Goal: Task Accomplishment & Management: Use online tool/utility

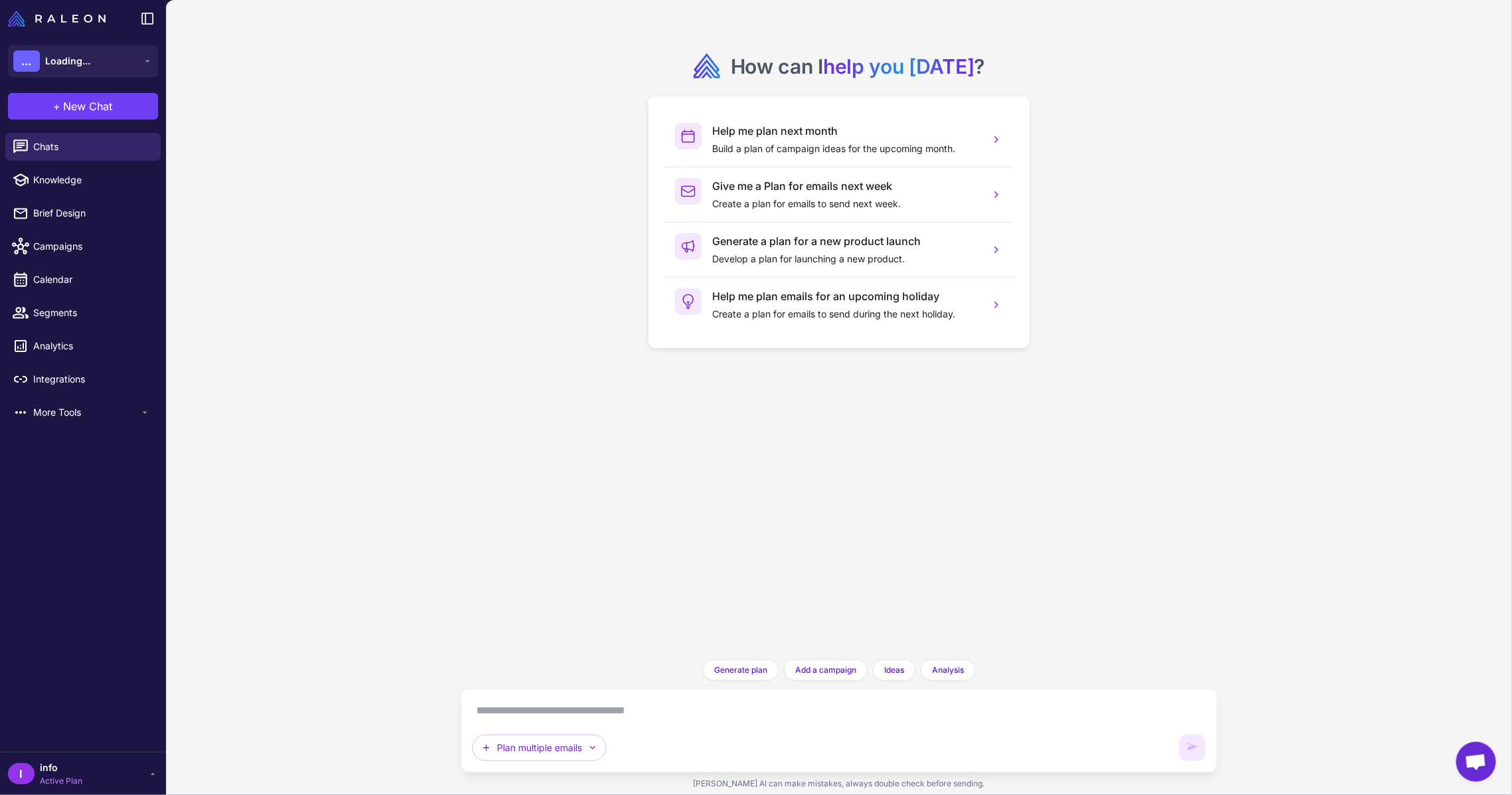
click at [82, 396] on li "More Tools" at bounding box center [83, 413] width 166 height 33
click at [78, 422] on div "More Tools" at bounding box center [83, 413] width 155 height 28
click at [97, 384] on span "Integrations" at bounding box center [91, 379] width 117 height 14
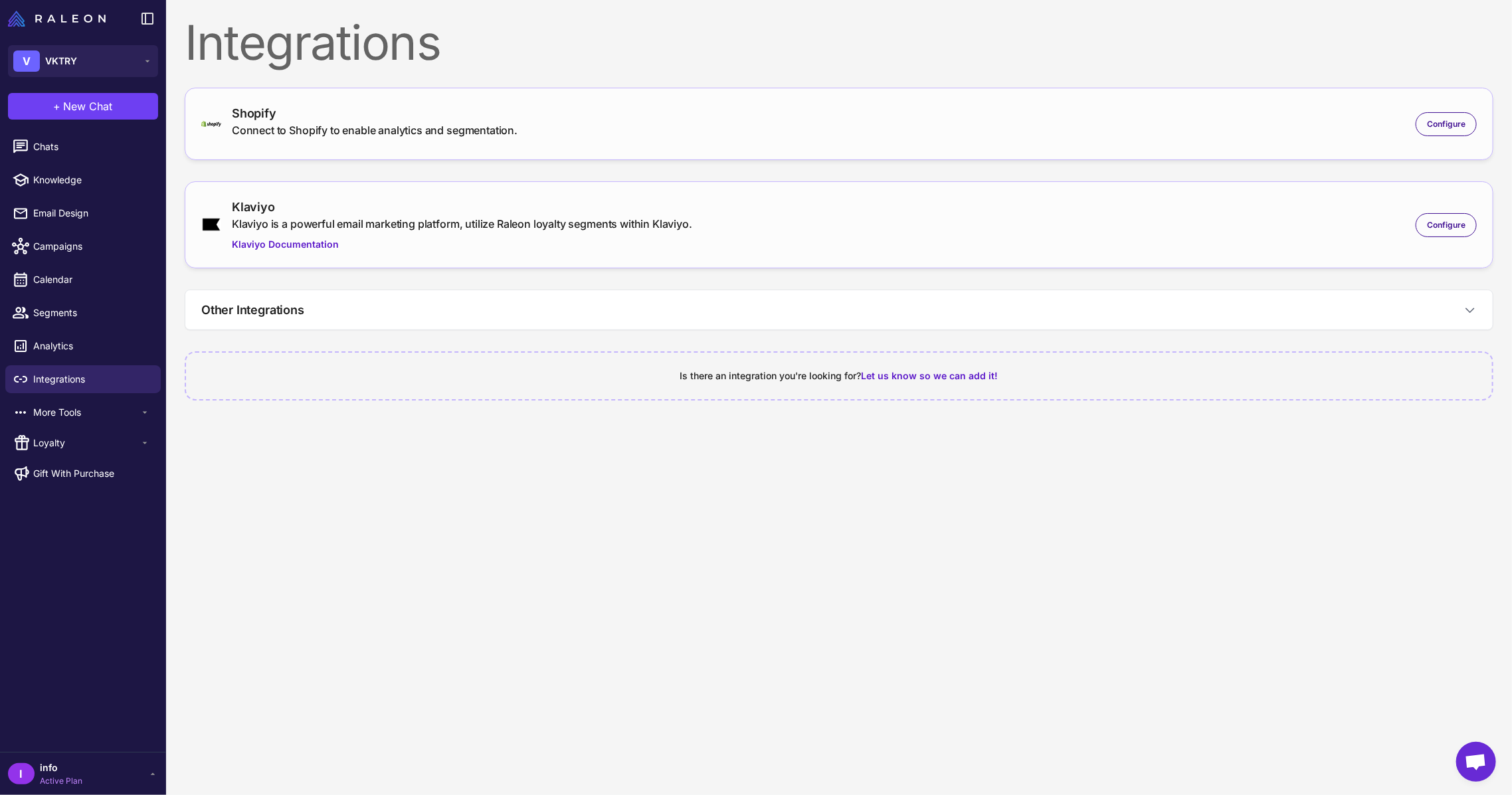
click at [71, 783] on span "Active Plan" at bounding box center [61, 781] width 43 height 12
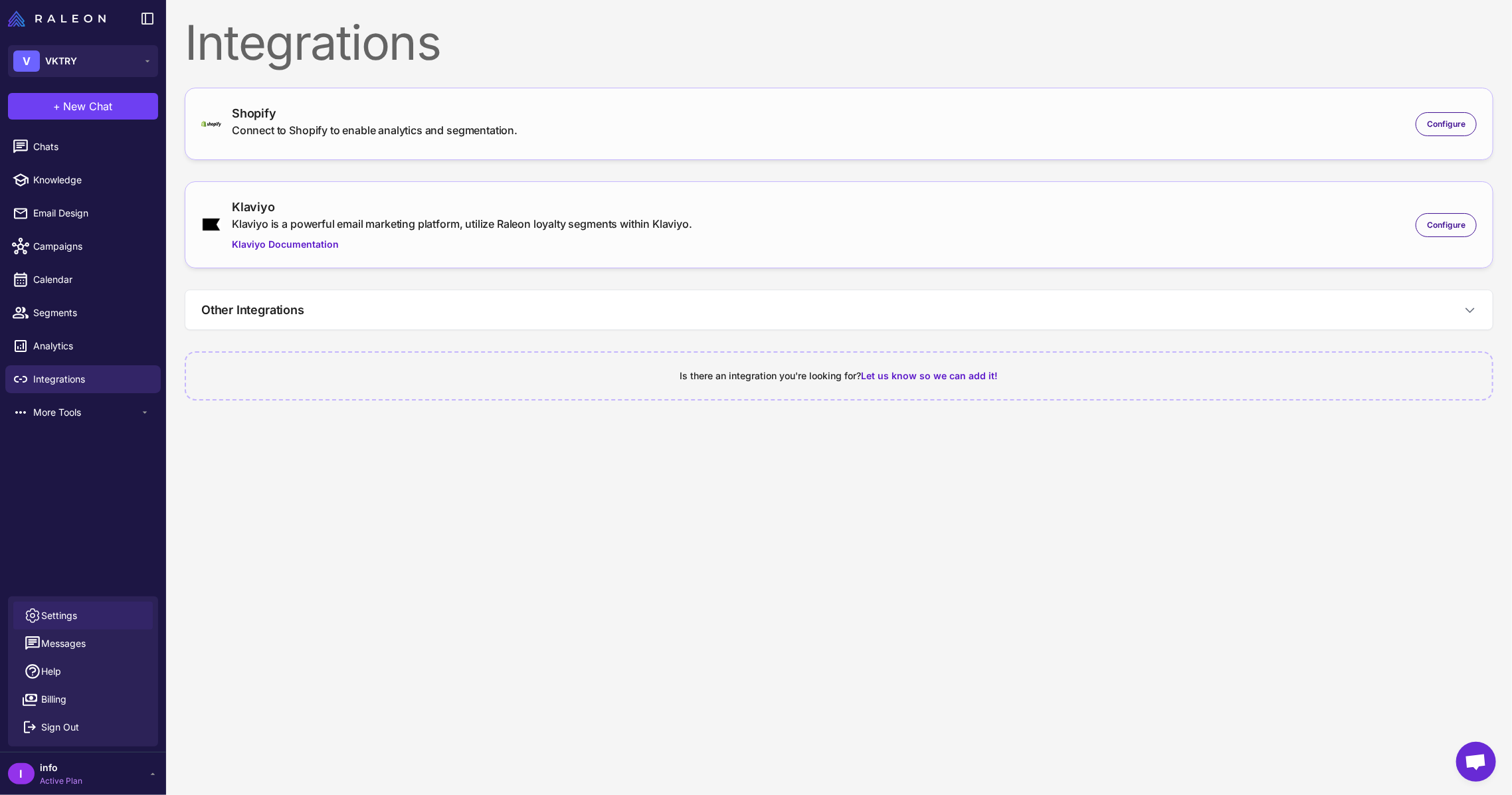
click at [63, 616] on span "Settings" at bounding box center [59, 615] width 36 height 14
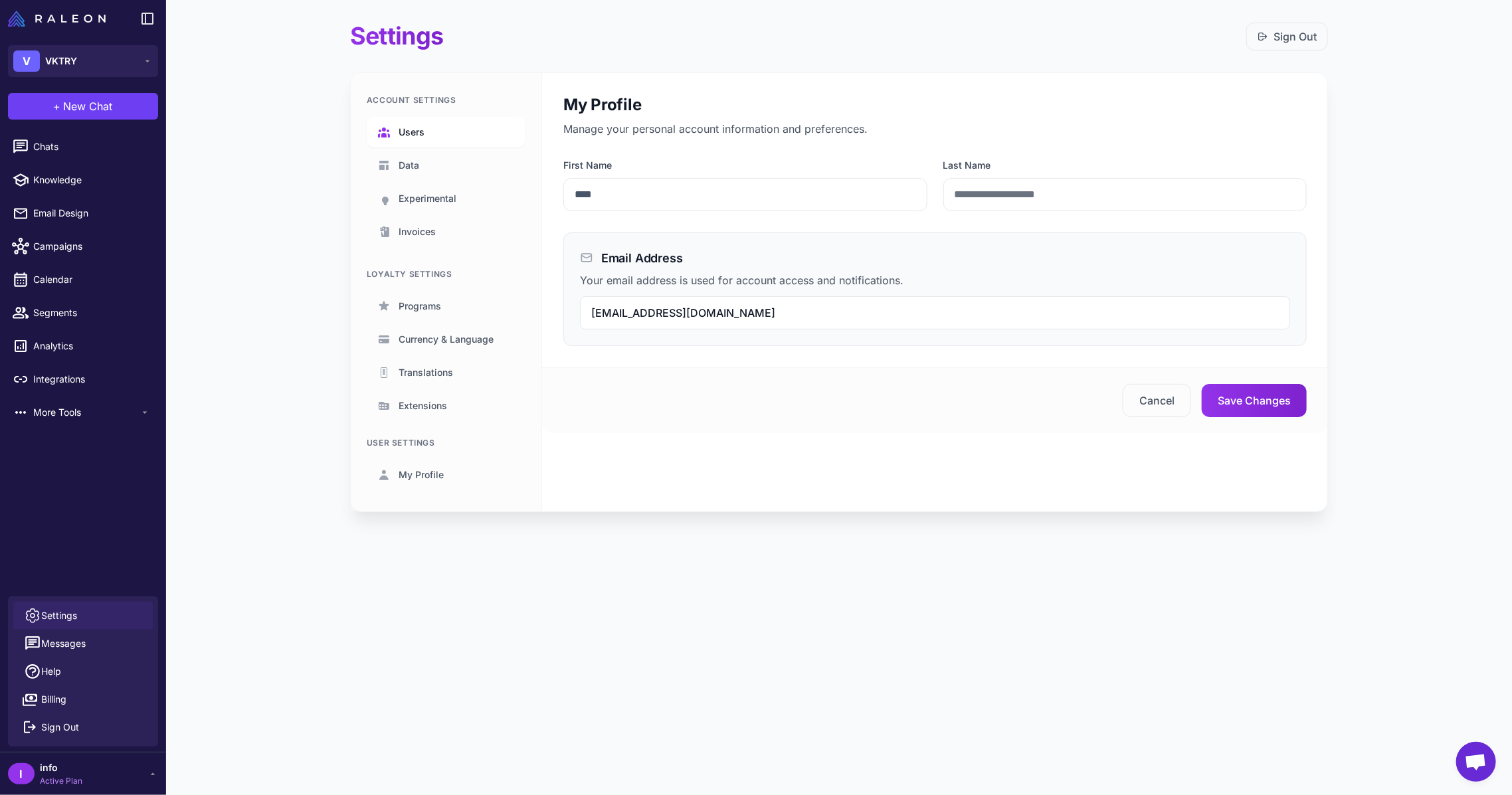
click at [434, 146] on link "Users" at bounding box center [445, 132] width 159 height 31
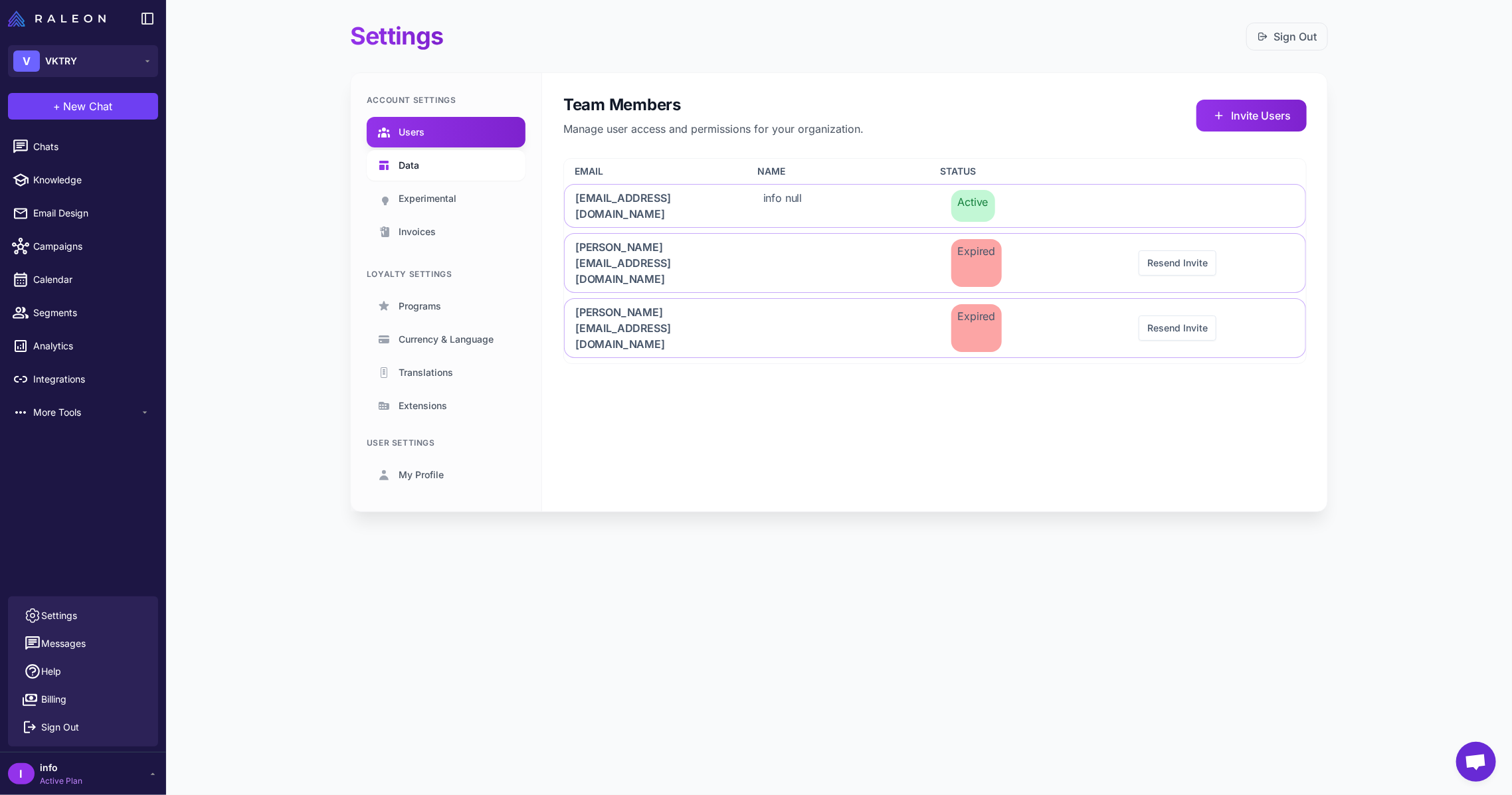
click at [432, 175] on link "Data" at bounding box center [445, 165] width 159 height 31
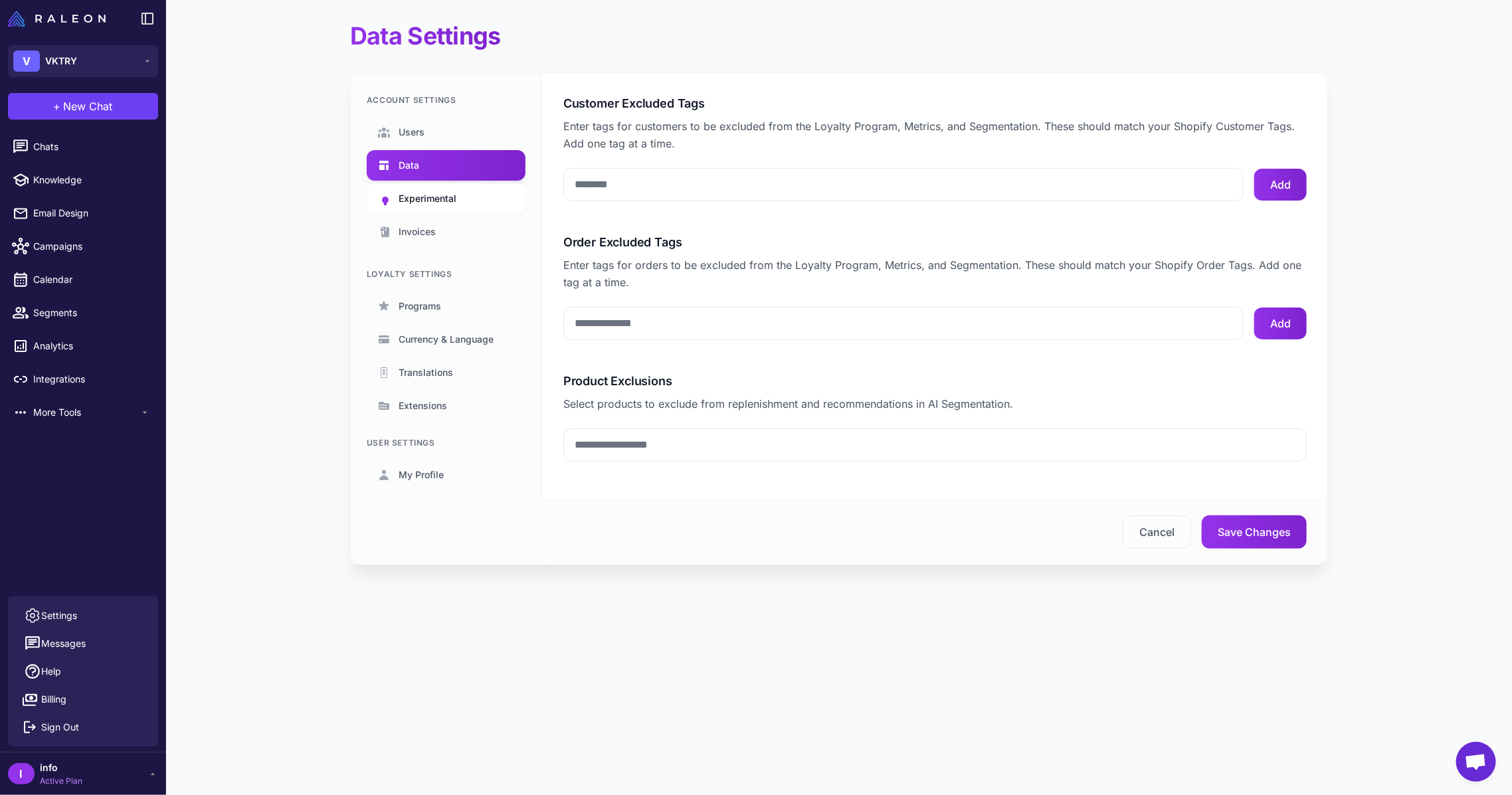
click at [421, 195] on span "Experimental" at bounding box center [428, 198] width 58 height 14
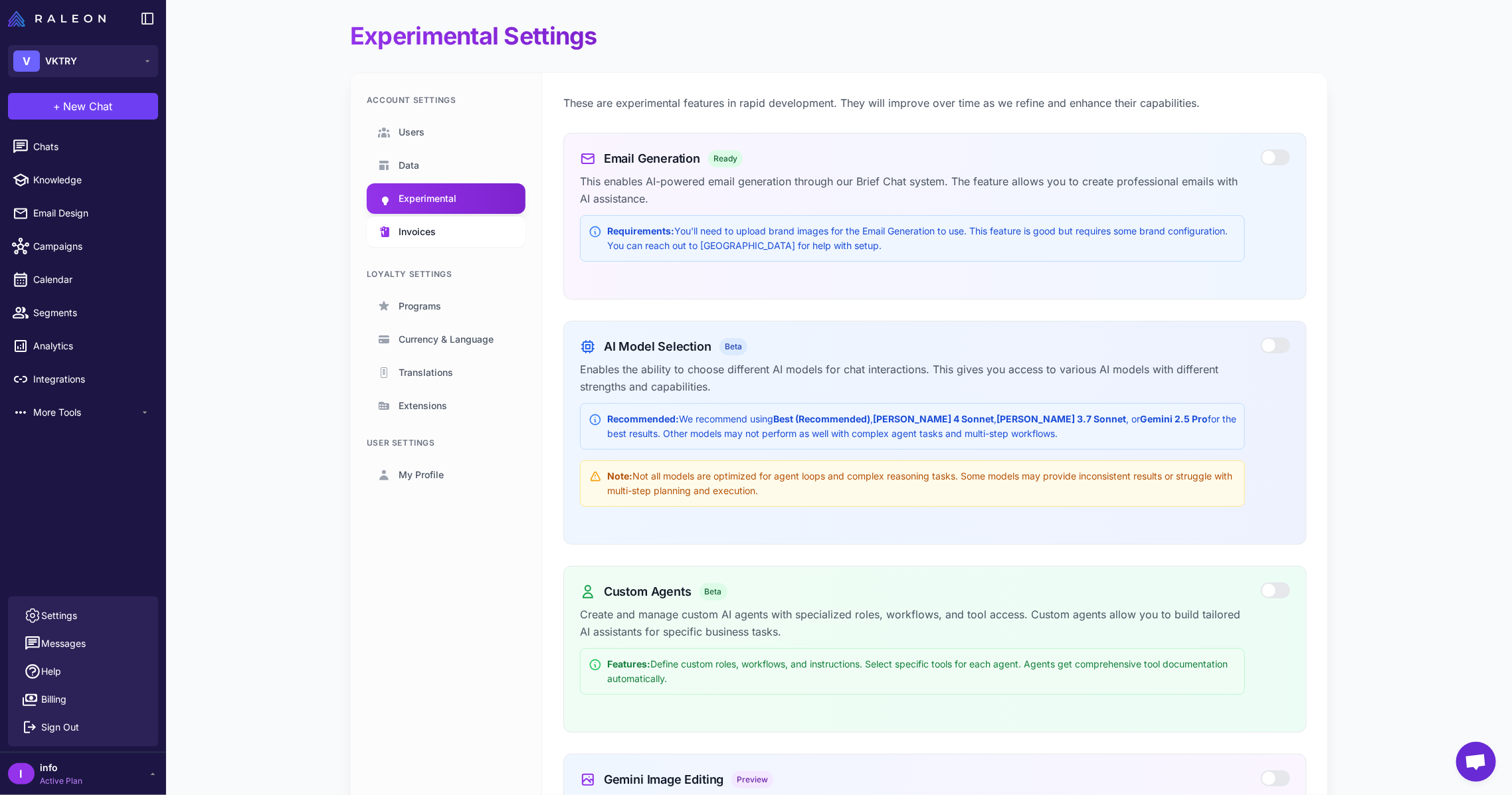
click at [408, 227] on span "Invoices" at bounding box center [417, 231] width 37 height 14
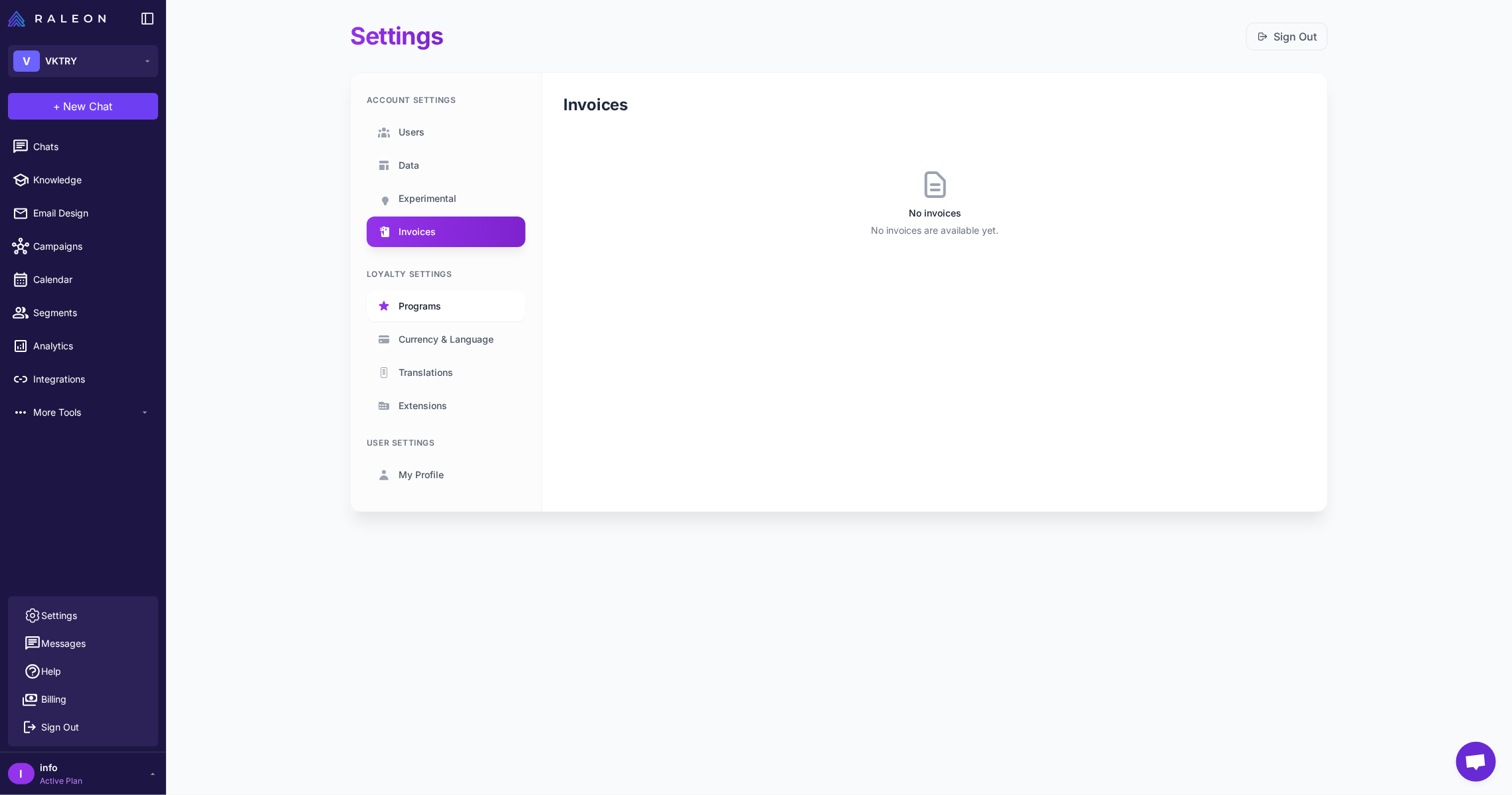
click at [436, 303] on span "Programs" at bounding box center [420, 306] width 43 height 14
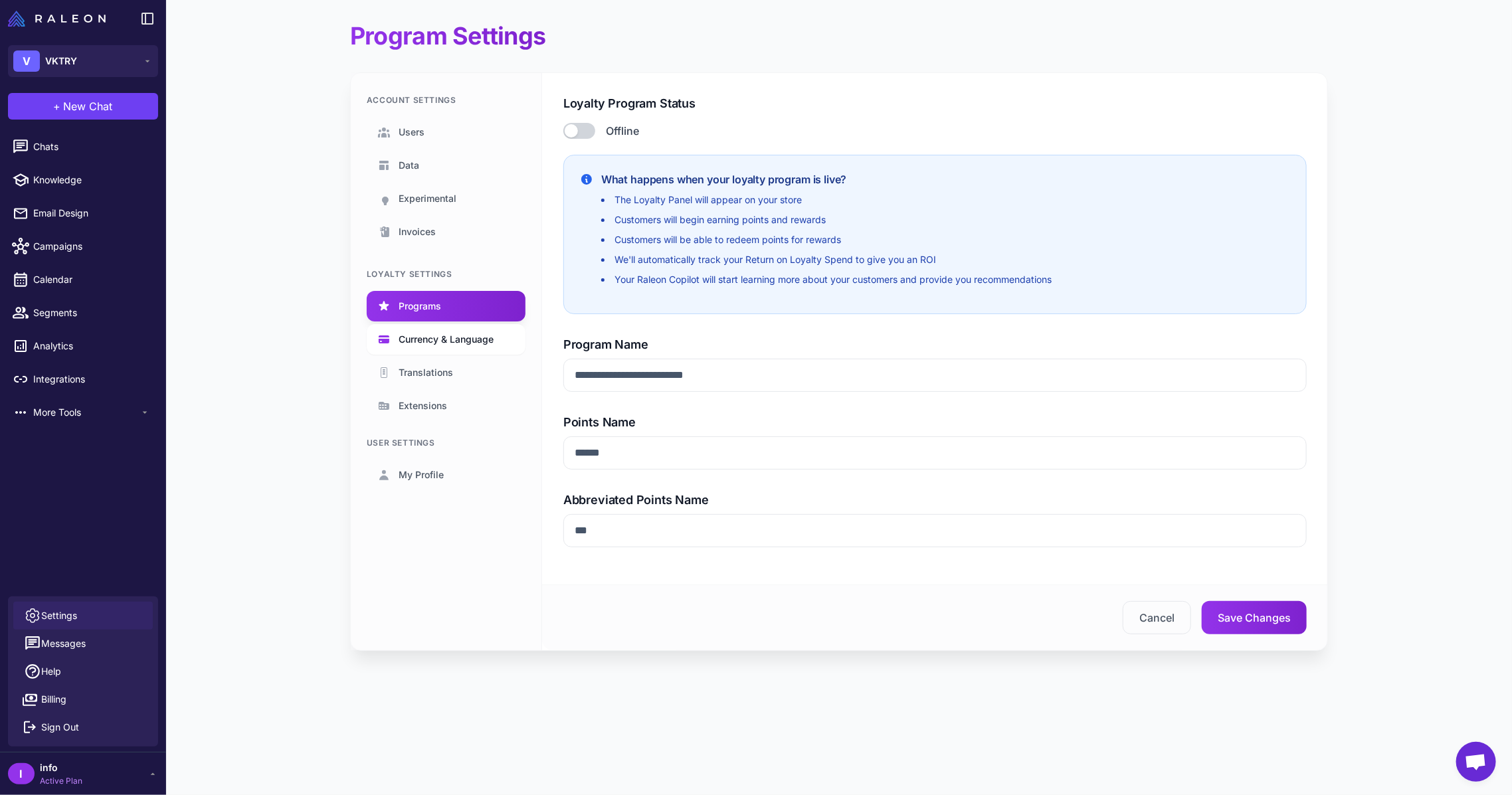
click at [417, 332] on span "Currency & Language" at bounding box center [446, 339] width 95 height 14
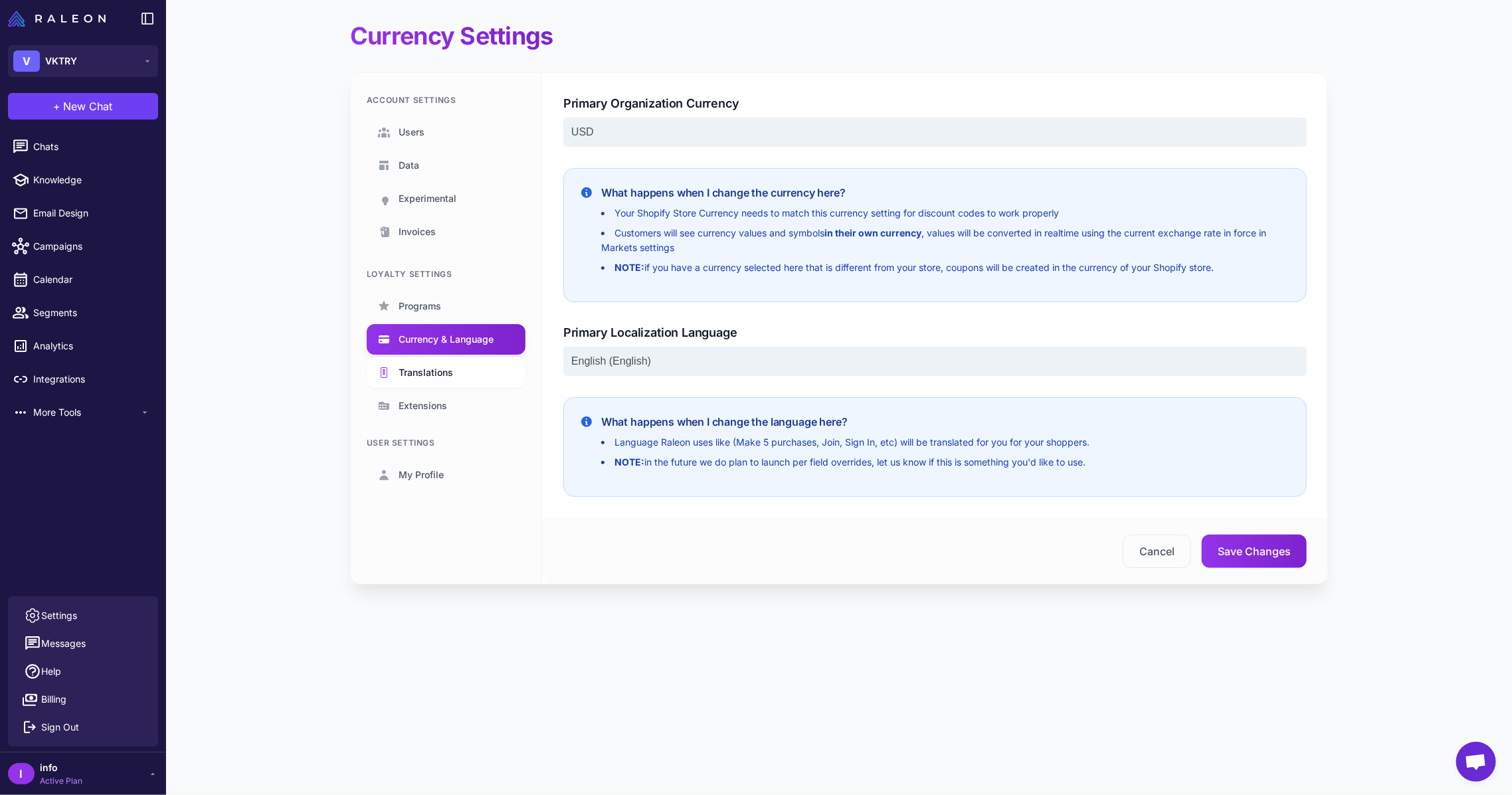
click at [417, 375] on span "Translations" at bounding box center [426, 372] width 54 height 14
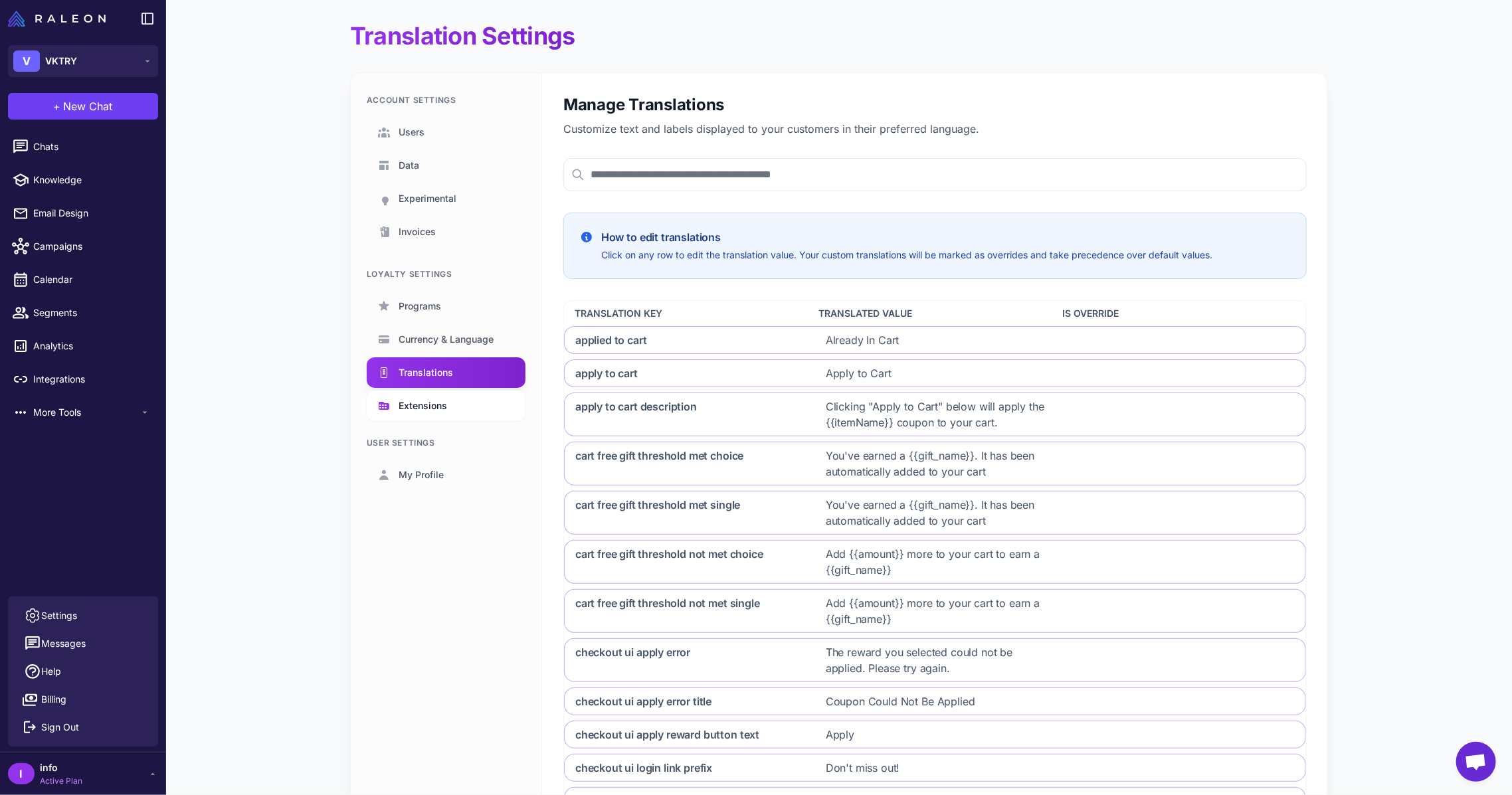
click at [421, 417] on link "Extensions" at bounding box center [445, 406] width 159 height 31
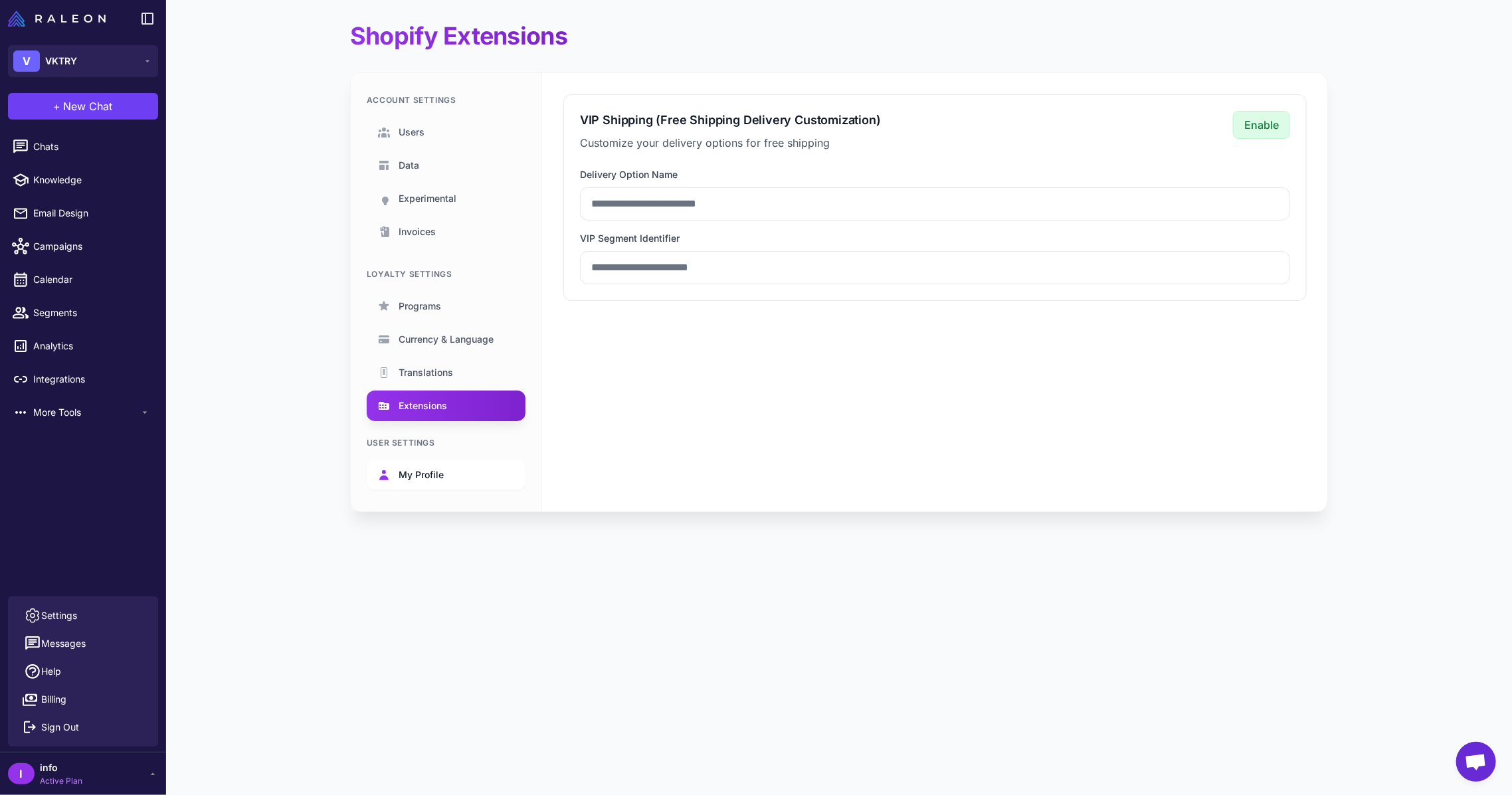
click at [417, 470] on span "My Profile" at bounding box center [421, 474] width 45 height 14
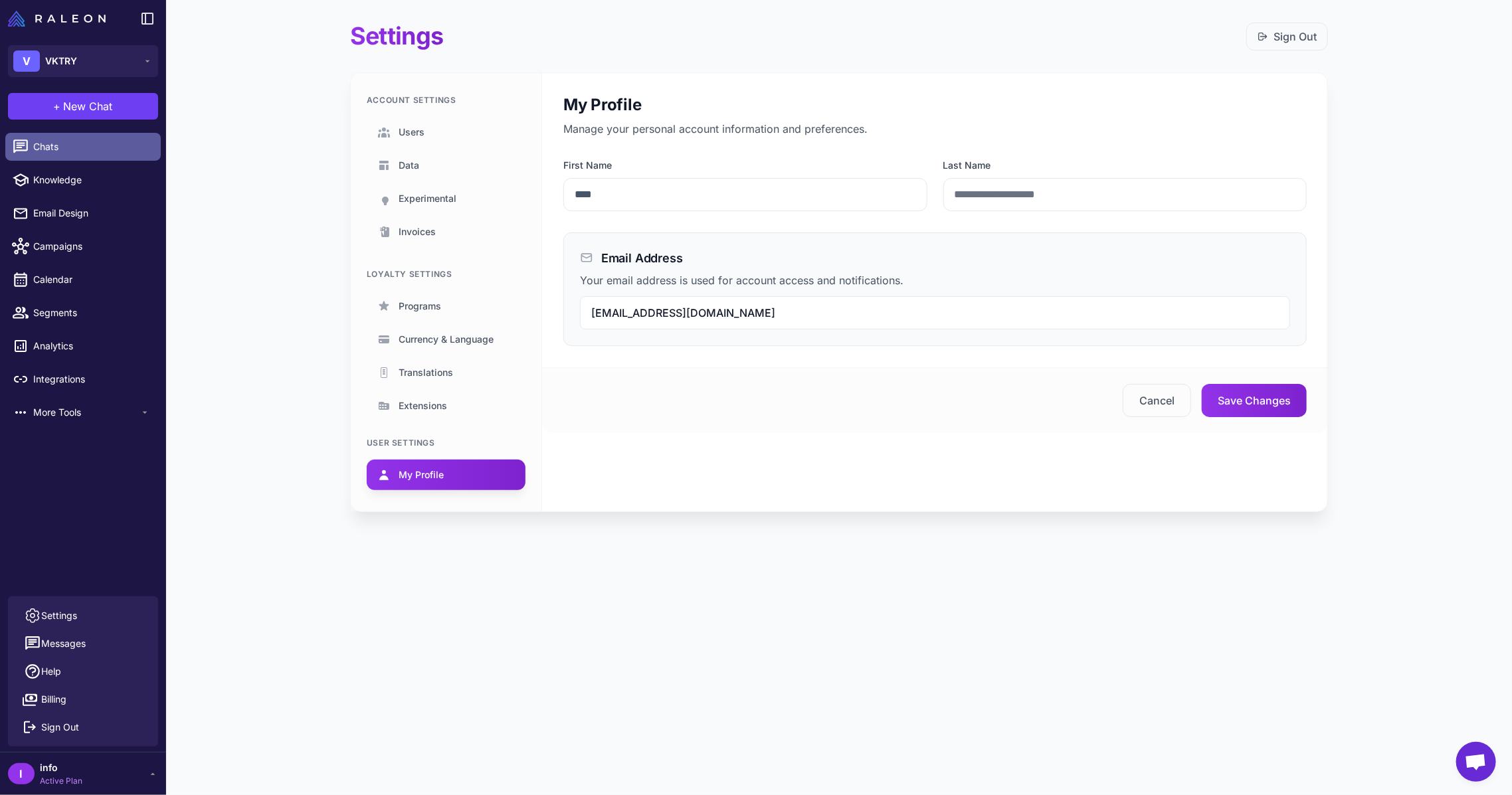
click at [85, 146] on span "Chats" at bounding box center [91, 146] width 117 height 14
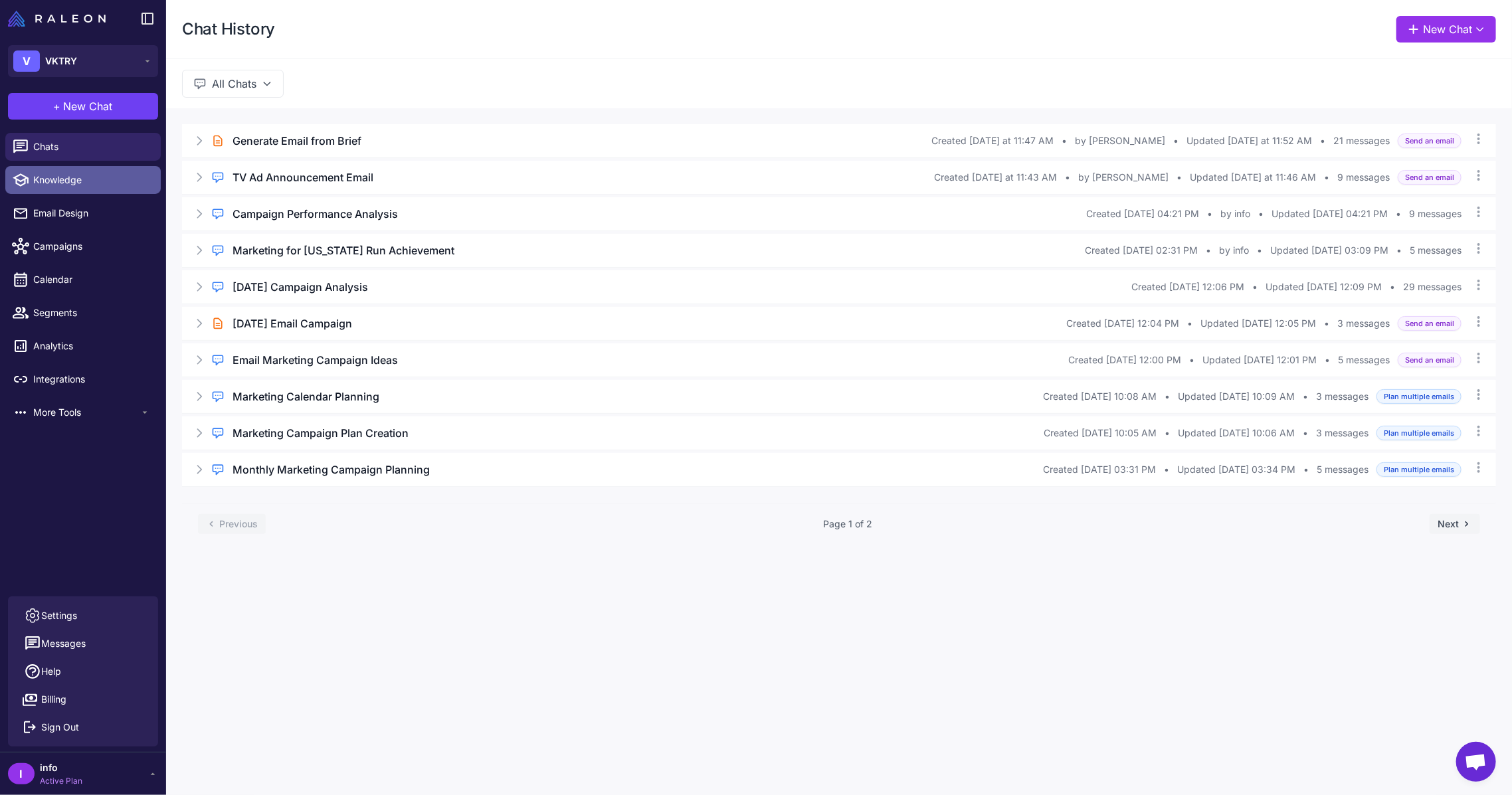
click at [72, 181] on span "Knowledge" at bounding box center [91, 180] width 117 height 14
select select
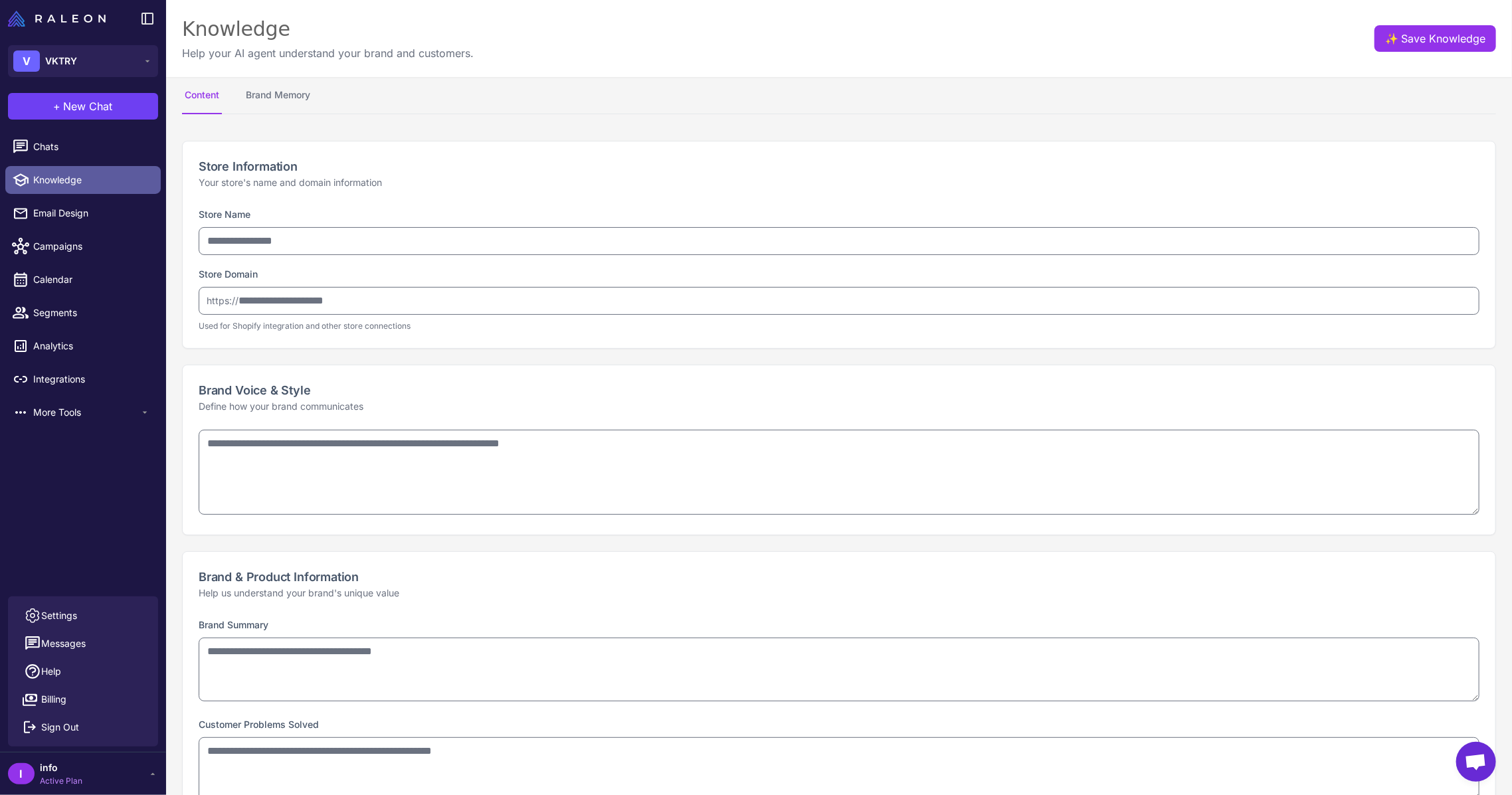
type input "*****"
type input "**********"
type textarea "**********"
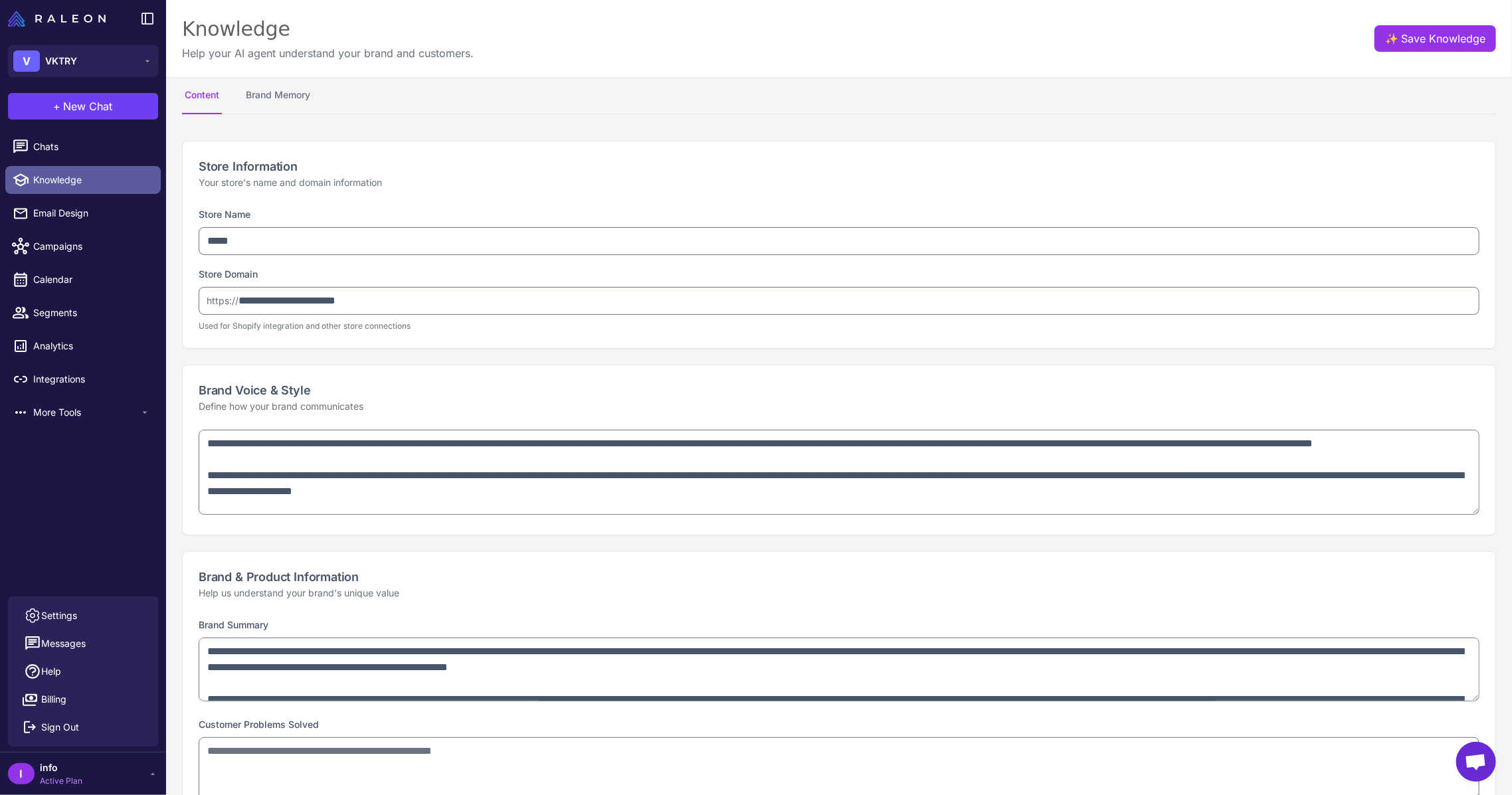
type textarea "**********"
select select "***"
type textarea "**********"
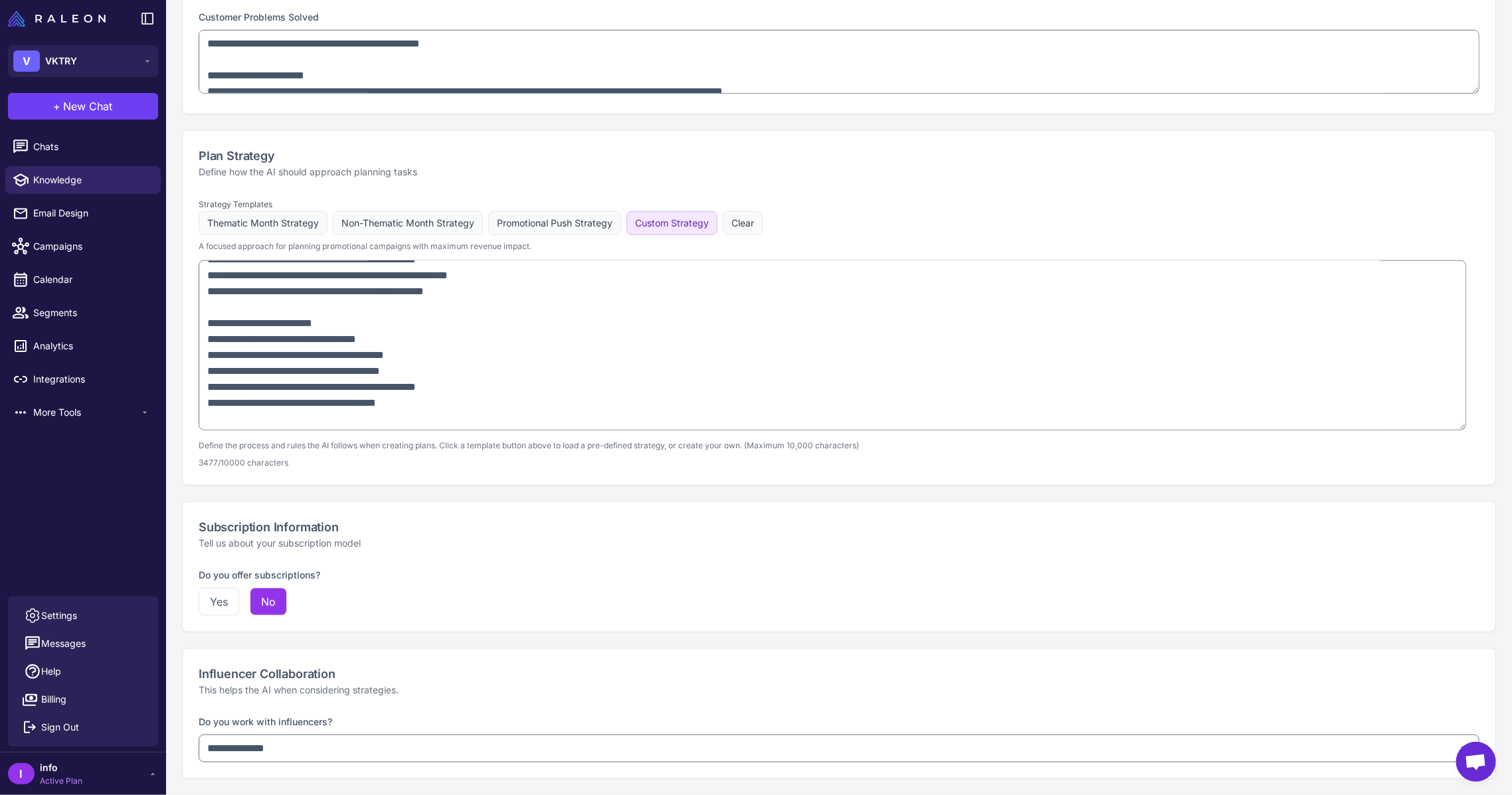
scroll to position [1197, 0]
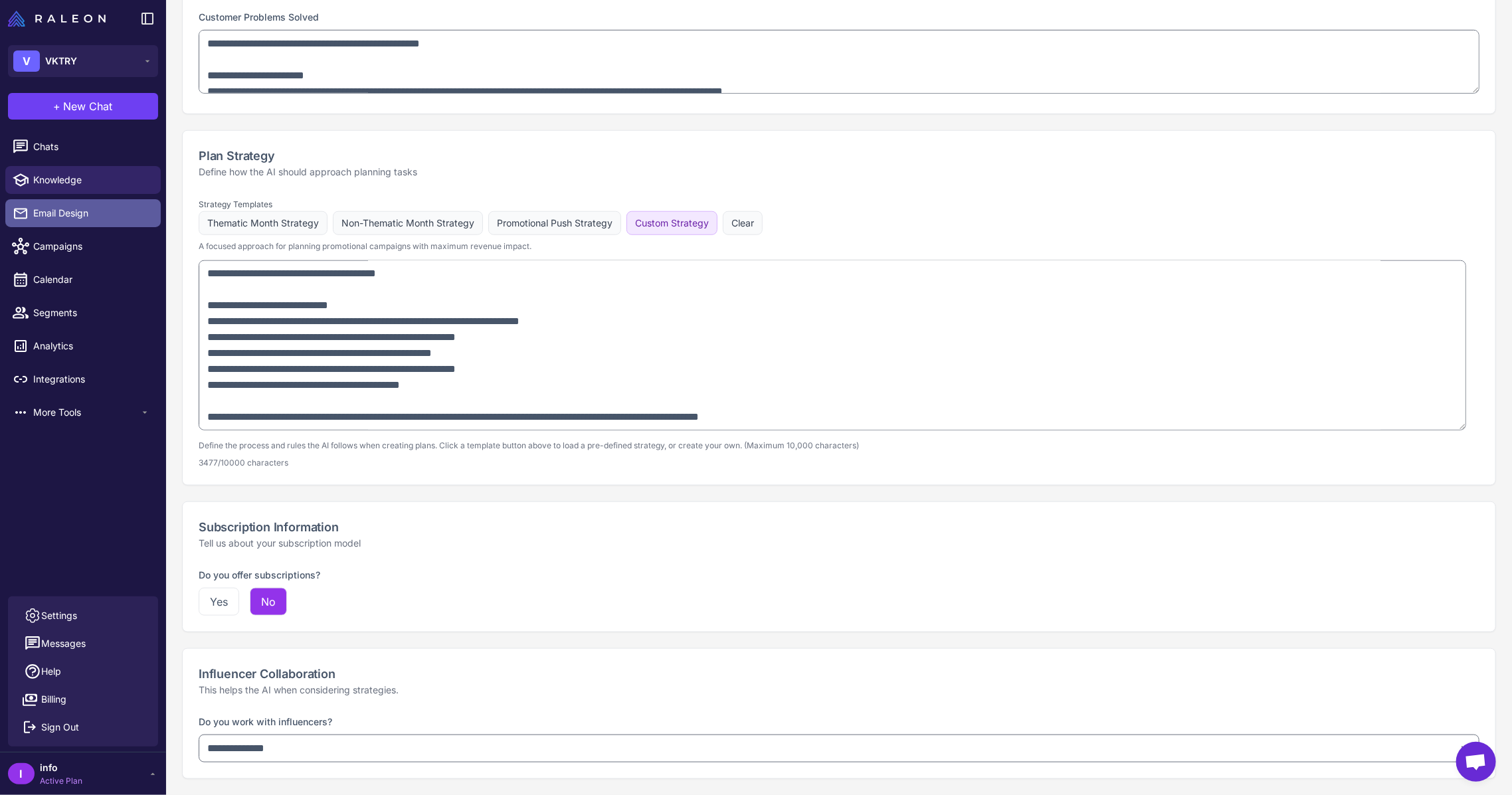
click at [130, 214] on span "Email Design" at bounding box center [91, 213] width 117 height 14
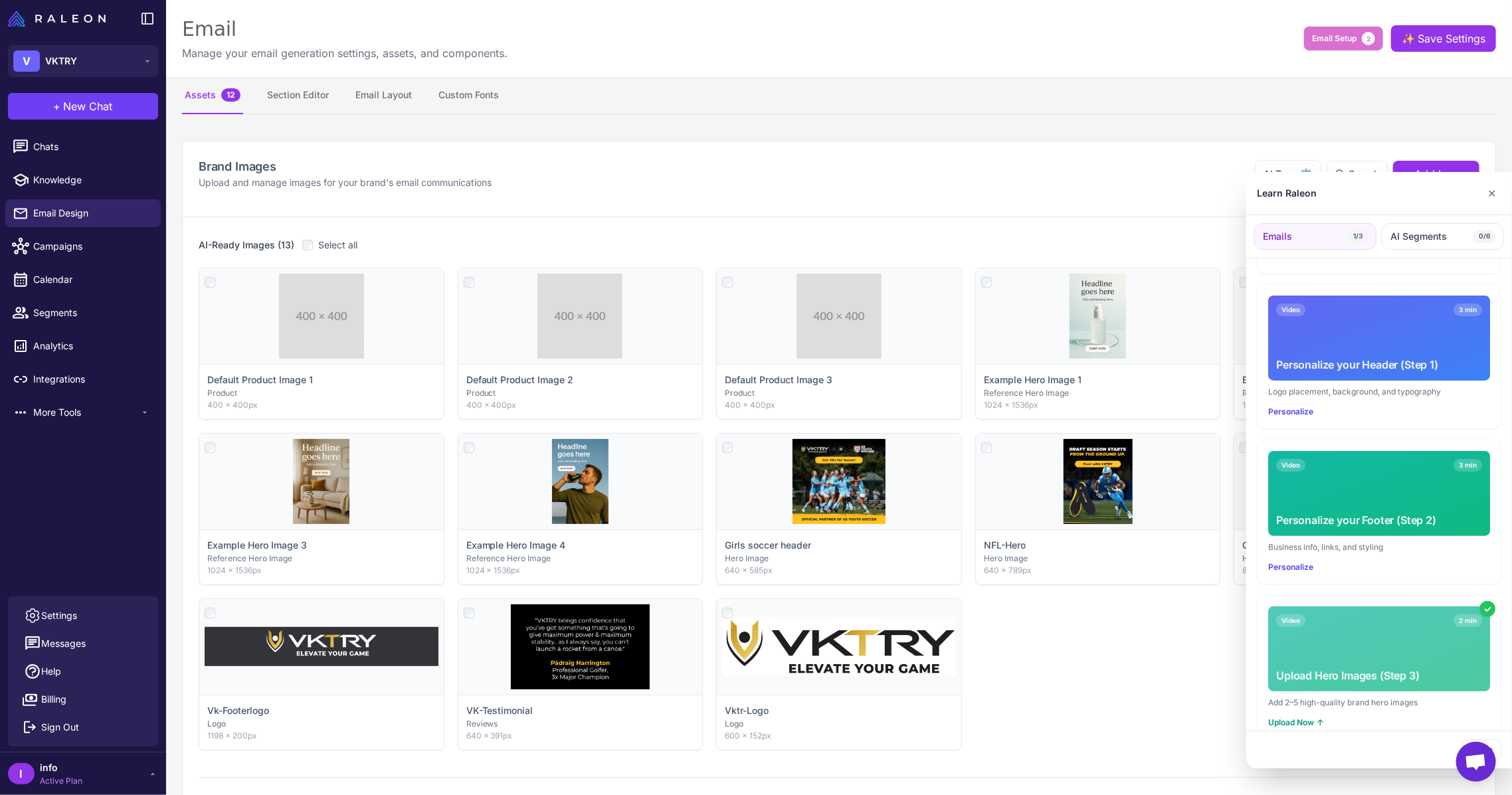
scroll to position [188, 0]
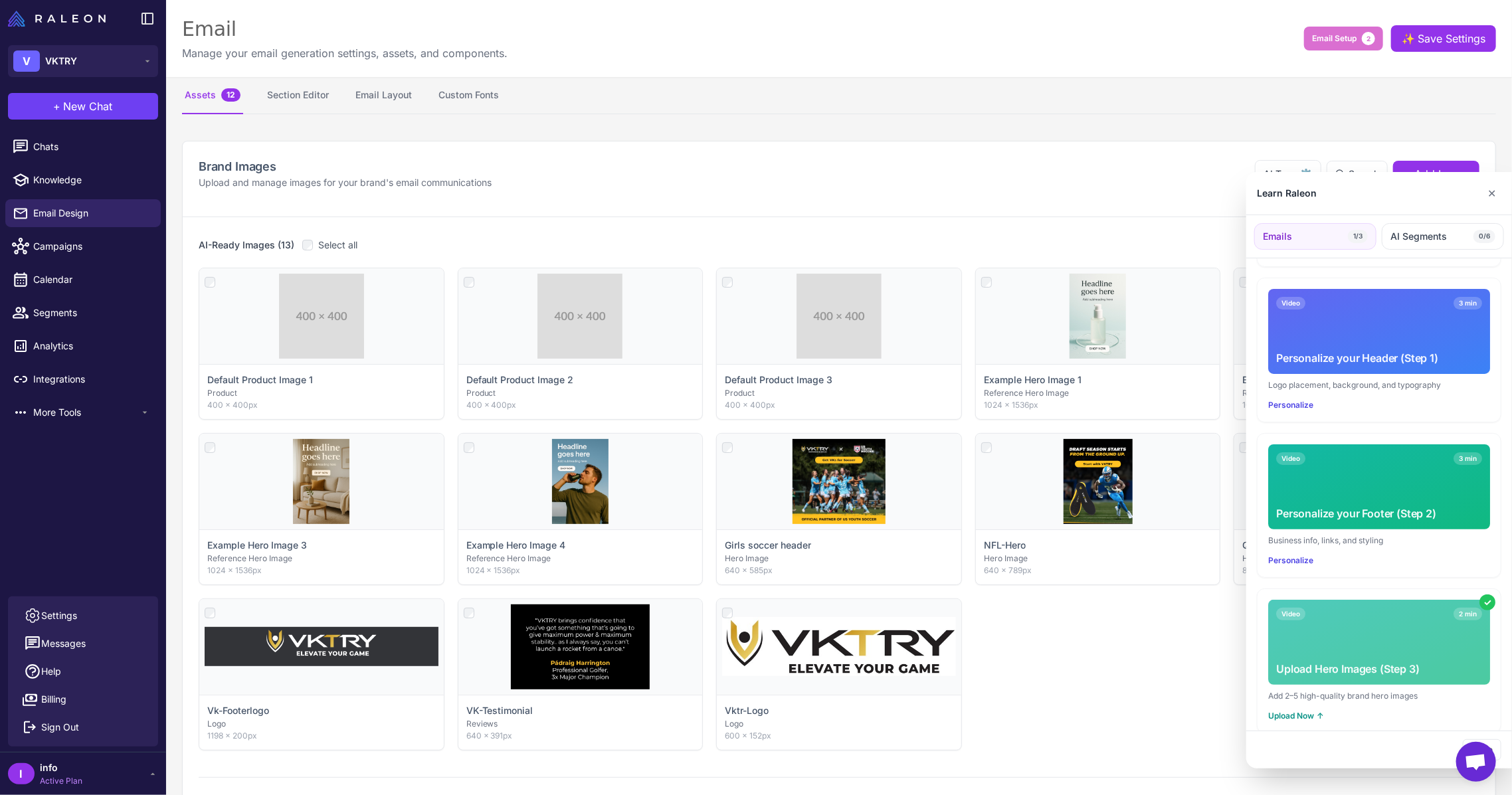
click at [67, 252] on div at bounding box center [756, 398] width 1512 height 795
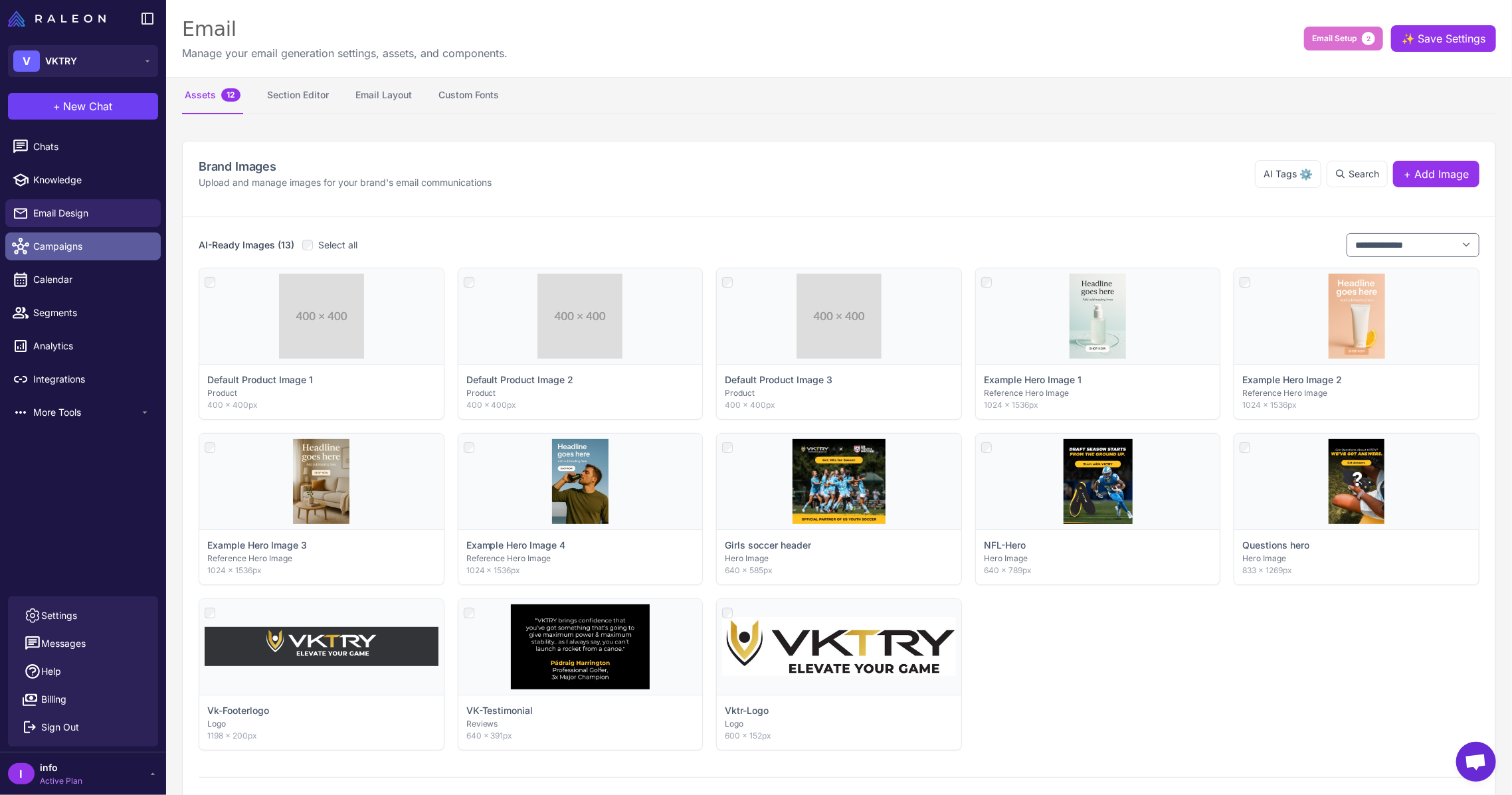
click at [72, 244] on span "Campaigns" at bounding box center [91, 246] width 117 height 14
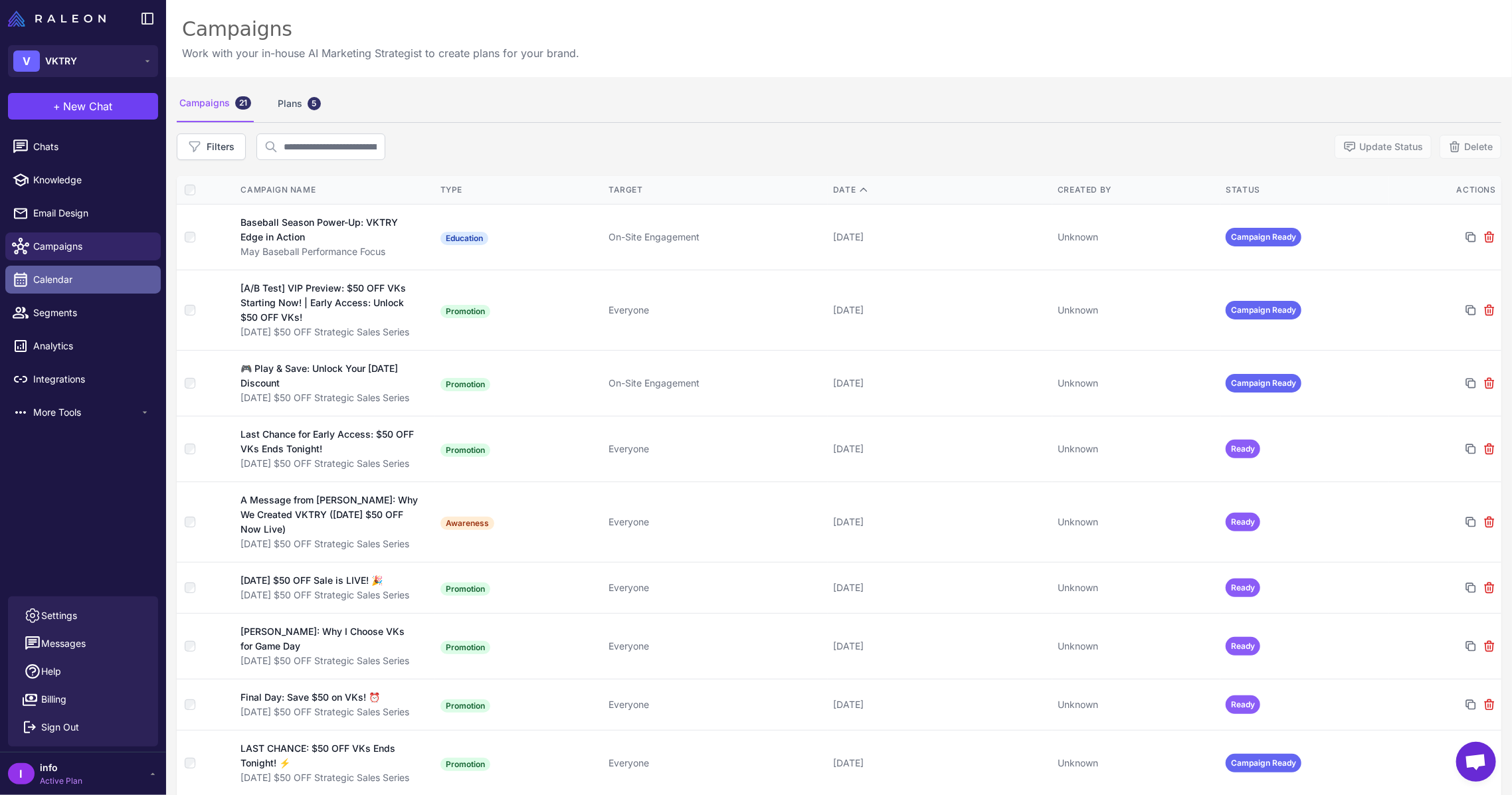
click at [64, 270] on link "Calendar" at bounding box center [83, 279] width 155 height 28
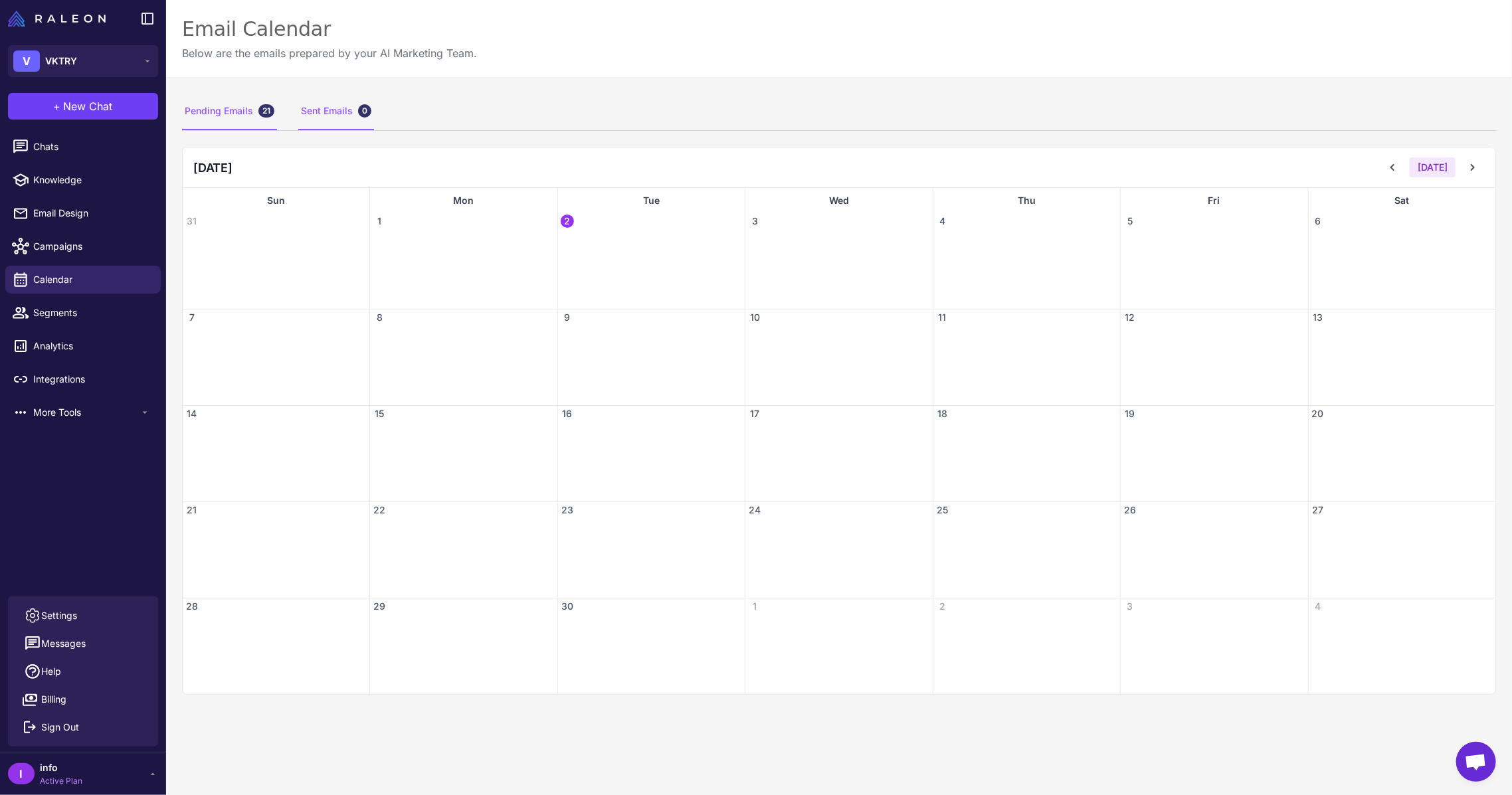
click at [310, 117] on div "Sent Emails 0" at bounding box center [336, 111] width 75 height 37
click at [354, 125] on div "Sent Emails 0" at bounding box center [336, 111] width 75 height 37
click at [277, 117] on div "Pending Emails 21 Sent Emails 0" at bounding box center [839, 111] width 1314 height 37
click at [246, 119] on div "Pending Emails 21" at bounding box center [229, 111] width 95 height 37
click at [111, 316] on span "Segments" at bounding box center [91, 312] width 117 height 14
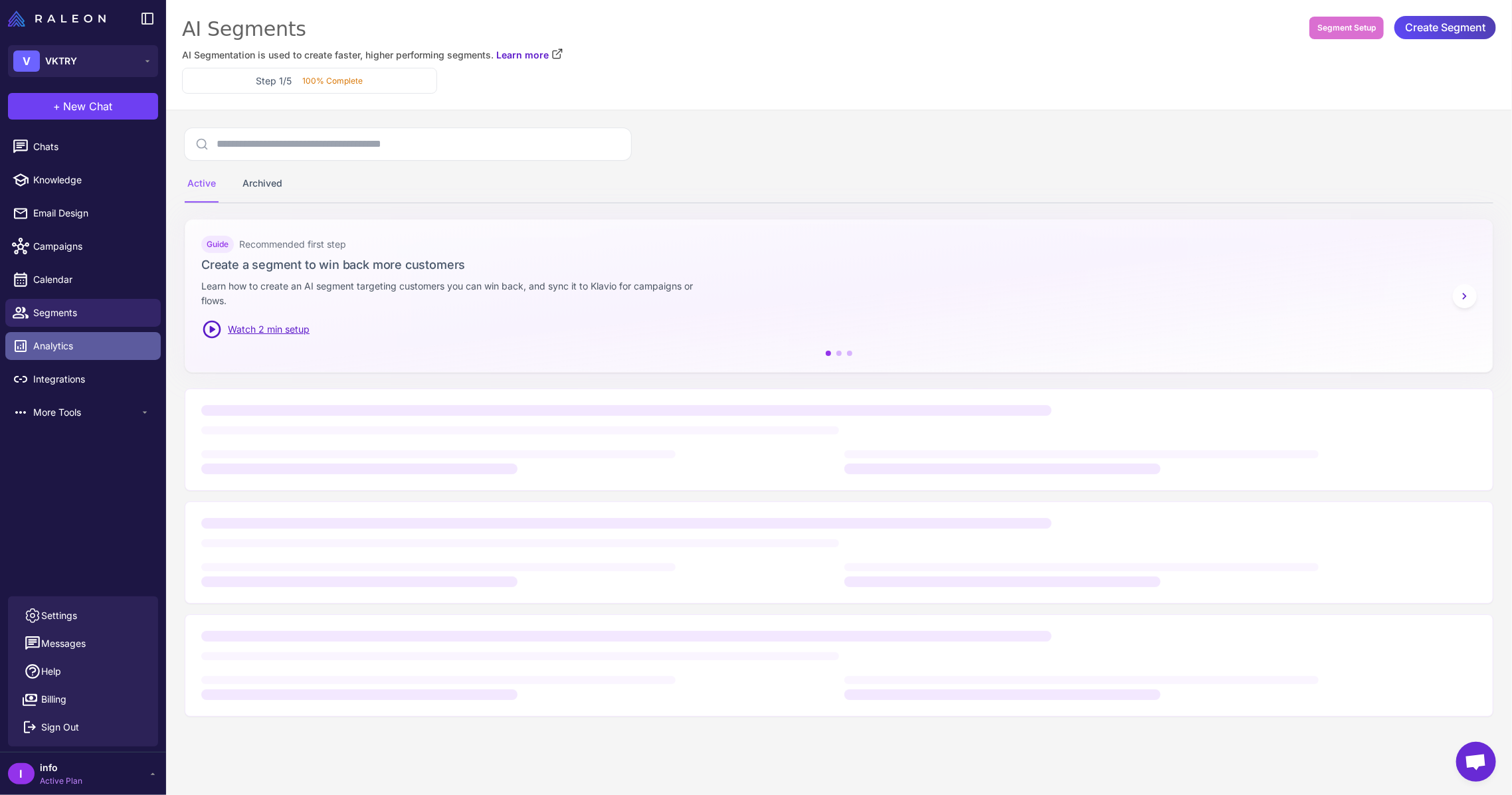
click at [91, 348] on span "Analytics" at bounding box center [91, 346] width 117 height 14
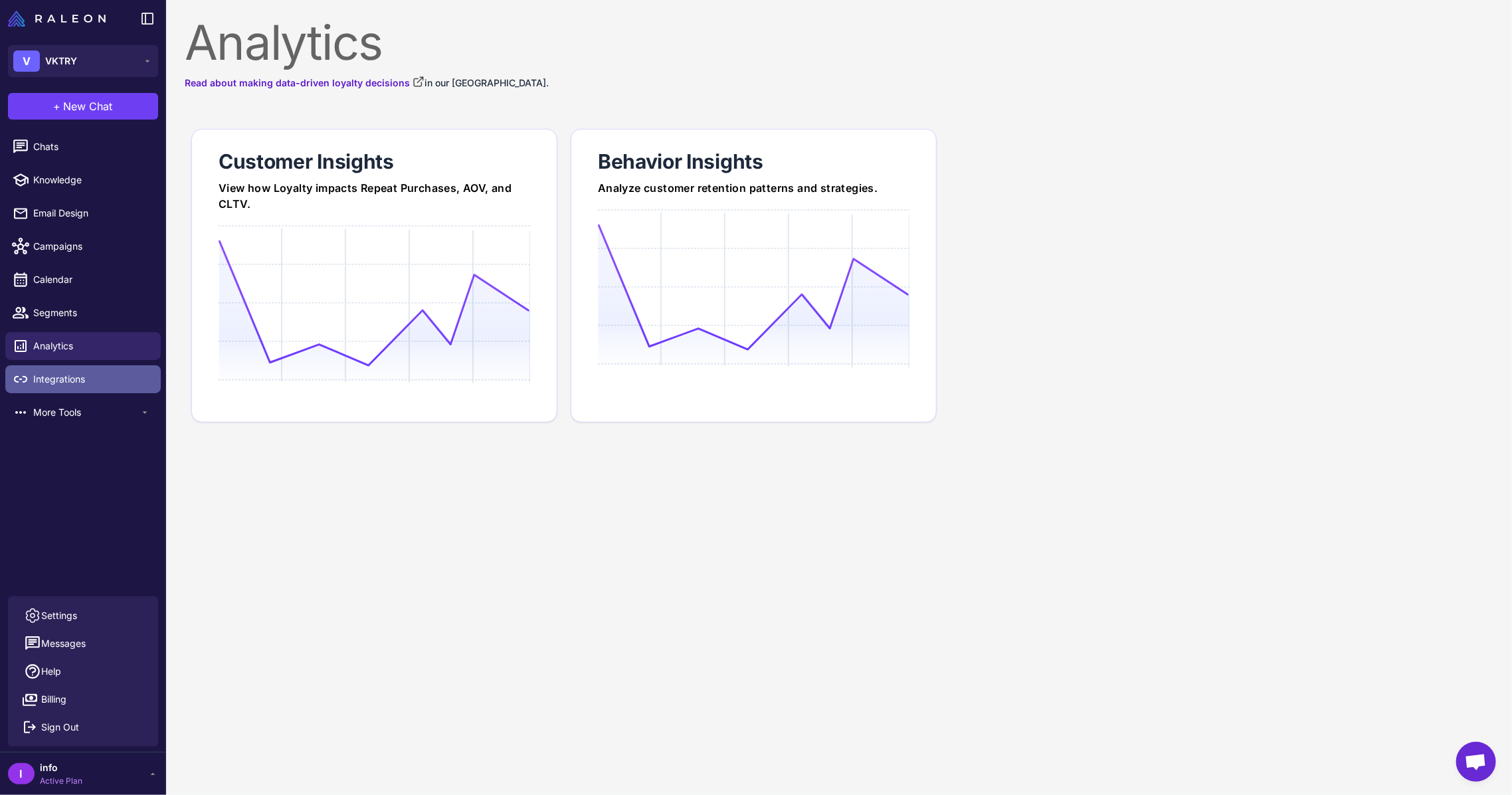
click at [77, 391] on link "Integrations" at bounding box center [83, 379] width 155 height 28
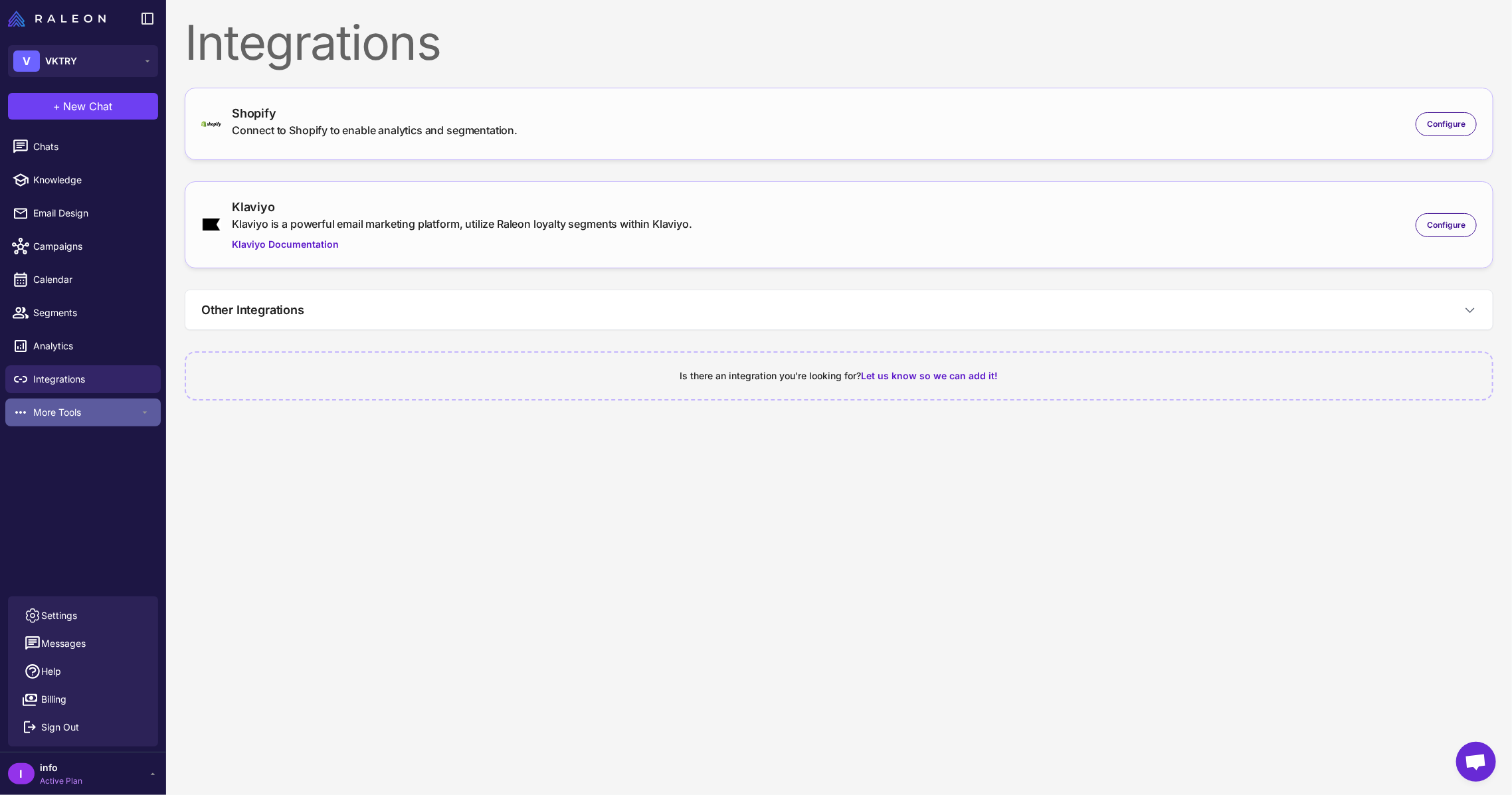
click at [73, 405] on span "More Tools" at bounding box center [86, 412] width 106 height 14
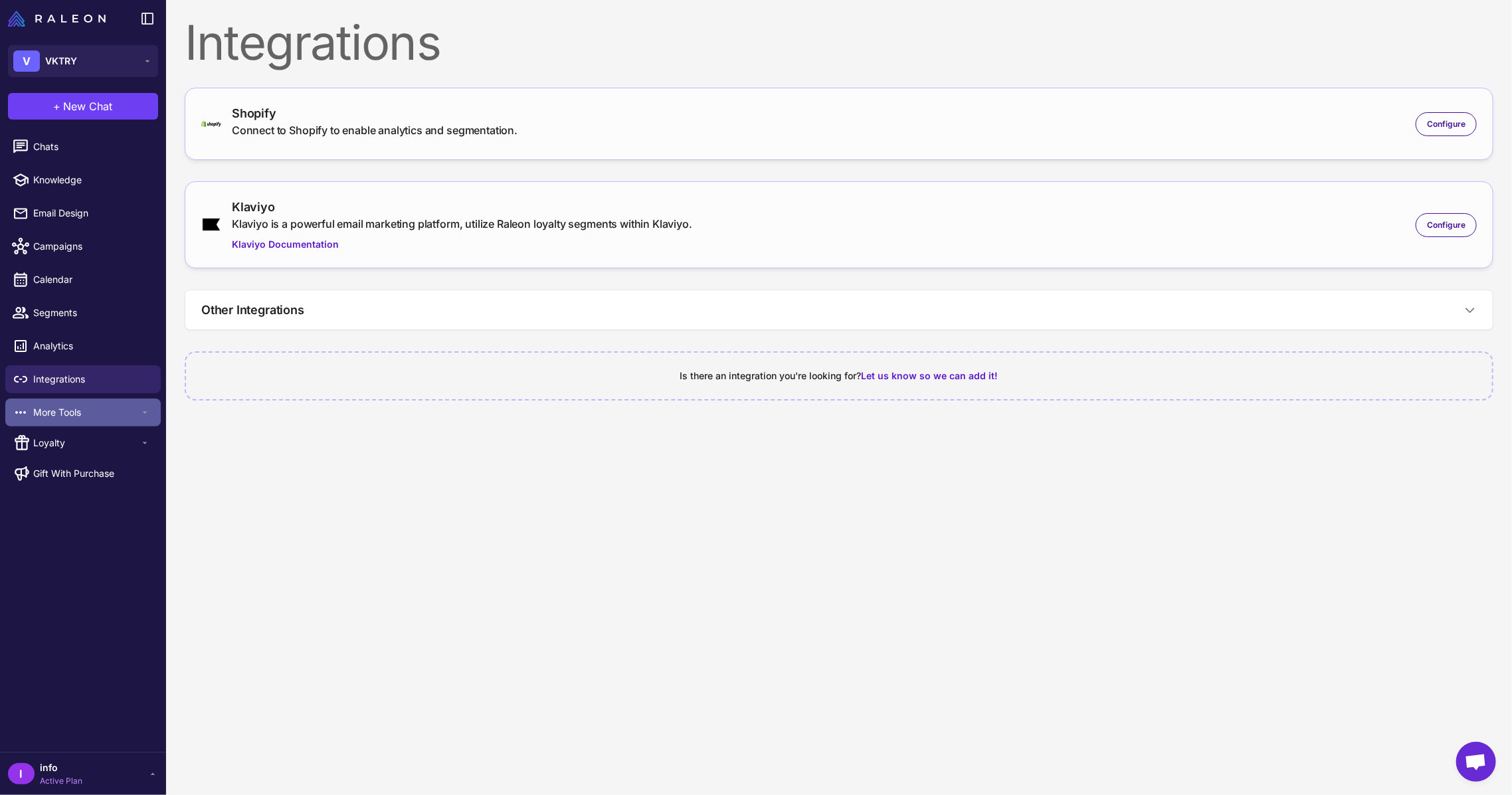
click at [73, 405] on span "More Tools" at bounding box center [86, 412] width 106 height 14
click at [67, 437] on span "Loyalty" at bounding box center [86, 443] width 106 height 14
click at [85, 410] on span "More Tools" at bounding box center [86, 412] width 106 height 14
click at [84, 410] on span "More Tools" at bounding box center [86, 412] width 106 height 14
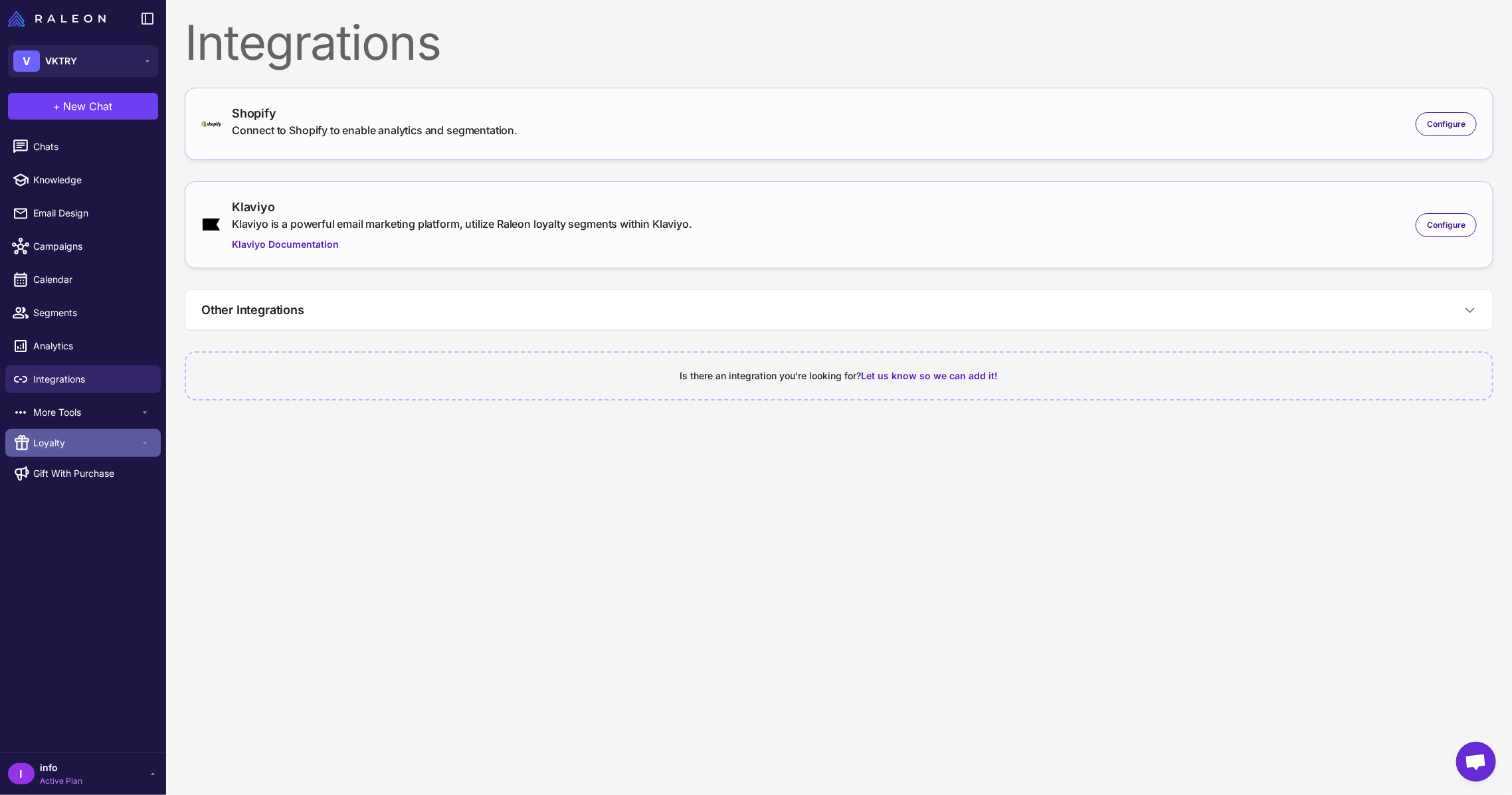
click at [97, 447] on span "Loyalty" at bounding box center [86, 443] width 106 height 14
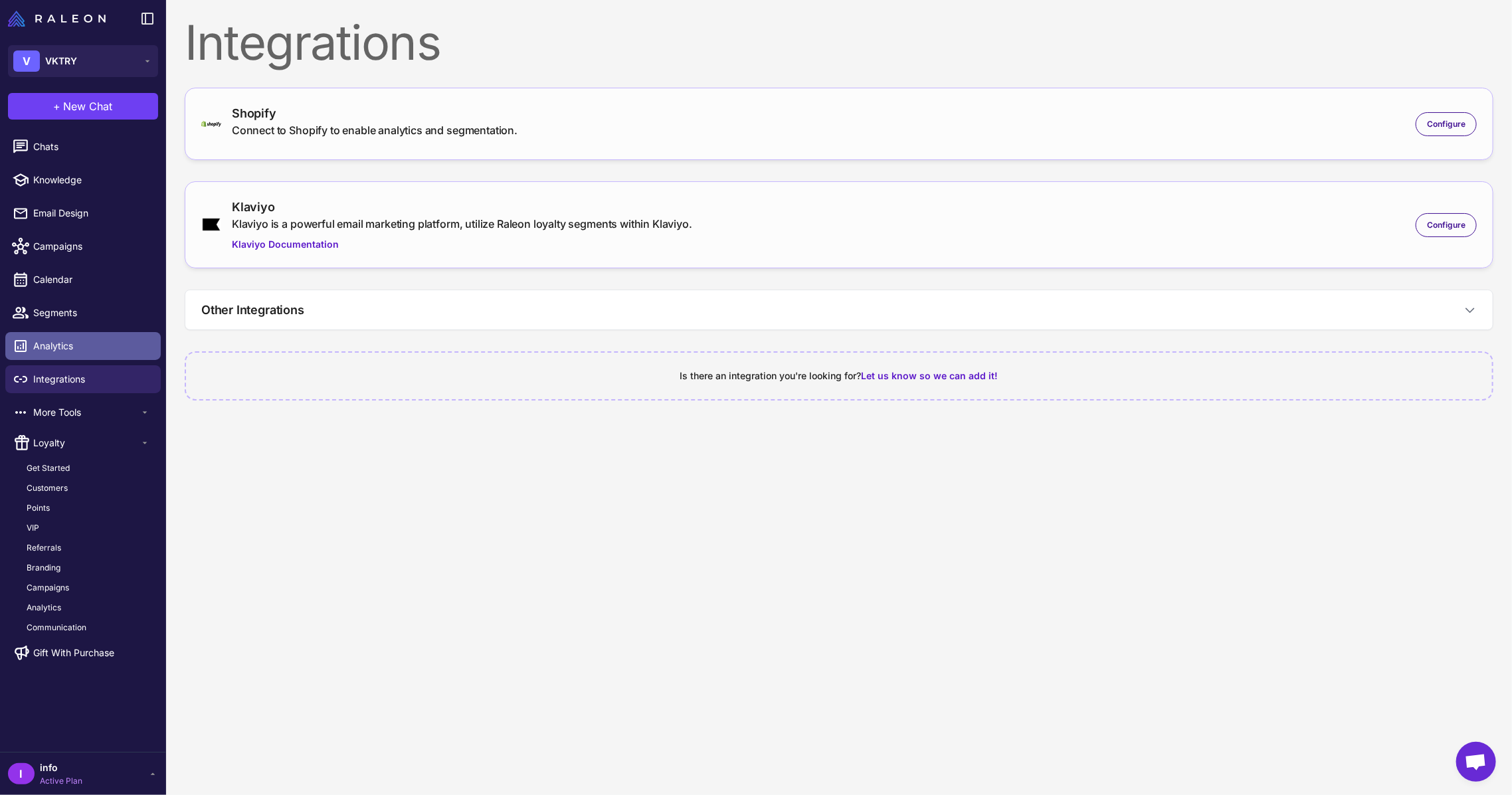
click at [73, 348] on span "Analytics" at bounding box center [91, 346] width 117 height 14
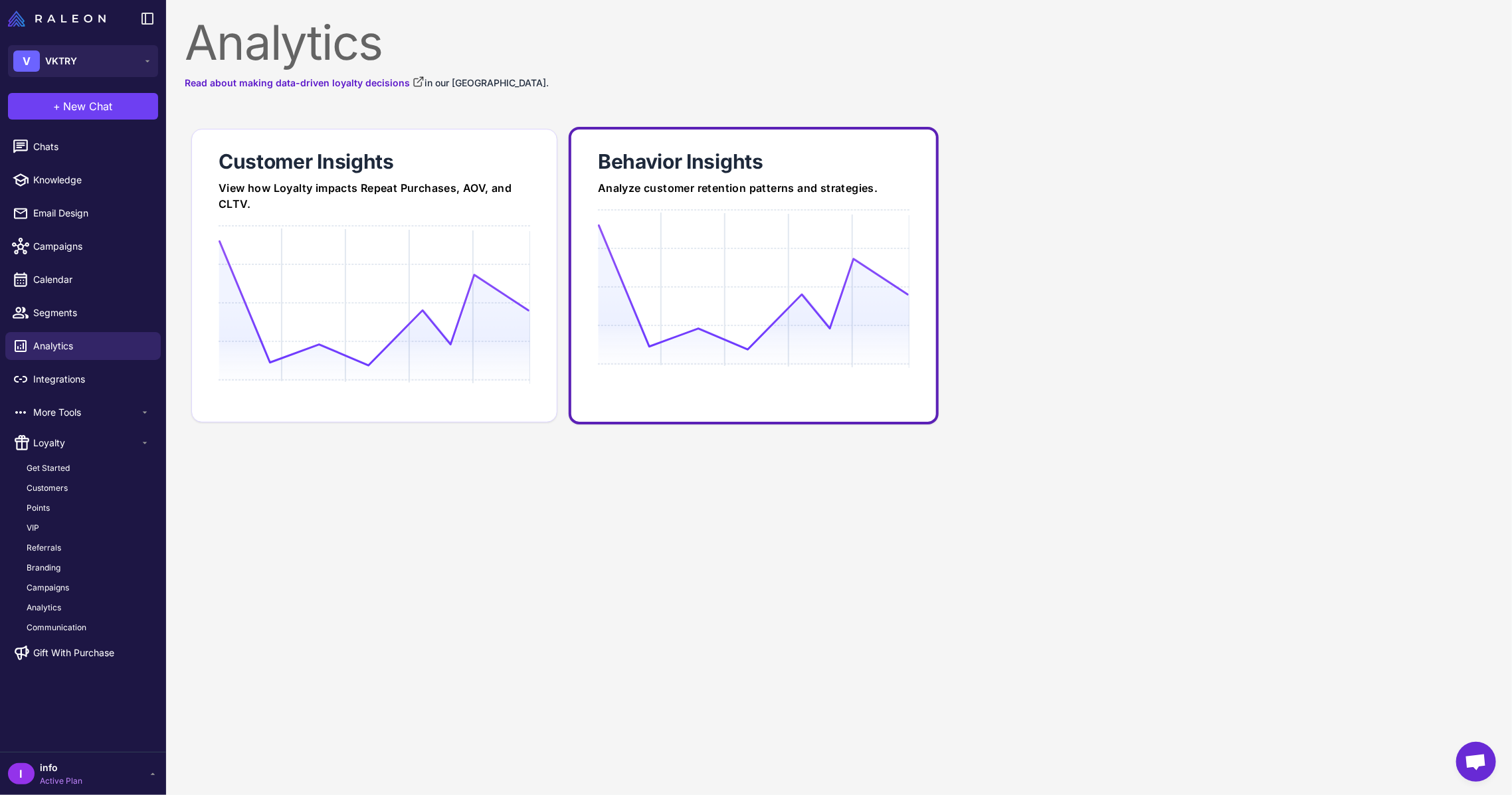
click at [611, 267] on icon at bounding box center [753, 287] width 311 height 127
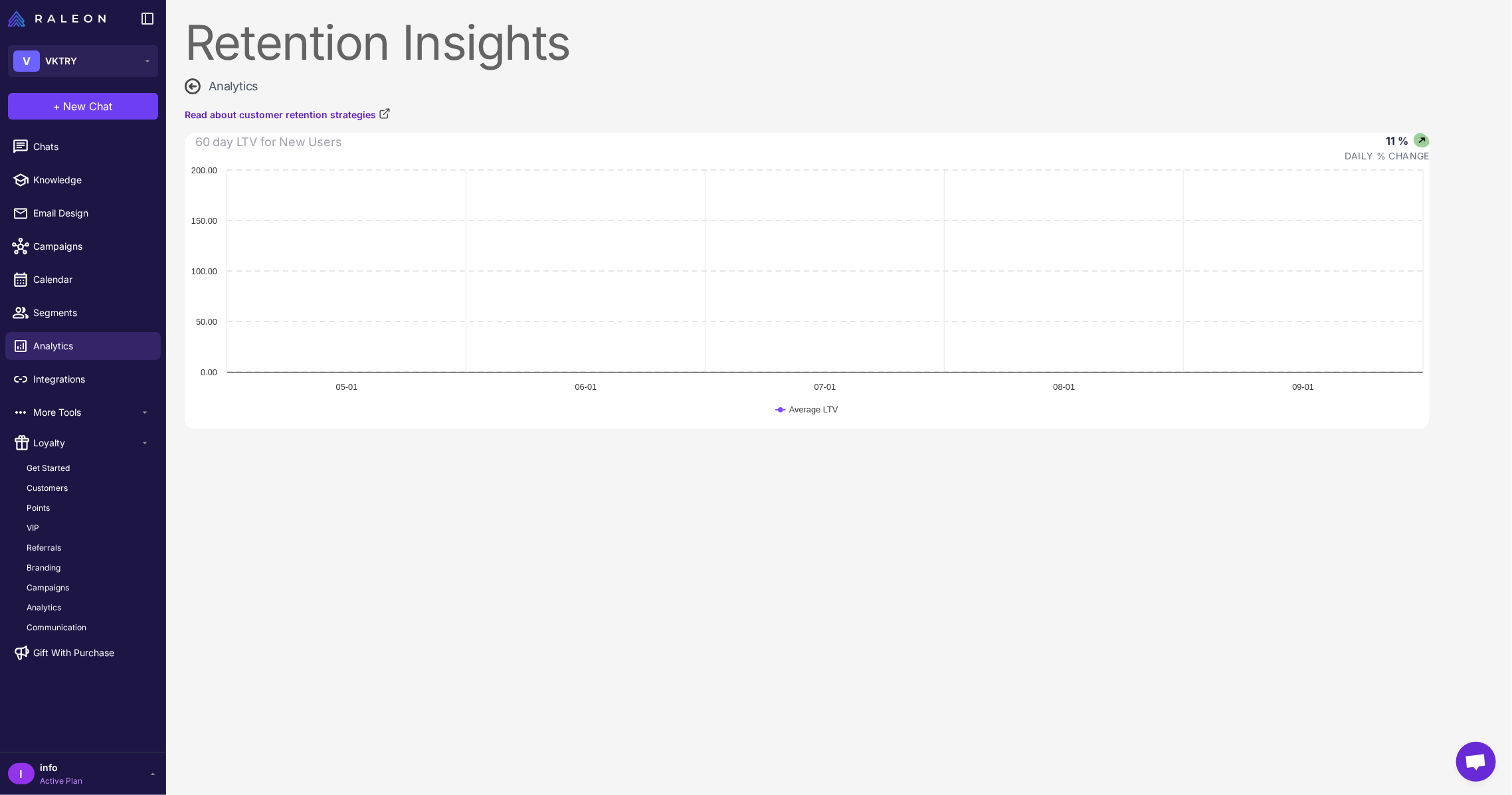
click at [195, 81] on icon at bounding box center [192, 86] width 16 height 16
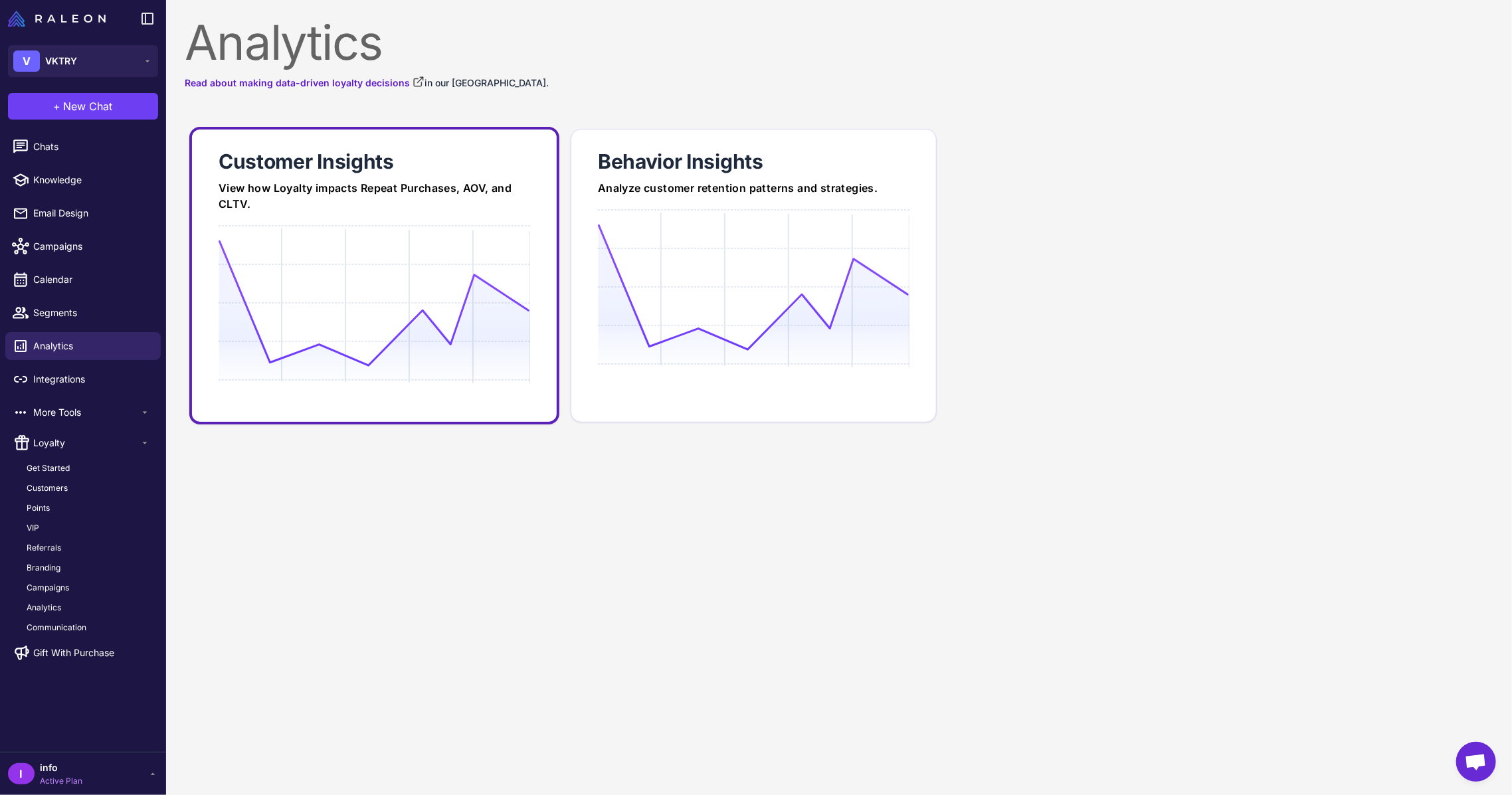
click at [348, 262] on icon at bounding box center [373, 303] width 311 height 127
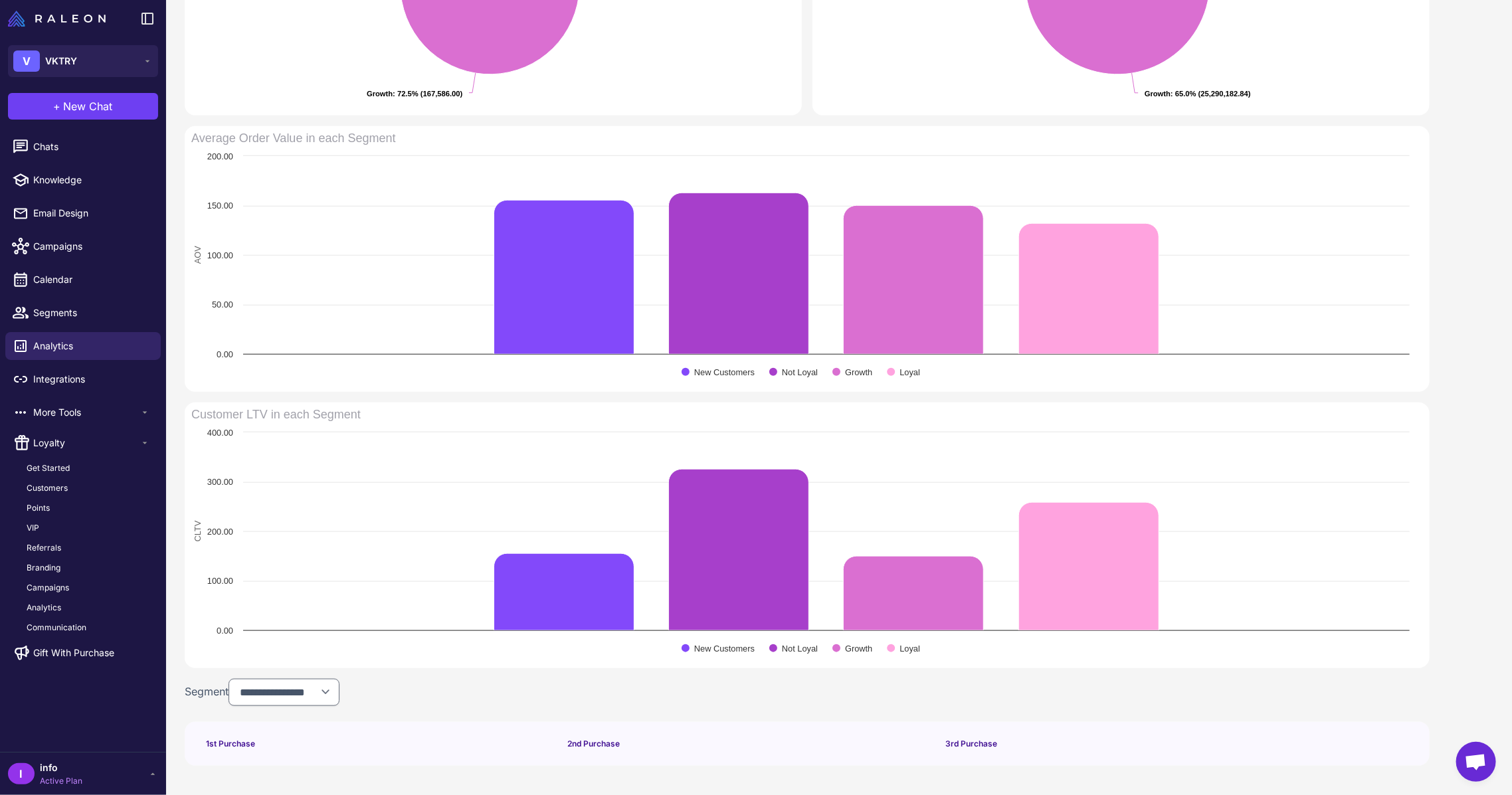
scroll to position [605, 0]
click at [95, 321] on link "Segments" at bounding box center [83, 312] width 155 height 28
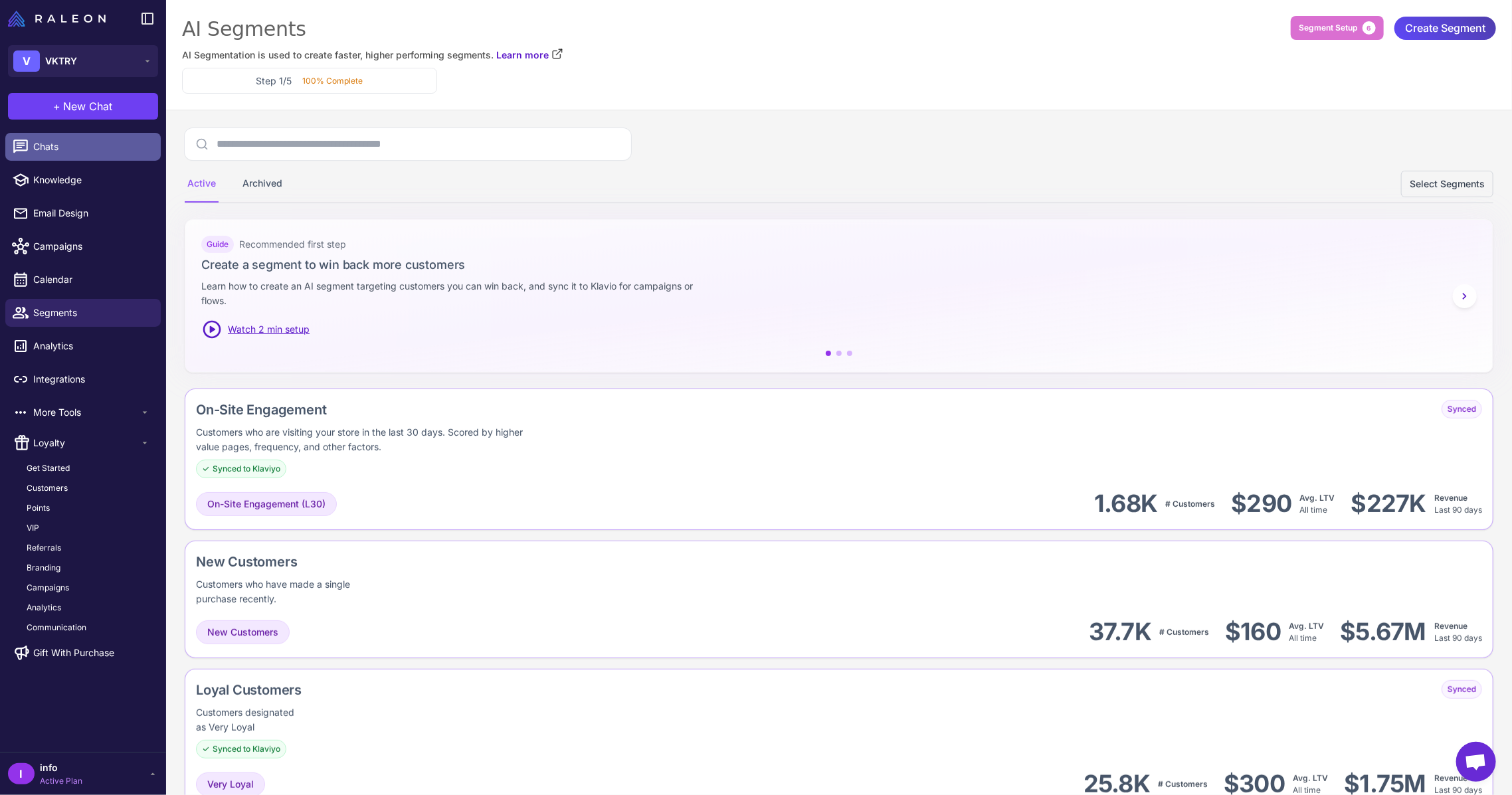
click at [53, 138] on link "Chats" at bounding box center [83, 147] width 155 height 28
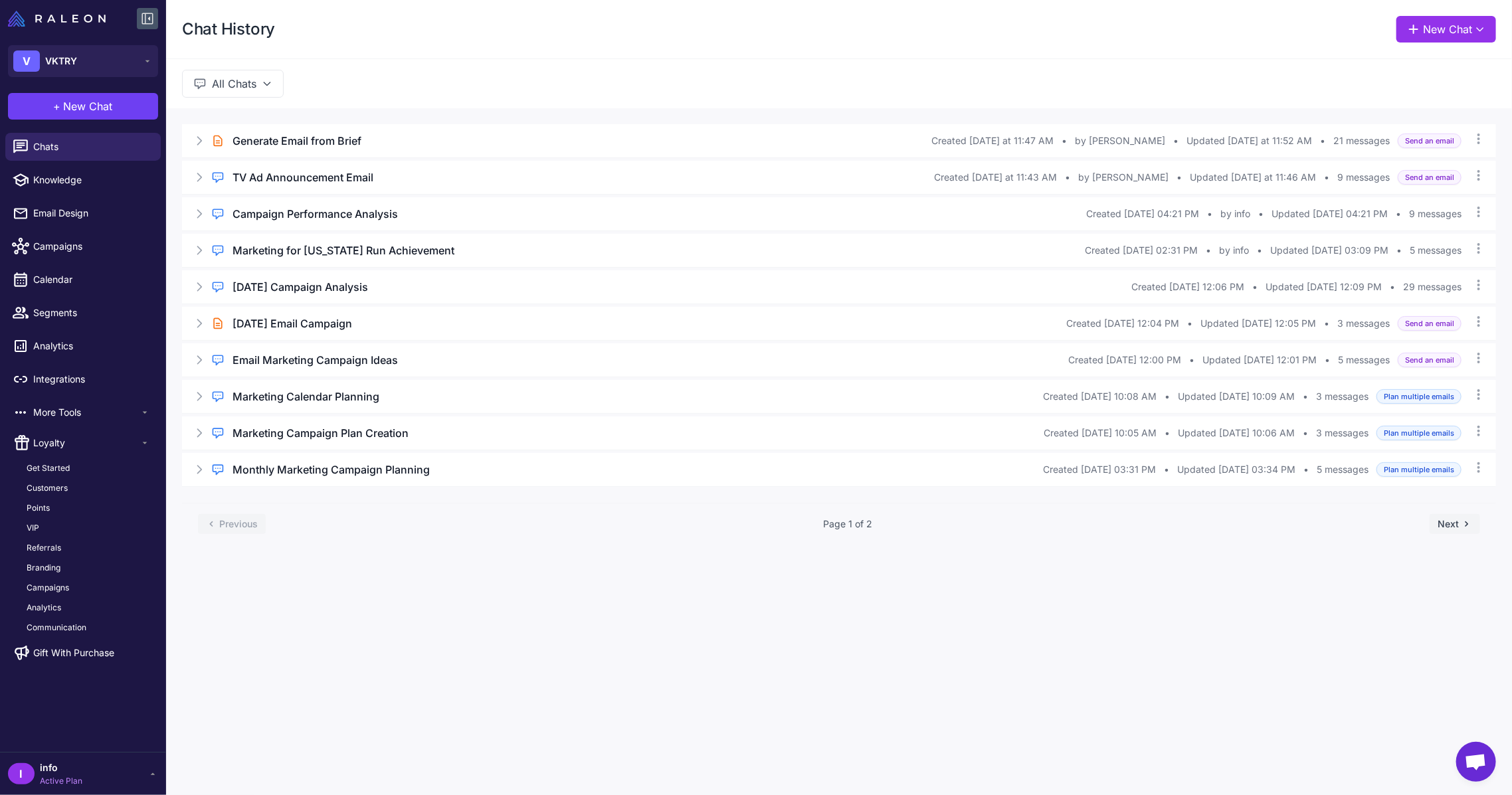
click at [146, 19] on icon at bounding box center [147, 18] width 16 height 16
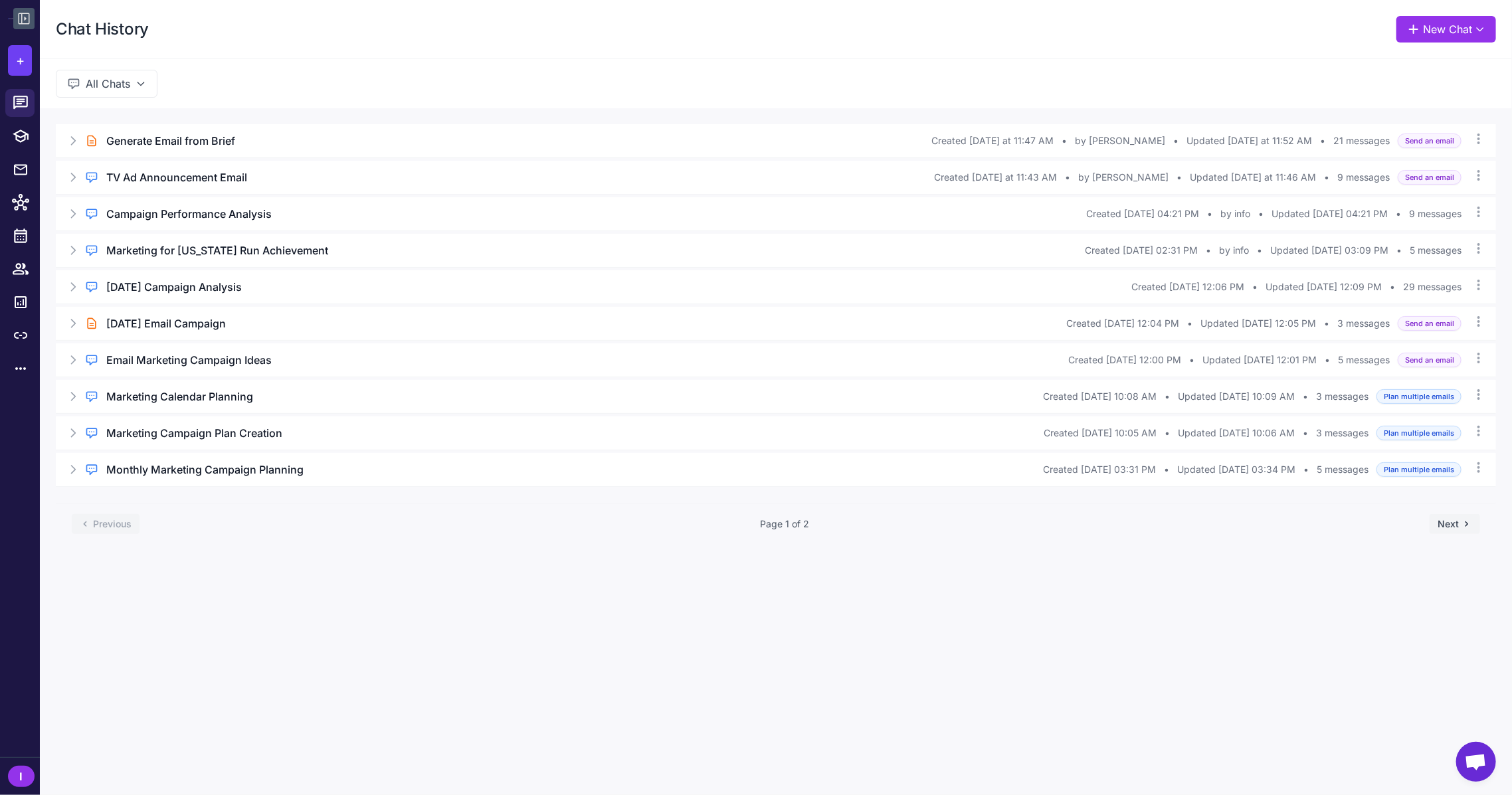
click at [31, 23] on icon at bounding box center [23, 18] width 16 height 16
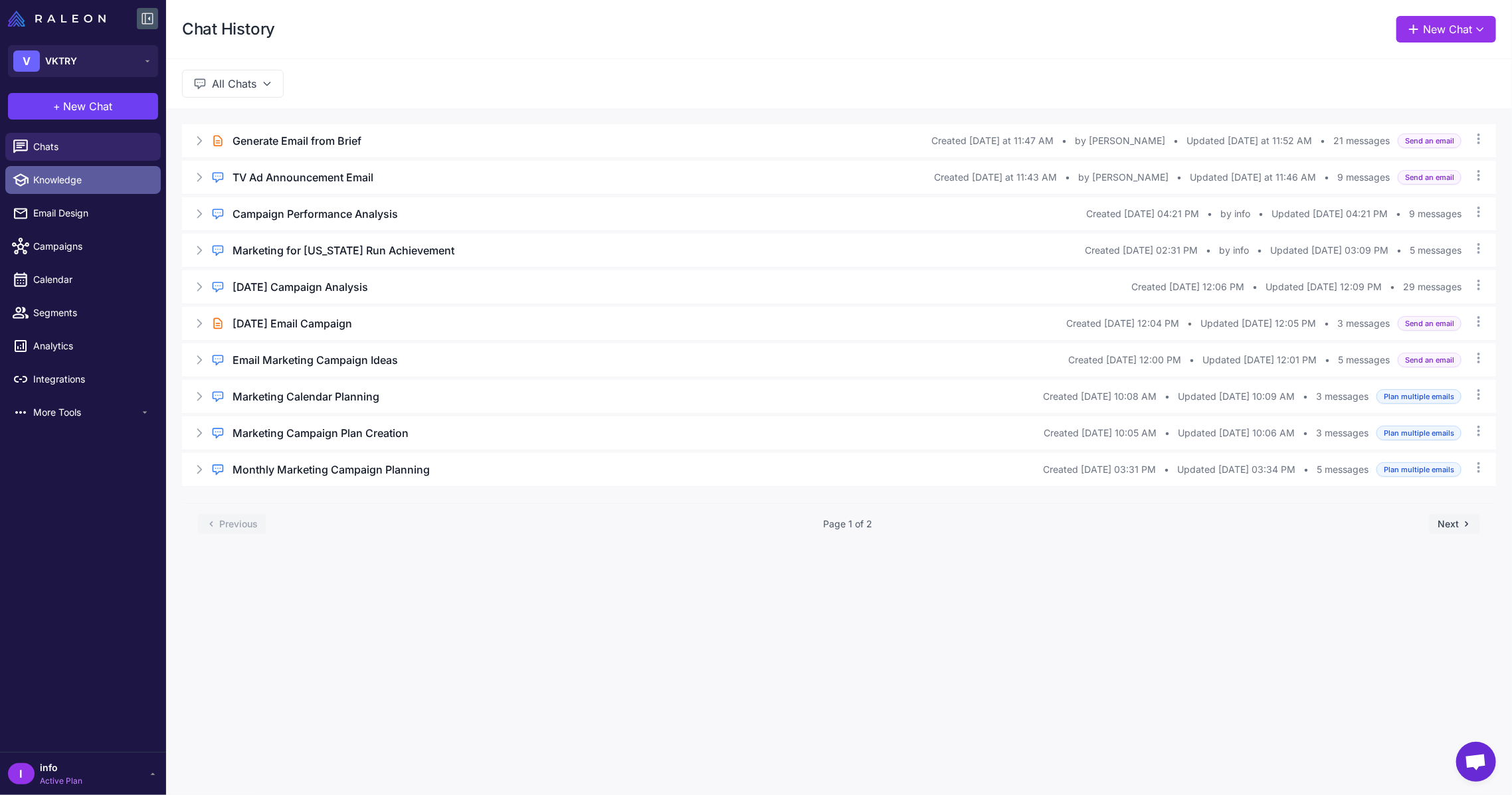
click at [71, 181] on span "Knowledge" at bounding box center [91, 180] width 117 height 14
select select
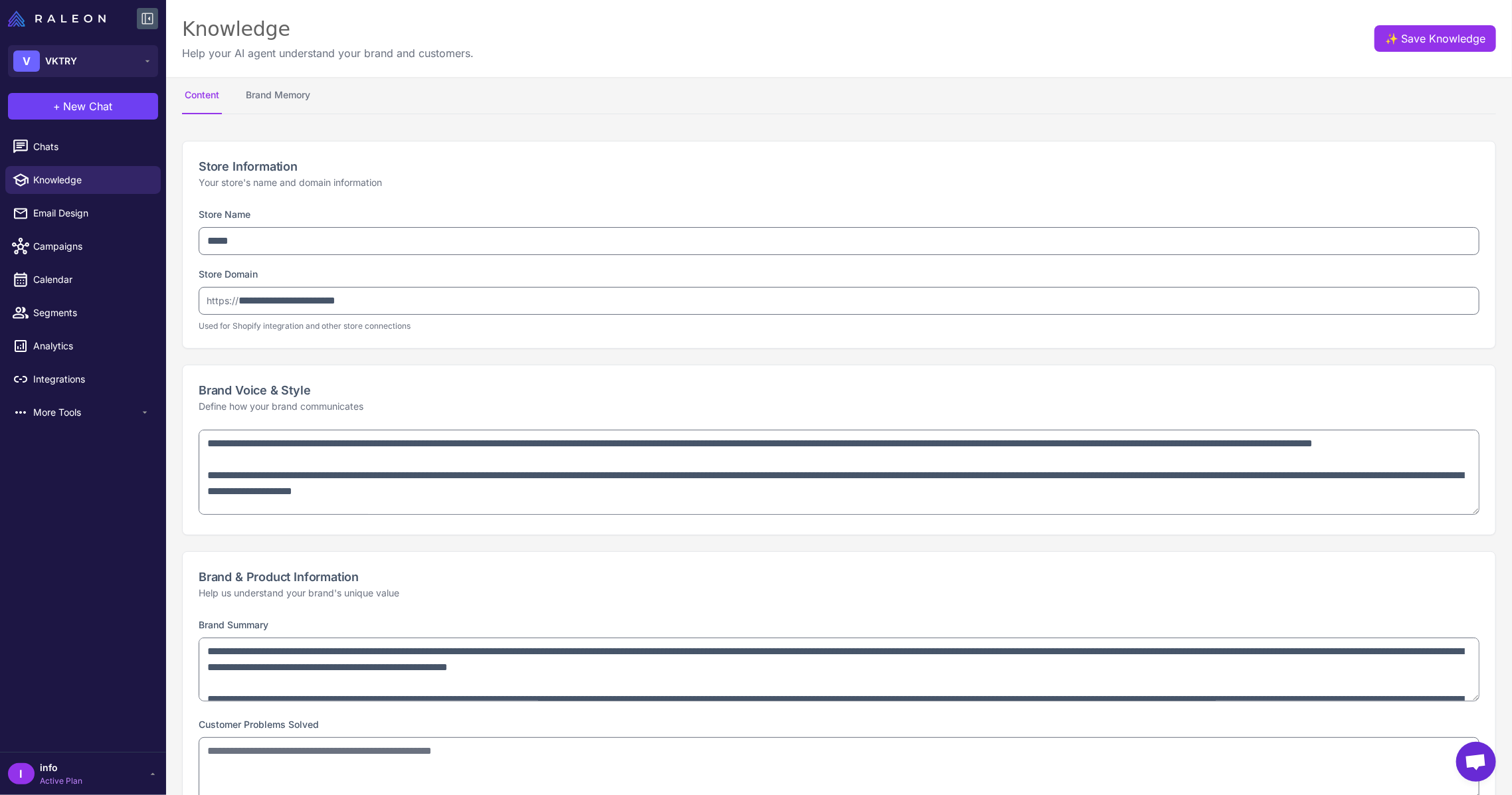
type textarea "**********"
select select "***"
type textarea "**********"
click at [69, 212] on span "Email Design" at bounding box center [91, 213] width 117 height 14
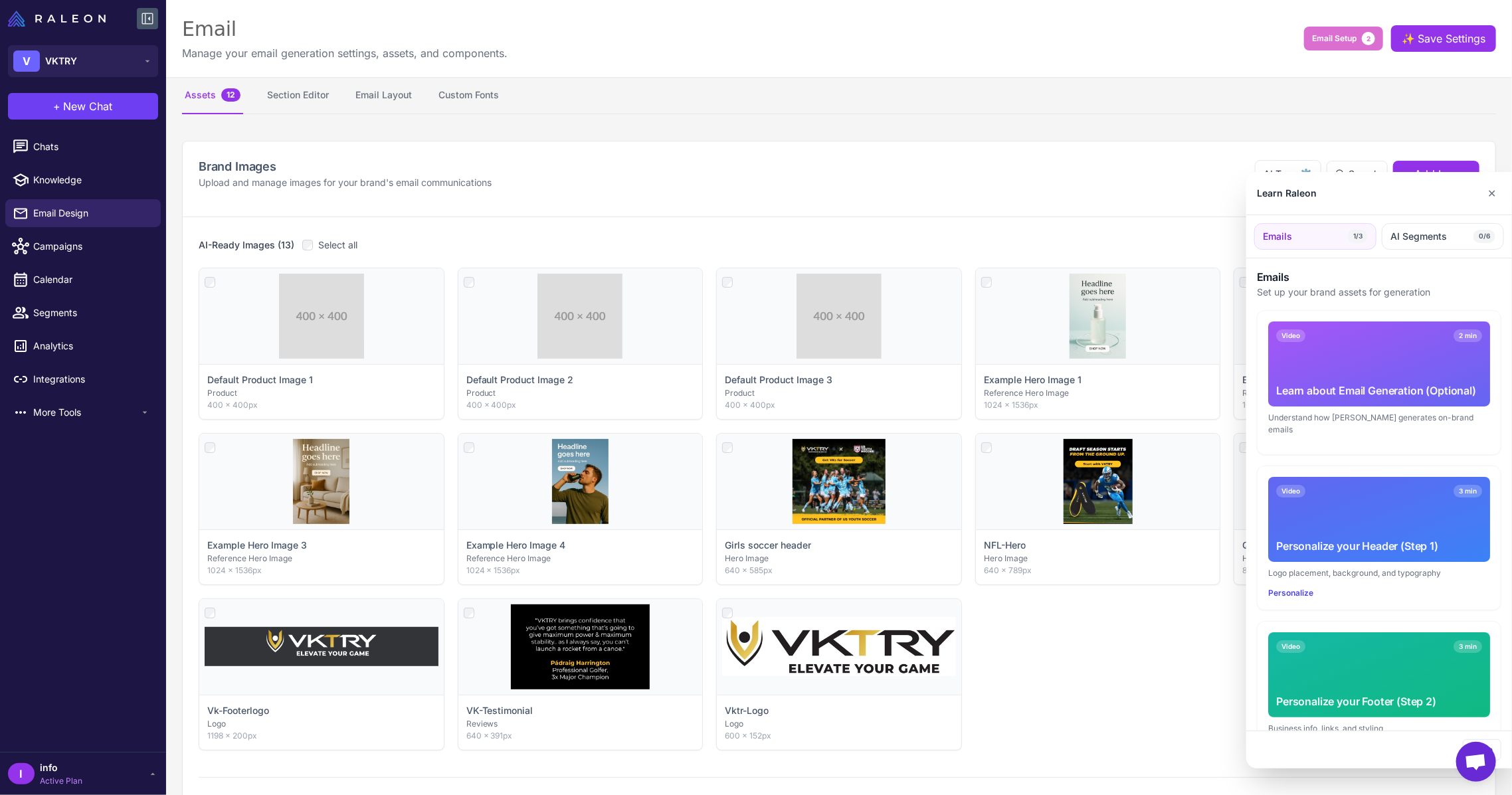
click at [382, 105] on div at bounding box center [756, 398] width 1512 height 795
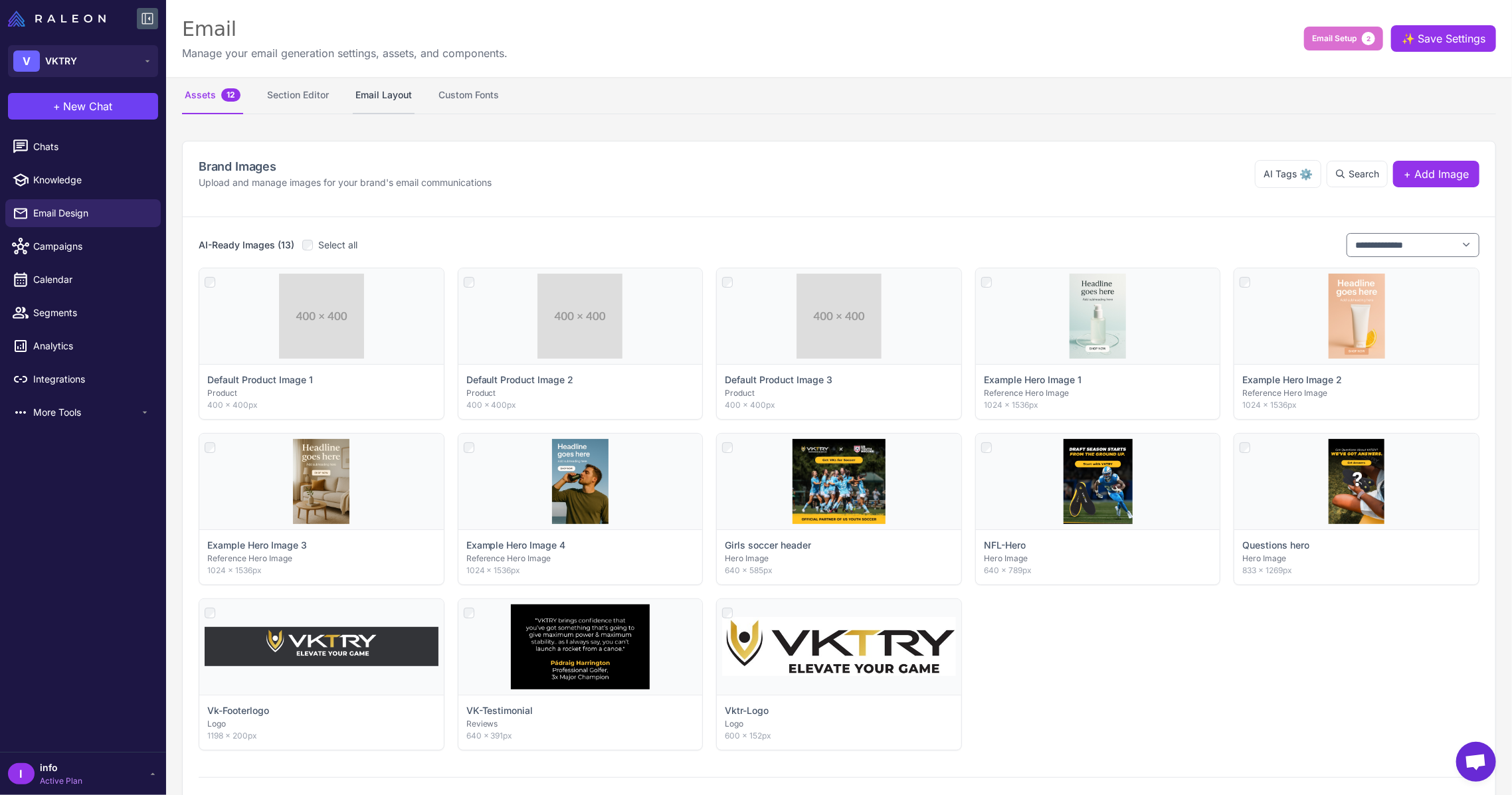
click at [380, 97] on button "Email Layout" at bounding box center [384, 95] width 62 height 37
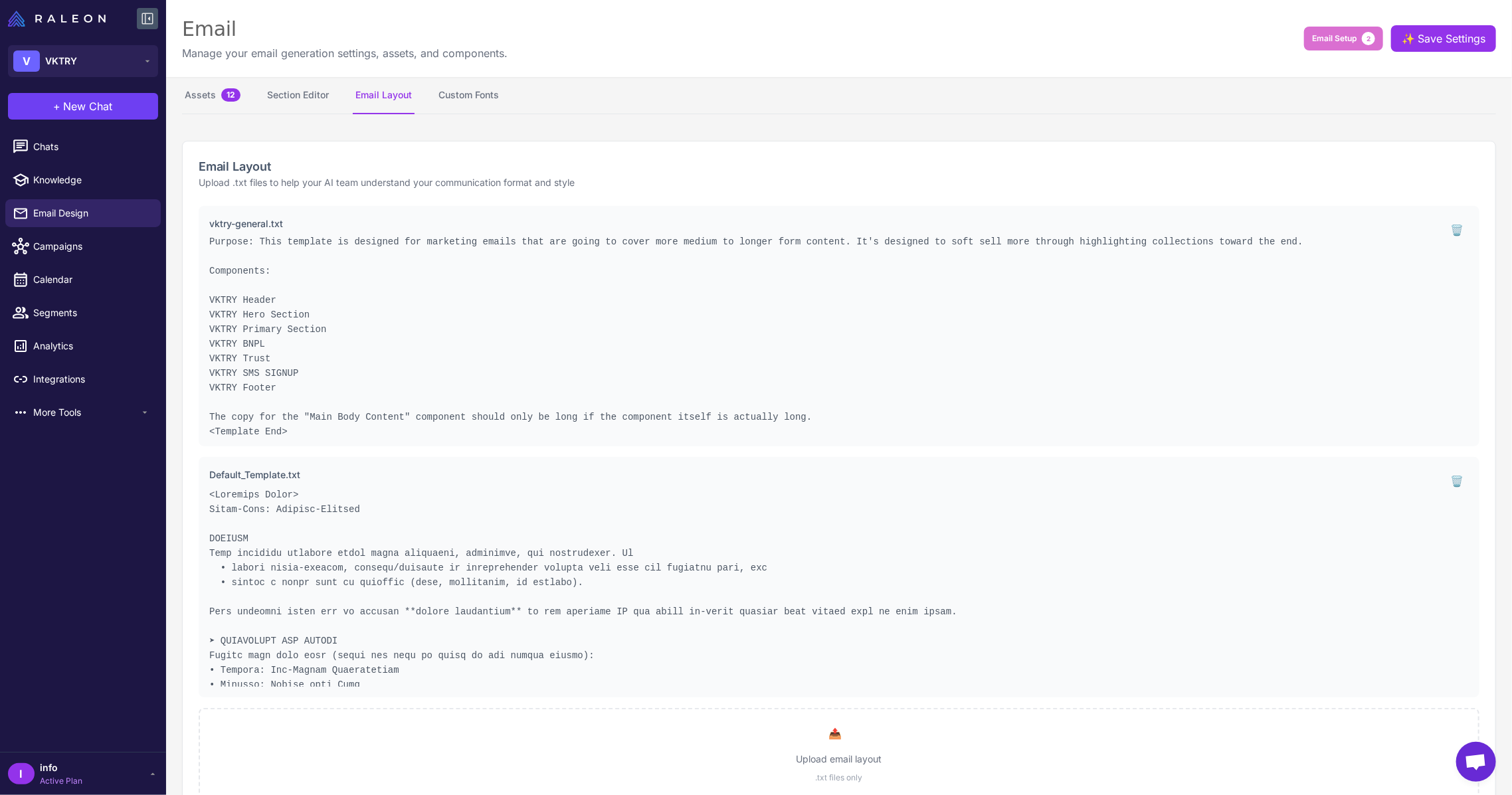
scroll to position [34, 0]
click at [483, 93] on button "Custom Fonts" at bounding box center [469, 95] width 66 height 37
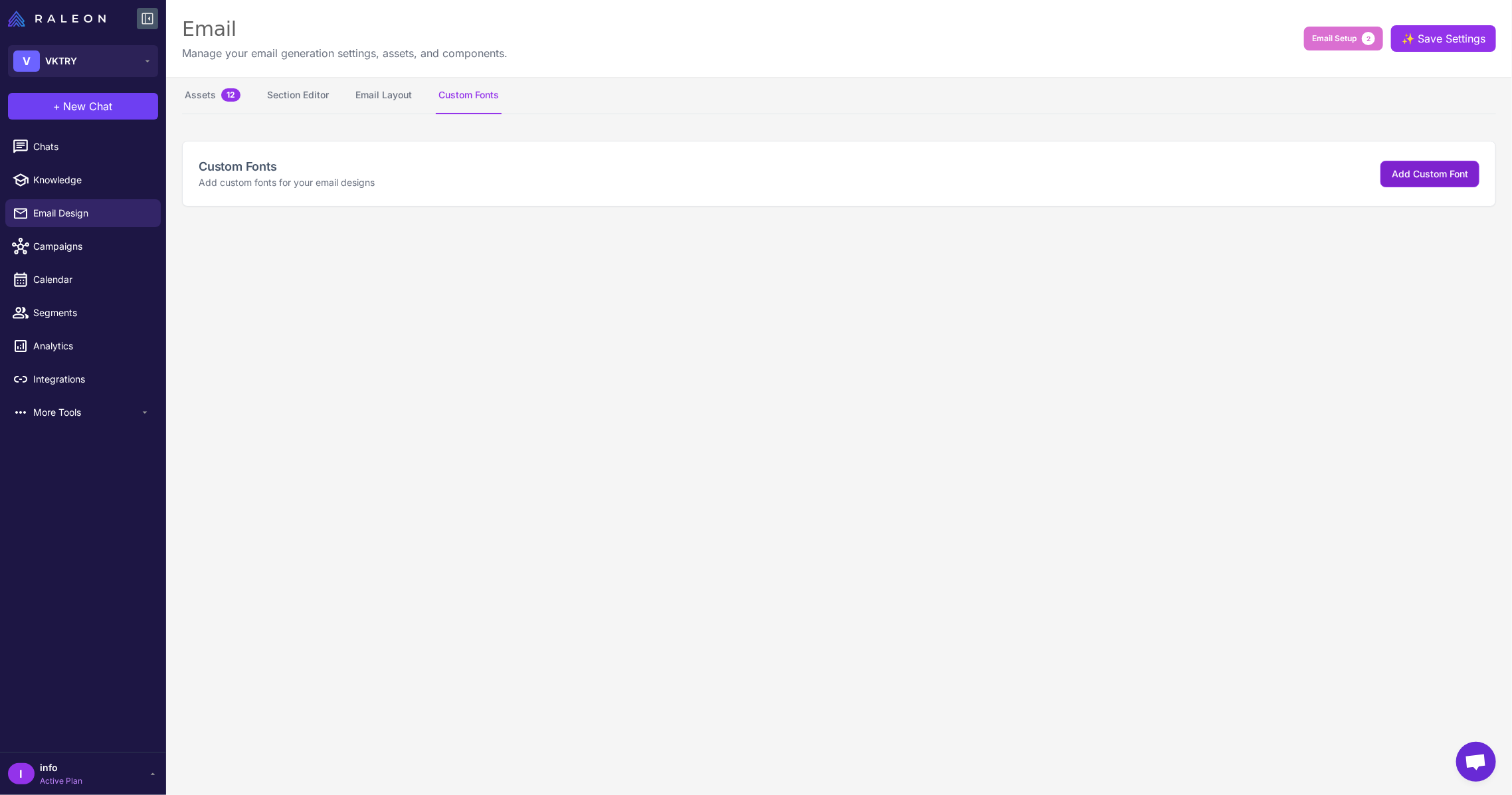
click at [1398, 168] on span "Add Custom Font" at bounding box center [1429, 174] width 76 height 11
select select "***"
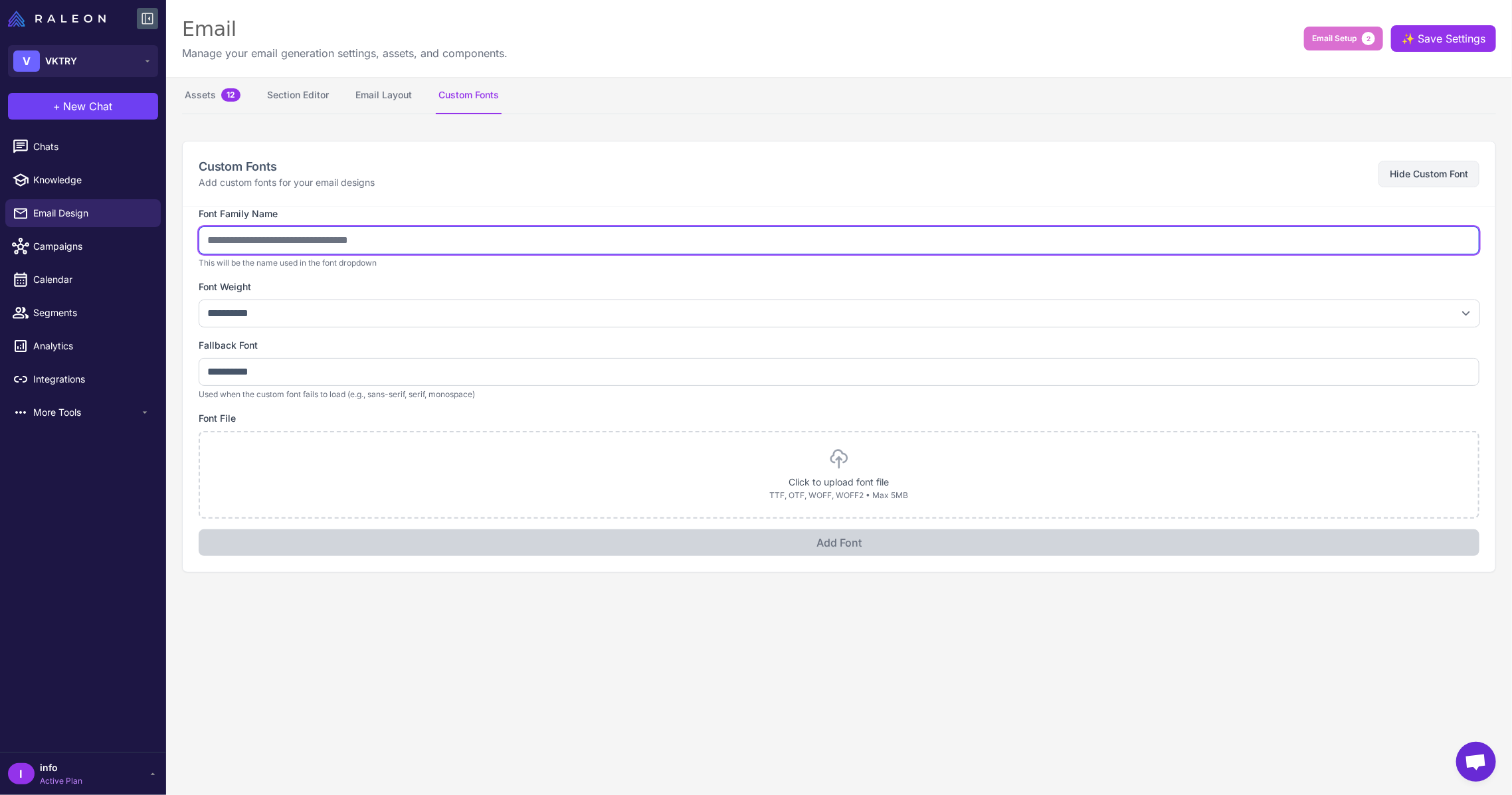
click at [303, 239] on input "text" at bounding box center [839, 240] width 1281 height 28
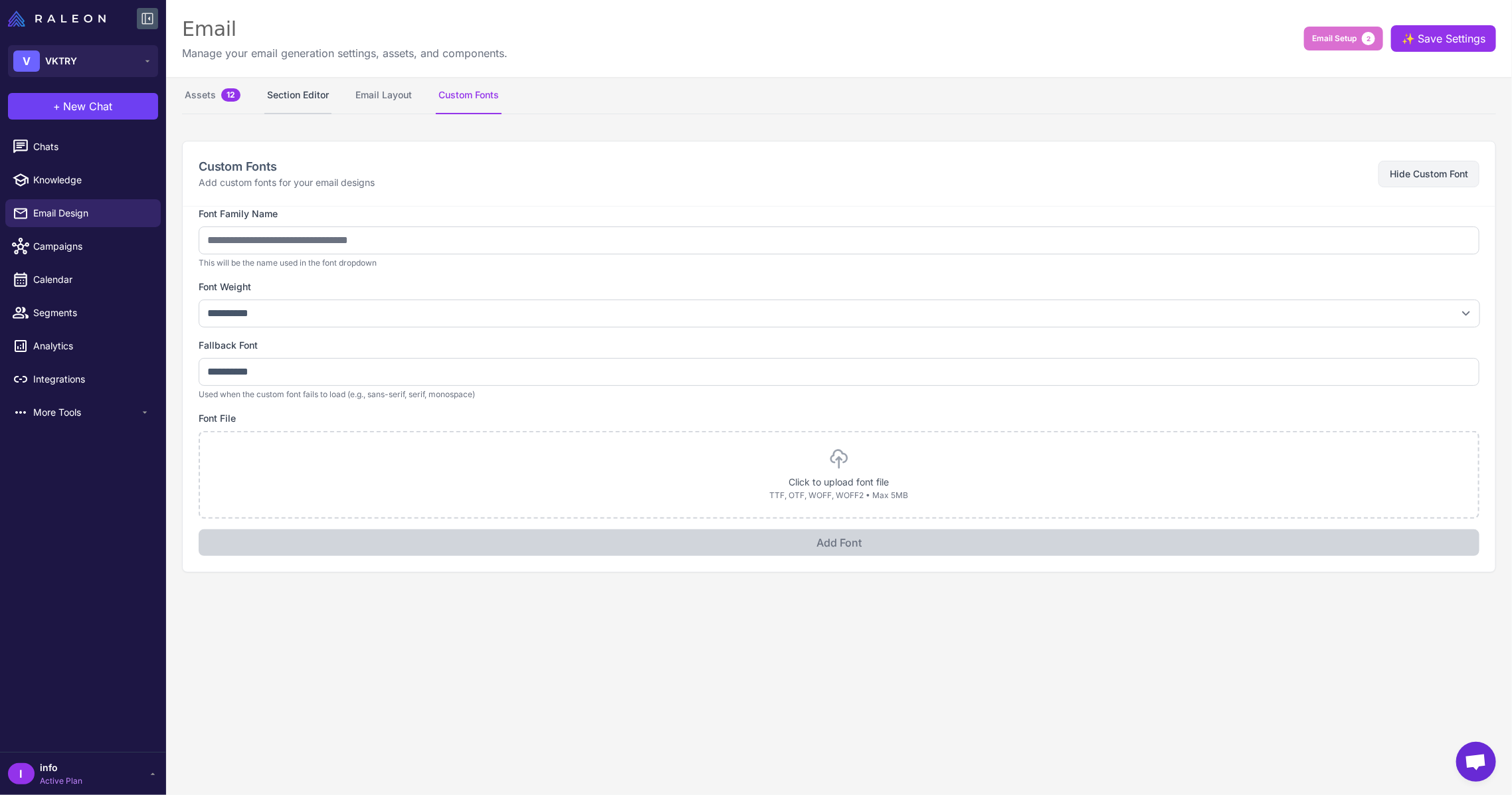
click at [287, 100] on button "Section Editor" at bounding box center [298, 95] width 67 height 37
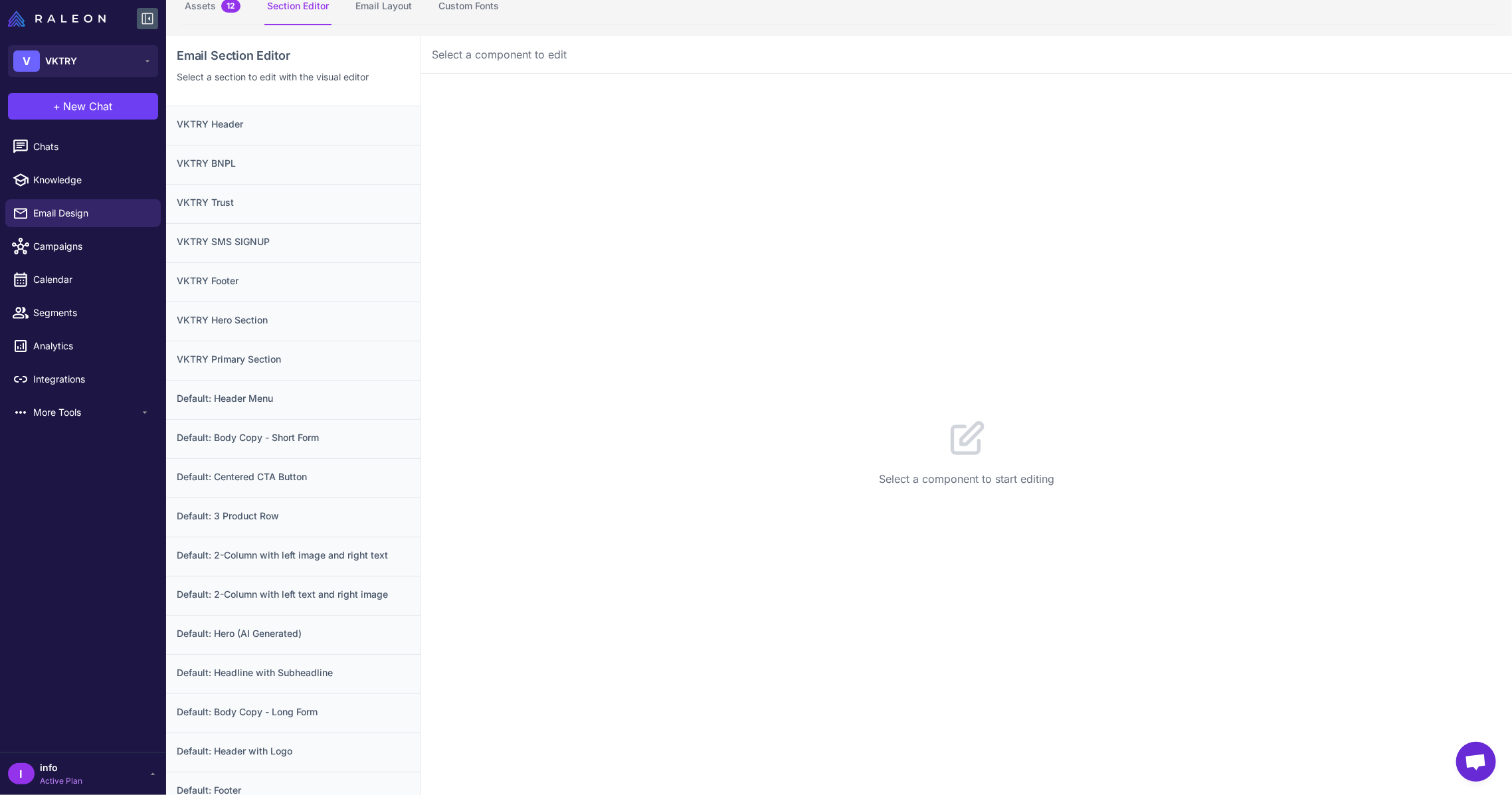
scroll to position [0, 0]
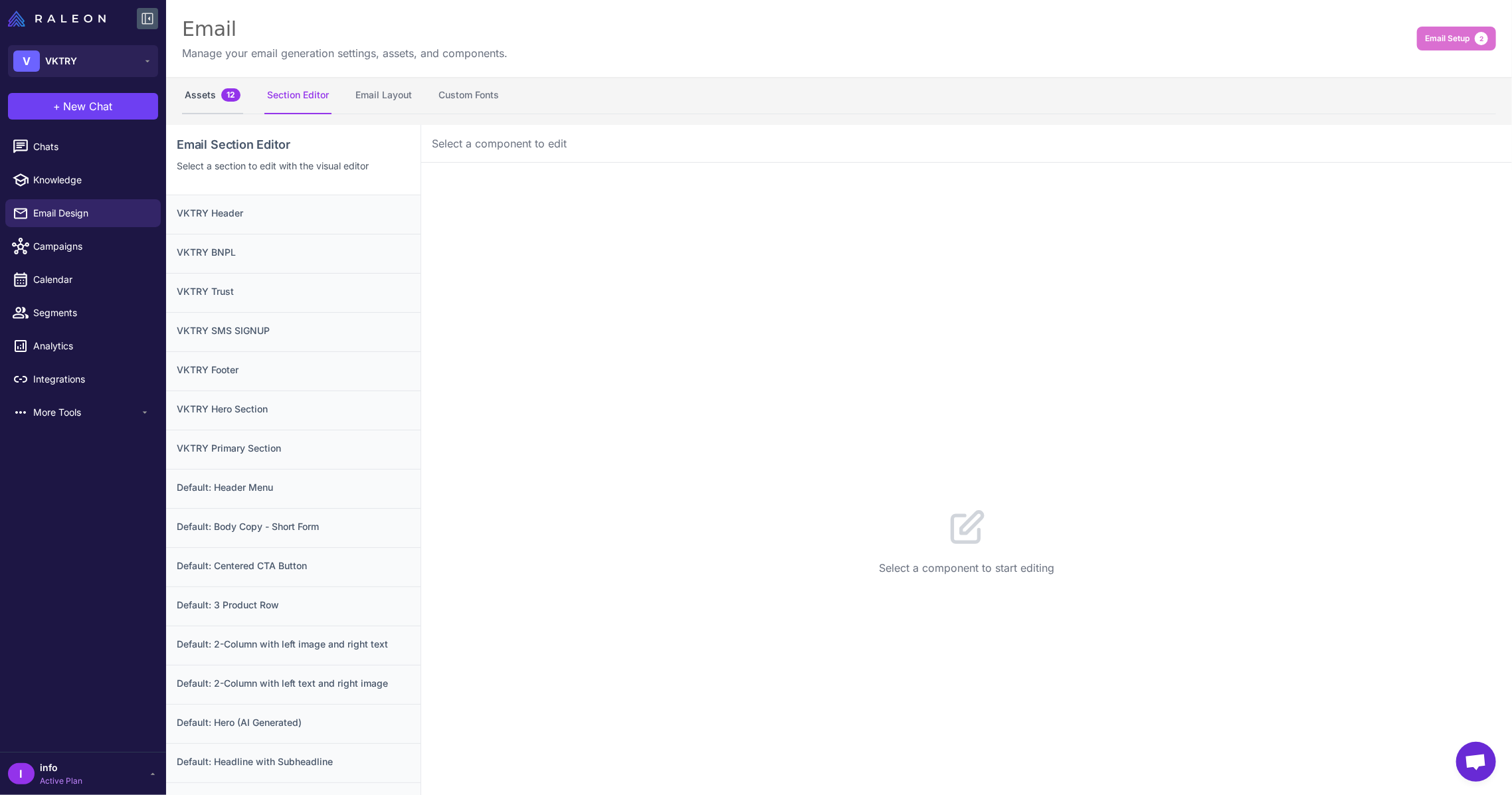
click at [208, 88] on button "Assets 12" at bounding box center [212, 95] width 61 height 37
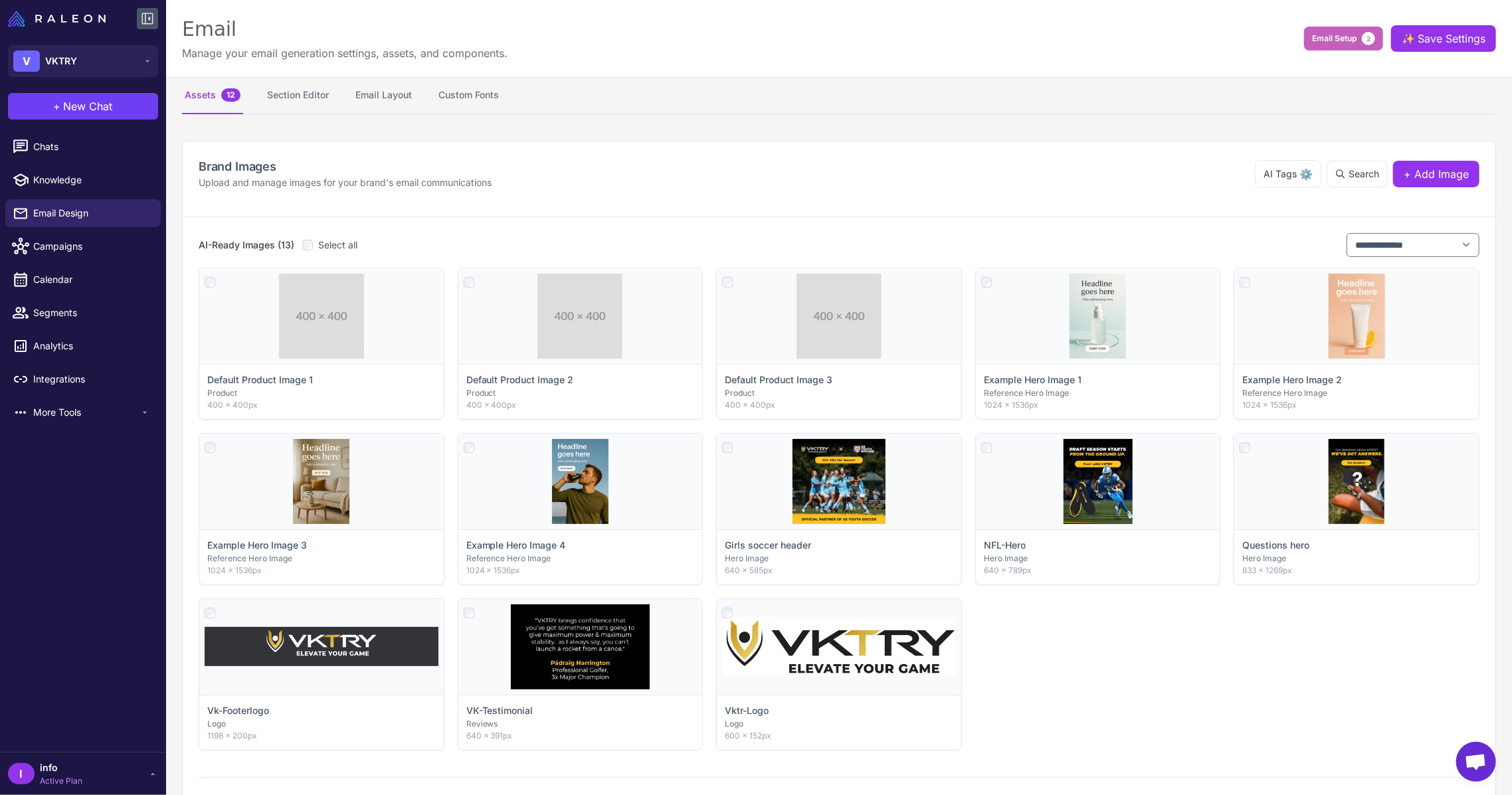
click at [1336, 30] on button "Email Setup 2" at bounding box center [1343, 38] width 79 height 24
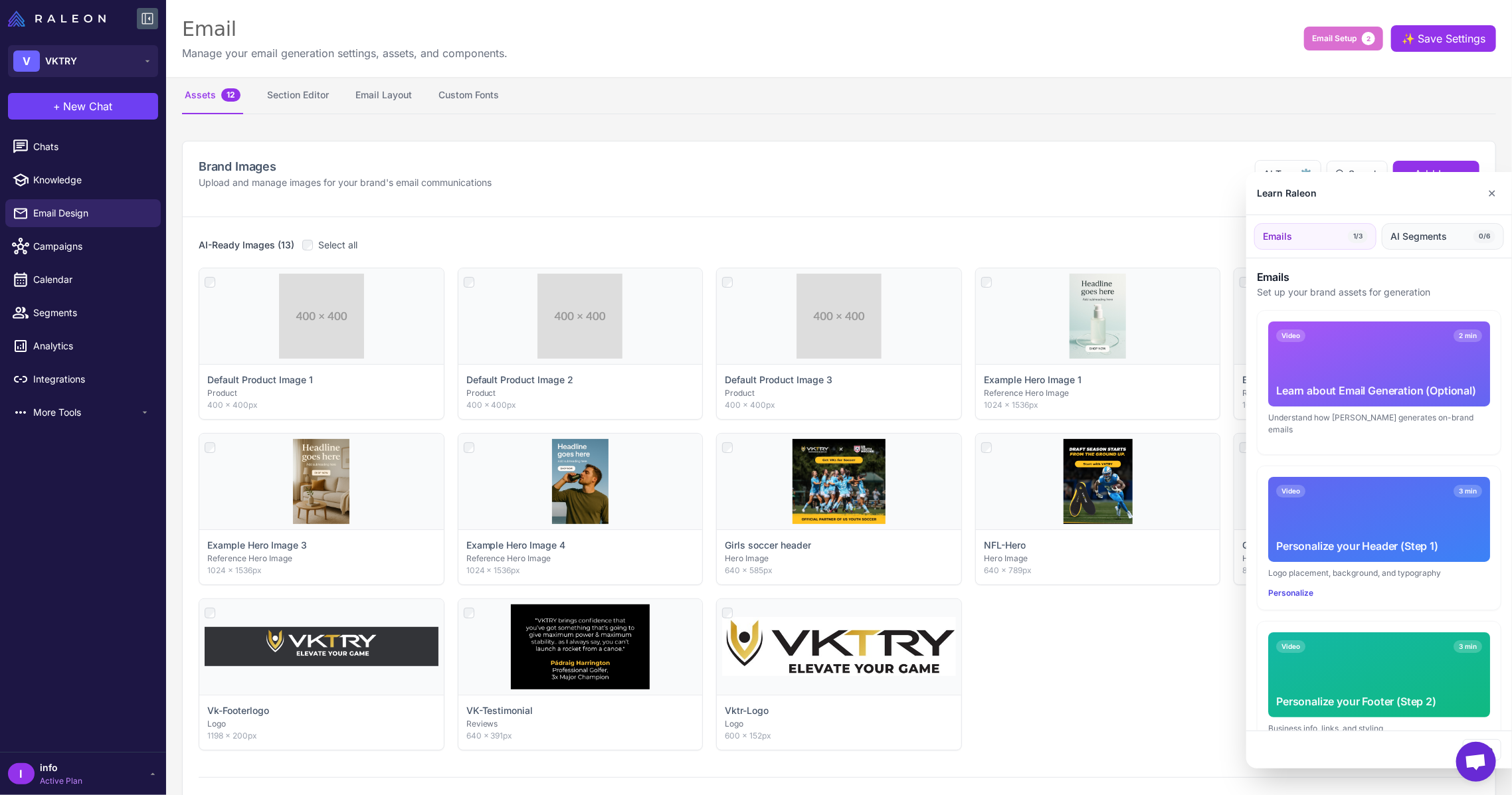
click at [1443, 229] on span "AI Segments" at bounding box center [1418, 236] width 56 height 14
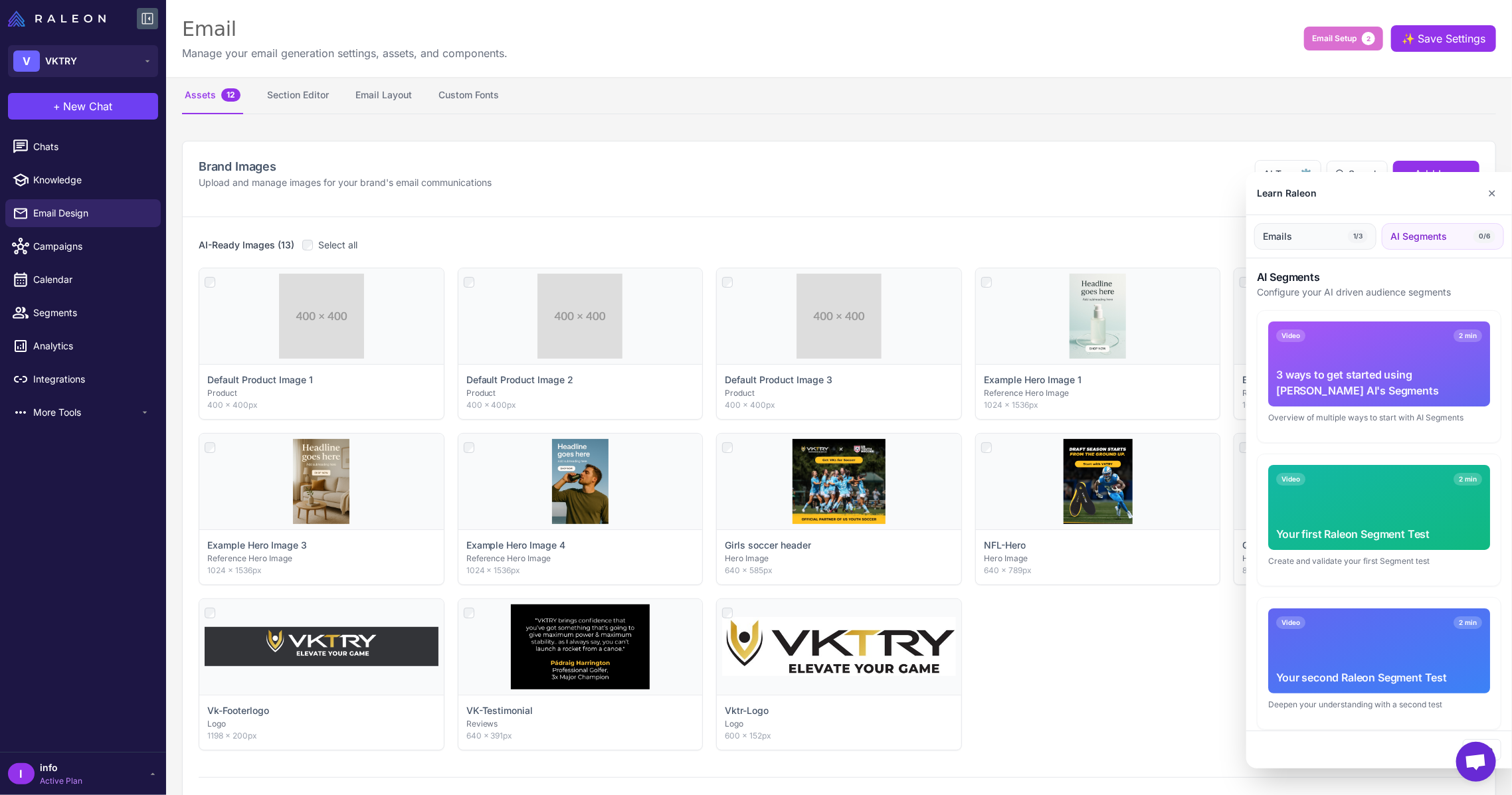
click at [1296, 231] on button "Emails 1/3" at bounding box center [1315, 236] width 122 height 27
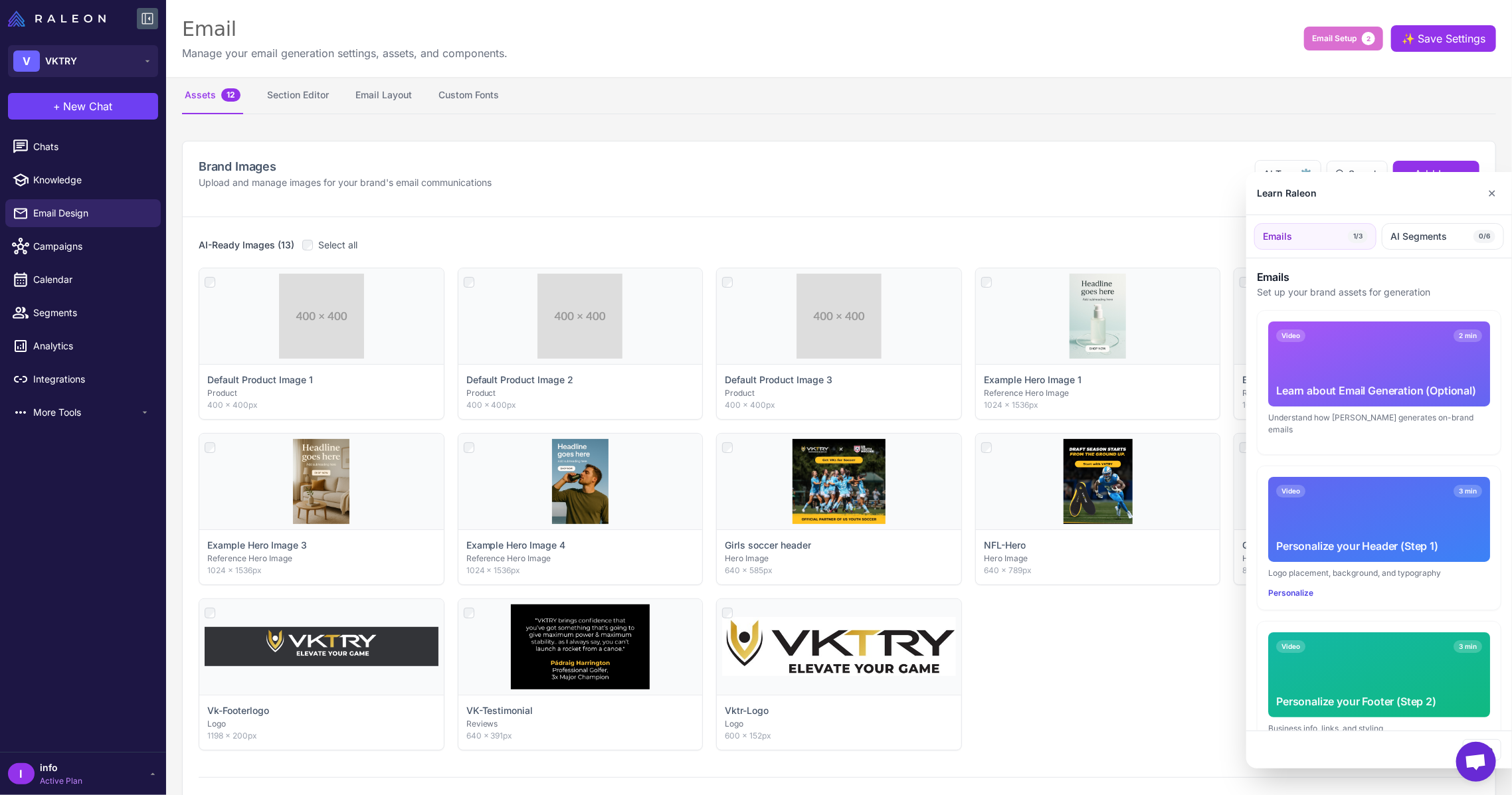
click at [1073, 218] on div at bounding box center [756, 398] width 1512 height 795
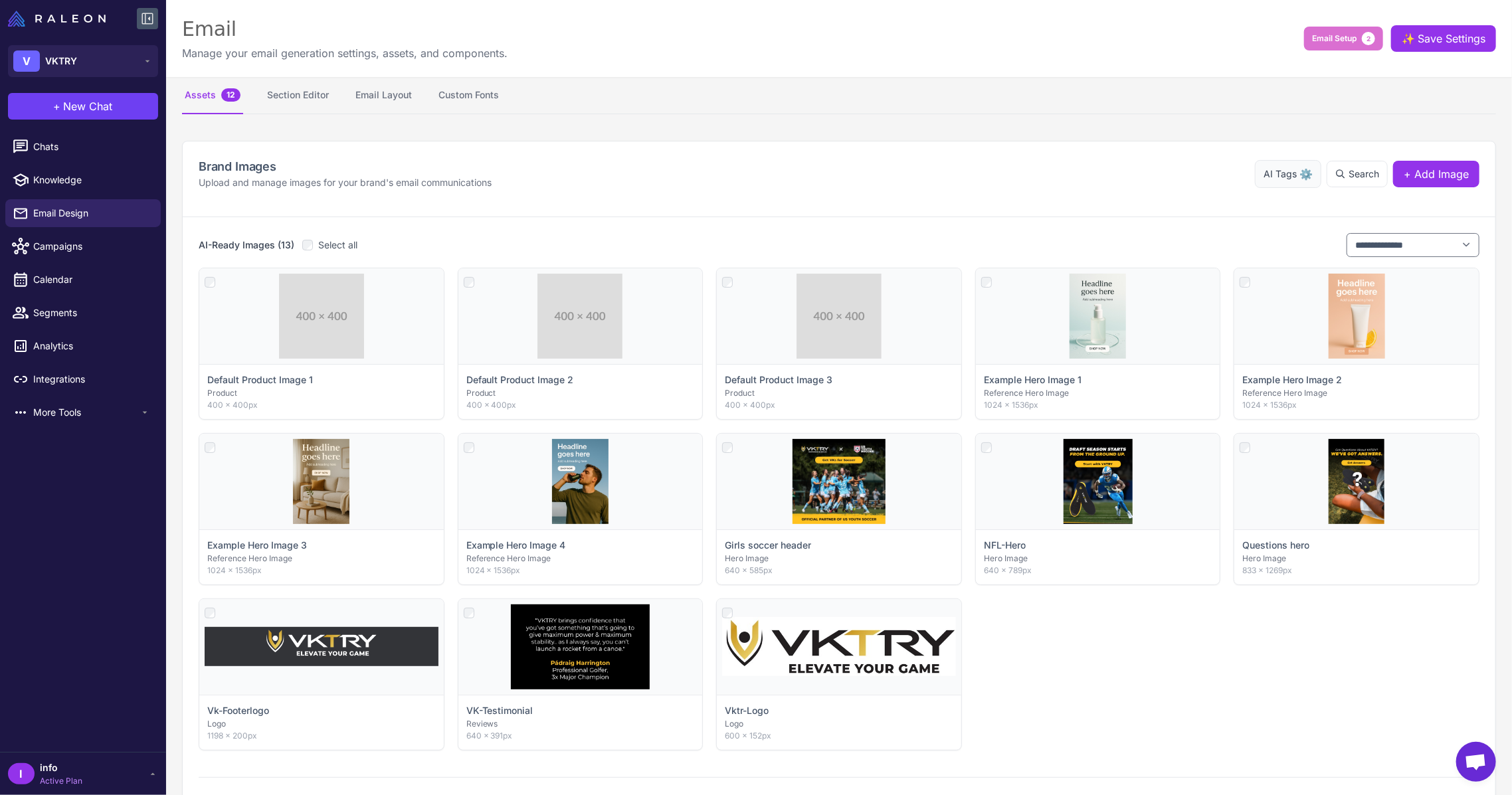
click at [1299, 175] on span "⚙️" at bounding box center [1305, 174] width 13 height 16
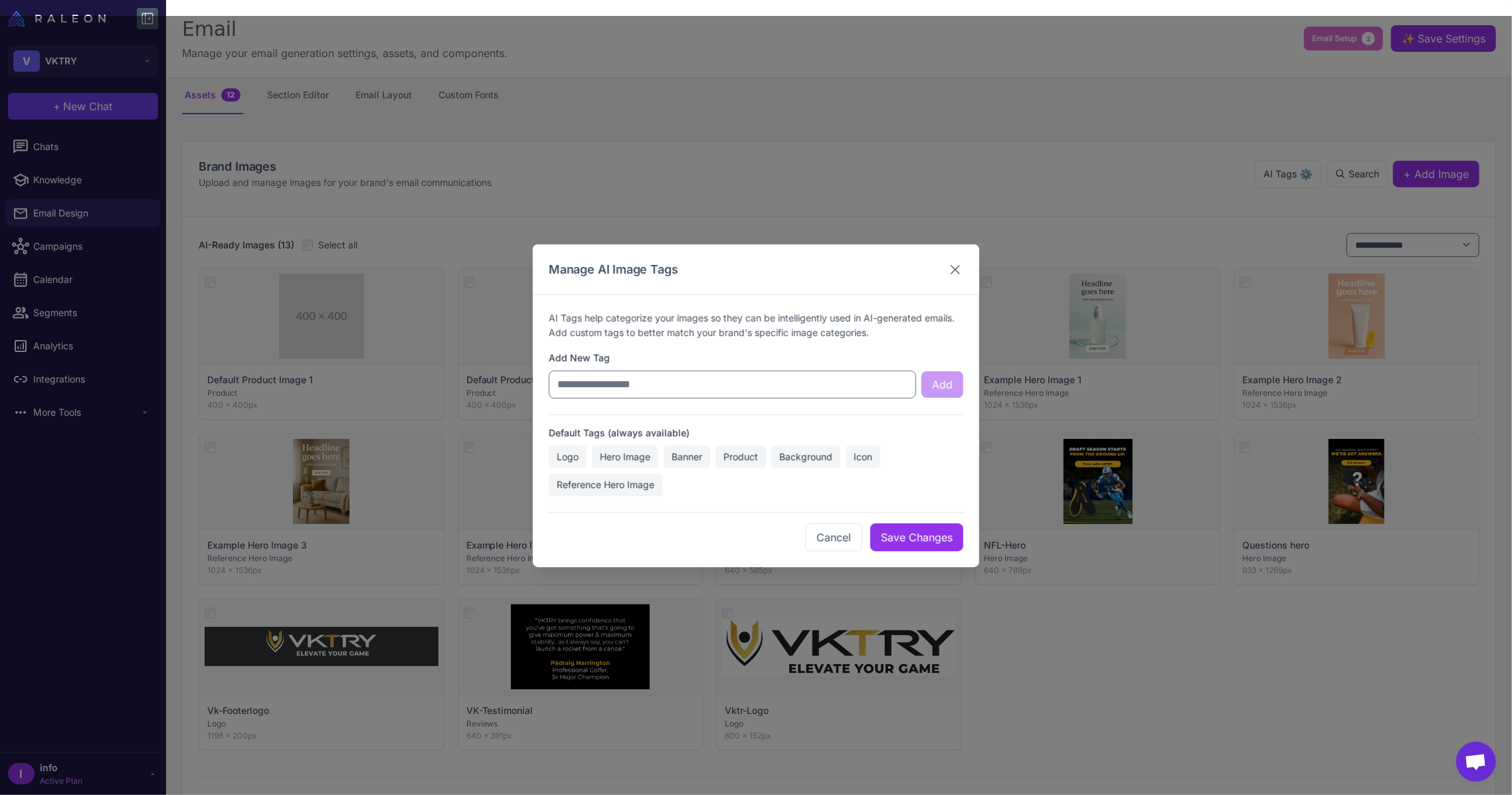
click at [950, 268] on icon at bounding box center [955, 268] width 16 height 16
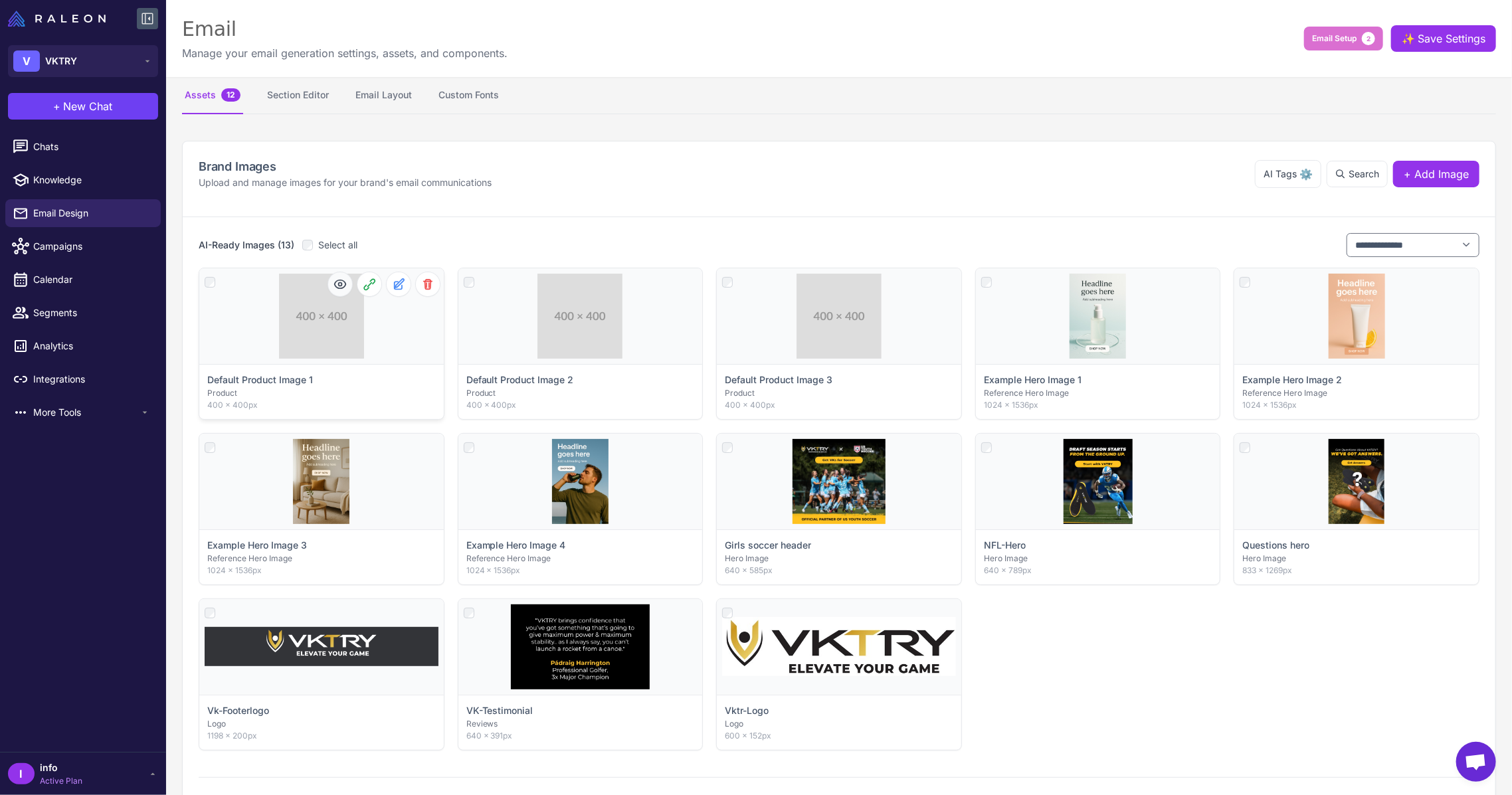
click at [343, 292] on button at bounding box center [340, 284] width 24 height 24
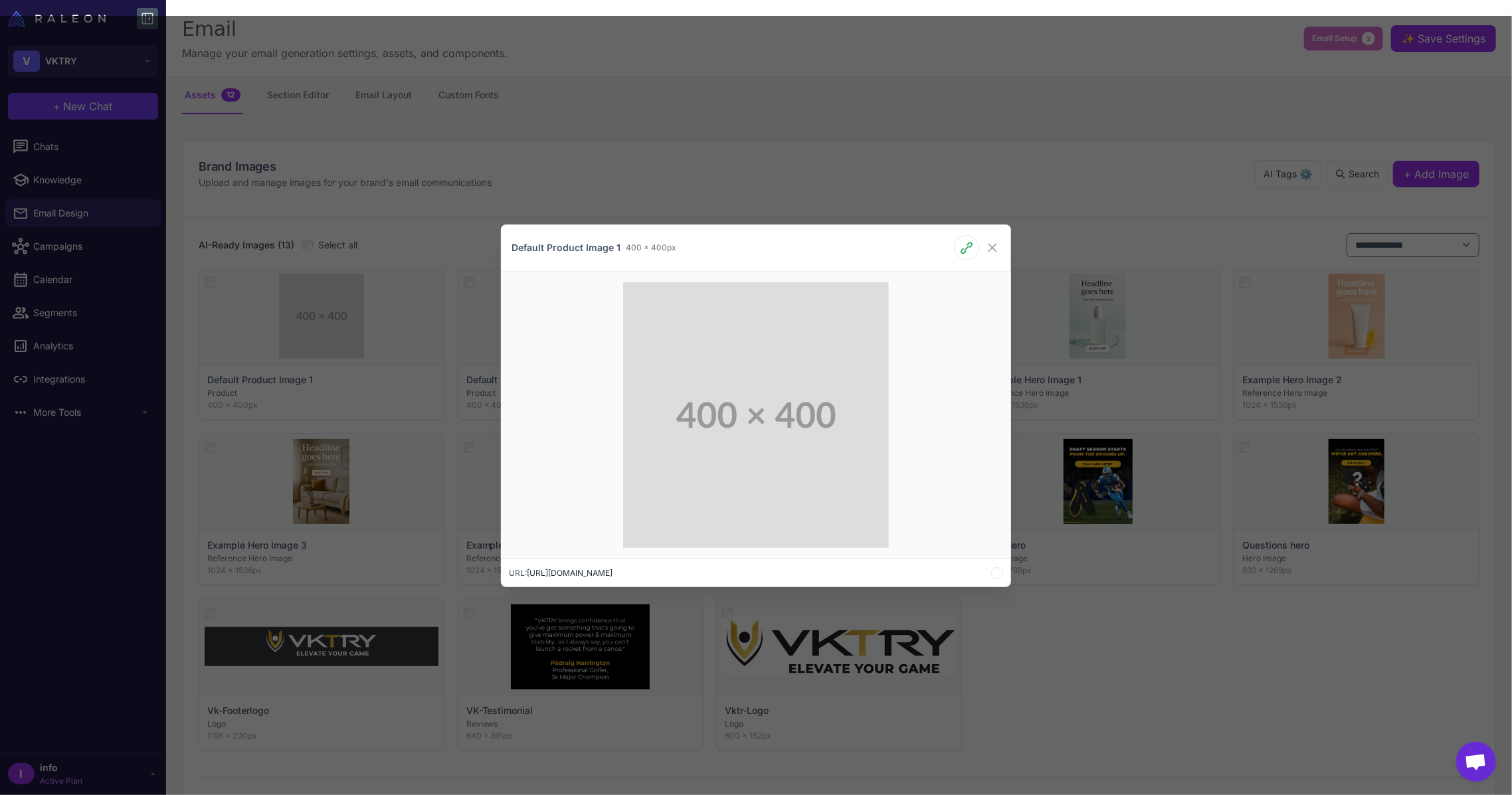
click at [754, 450] on img at bounding box center [756, 415] width 266 height 266
click at [836, 150] on div "Default Product Image 1 400 × 400px URL: https://placehold.co/400" at bounding box center [756, 405] width 1512 height 779
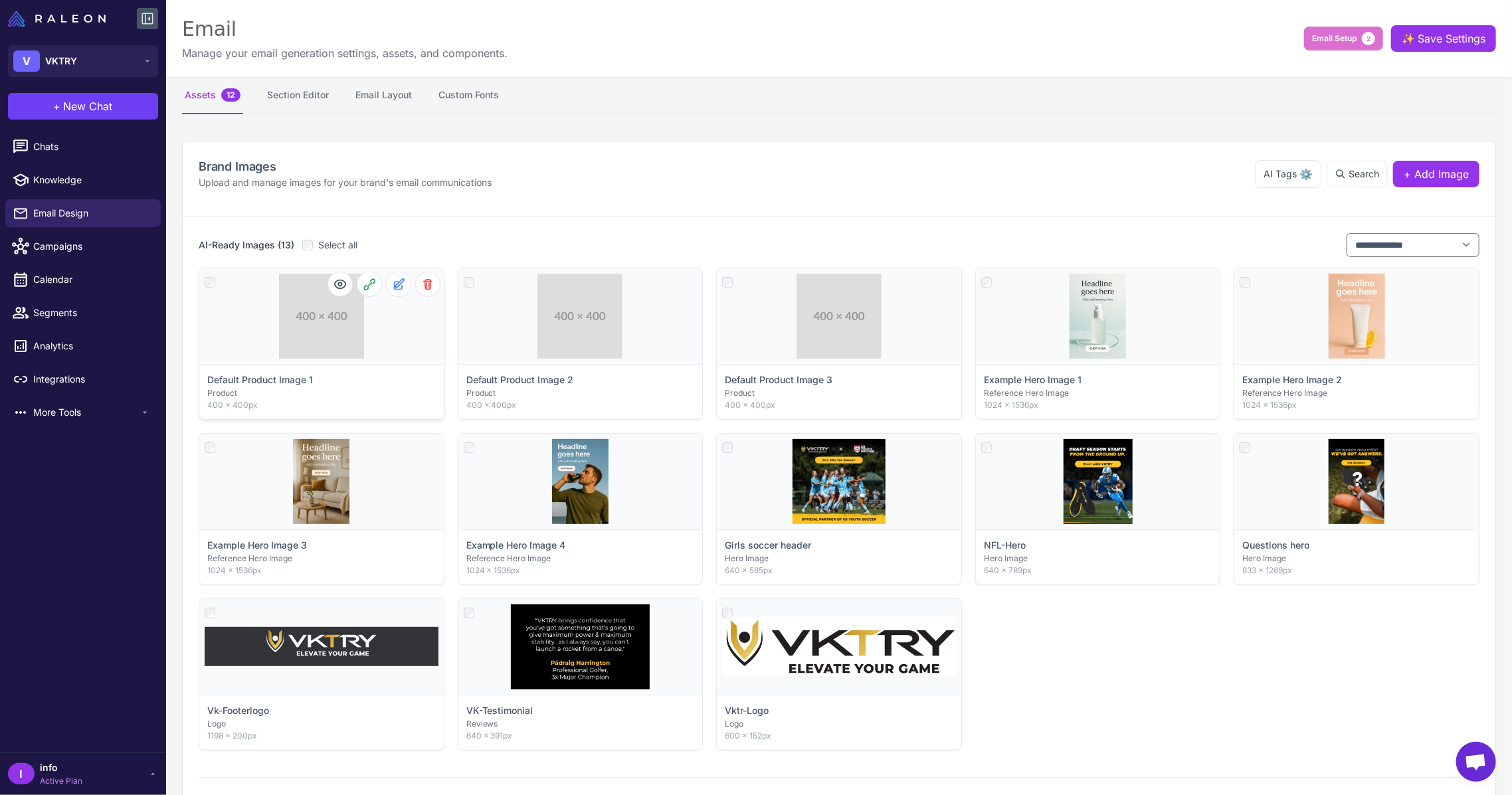
click at [313, 357] on span "Click to select" at bounding box center [321, 352] width 65 height 14
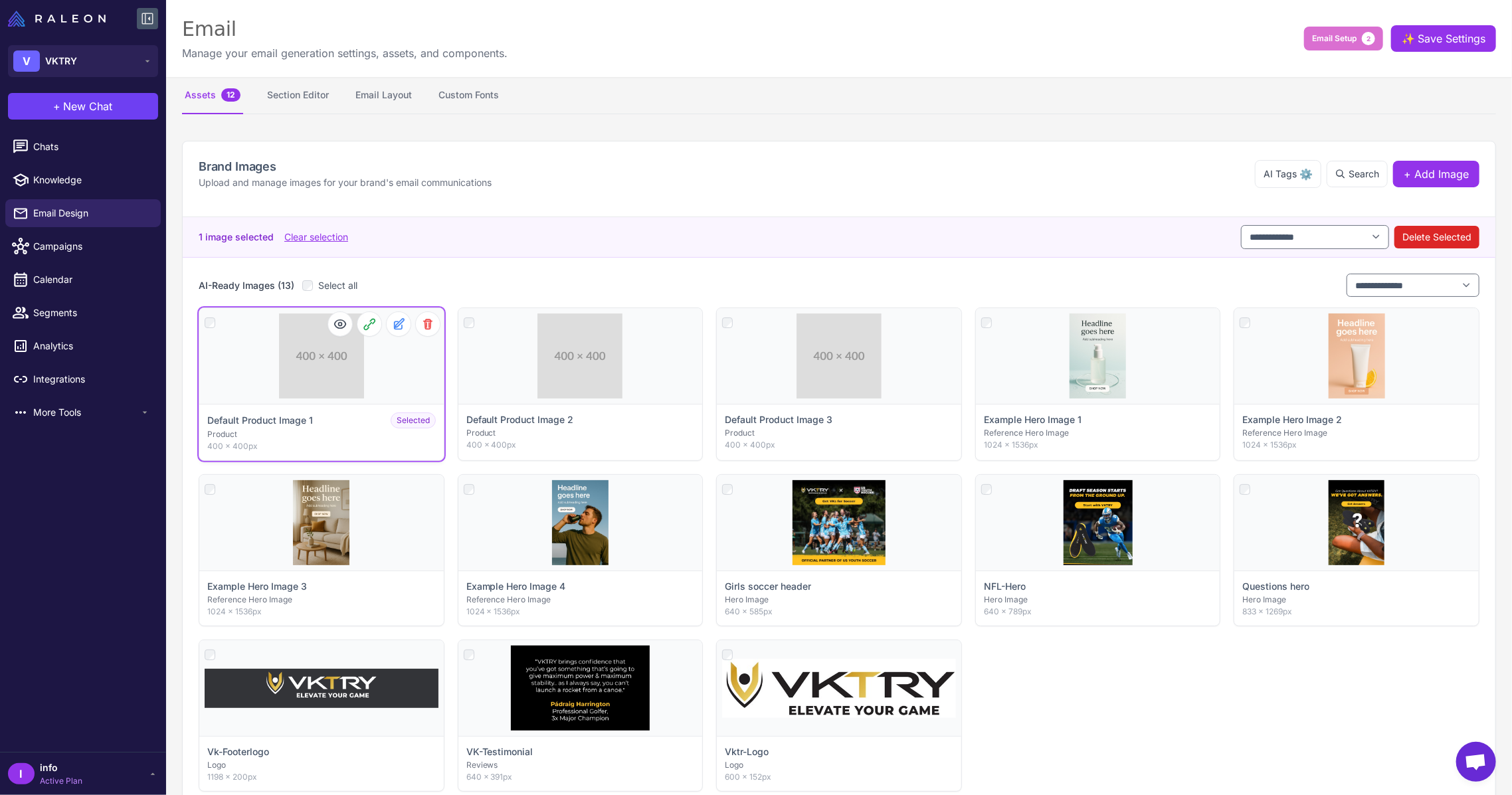
click at [351, 375] on div "Click to deselect" at bounding box center [321, 356] width 244 height 95
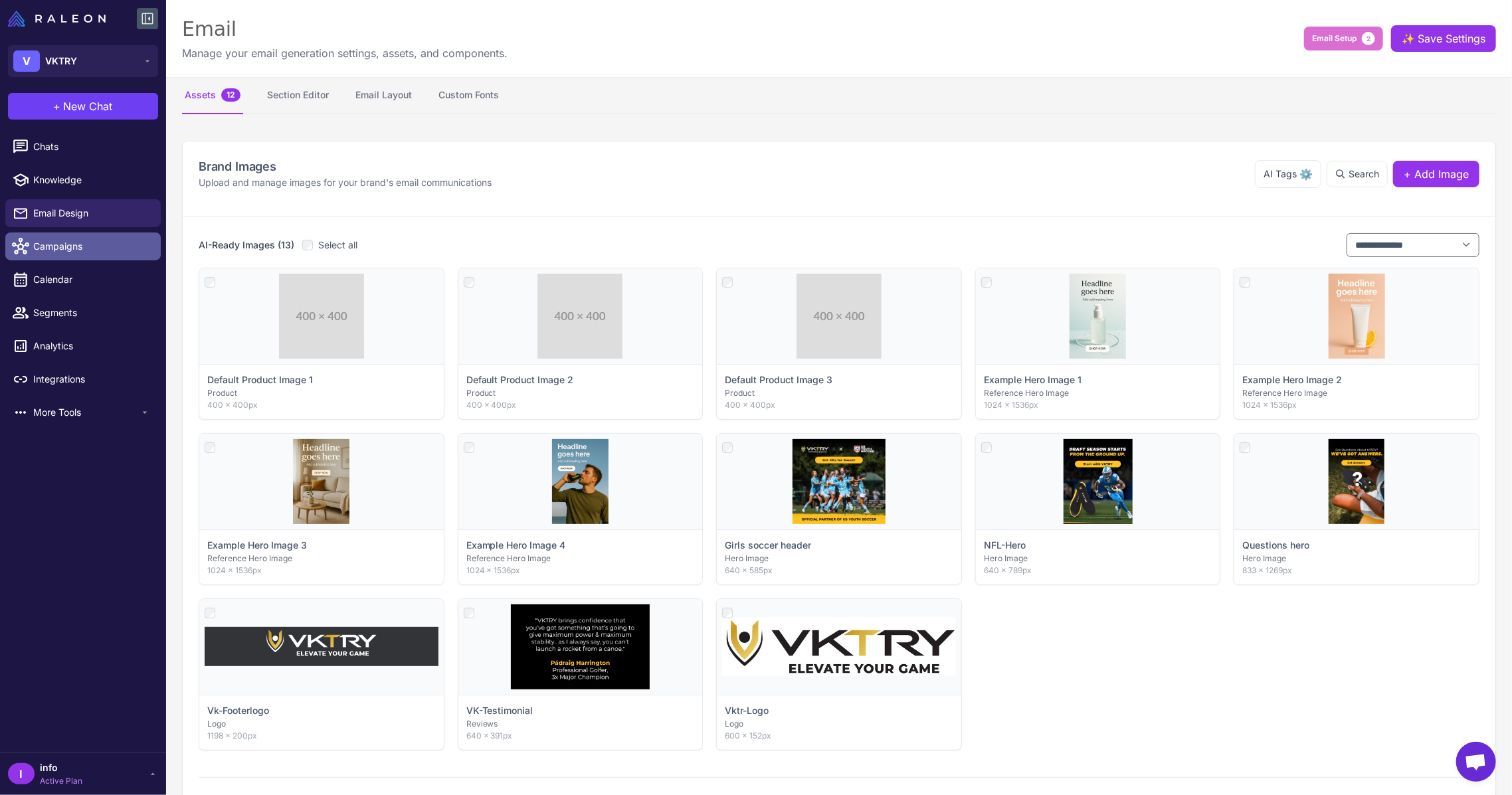
click at [62, 243] on span "Campaigns" at bounding box center [91, 246] width 117 height 14
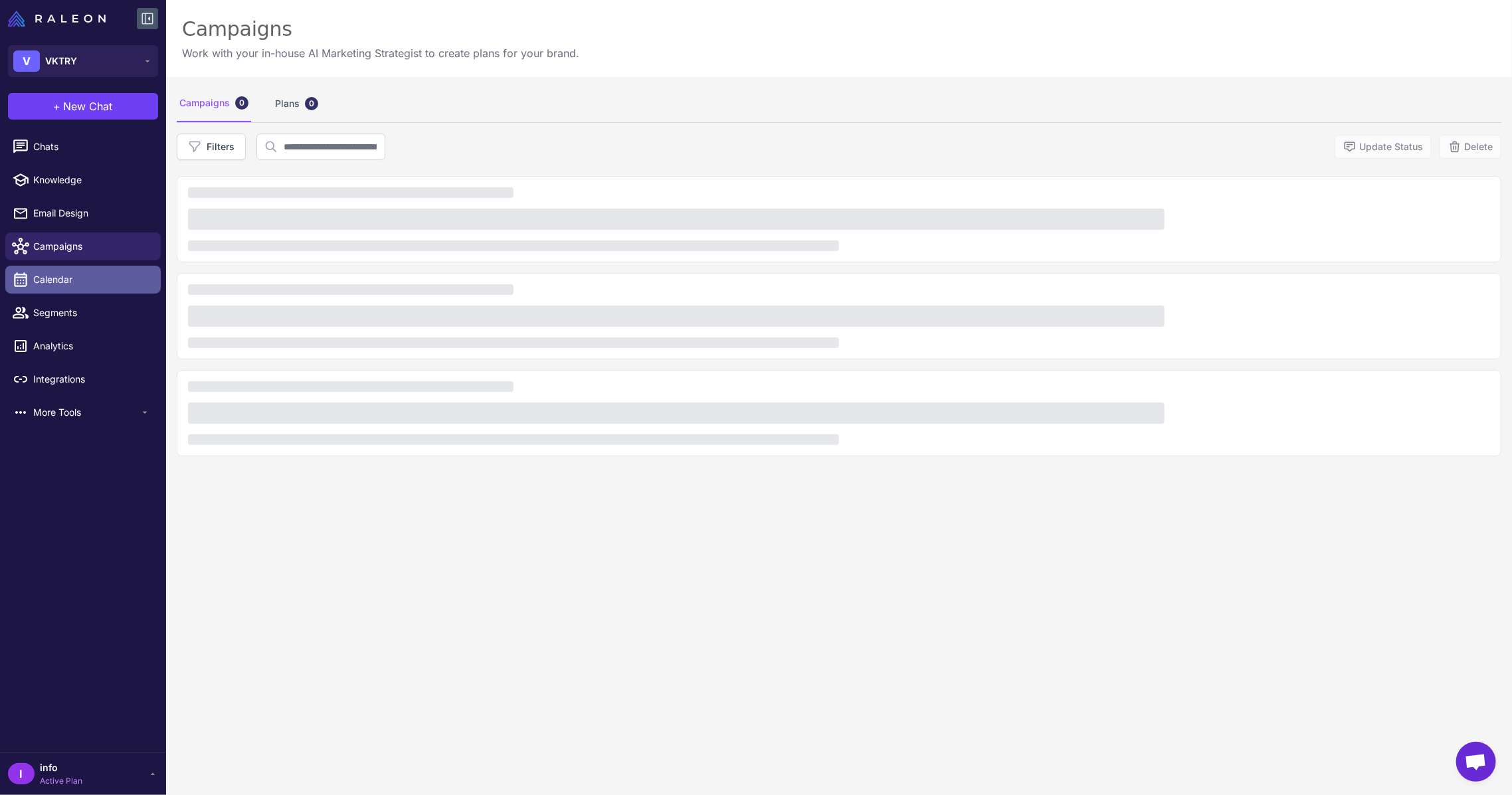
click at [80, 271] on link "Calendar" at bounding box center [83, 279] width 155 height 28
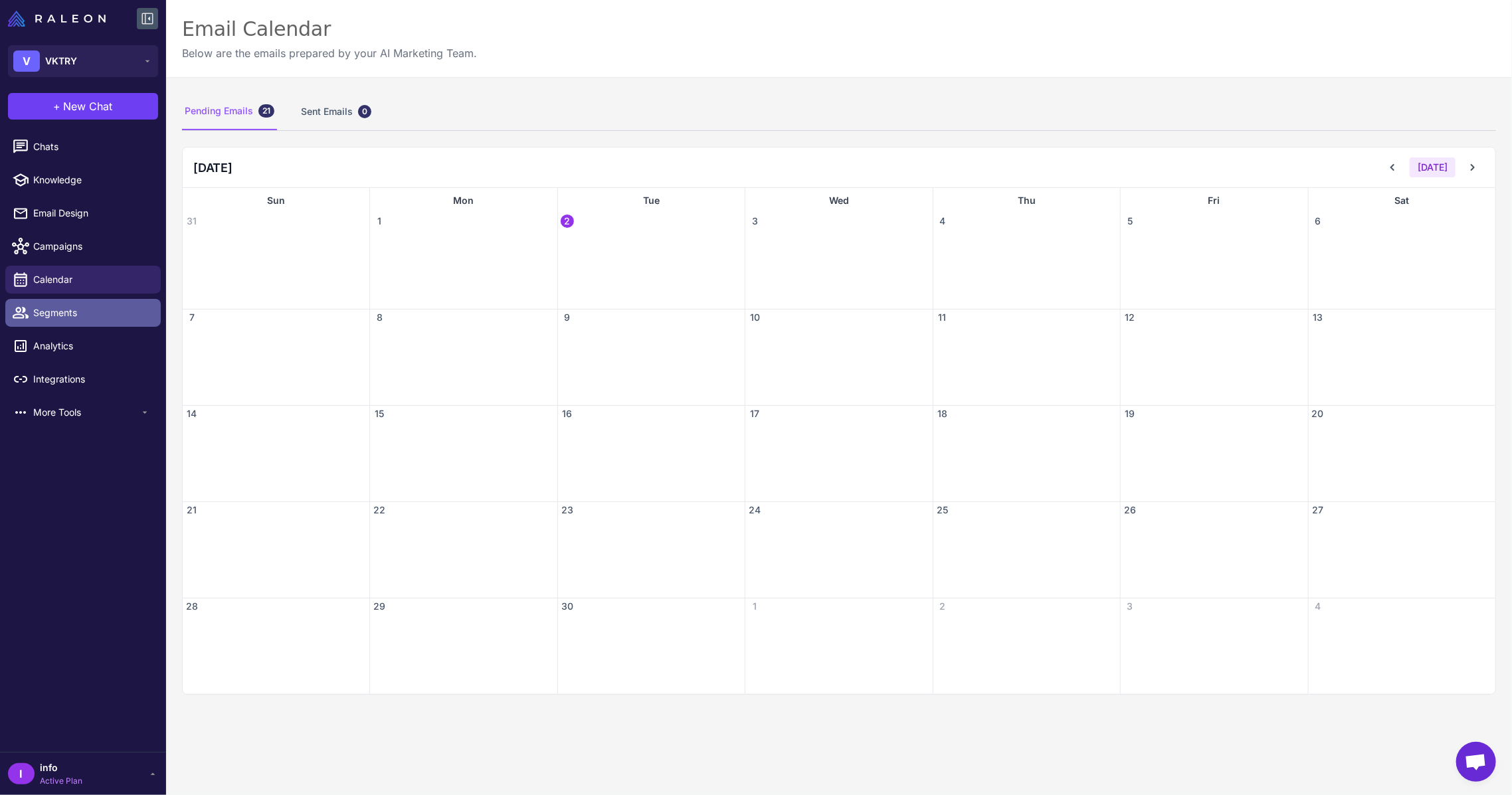
click at [81, 318] on span "Segments" at bounding box center [91, 312] width 117 height 14
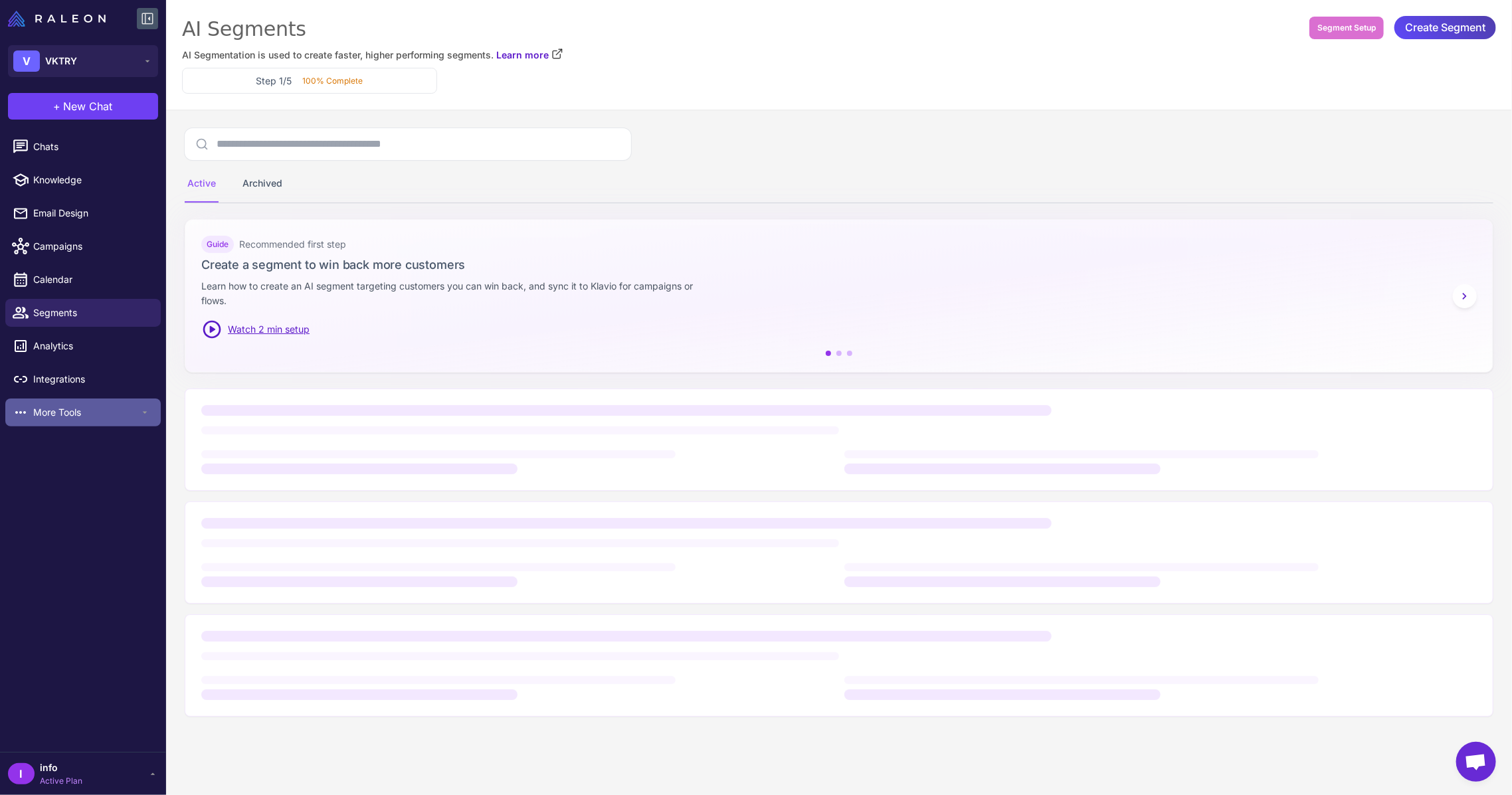
click at [78, 402] on div "More Tools" at bounding box center [83, 413] width 155 height 28
click at [101, 784] on div "I info Active Plan" at bounding box center [83, 774] width 150 height 27
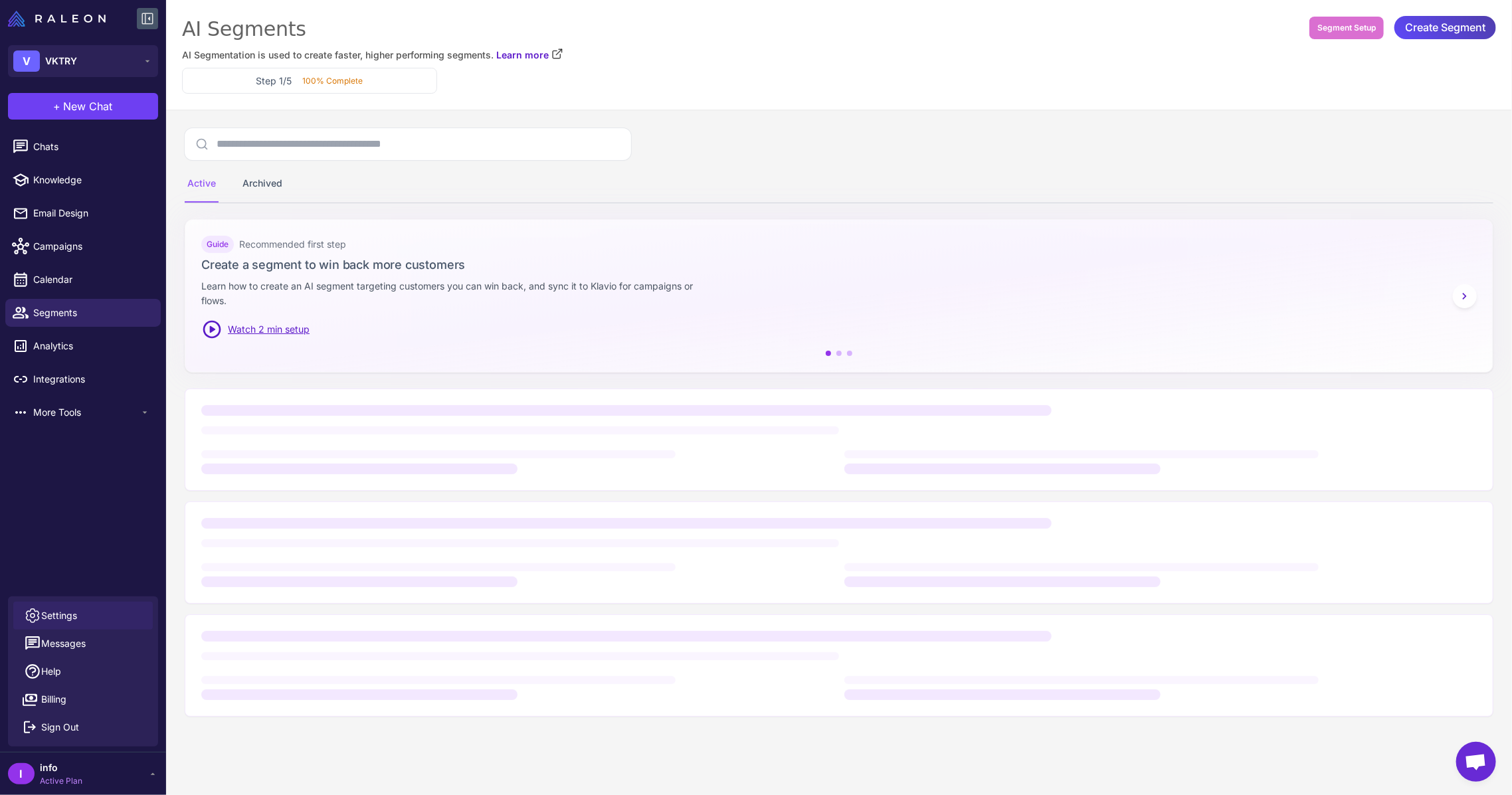
click at [69, 610] on span "Settings" at bounding box center [59, 615] width 36 height 14
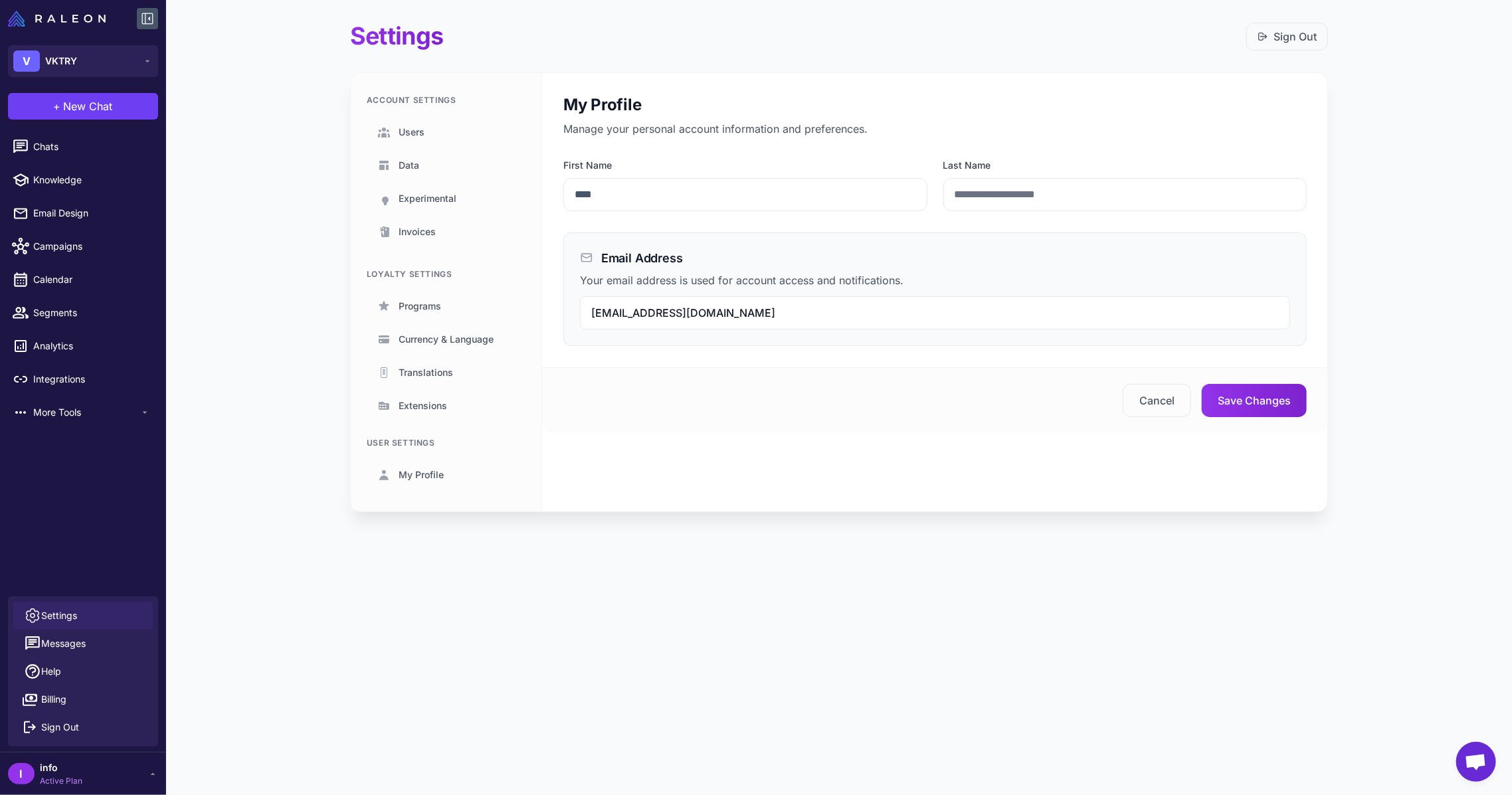
click at [65, 198] on li "Email Design" at bounding box center [83, 213] width 166 height 33
click at [71, 199] on link "Email Design" at bounding box center [83, 213] width 155 height 28
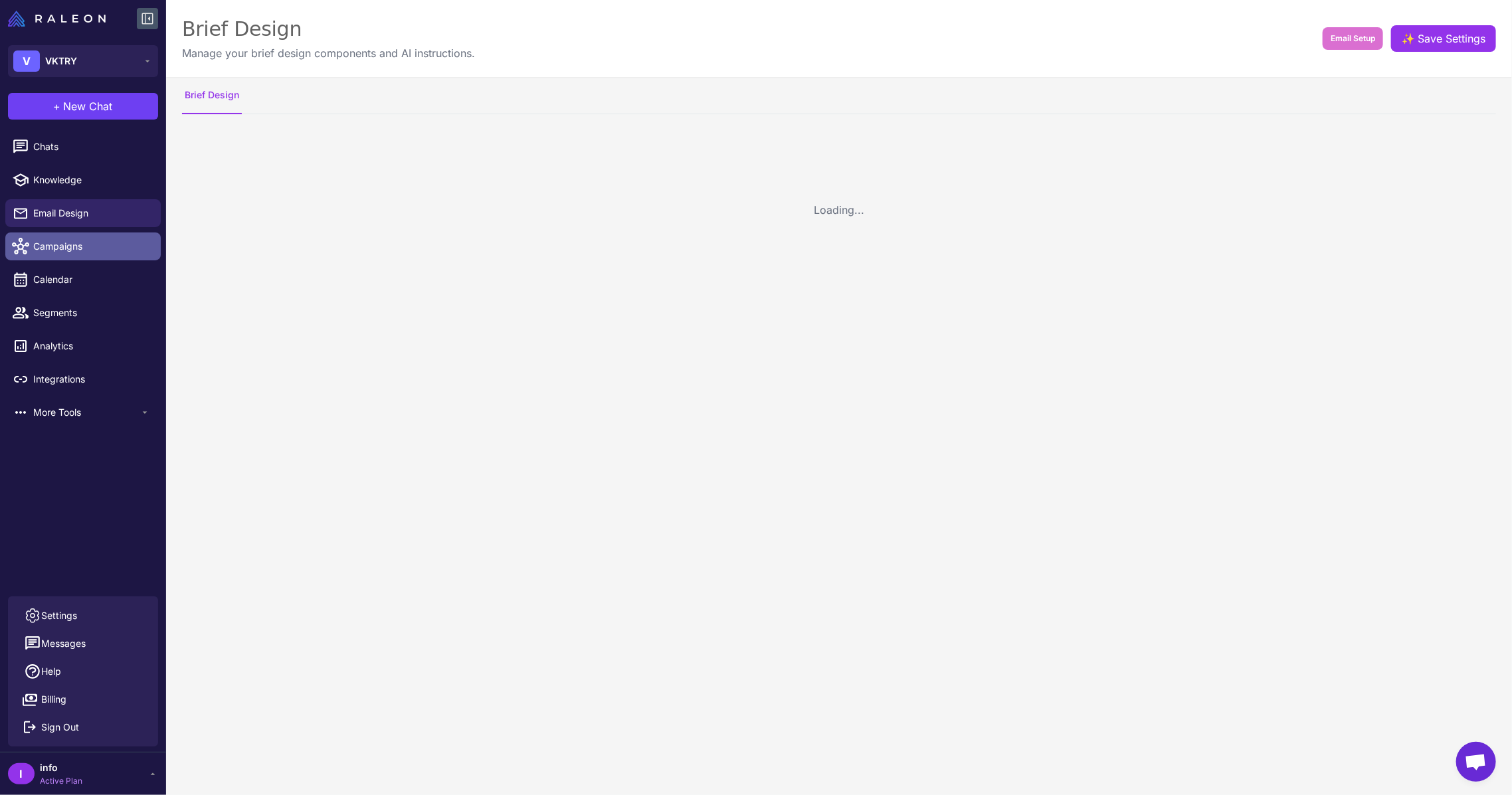
click at [91, 249] on span "Campaigns" at bounding box center [91, 246] width 117 height 14
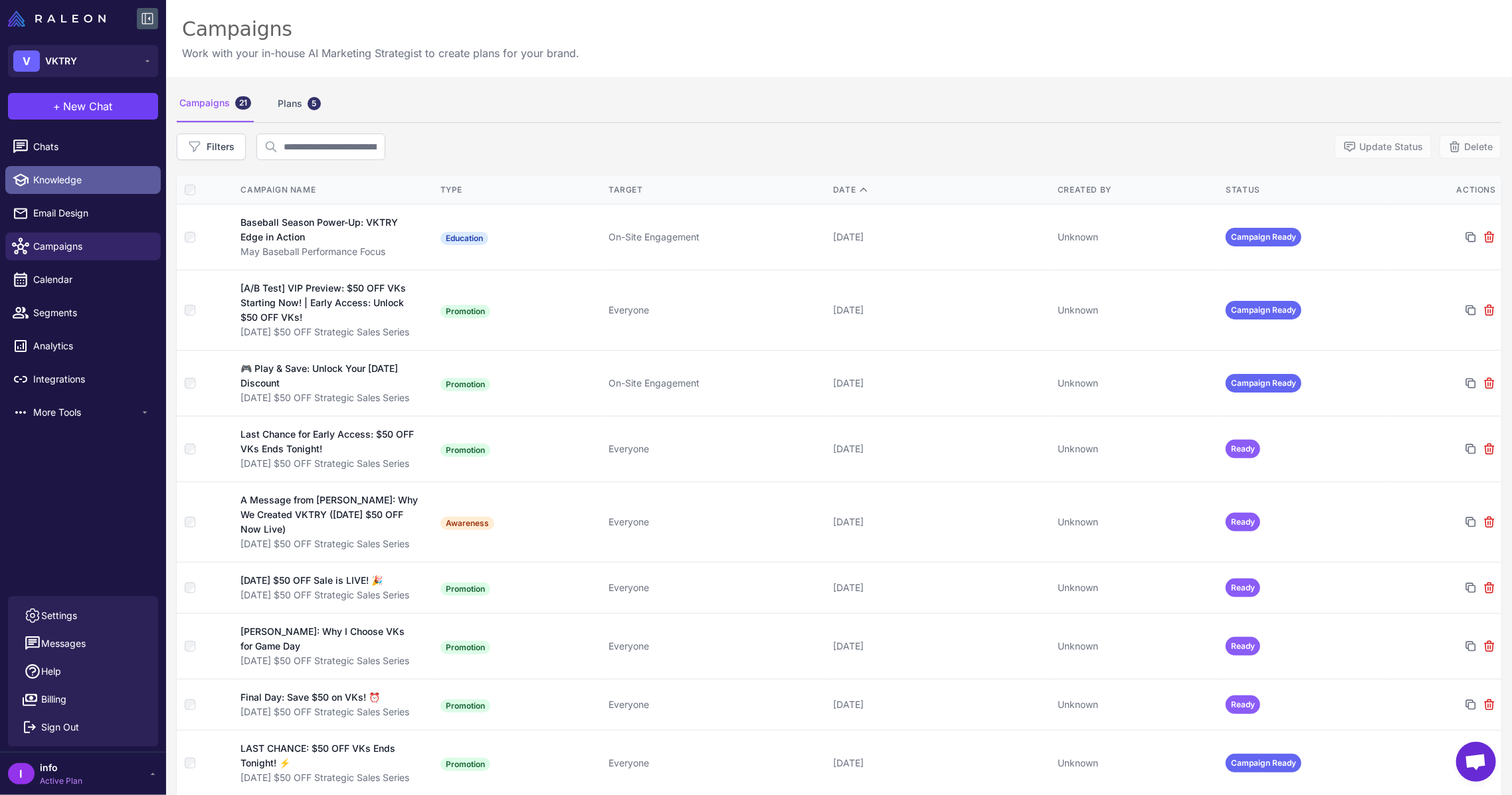
click at [75, 182] on span "Knowledge" at bounding box center [91, 180] width 117 height 14
select select
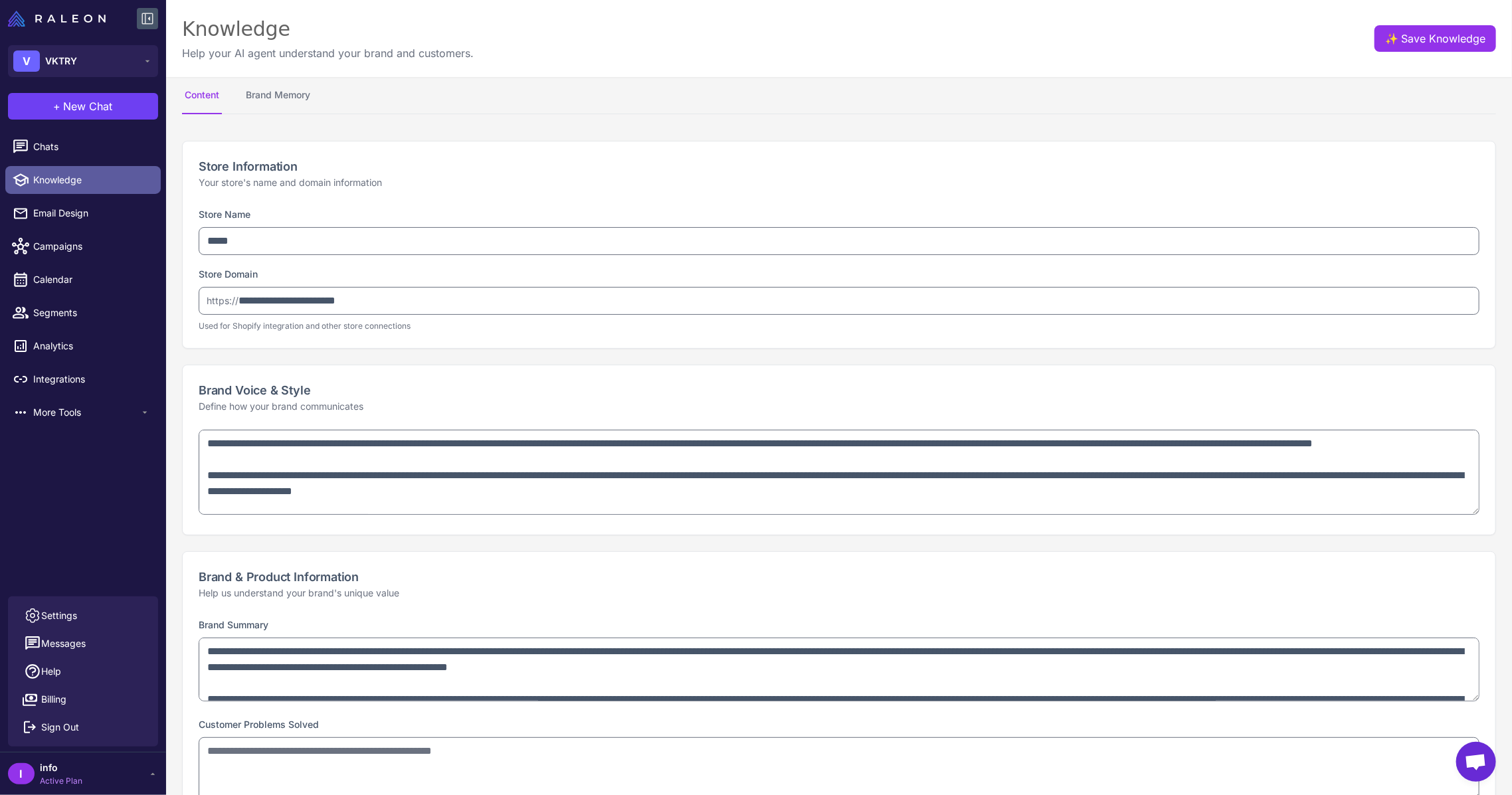
type textarea "**********"
select select "***"
type textarea "**********"
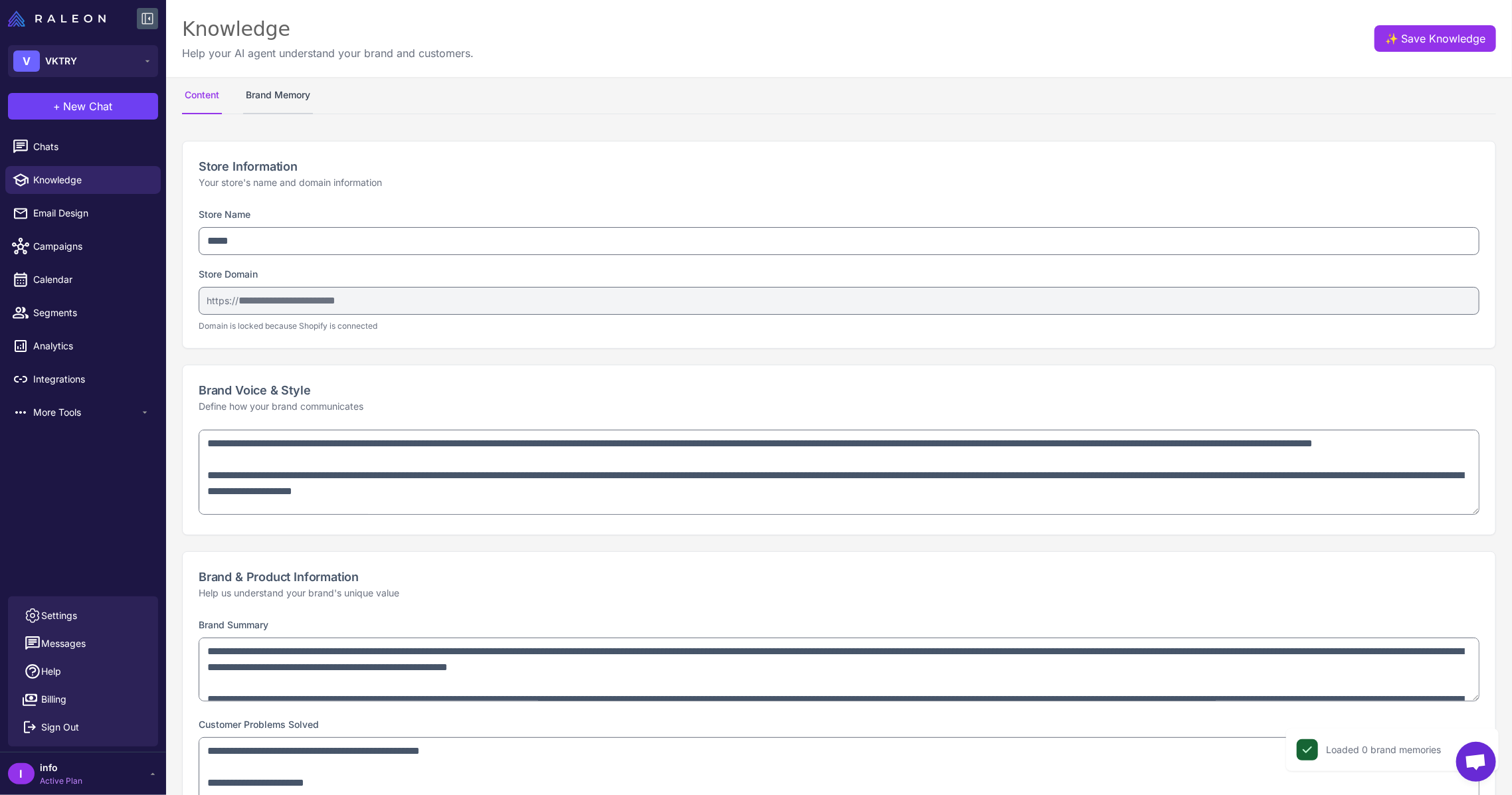
click at [270, 88] on button "Brand Memory" at bounding box center [278, 95] width 70 height 37
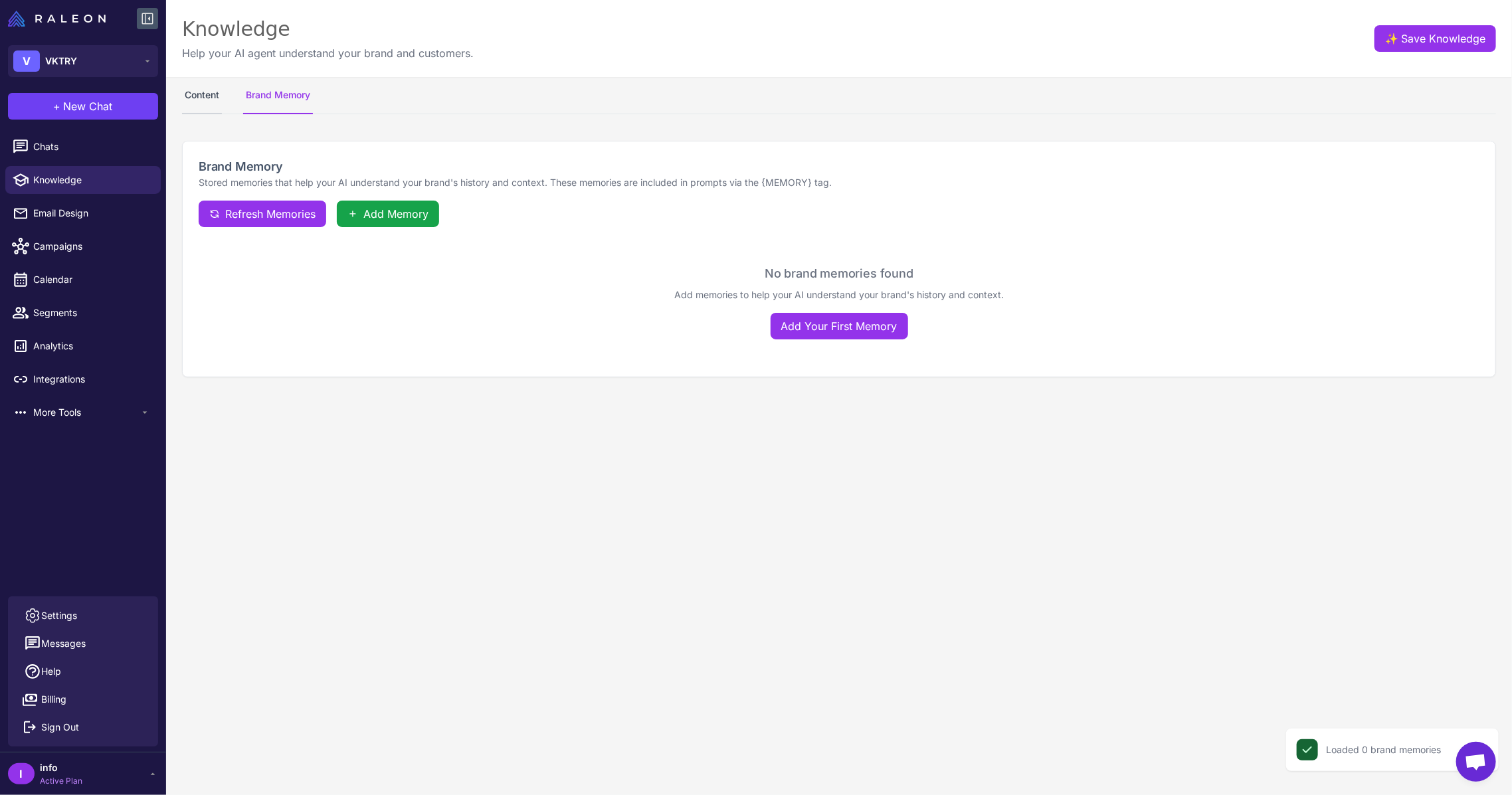
click at [193, 81] on button "Content" at bounding box center [202, 95] width 40 height 37
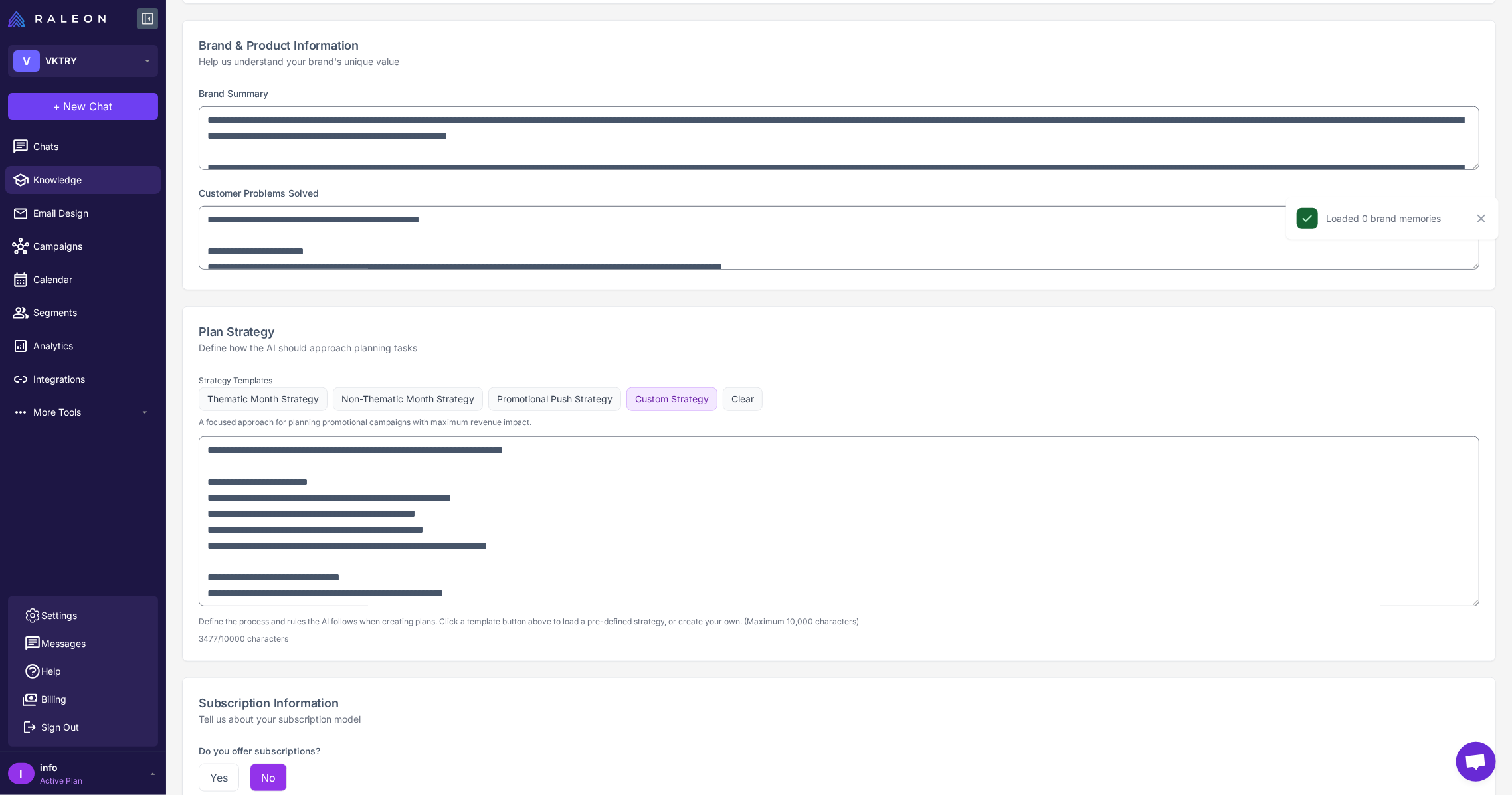
scroll to position [708, 0]
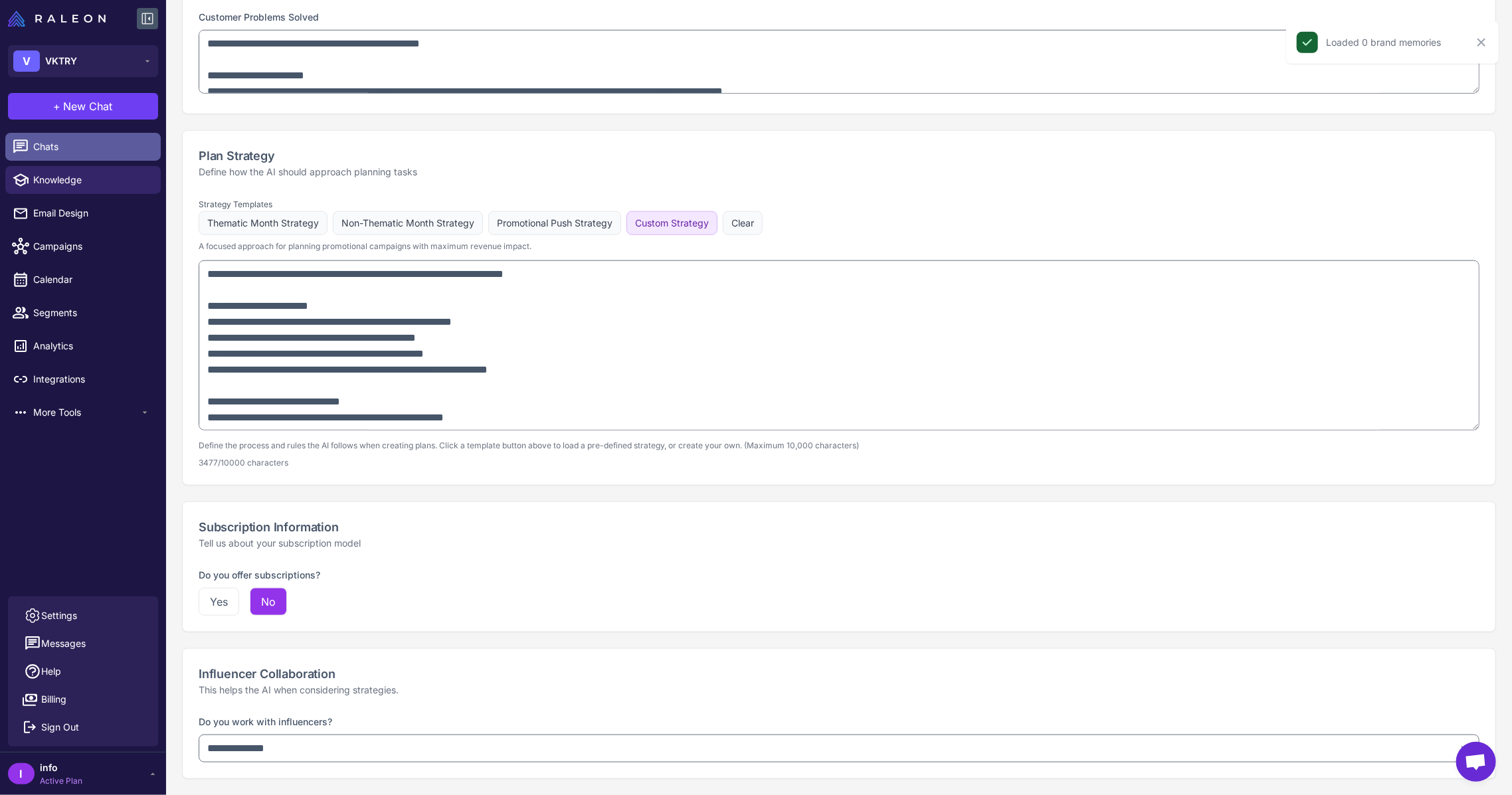
click at [74, 141] on span "Chats" at bounding box center [91, 146] width 117 height 14
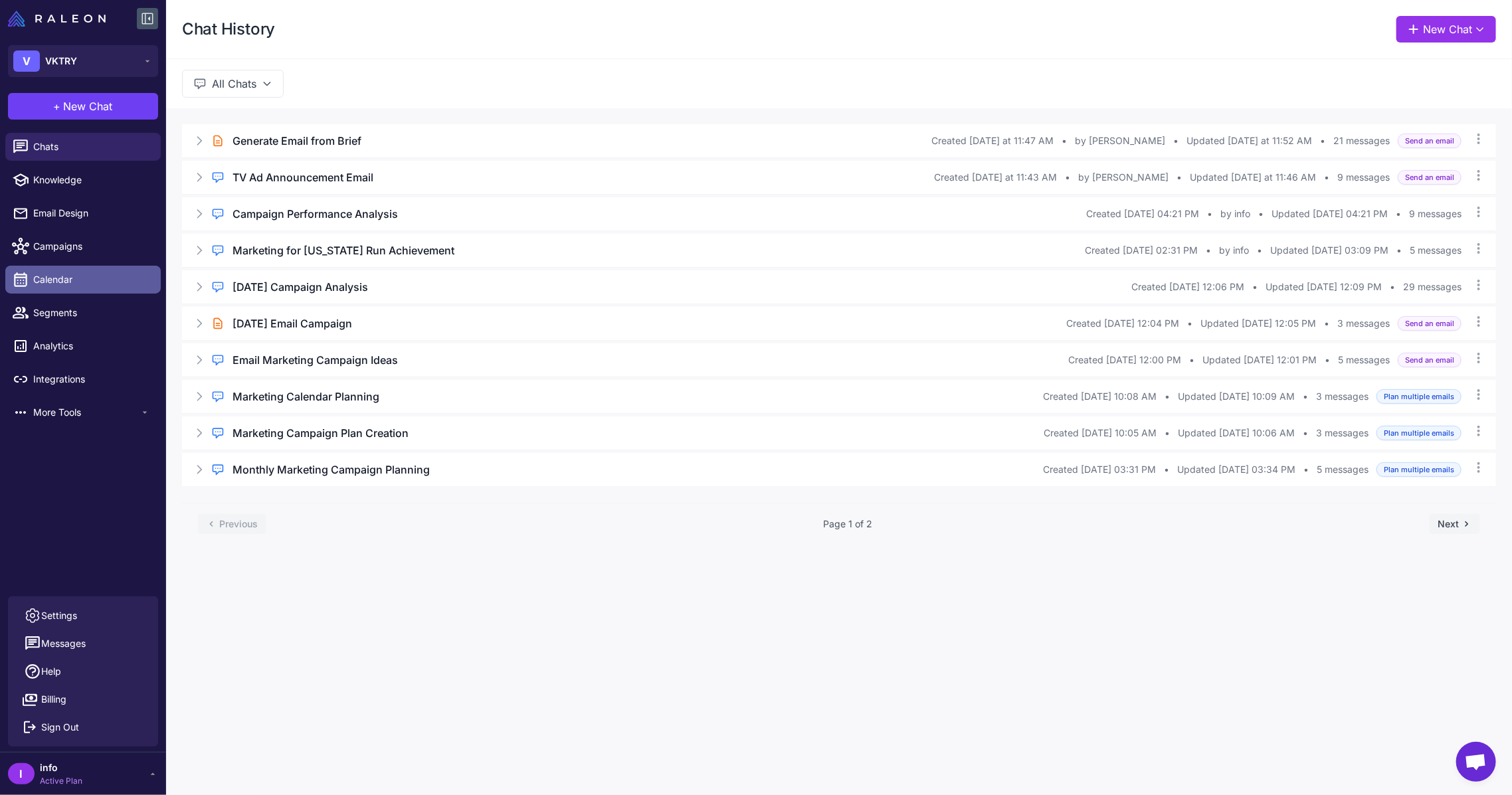
click at [37, 269] on link "Calendar" at bounding box center [83, 279] width 155 height 28
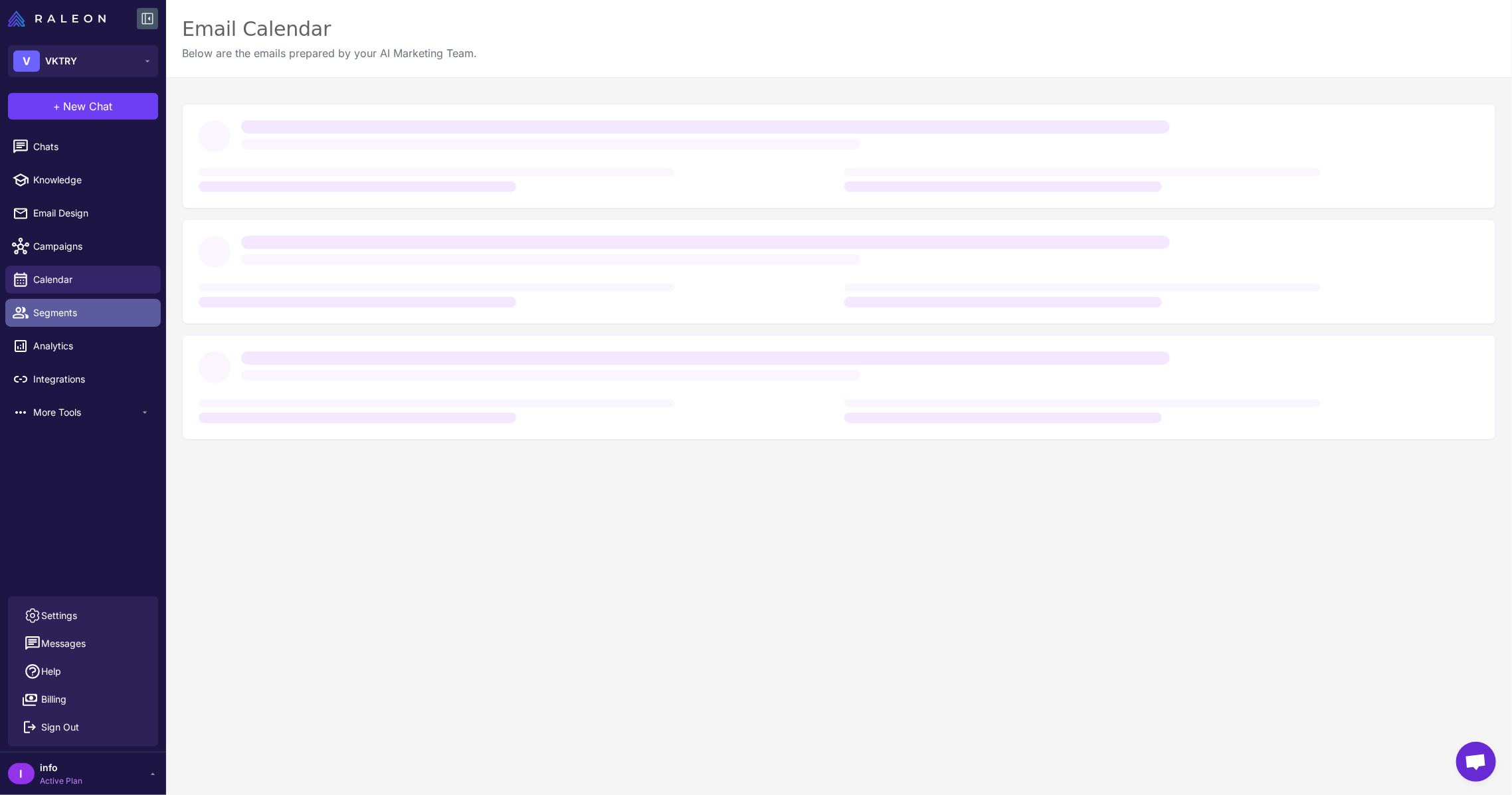
click at [61, 311] on span "Segments" at bounding box center [91, 312] width 117 height 14
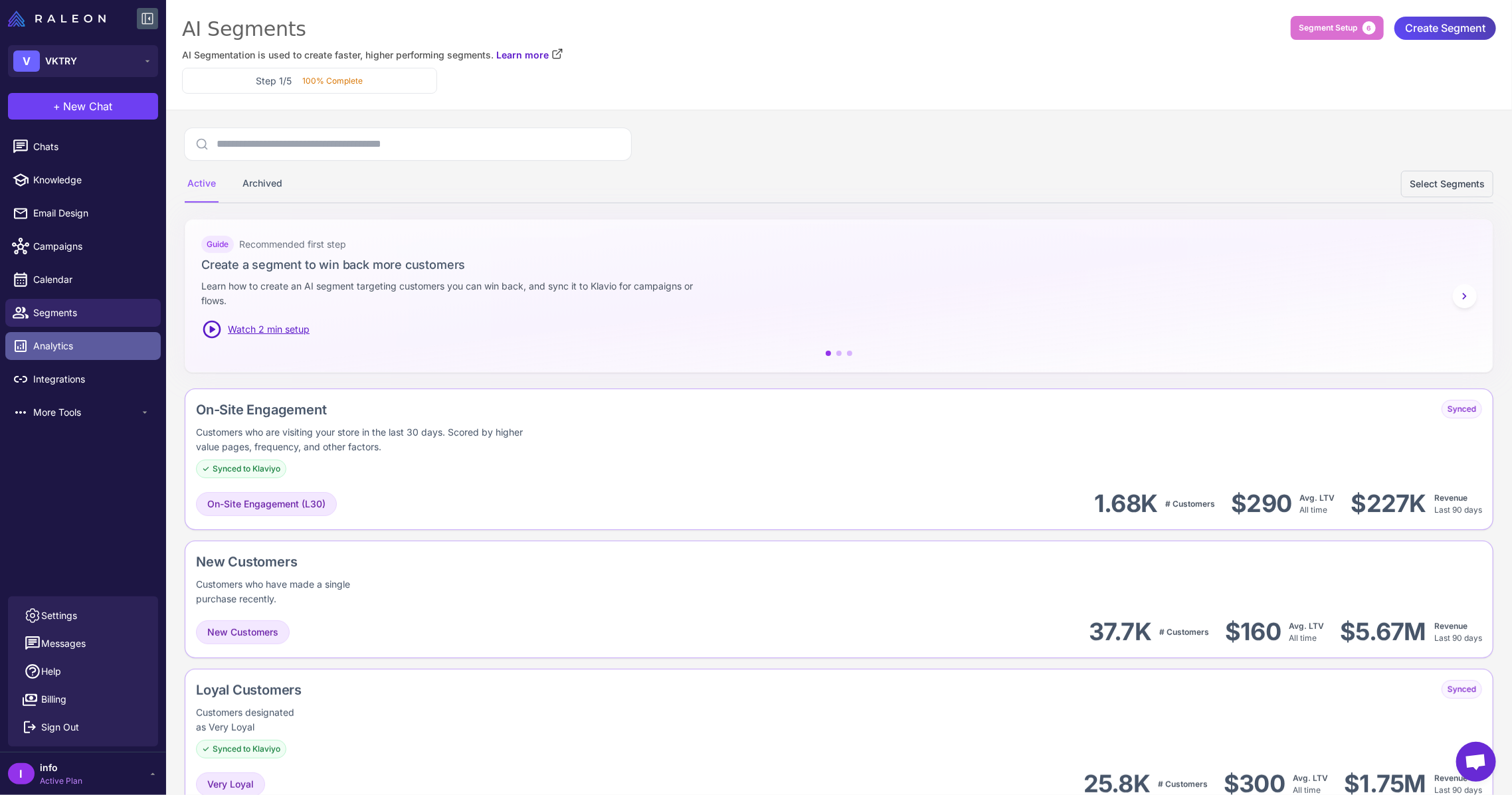
click at [83, 345] on span "Analytics" at bounding box center [91, 346] width 117 height 14
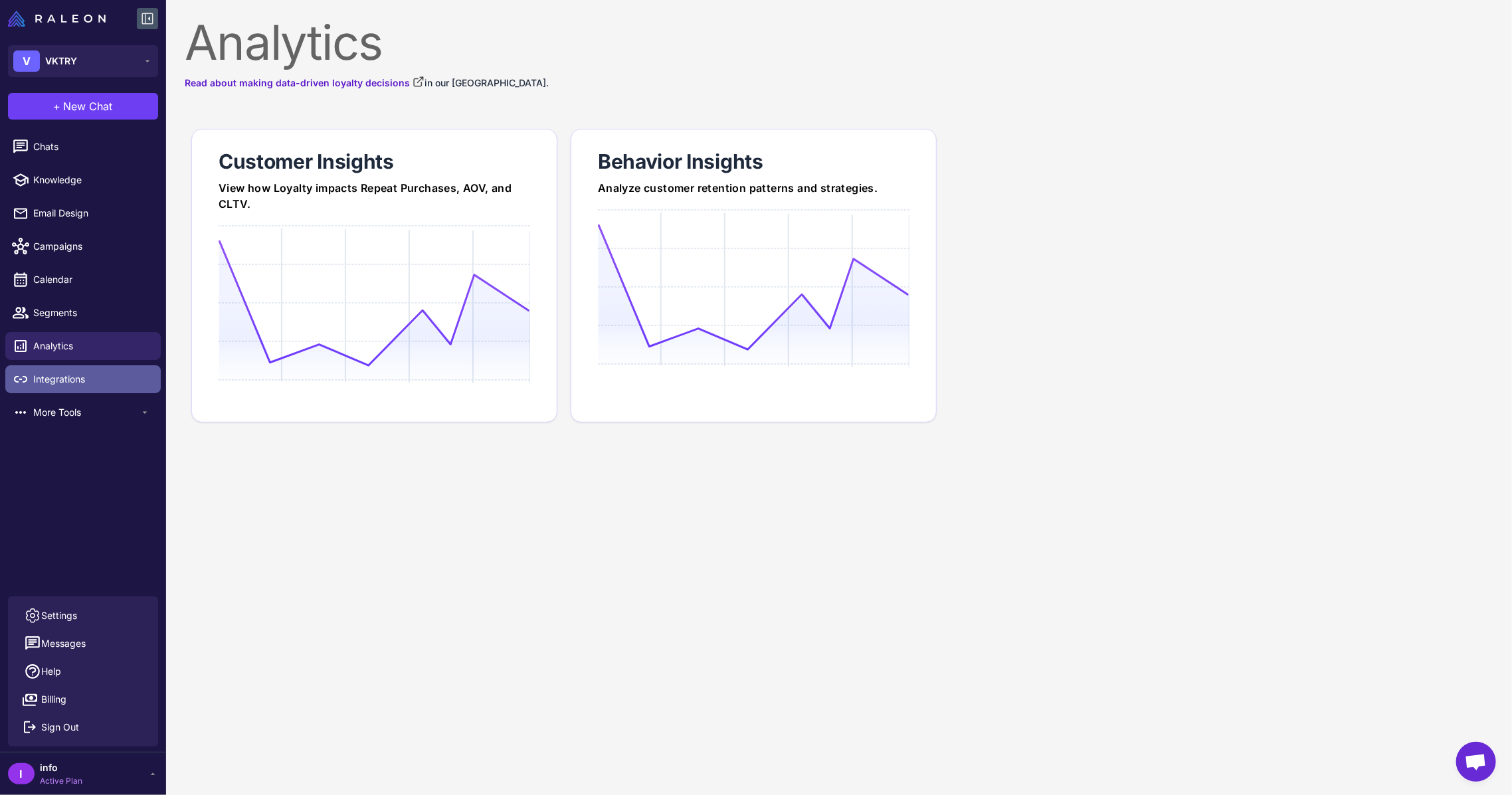
click at [70, 375] on span "Integrations" at bounding box center [91, 379] width 117 height 14
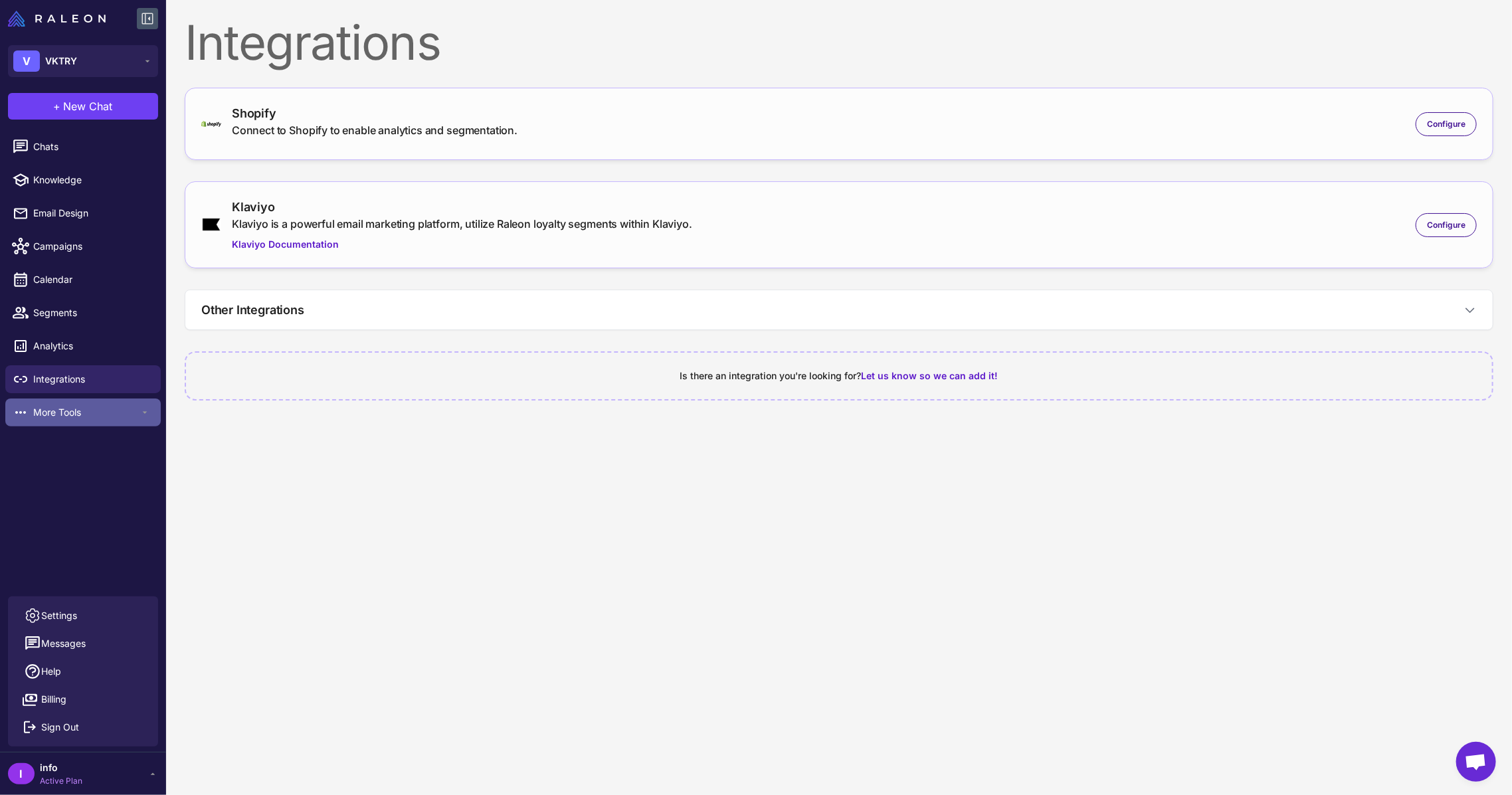
click at [80, 412] on span "More Tools" at bounding box center [86, 412] width 106 height 14
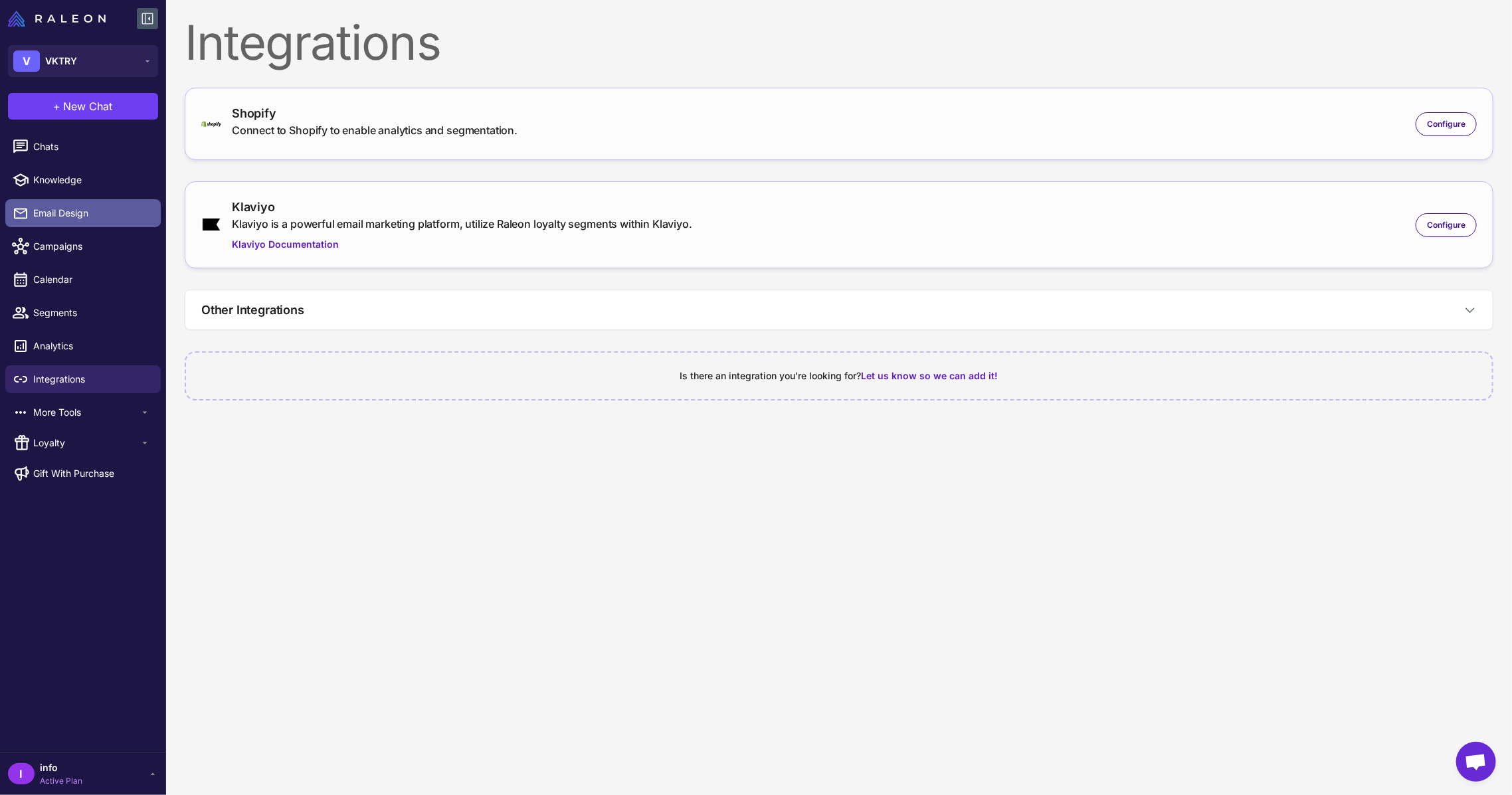
click at [67, 203] on link "Email Design" at bounding box center [83, 213] width 155 height 28
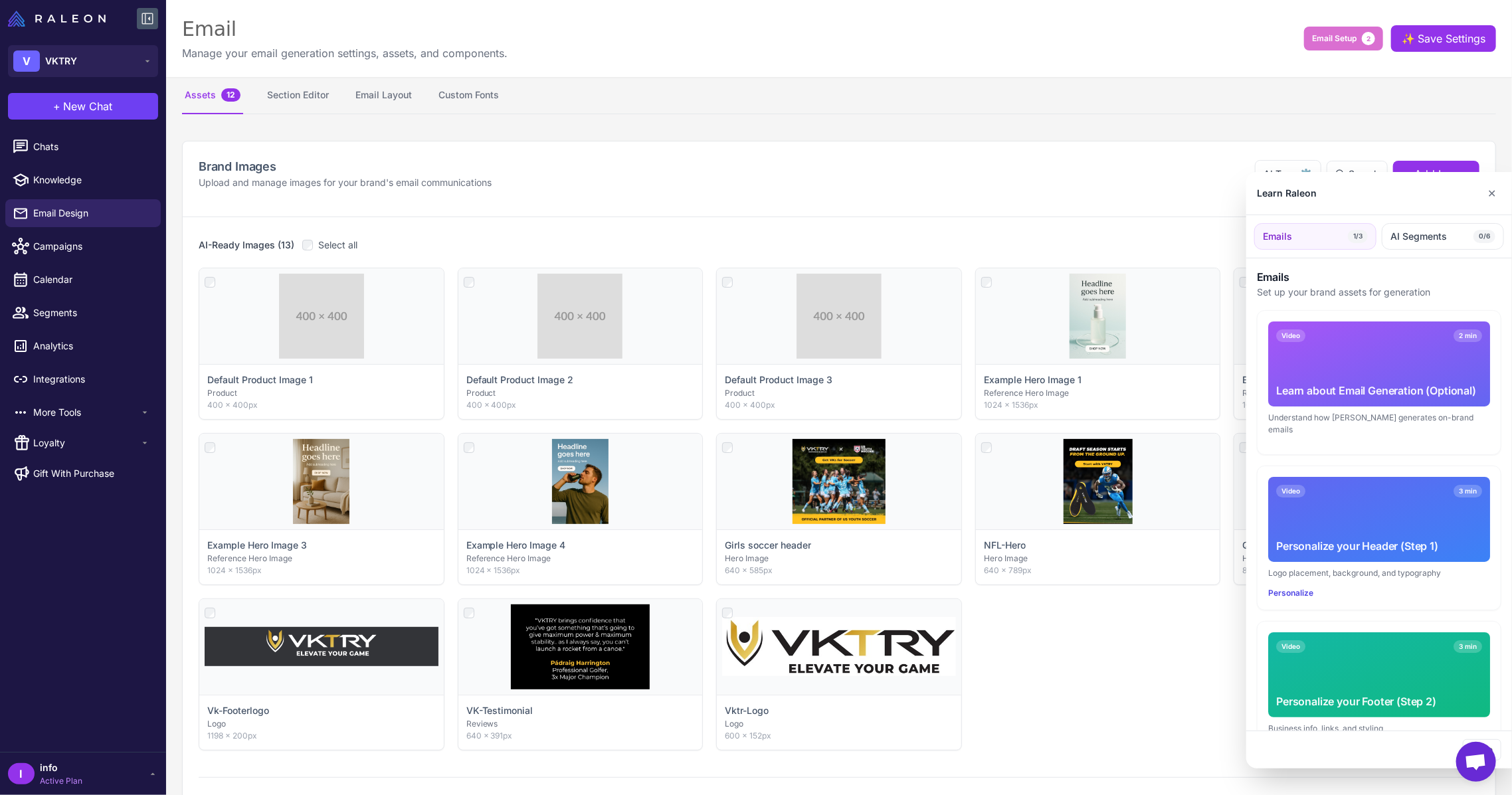
click at [62, 181] on div at bounding box center [756, 398] width 1512 height 795
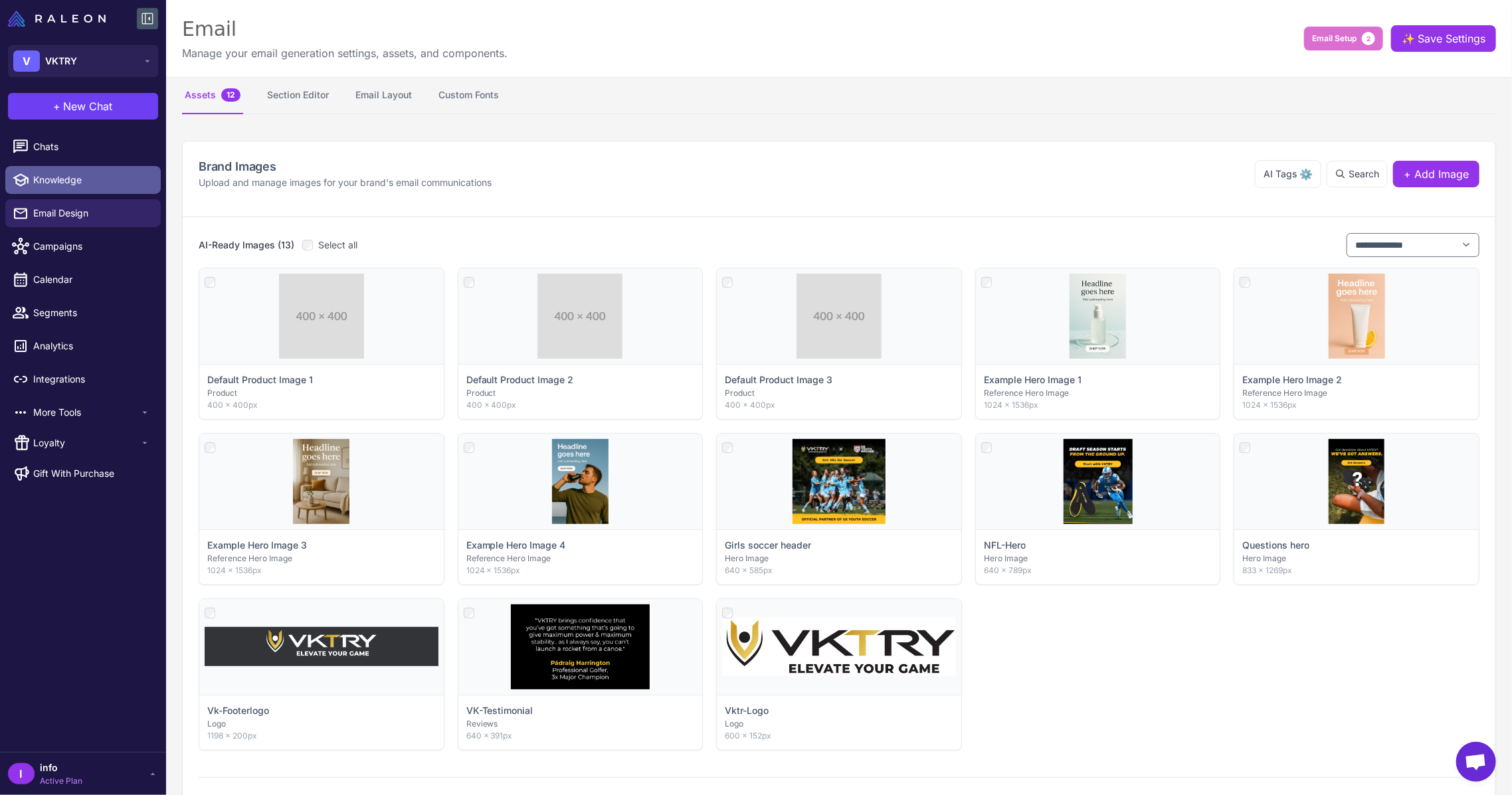
click at [67, 181] on span "Knowledge" at bounding box center [91, 180] width 117 height 14
select select
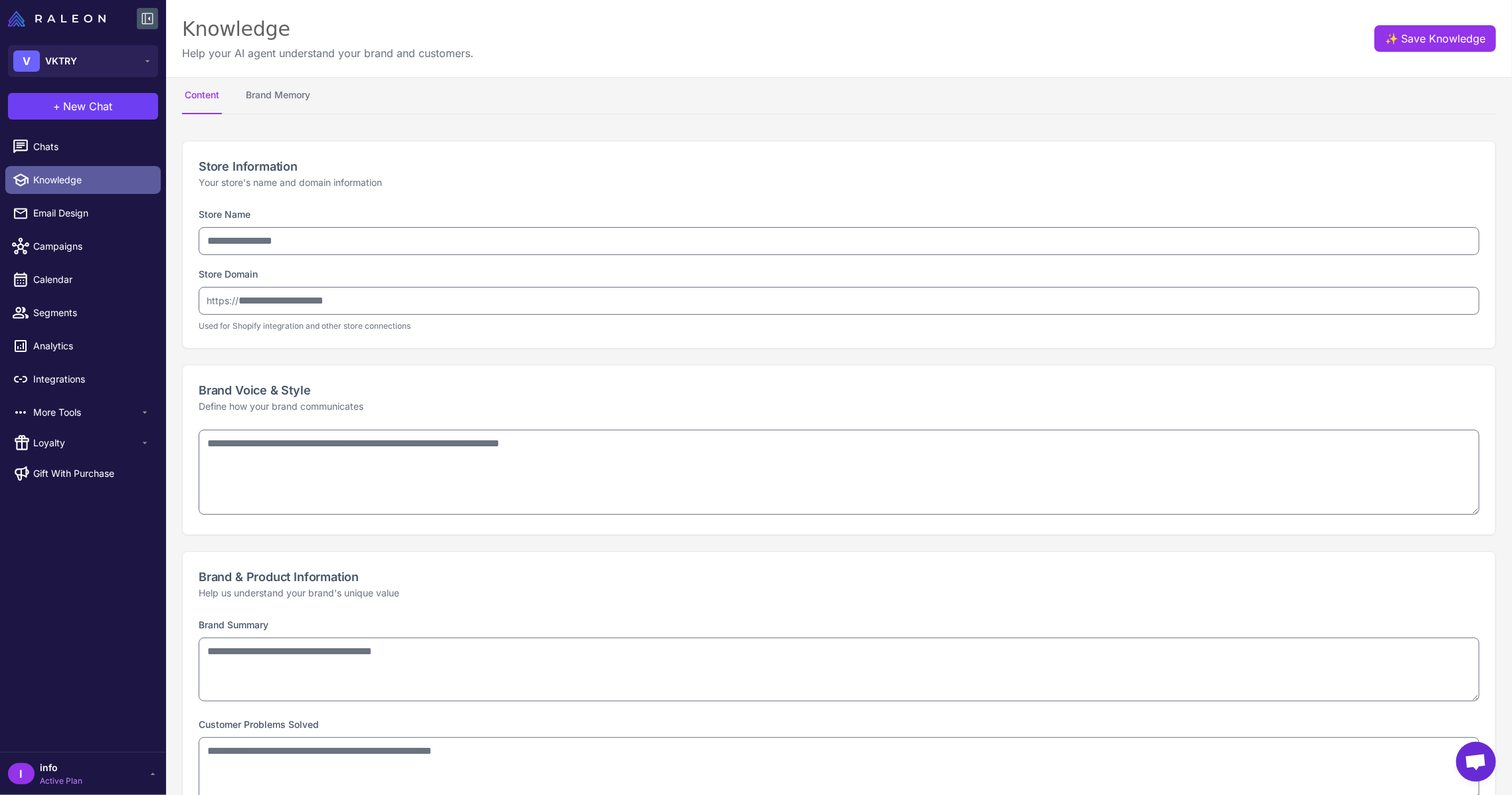
type input "*****"
type input "**********"
type textarea "**********"
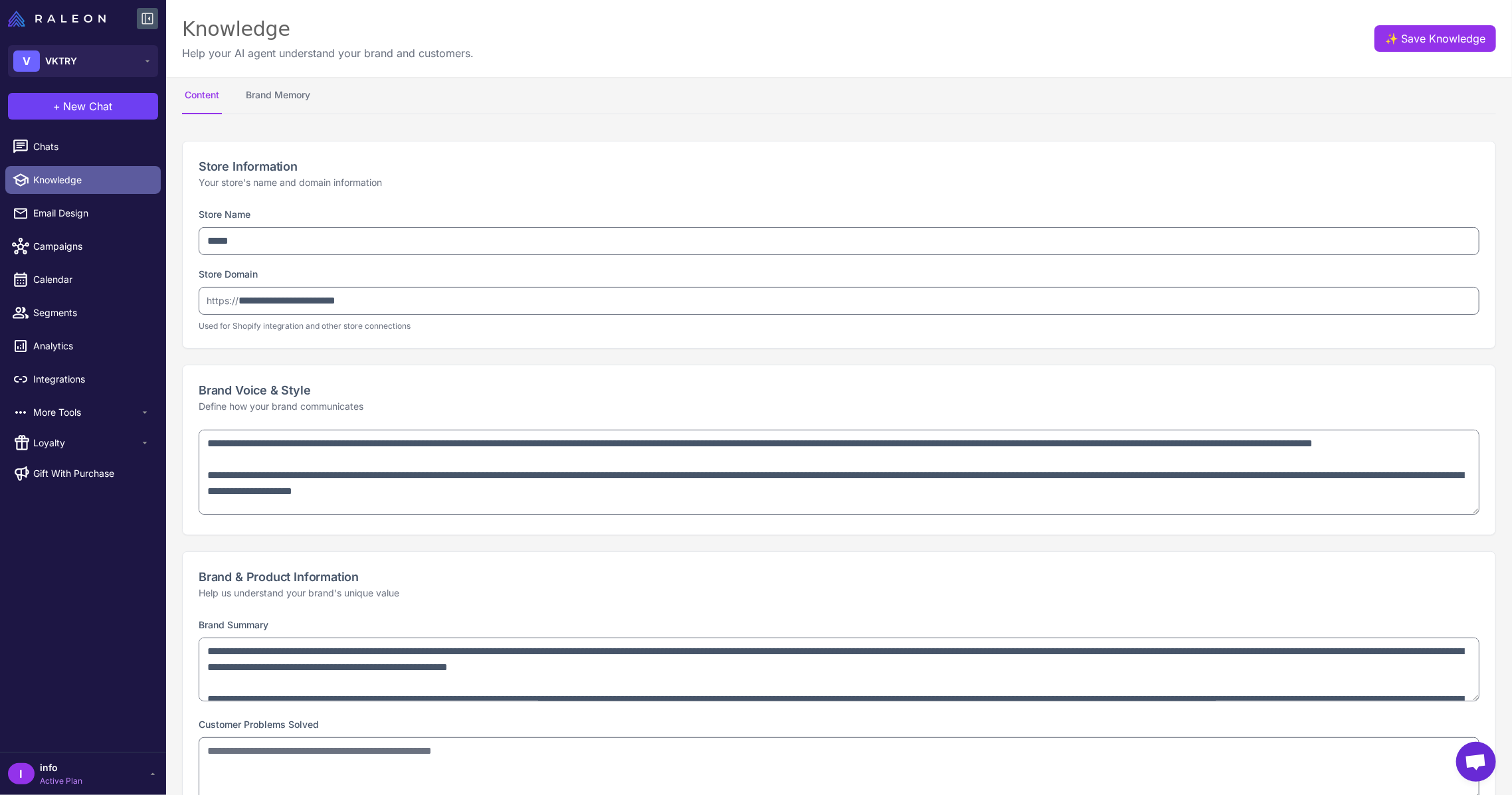
type textarea "**********"
select select "***"
type textarea "**********"
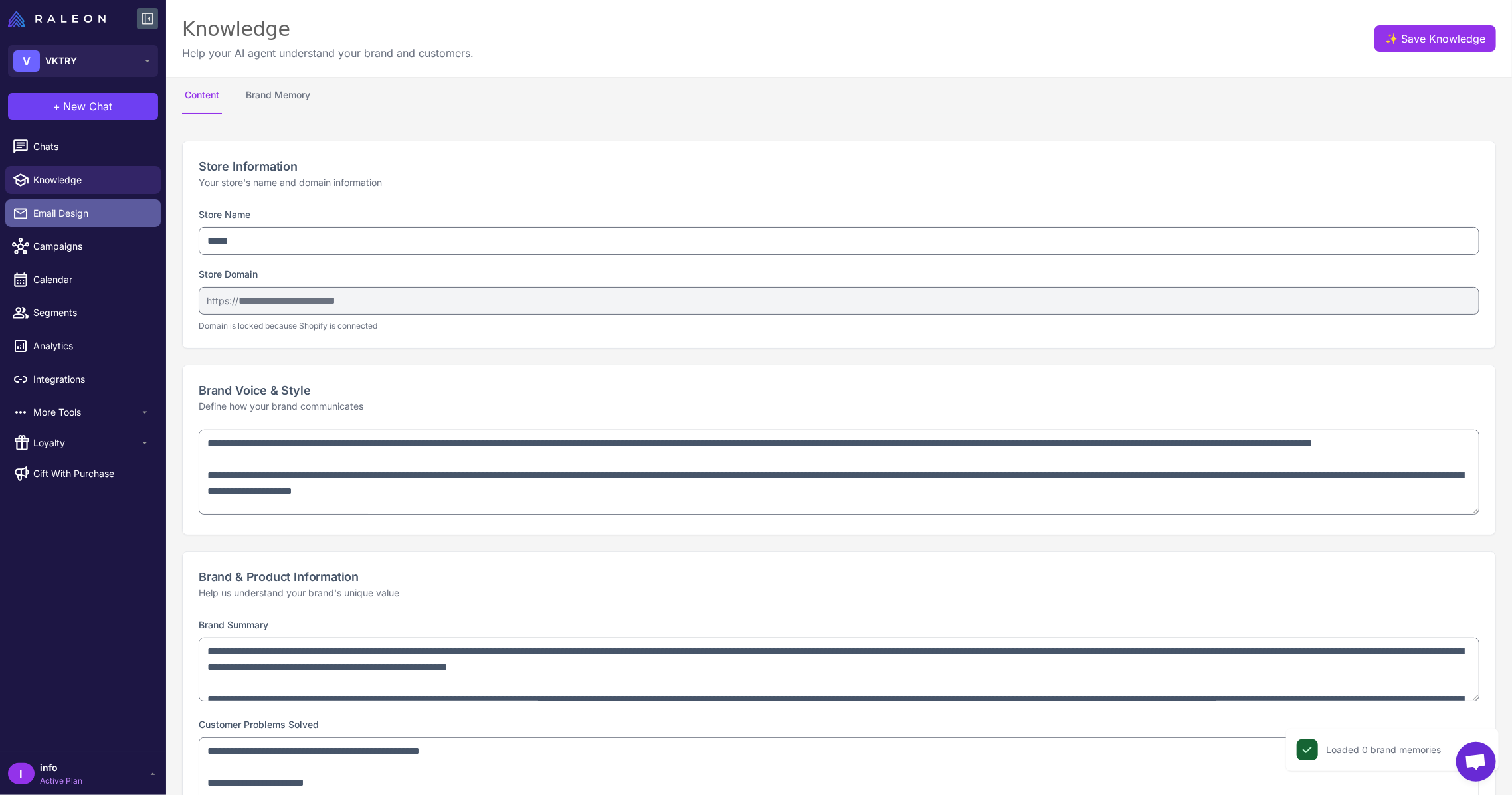
click at [69, 203] on link "Email Design" at bounding box center [83, 213] width 155 height 28
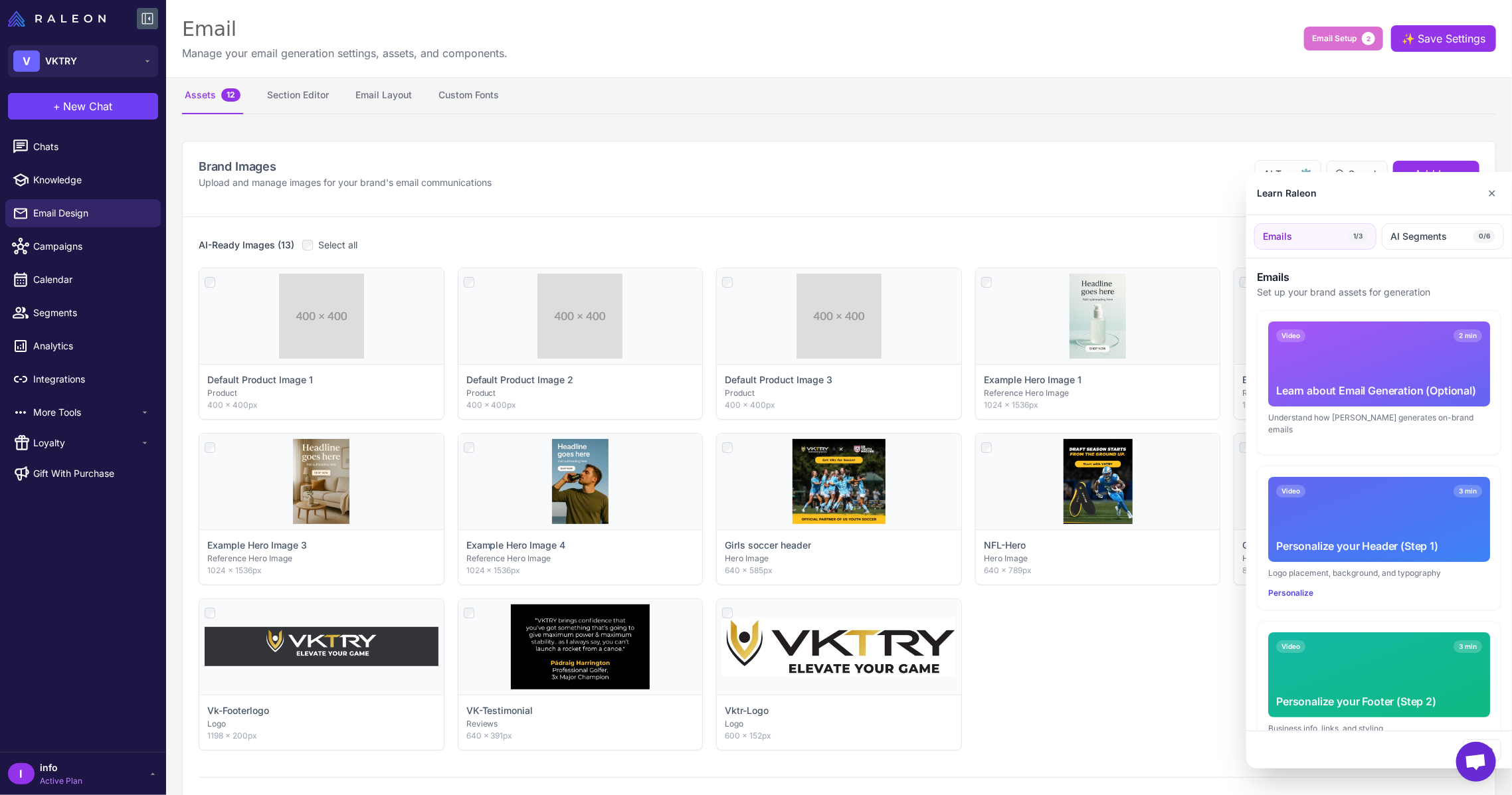
click at [60, 148] on div at bounding box center [756, 398] width 1512 height 795
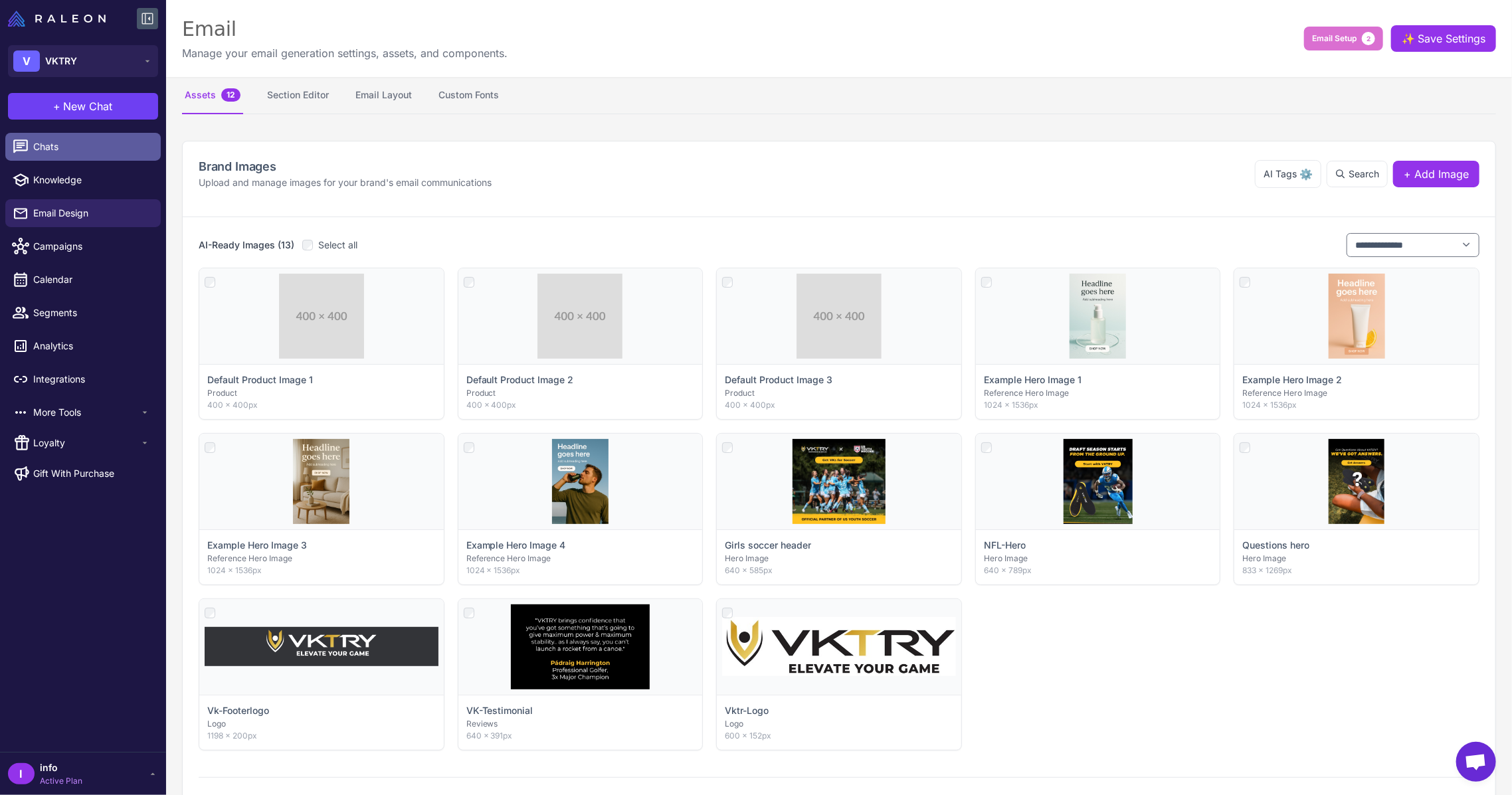
click at [60, 145] on span "Chats" at bounding box center [91, 146] width 117 height 14
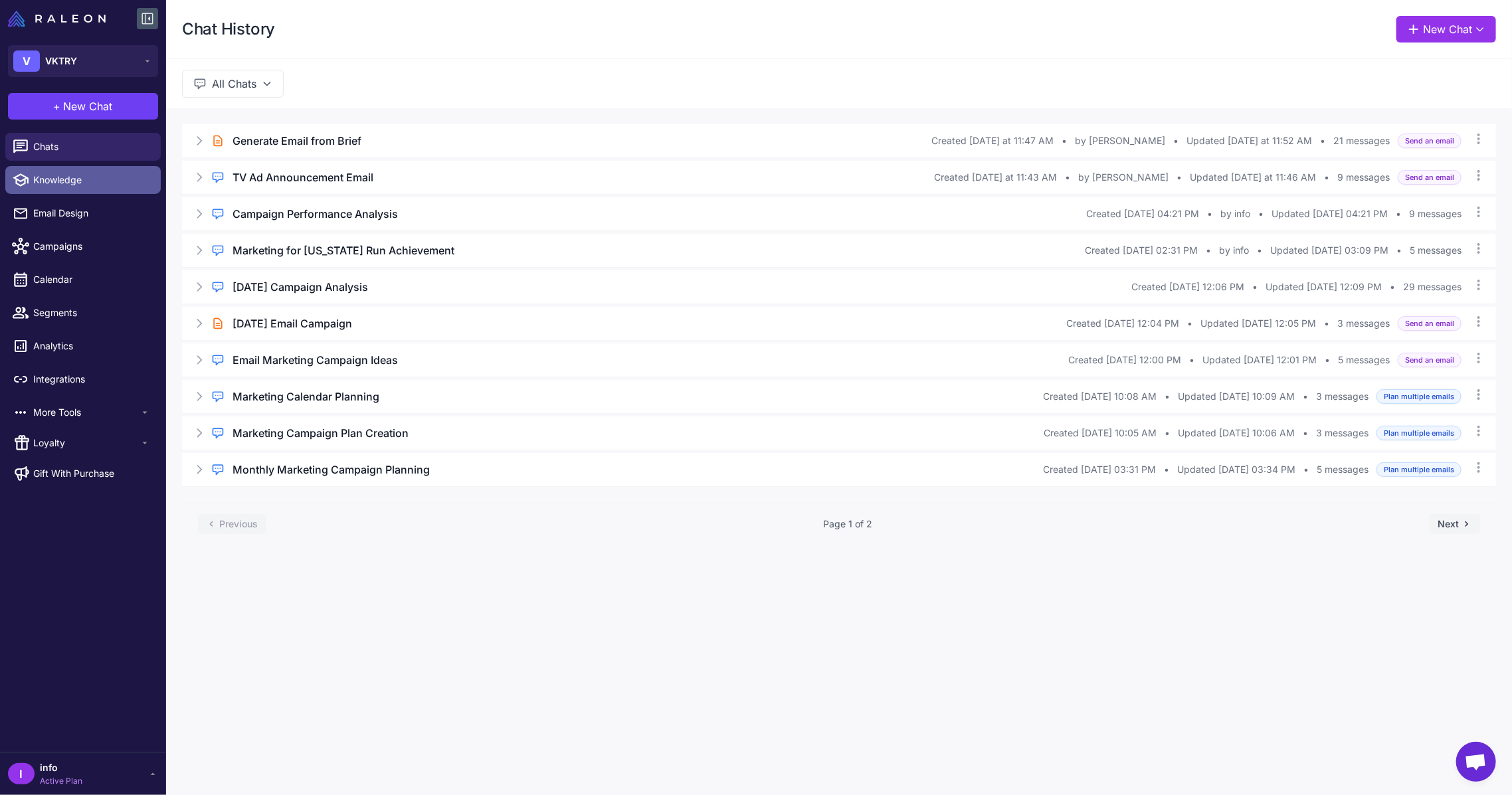
click at [56, 170] on link "Knowledge" at bounding box center [83, 180] width 155 height 28
select select
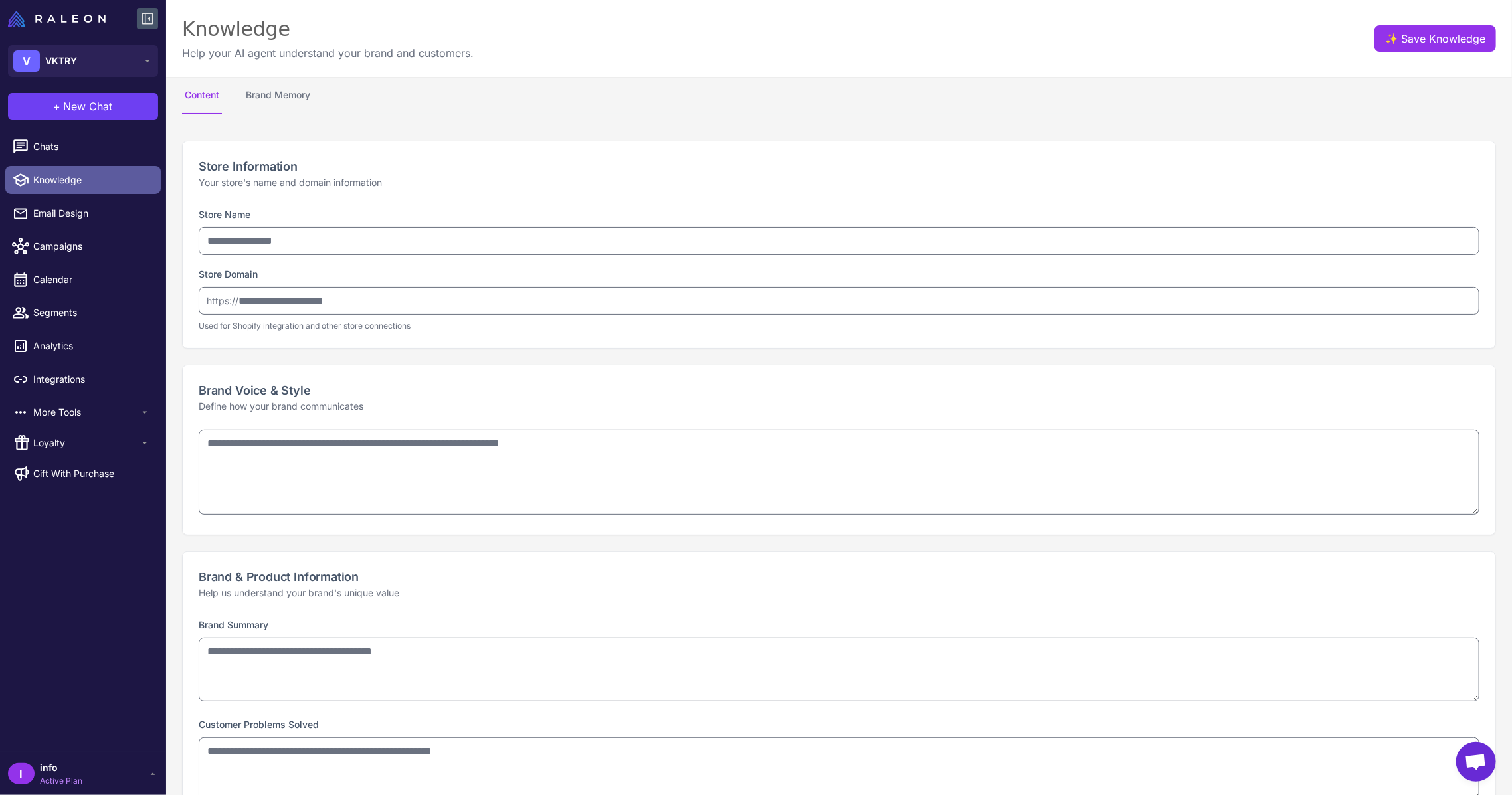
type input "*****"
type input "**********"
type textarea "**********"
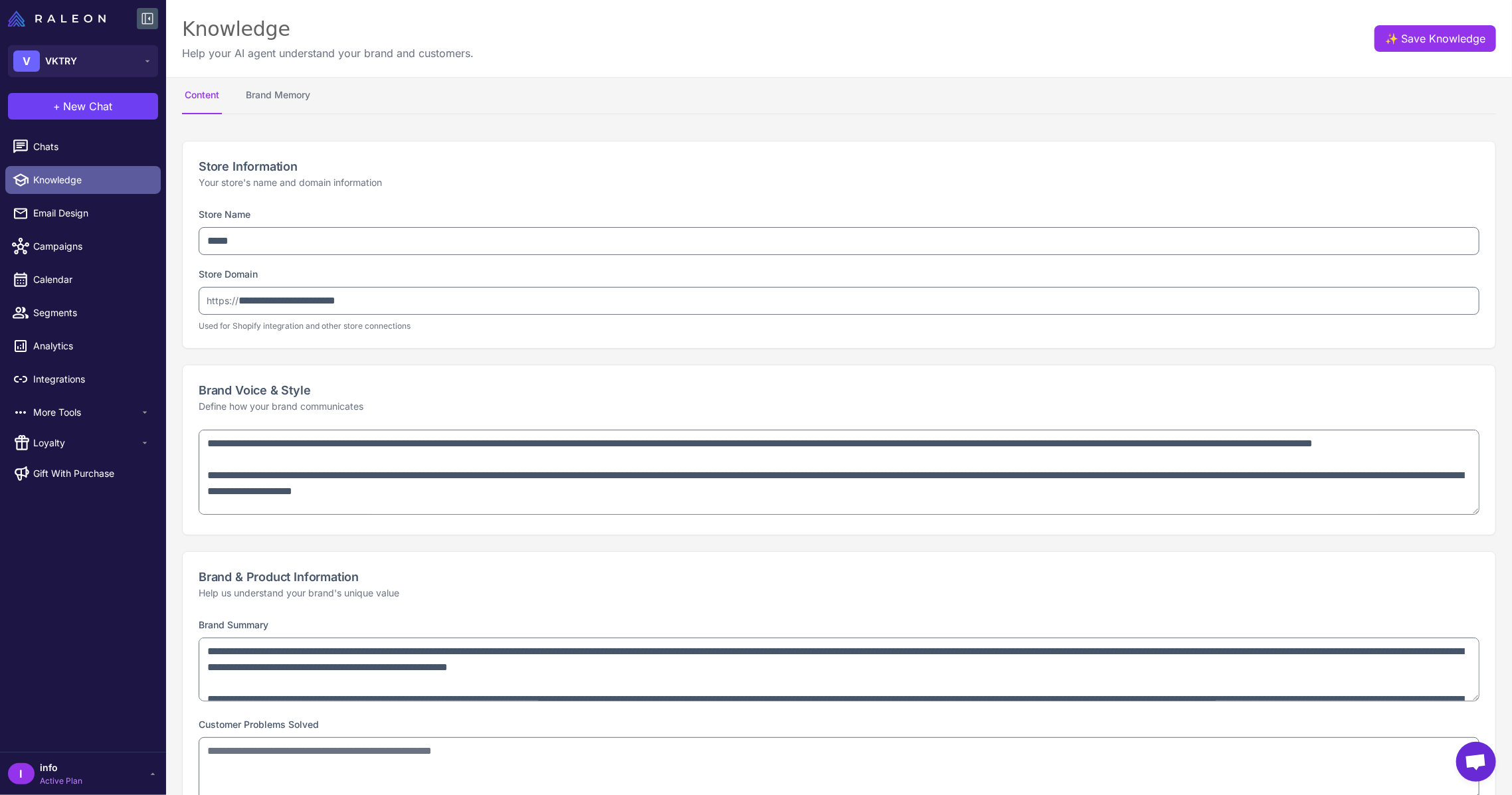
type textarea "**********"
select select "***"
type textarea "**********"
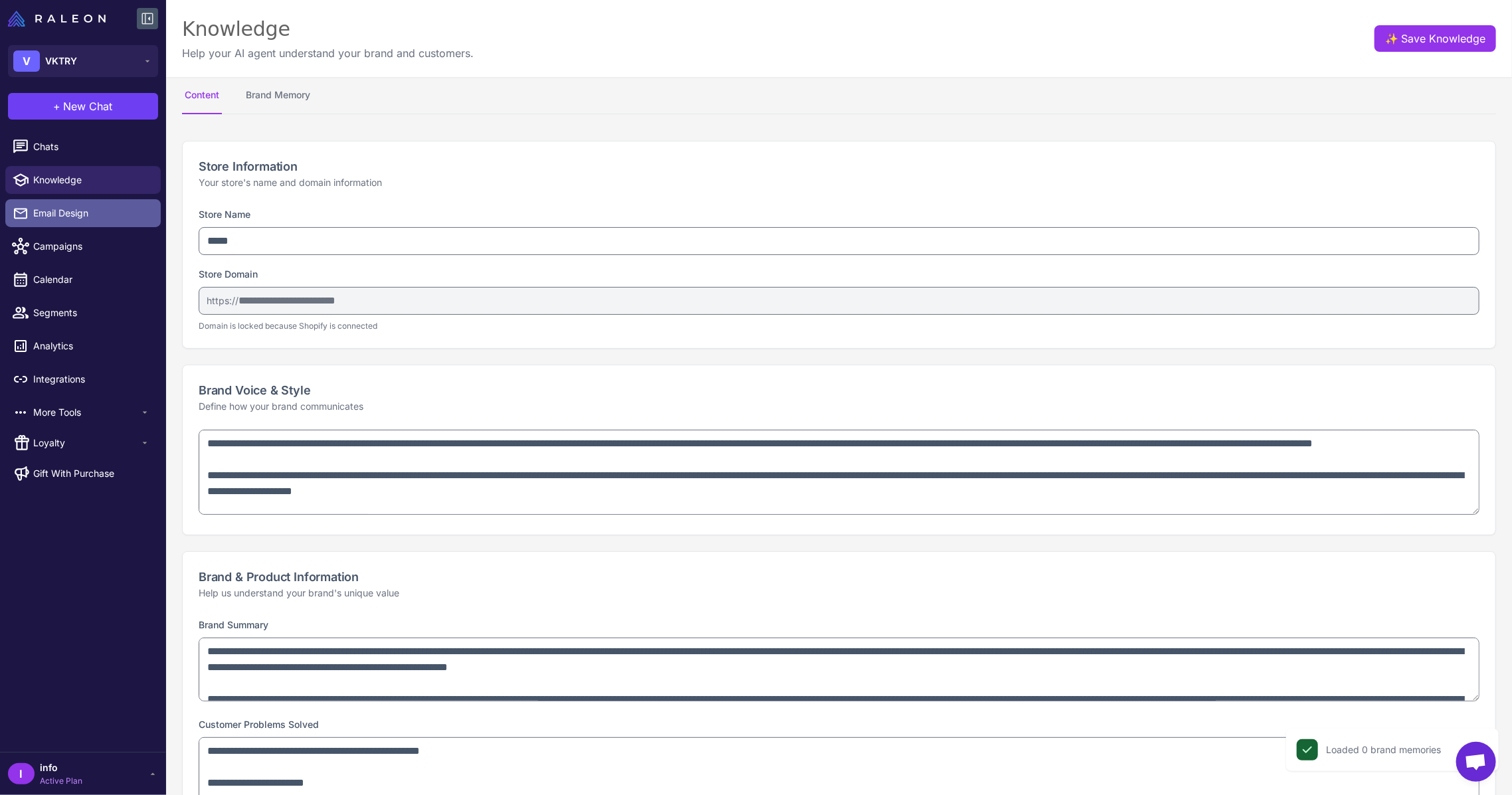
click at [62, 205] on link "Email Design" at bounding box center [83, 213] width 155 height 28
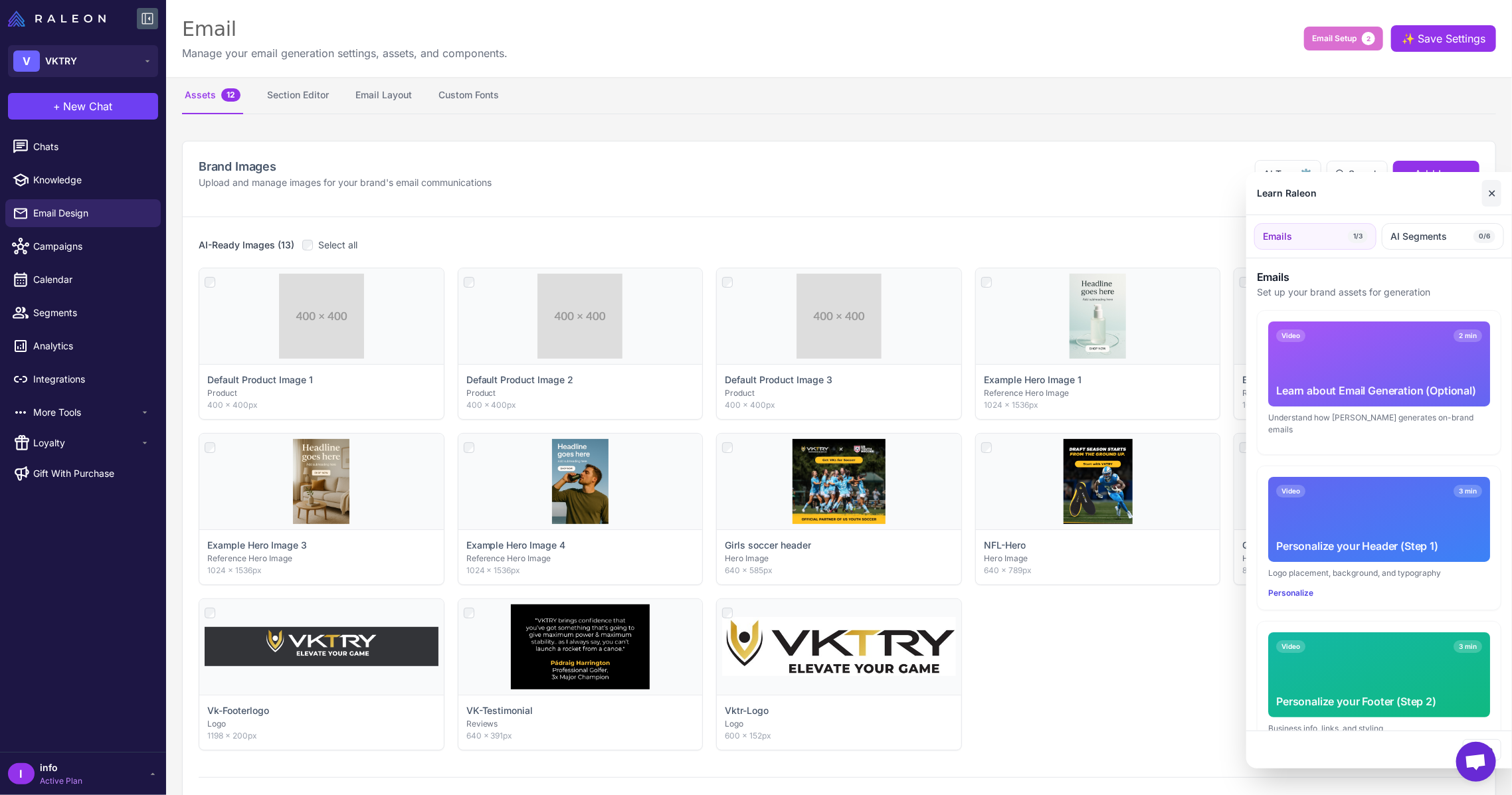
click at [1492, 193] on button "✕" at bounding box center [1491, 193] width 19 height 27
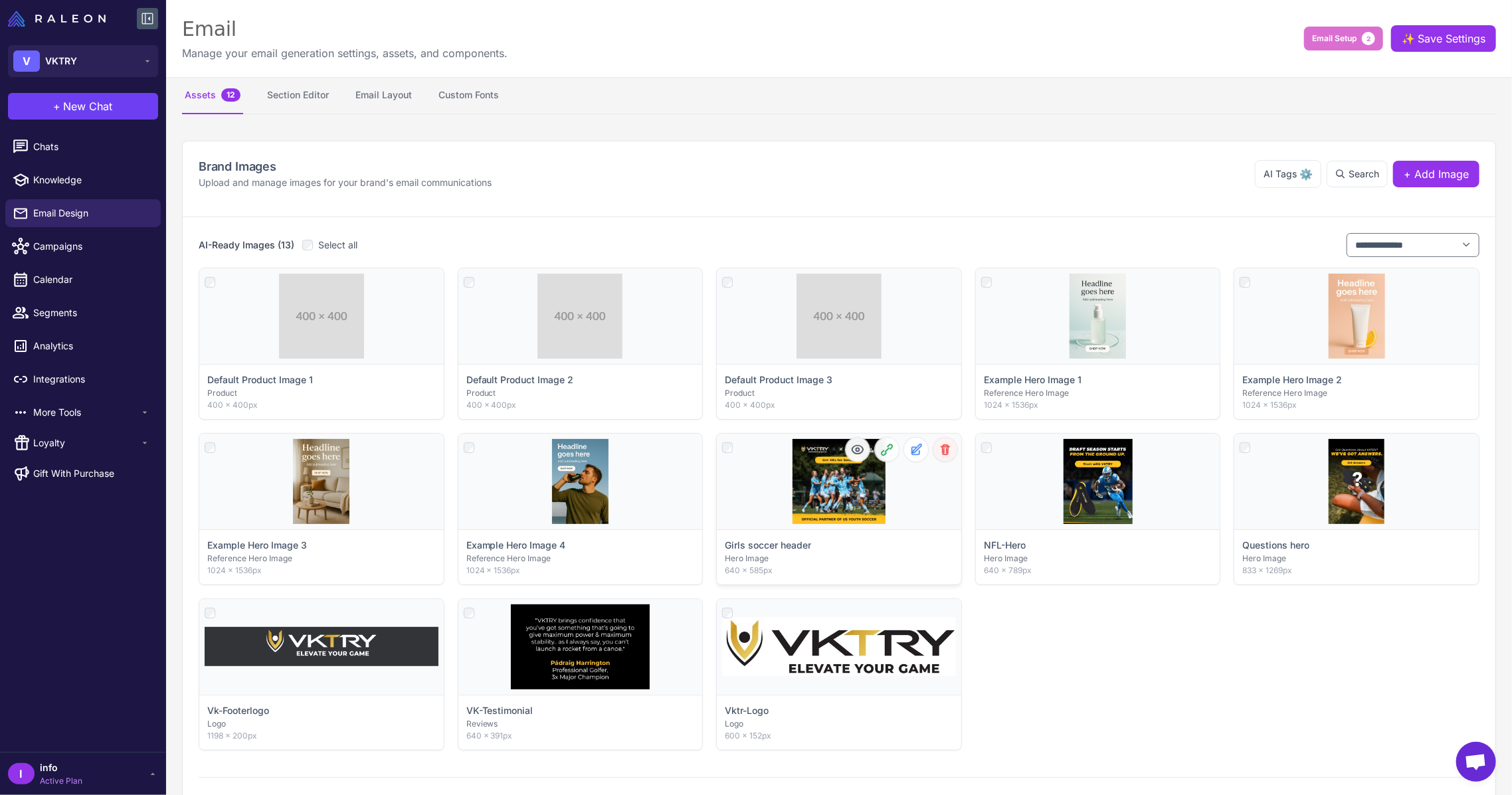
click at [938, 447] on icon at bounding box center [944, 449] width 13 height 13
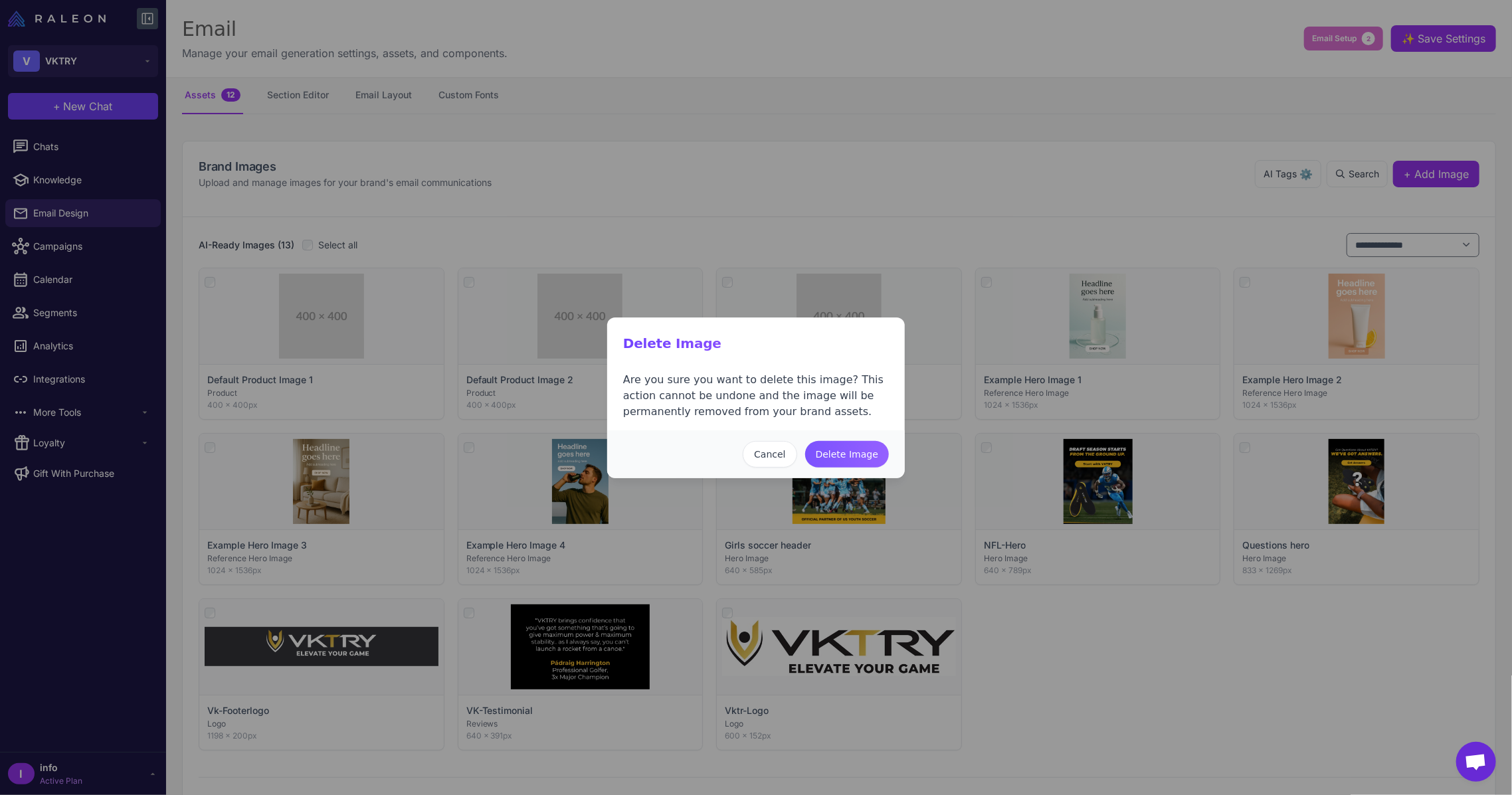
click at [851, 450] on button "Delete Image" at bounding box center [847, 454] width 84 height 27
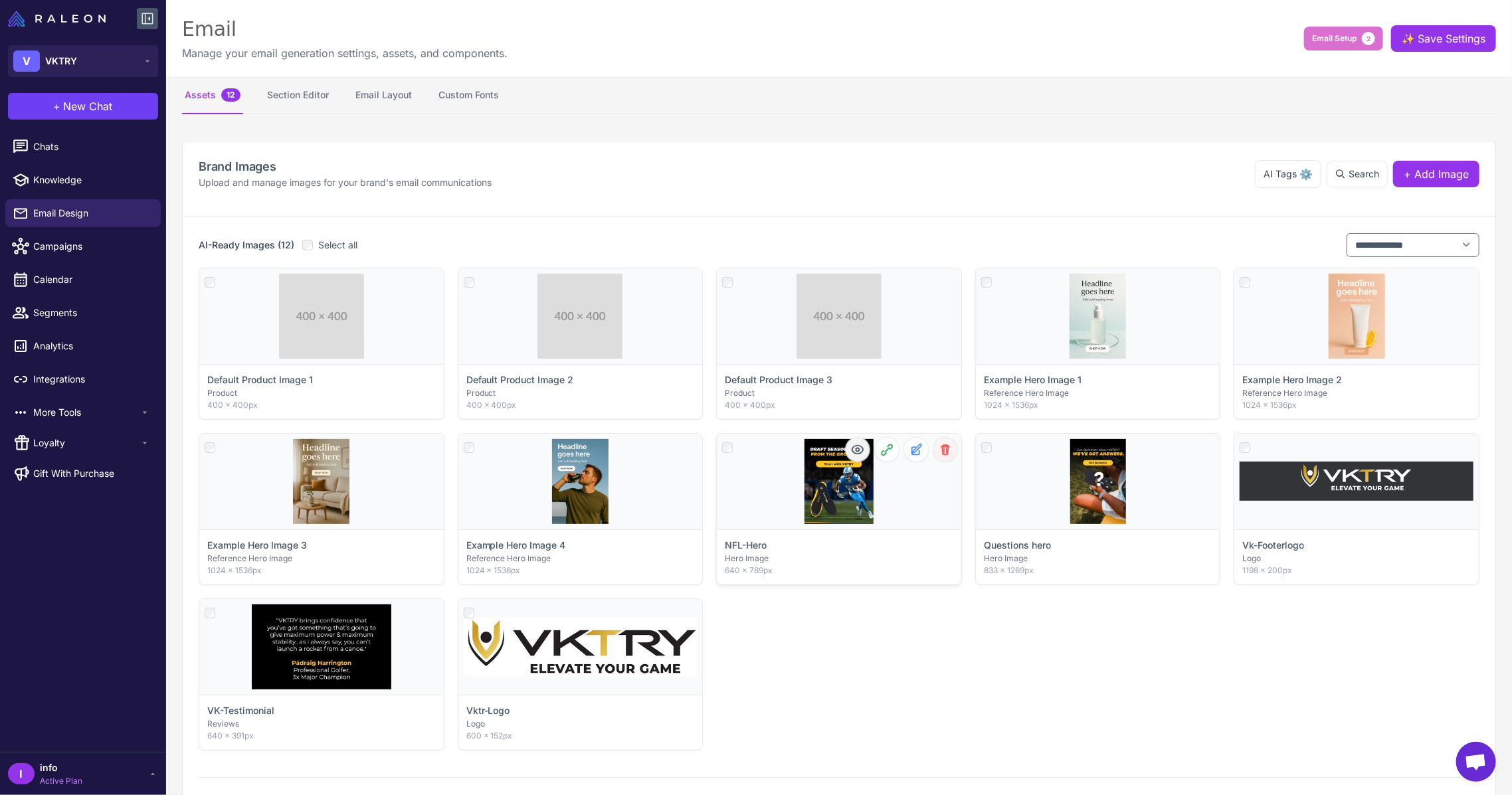
click at [938, 452] on icon at bounding box center [944, 449] width 13 height 13
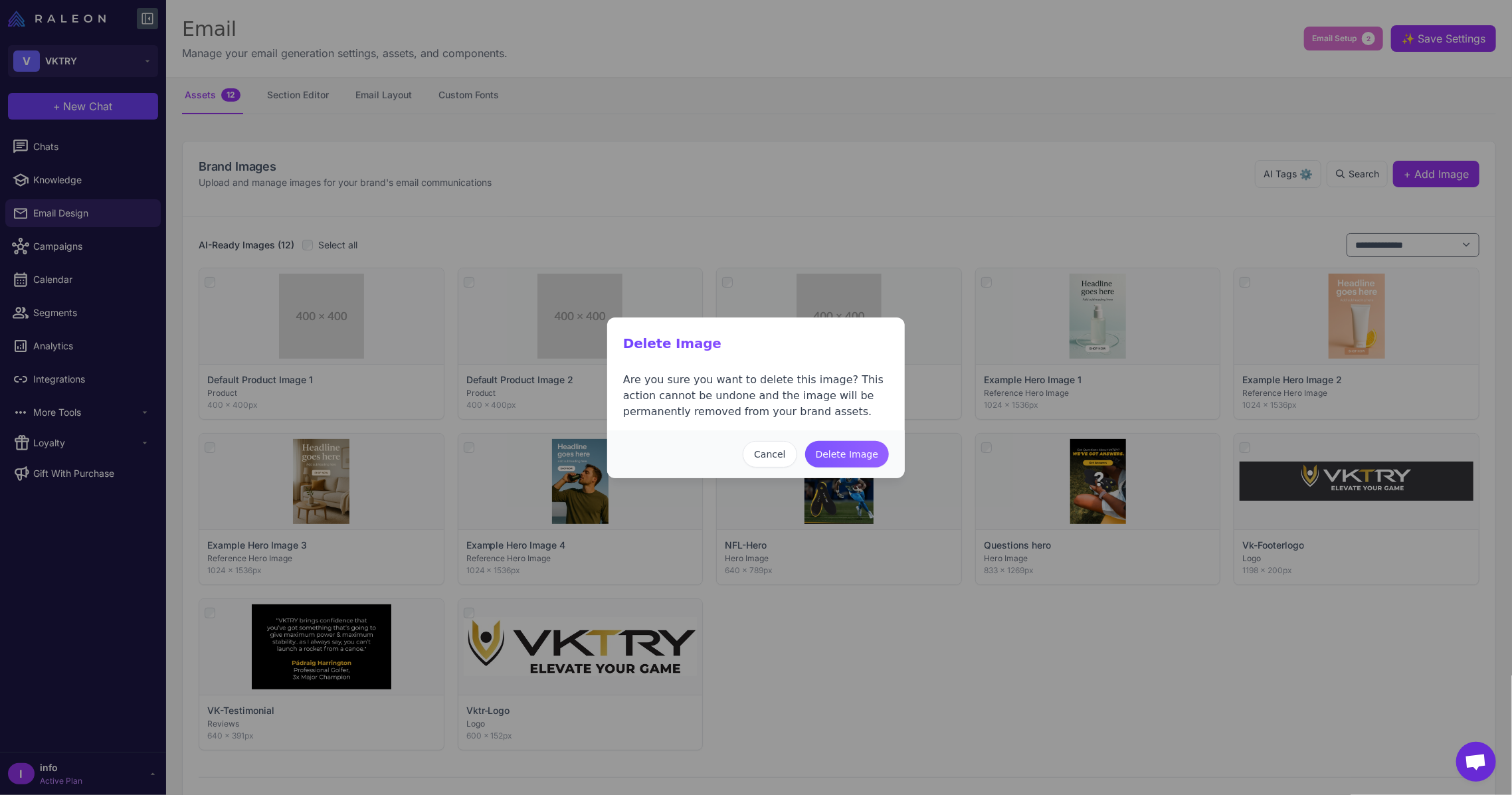
click at [849, 448] on button "Delete Image" at bounding box center [847, 454] width 84 height 27
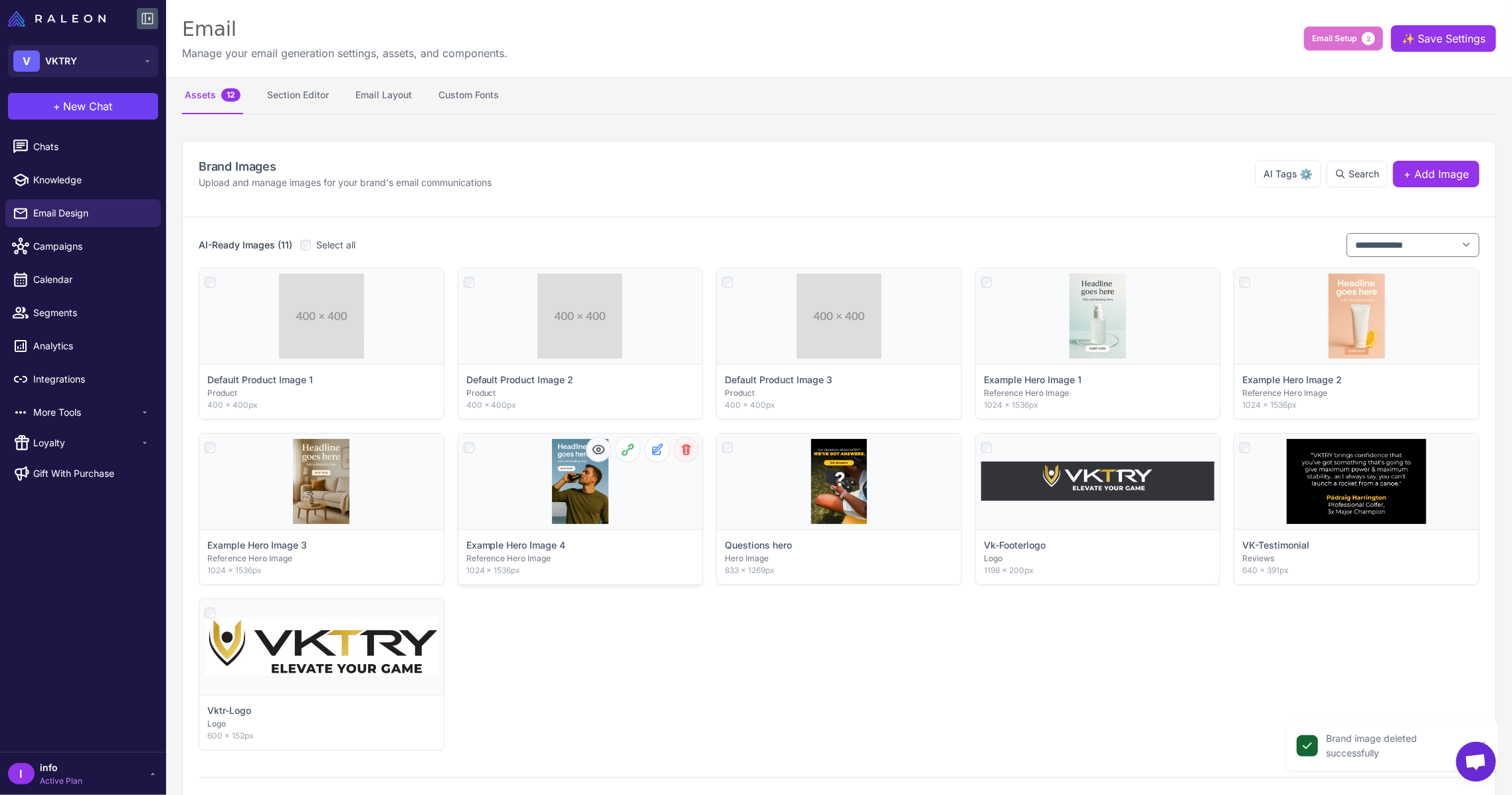
click at [679, 452] on icon at bounding box center [686, 449] width 13 height 13
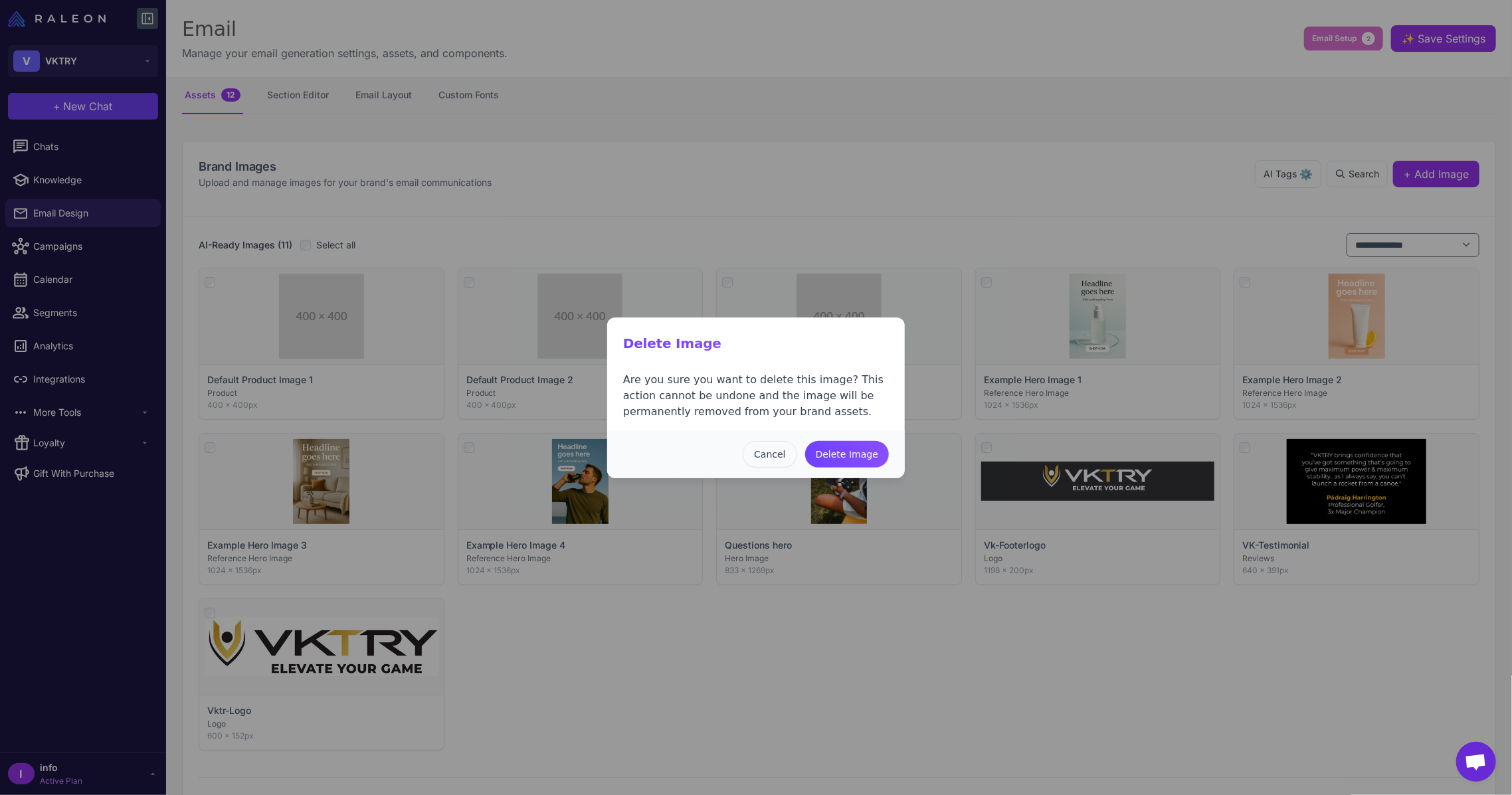
click at [776, 453] on button "Cancel" at bounding box center [769, 454] width 54 height 27
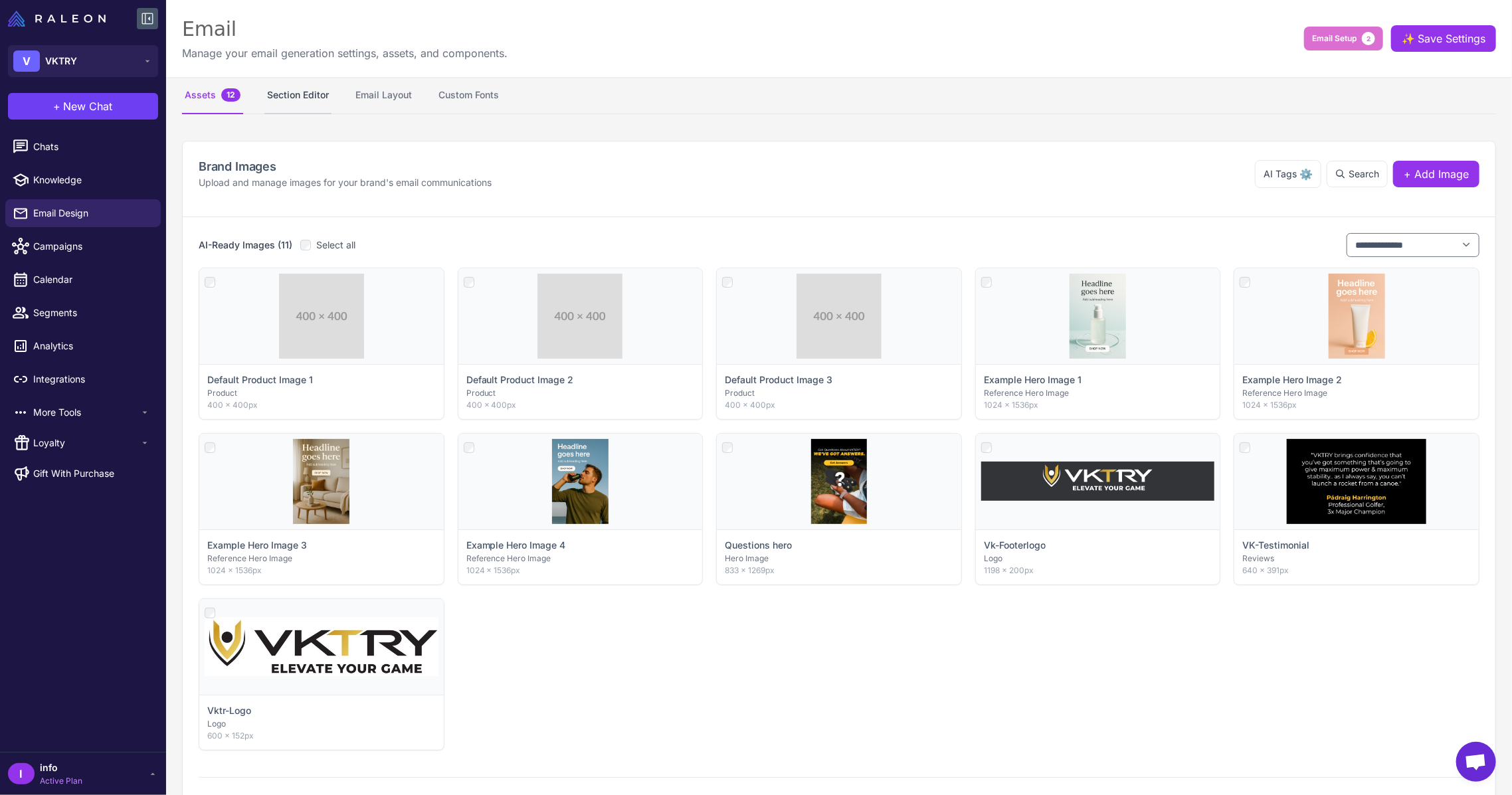
click at [310, 105] on button "Section Editor" at bounding box center [298, 95] width 67 height 37
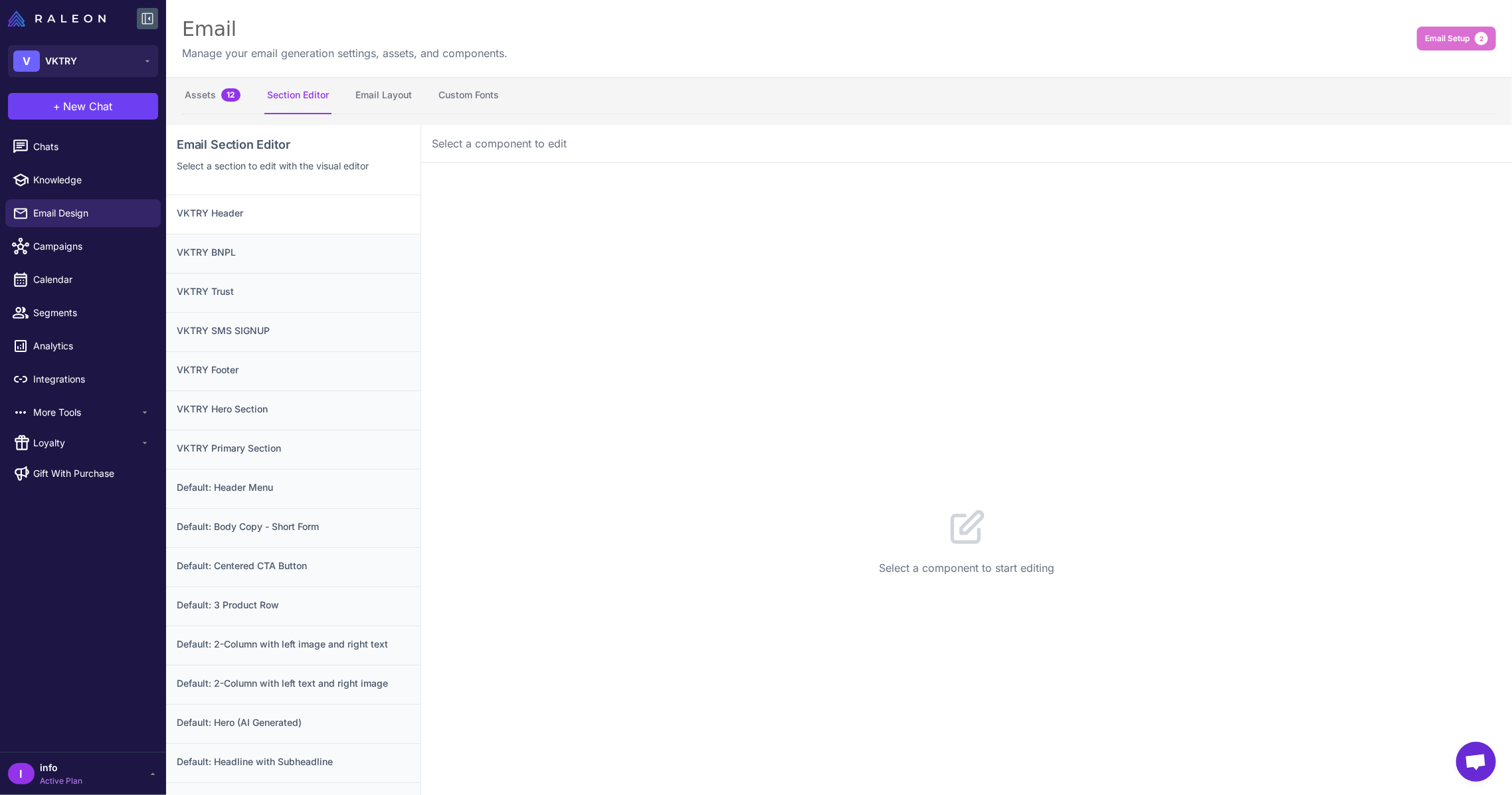
click at [221, 211] on h3 "VKTRY Header" at bounding box center [293, 213] width 233 height 14
click at [530, 178] on button "Configuration" at bounding box center [525, 183] width 92 height 37
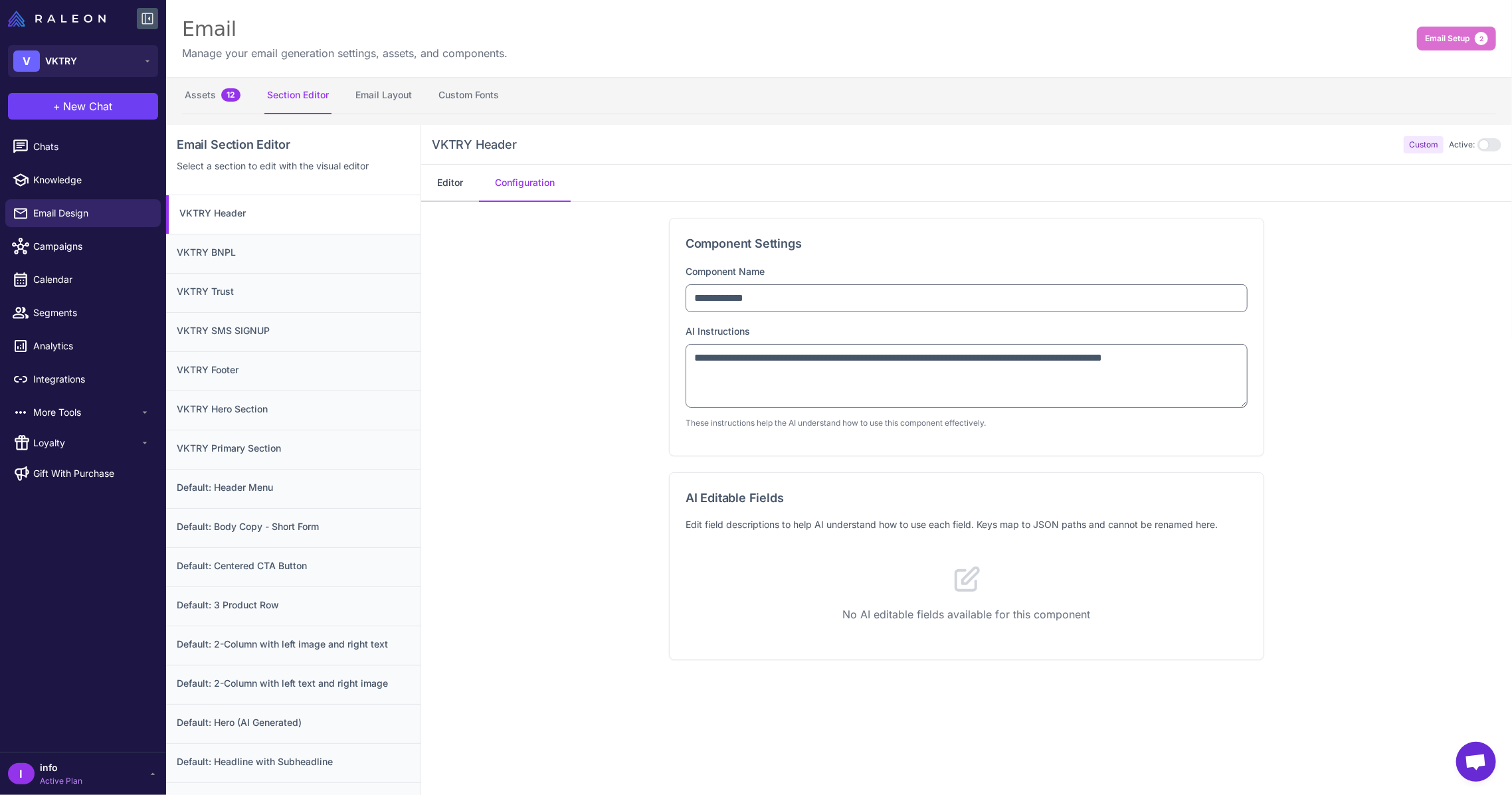
click at [444, 182] on button "Editor" at bounding box center [450, 183] width 58 height 37
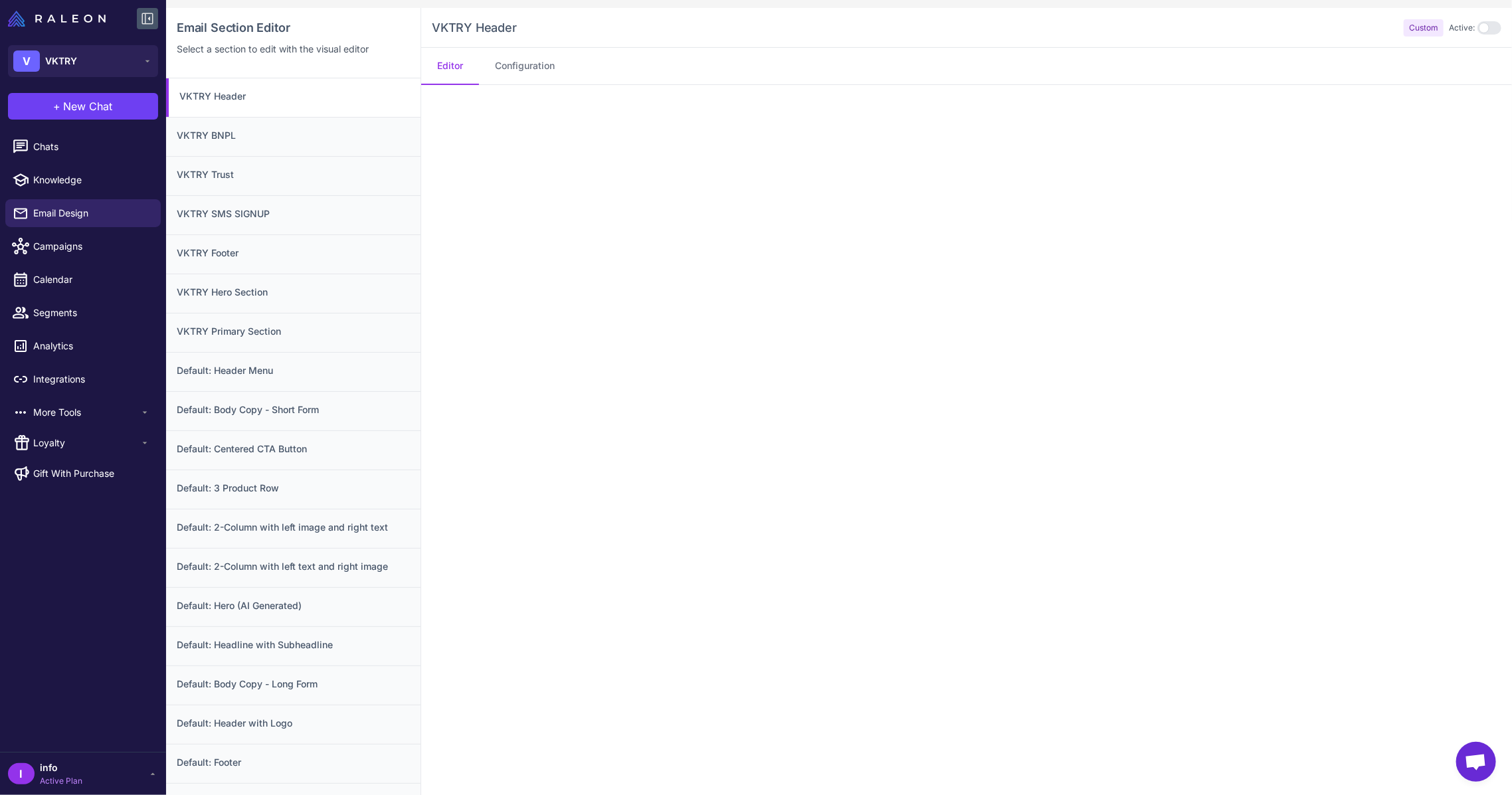
scroll to position [124, 0]
click at [542, 65] on button "Configuration" at bounding box center [525, 60] width 92 height 37
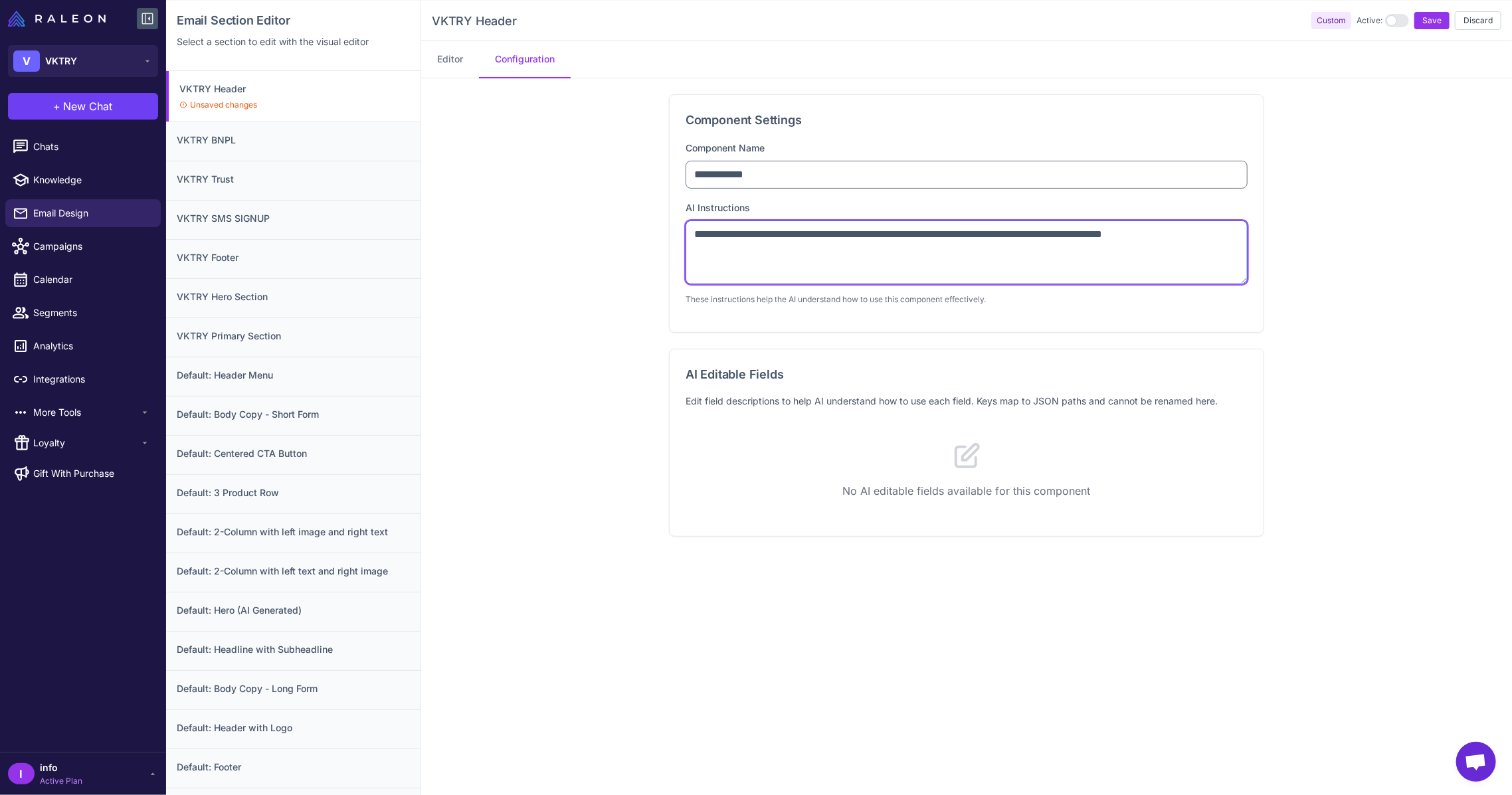
drag, startPoint x: 859, startPoint y: 234, endPoint x: 1133, endPoint y: 235, distance: 274.0
click at [1133, 235] on textarea "**********" at bounding box center [966, 252] width 562 height 64
type textarea "**********"
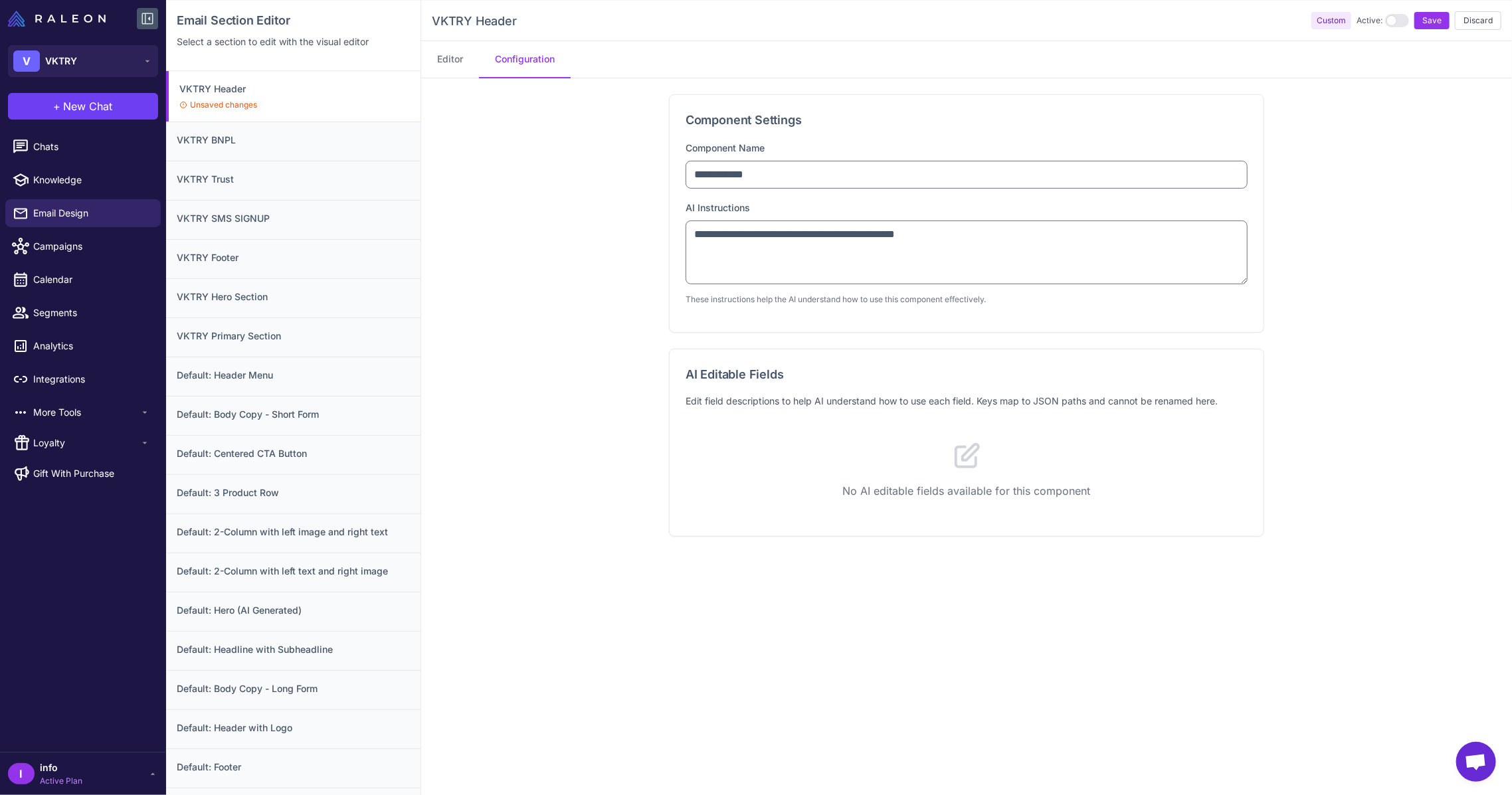
click at [552, 130] on div "**********" at bounding box center [966, 437] width 1091 height 717
click at [453, 68] on button "Editor" at bounding box center [450, 60] width 58 height 37
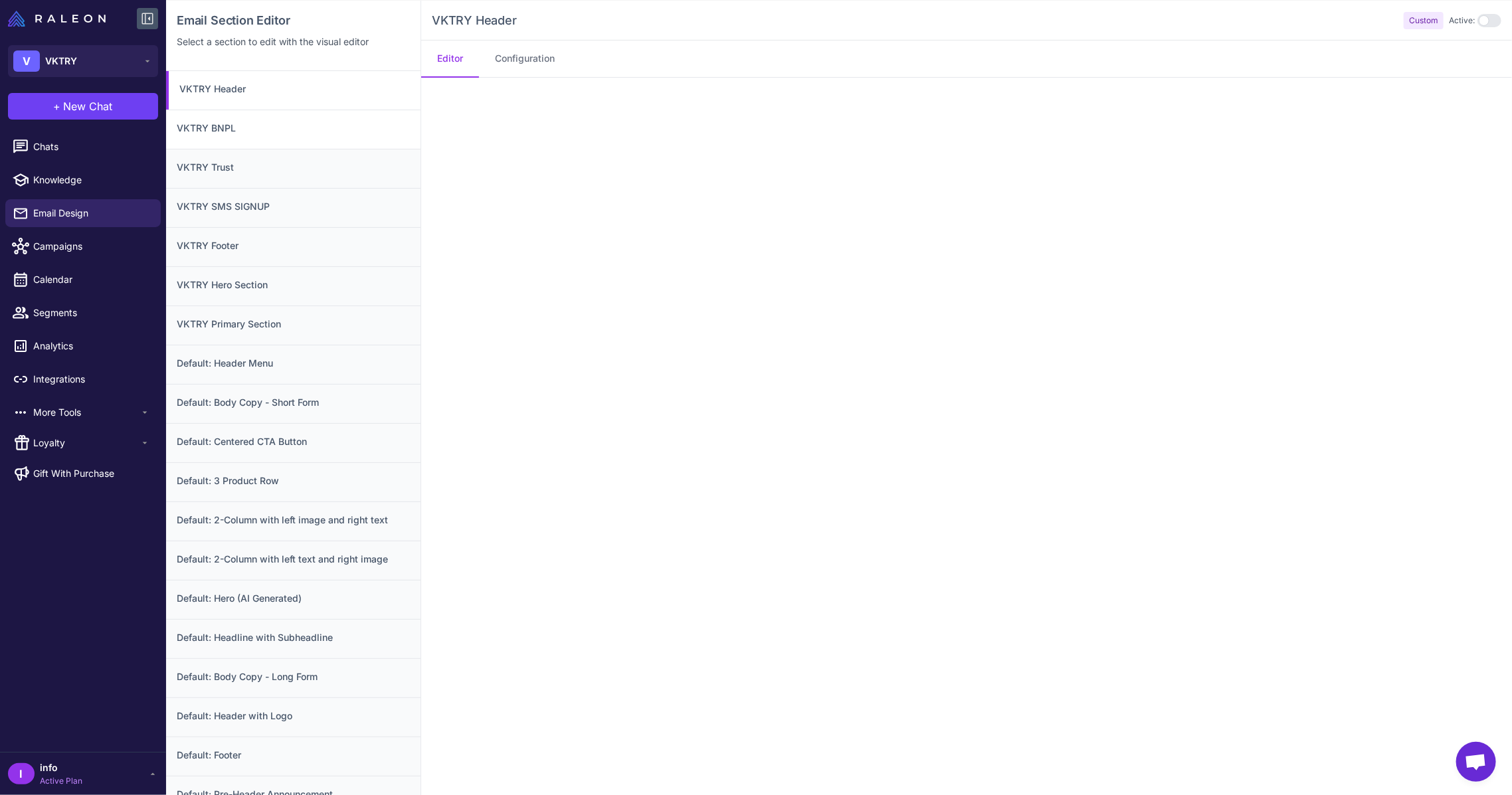
click at [217, 121] on h3 "VKTRY BNPL" at bounding box center [293, 128] width 233 height 14
click at [233, 91] on h3 "VKTRY Header" at bounding box center [293, 89] width 233 height 14
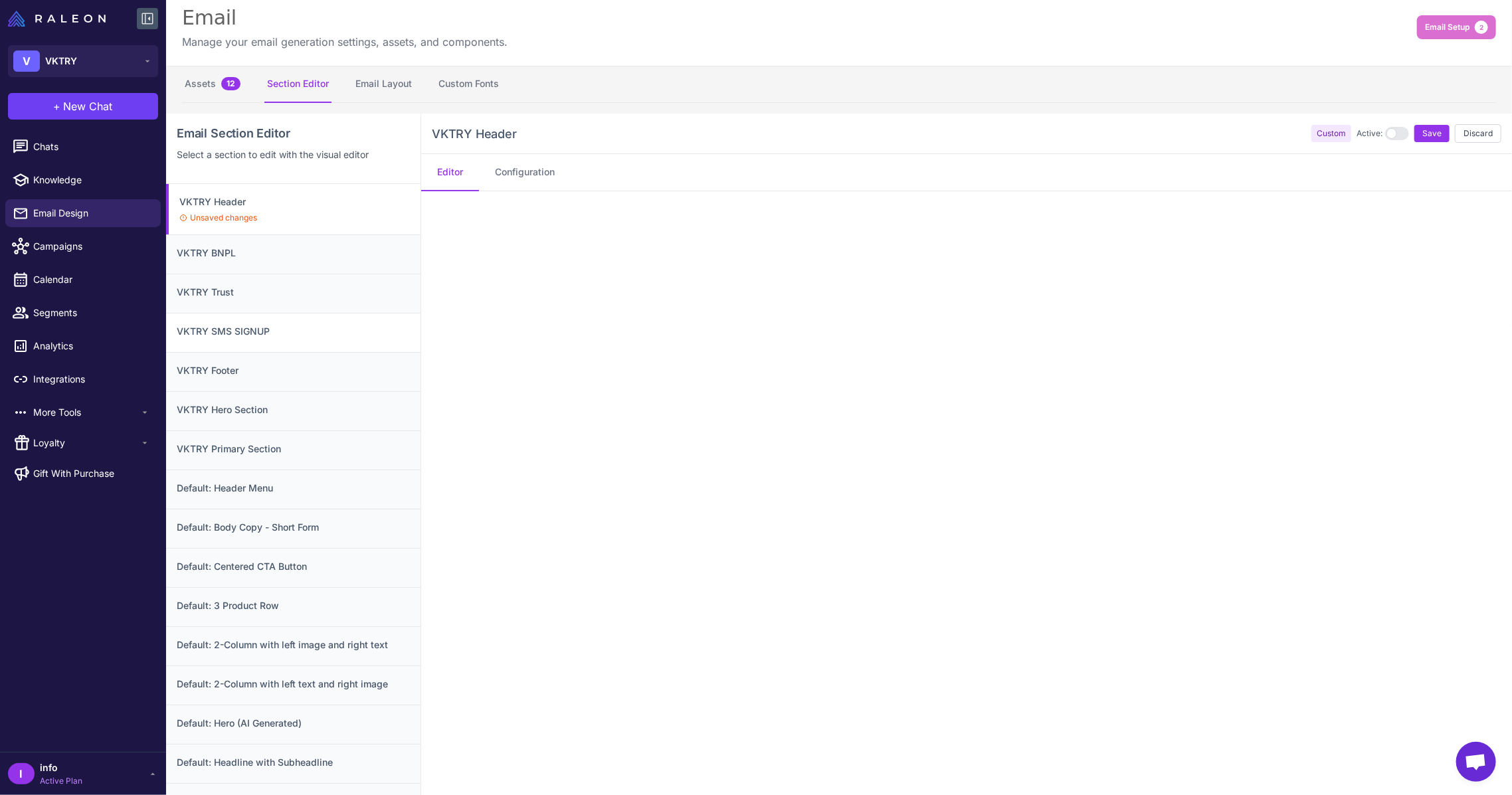
scroll to position [0, 0]
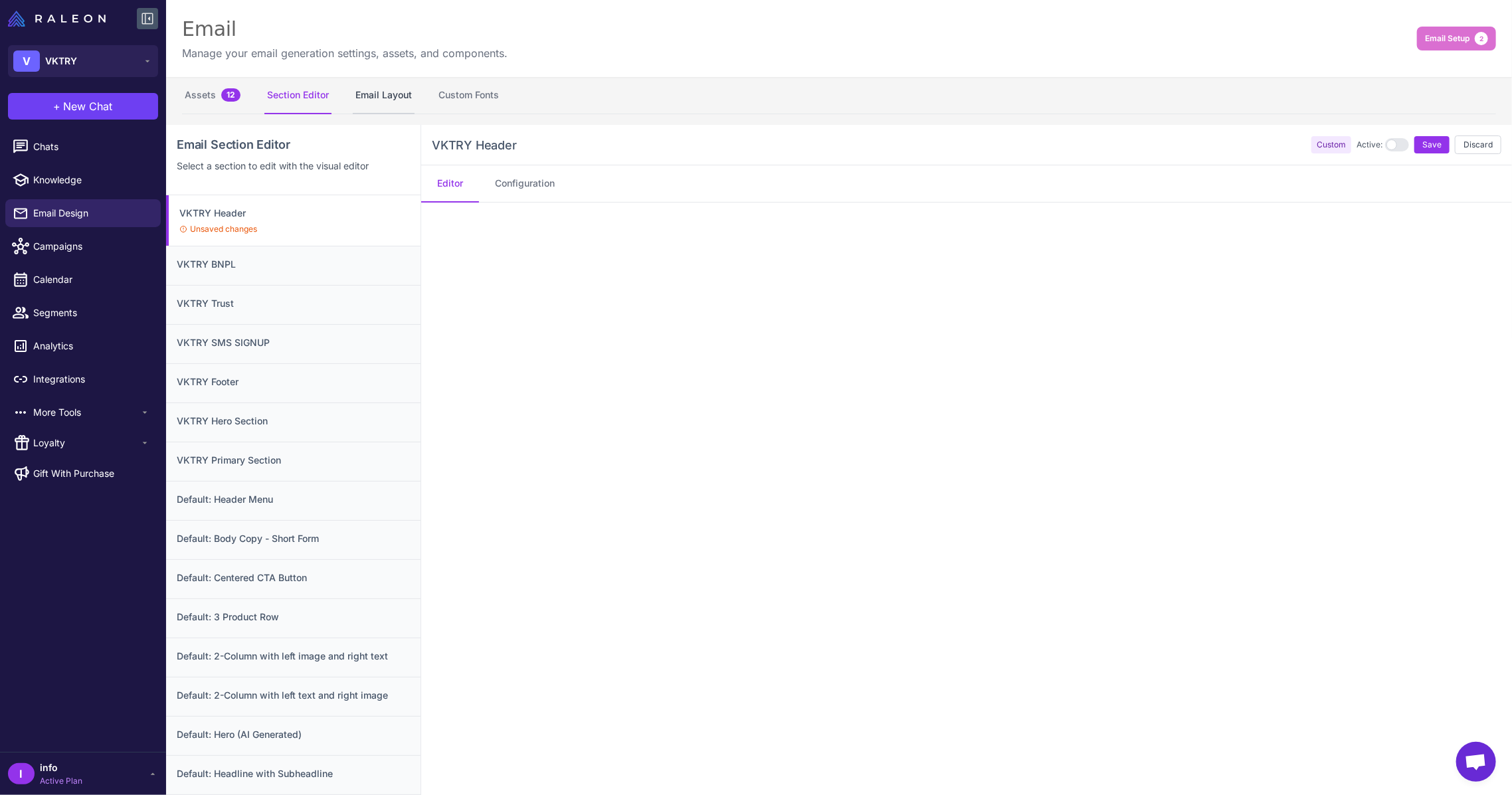
click at [371, 110] on button "Email Layout" at bounding box center [384, 95] width 62 height 37
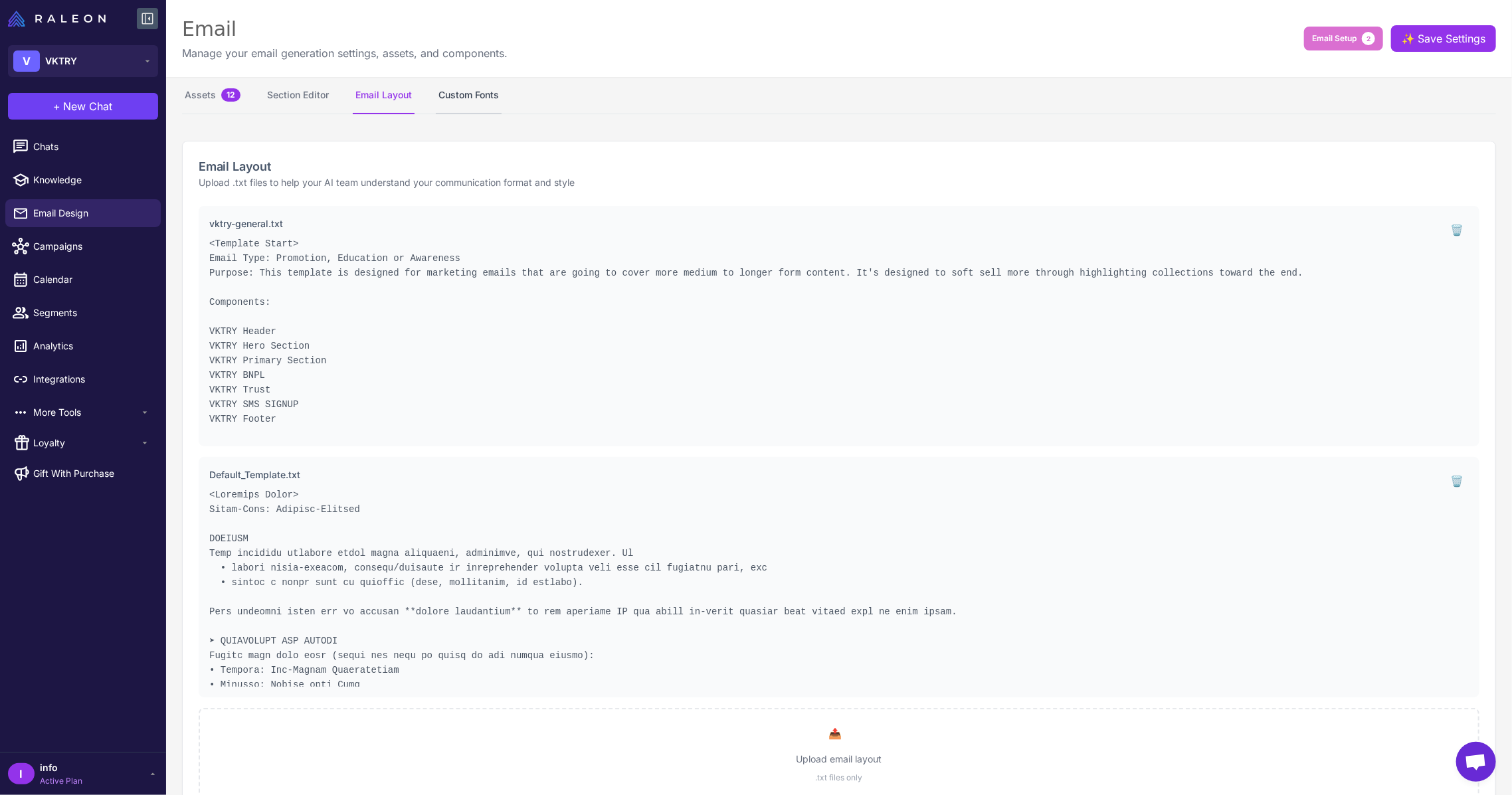
click at [456, 99] on button "Custom Fonts" at bounding box center [469, 95] width 66 height 37
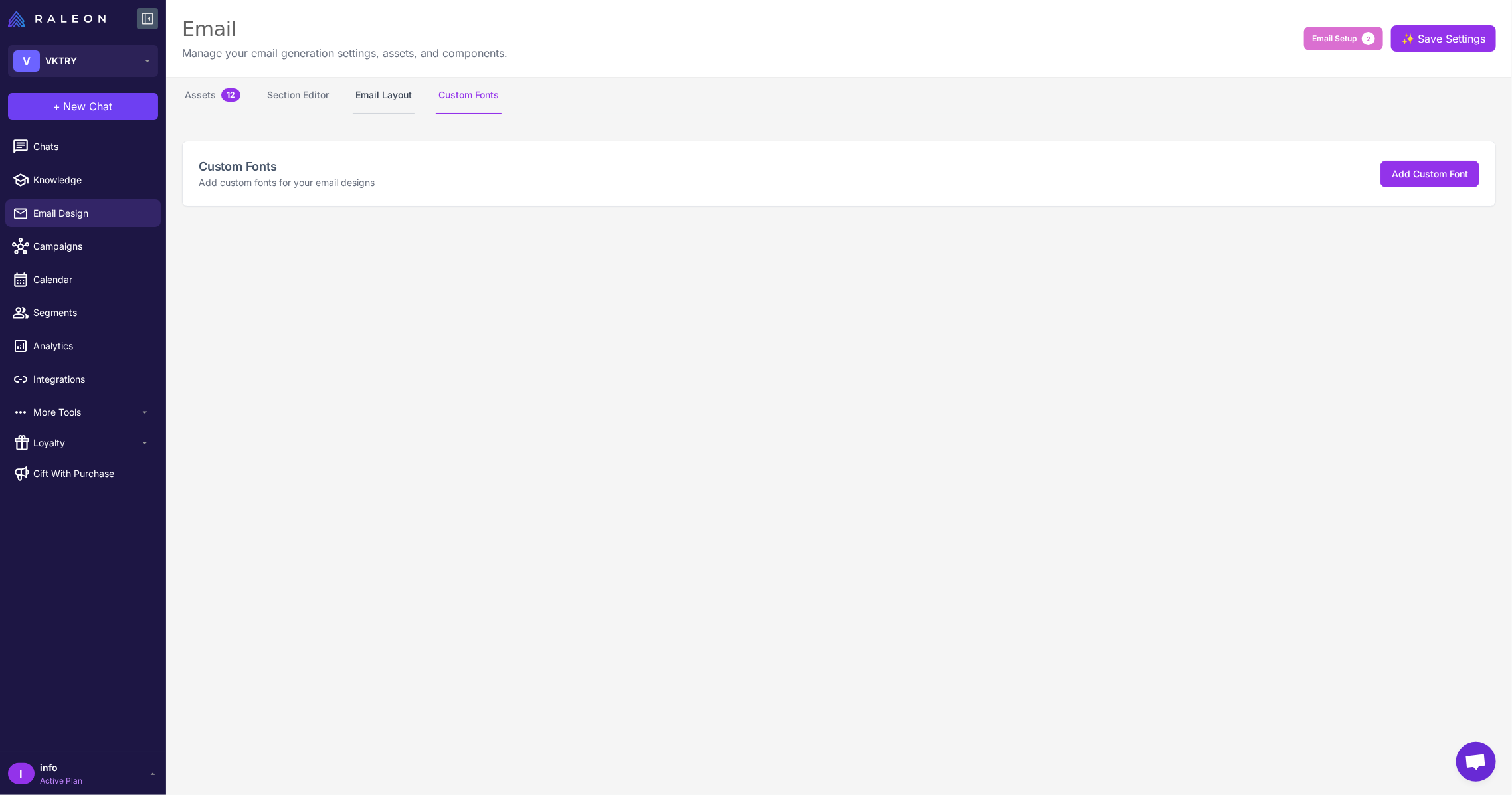
click at [408, 104] on button "Email Layout" at bounding box center [384, 95] width 62 height 37
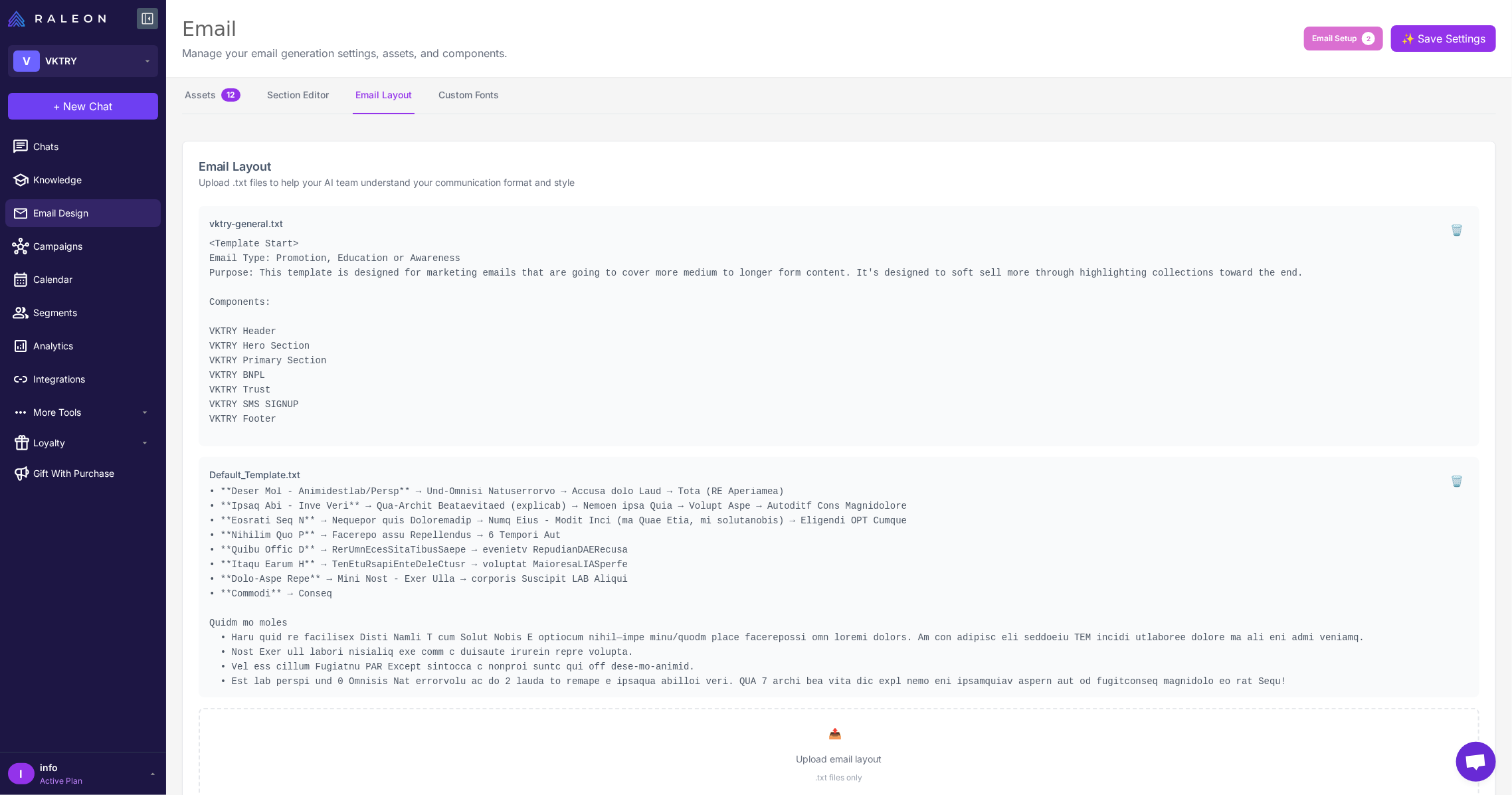
click at [299, 67] on div "Email Manage your email generation settings, assets, and components. Email Setu…" at bounding box center [839, 38] width 1346 height 77
click at [301, 91] on button "Section Editor" at bounding box center [298, 95] width 67 height 37
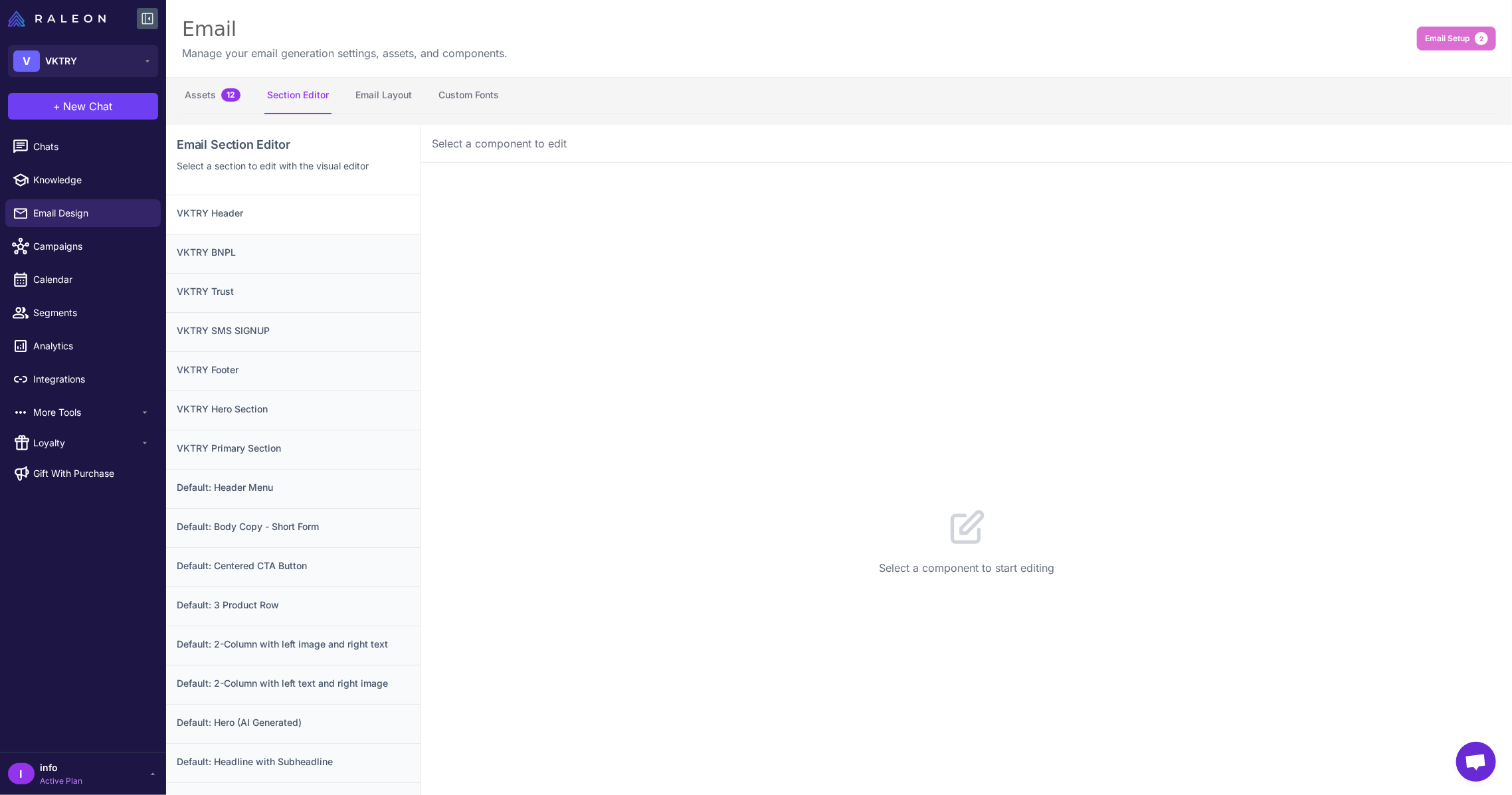
click at [309, 210] on h3 "VKTRY Header" at bounding box center [293, 213] width 233 height 14
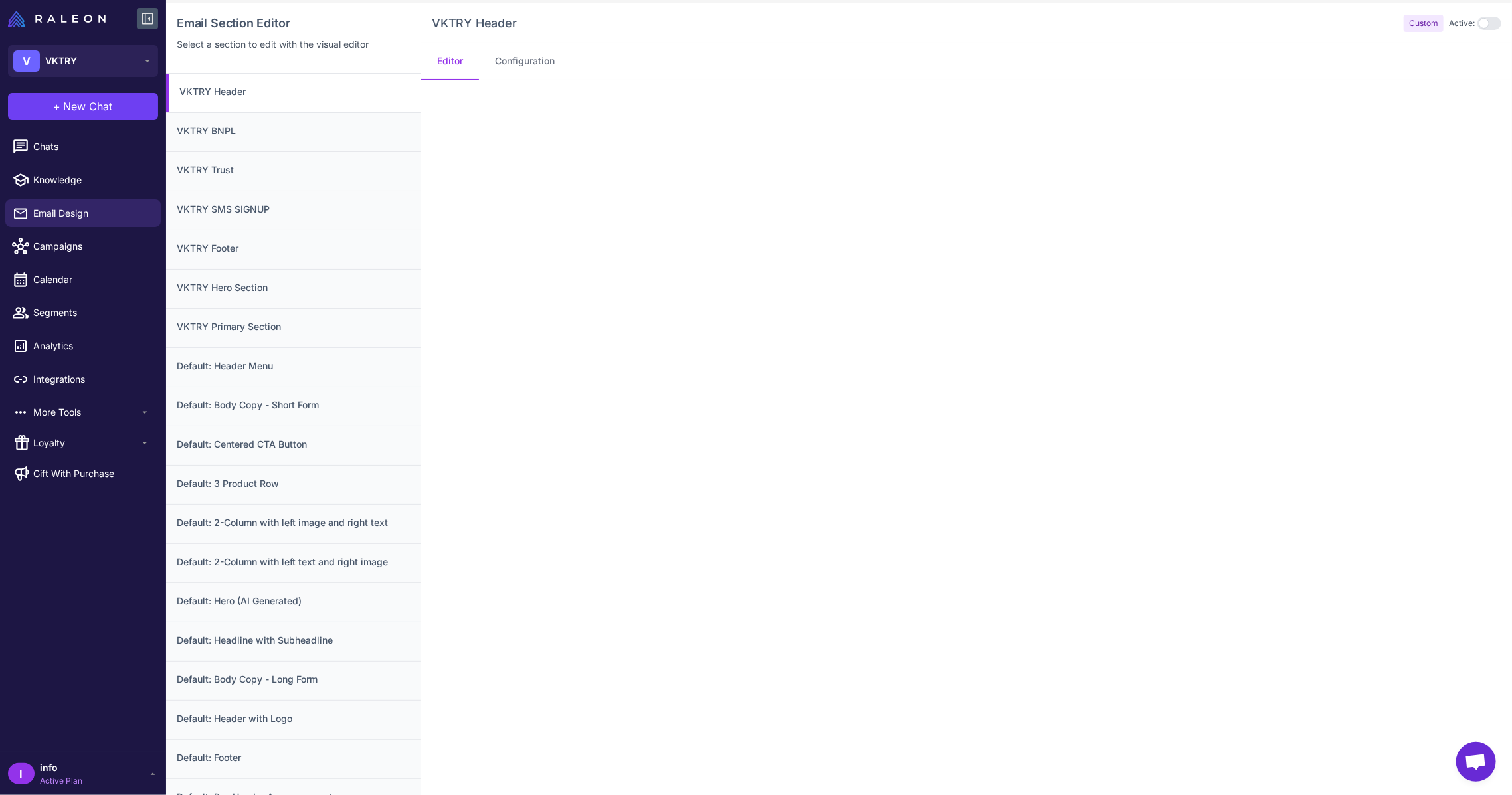
scroll to position [124, 0]
click at [532, 69] on button "Configuration" at bounding box center [525, 59] width 92 height 37
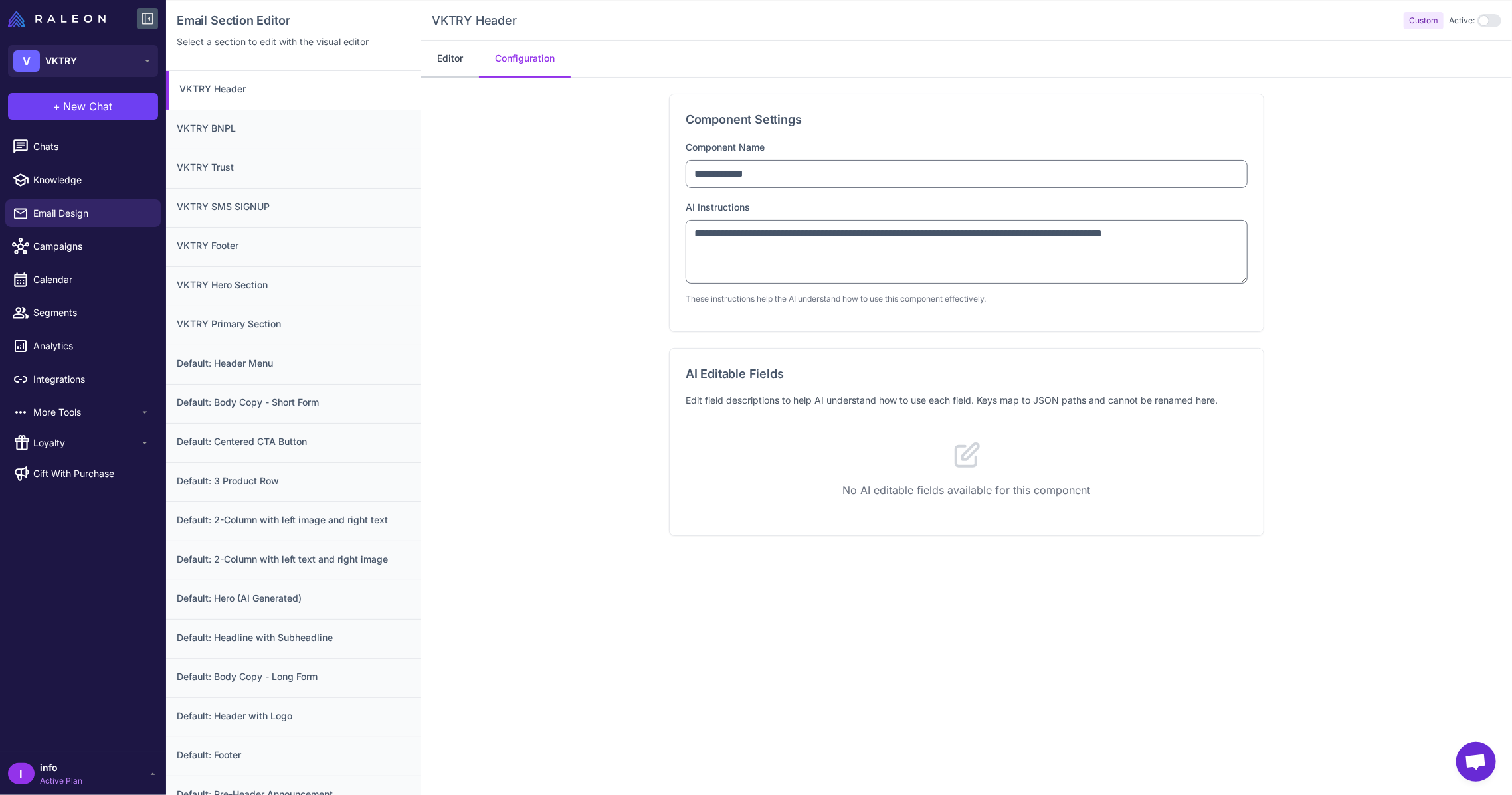
click at [473, 71] on button "Editor" at bounding box center [450, 59] width 58 height 37
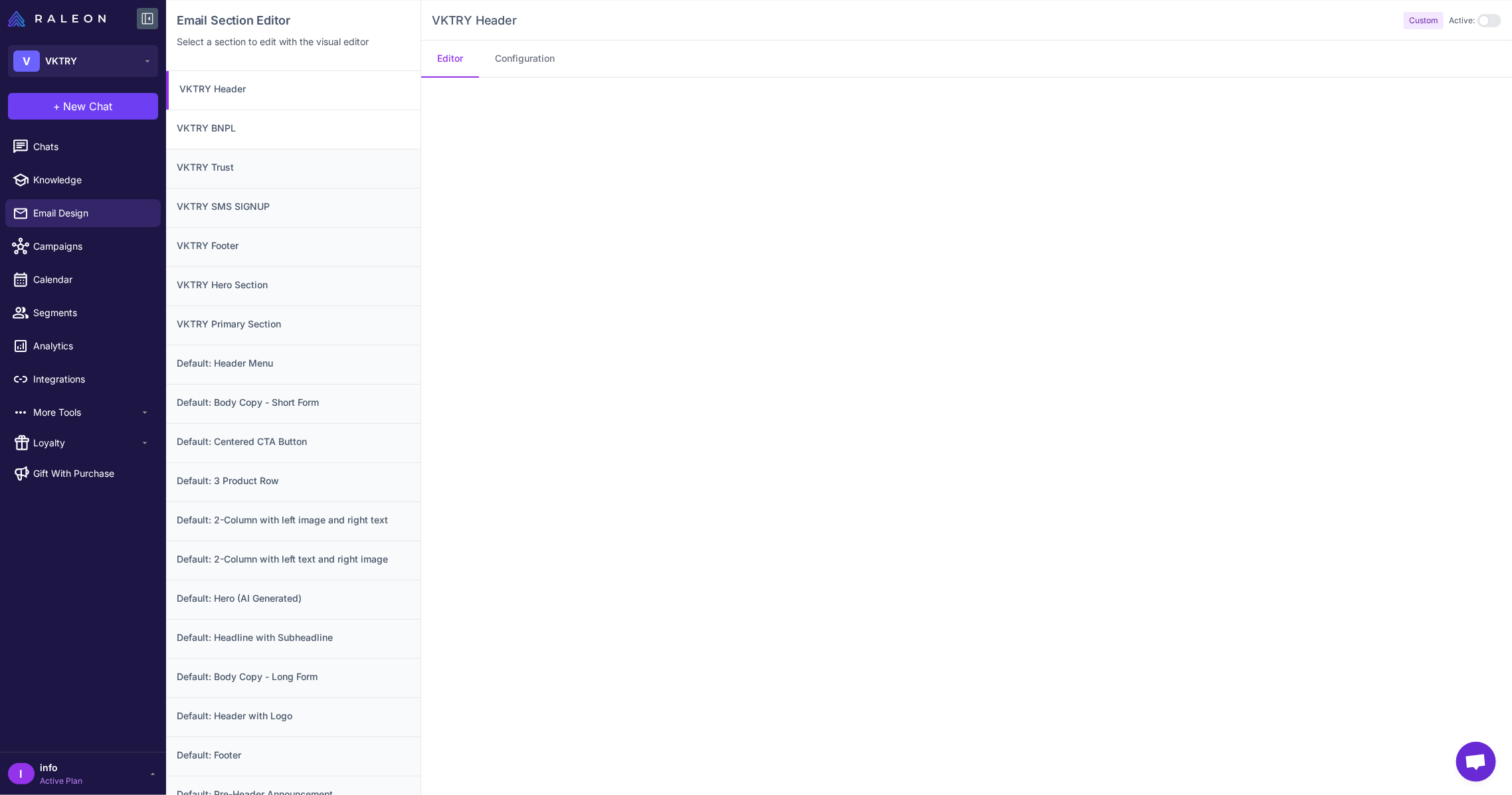
click at [309, 133] on h3 "VKTRY BNPL" at bounding box center [293, 128] width 233 height 14
click at [234, 160] on h3 "VKTRY Trust" at bounding box center [293, 167] width 233 height 14
click at [309, 97] on div "VKTRY Header" at bounding box center [293, 91] width 255 height 38
click at [501, 60] on button "Configuration" at bounding box center [525, 59] width 92 height 37
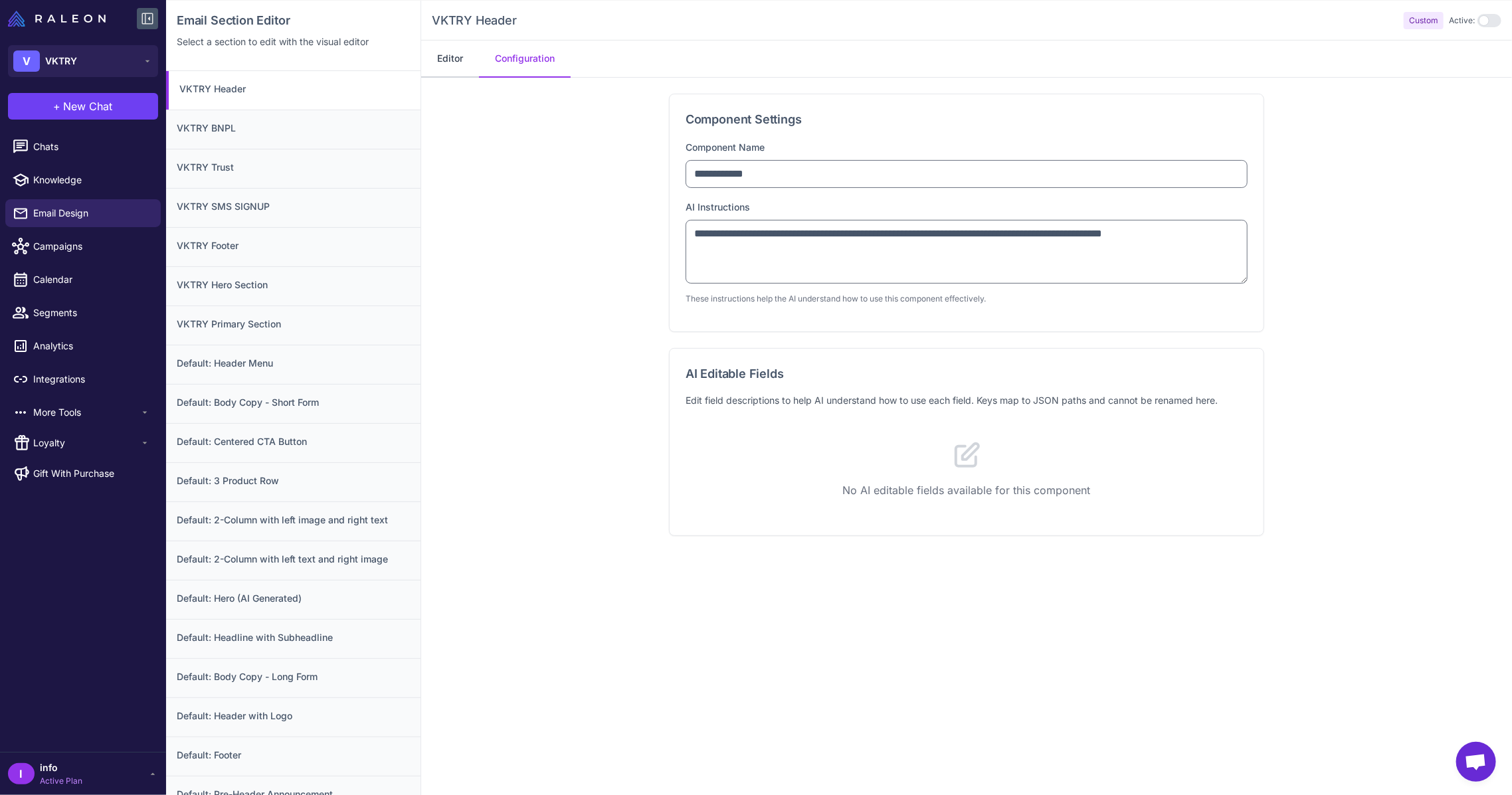
click at [430, 56] on button "Editor" at bounding box center [450, 59] width 58 height 37
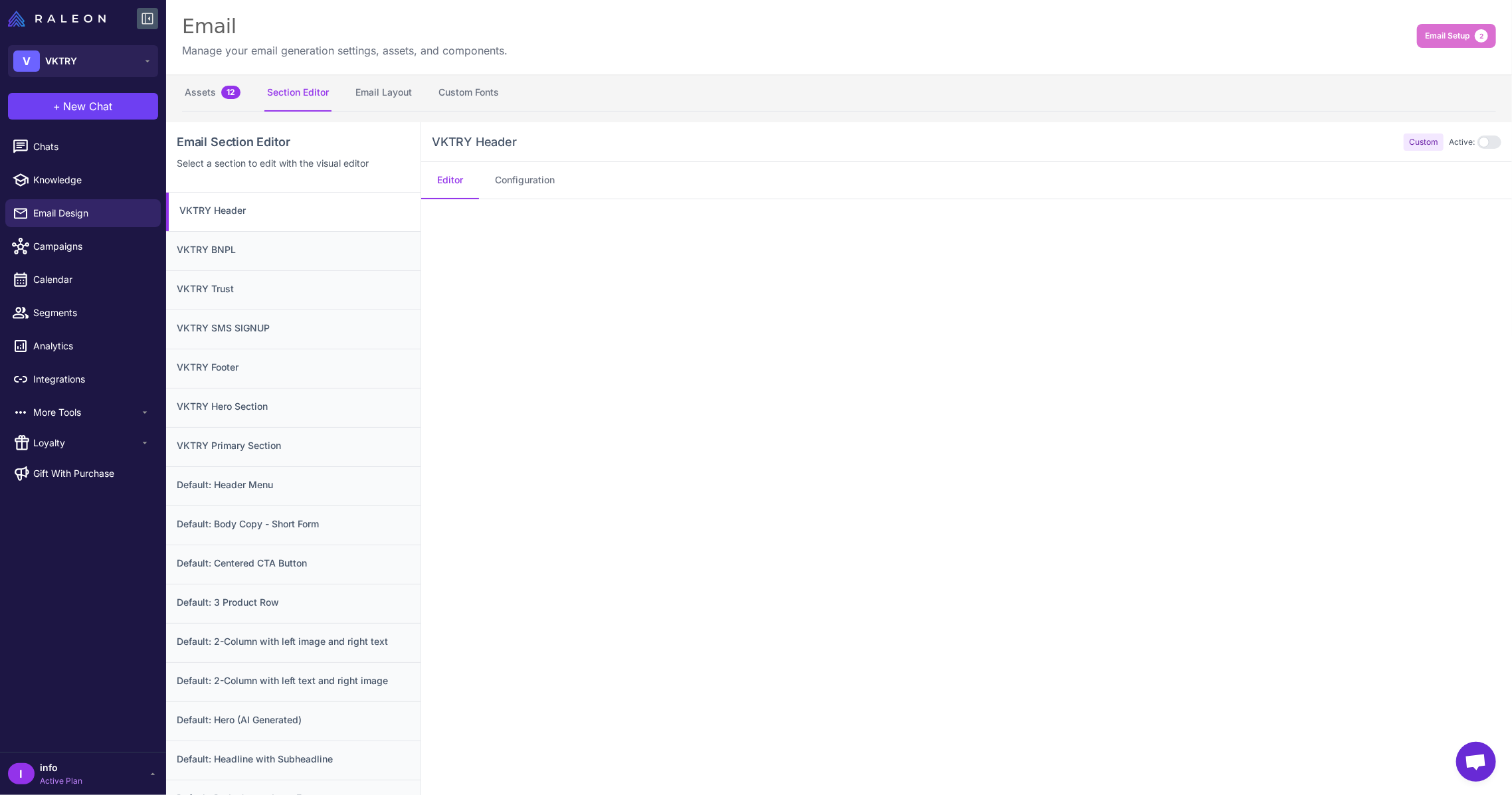
scroll to position [0, 0]
click at [215, 97] on button "Assets 12" at bounding box center [212, 95] width 61 height 37
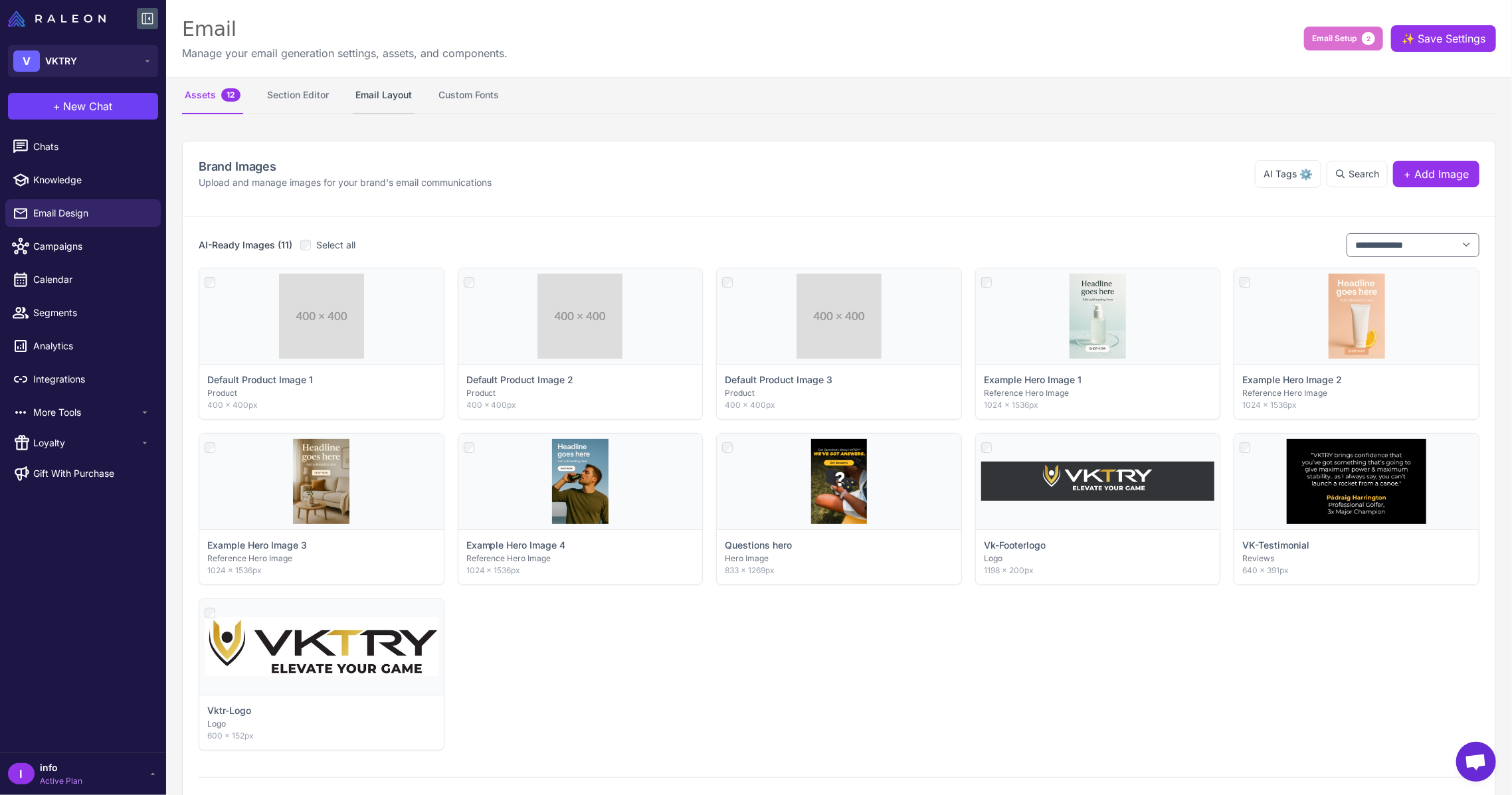
click at [377, 95] on button "Email Layout" at bounding box center [384, 95] width 62 height 37
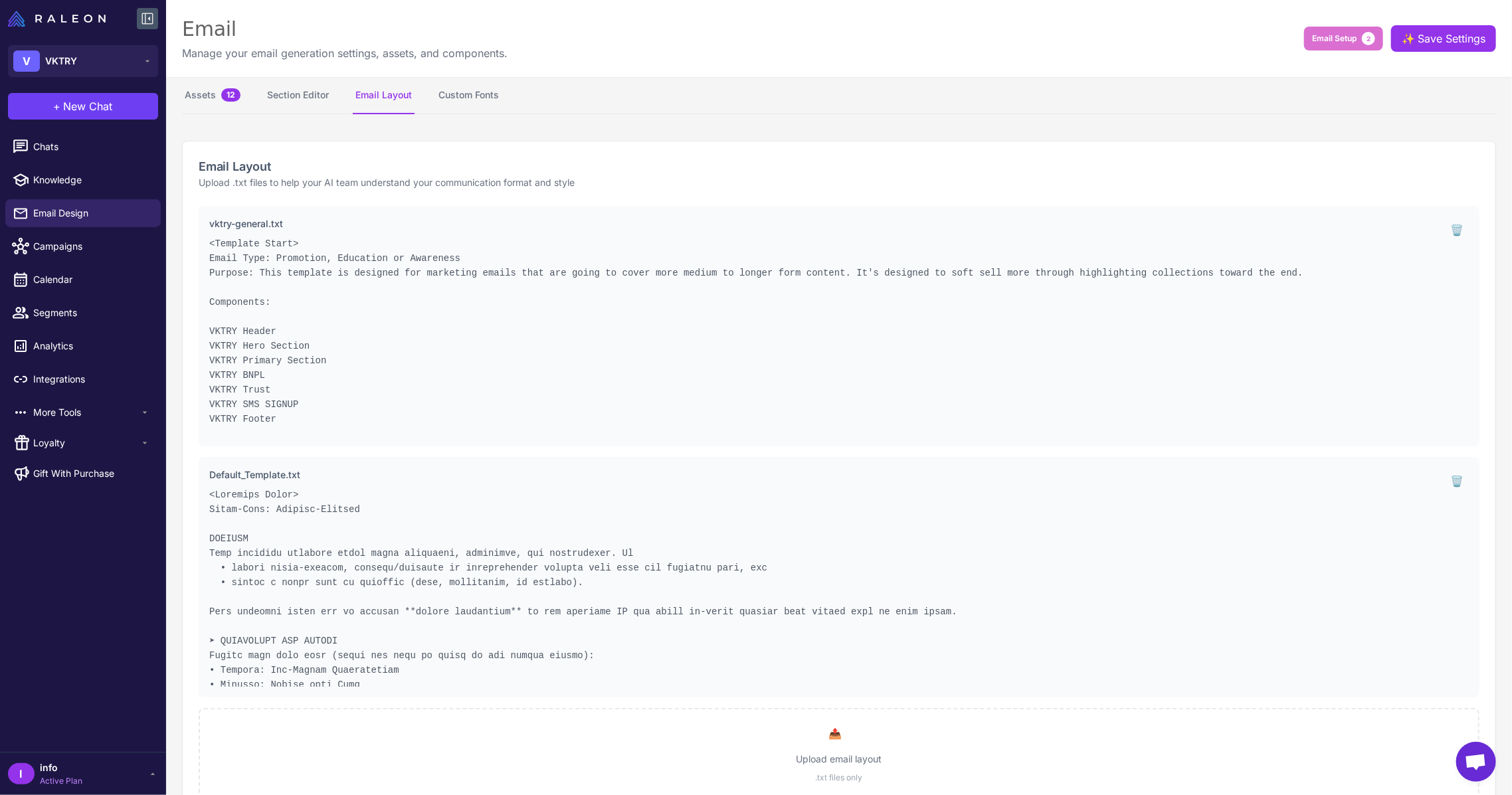
click at [307, 334] on pre "<Template Start> Email Type: Promotion, Education or Awareness Purpose: This te…" at bounding box center [822, 336] width 1224 height 199
click at [279, 342] on pre "<Template Start> Email Type: Promotion, Education or Awareness Purpose: This te…" at bounding box center [822, 336] width 1224 height 199
drag, startPoint x: 336, startPoint y: 341, endPoint x: 257, endPoint y: 336, distance: 79.2
click at [260, 338] on pre "<Template Start> Email Type: Promotion, Education or Awareness Purpose: This te…" at bounding box center [822, 336] width 1224 height 199
click at [240, 334] on pre "<Template Start> Email Type: Promotion, Education or Awareness Purpose: This te…" at bounding box center [822, 336] width 1224 height 199
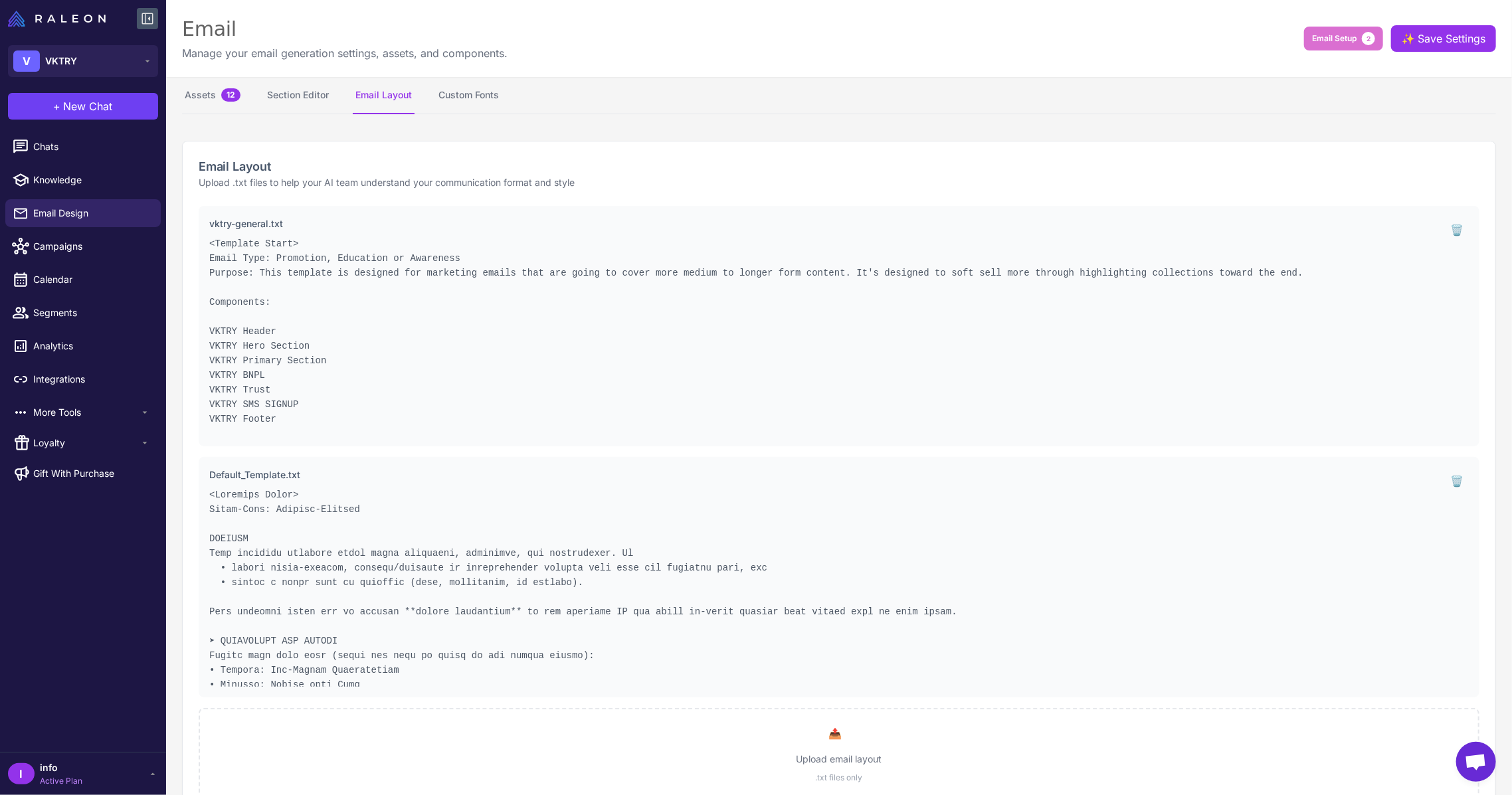
click at [240, 334] on pre "<Template Start> Email Type: Promotion, Education or Awareness Purpose: This te…" at bounding box center [822, 336] width 1224 height 199
click at [244, 356] on pre "<Template Start> Email Type: Promotion, Education or Awareness Purpose: This te…" at bounding box center [822, 336] width 1224 height 199
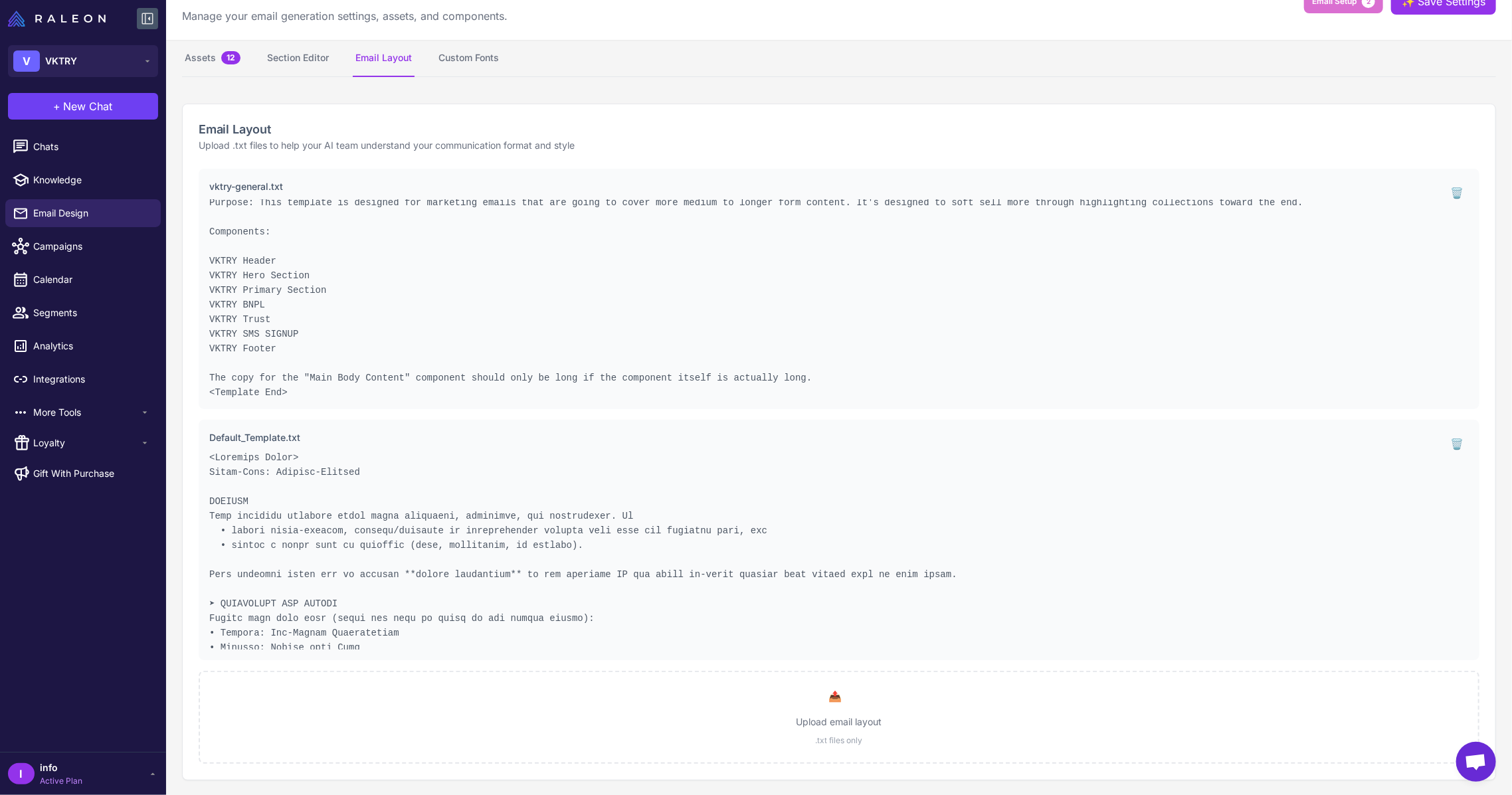
scroll to position [34, 0]
click at [296, 47] on button "Section Editor" at bounding box center [298, 58] width 67 height 37
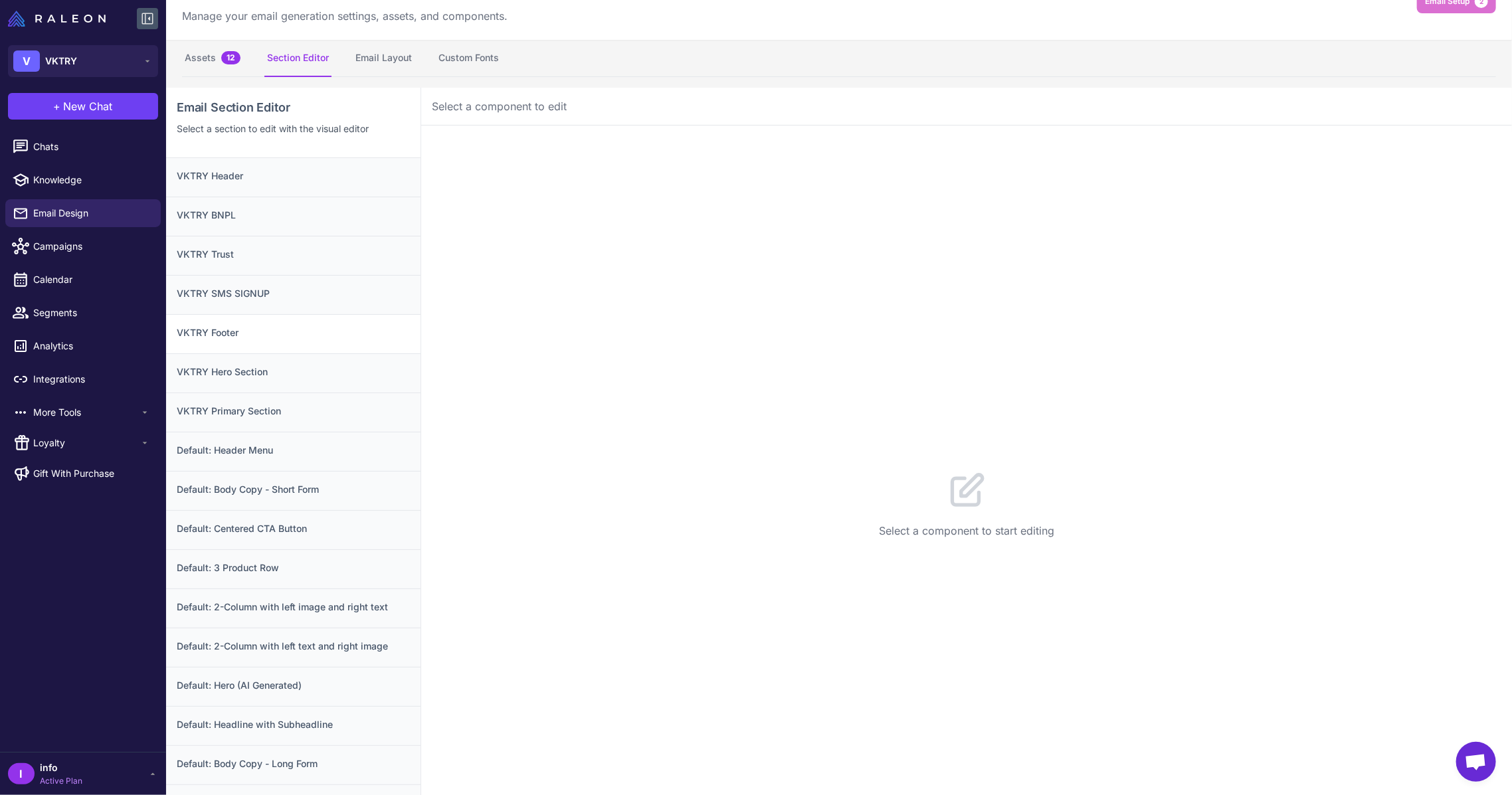
click at [244, 338] on h3 "VKTRY Footer" at bounding box center [293, 332] width 233 height 14
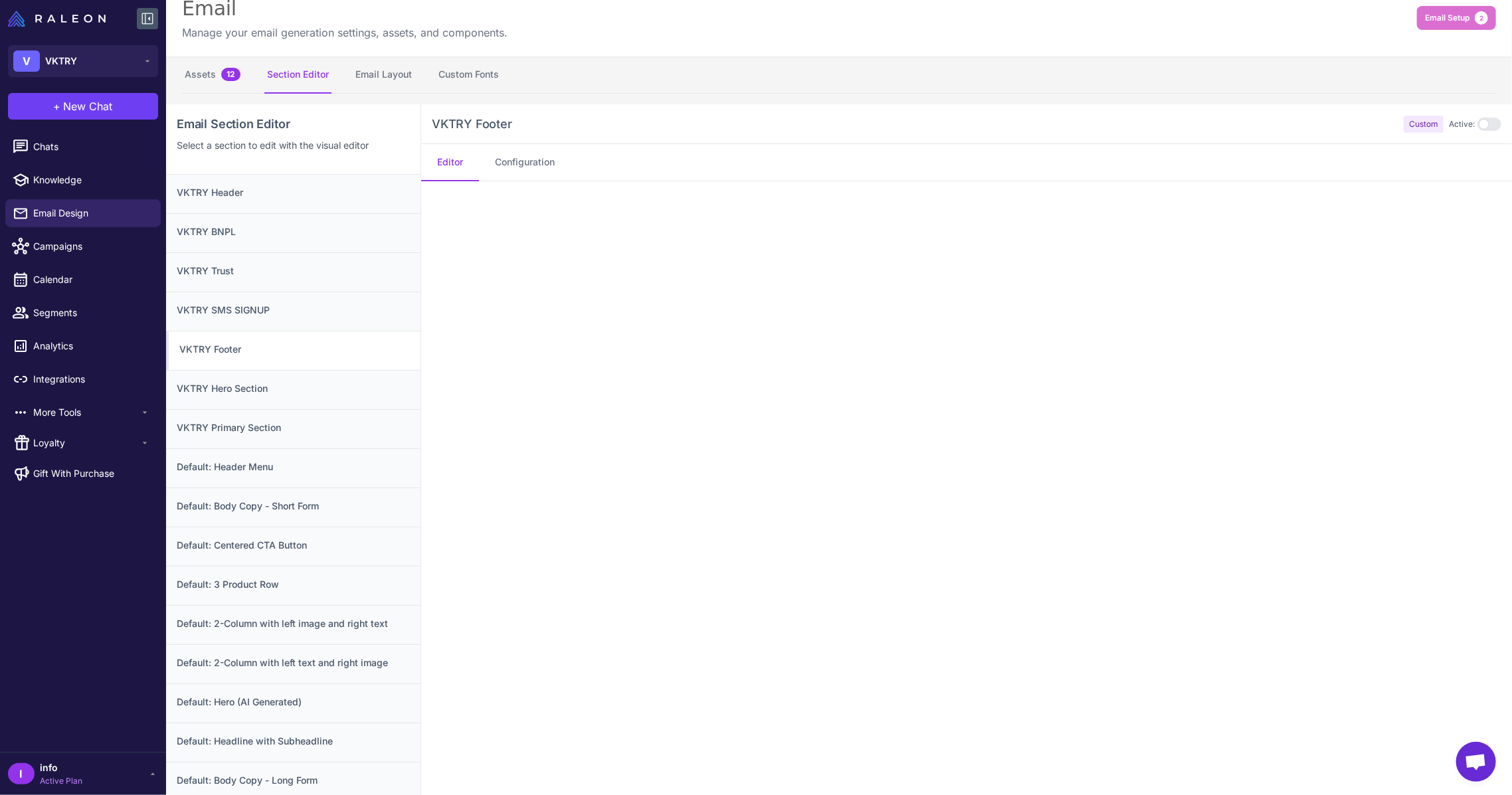
scroll to position [0, 0]
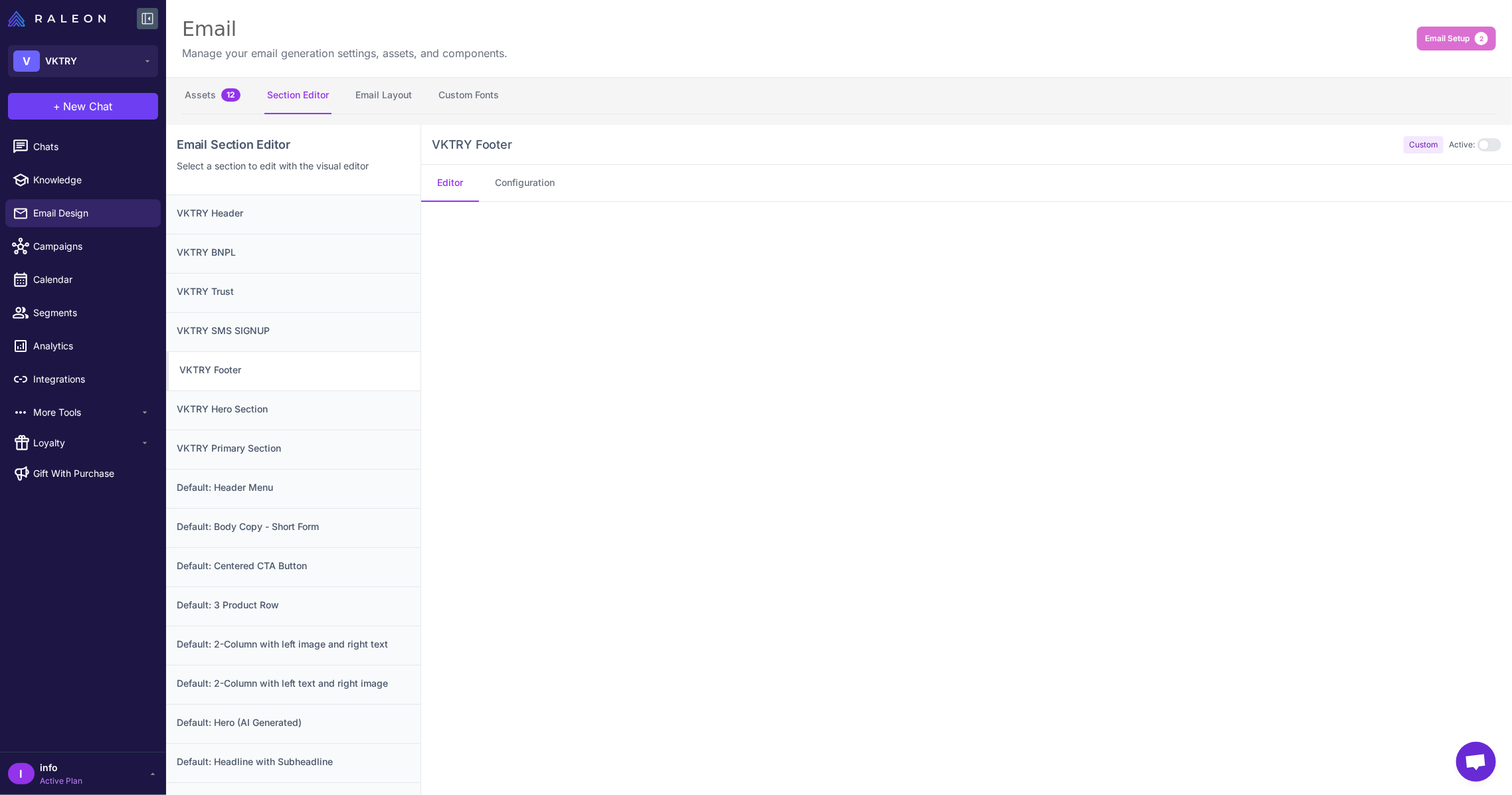
click at [1477, 143] on div at bounding box center [1489, 144] width 24 height 13
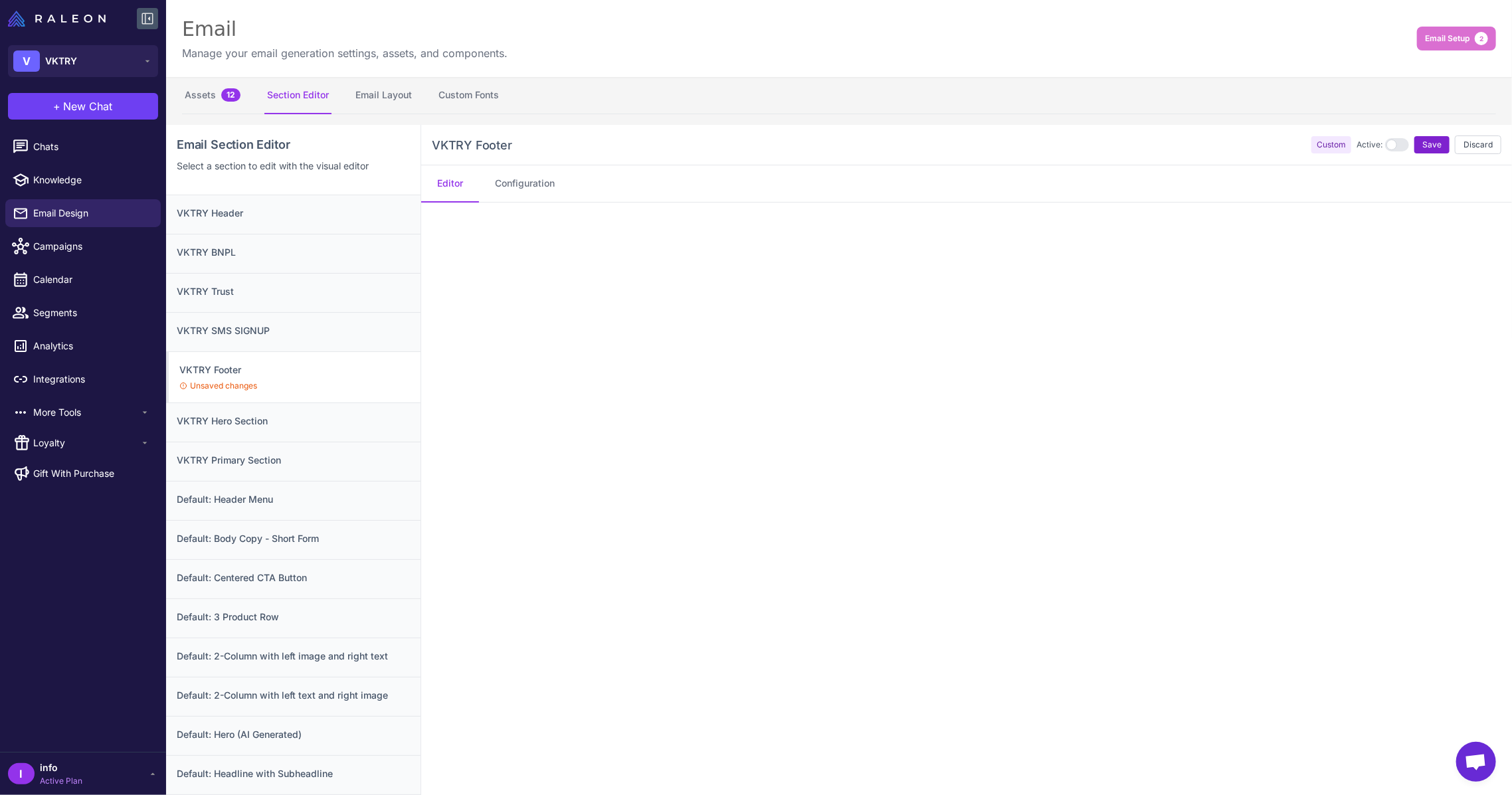
click at [1422, 144] on span "Save" at bounding box center [1432, 144] width 19 height 12
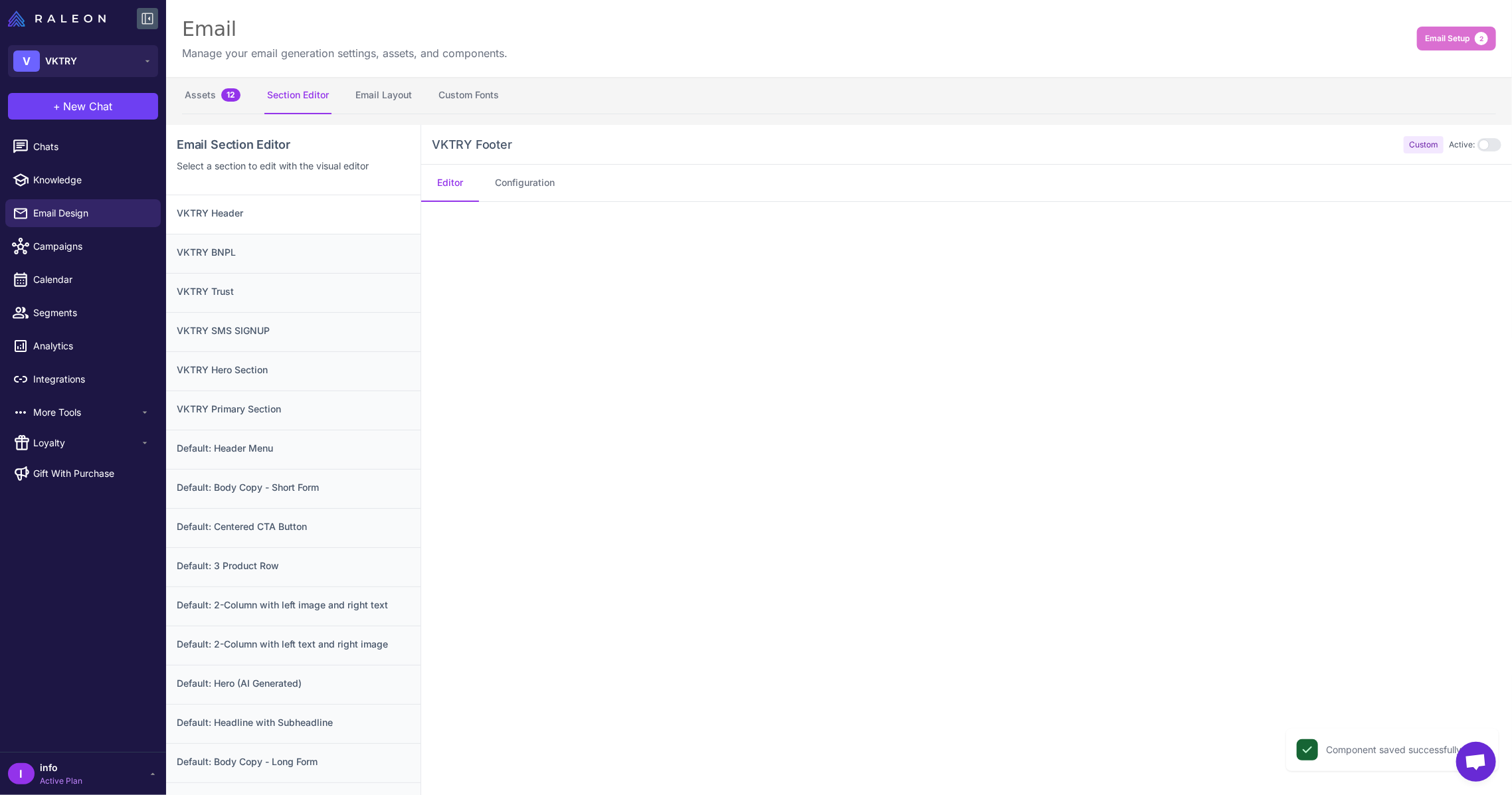
click at [258, 200] on div "VKTRY Header" at bounding box center [293, 215] width 255 height 38
click at [1477, 141] on div at bounding box center [1489, 144] width 24 height 13
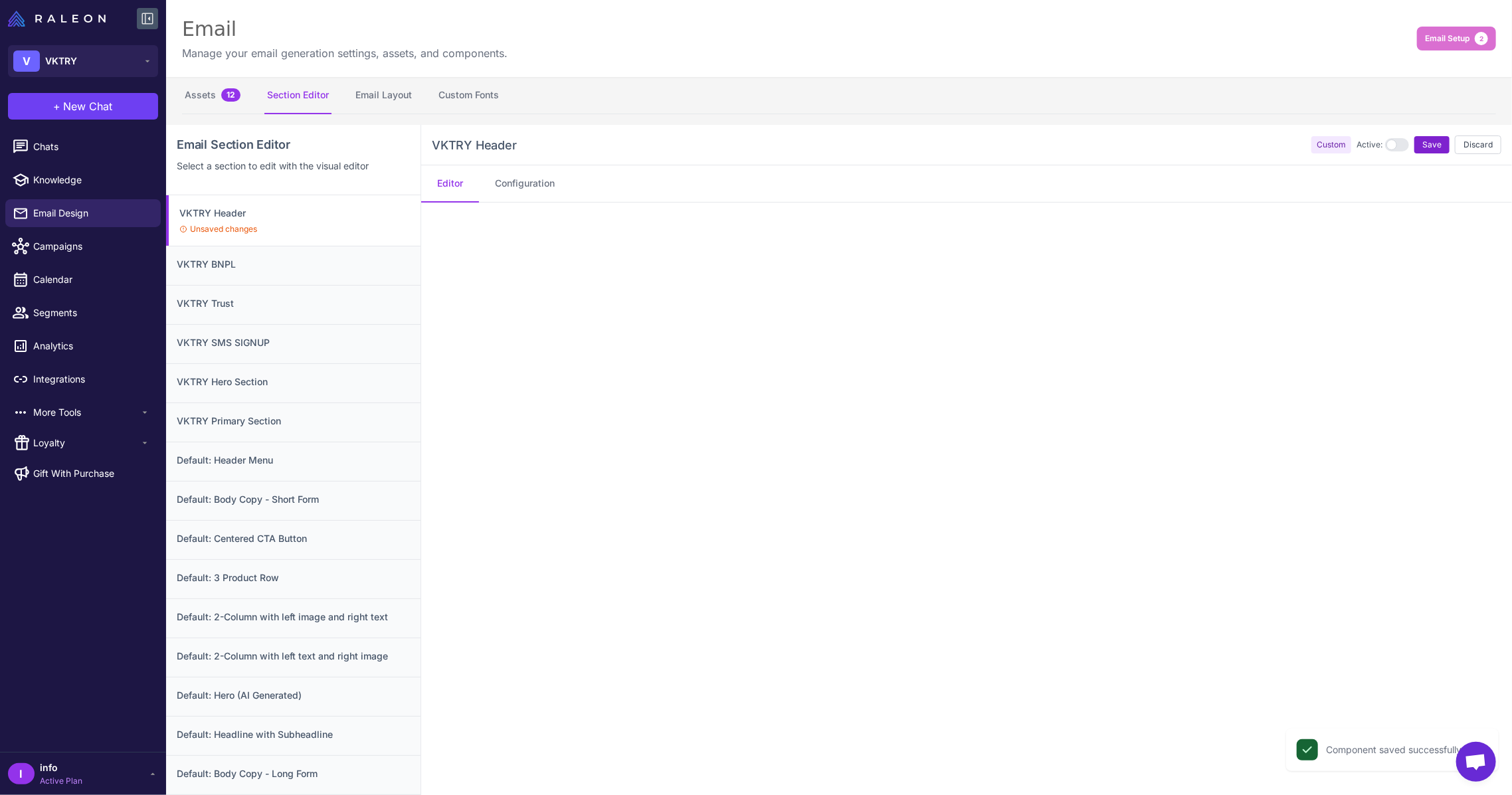
click at [1422, 146] on span "Save" at bounding box center [1432, 144] width 19 height 12
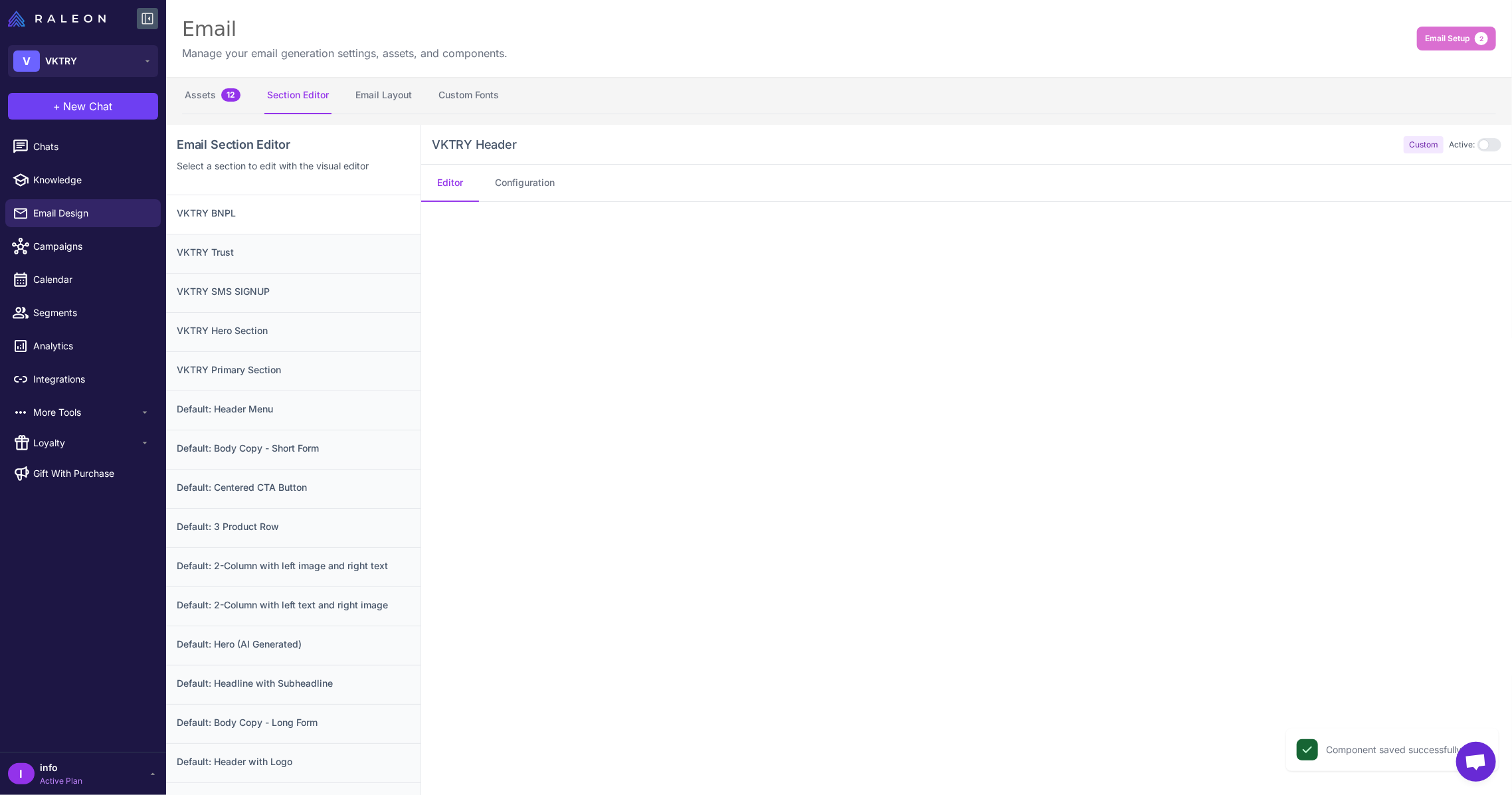
click at [323, 220] on div "VKTRY BNPL" at bounding box center [293, 215] width 255 height 38
click at [312, 268] on div "VKTRY Trust" at bounding box center [293, 253] width 255 height 39
click at [318, 214] on h3 "VKTRY BNPL" at bounding box center [293, 213] width 233 height 14
click at [270, 260] on div "VKTRY Trust" at bounding box center [293, 253] width 255 height 39
click at [261, 280] on div "VKTRY SMS SIGNUP" at bounding box center [293, 292] width 255 height 39
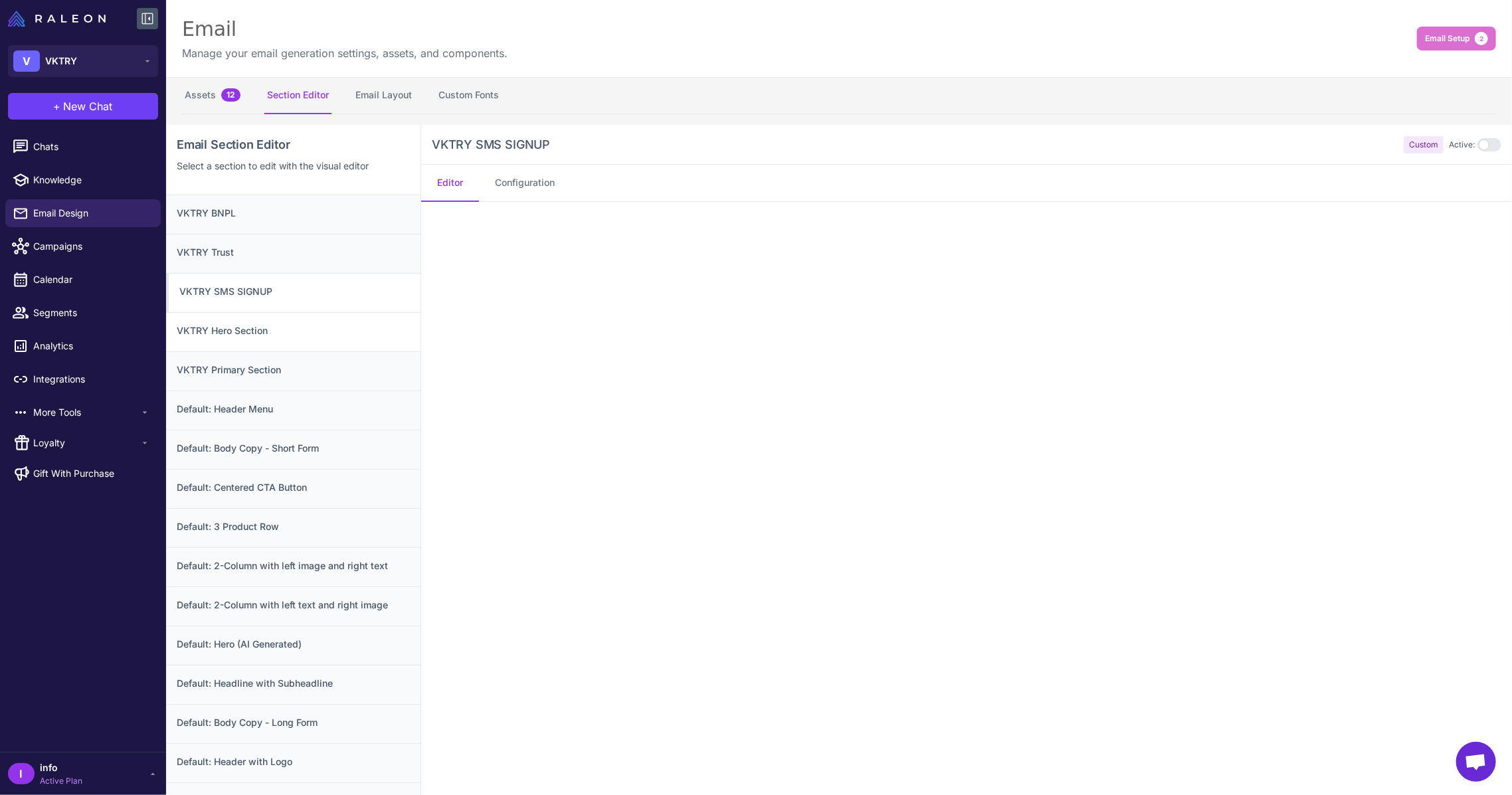
click at [258, 326] on h3 "VKTRY Hero Section" at bounding box center [293, 330] width 233 height 14
click at [277, 359] on div "VKTRY Primary Section" at bounding box center [293, 371] width 255 height 39
click at [277, 339] on div "VKTRY Hero Section" at bounding box center [293, 332] width 255 height 39
click at [277, 389] on div "VKTRY Primary Section" at bounding box center [293, 371] width 255 height 39
click at [291, 345] on div "VKTRY Hero Section" at bounding box center [293, 332] width 255 height 39
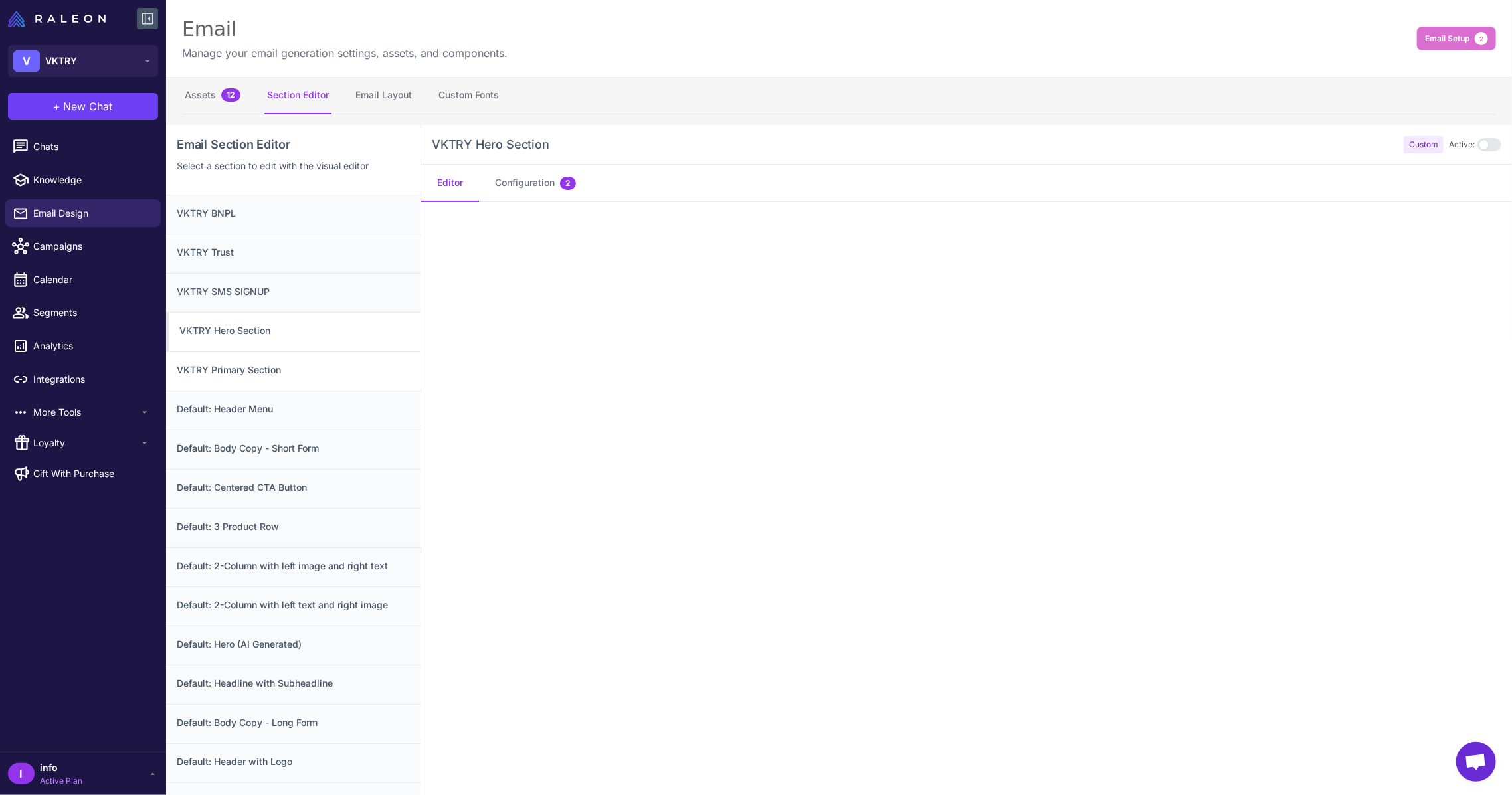
click at [283, 375] on h3 "VKTRY Primary Section" at bounding box center [293, 369] width 233 height 14
drag, startPoint x: 270, startPoint y: 327, endPoint x: 276, endPoint y: 205, distance: 122.1
click at [277, 198] on div "VKTRY BNPL VKTRY Trust VKTRY SMS SIGNUP VKTRY Hero Section VKTRY Primary Sectio…" at bounding box center [293, 809] width 255 height 1228
click at [277, 301] on div "VKTRY SMS SIGNUP" at bounding box center [293, 292] width 255 height 39
click at [287, 332] on h3 "VKTRY Hero Section" at bounding box center [293, 330] width 233 height 14
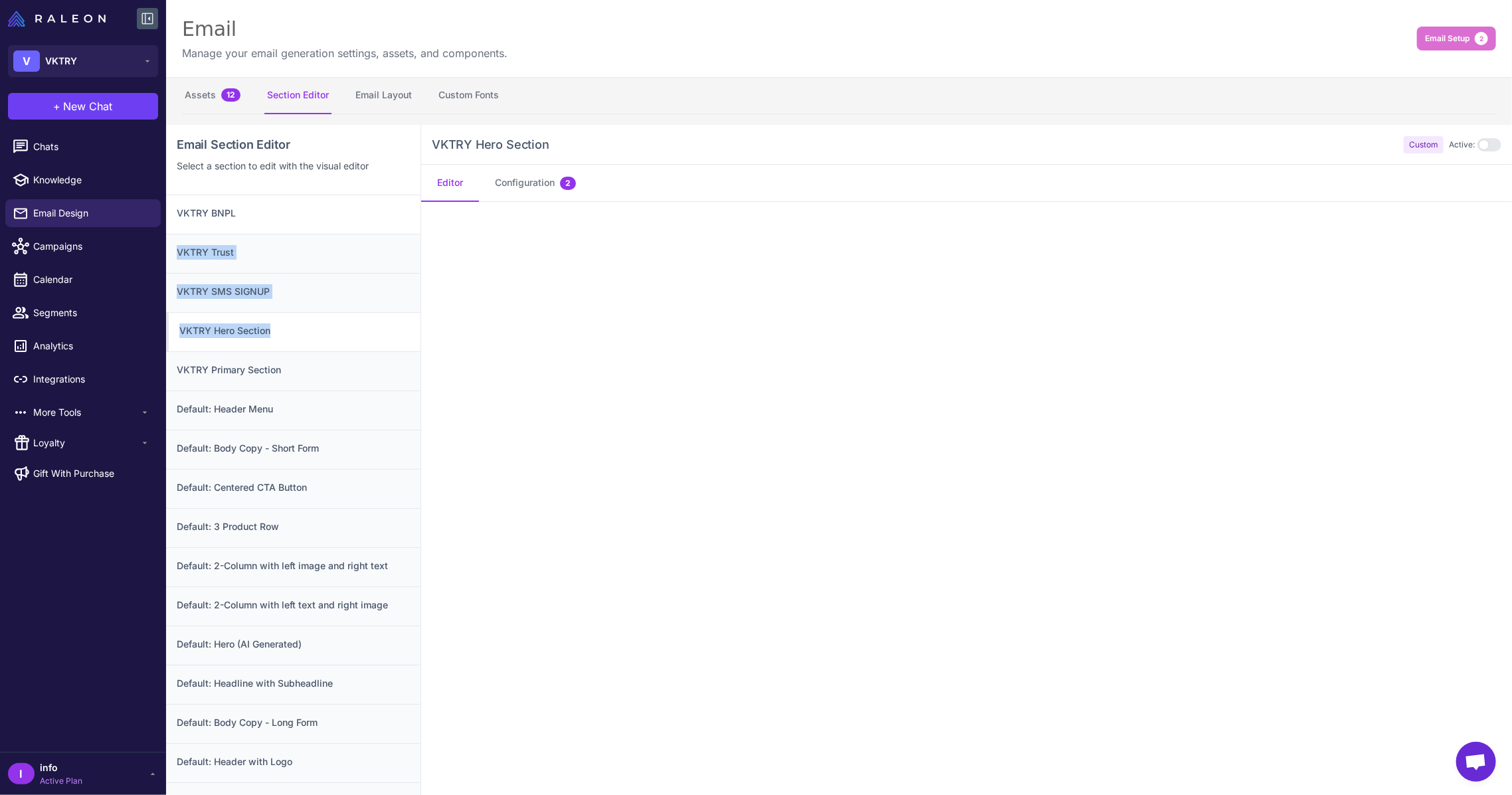
drag, startPoint x: 290, startPoint y: 339, endPoint x: 292, endPoint y: 216, distance: 123.0
click at [292, 216] on div "VKTRY BNPL VKTRY Trust VKTRY SMS SIGNUP VKTRY Hero Section VKTRY Primary Sectio…" at bounding box center [293, 809] width 255 height 1228
click at [292, 216] on h3 "VKTRY BNPL" at bounding box center [293, 213] width 233 height 14
click at [329, 454] on div "Default: Body Copy - Short Form" at bounding box center [293, 449] width 255 height 39
click at [308, 485] on h3 "Default: Centered CTA Button" at bounding box center [293, 487] width 233 height 14
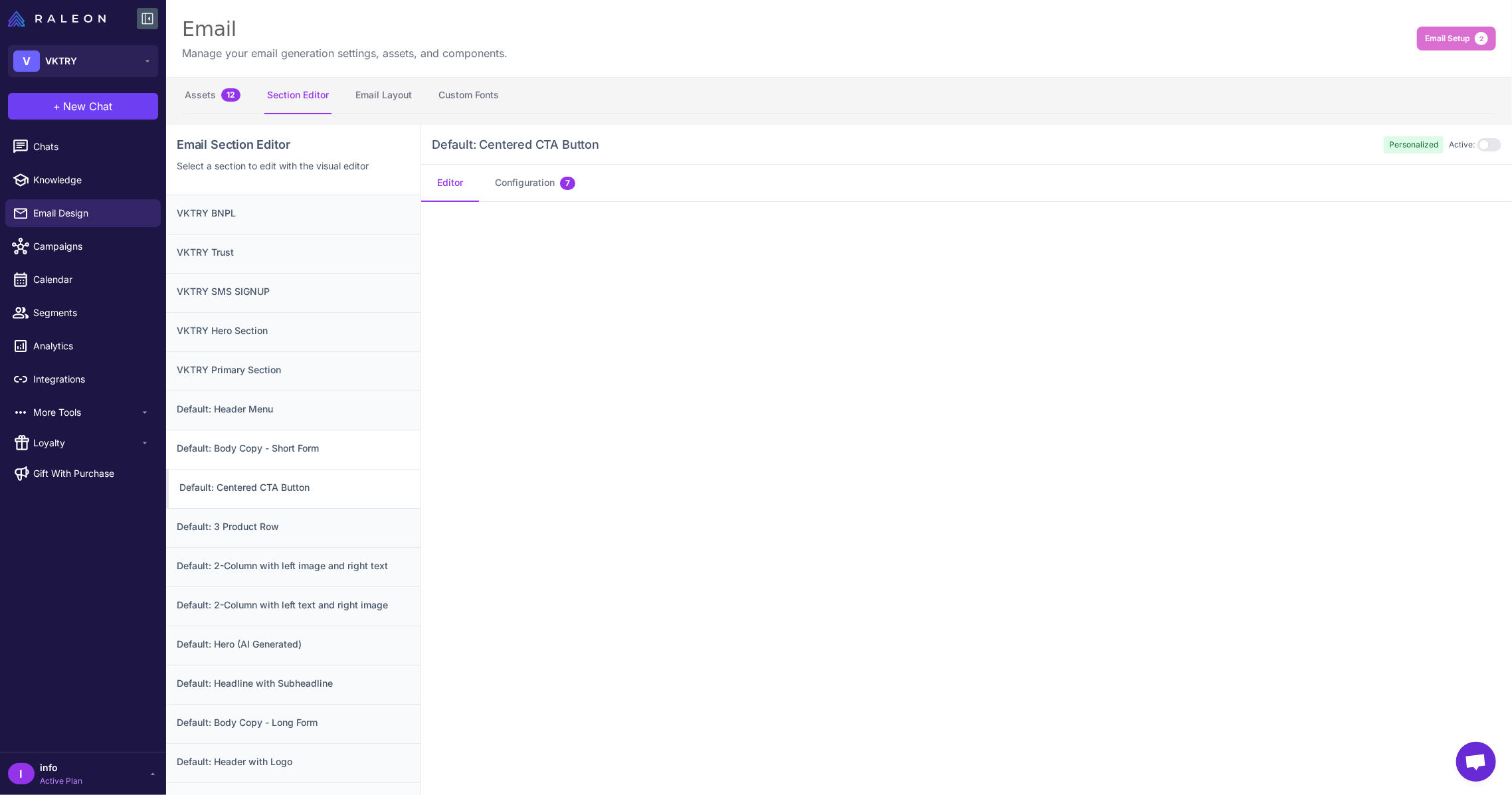
click at [255, 449] on h3 "Default: Body Copy - Short Form" at bounding box center [293, 448] width 233 height 14
click at [266, 483] on h3 "Default: Centered CTA Button" at bounding box center [293, 487] width 233 height 14
click at [228, 106] on button "Assets 12" at bounding box center [212, 95] width 61 height 37
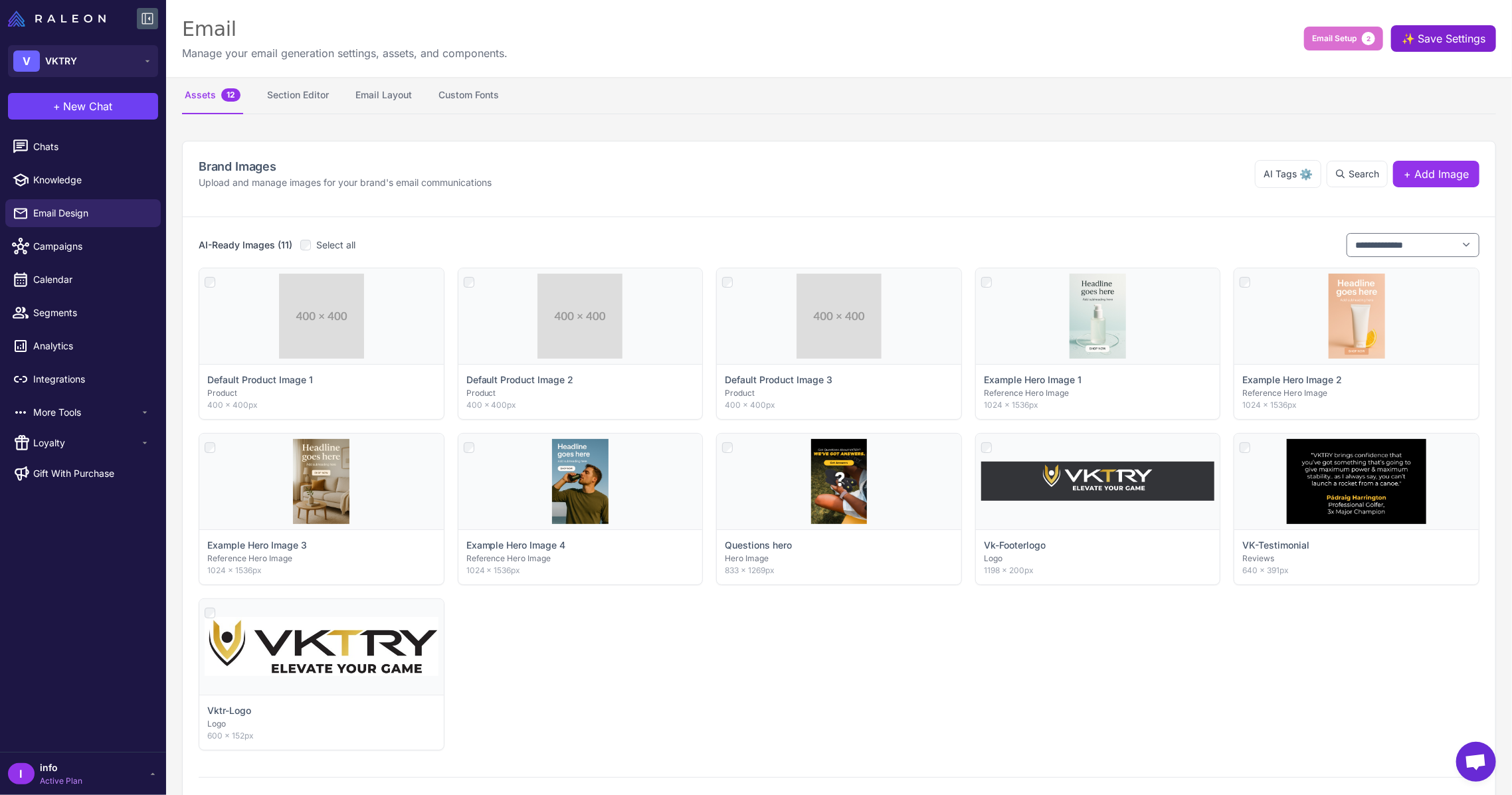
click at [1433, 48] on button "✨ Save Settings" at bounding box center [1443, 38] width 105 height 27
click at [288, 102] on button "Section Editor" at bounding box center [298, 95] width 67 height 37
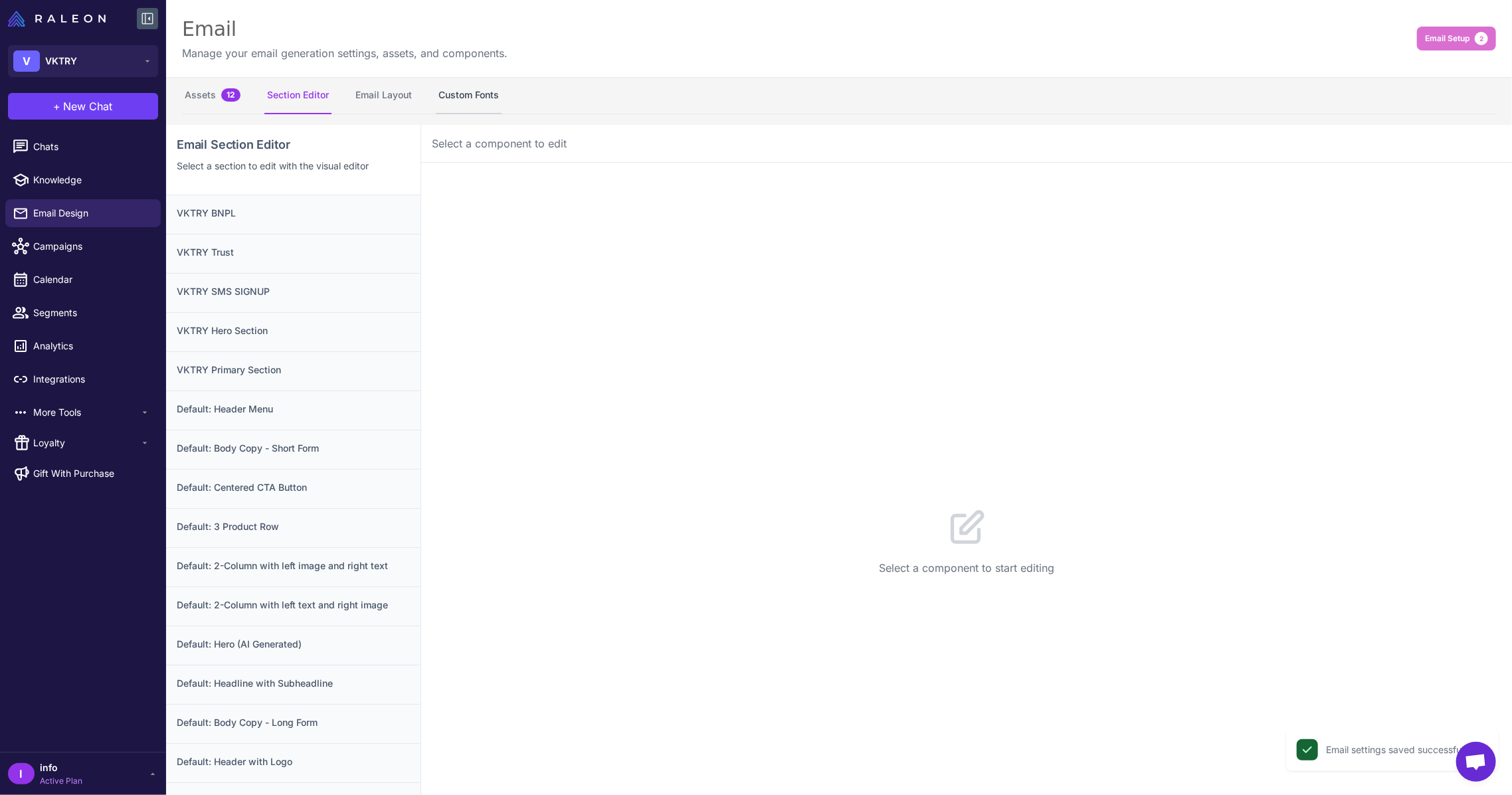
click at [442, 90] on button "Custom Fonts" at bounding box center [469, 95] width 66 height 37
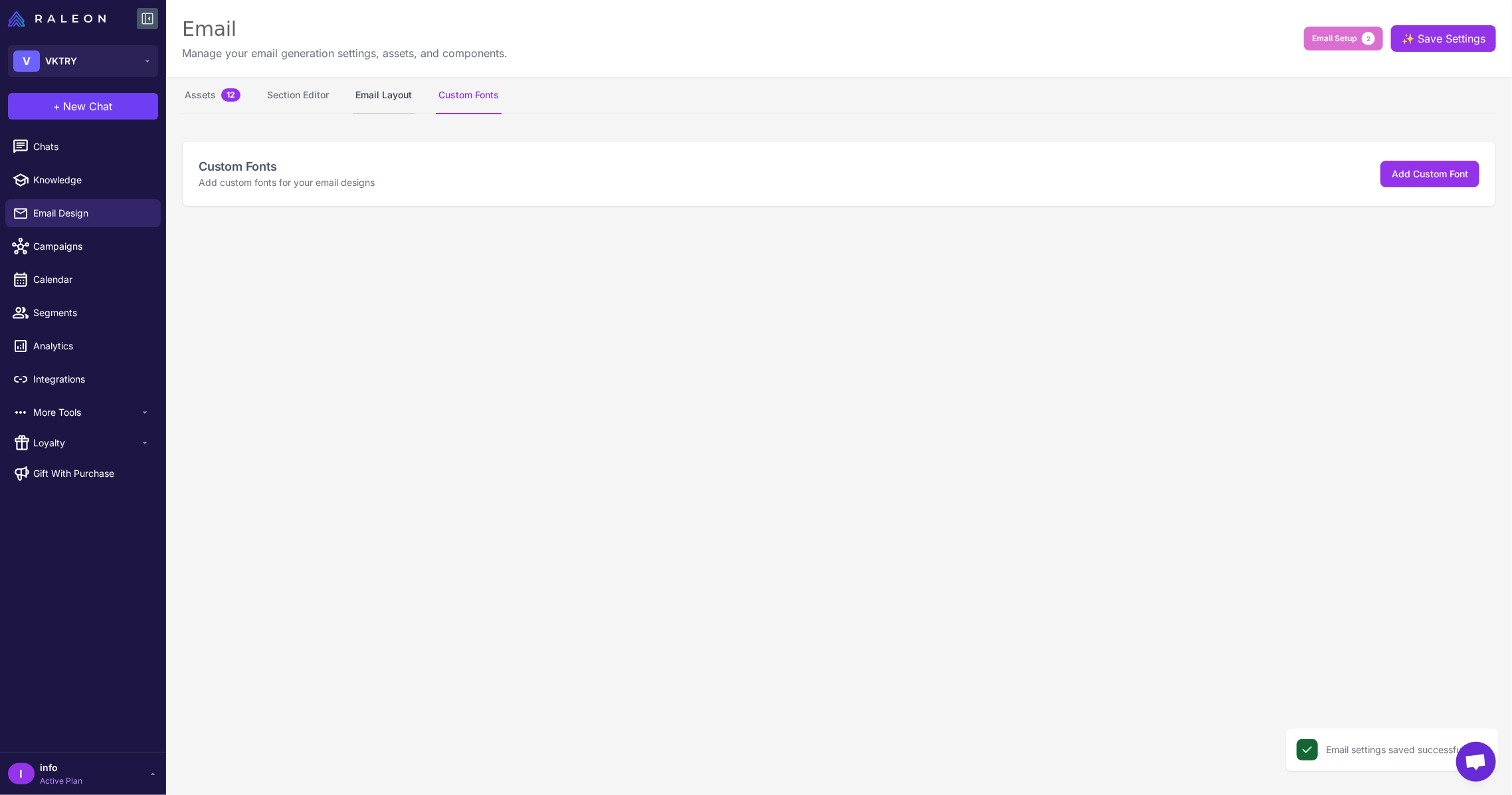
click at [382, 91] on button "Email Layout" at bounding box center [384, 95] width 62 height 37
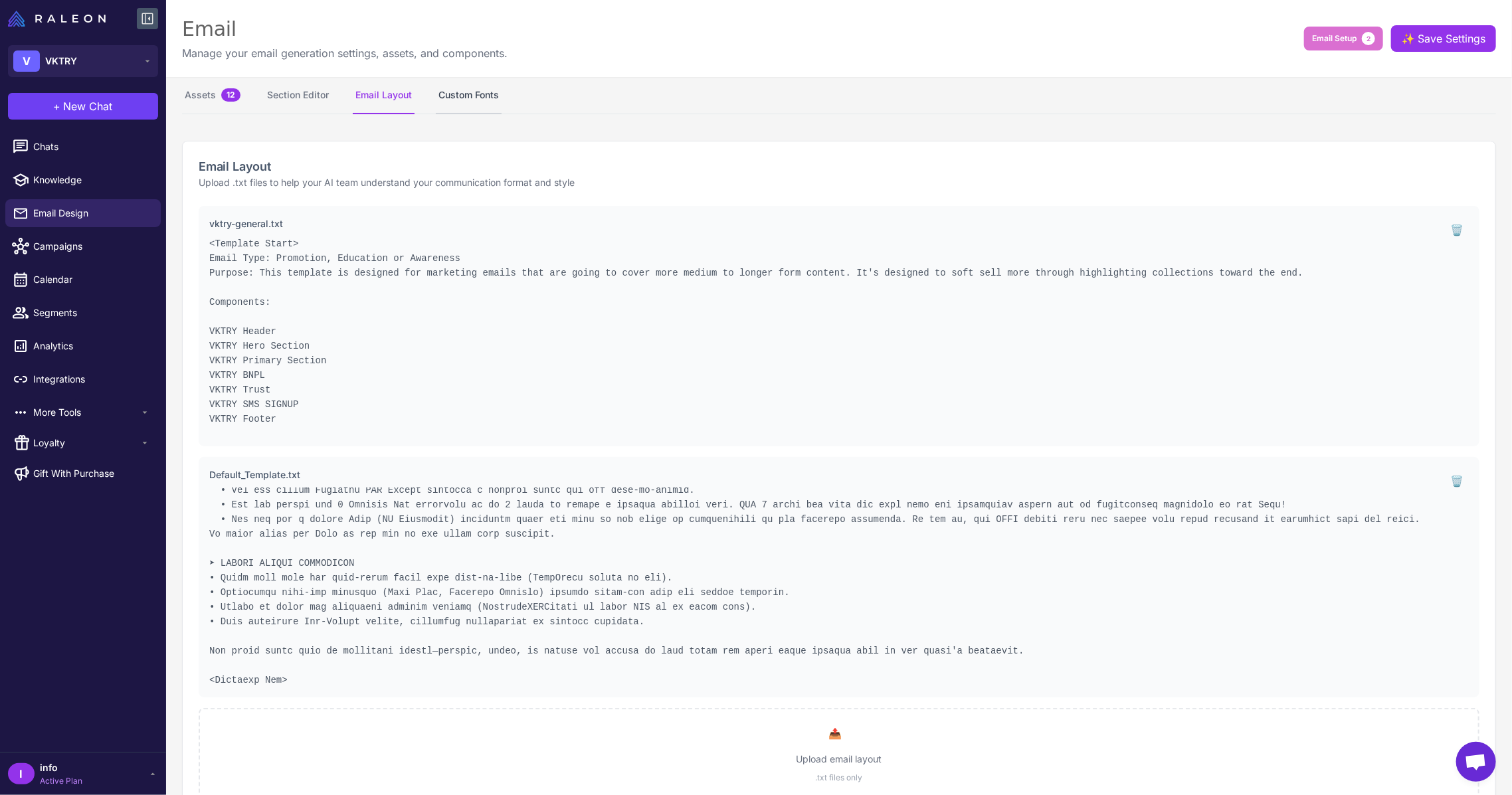
click at [451, 106] on button "Custom Fonts" at bounding box center [469, 95] width 66 height 37
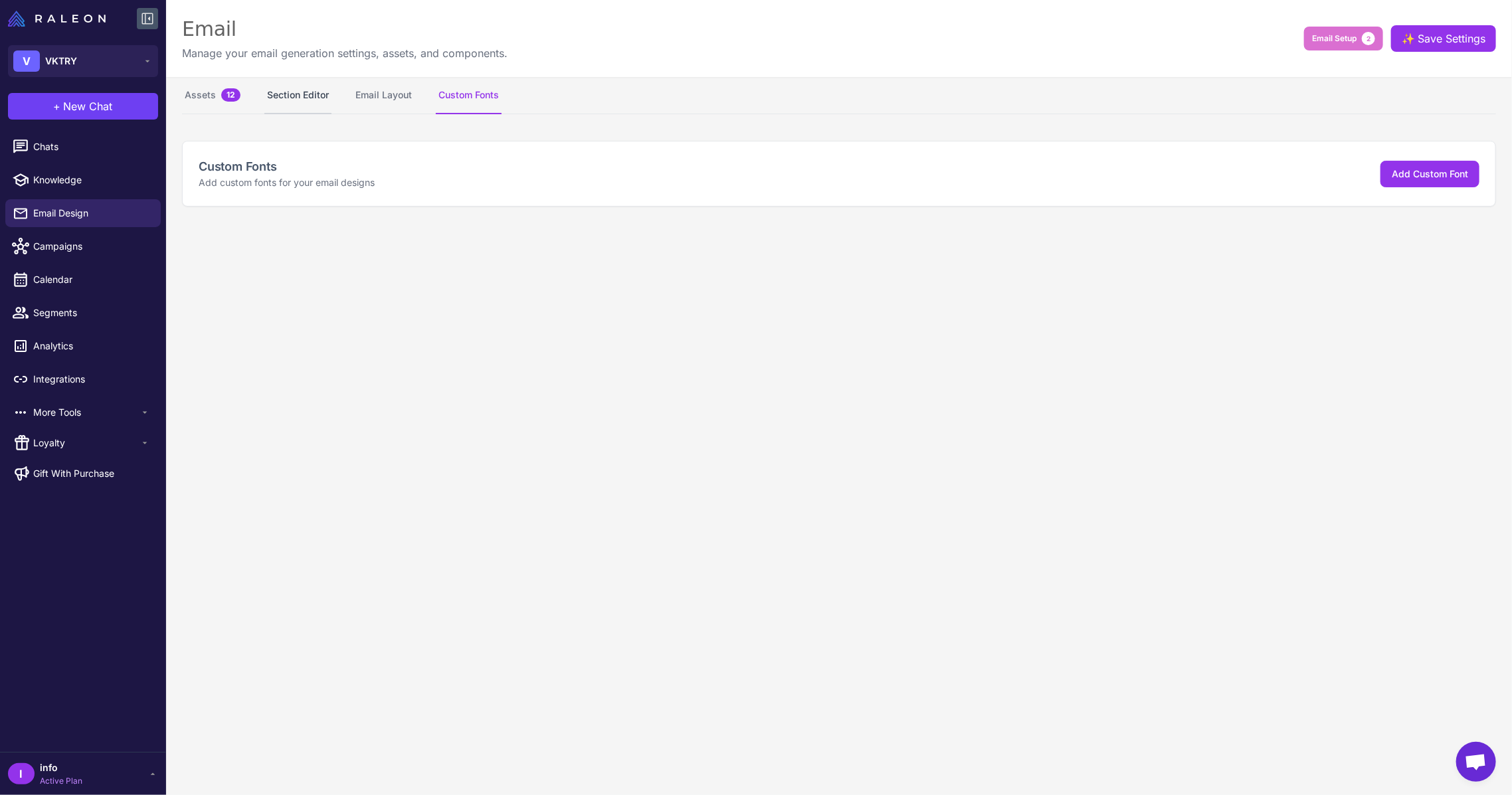
click at [299, 86] on button "Section Editor" at bounding box center [298, 95] width 67 height 37
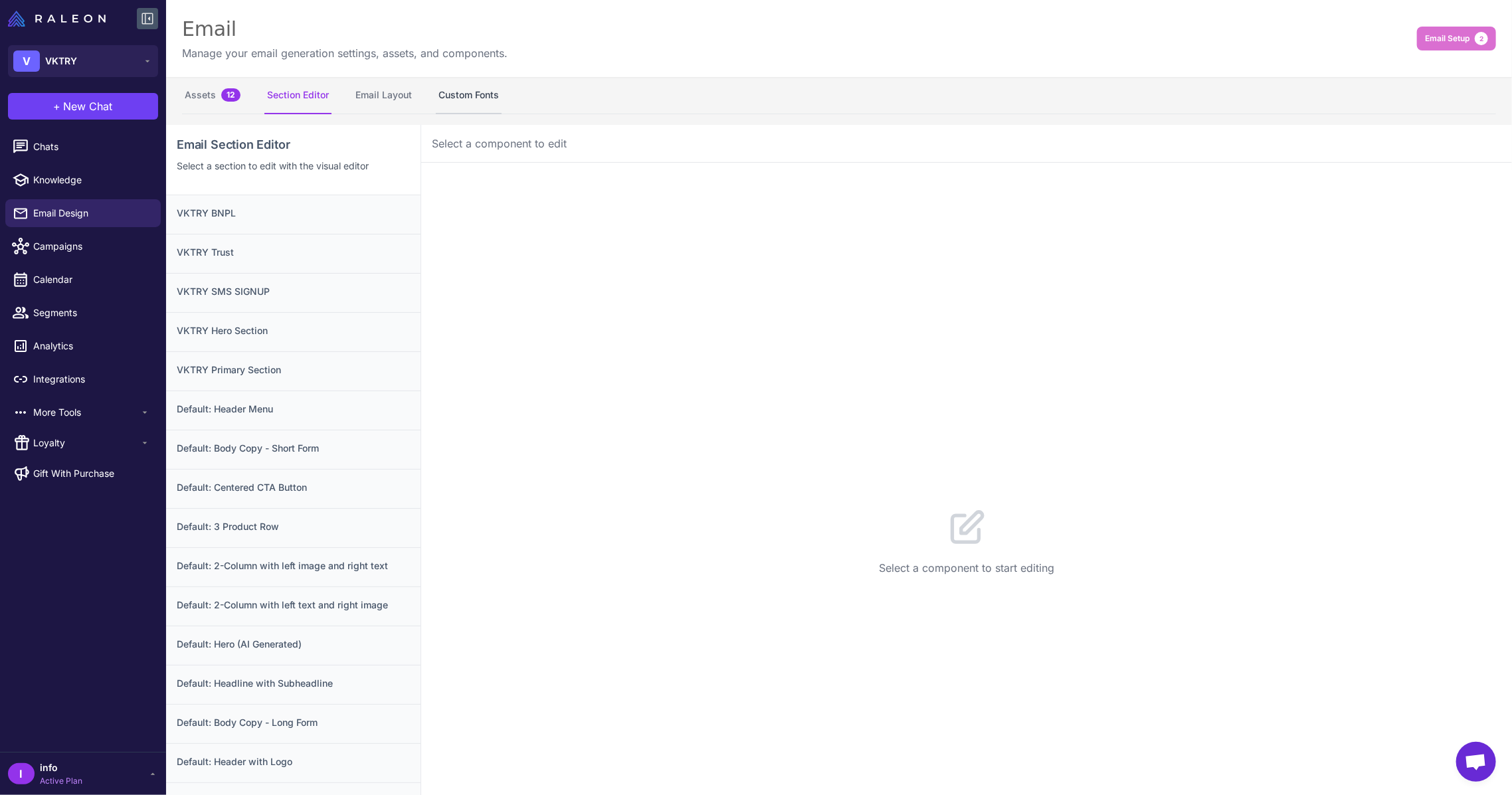
click at [466, 93] on button "Custom Fonts" at bounding box center [469, 95] width 66 height 37
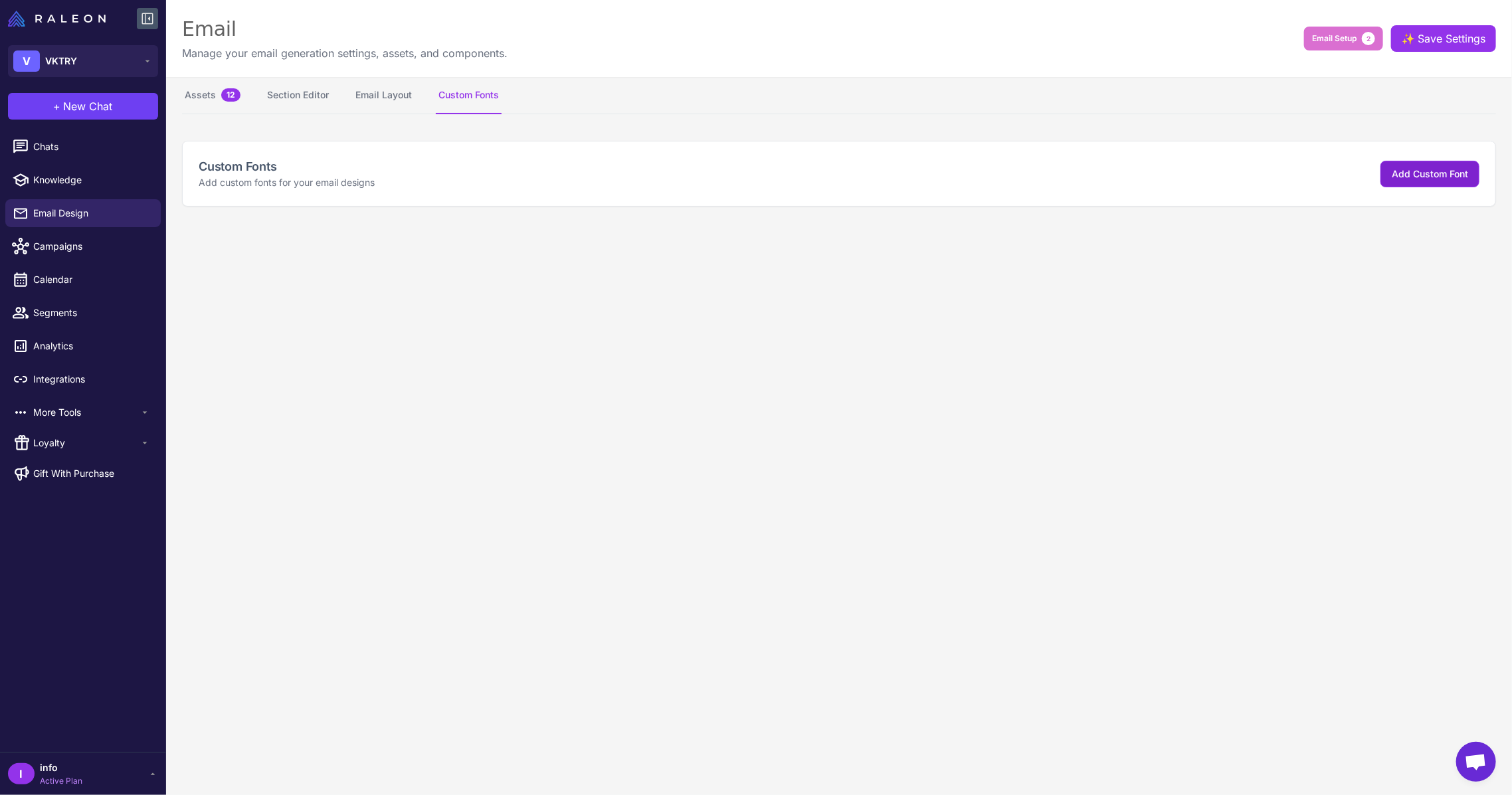
click at [1408, 165] on button "Add Custom Font" at bounding box center [1430, 174] width 99 height 27
select select "***"
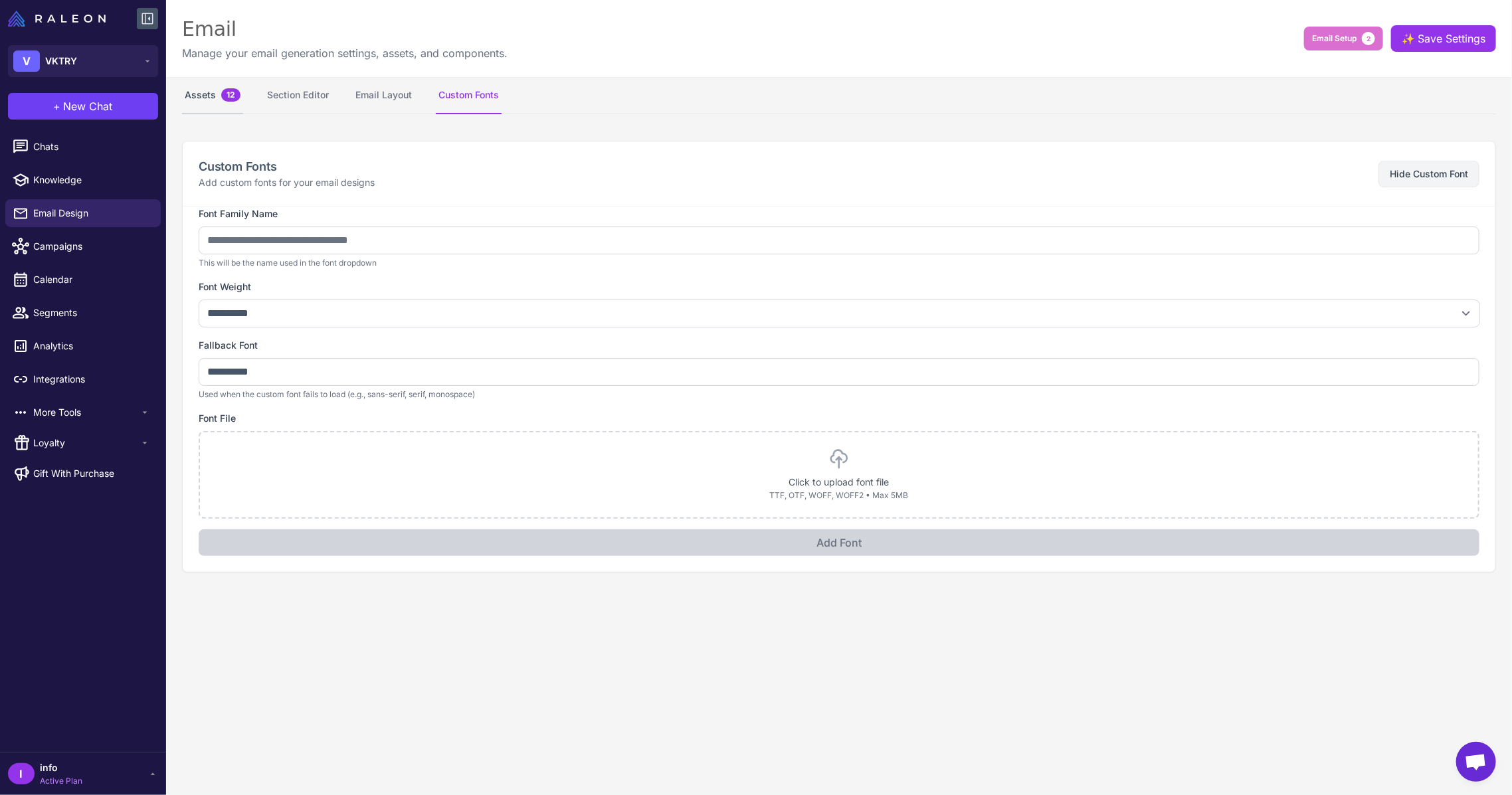
click at [223, 88] on button "Assets 12" at bounding box center [212, 95] width 61 height 37
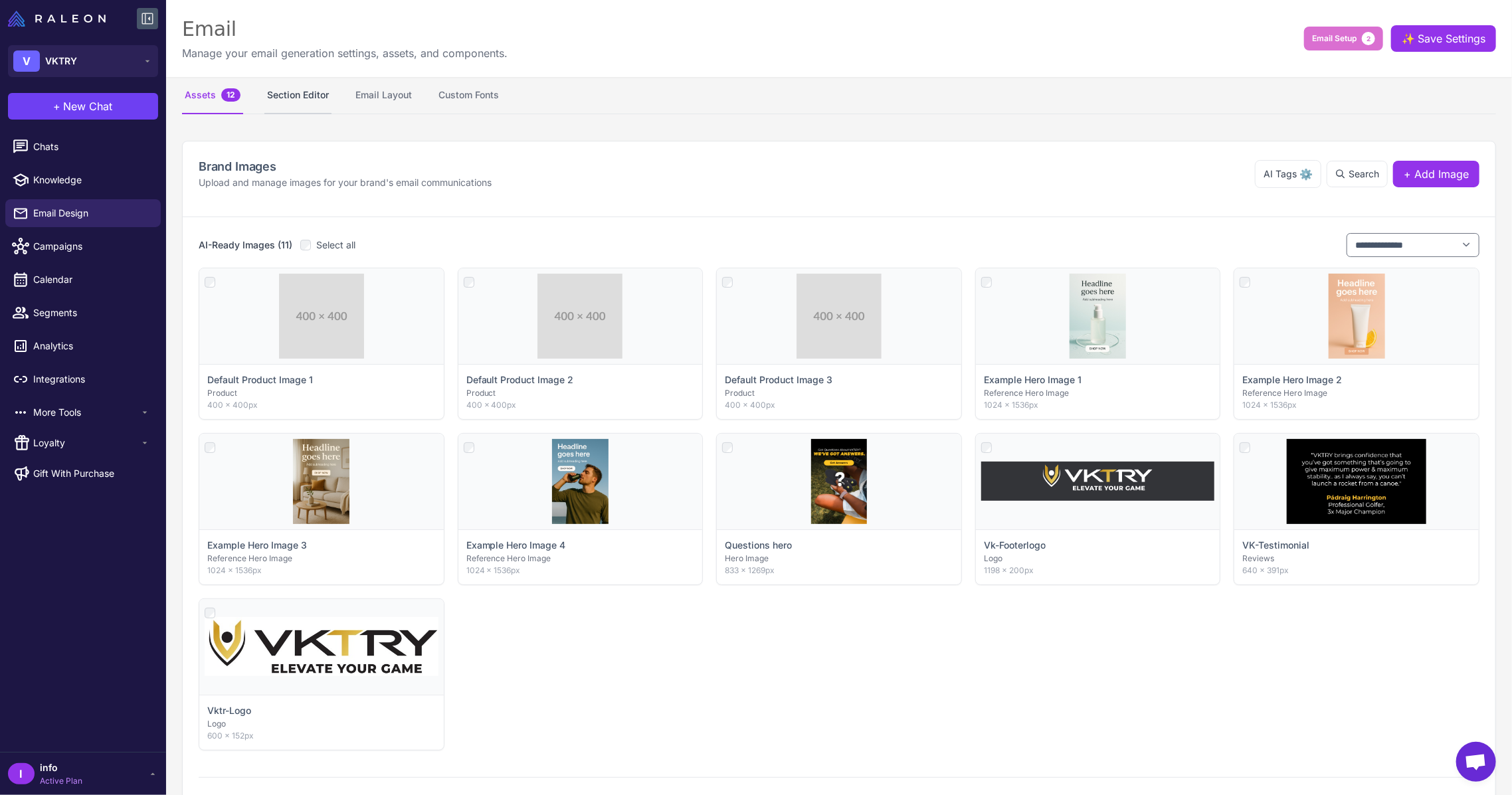
click at [276, 89] on button "Section Editor" at bounding box center [298, 95] width 67 height 37
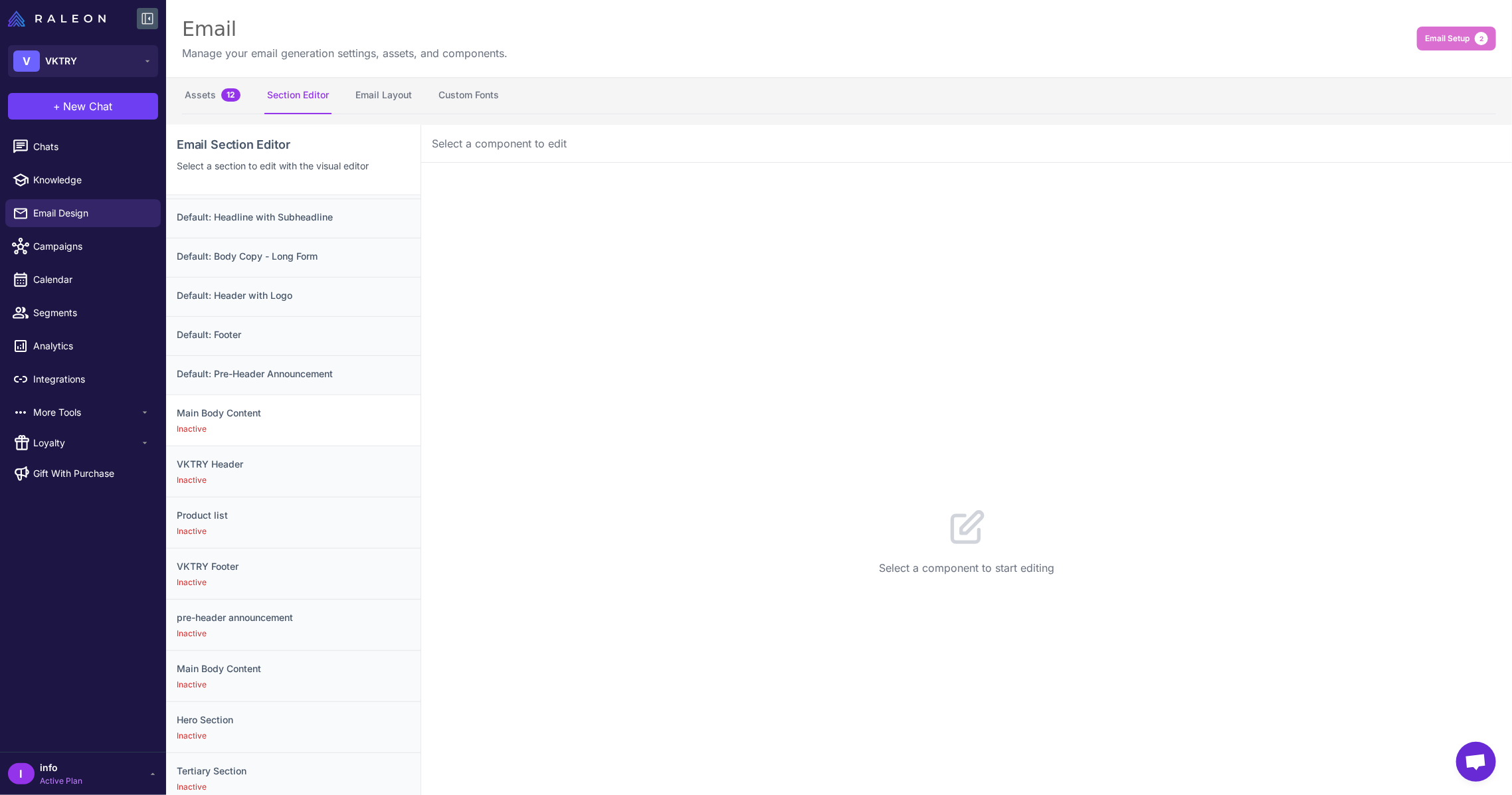
scroll to position [501, 0]
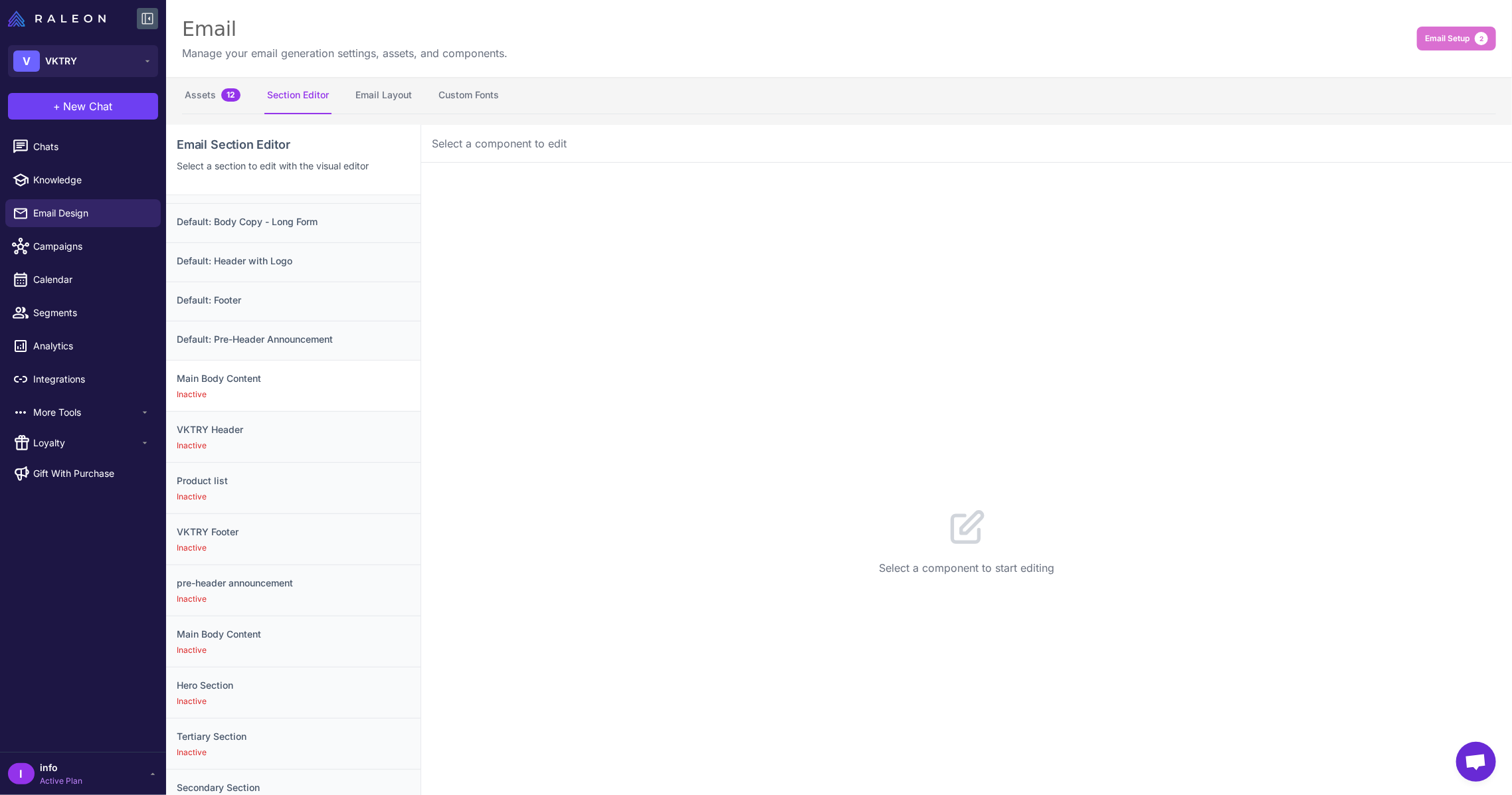
click at [284, 376] on h3 "Main Body Content" at bounding box center [293, 378] width 233 height 14
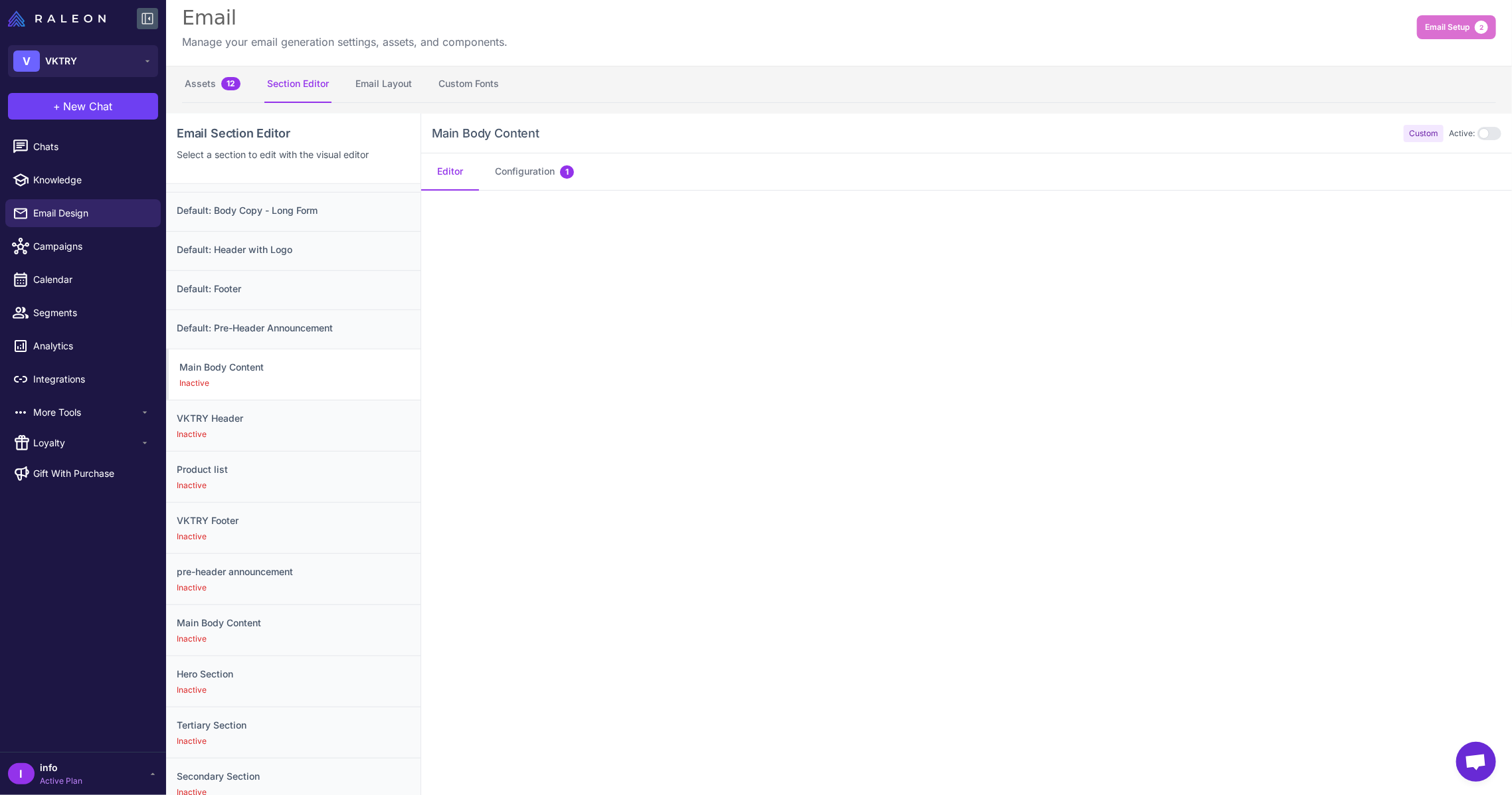
scroll to position [0, 0]
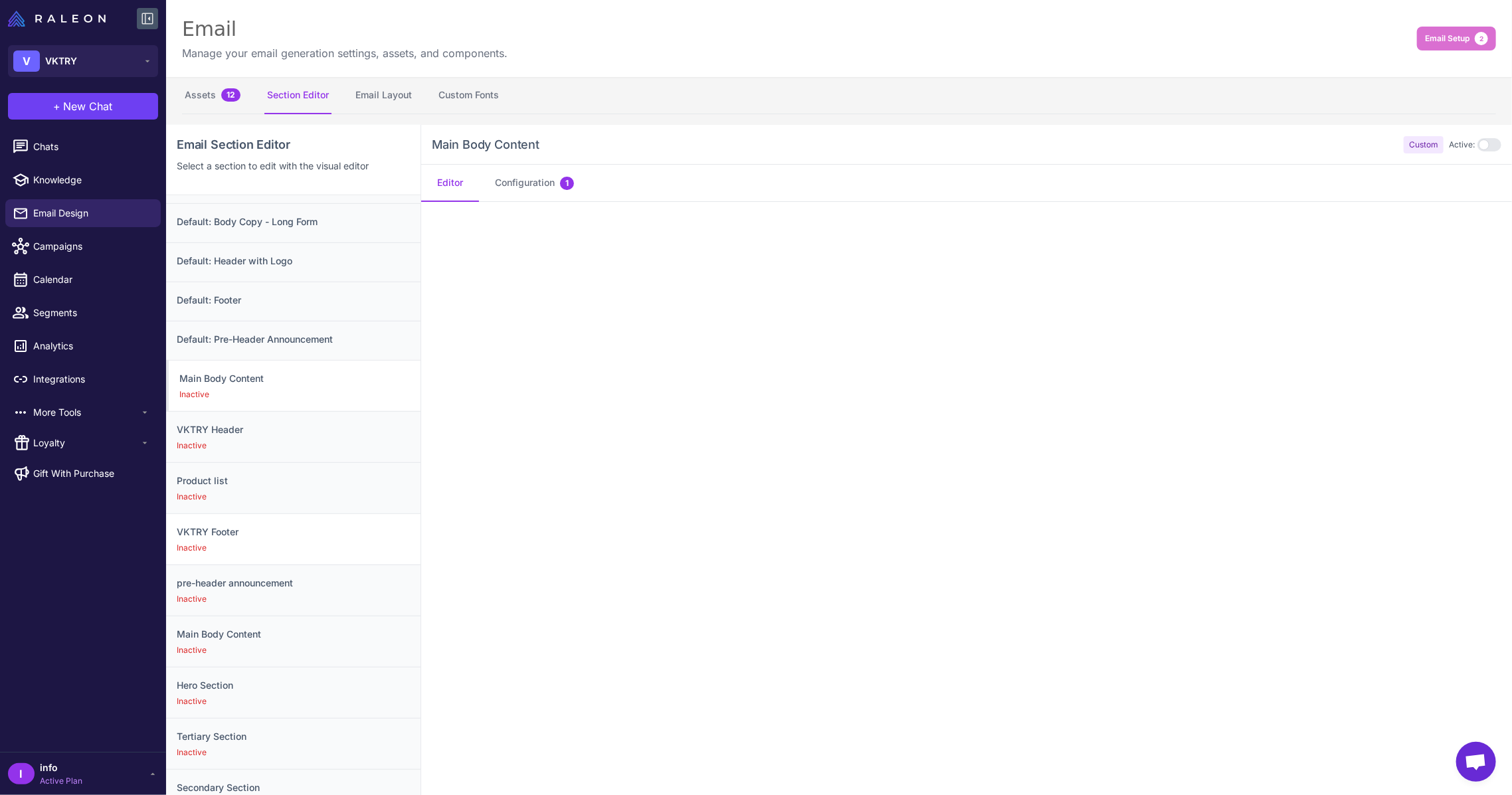
click at [243, 534] on h3 "VKTRY Footer" at bounding box center [293, 531] width 233 height 14
click at [249, 585] on h3 "pre-header announcement" at bounding box center [293, 583] width 233 height 14
click at [265, 634] on h3 "Main Body Content" at bounding box center [293, 634] width 233 height 14
click at [254, 690] on div "Hero Section Inactive" at bounding box center [293, 693] width 255 height 51
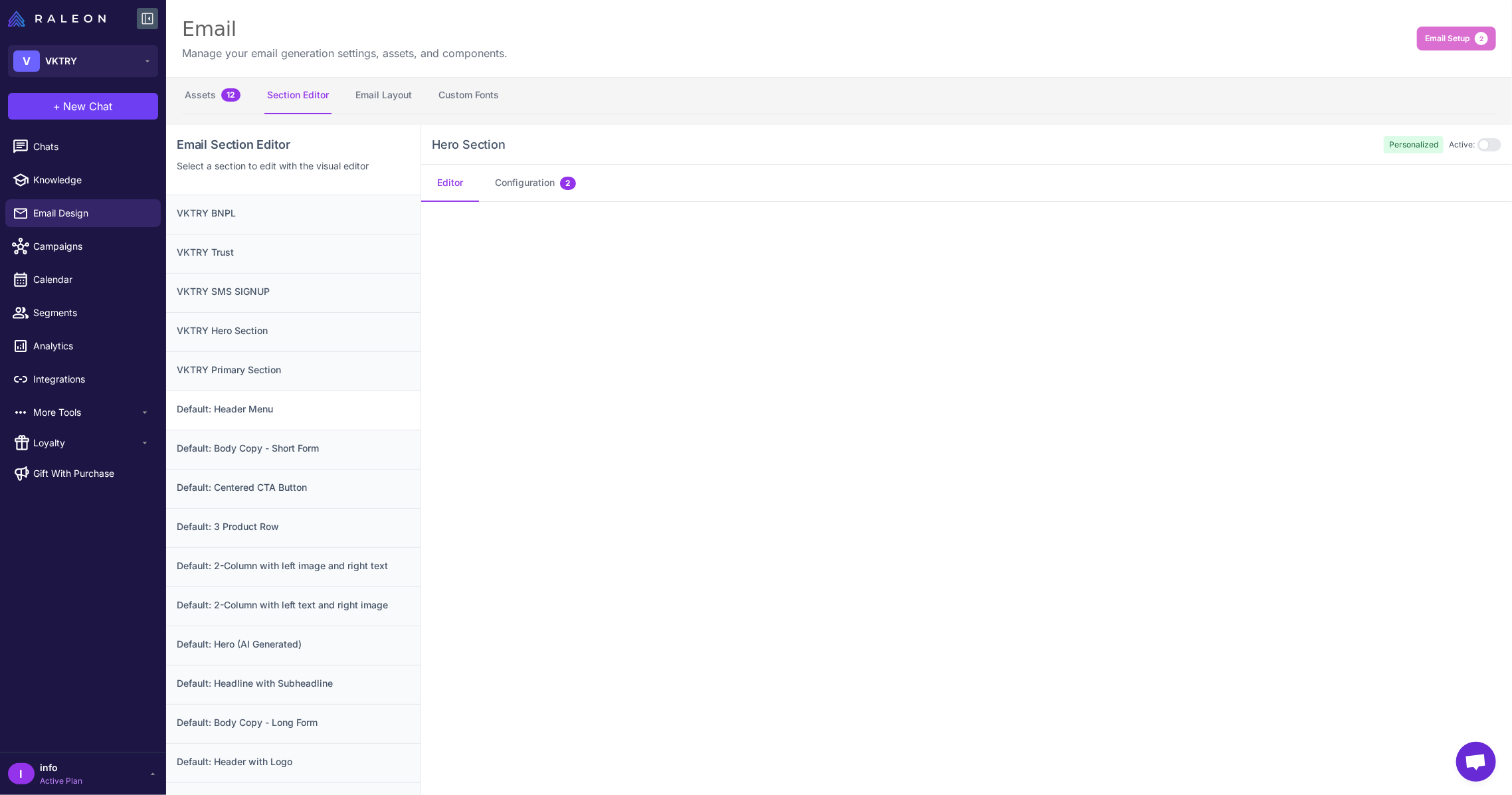
click at [292, 398] on div "Default: Header Menu" at bounding box center [293, 410] width 255 height 39
click at [1477, 148] on div at bounding box center [1489, 144] width 24 height 13
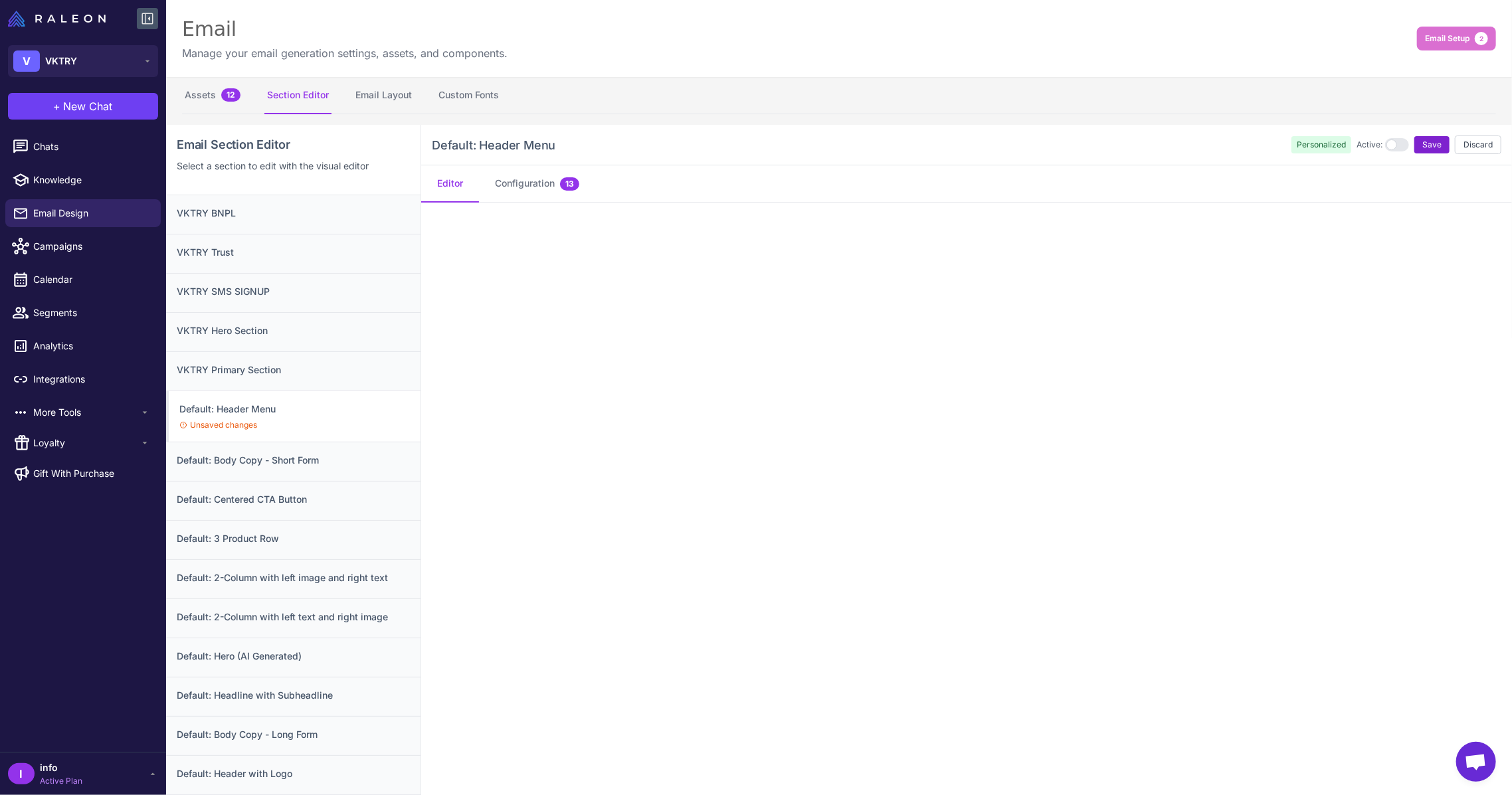
click at [1422, 139] on span "Save" at bounding box center [1432, 144] width 19 height 12
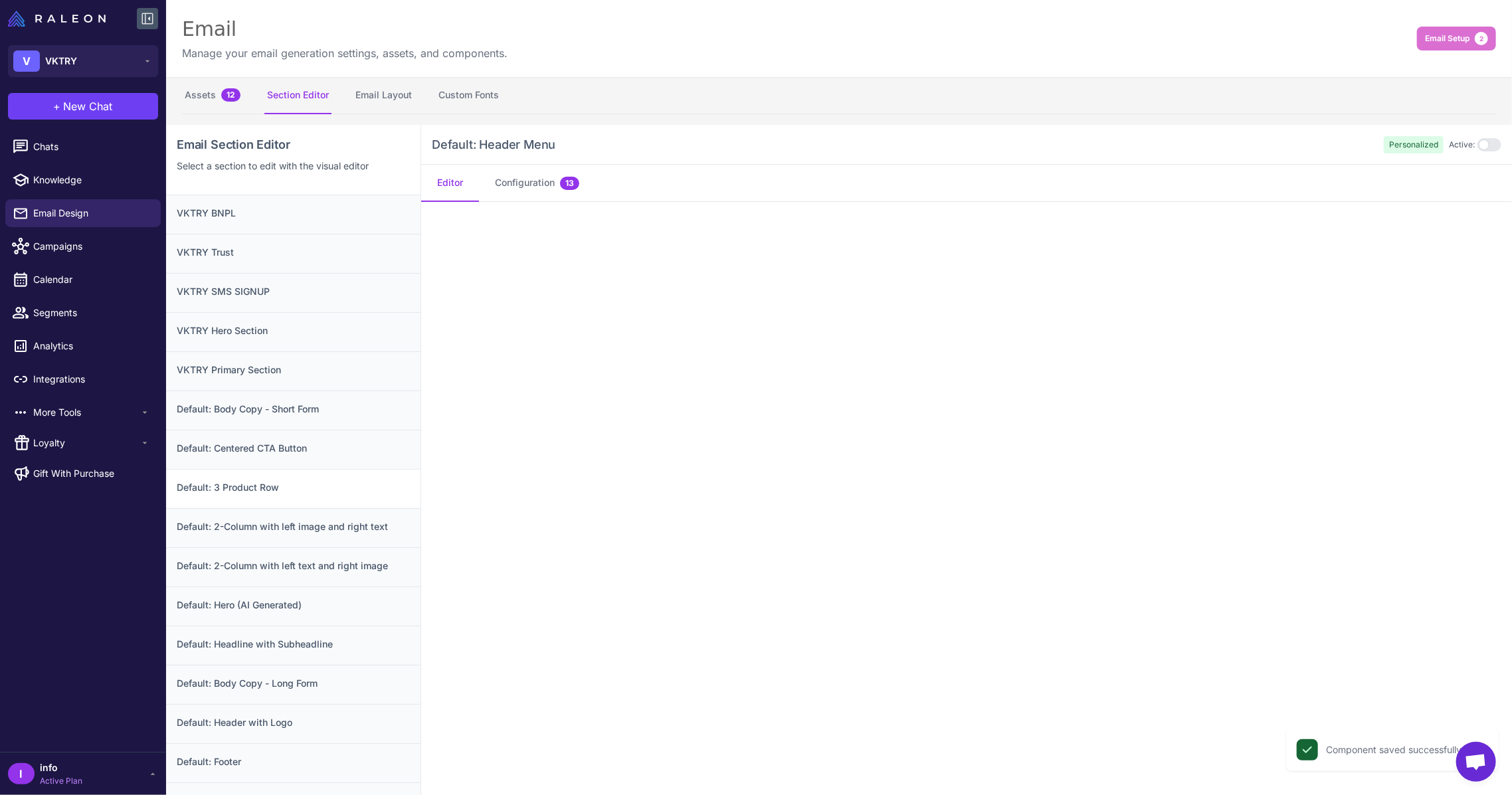
click at [248, 481] on h3 "Default: 3 Product Row" at bounding box center [293, 487] width 233 height 14
click at [266, 451] on h3 "Default: Centered CTA Button" at bounding box center [293, 448] width 233 height 14
click at [278, 401] on div "Default: Body Copy - Short Form" at bounding box center [293, 410] width 255 height 39
click at [277, 542] on div "Default: 2-Column with left image and right text" at bounding box center [293, 527] width 255 height 39
click at [277, 560] on h3 "Default: 2-Column with left text and right image" at bounding box center [293, 566] width 233 height 14
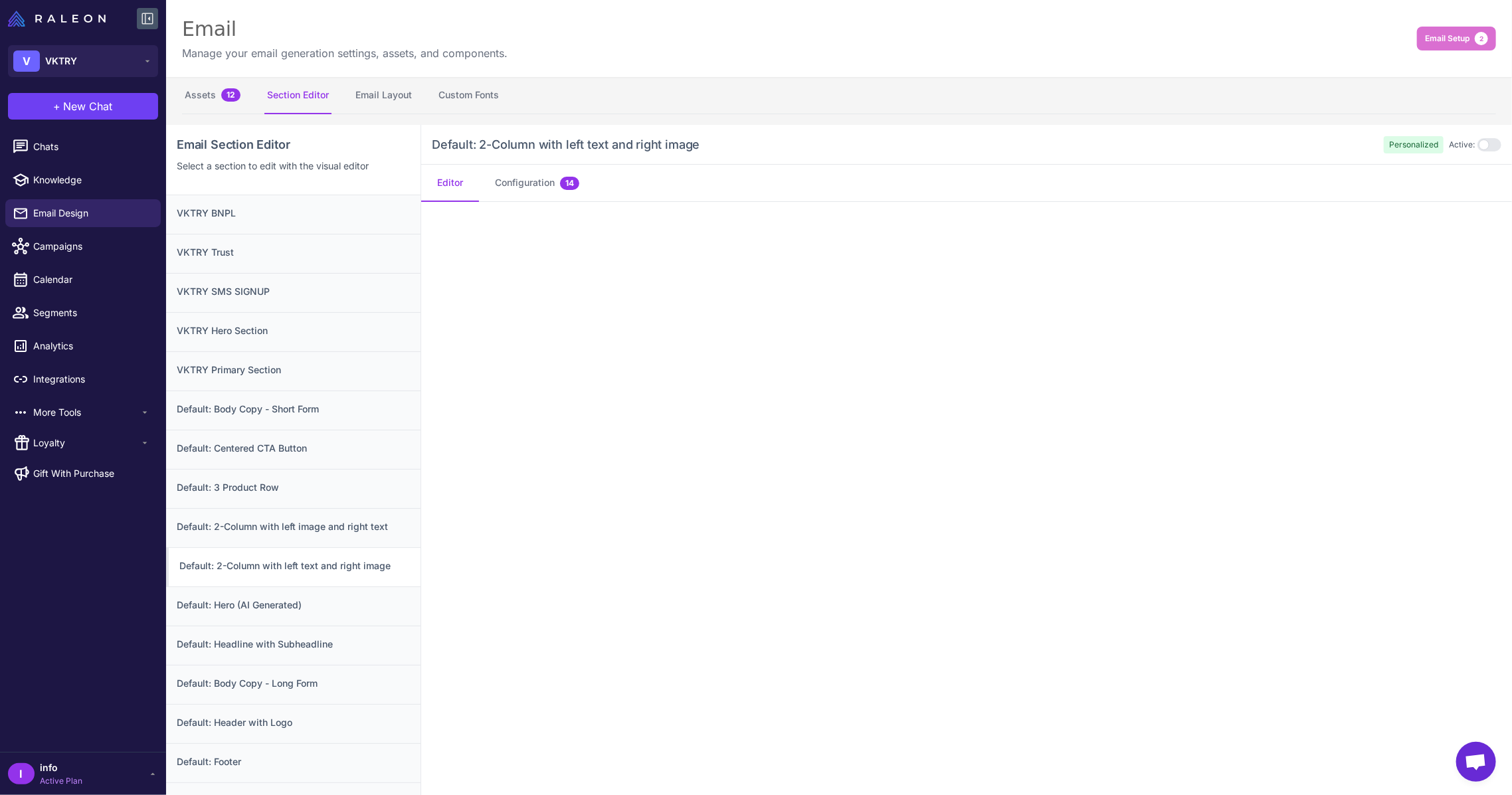
click at [265, 573] on div "Default: 2-Column with left text and right image" at bounding box center [293, 566] width 255 height 39
click at [264, 595] on div "Default: Hero (AI Generated)" at bounding box center [293, 606] width 255 height 39
click at [281, 632] on div "Default: Headline with Subheadline" at bounding box center [293, 645] width 255 height 39
click at [305, 676] on h3 "Default: Body Copy - Long Form" at bounding box center [293, 683] width 233 height 14
click at [275, 726] on h3 "Default: Header with Logo" at bounding box center [293, 722] width 233 height 14
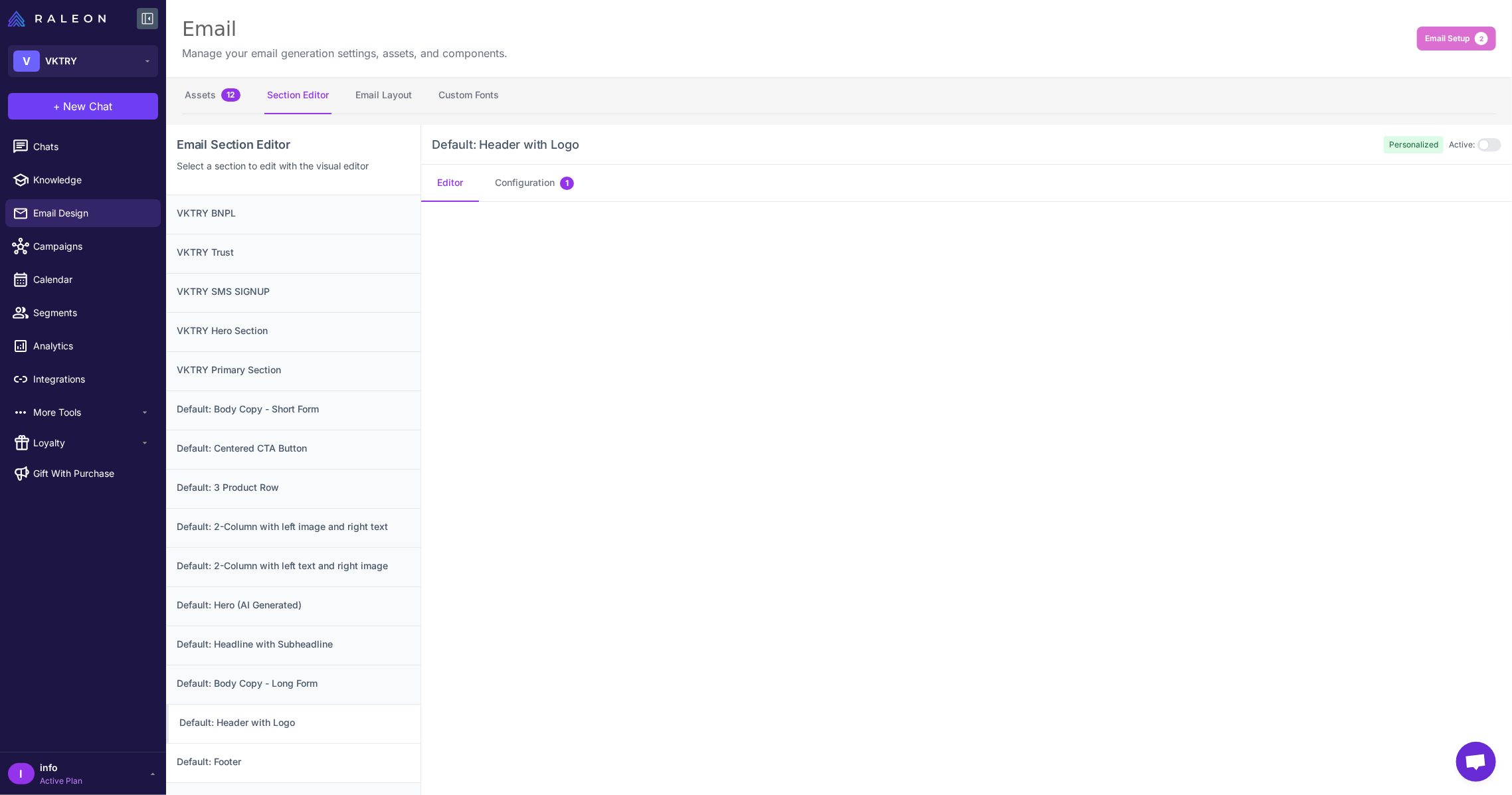
click at [252, 769] on div "Default: Footer" at bounding box center [293, 763] width 255 height 39
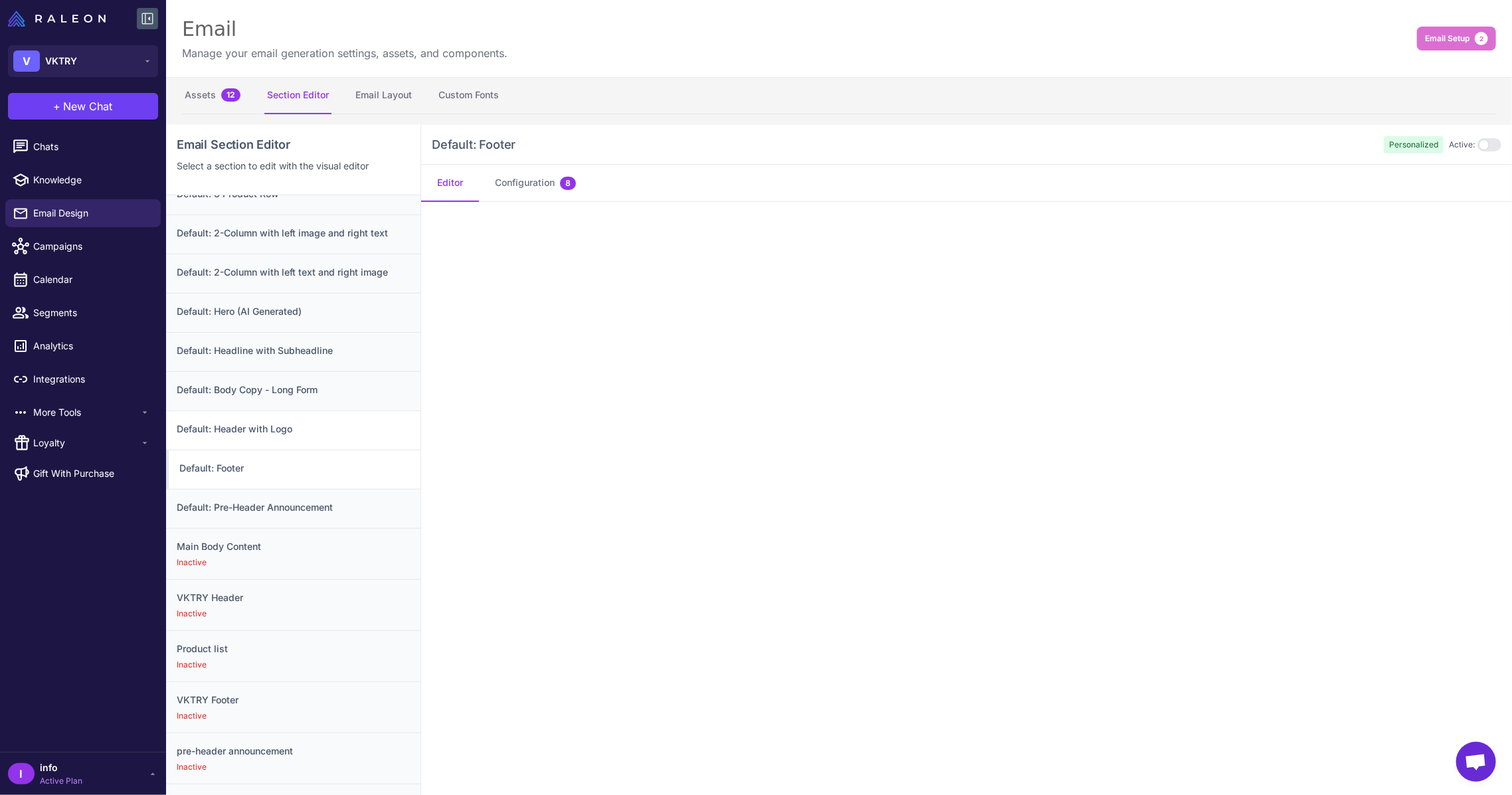
scroll to position [354, 0]
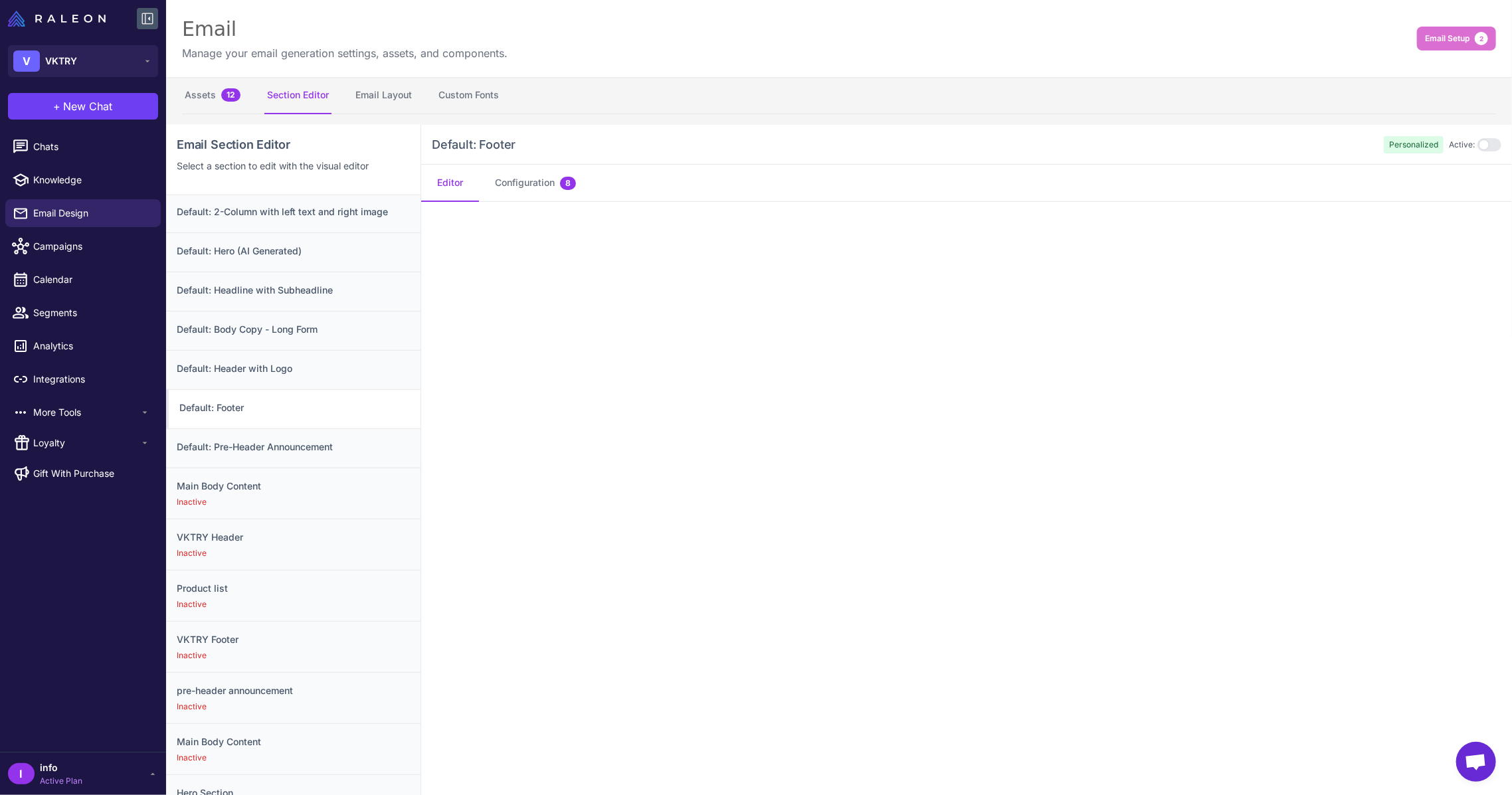
click at [1477, 142] on div at bounding box center [1489, 144] width 24 height 13
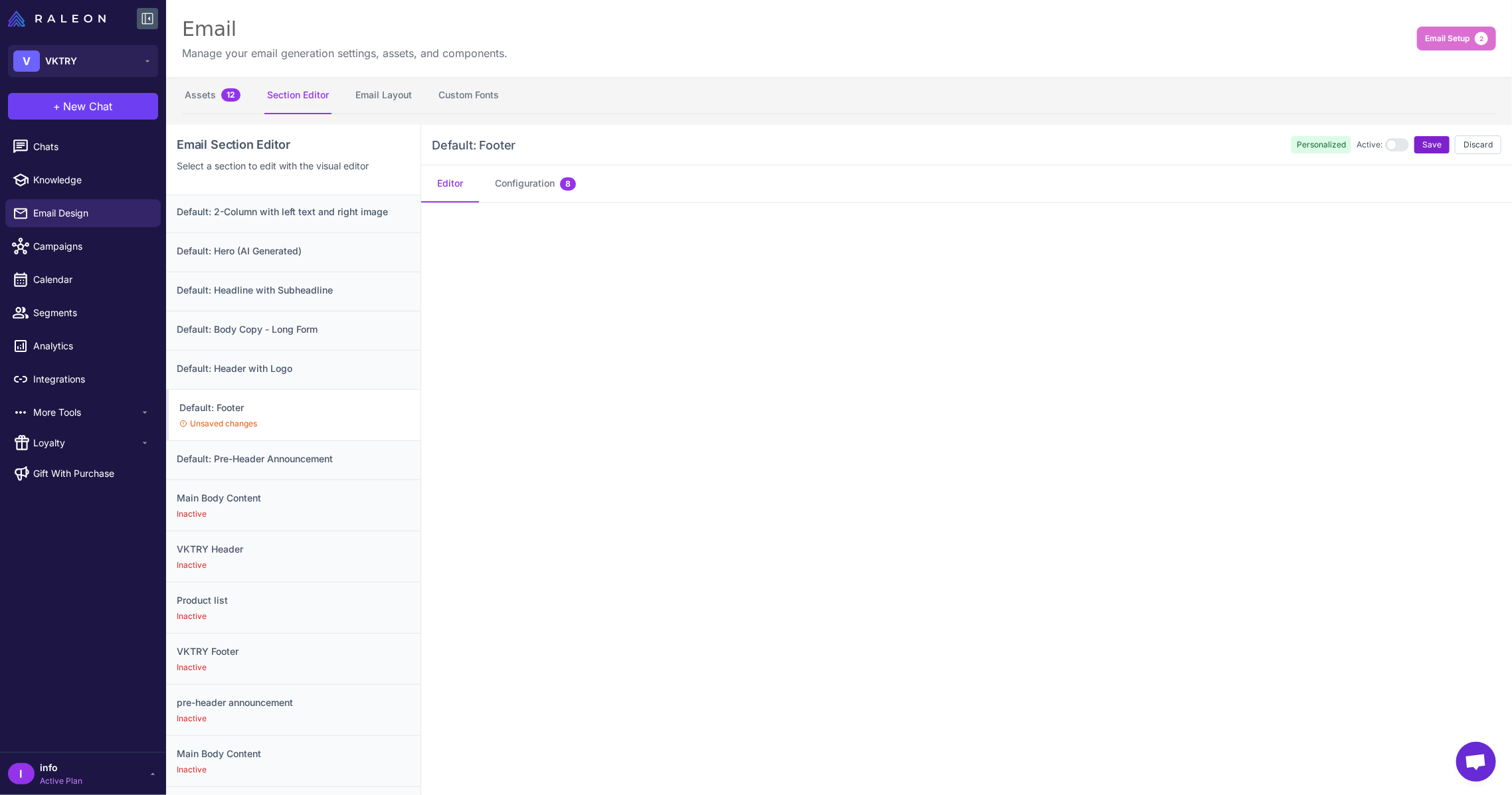
click at [1422, 139] on span "Save" at bounding box center [1432, 144] width 19 height 12
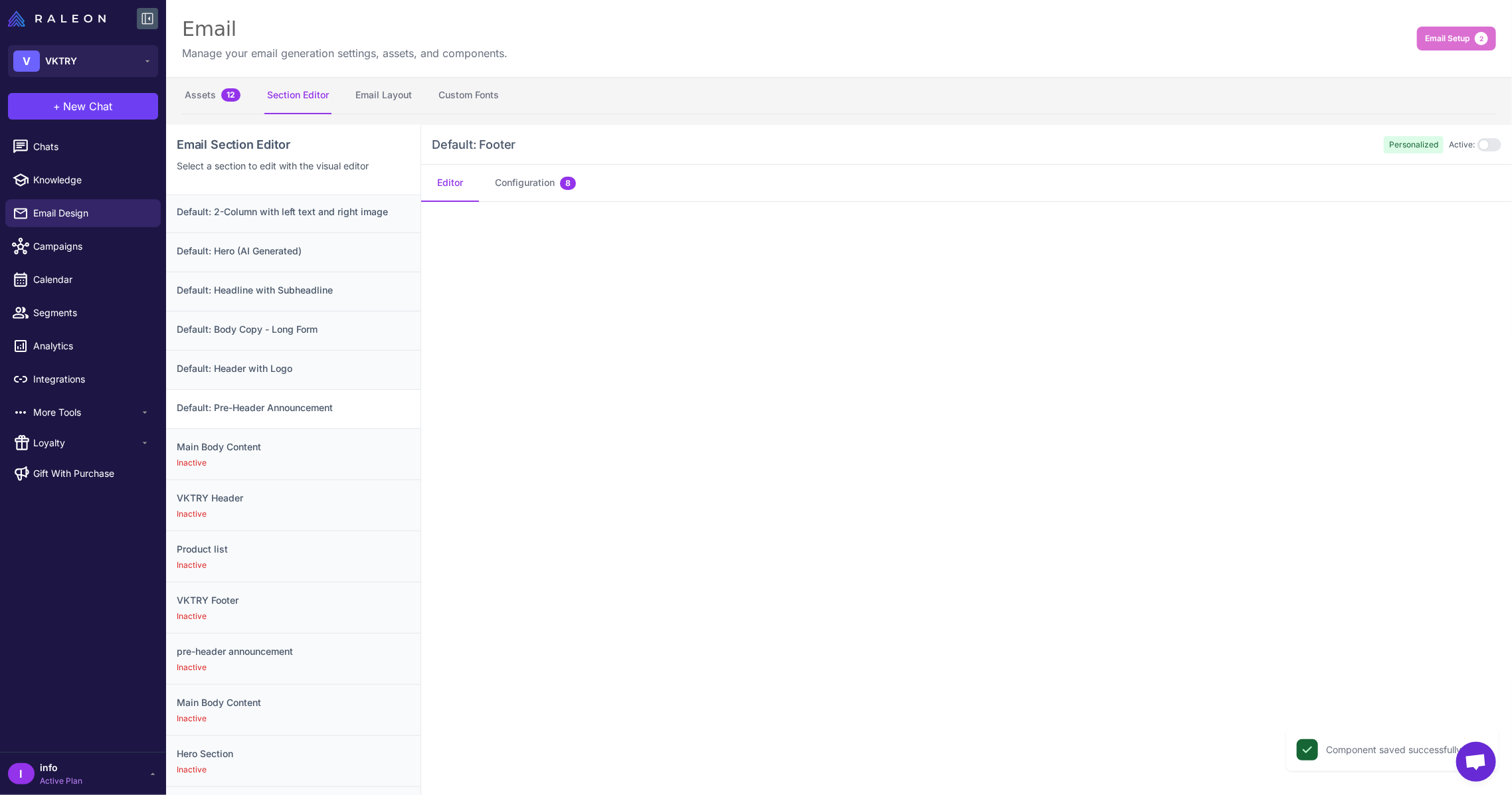
click at [281, 396] on div "Default: Pre-Header Announcement" at bounding box center [293, 408] width 255 height 39
click at [1477, 141] on div at bounding box center [1489, 144] width 24 height 13
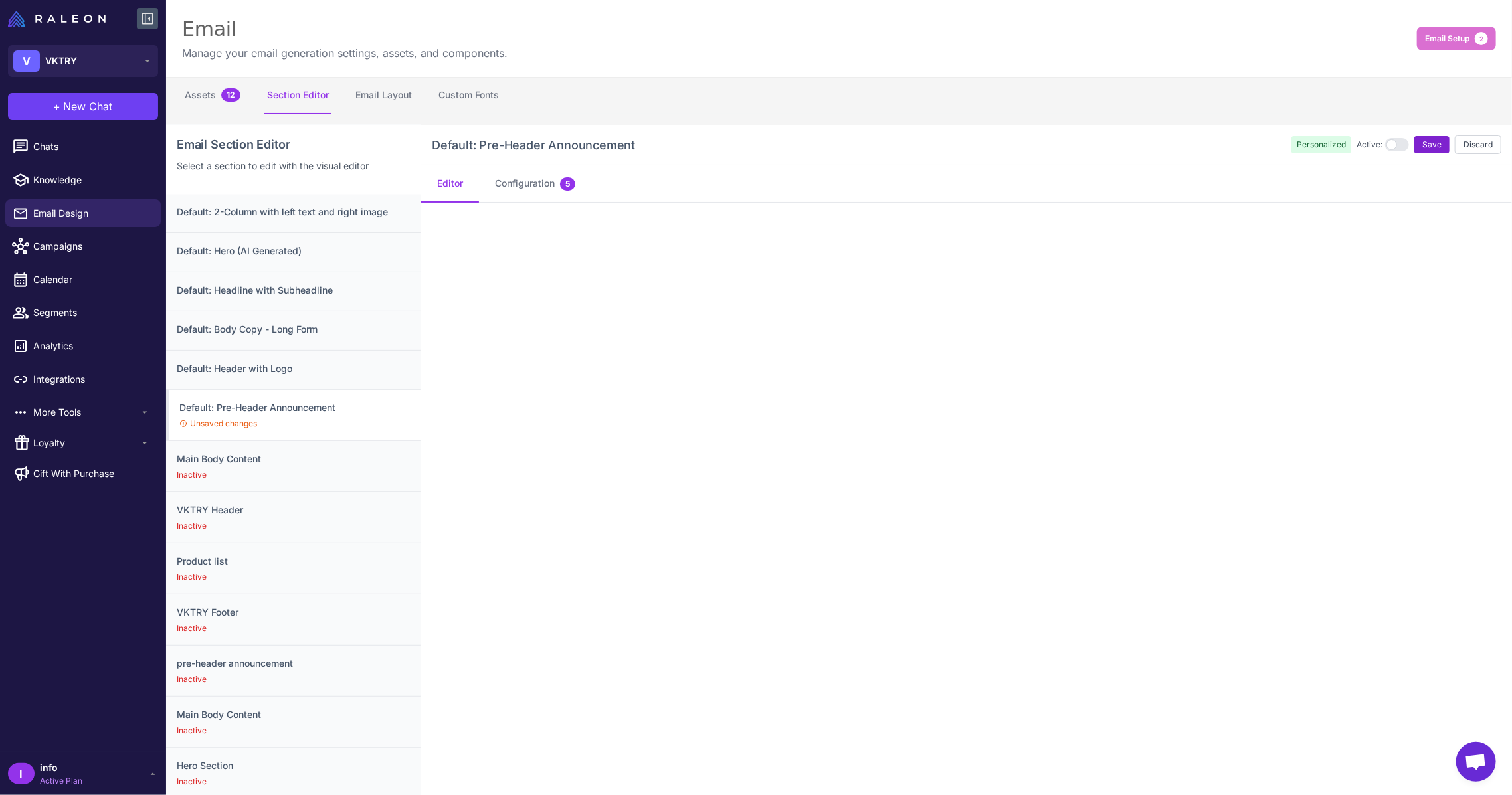
click at [1422, 139] on span "Save" at bounding box center [1432, 144] width 19 height 12
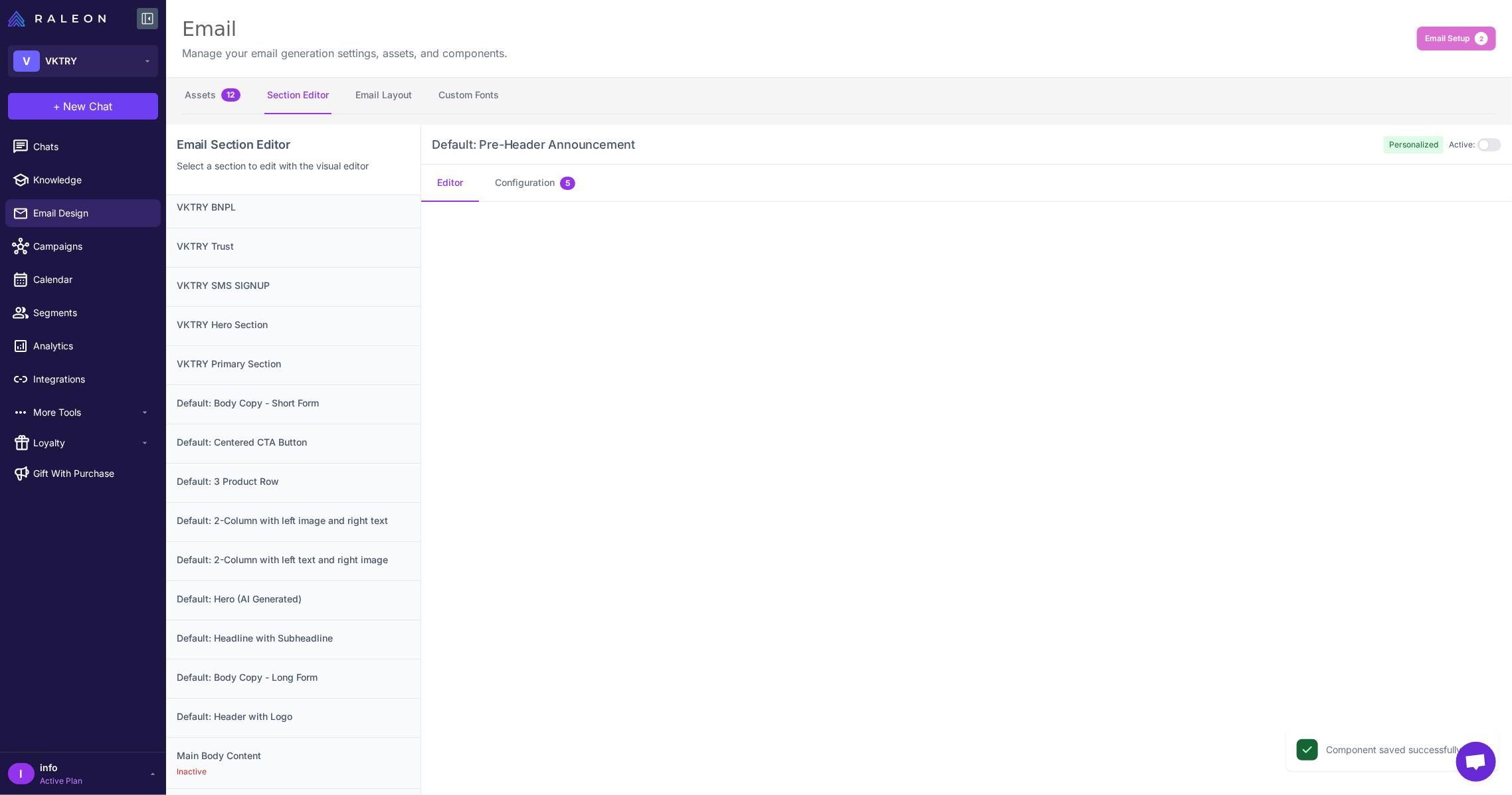
scroll to position [0, 0]
click at [292, 492] on h3 "Default: 3 Product Row" at bounding box center [293, 487] width 233 height 14
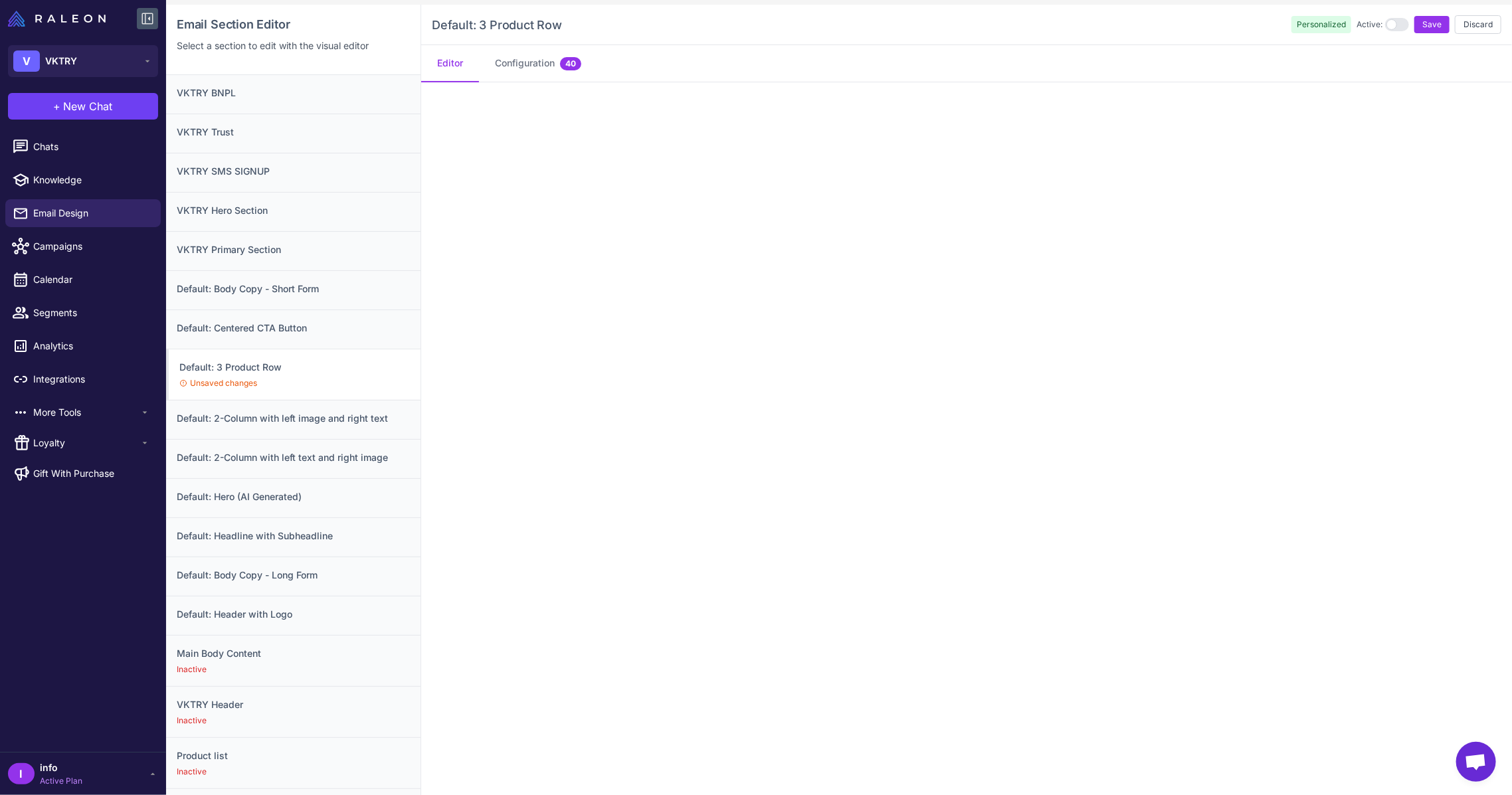
scroll to position [124, 0]
click at [395, 380] on div "Unsaved changes" at bounding box center [294, 379] width 231 height 12
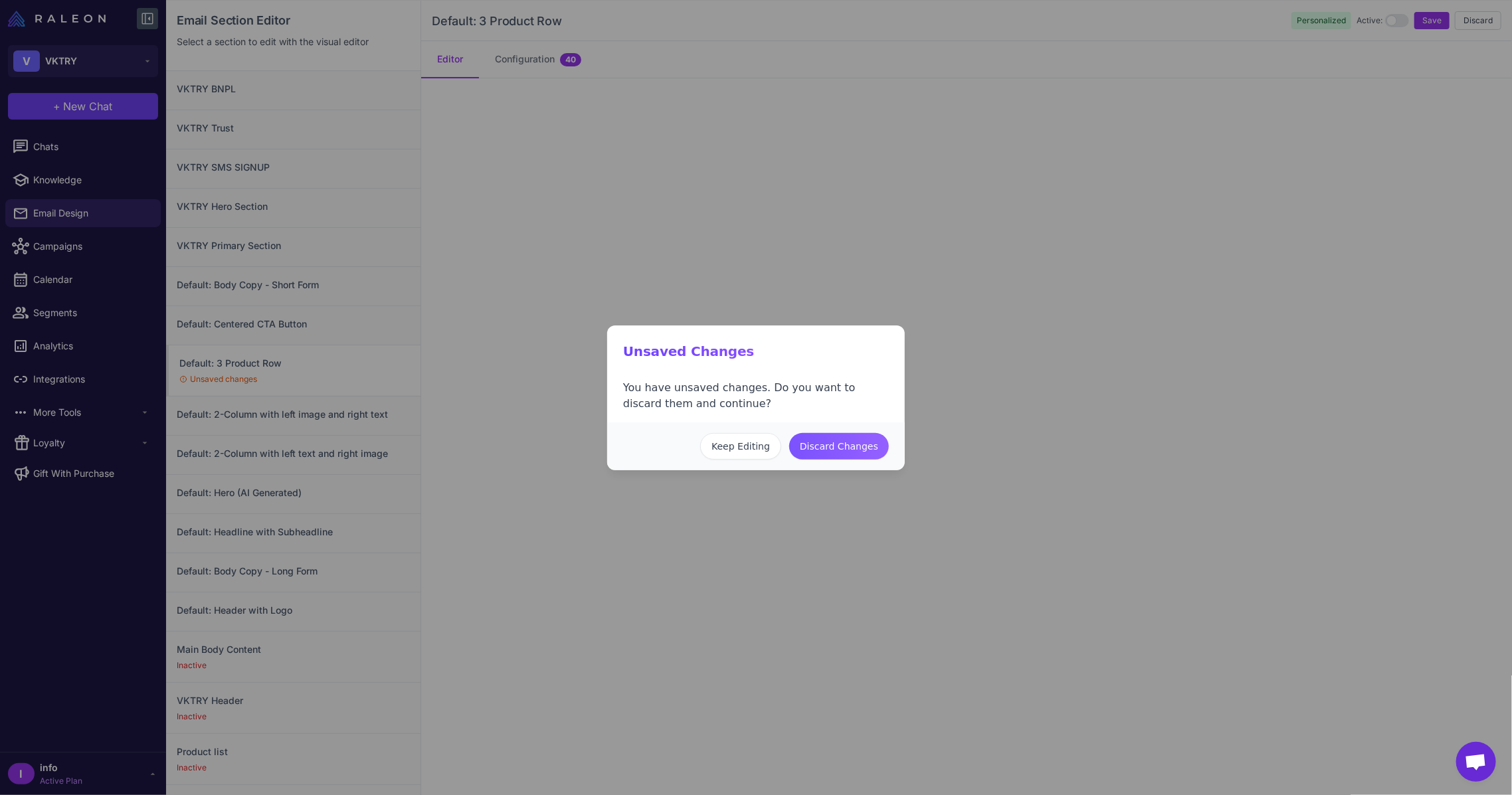
click at [804, 445] on button "Discard Changes" at bounding box center [839, 446] width 100 height 27
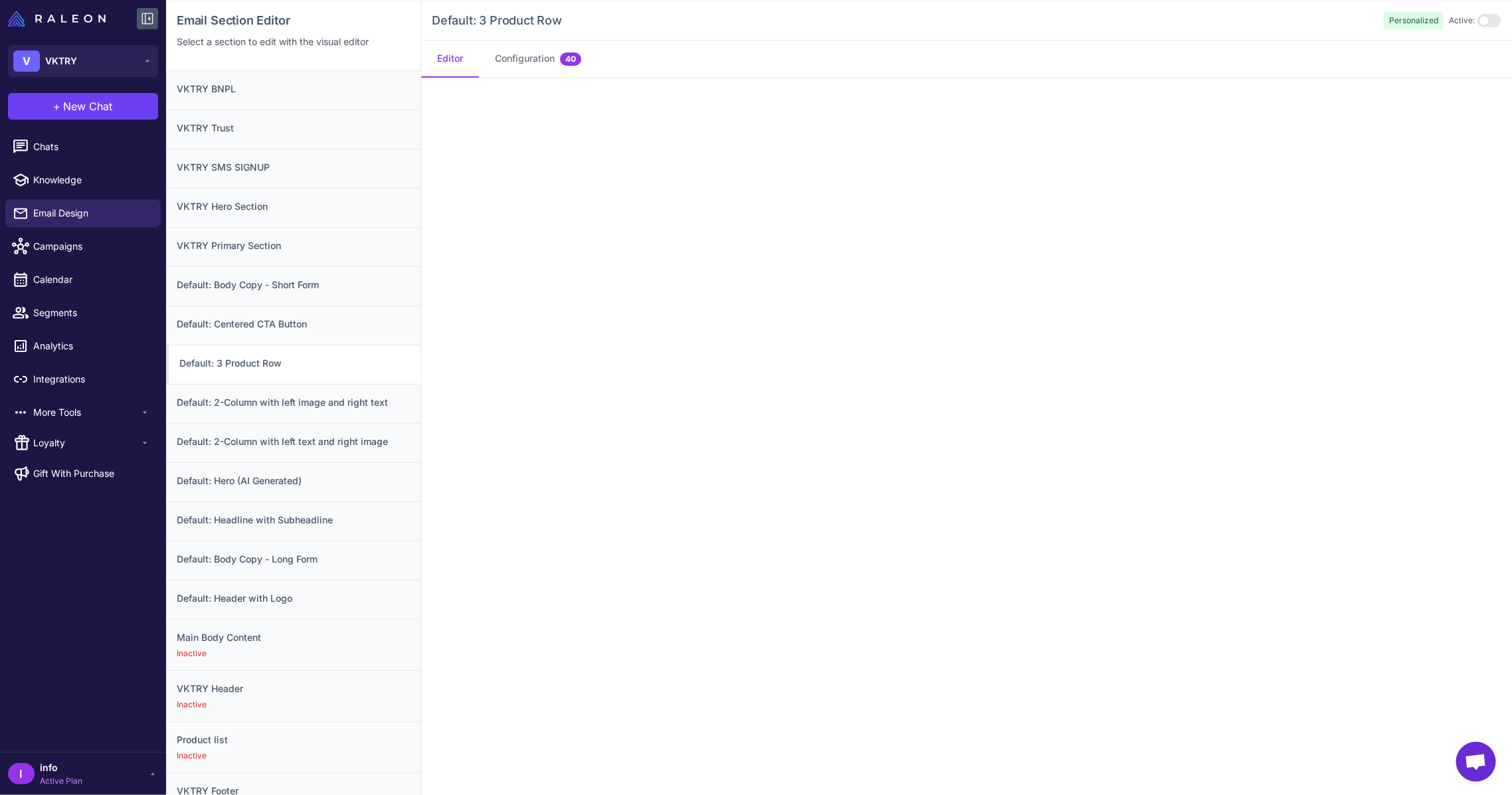
click at [1477, 20] on div at bounding box center [1489, 20] width 24 height 13
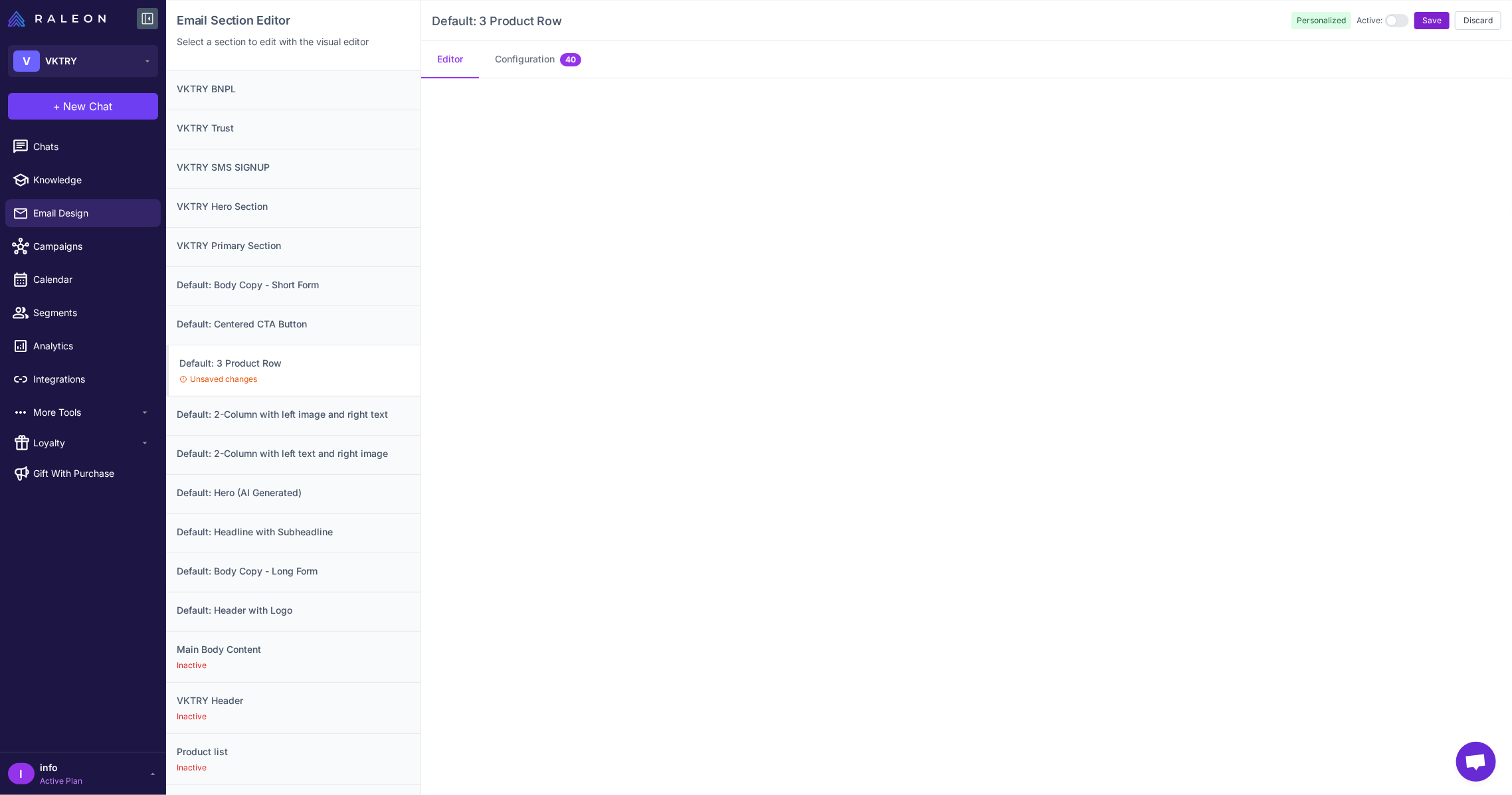
click at [1422, 23] on span "Save" at bounding box center [1432, 20] width 19 height 12
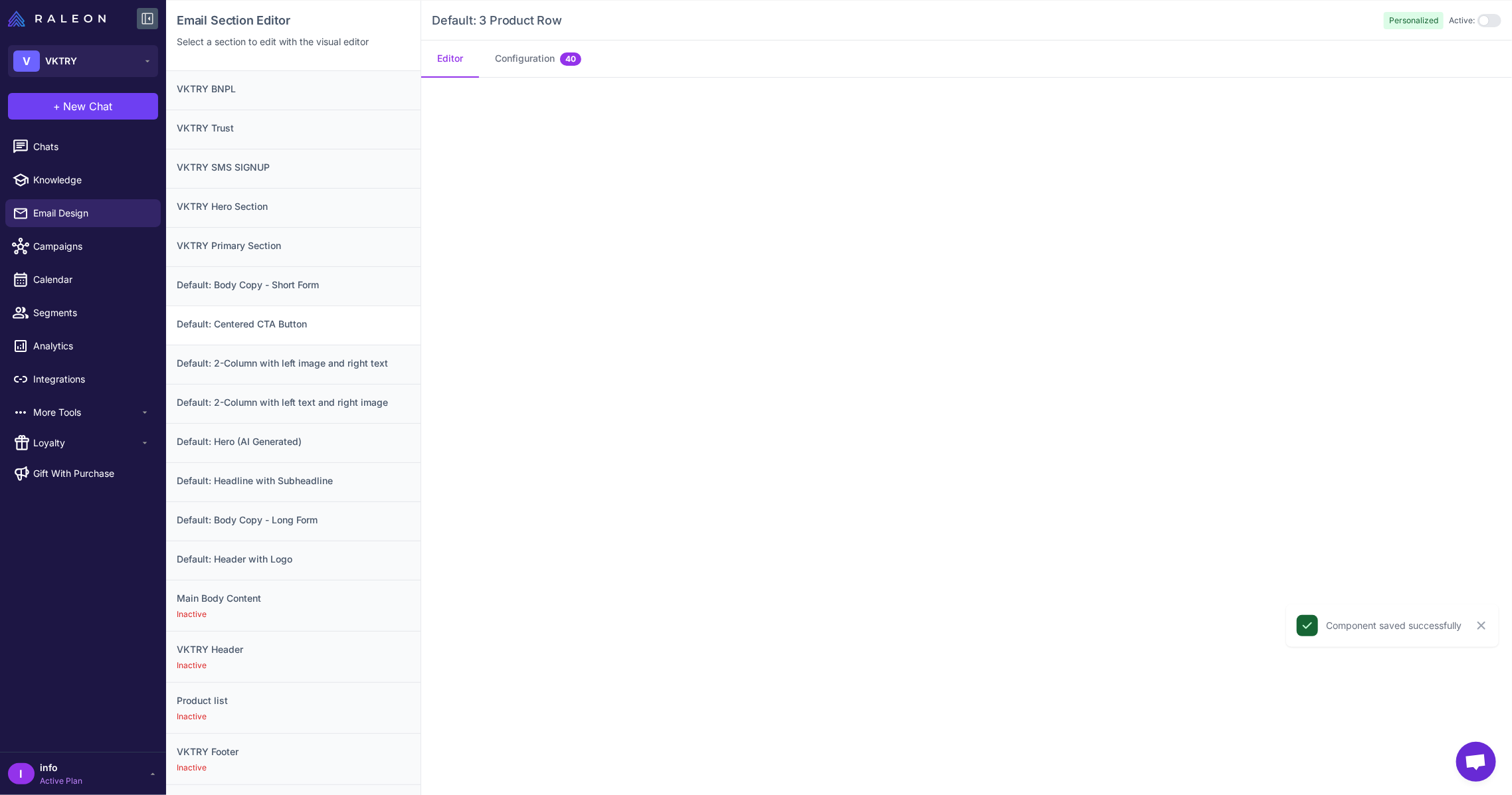
click at [284, 315] on div "Default: Centered CTA Button" at bounding box center [293, 325] width 255 height 39
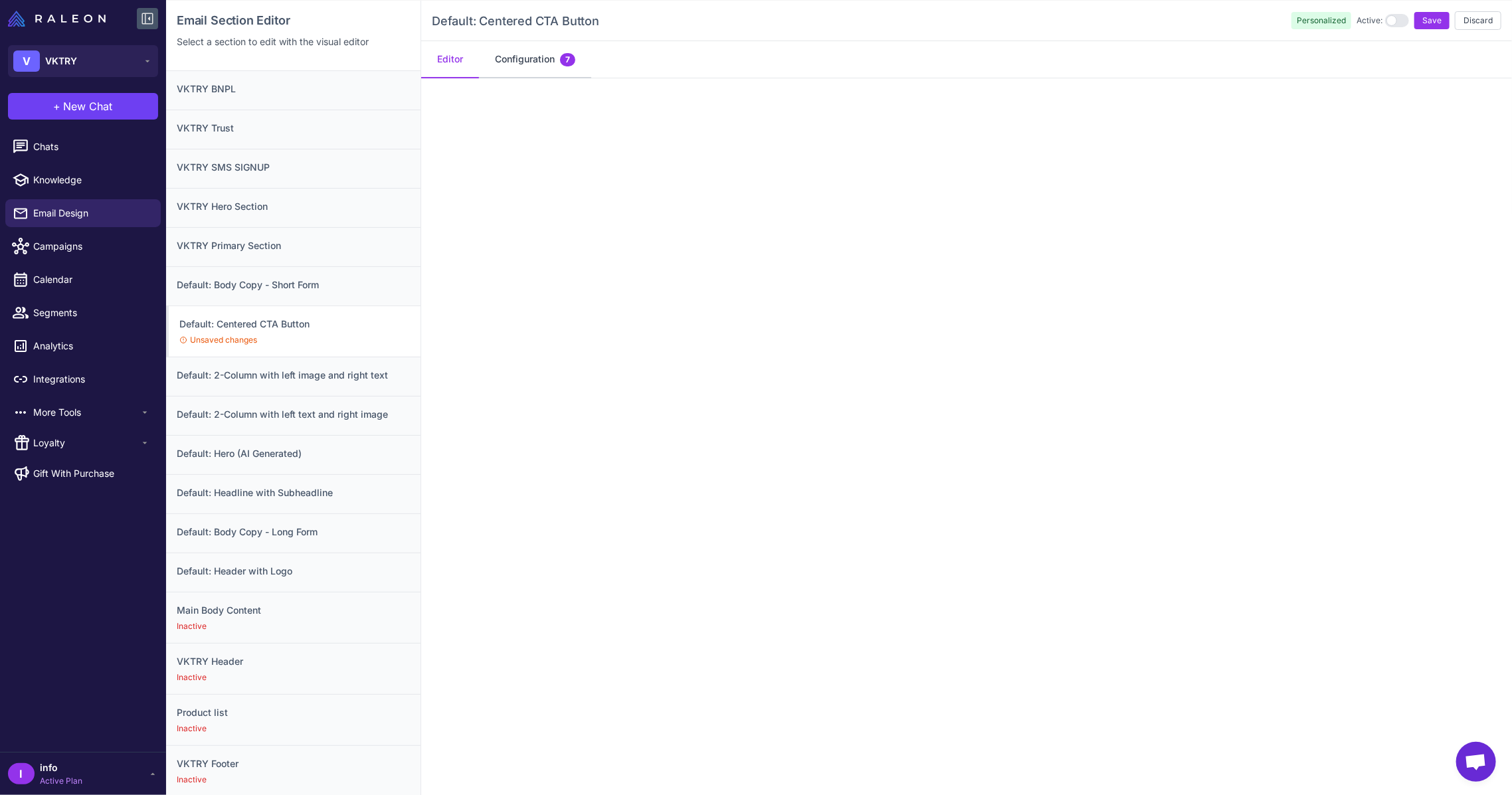
click at [505, 51] on button "Configuration 7" at bounding box center [535, 60] width 113 height 37
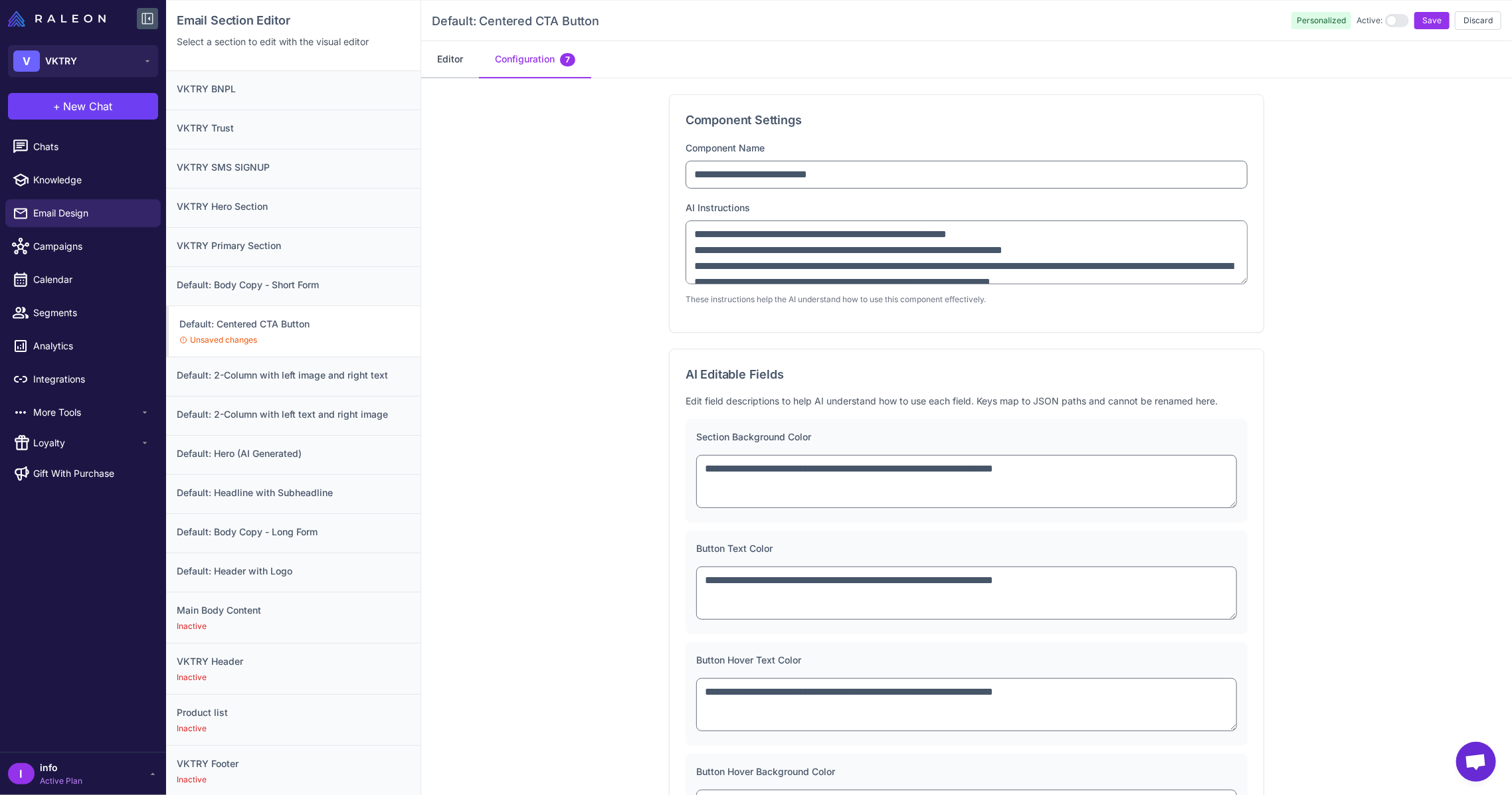
click at [442, 57] on button "Editor" at bounding box center [450, 60] width 58 height 37
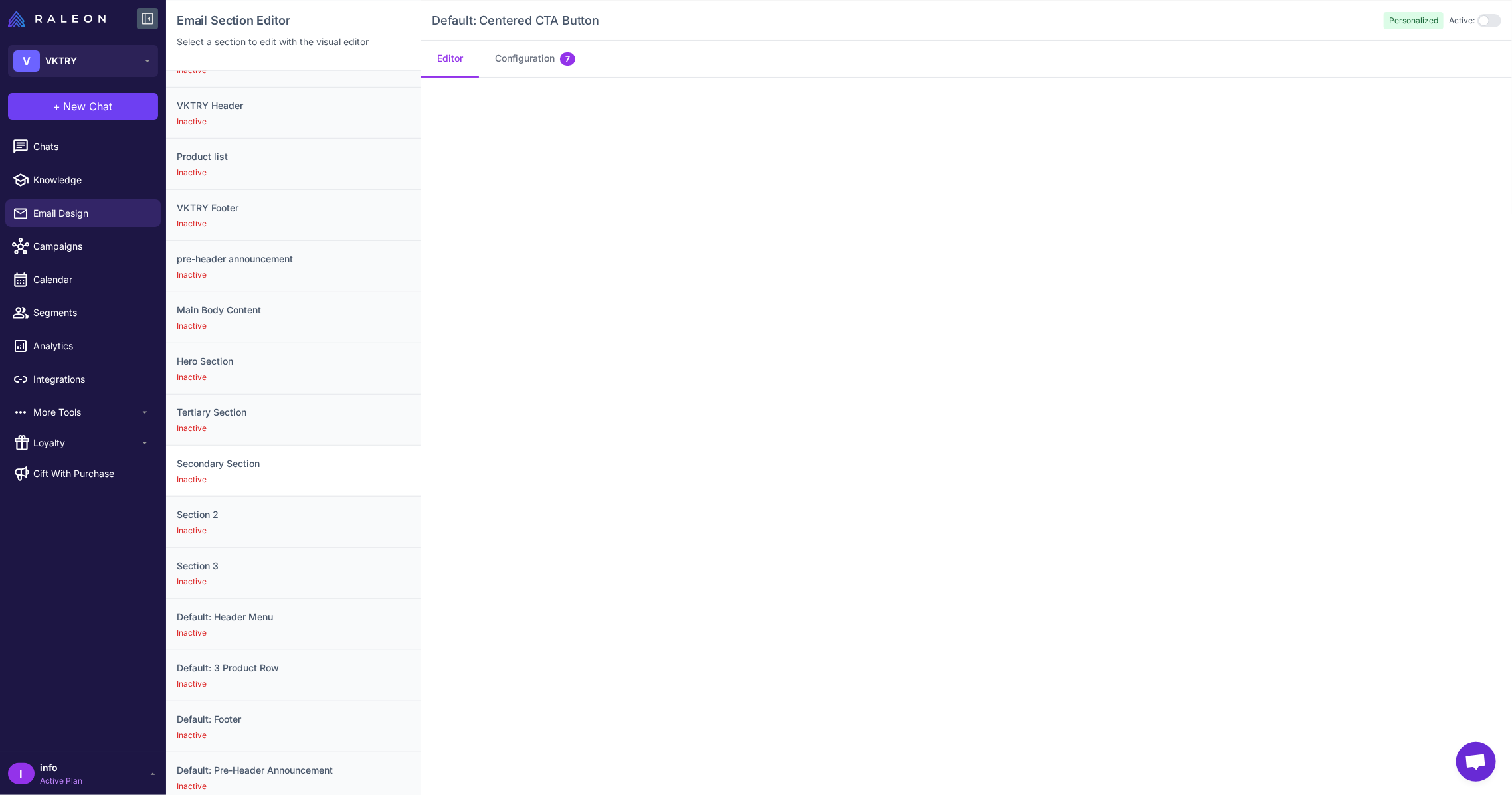
scroll to position [549, 0]
click at [316, 676] on div "Inactive" at bounding box center [293, 679] width 233 height 12
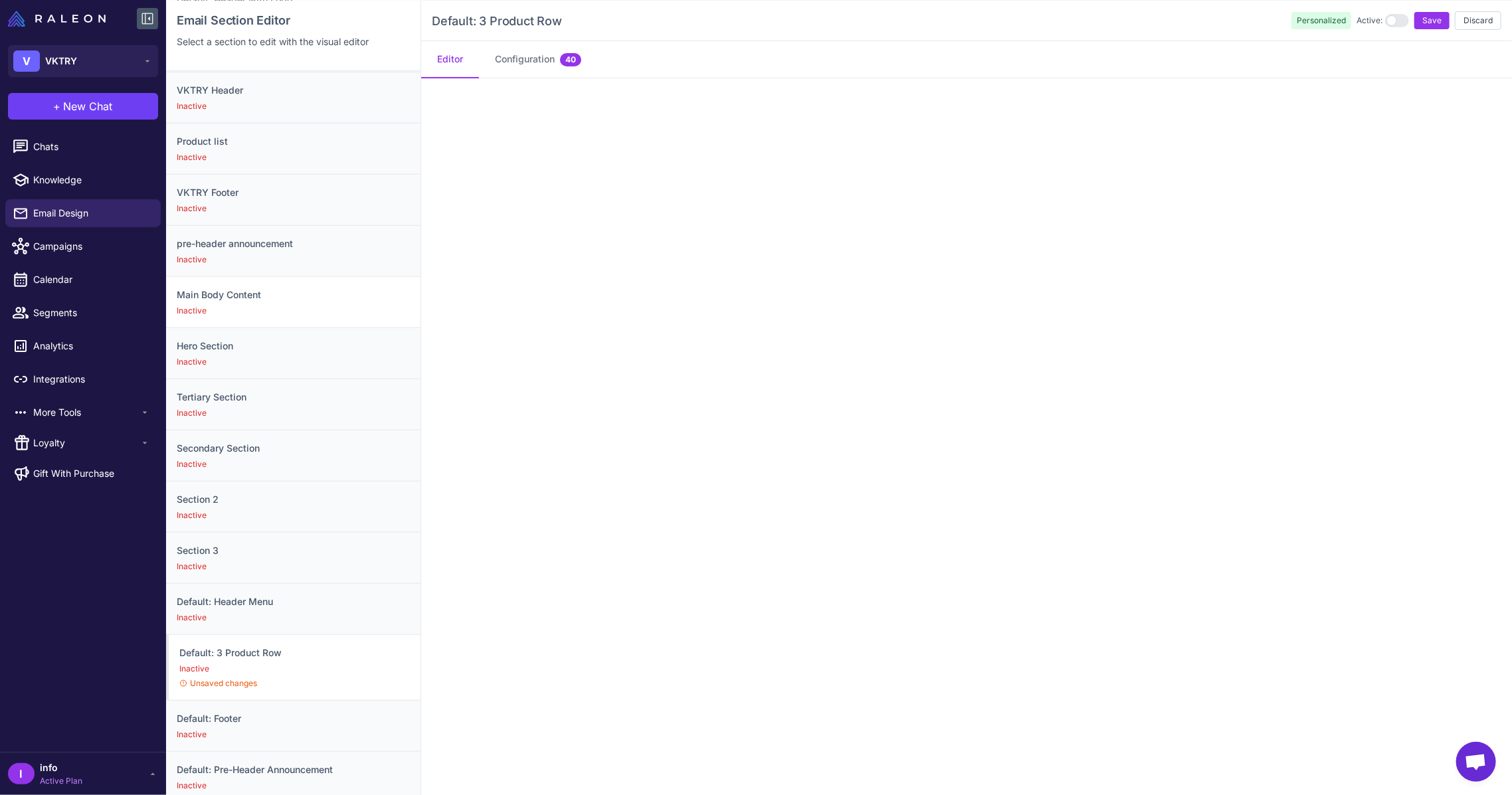
scroll to position [564, 0]
click at [255, 590] on h3 "Default: Header Menu" at bounding box center [293, 597] width 233 height 14
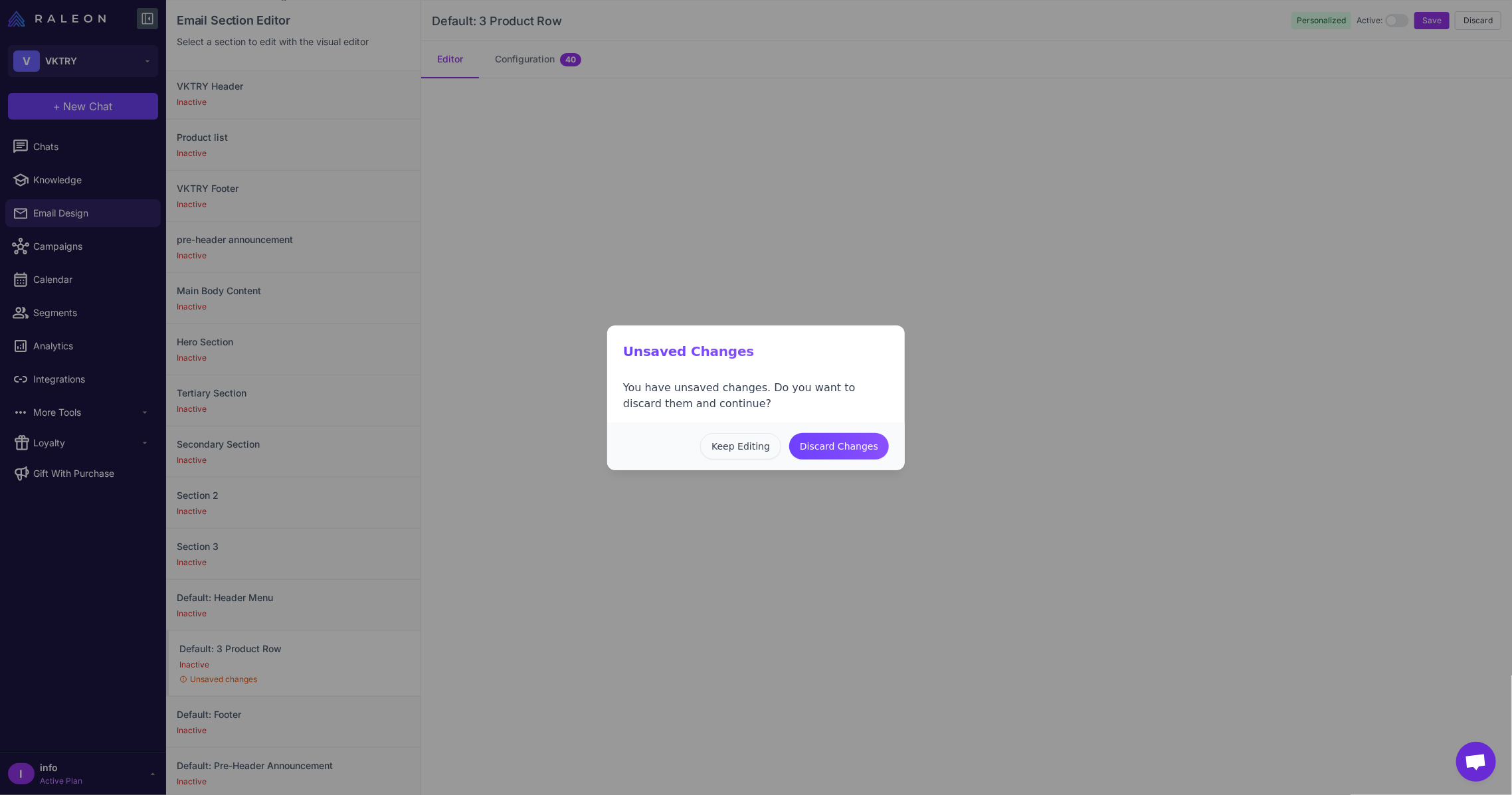
click at [741, 447] on button "Keep Editing" at bounding box center [741, 446] width 81 height 27
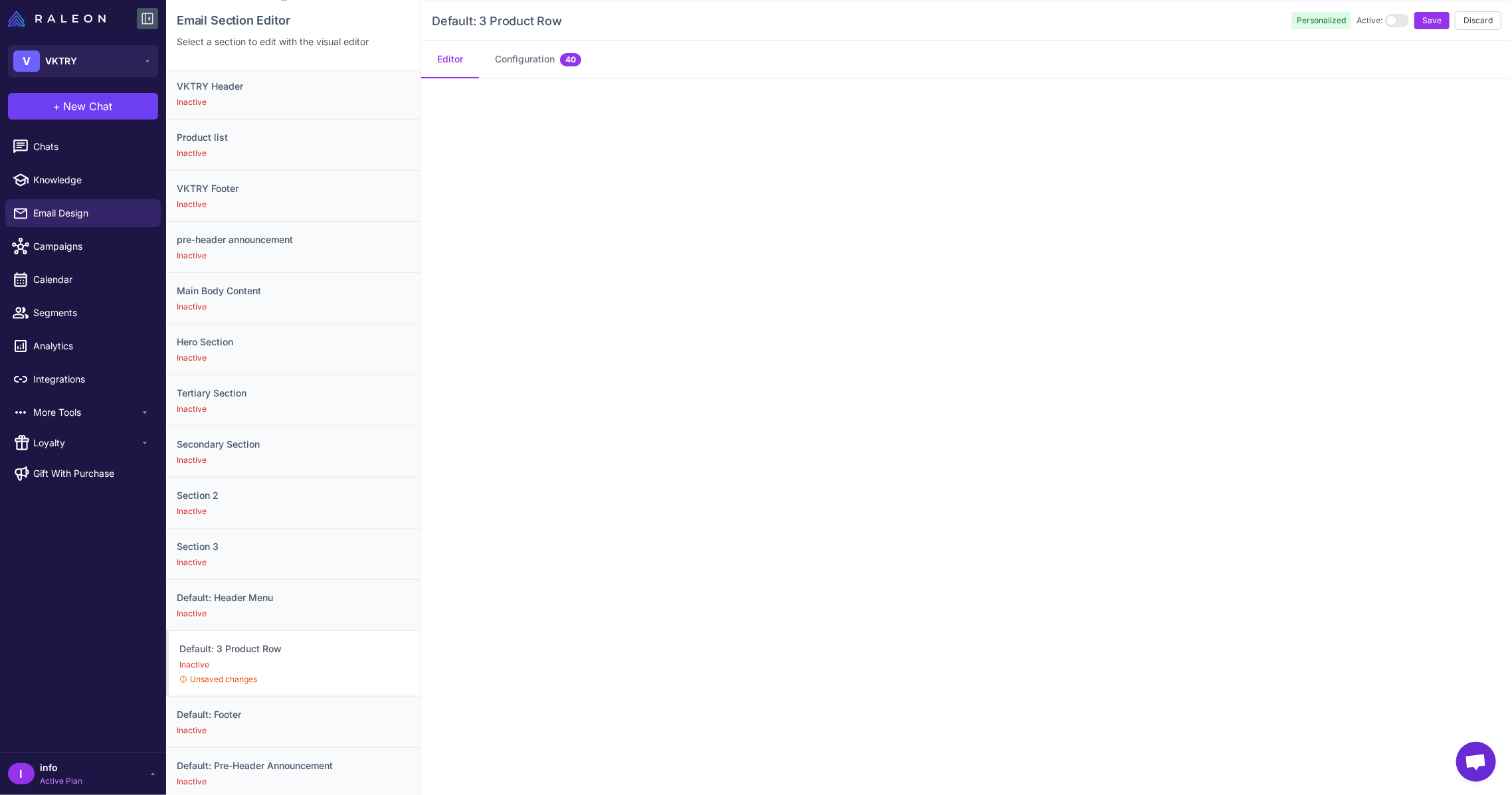
click at [826, 78] on iframe at bounding box center [966, 437] width 1091 height 717
click at [1422, 19] on span "Save" at bounding box center [1432, 20] width 19 height 12
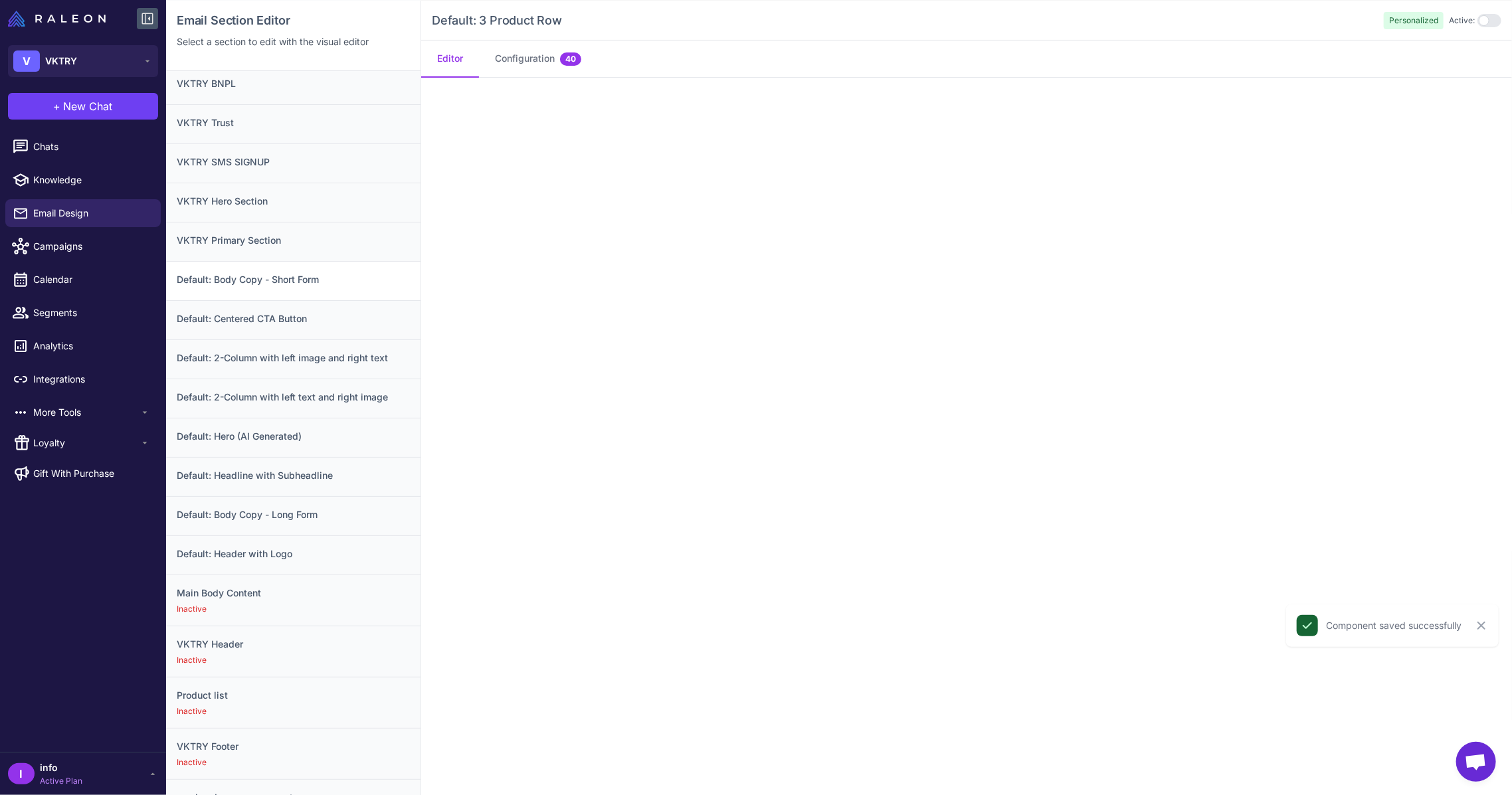
scroll to position [0, 0]
click at [255, 200] on h3 "VKTRY Hero Section" at bounding box center [293, 206] width 233 height 14
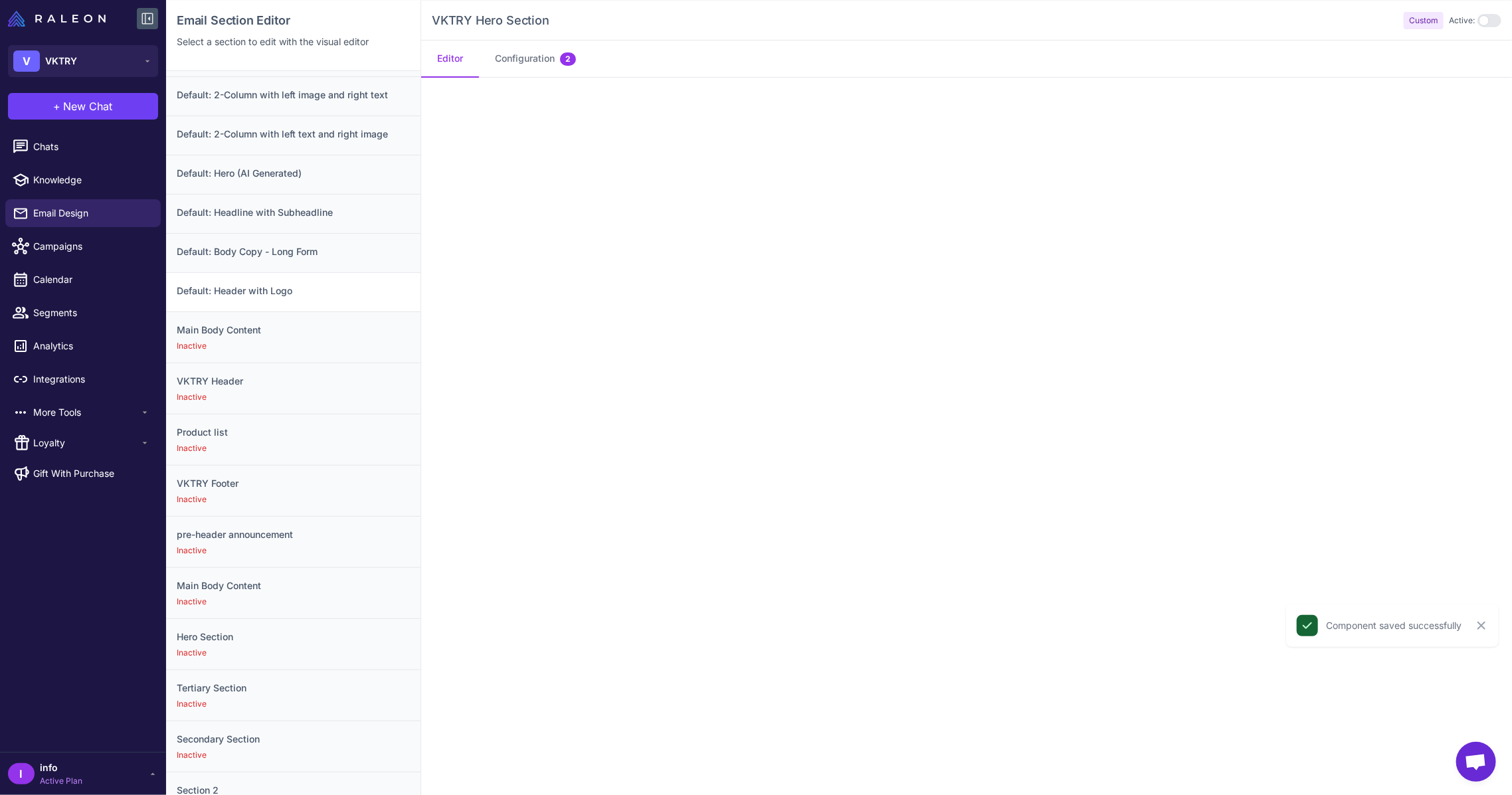
scroll to position [266, 0]
click at [290, 300] on div "Default: Header with Logo" at bounding box center [293, 295] width 255 height 39
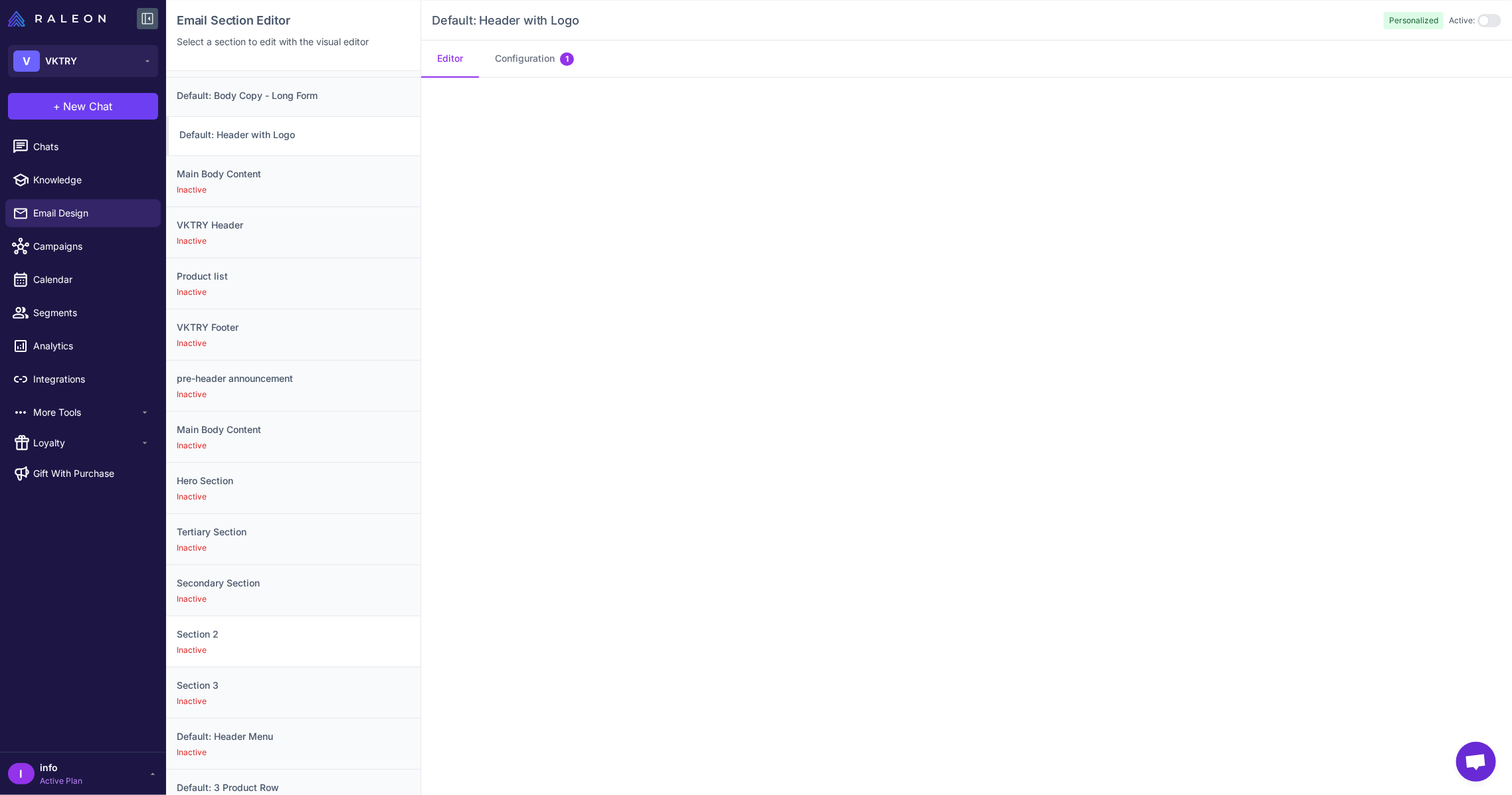
scroll to position [549, 0]
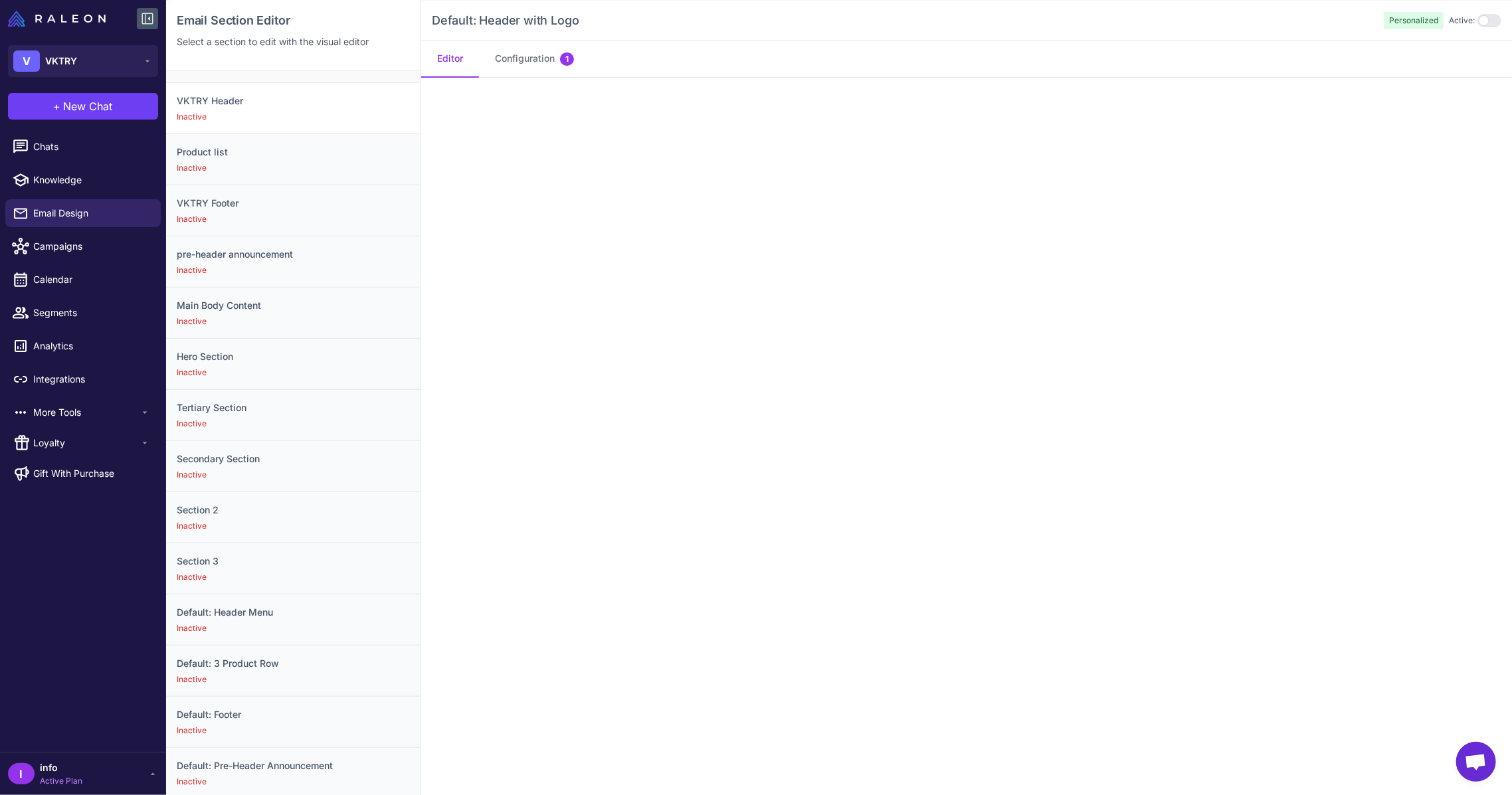
click at [254, 111] on div "Inactive" at bounding box center [293, 117] width 233 height 12
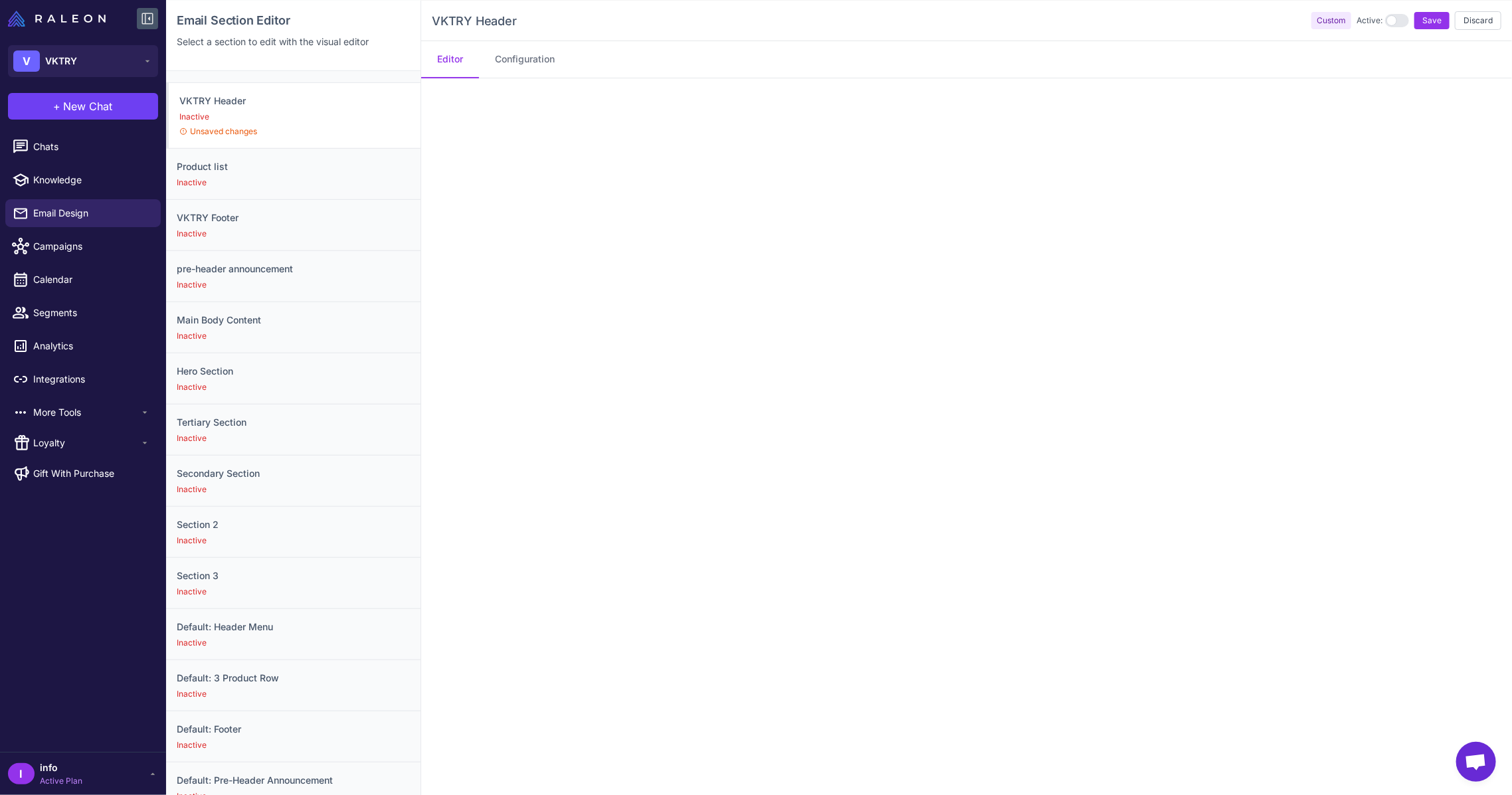
click at [198, 72] on div "Main Body Content Inactive" at bounding box center [293, 56] width 255 height 51
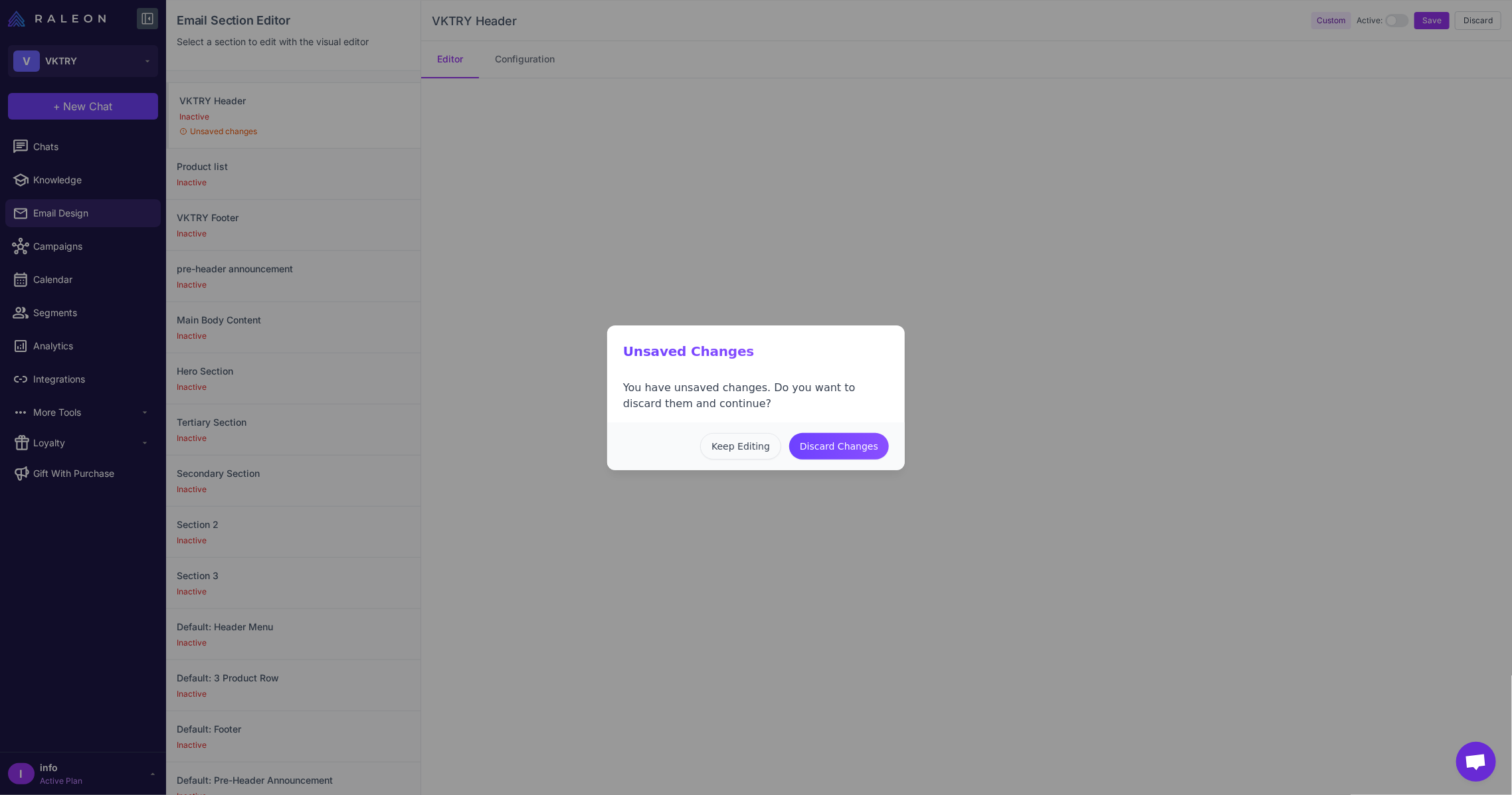
click at [765, 446] on button "Keep Editing" at bounding box center [741, 446] width 81 height 27
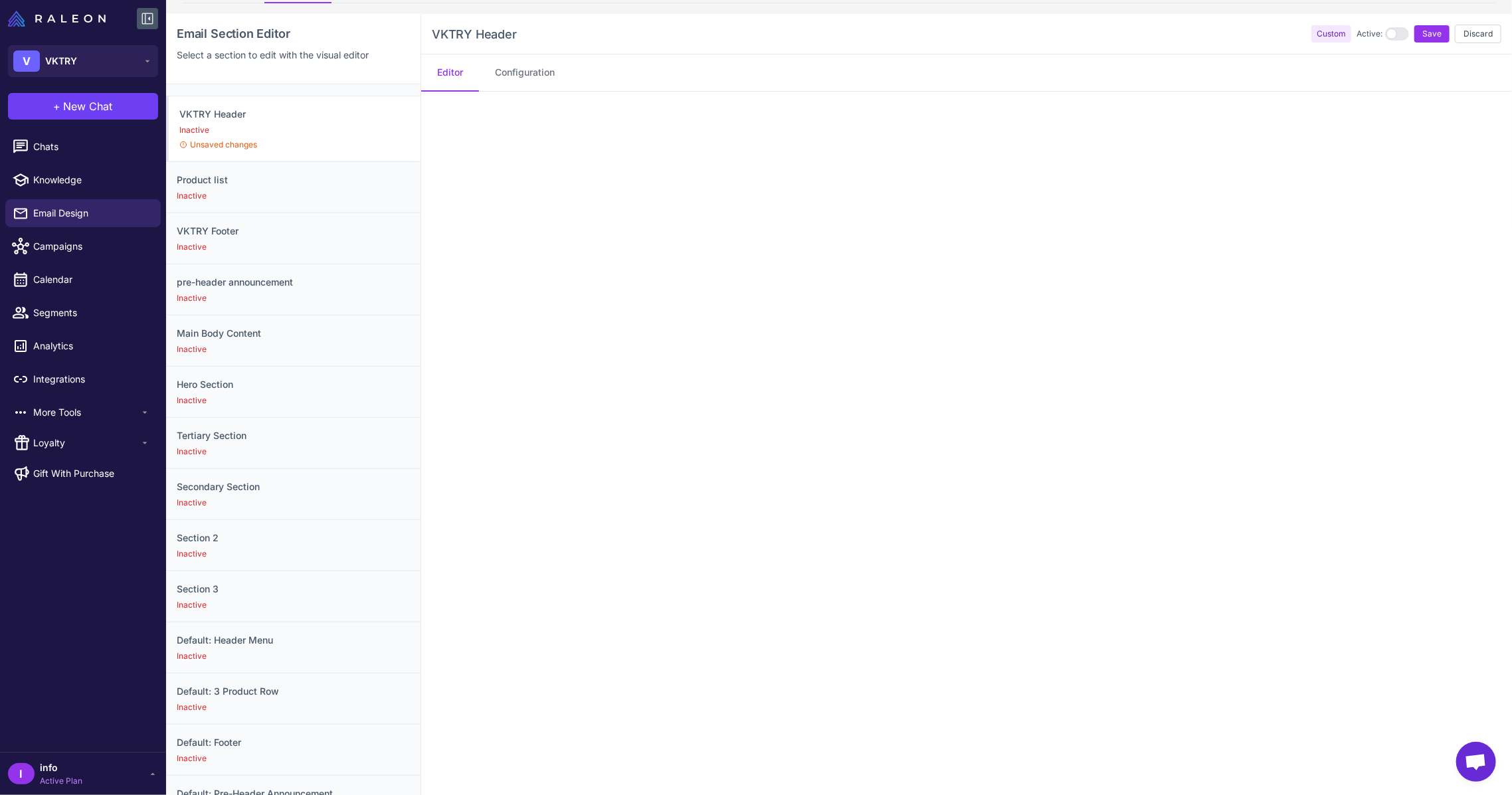
scroll to position [124, 0]
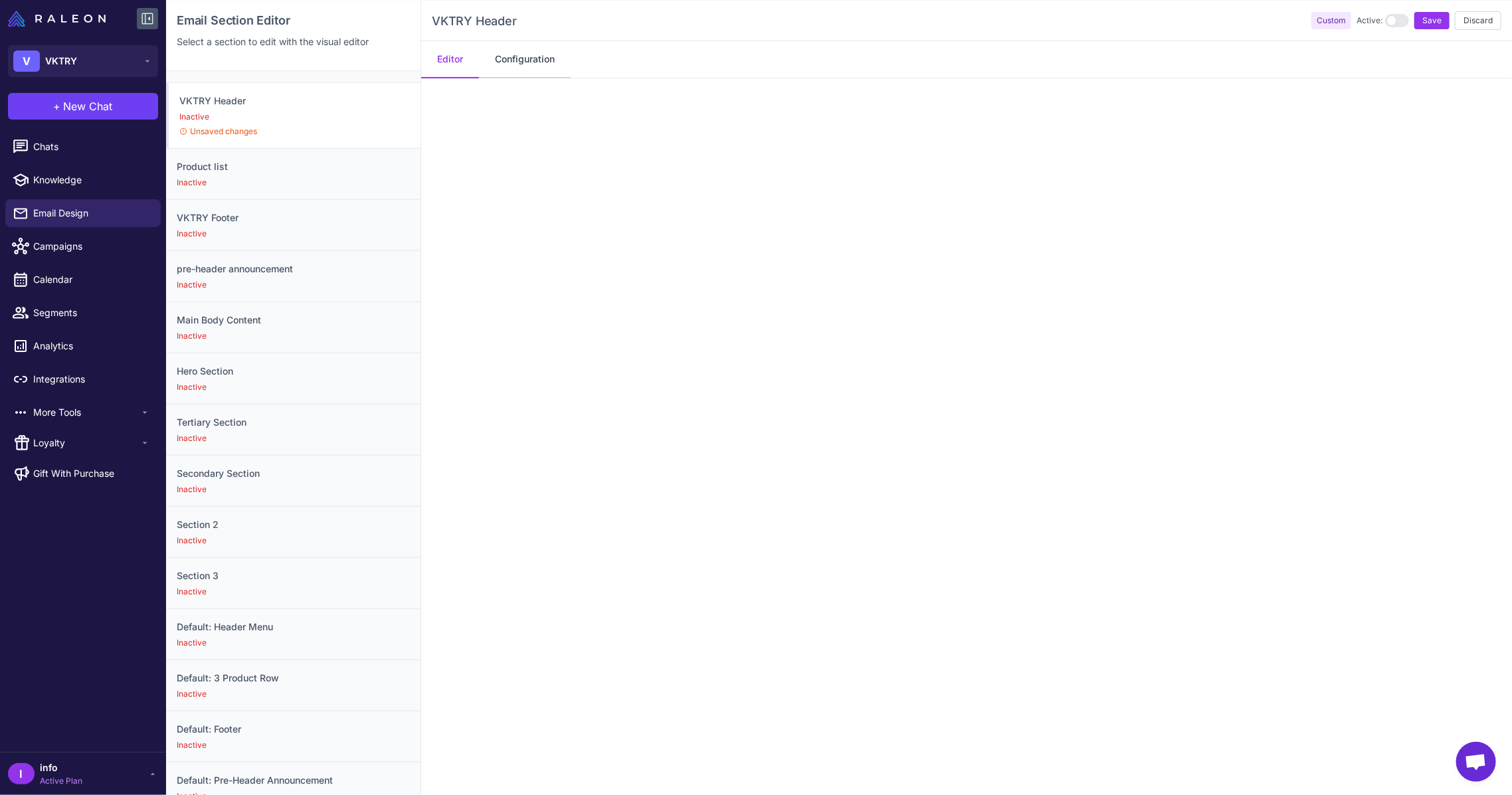
click at [558, 75] on button "Configuration" at bounding box center [525, 60] width 92 height 37
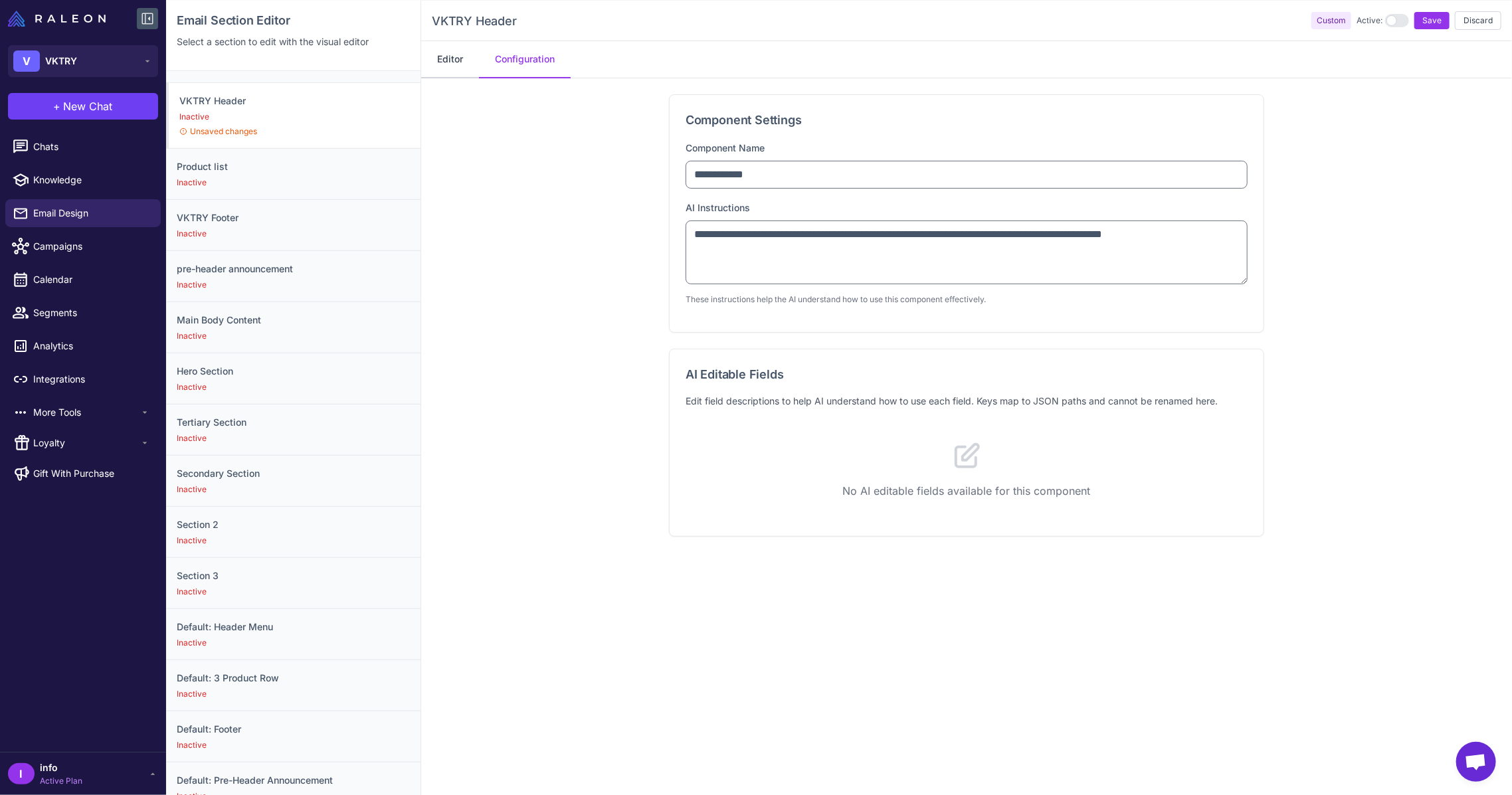
click at [463, 61] on button "Editor" at bounding box center [450, 60] width 58 height 37
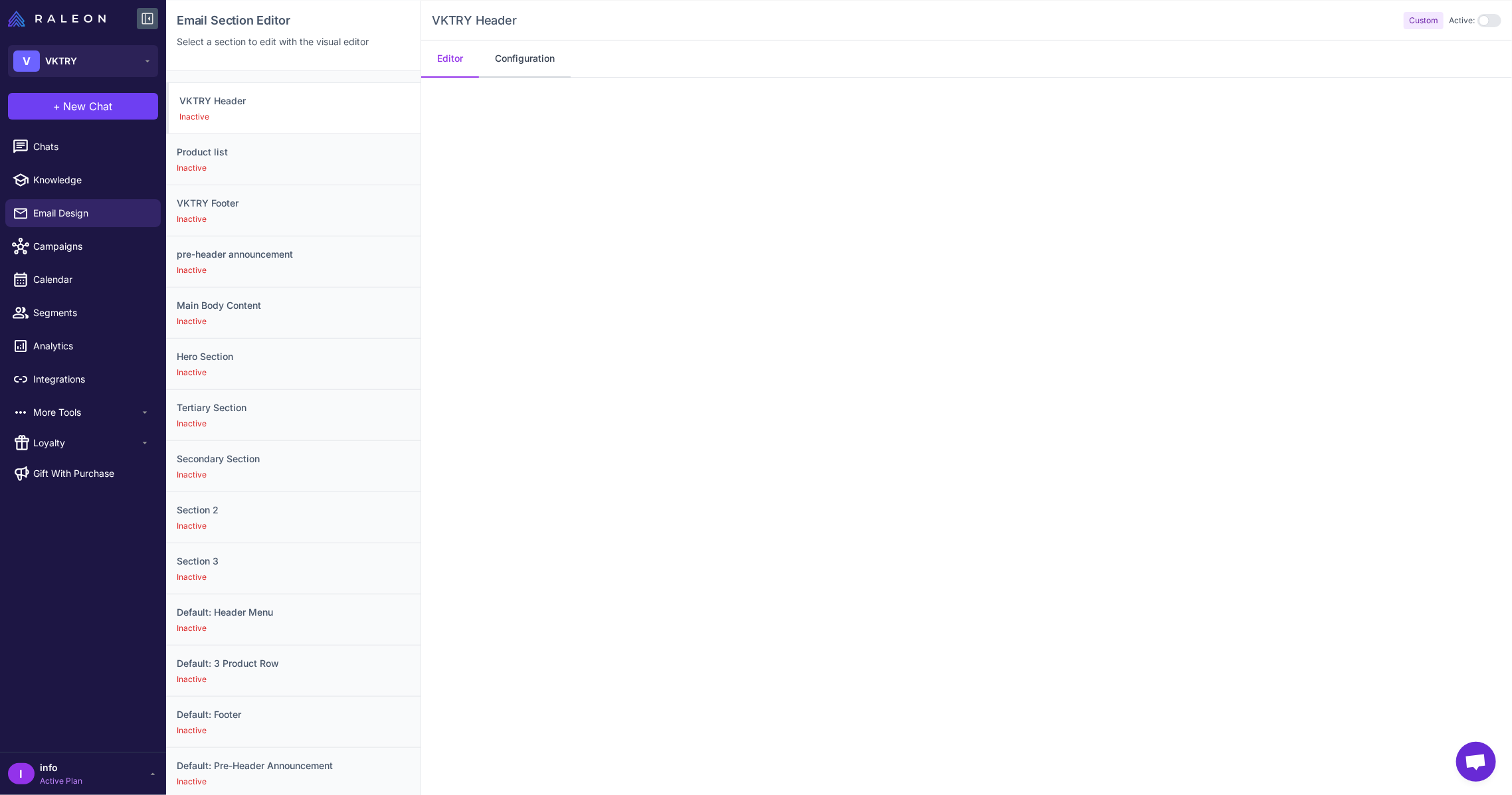
click at [531, 42] on button "Configuration" at bounding box center [525, 59] width 92 height 37
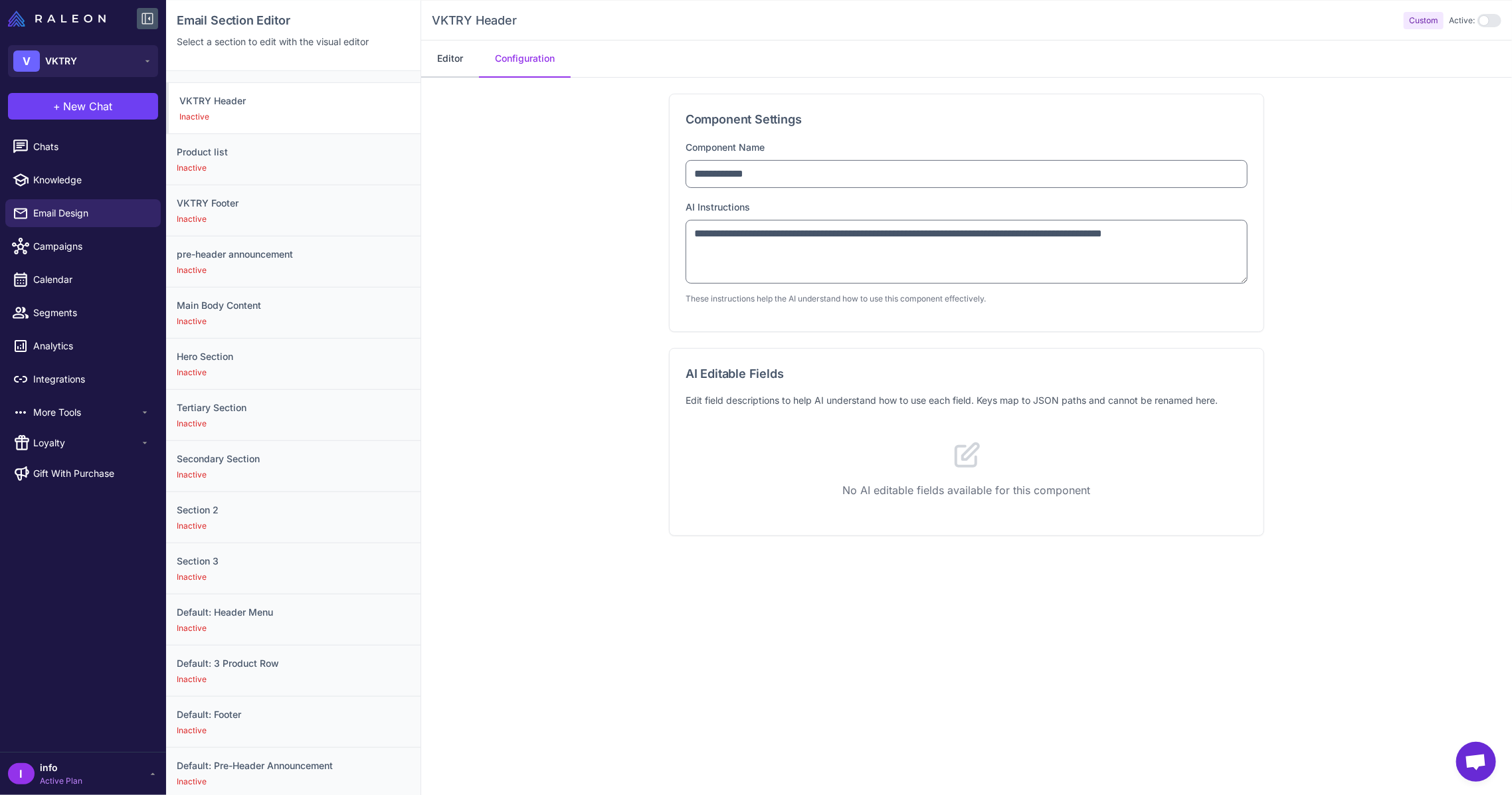
click at [441, 47] on button "Editor" at bounding box center [450, 59] width 58 height 37
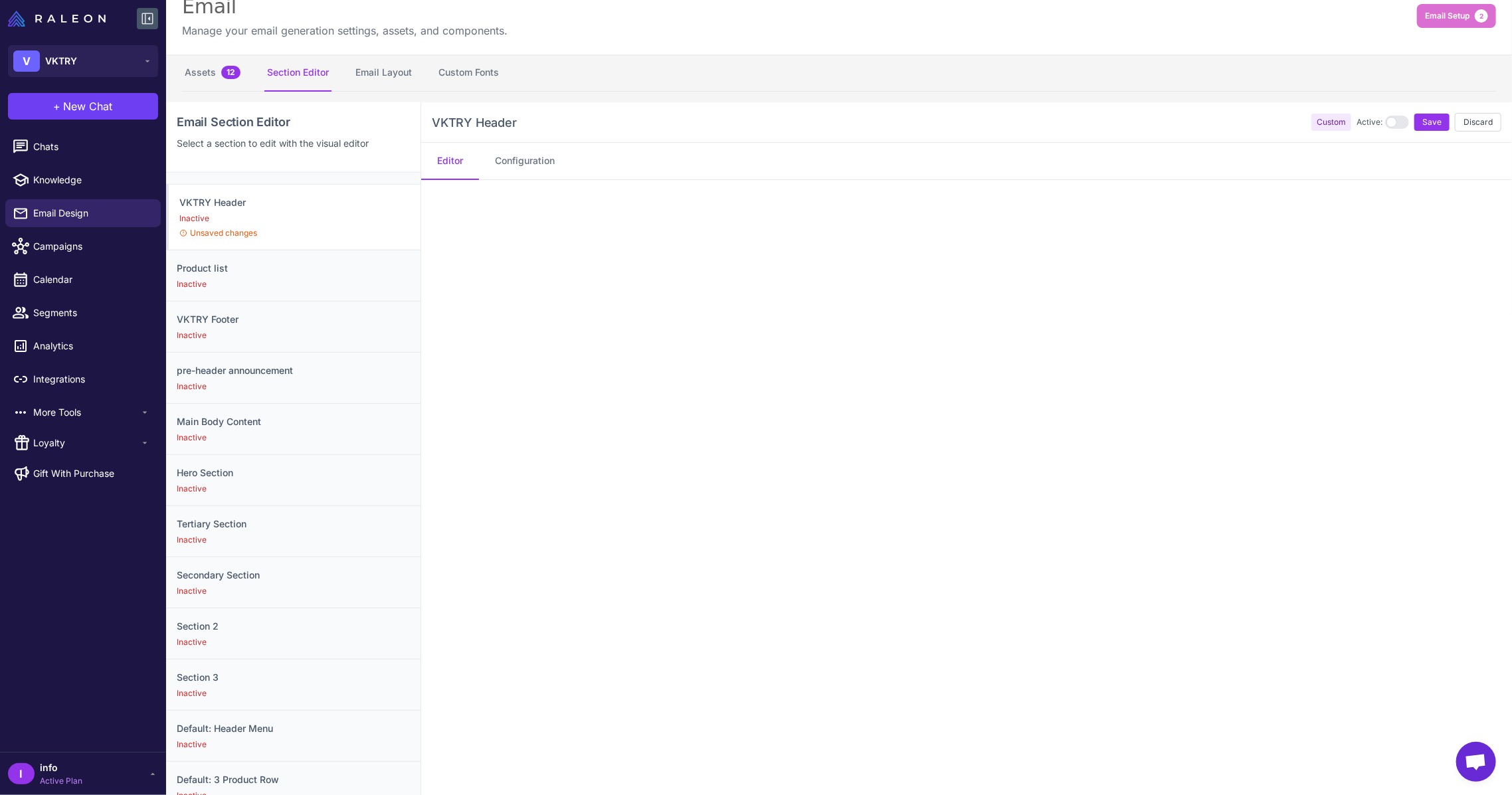
scroll to position [0, 0]
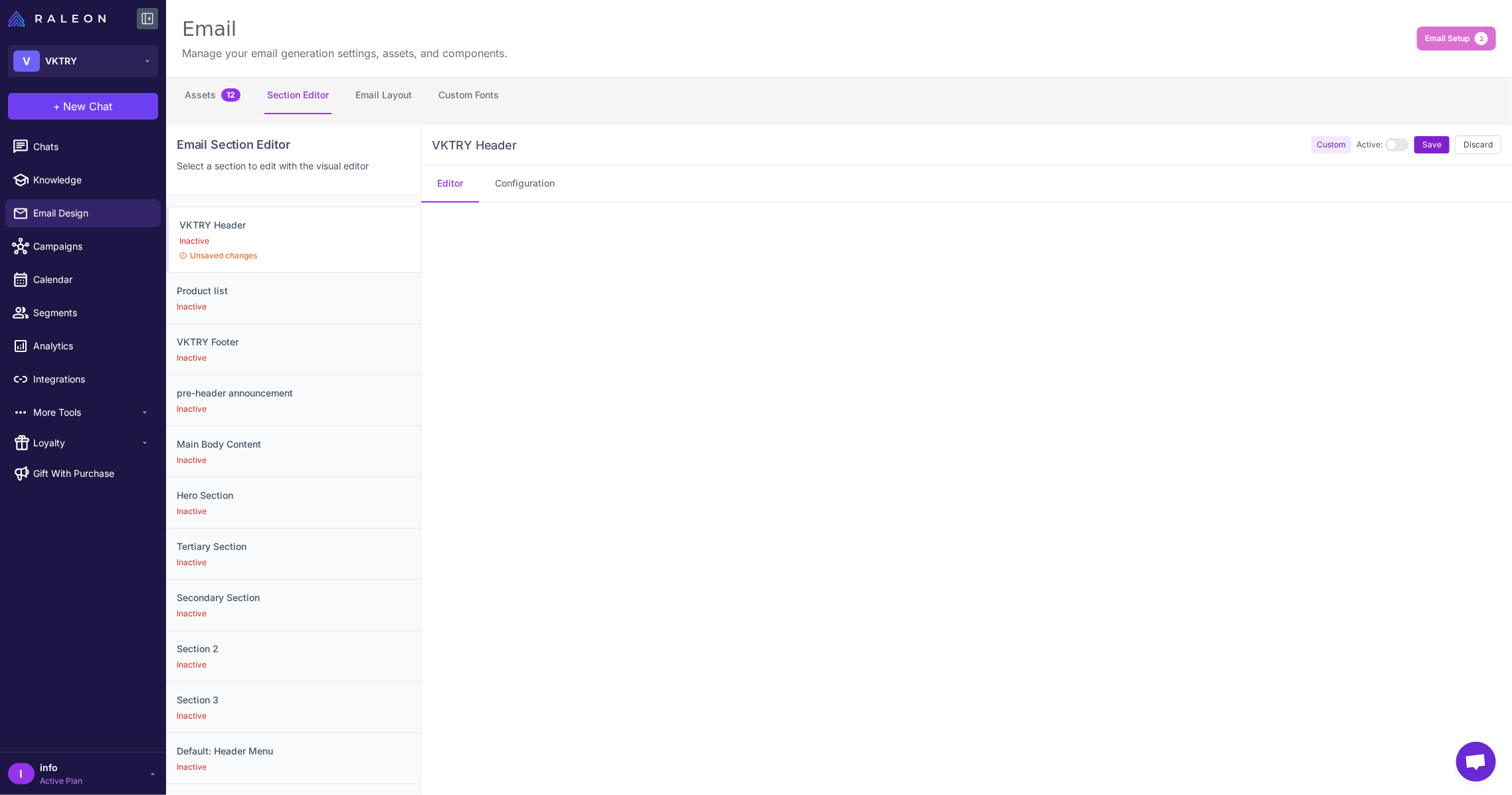
click at [1429, 143] on button "Save" at bounding box center [1431, 144] width 35 height 17
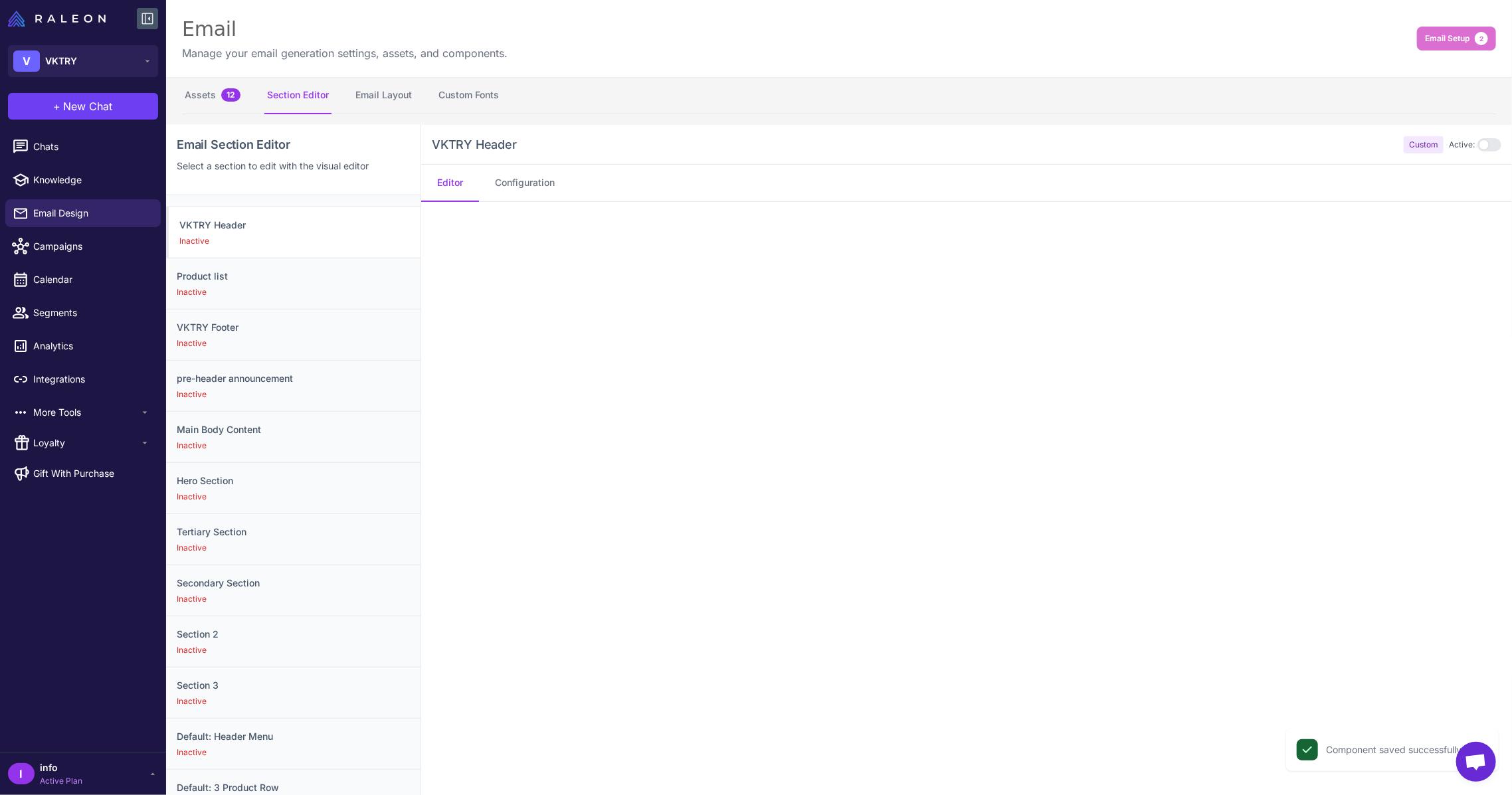
click at [1477, 150] on div at bounding box center [1489, 144] width 24 height 13
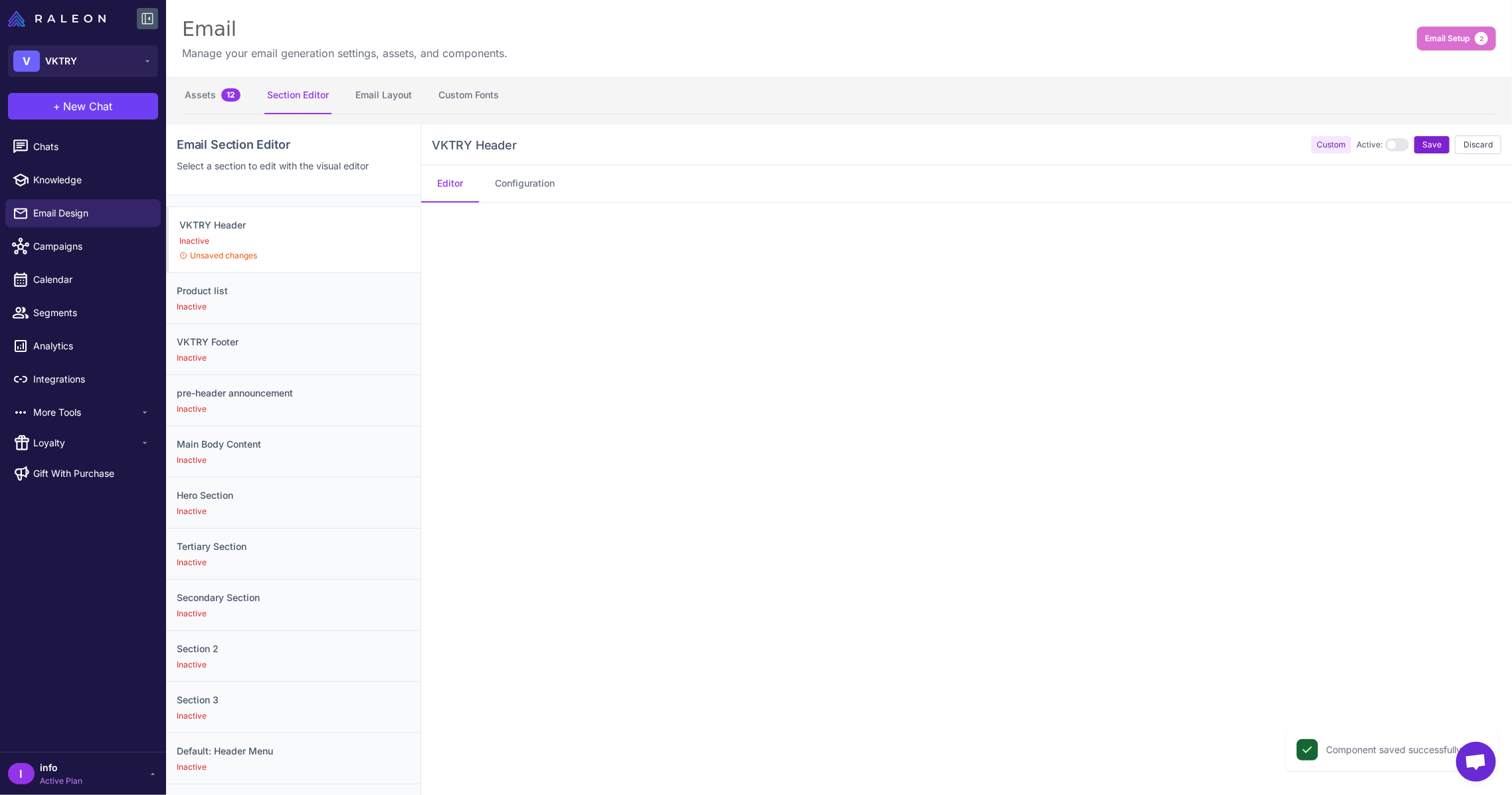
click at [1426, 151] on button "Save" at bounding box center [1431, 144] width 35 height 17
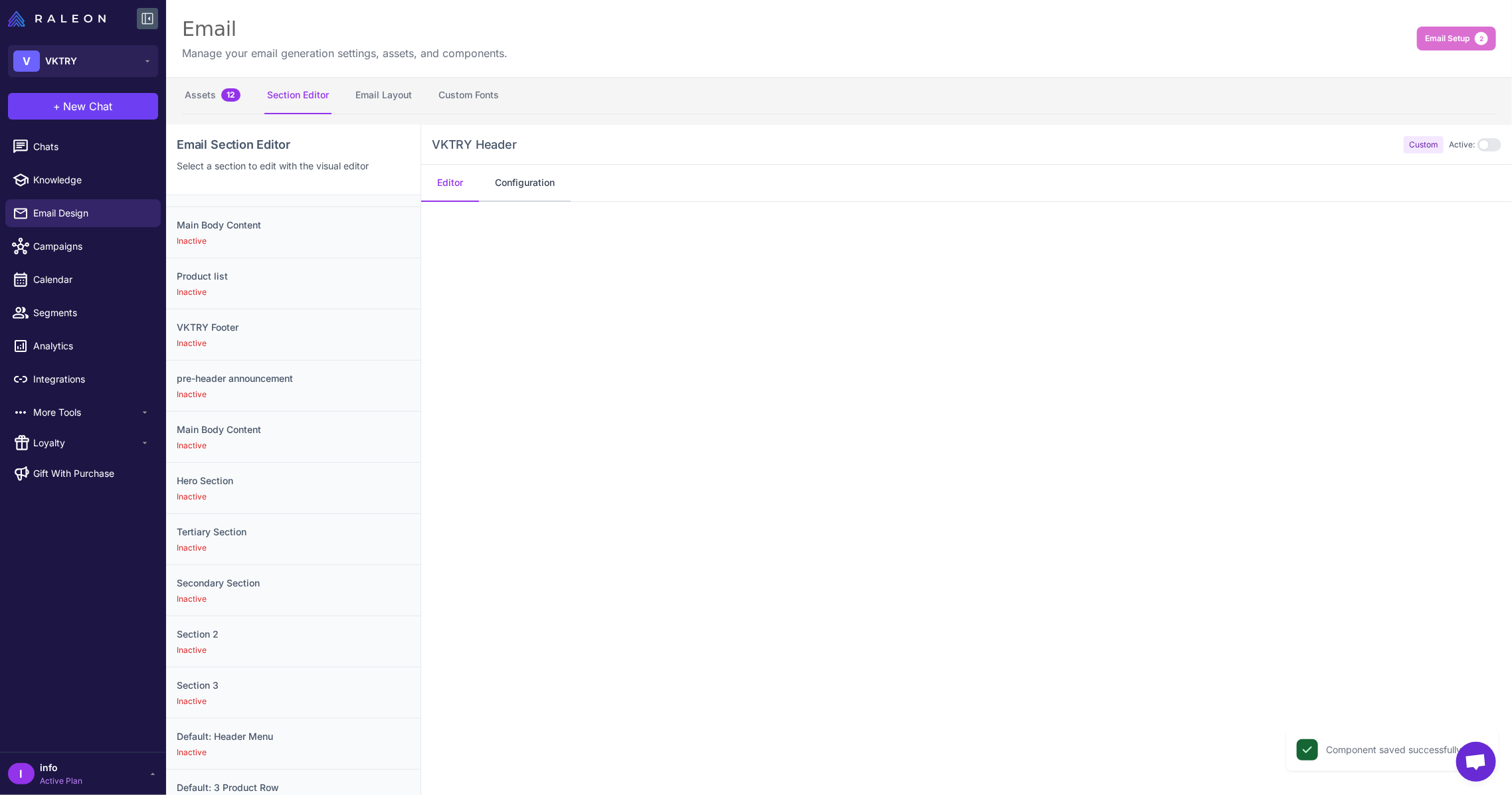
click at [531, 174] on button "Configuration" at bounding box center [525, 183] width 92 height 37
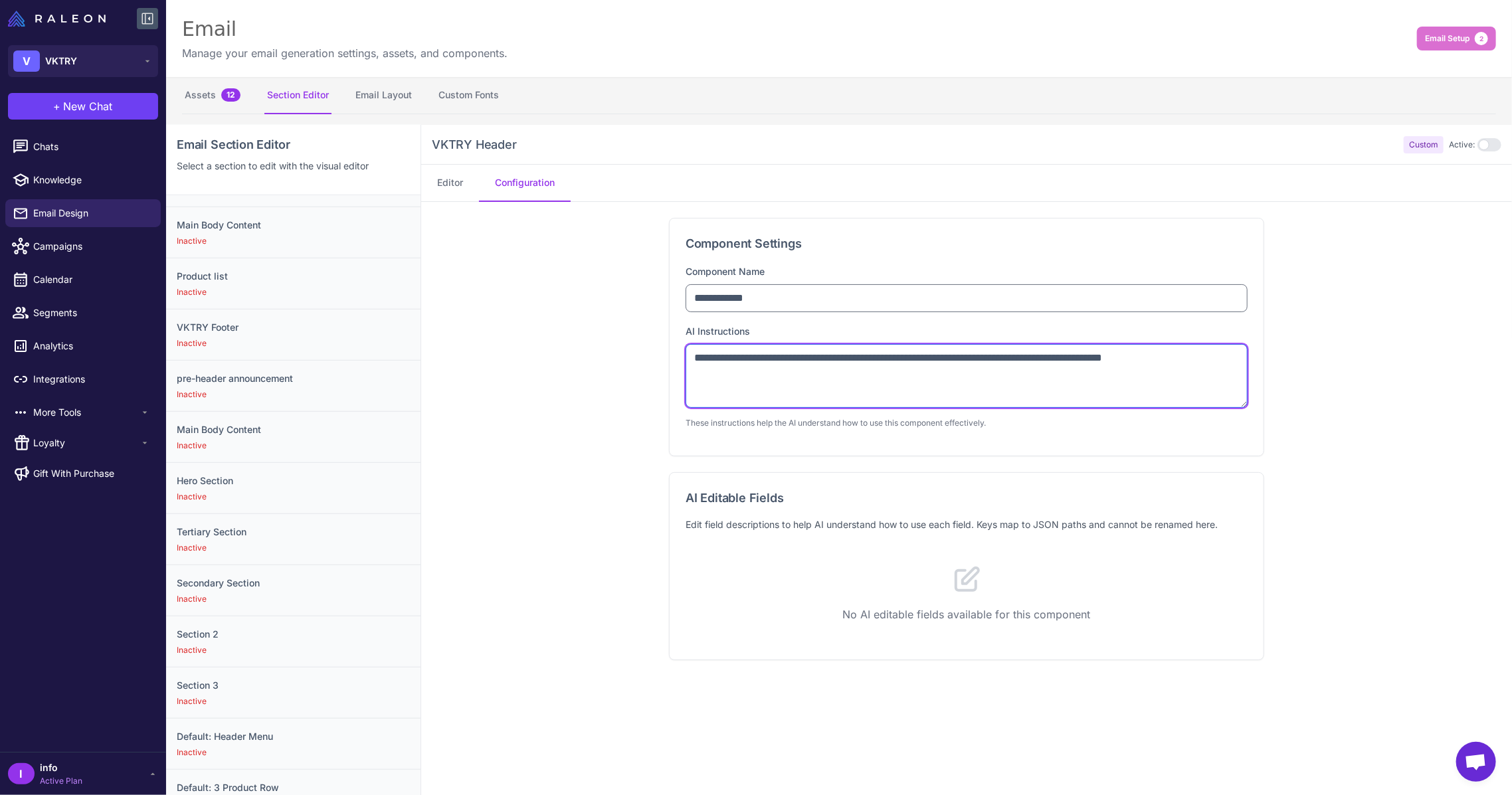
drag, startPoint x: 856, startPoint y: 359, endPoint x: 1132, endPoint y: 358, distance: 276.0
click at [1132, 358] on textarea "**********" at bounding box center [966, 376] width 562 height 64
click at [1076, 363] on textarea "**********" at bounding box center [966, 376] width 562 height 64
type textarea "**********"
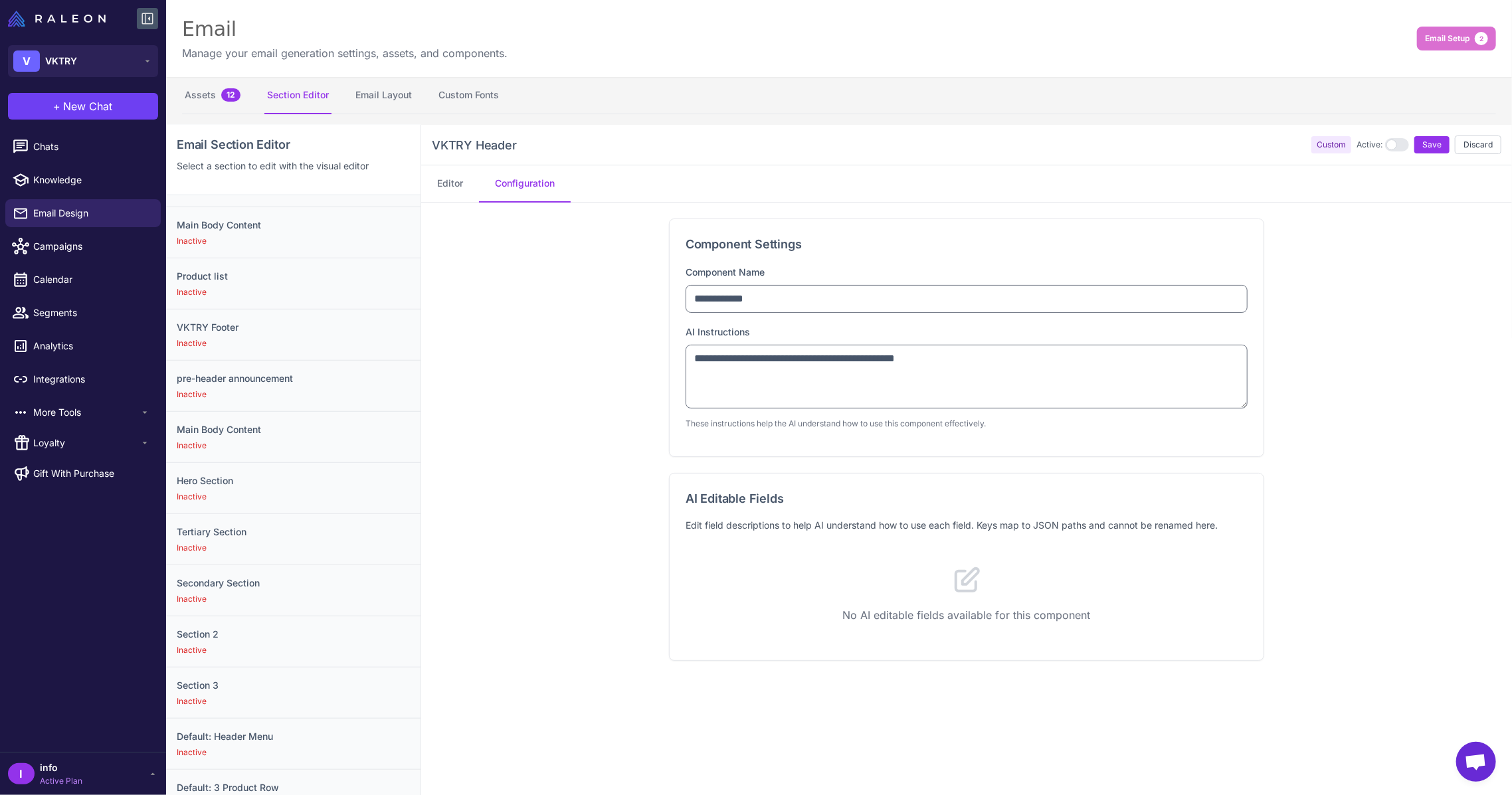
click at [1299, 382] on div "**********" at bounding box center [966, 561] width 1091 height 717
click at [1422, 148] on span "Save" at bounding box center [1432, 144] width 19 height 12
click at [421, 178] on button "Editor" at bounding box center [450, 183] width 58 height 37
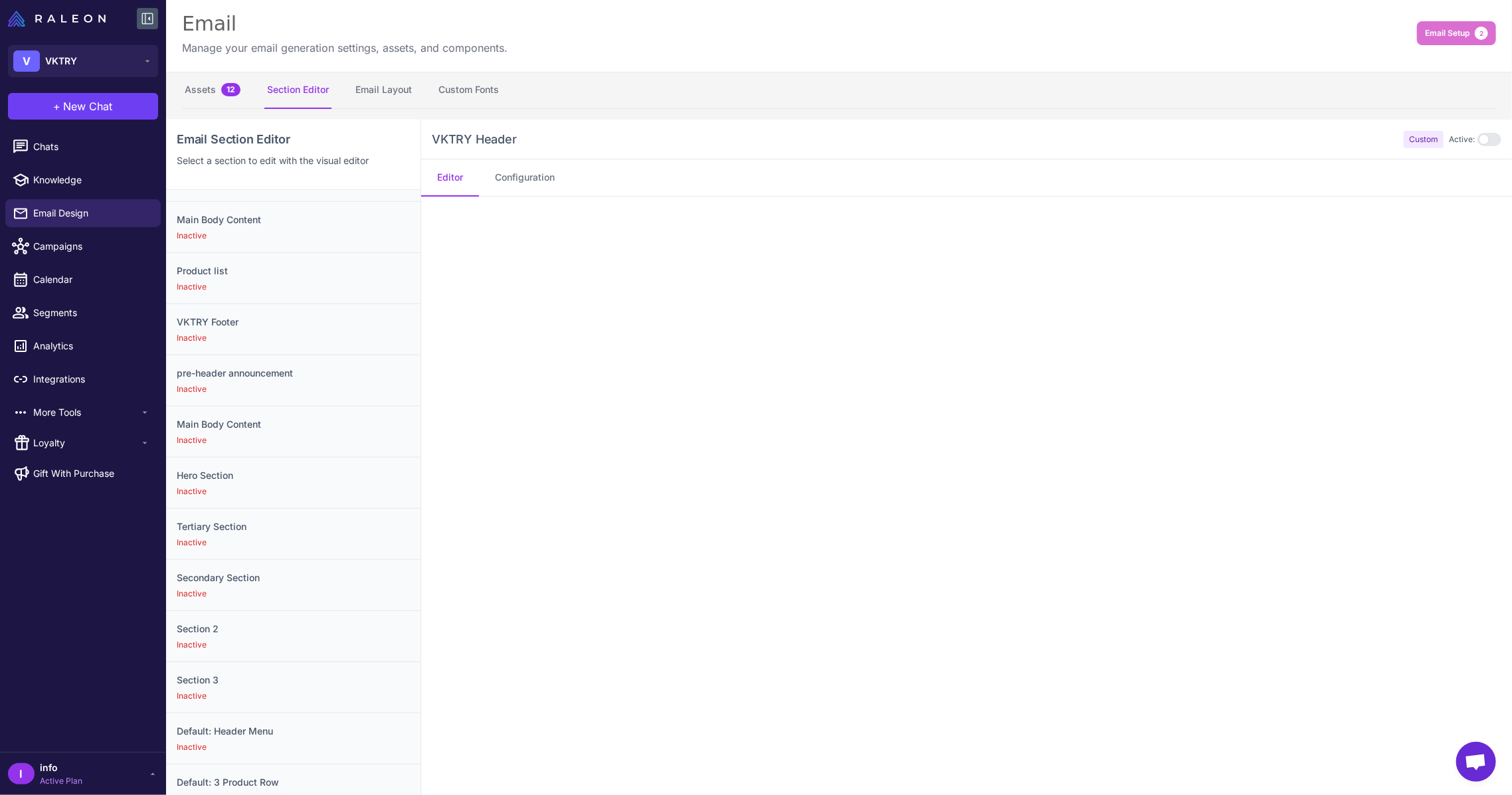
scroll to position [0, 0]
click at [533, 170] on button "Configuration" at bounding box center [525, 183] width 92 height 37
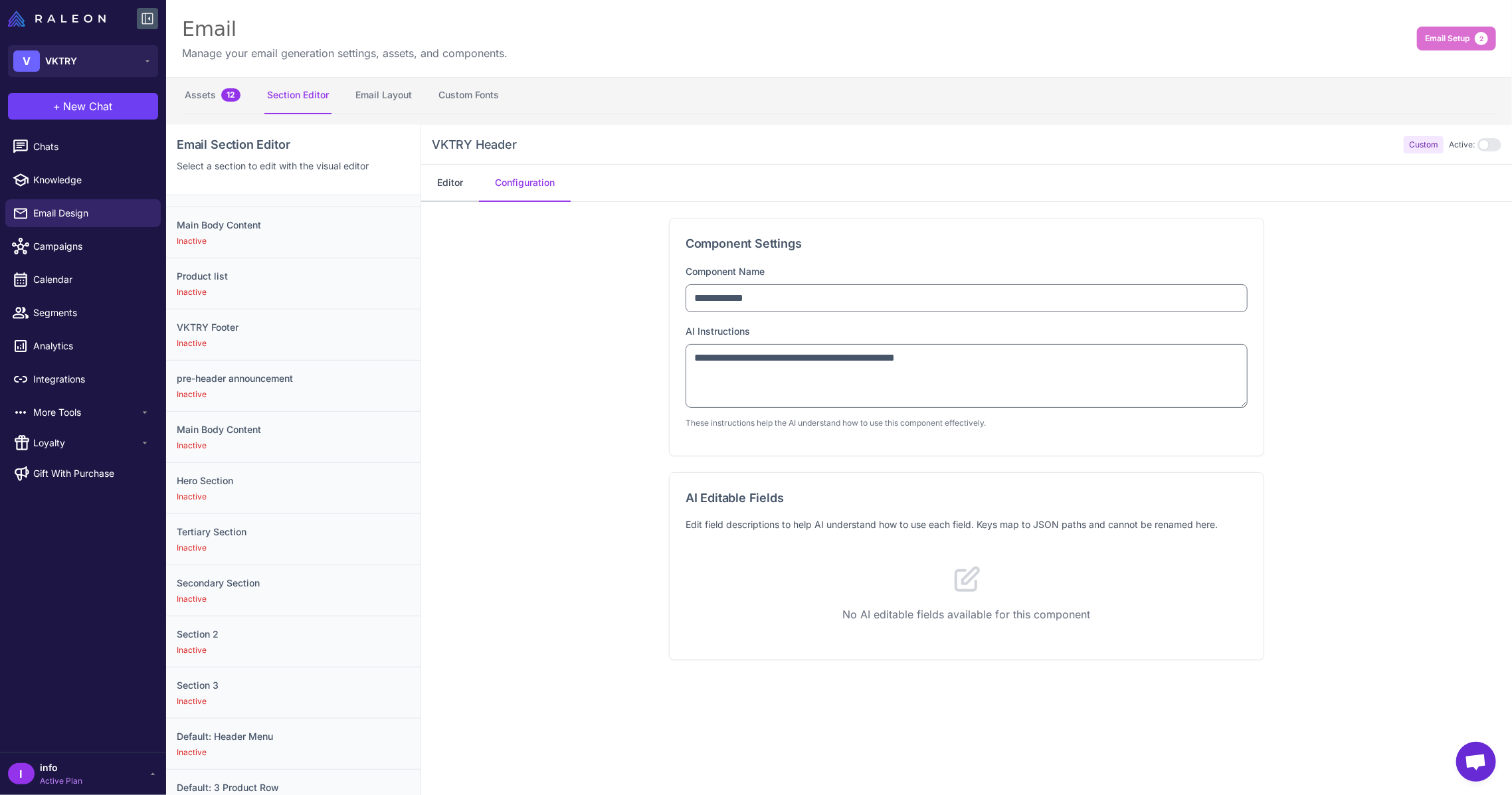
click at [450, 192] on button "Editor" at bounding box center [450, 183] width 58 height 37
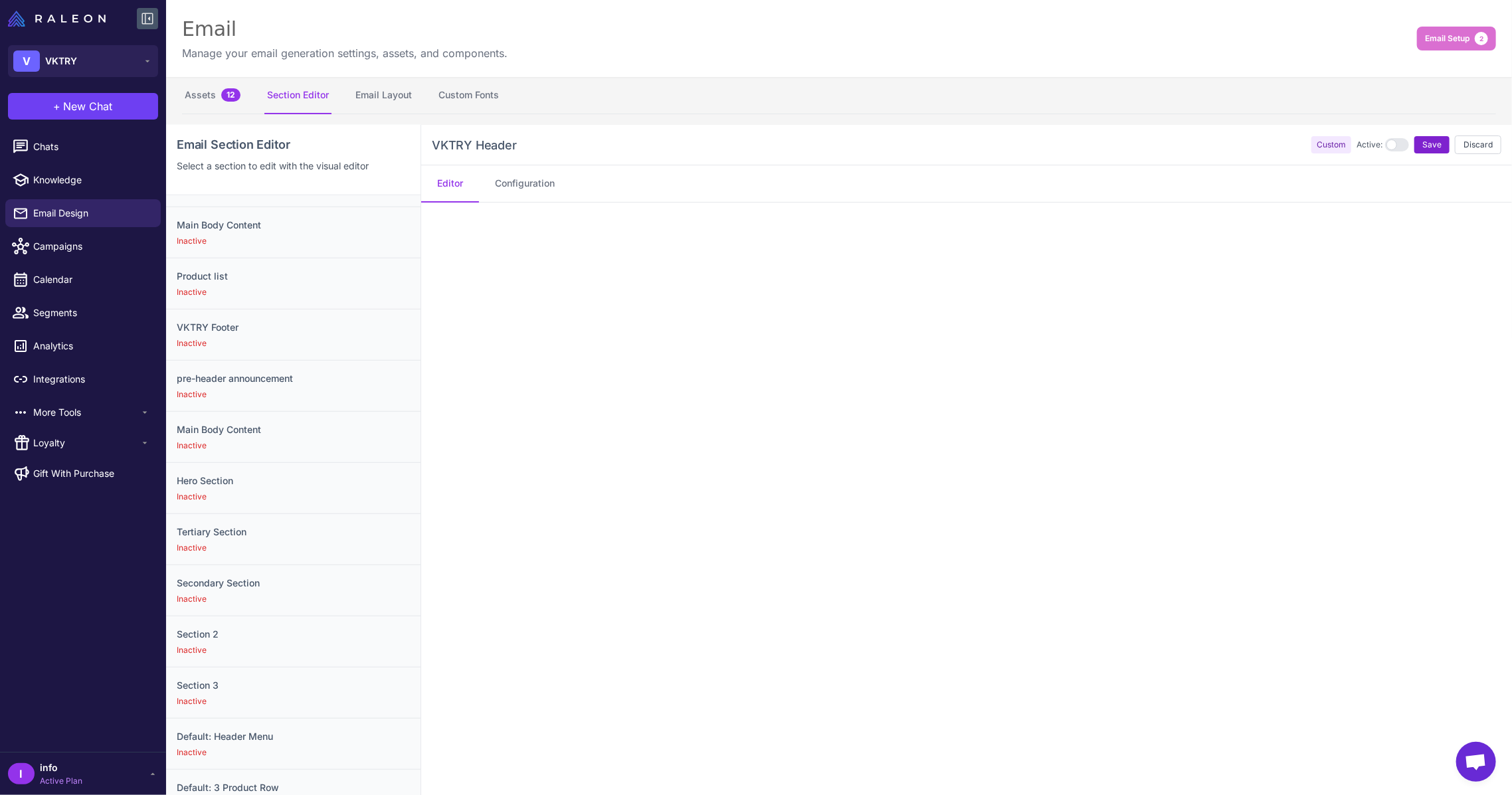
click at [1422, 146] on span "Save" at bounding box center [1432, 144] width 19 height 12
click at [532, 184] on button "Configuration" at bounding box center [525, 183] width 92 height 37
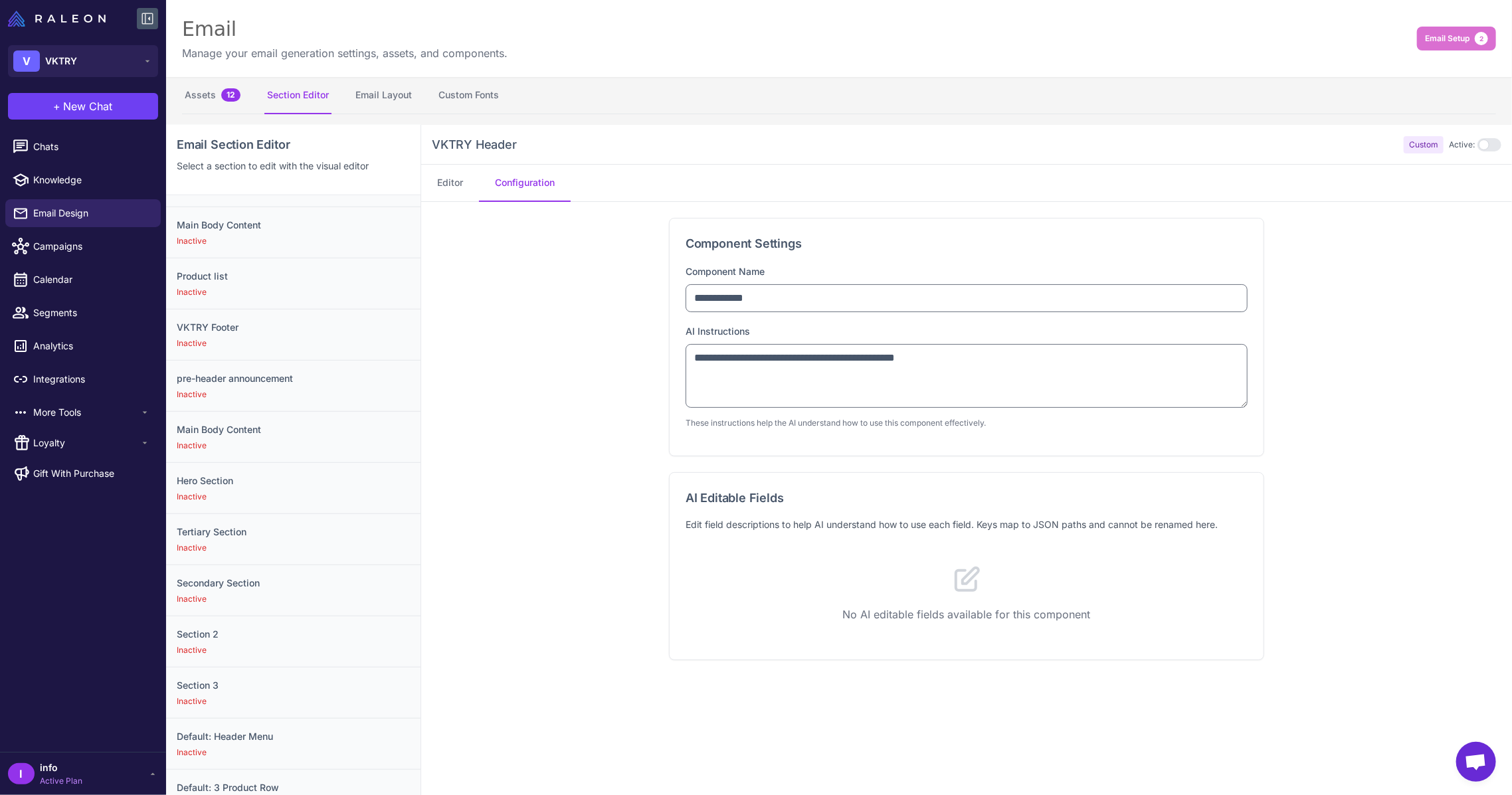
click at [960, 574] on icon at bounding box center [967, 579] width 23 height 23
click at [946, 612] on p "No AI editable fields available for this component" at bounding box center [966, 614] width 562 height 16
click at [451, 200] on button "Editor" at bounding box center [450, 183] width 58 height 37
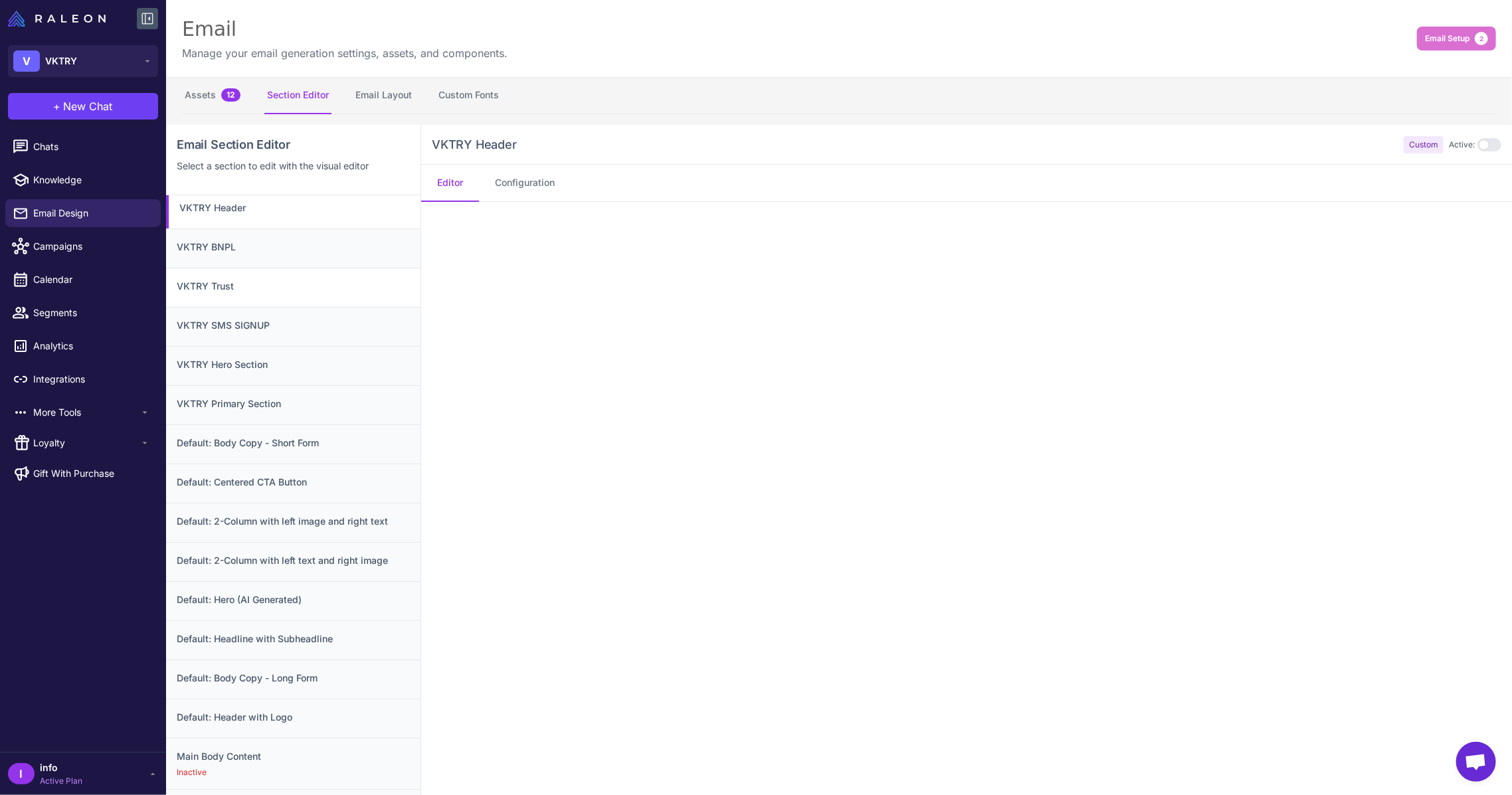
scroll to position [0, 0]
click at [308, 262] on div "VKTRY BNPL" at bounding box center [293, 253] width 255 height 39
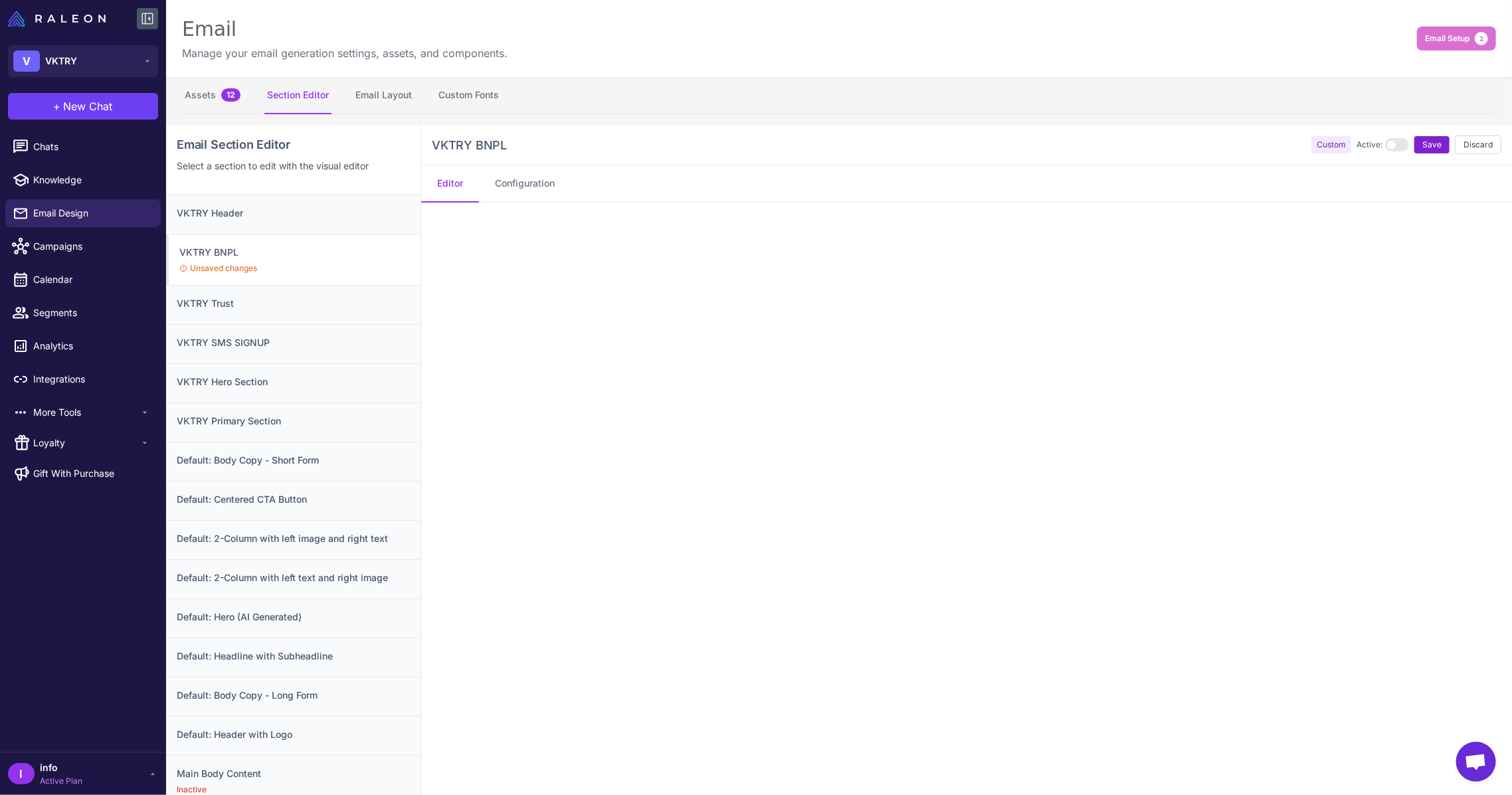
click at [1430, 152] on button "Save" at bounding box center [1431, 144] width 35 height 17
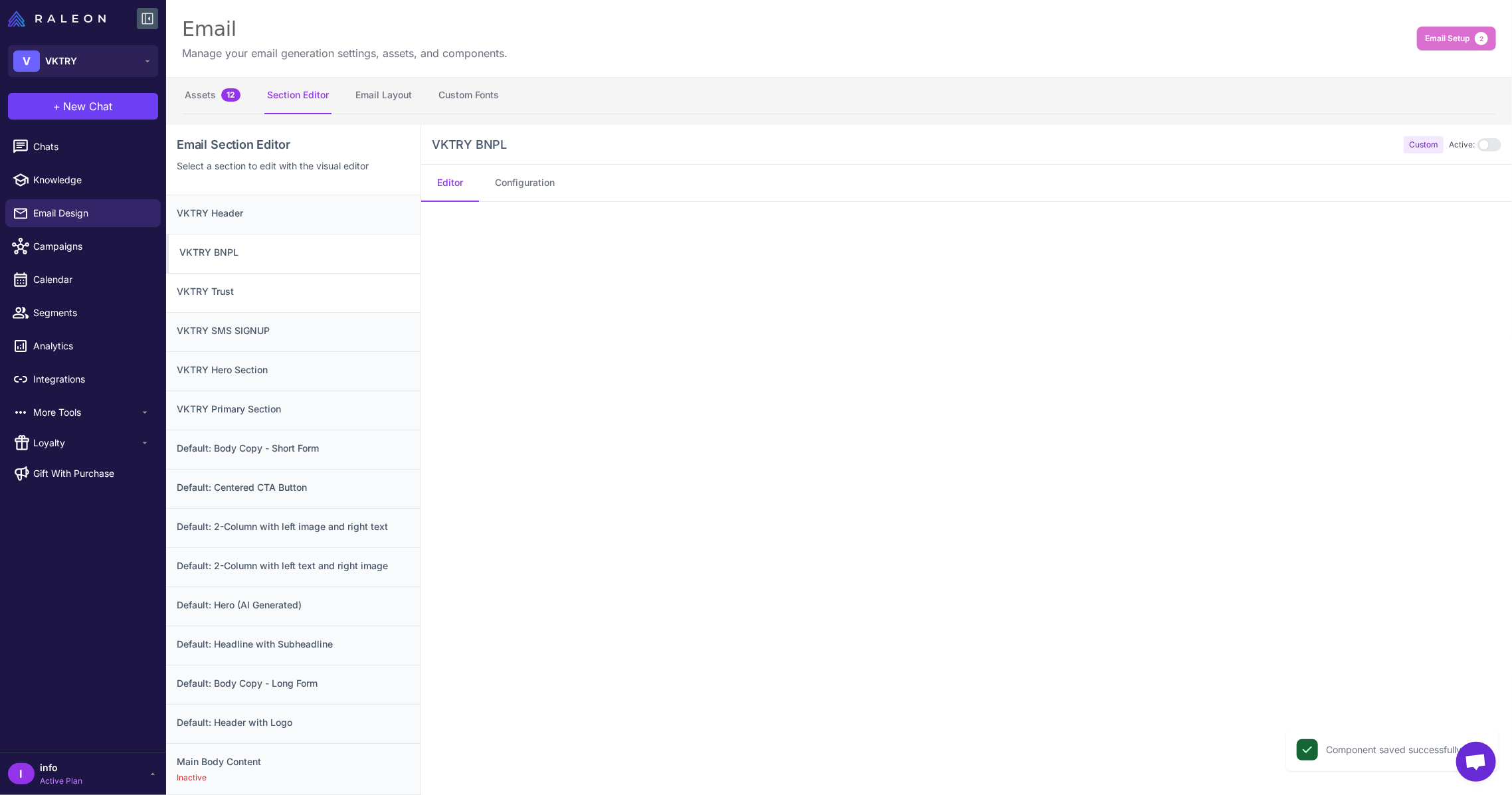
click at [244, 293] on h3 "VKTRY Trust" at bounding box center [293, 291] width 233 height 14
click at [346, 298] on h3 "VKTRY Trust" at bounding box center [294, 291] width 231 height 14
click at [334, 316] on div "VKTRY SMS SIGNUP" at bounding box center [293, 332] width 255 height 39
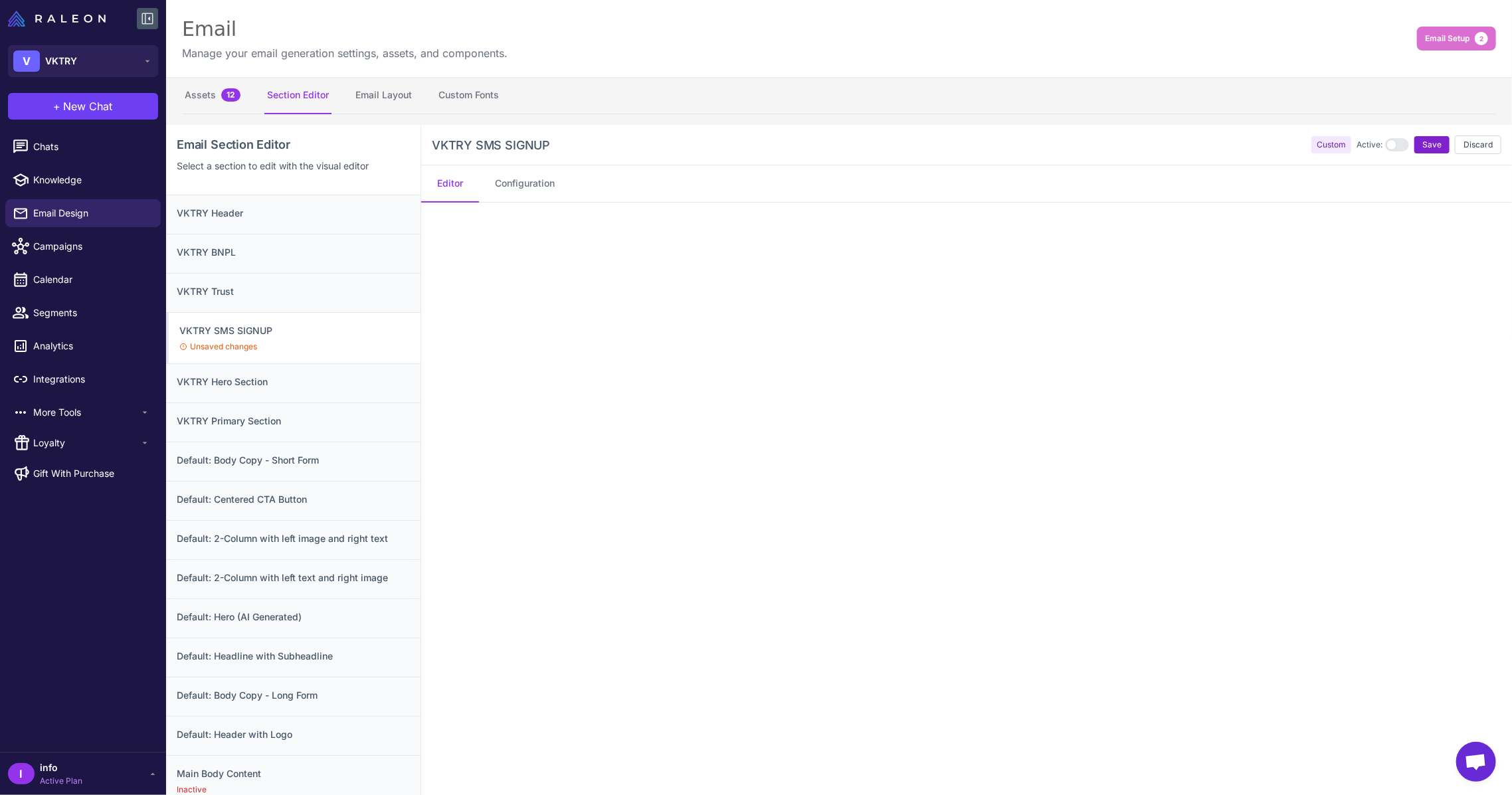
click at [1414, 141] on button "Save" at bounding box center [1431, 144] width 35 height 17
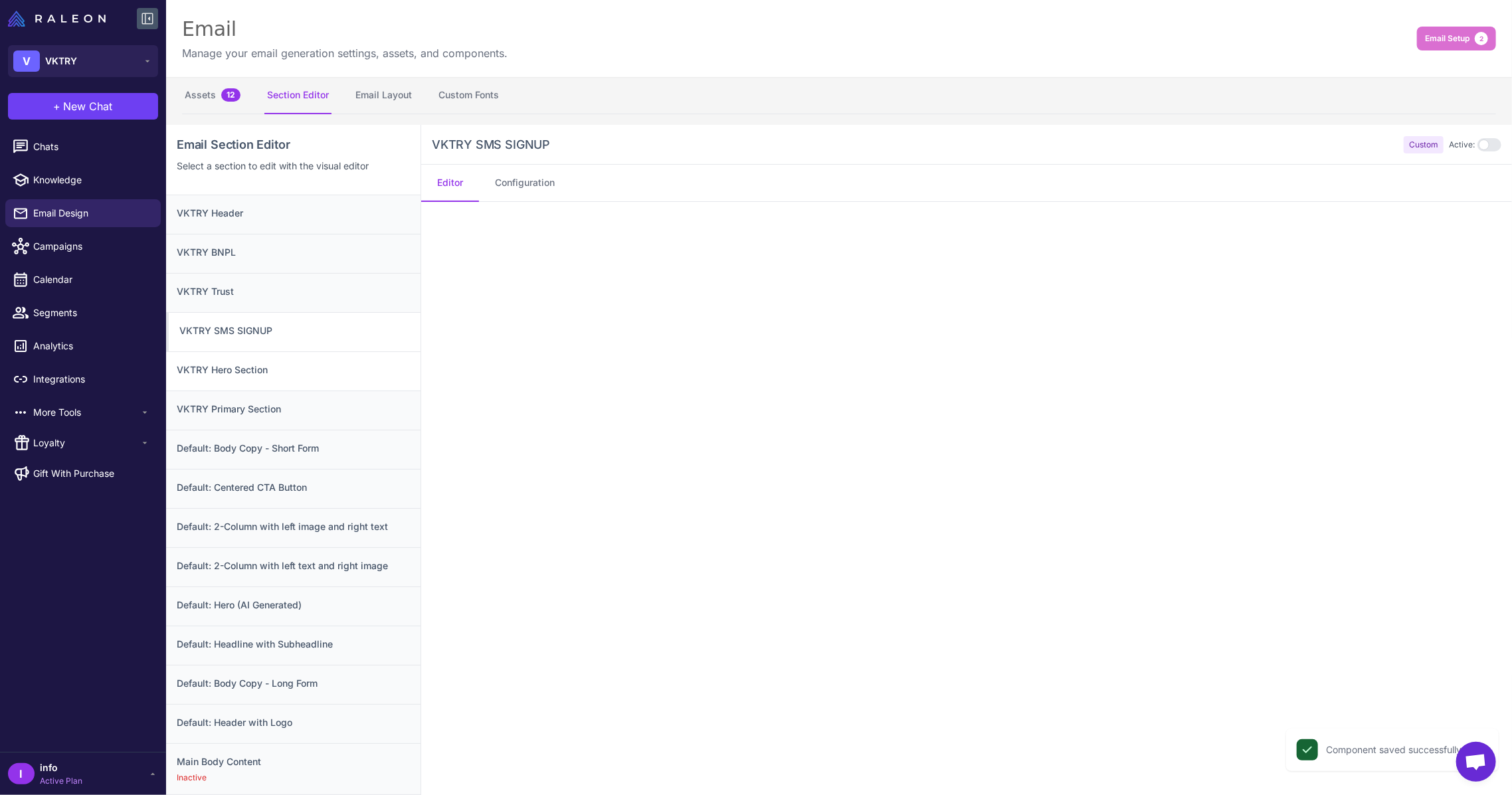
click at [223, 368] on h3 "VKTRY Hero Section" at bounding box center [293, 369] width 233 height 14
click at [259, 402] on h3 "VKTRY Primary Section" at bounding box center [293, 408] width 233 height 14
click at [285, 449] on h3 "Default: Body Copy - Short Form" at bounding box center [293, 448] width 233 height 14
click at [281, 485] on h3 "Default: Centered CTA Button" at bounding box center [293, 487] width 233 height 14
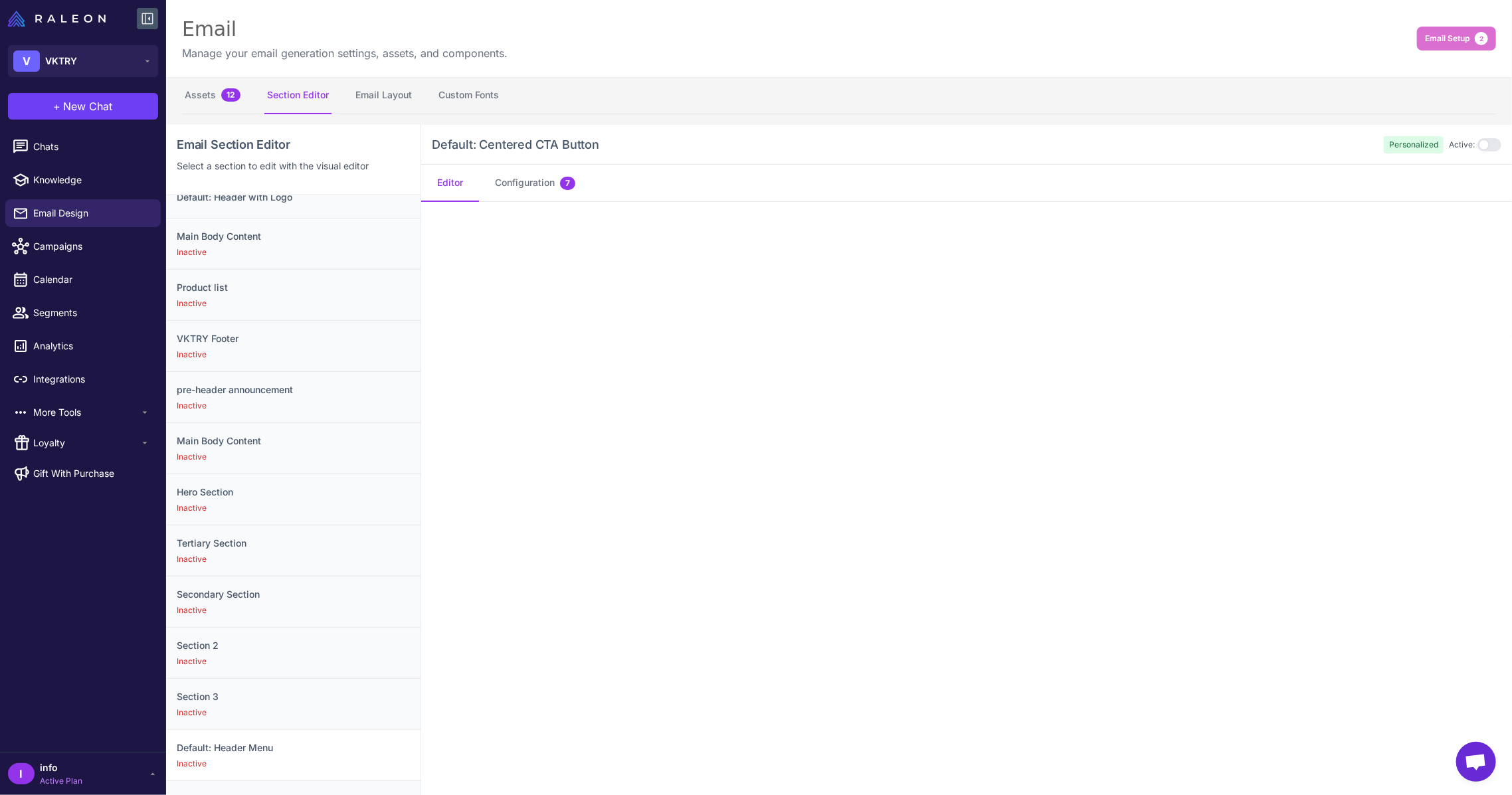
scroll to position [537, 0]
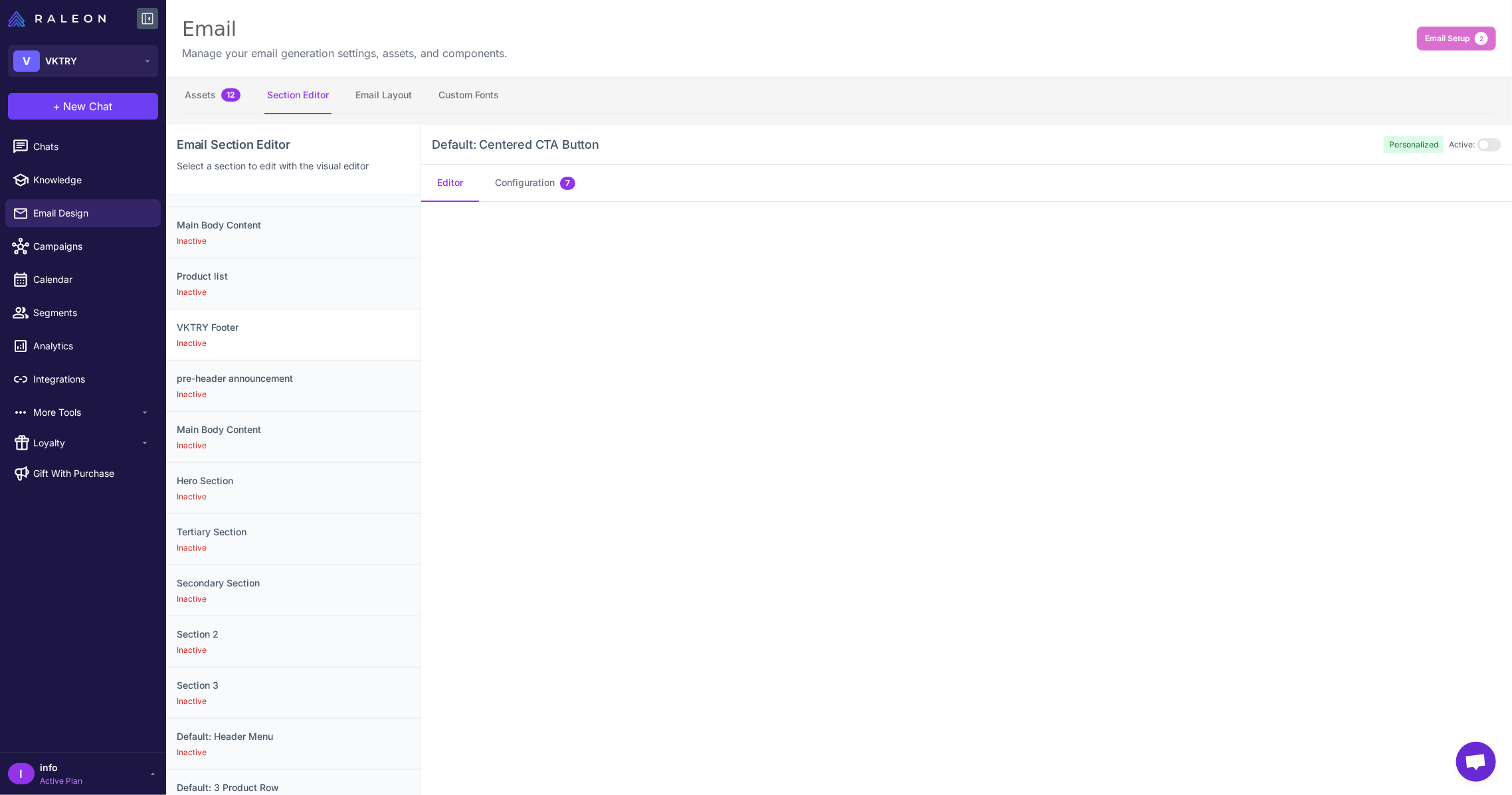
click at [308, 341] on div "Inactive" at bounding box center [293, 343] width 233 height 12
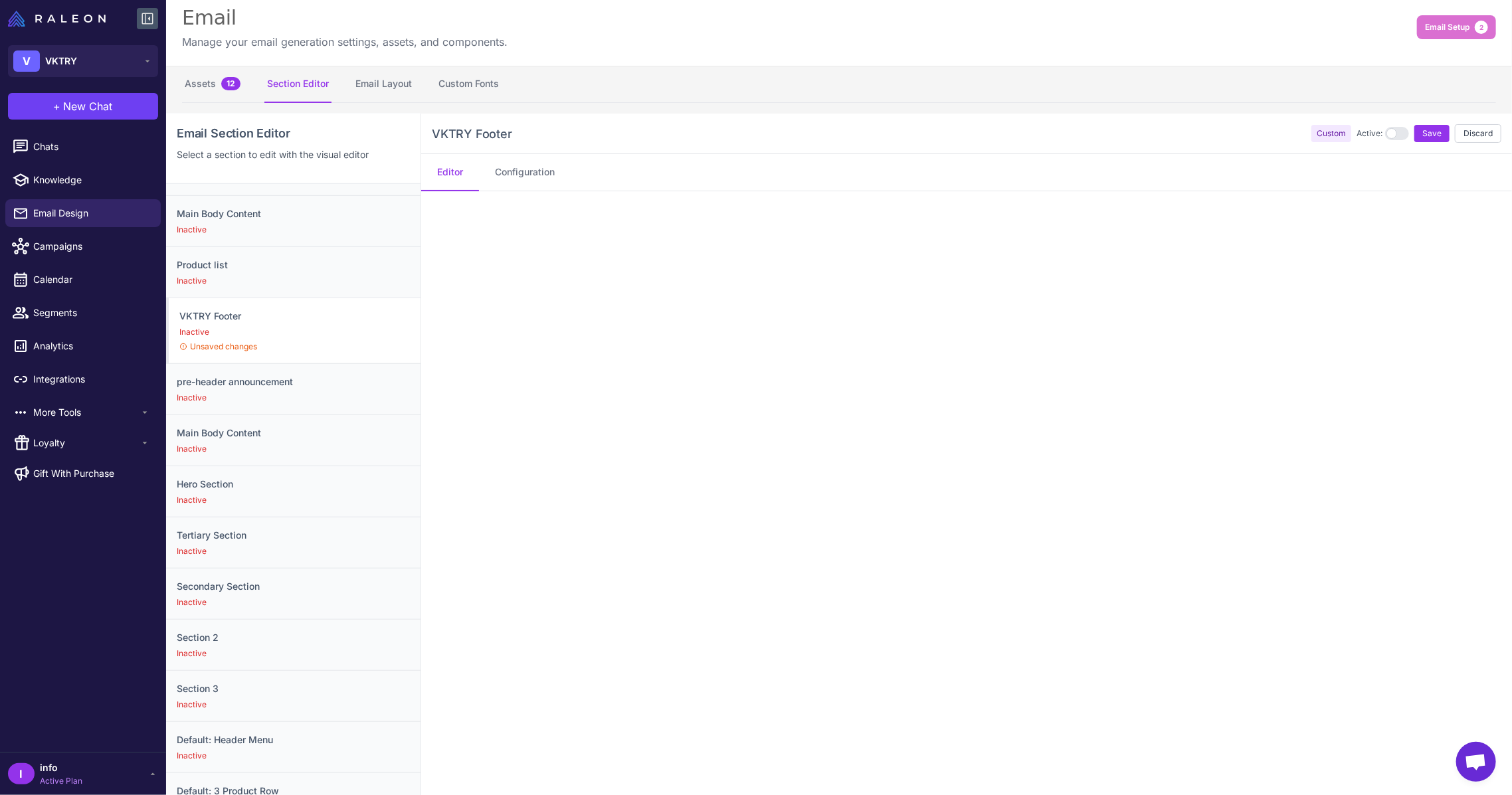
scroll to position [0, 0]
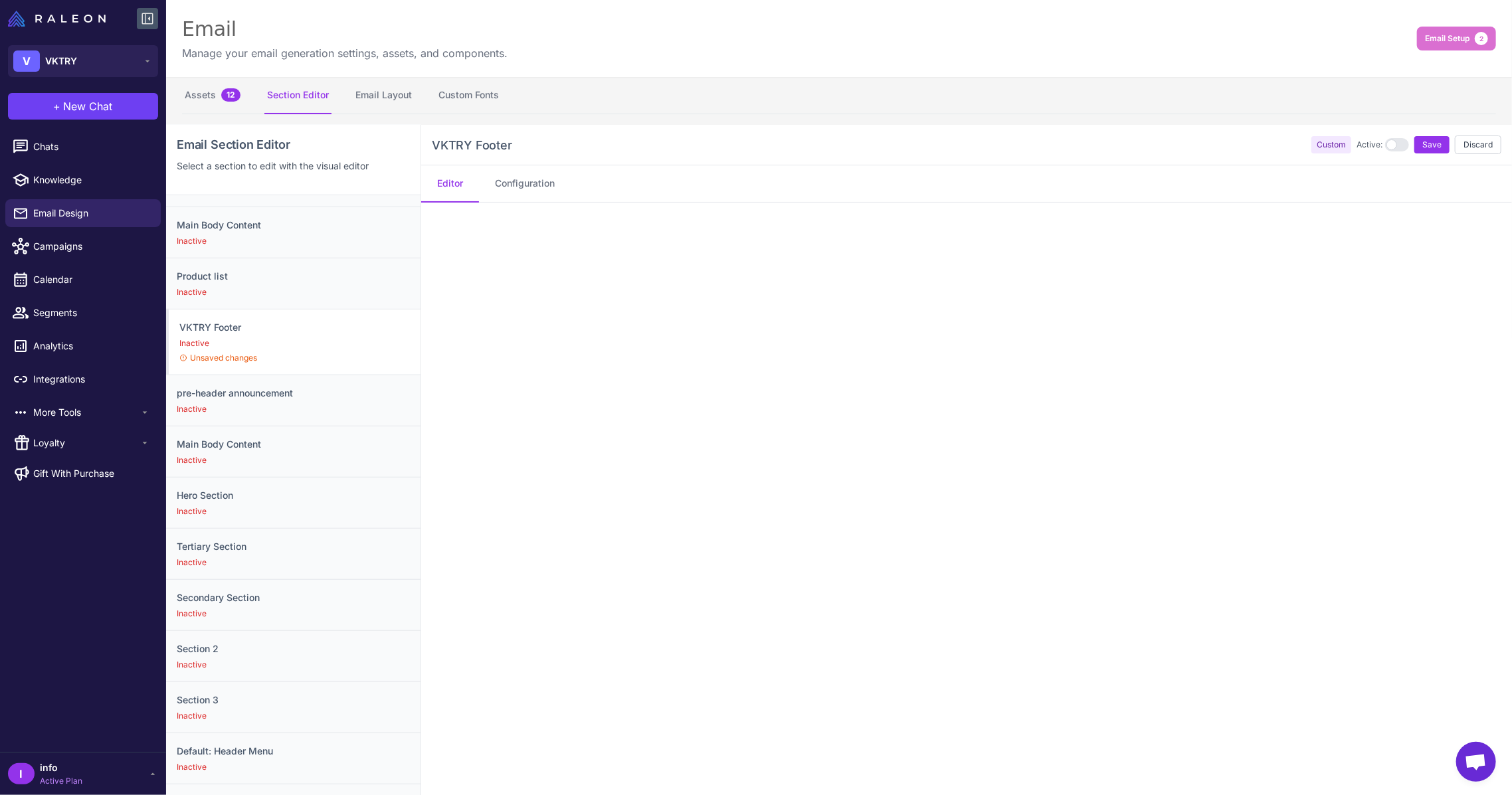
click at [1386, 146] on div at bounding box center [1397, 144] width 24 height 13
click at [1422, 142] on span "Save" at bounding box center [1432, 144] width 19 height 12
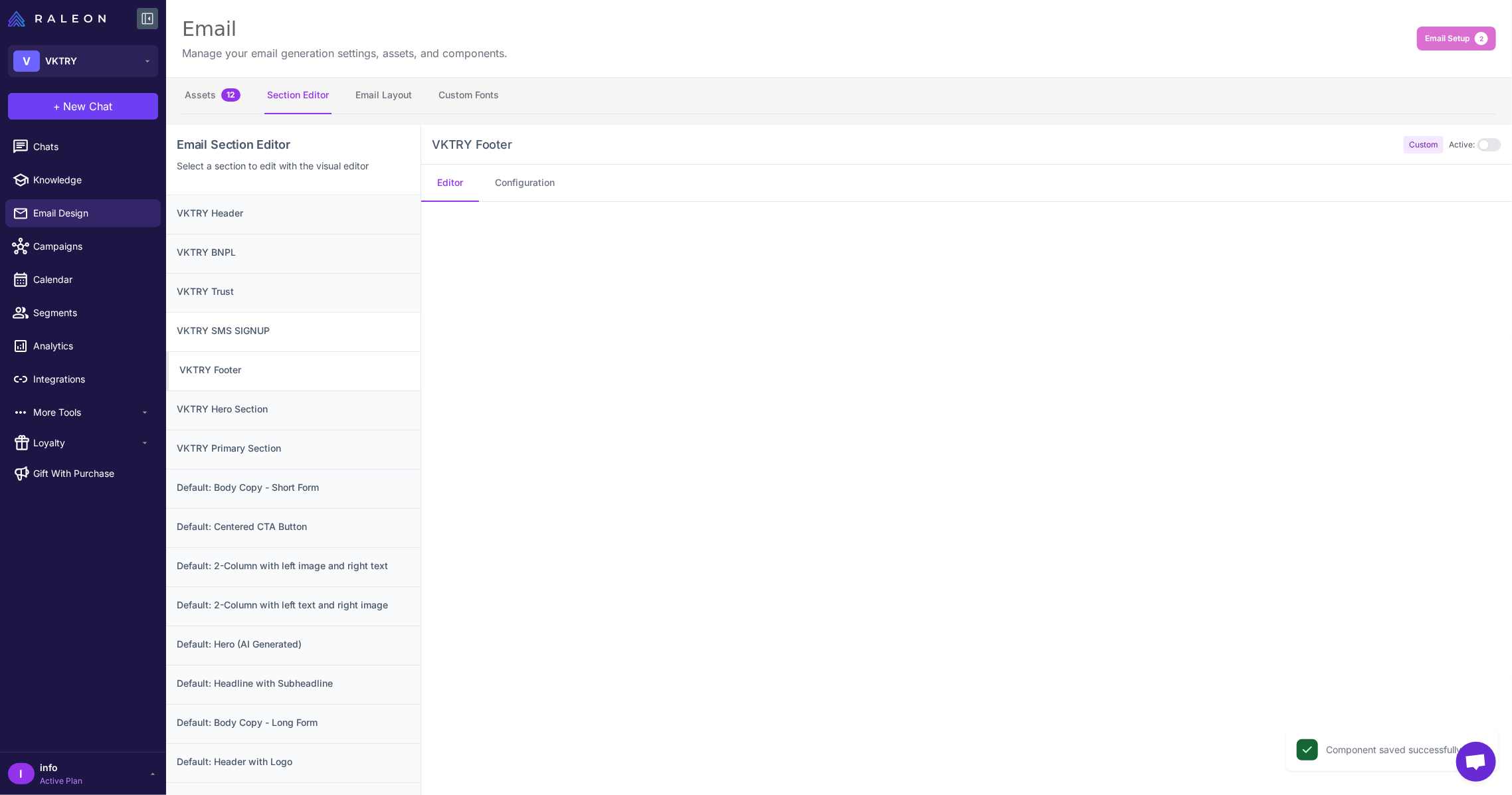
click at [303, 343] on div "VKTRY SMS SIGNUP" at bounding box center [293, 332] width 255 height 39
click at [294, 369] on h3 "VKTRY Footer" at bounding box center [293, 369] width 233 height 14
click at [287, 410] on h3 "VKTRY Hero Section" at bounding box center [293, 408] width 233 height 14
click at [273, 373] on h3 "VKTRY Footer" at bounding box center [293, 369] width 233 height 14
click at [270, 319] on div "VKTRY SMS SIGNUP" at bounding box center [293, 332] width 255 height 39
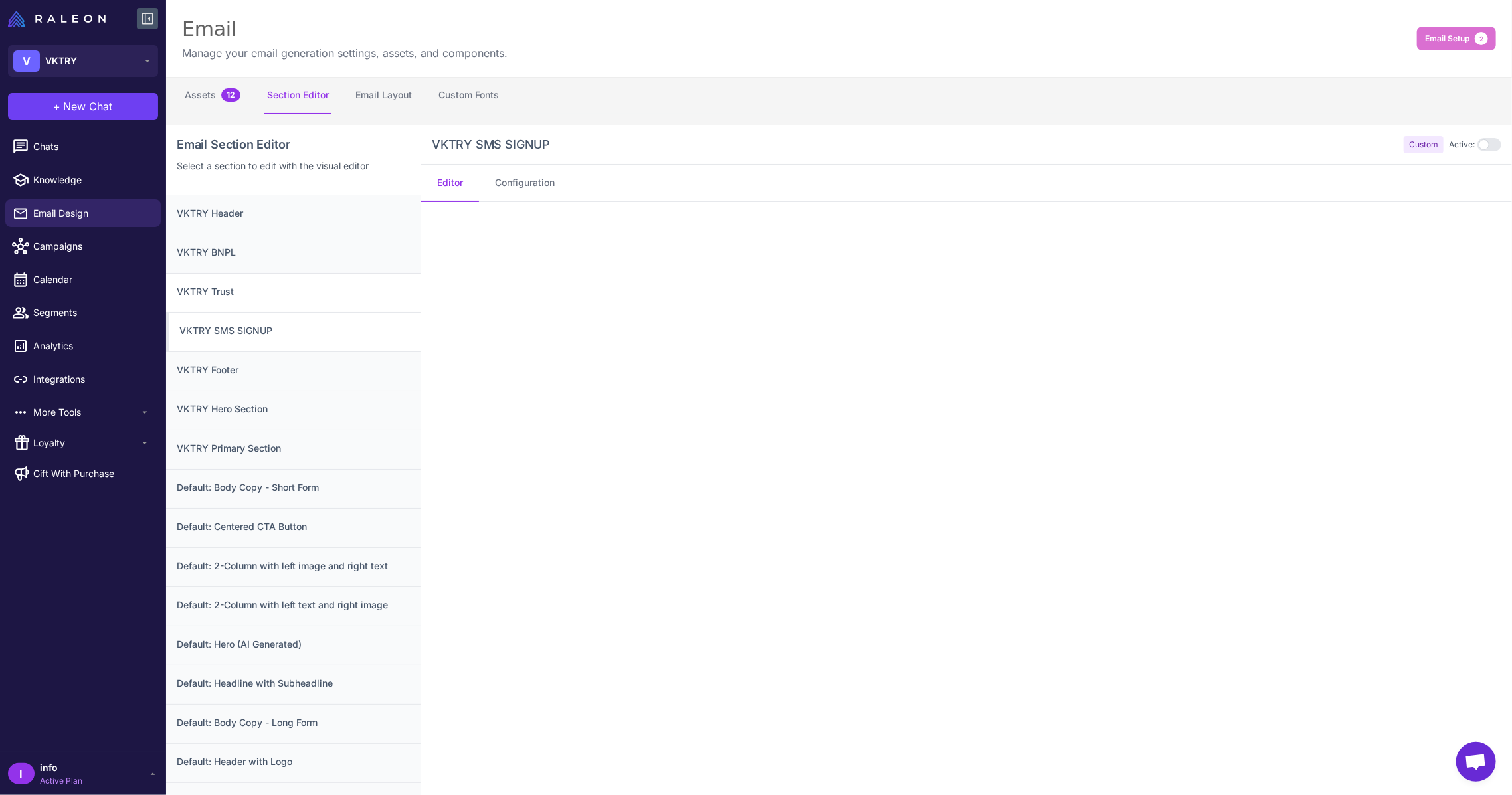
click at [268, 290] on h3 "VKTRY Trust" at bounding box center [293, 291] width 233 height 14
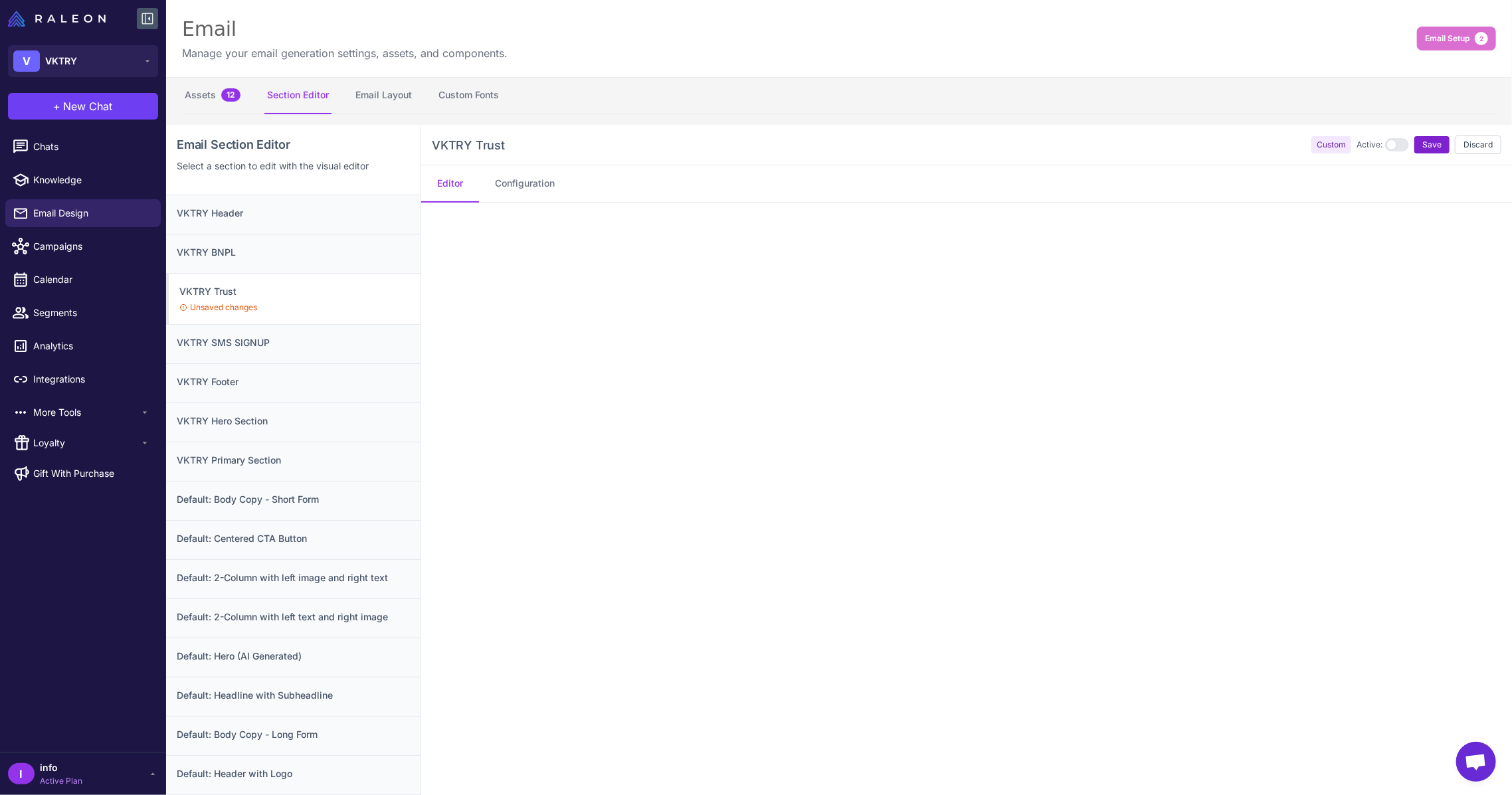
click at [1430, 141] on button "Save" at bounding box center [1431, 144] width 35 height 17
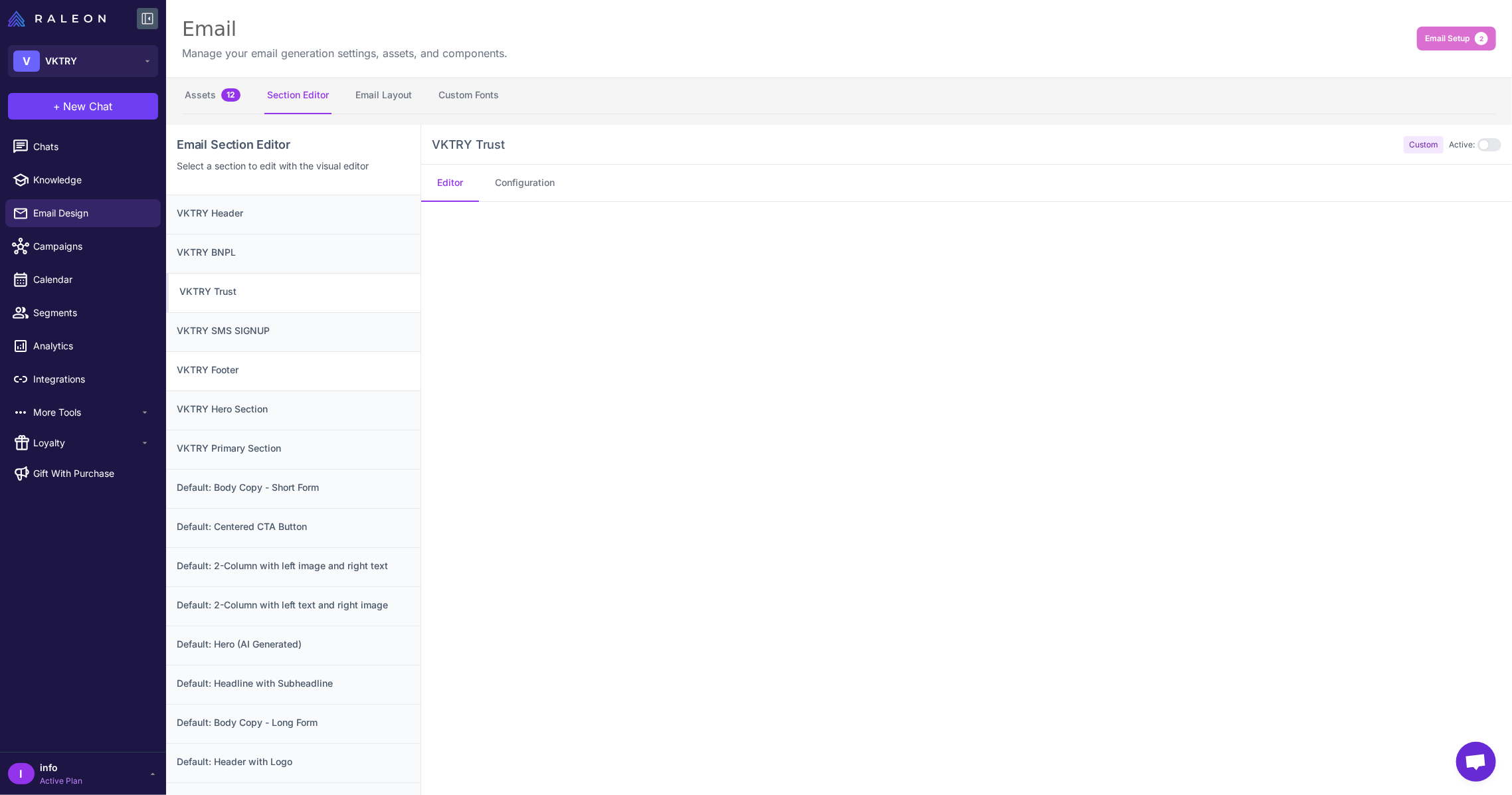
click at [226, 379] on div "VKTRY Footer" at bounding box center [293, 371] width 255 height 39
click at [235, 411] on h3 "VKTRY Hero Section" at bounding box center [293, 408] width 233 height 14
click at [234, 444] on h3 "VKTRY Primary Section" at bounding box center [293, 448] width 233 height 14
click at [110, 226] on link "Email Design" at bounding box center [83, 213] width 155 height 28
click at [91, 196] on li "Email Design" at bounding box center [83, 213] width 166 height 33
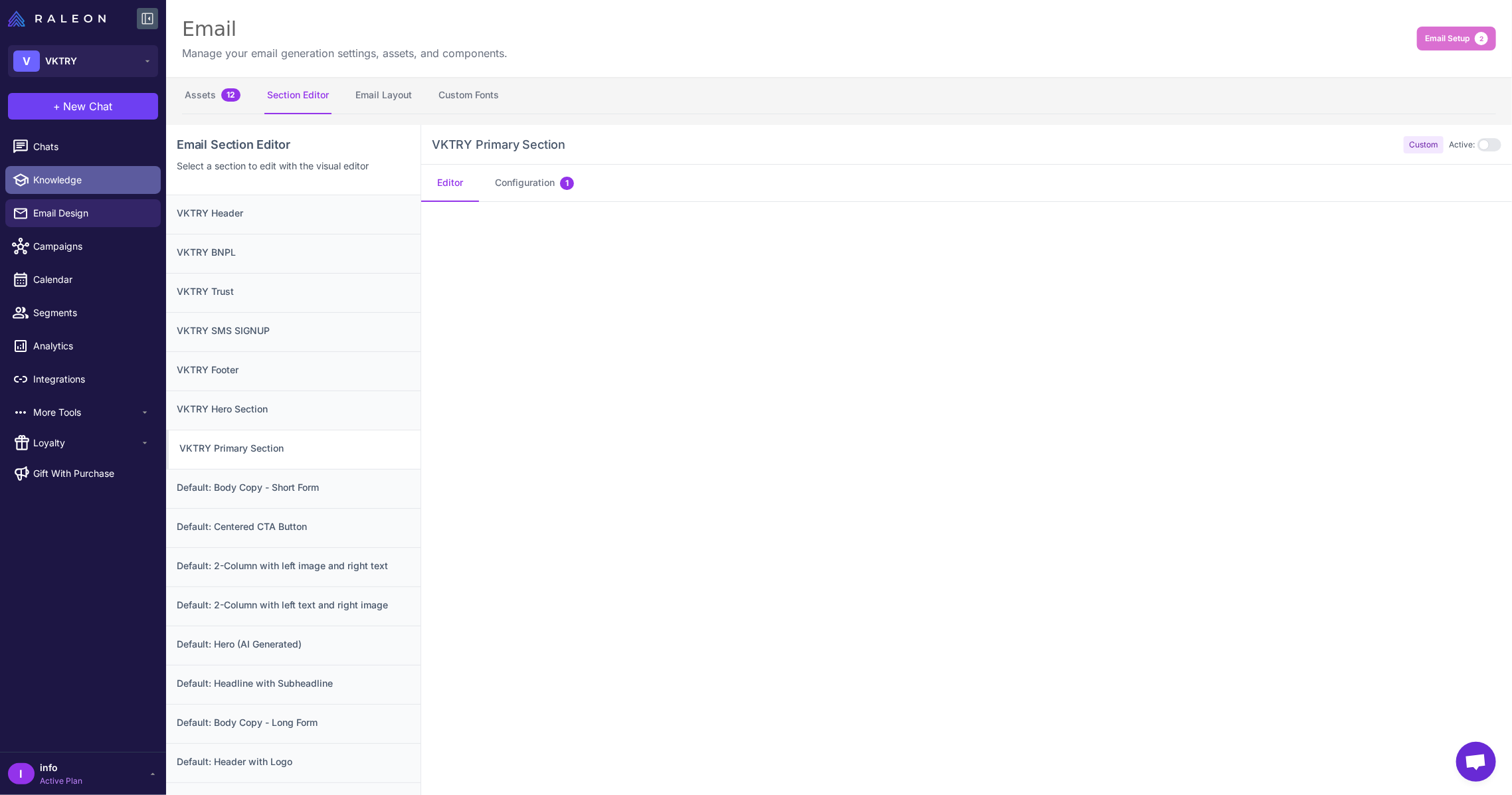
click at [86, 182] on span "Knowledge" at bounding box center [91, 180] width 117 height 14
select select
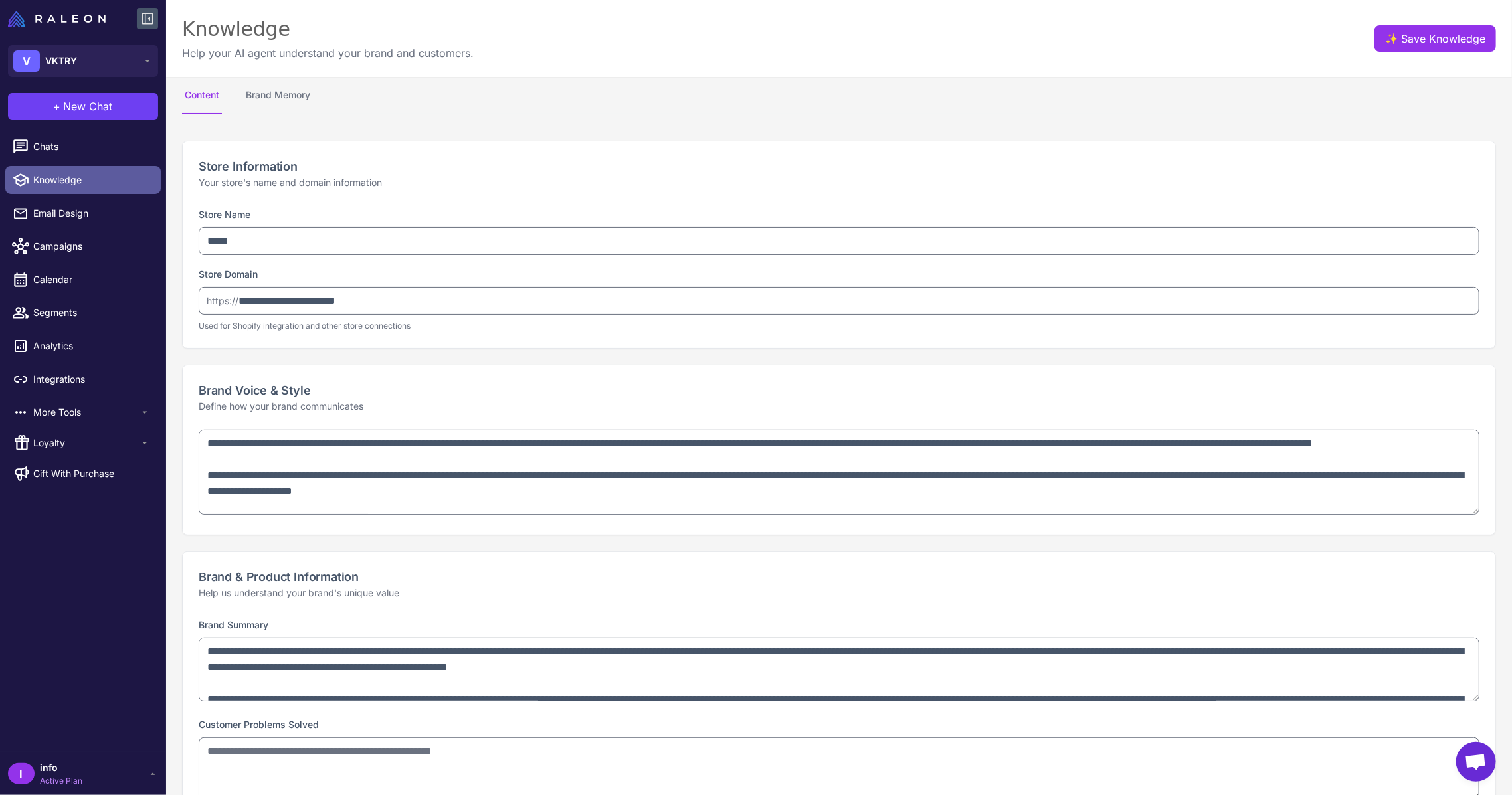
type textarea "**********"
select select "***"
type textarea "**********"
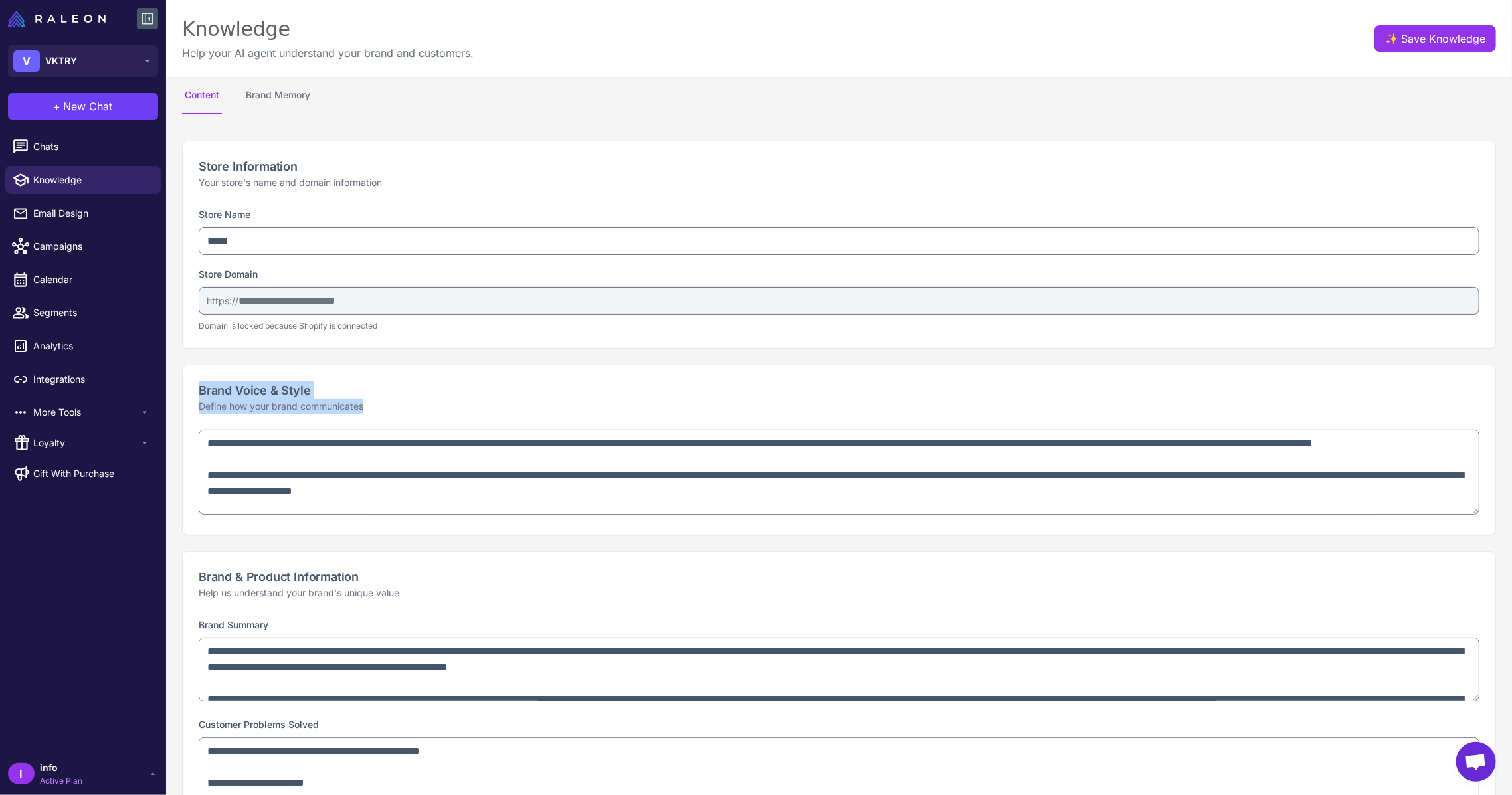
drag, startPoint x: 198, startPoint y: 392, endPoint x: 384, endPoint y: 405, distance: 186.5
click at [384, 405] on div "Brand Voice & Style Define how your brand communicates" at bounding box center [839, 398] width 1312 height 65
copy div "Brand Voice & Style Define how your brand communicates"
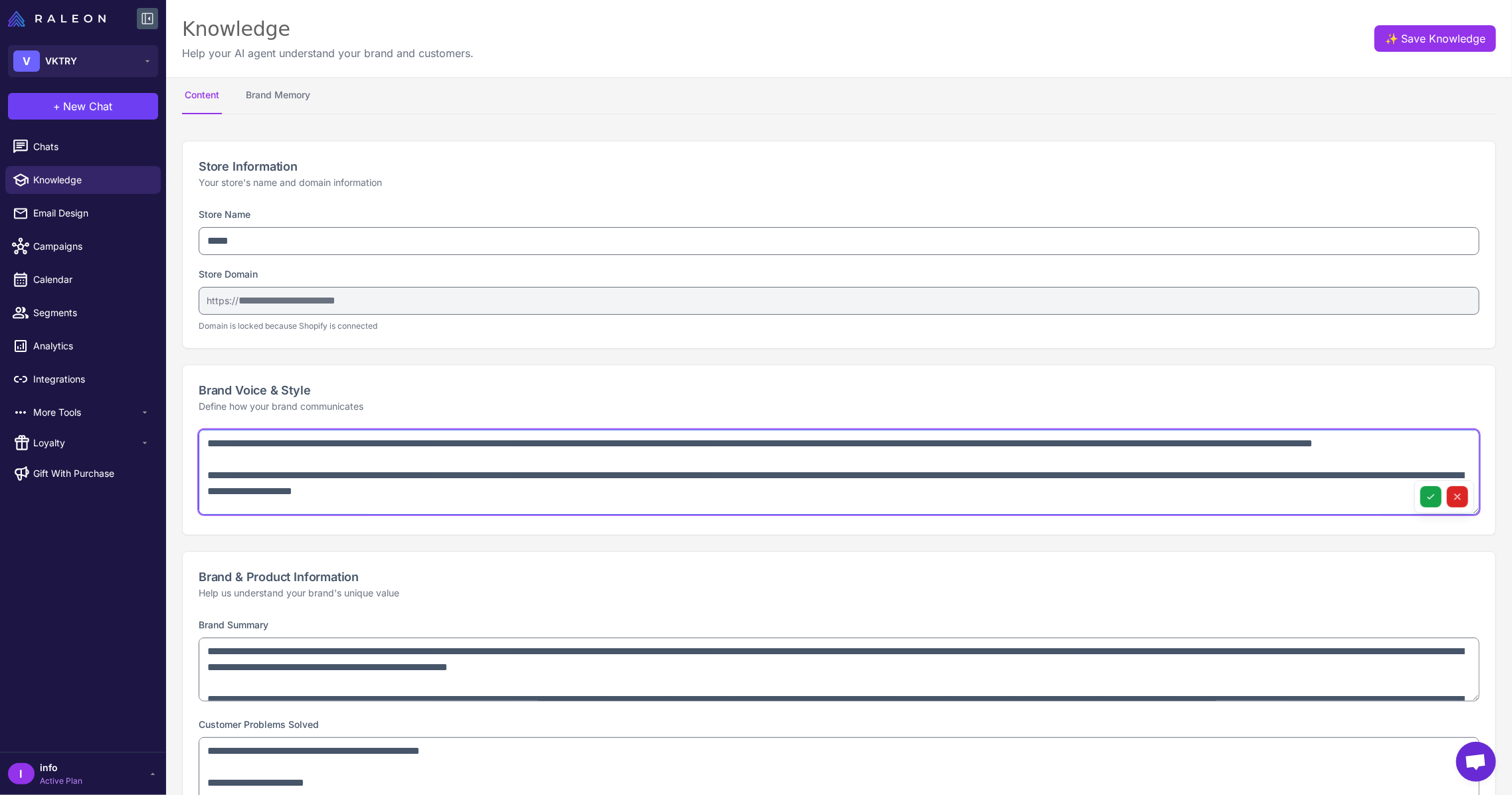
click at [318, 496] on textarea at bounding box center [839, 472] width 1281 height 85
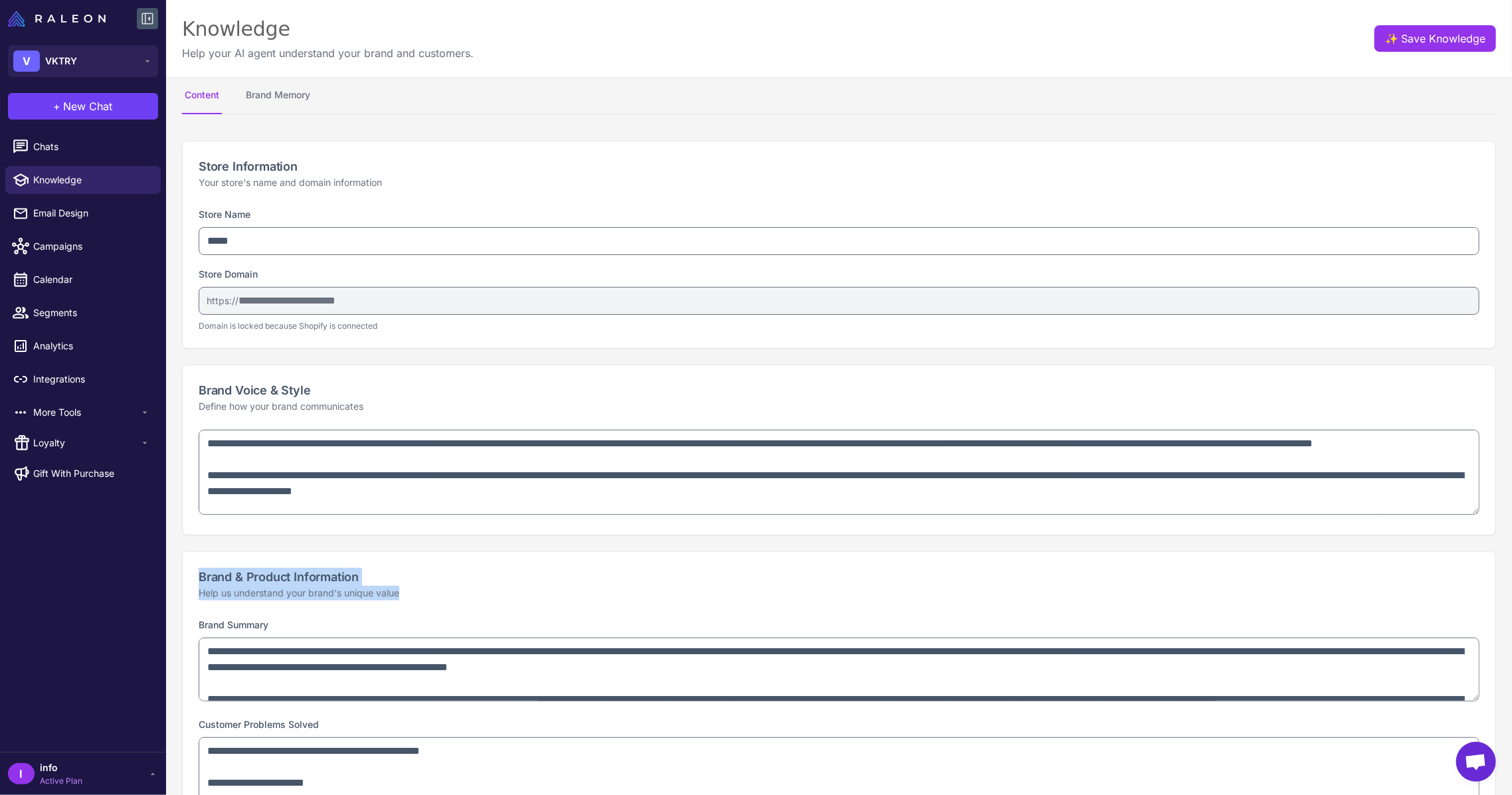
drag, startPoint x: 191, startPoint y: 575, endPoint x: 421, endPoint y: 598, distance: 231.1
click at [421, 598] on div "Brand & Product Information Help us understand your brand's unique value" at bounding box center [839, 584] width 1312 height 65
copy div "Brand & Product Information Help us understand your brand's unique value"
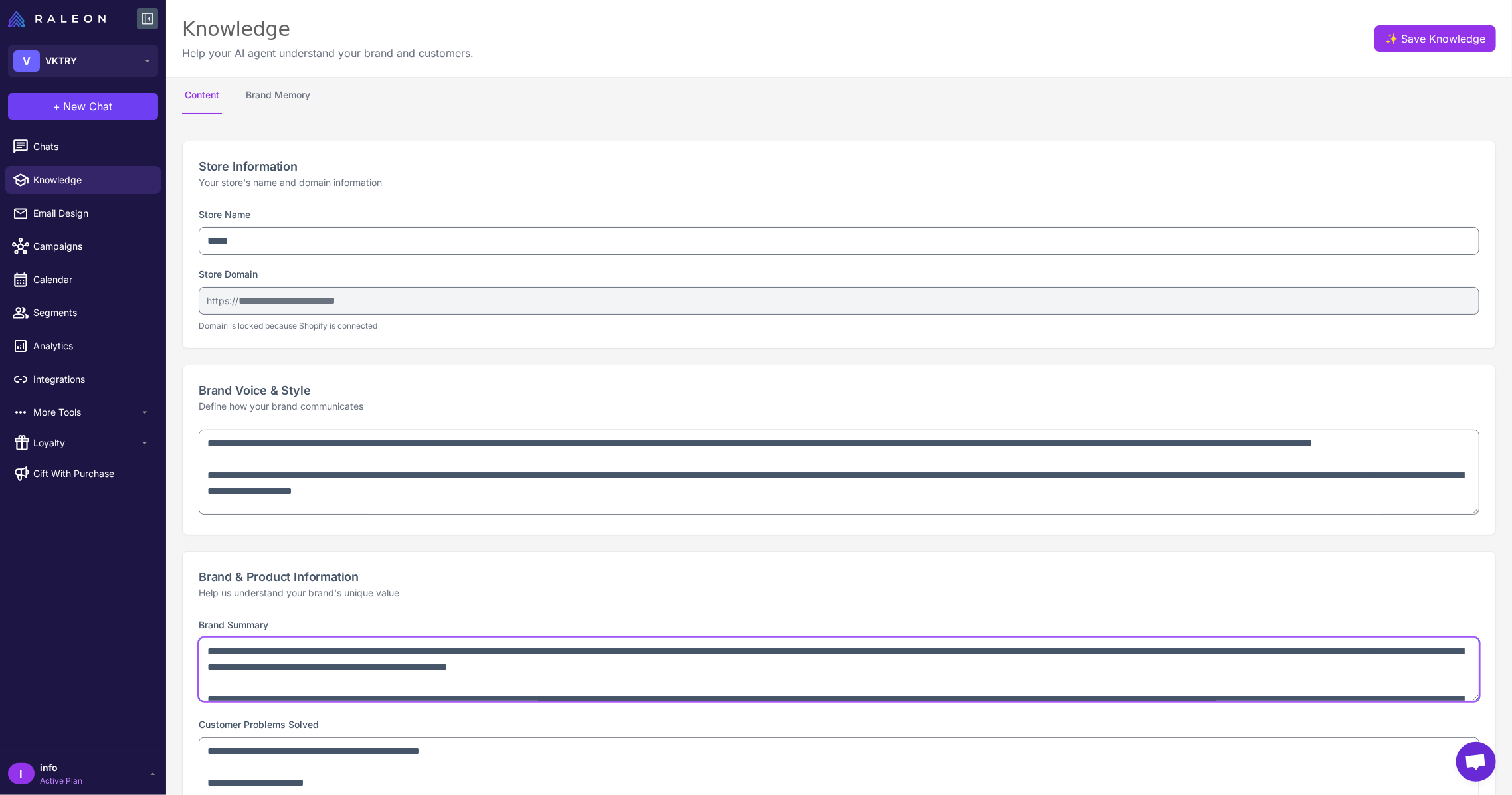
click at [249, 672] on textarea at bounding box center [839, 669] width 1281 height 64
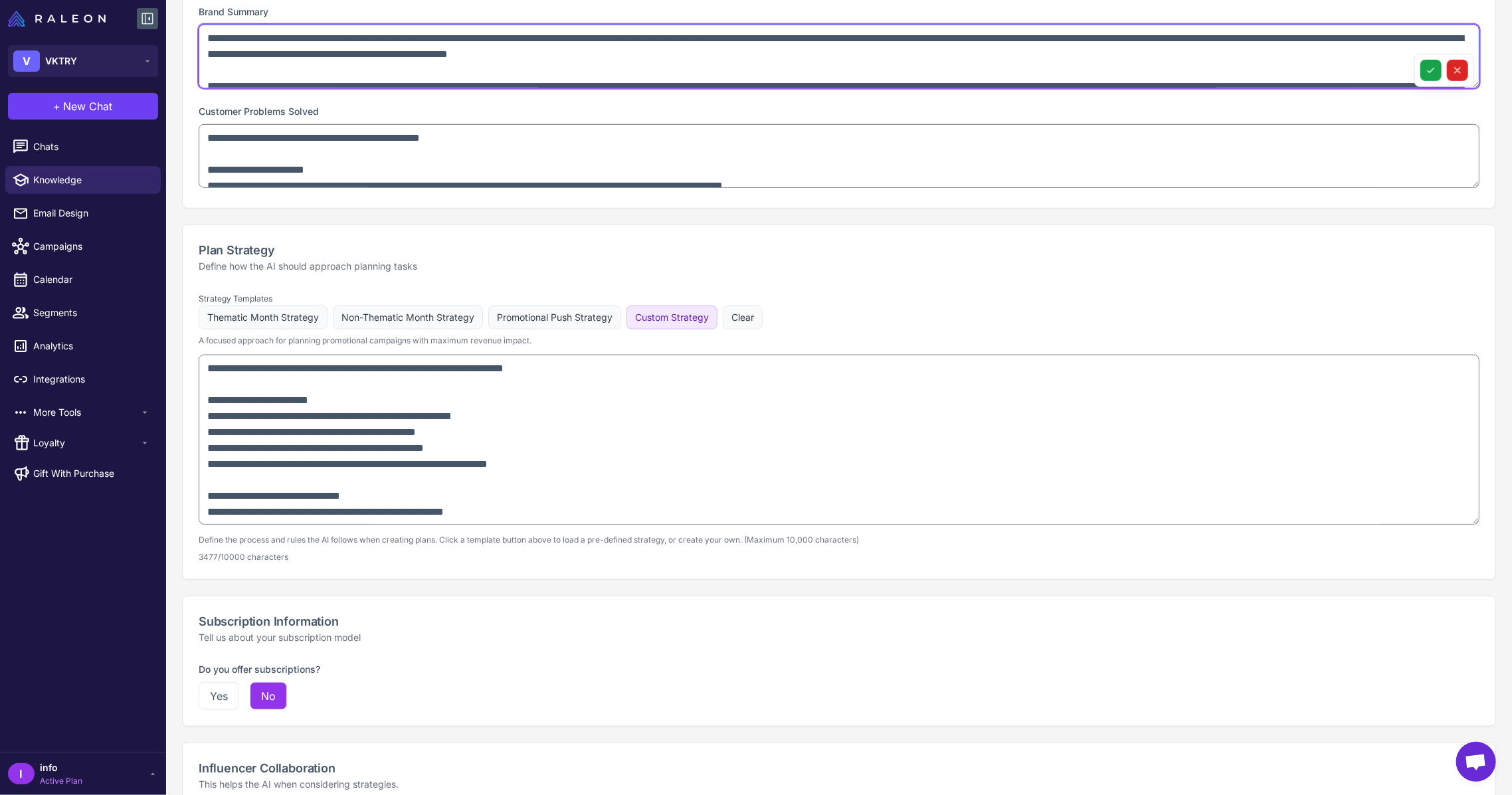
scroll to position [620, 0]
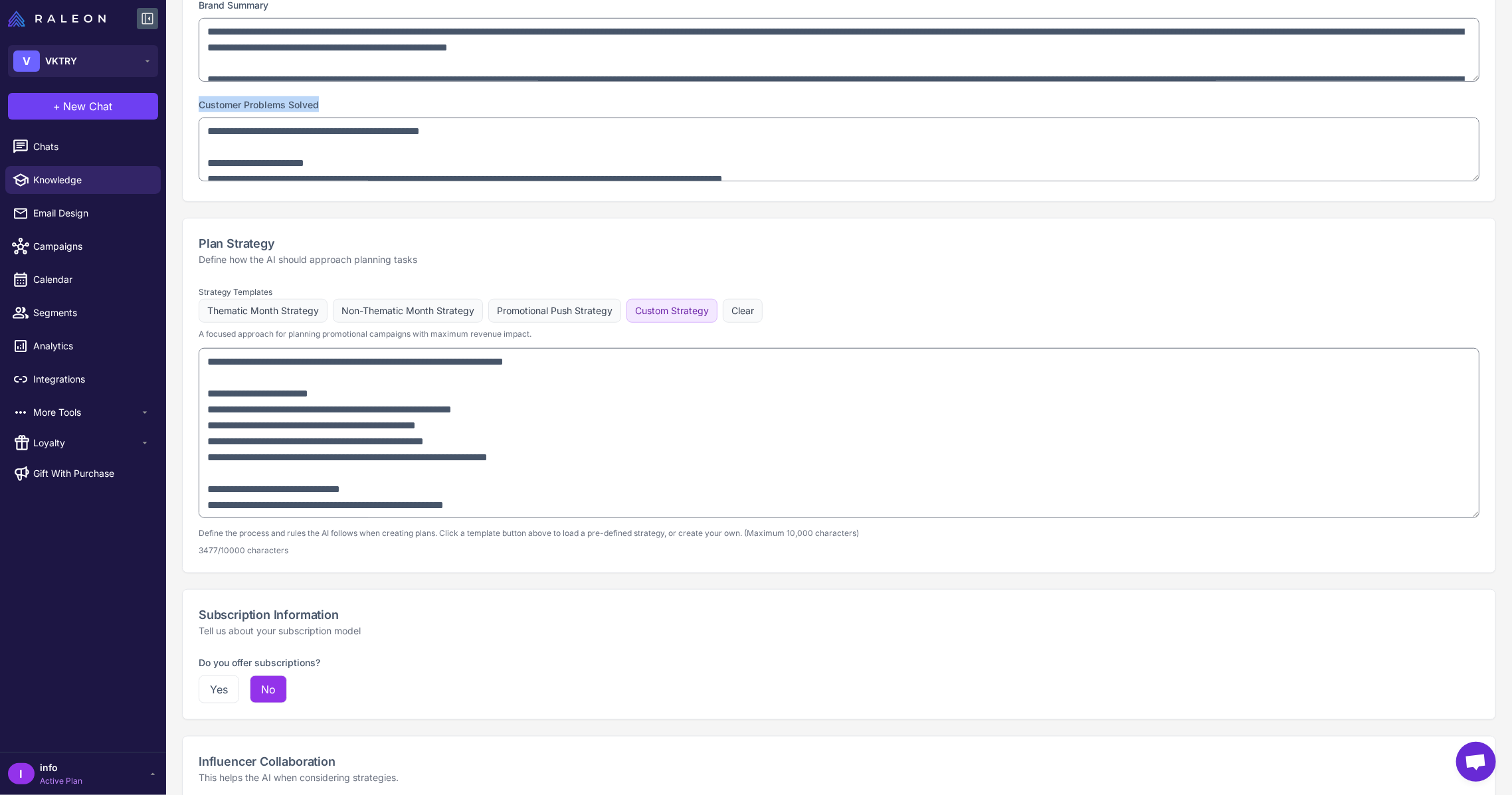
drag, startPoint x: 196, startPoint y: 106, endPoint x: 351, endPoint y: 111, distance: 155.1
click at [351, 112] on div "**********" at bounding box center [839, 99] width 1312 height 205
copy label "Customer Problems Solved"
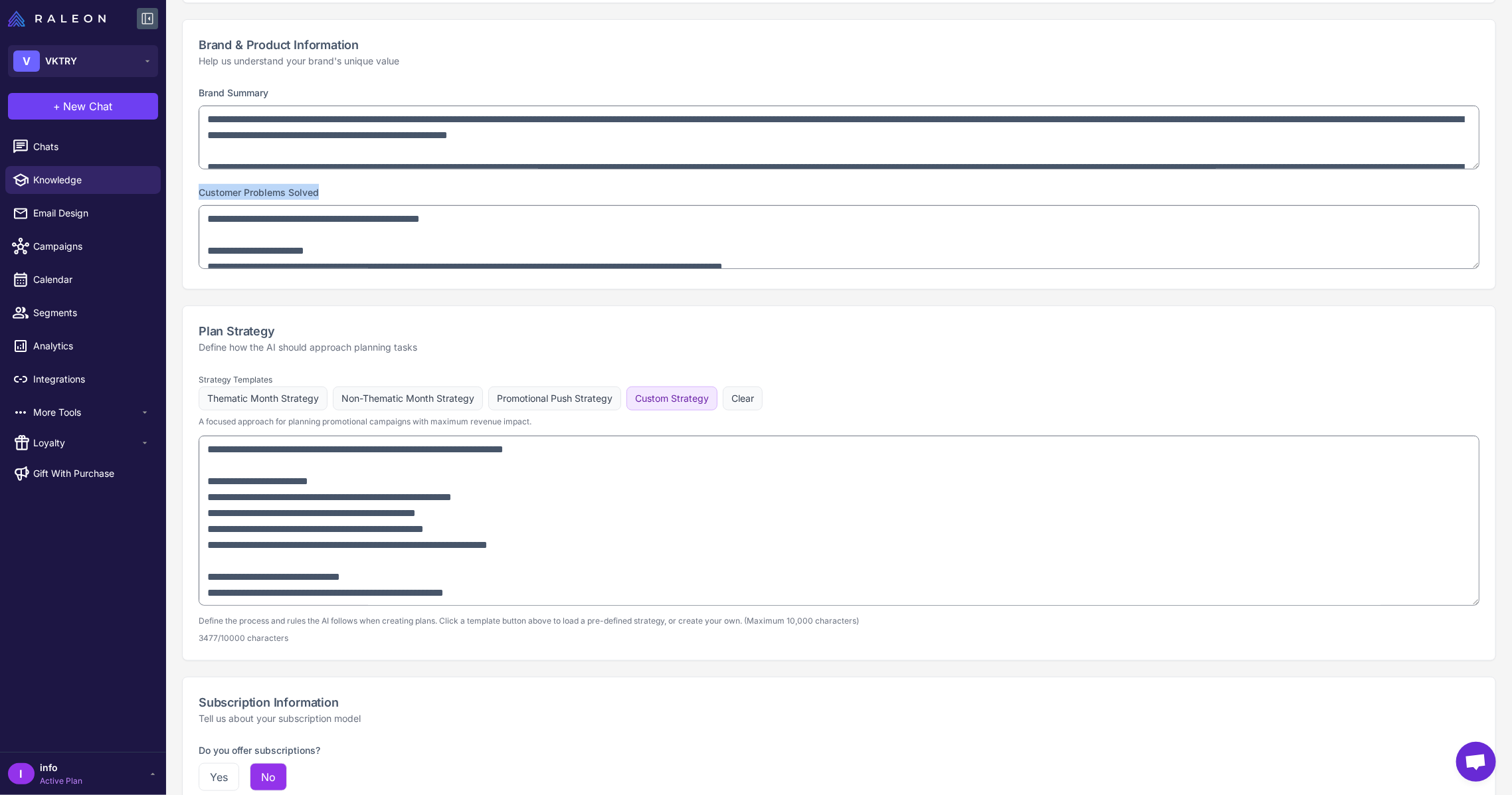
scroll to position [531, 0]
click at [263, 260] on textarea "**********" at bounding box center [839, 238] width 1281 height 64
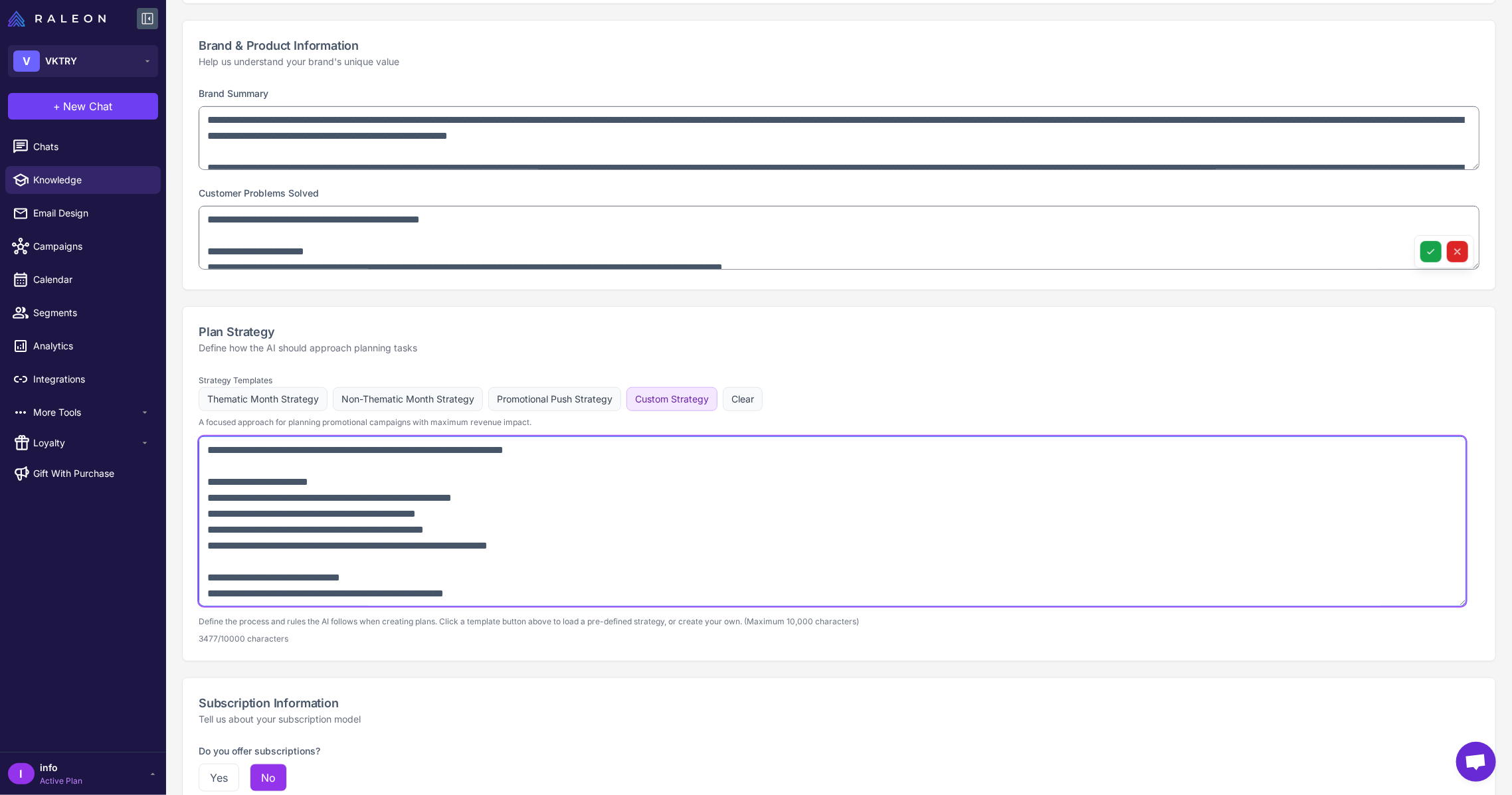
click at [329, 518] on textarea at bounding box center [832, 522] width 1267 height 170
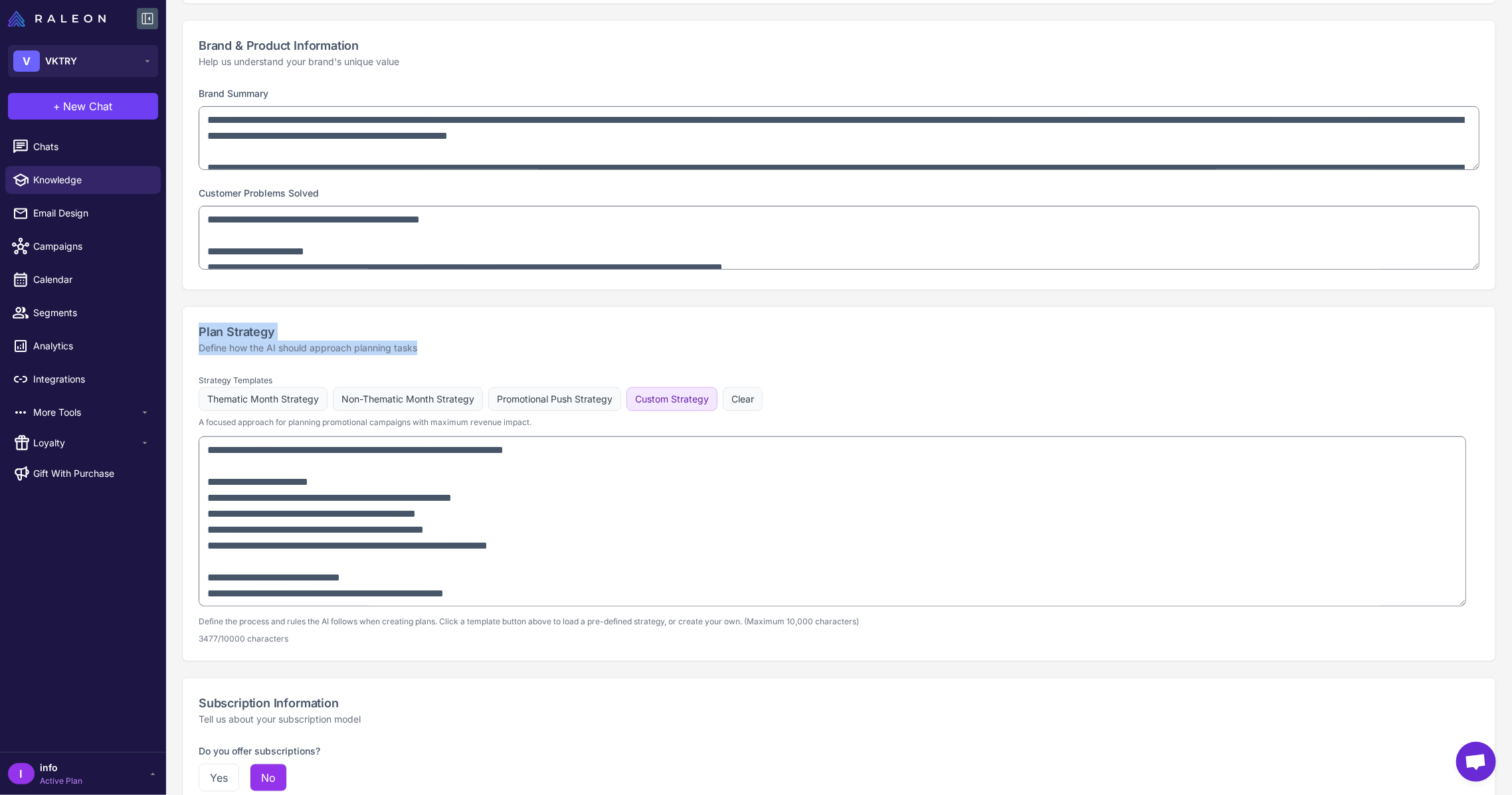
drag, startPoint x: 196, startPoint y: 333, endPoint x: 441, endPoint y: 354, distance: 245.9
click at [441, 354] on div "Plan Strategy Define how the AI should approach planning tasks" at bounding box center [839, 339] width 1312 height 65
copy div "Plan Strategy Define how the AI should approach planning tasks"
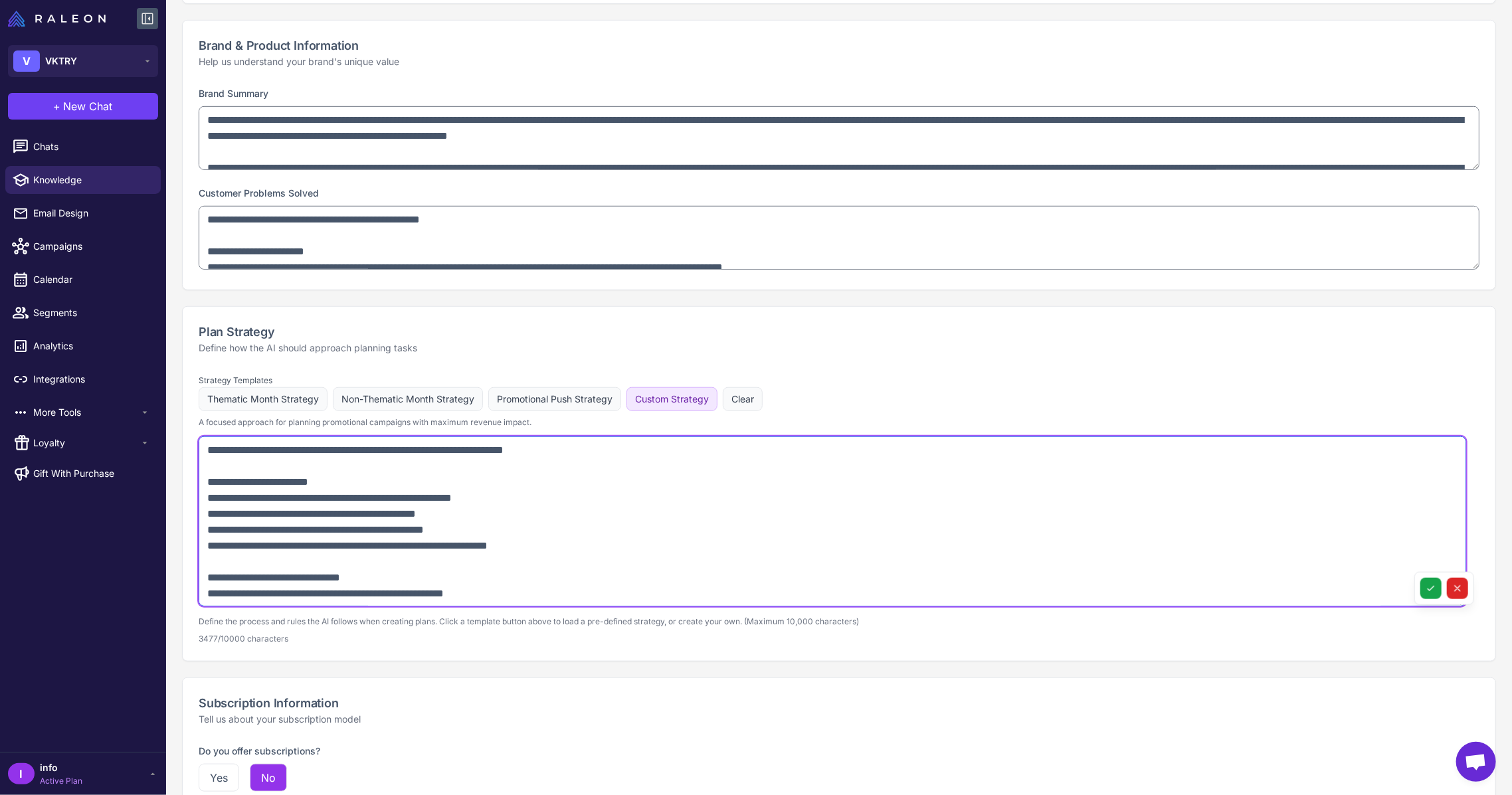
click at [361, 562] on textarea at bounding box center [832, 522] width 1267 height 170
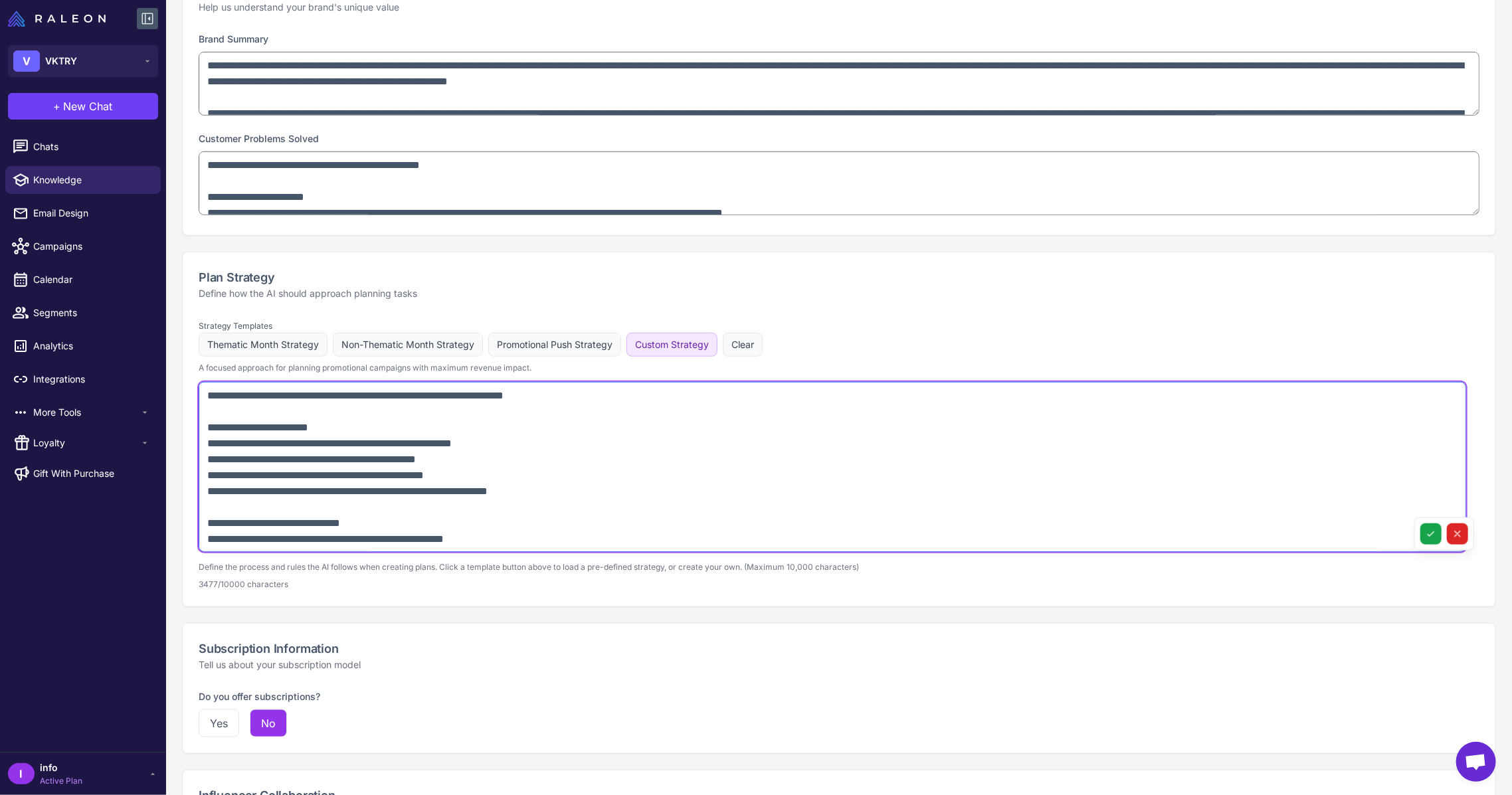
scroll to position [708, 0]
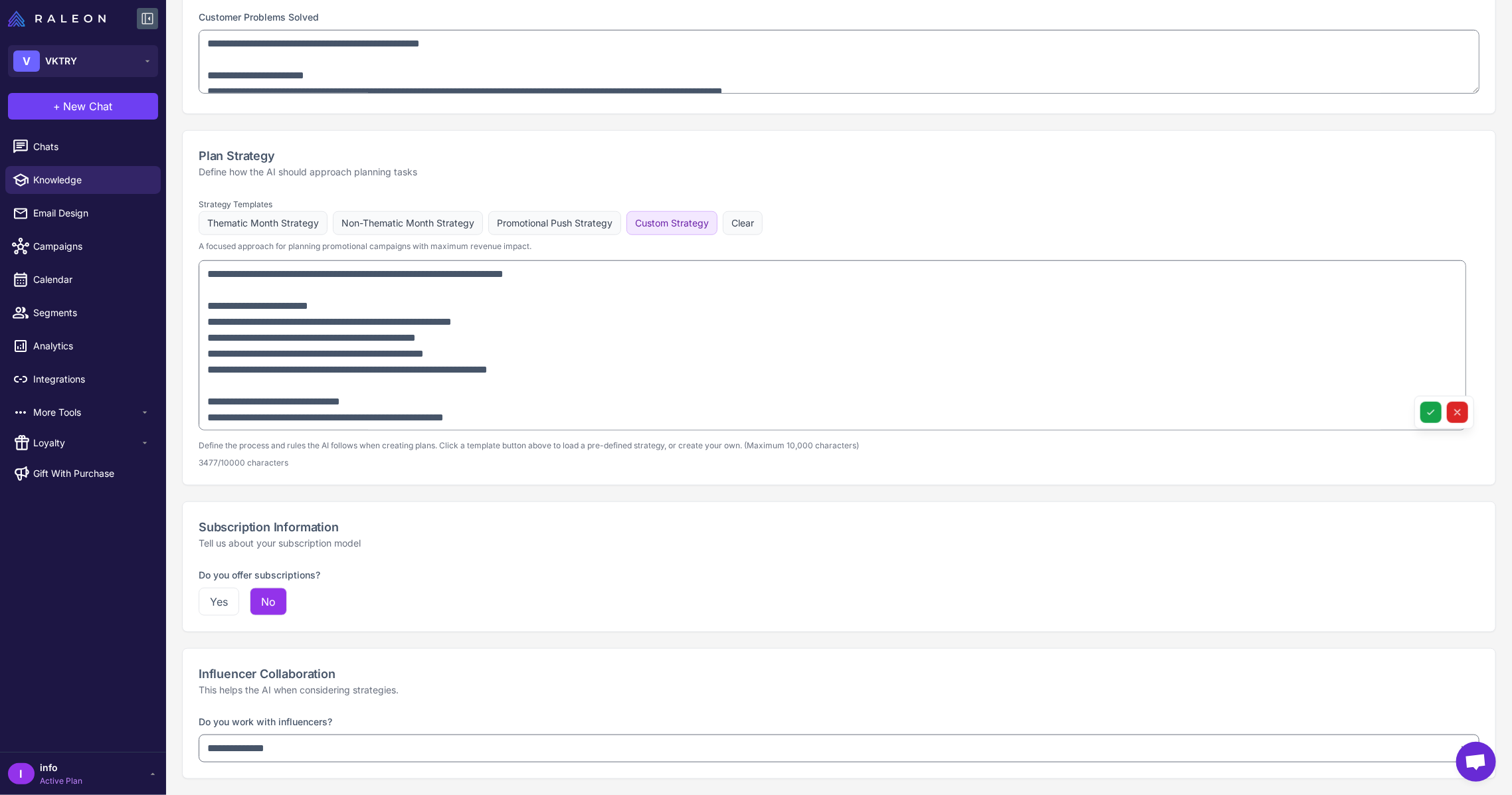
click at [1254, 509] on div "Subscription Information Tell us about your subscription model" at bounding box center [839, 535] width 1312 height 65
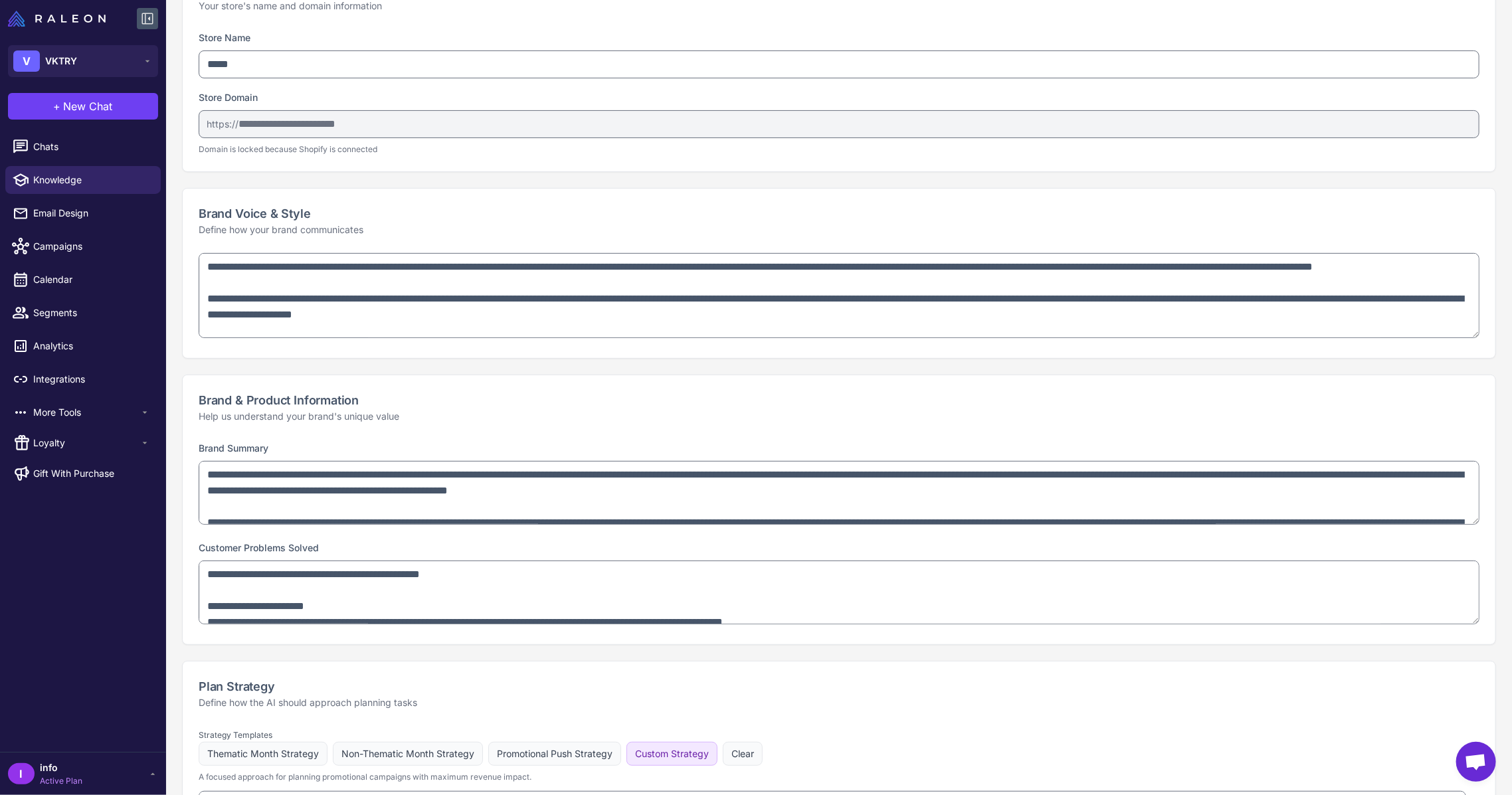
scroll to position [0, 0]
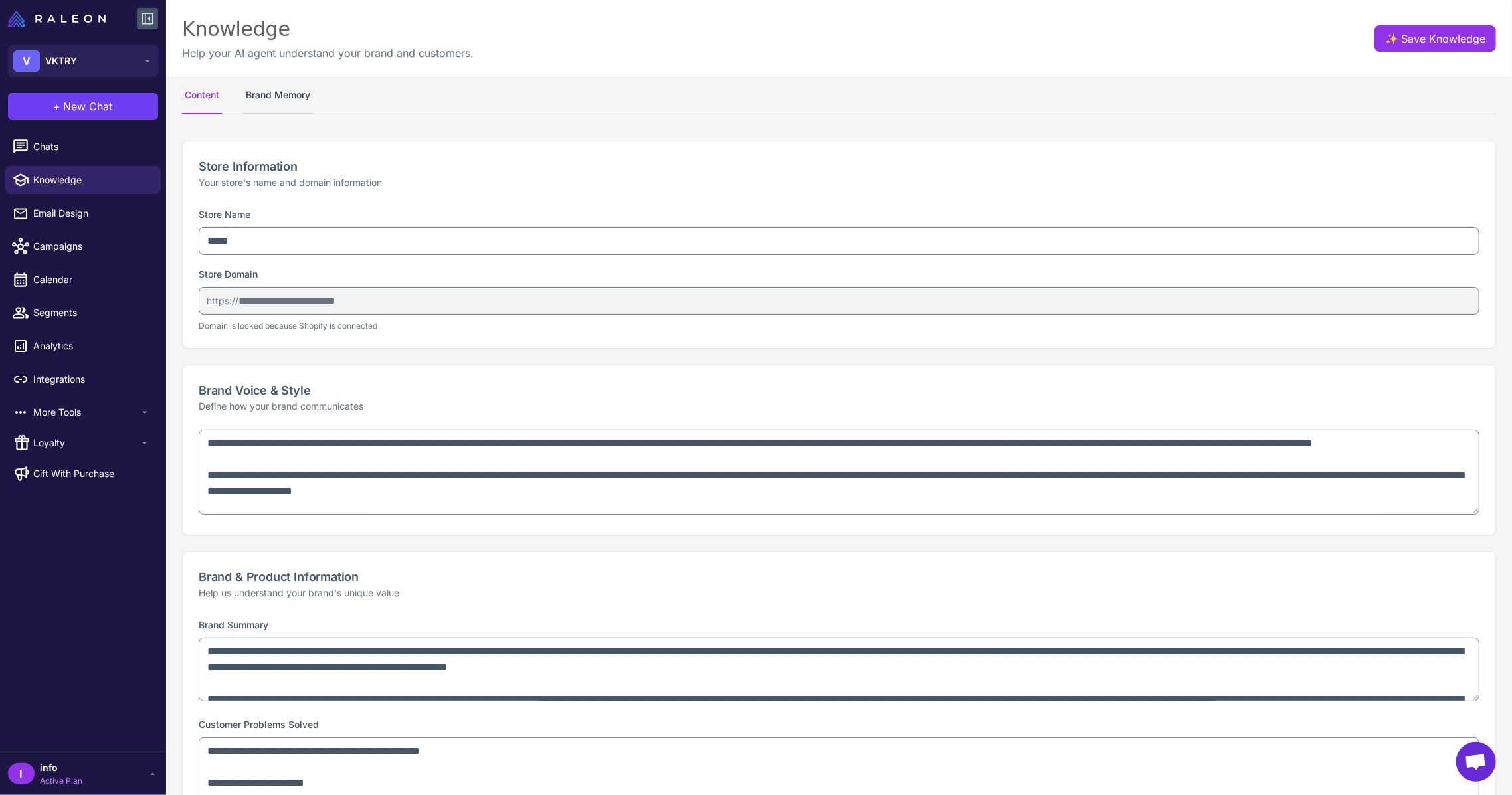
click at [278, 86] on button "Brand Memory" at bounding box center [278, 95] width 70 height 37
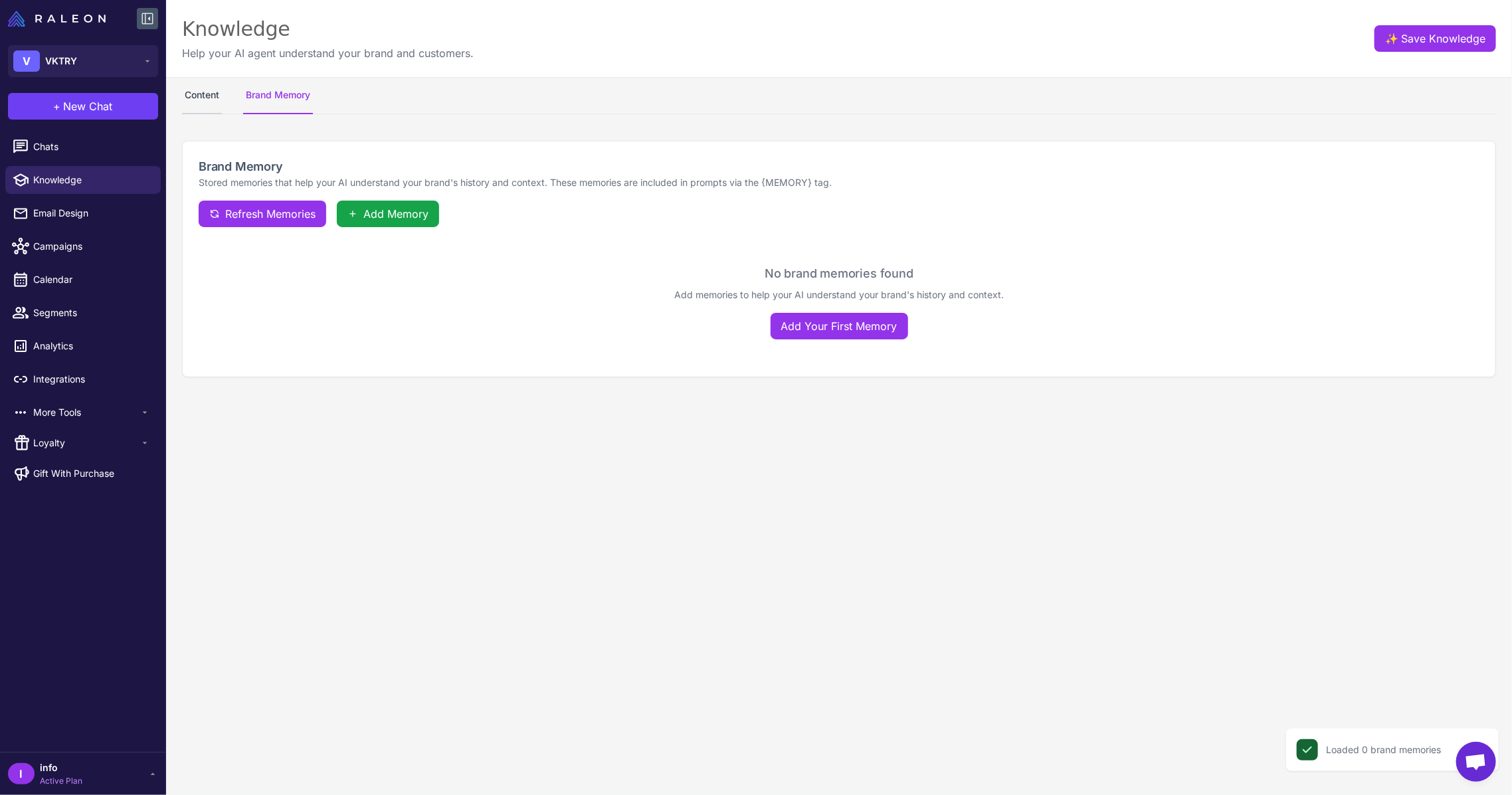
click at [207, 103] on button "Content" at bounding box center [202, 95] width 40 height 37
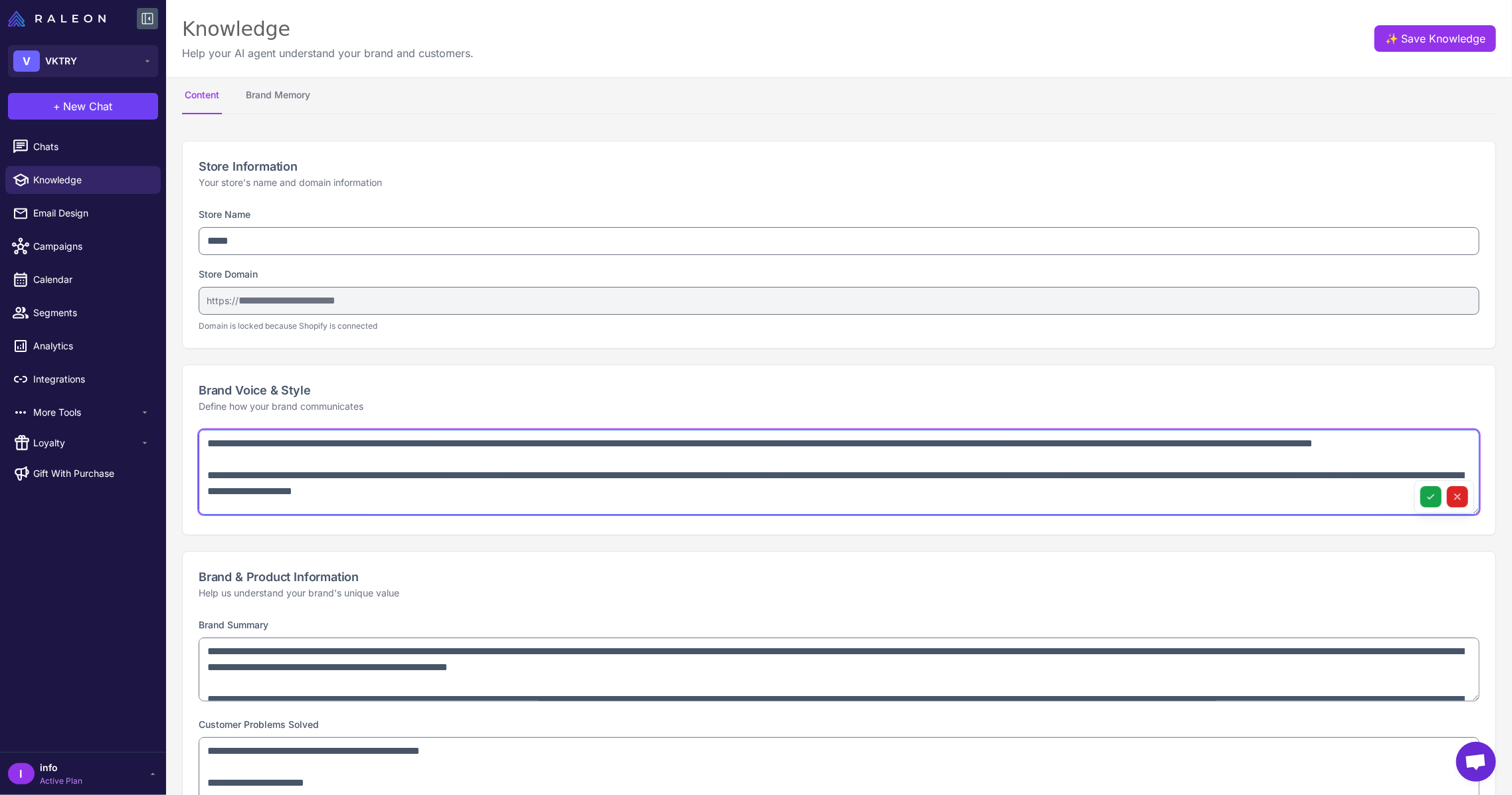
click at [532, 485] on textarea at bounding box center [839, 472] width 1281 height 85
paste textarea "**********"
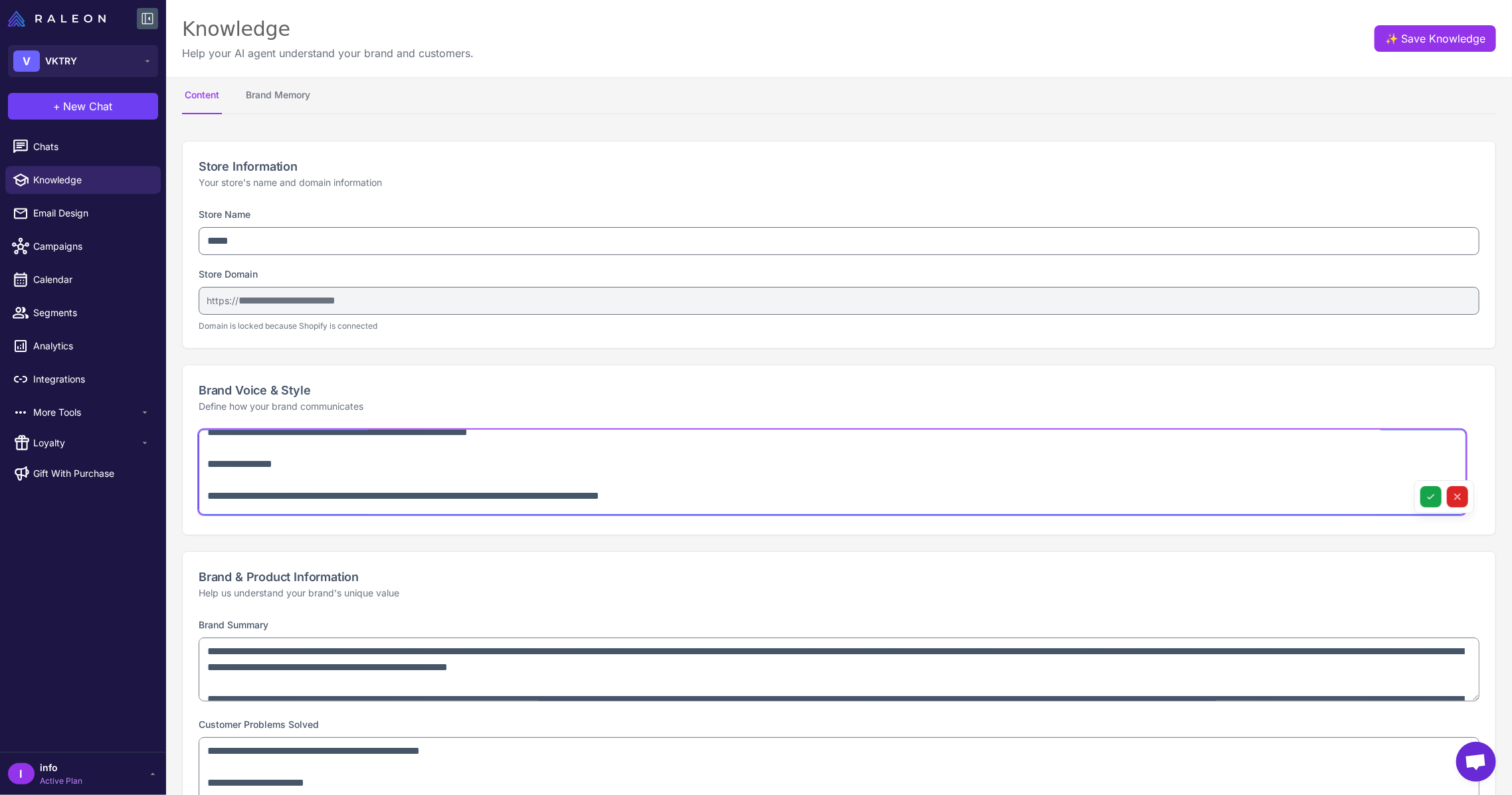
scroll to position [134, 0]
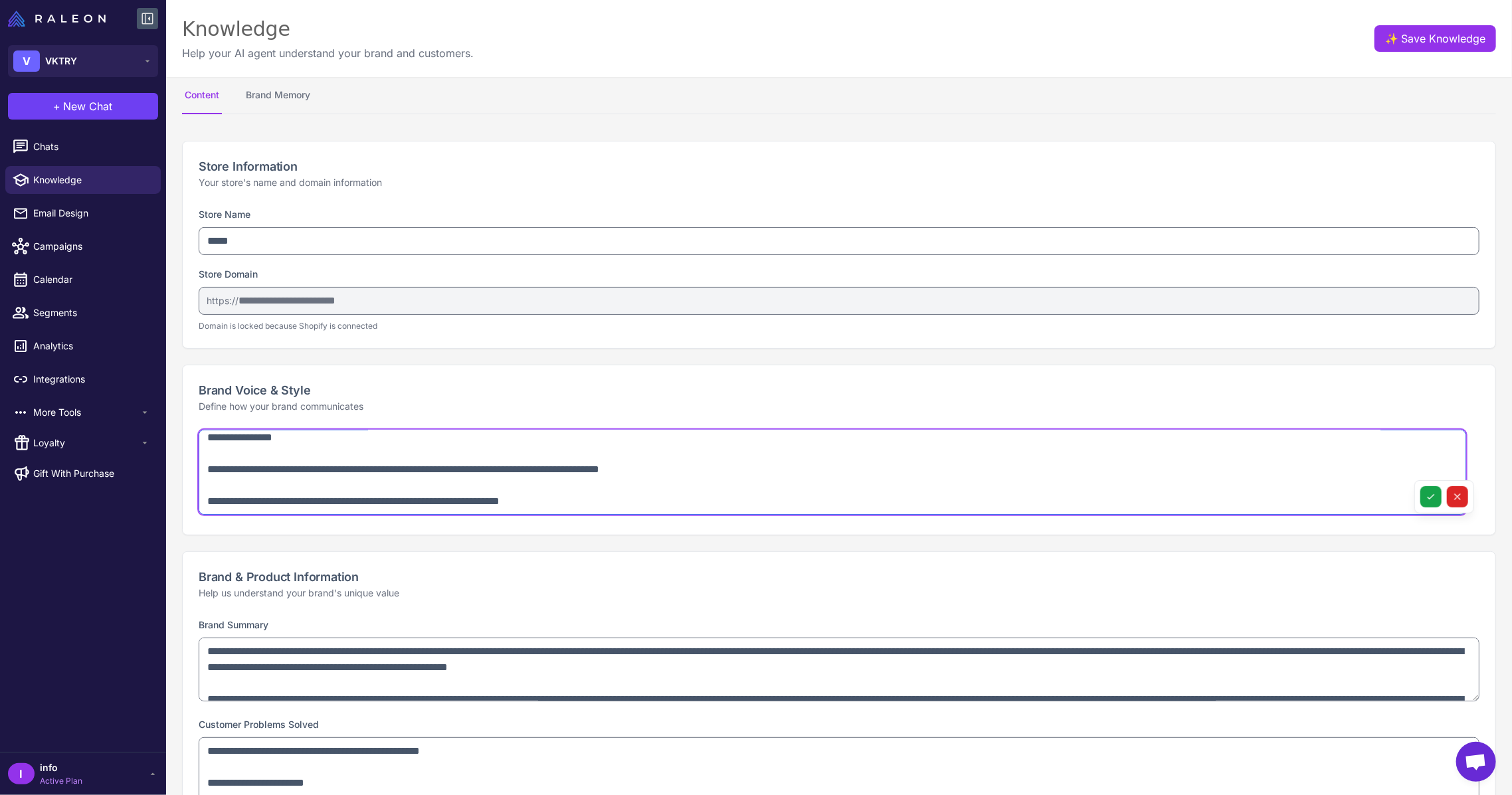
click at [476, 486] on textarea "**********" at bounding box center [832, 472] width 1267 height 85
paste textarea "**********"
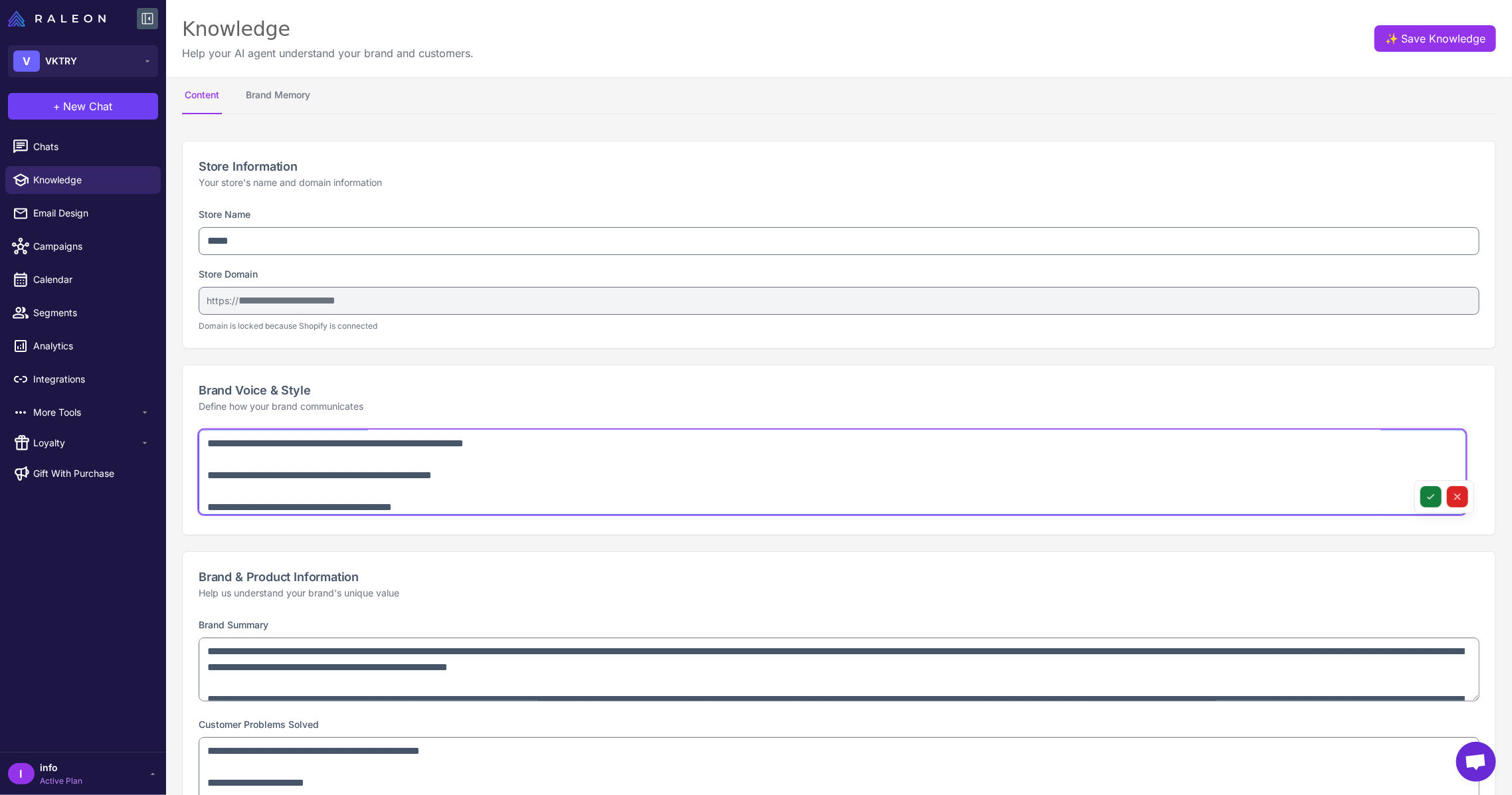
type textarea "**********"
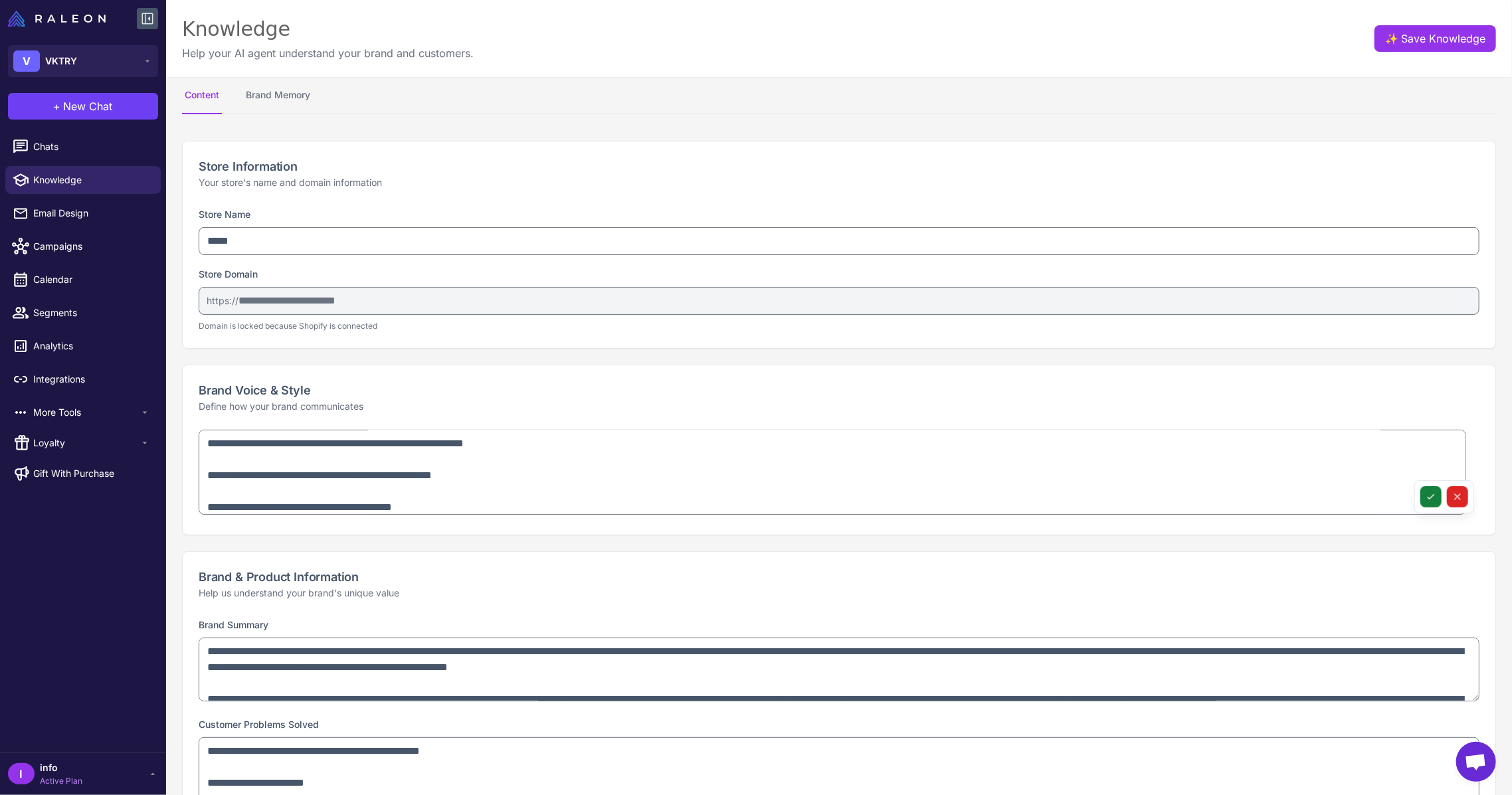
click at [1426, 497] on icon at bounding box center [1430, 496] width 10 height 10
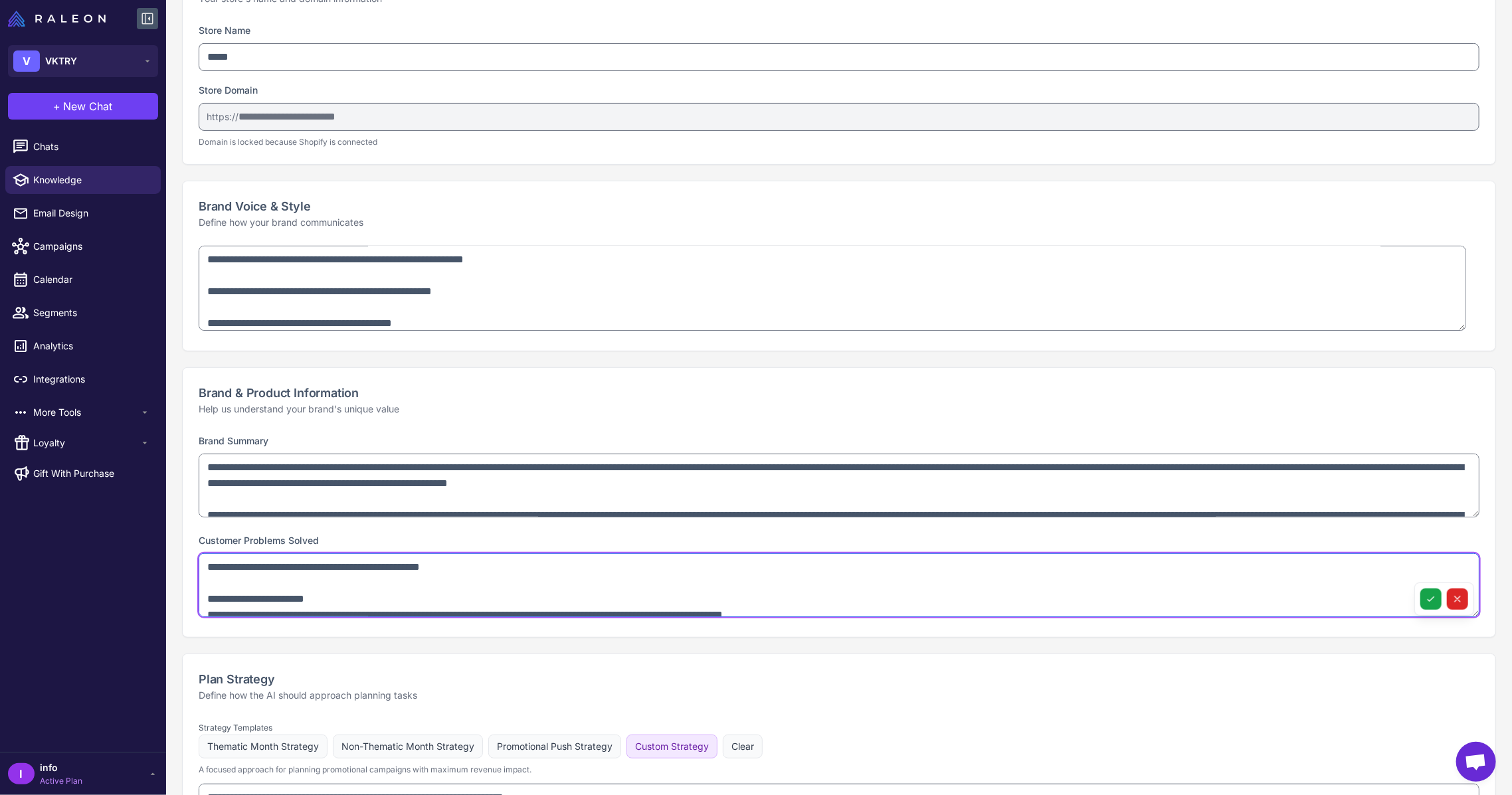
scroll to position [91, 0]
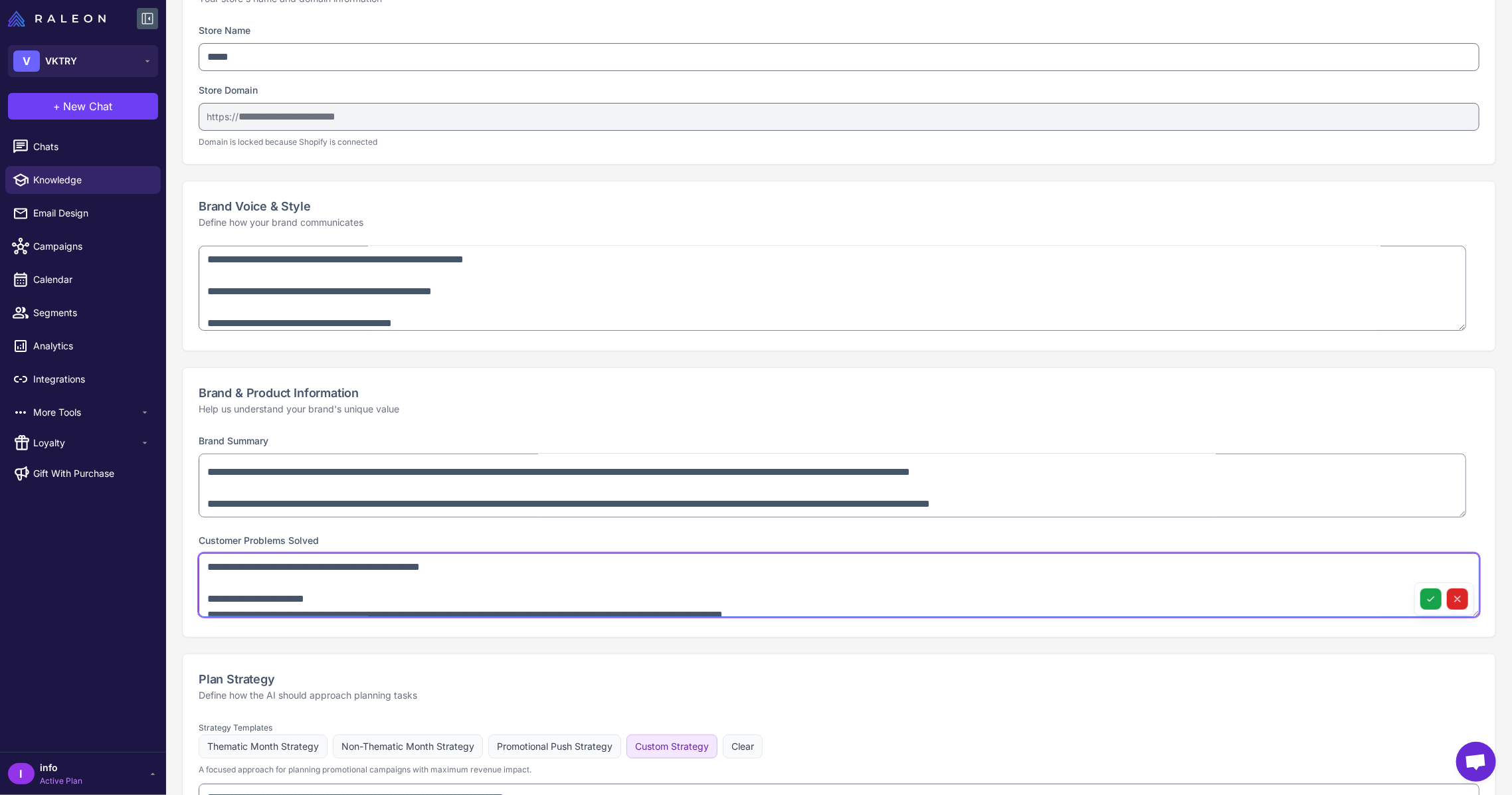
click at [410, 588] on textarea "**********" at bounding box center [839, 585] width 1281 height 64
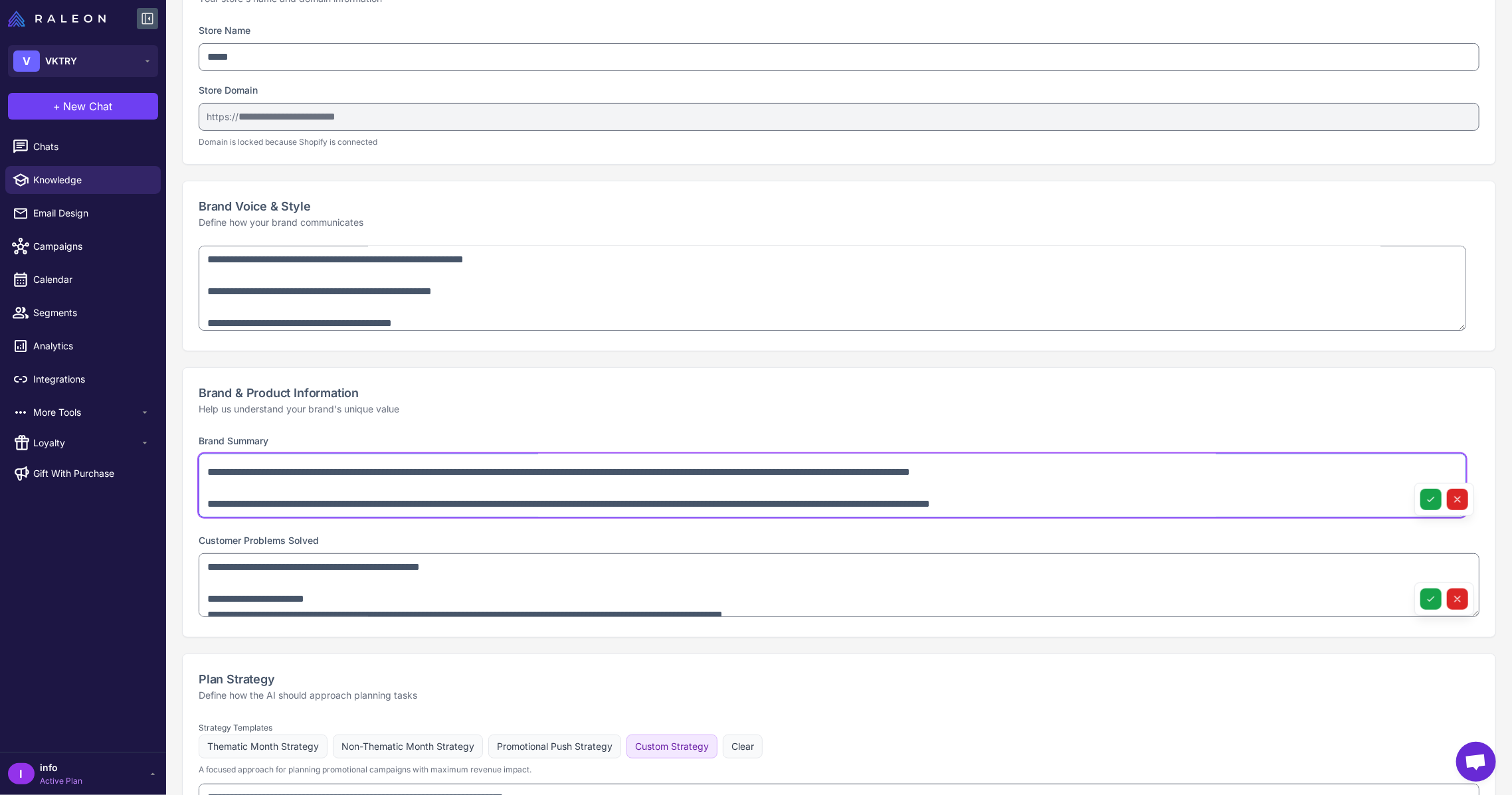
click at [373, 497] on textarea at bounding box center [832, 485] width 1267 height 64
paste textarea "**********"
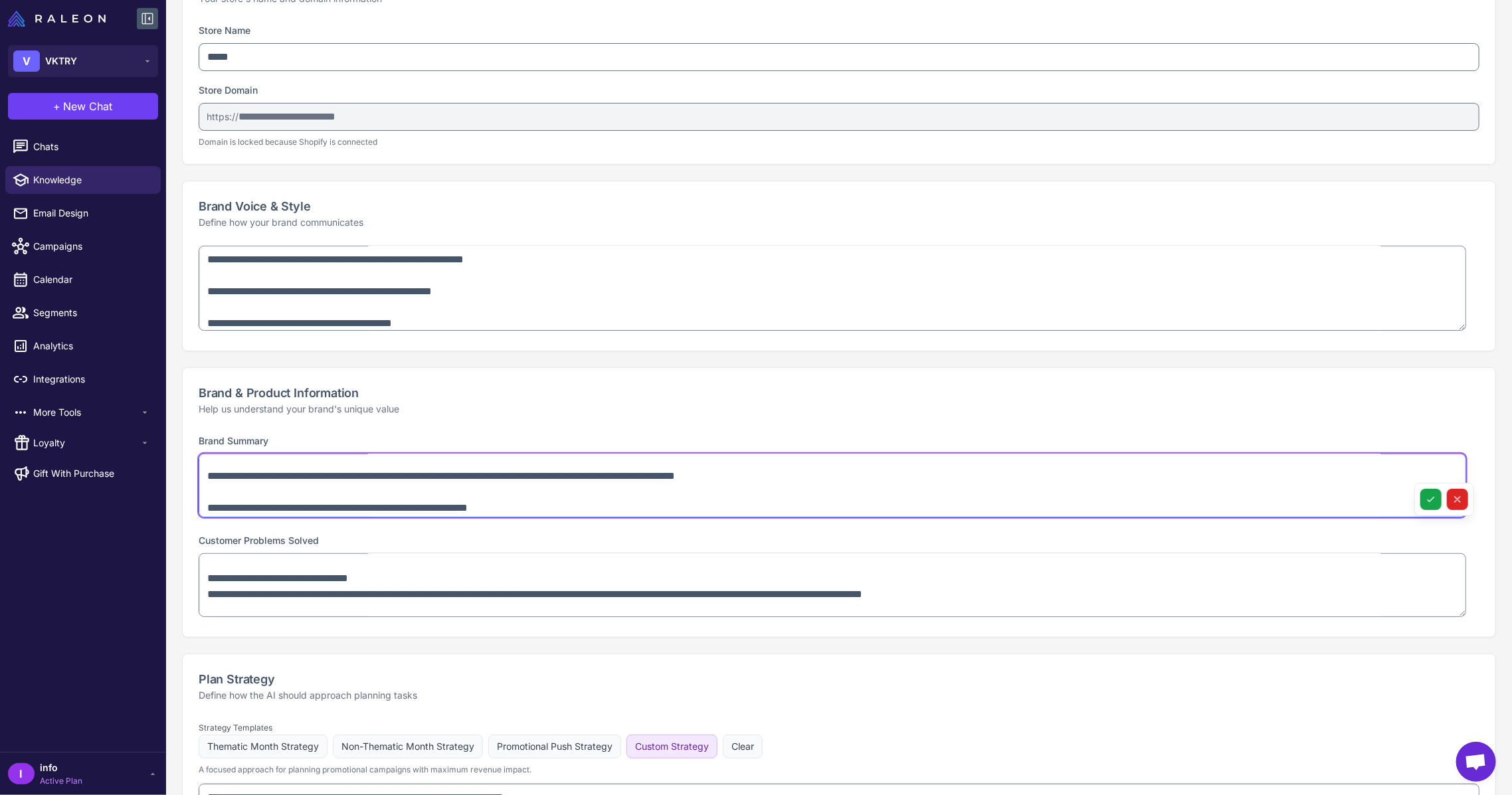
scroll to position [183, 0]
click at [519, 508] on textarea at bounding box center [832, 485] width 1267 height 64
type textarea "**********"
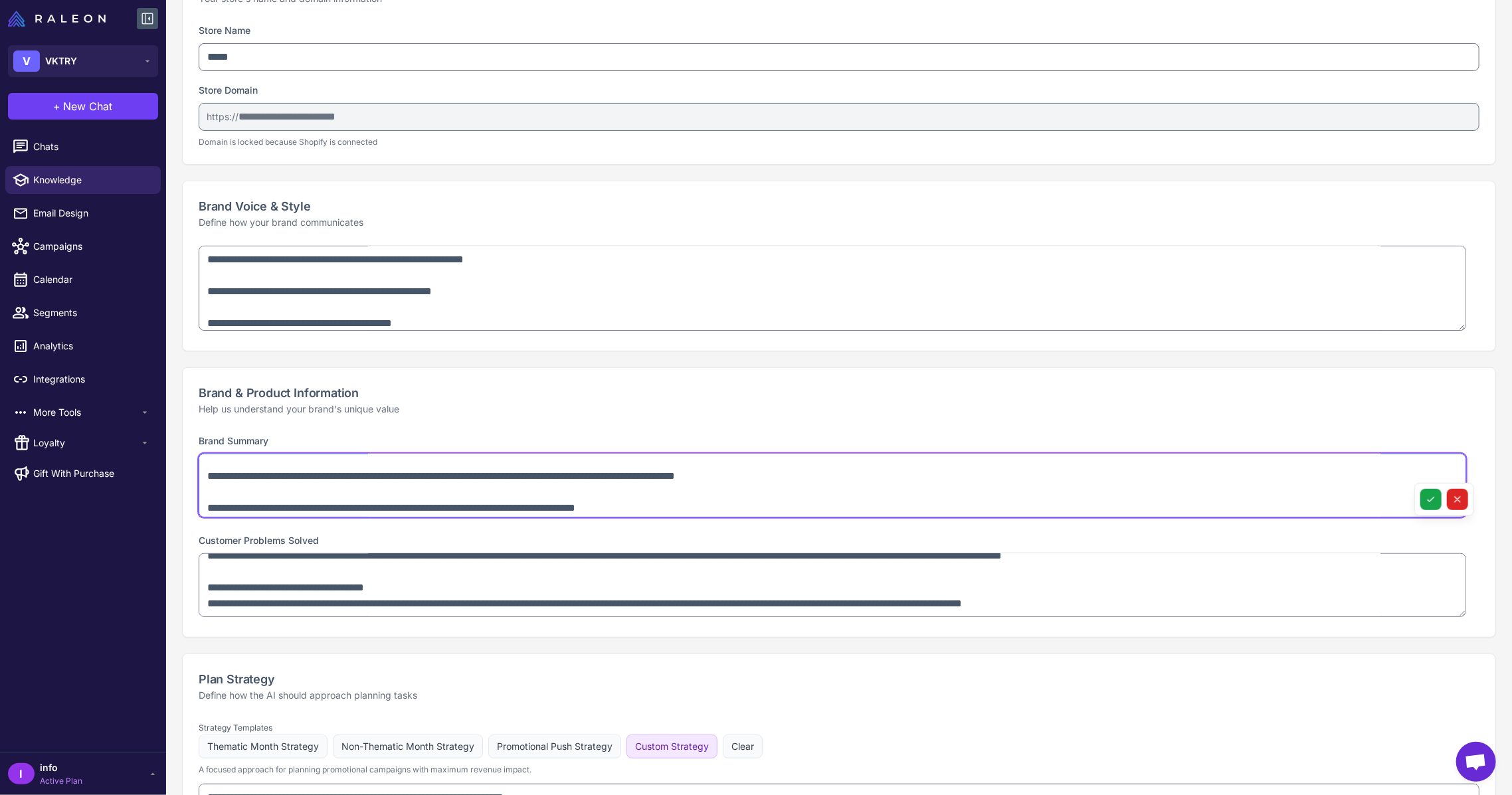
scroll to position [154, 0]
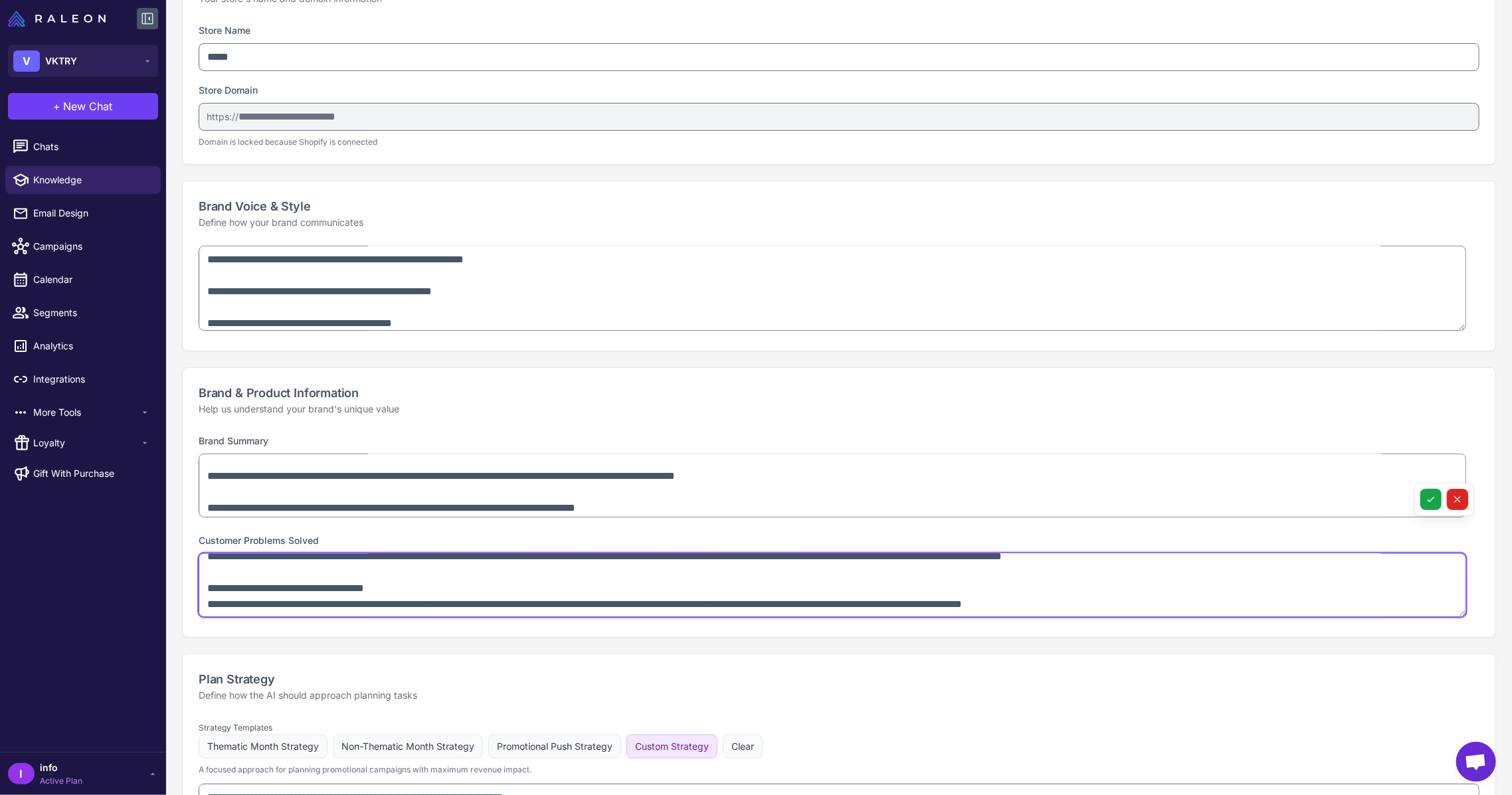
click at [483, 590] on textarea "**********" at bounding box center [832, 585] width 1267 height 64
paste textarea "**********"
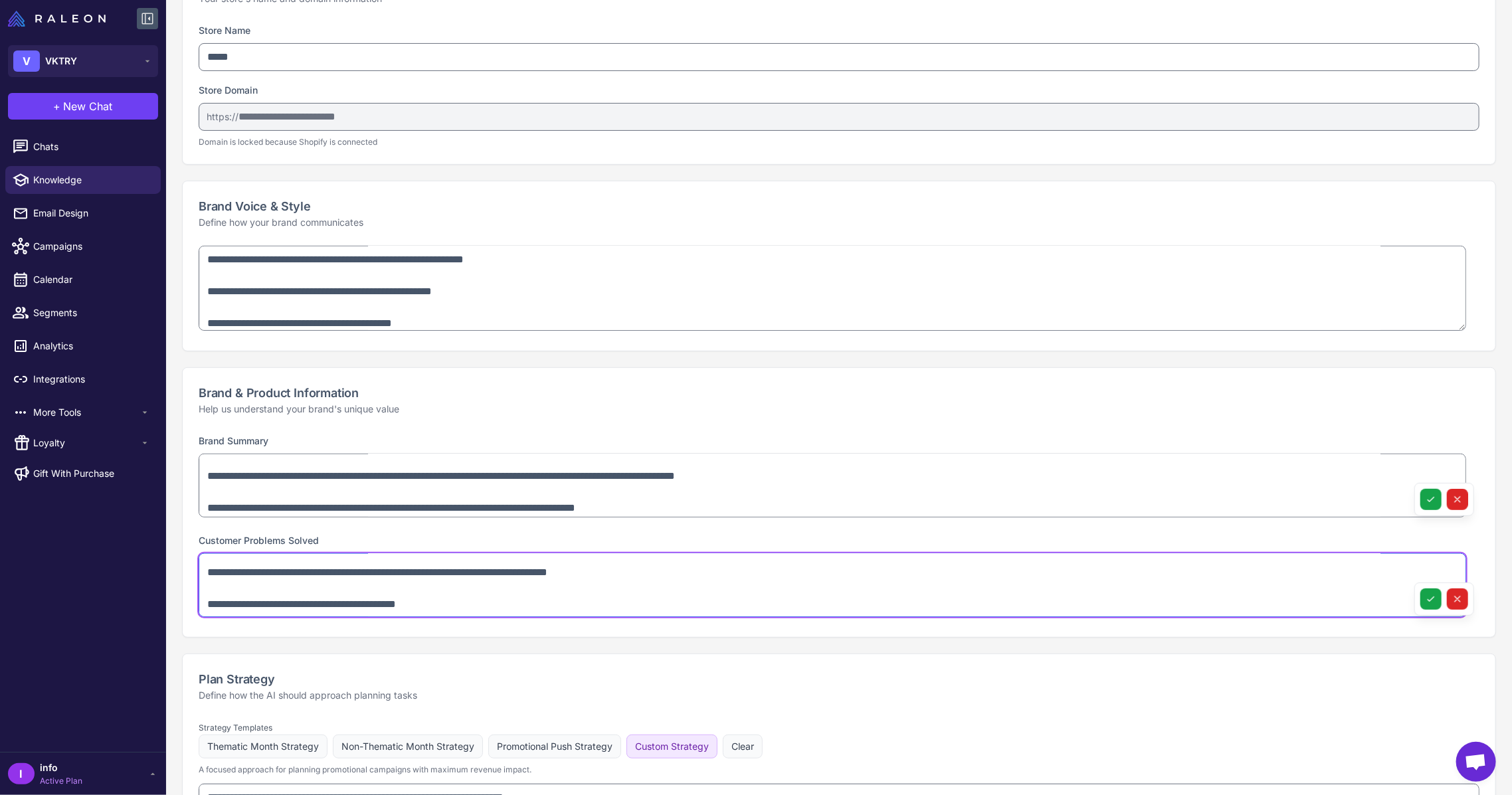
scroll to position [339, 0]
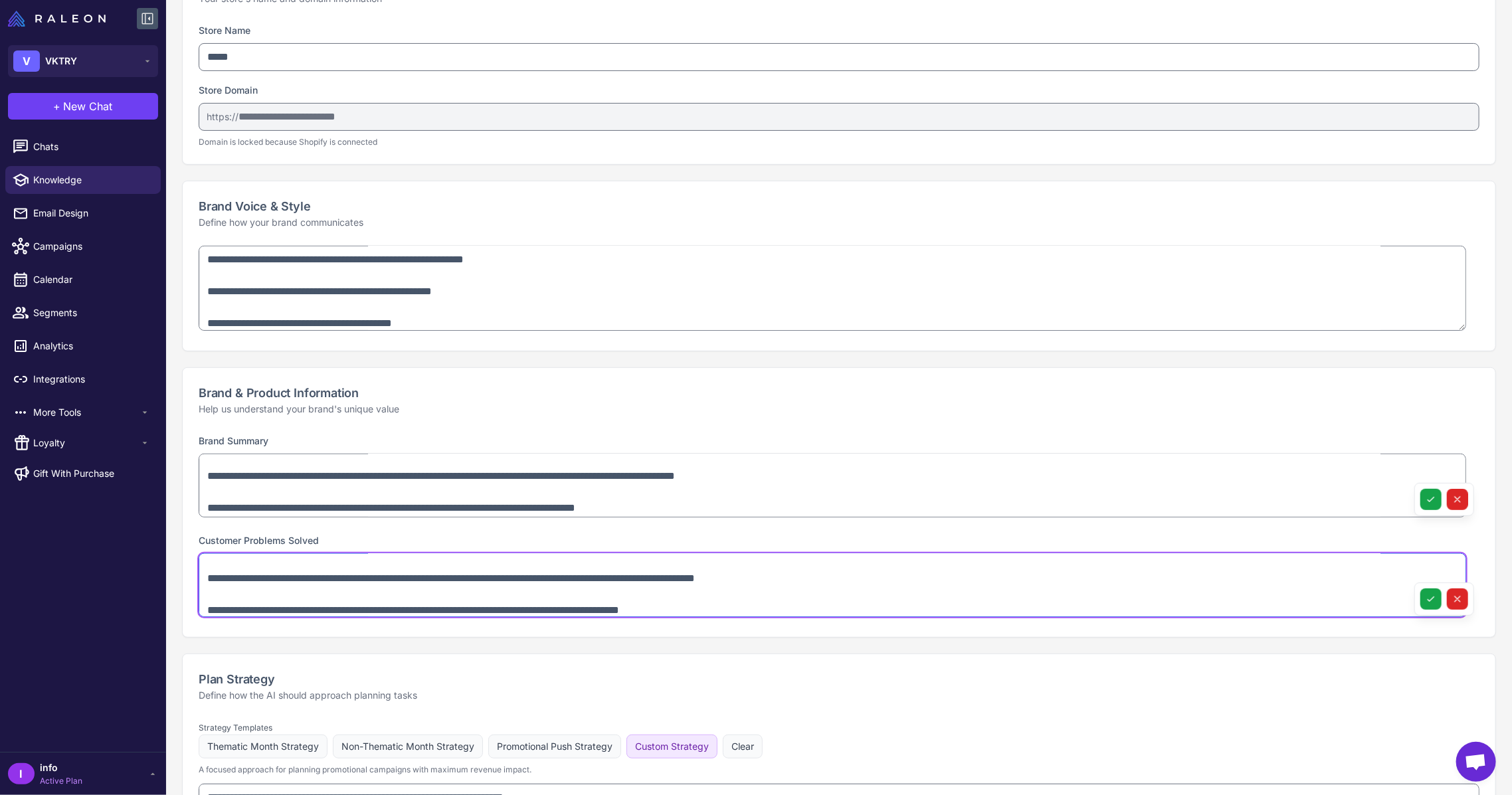
type textarea "**********"
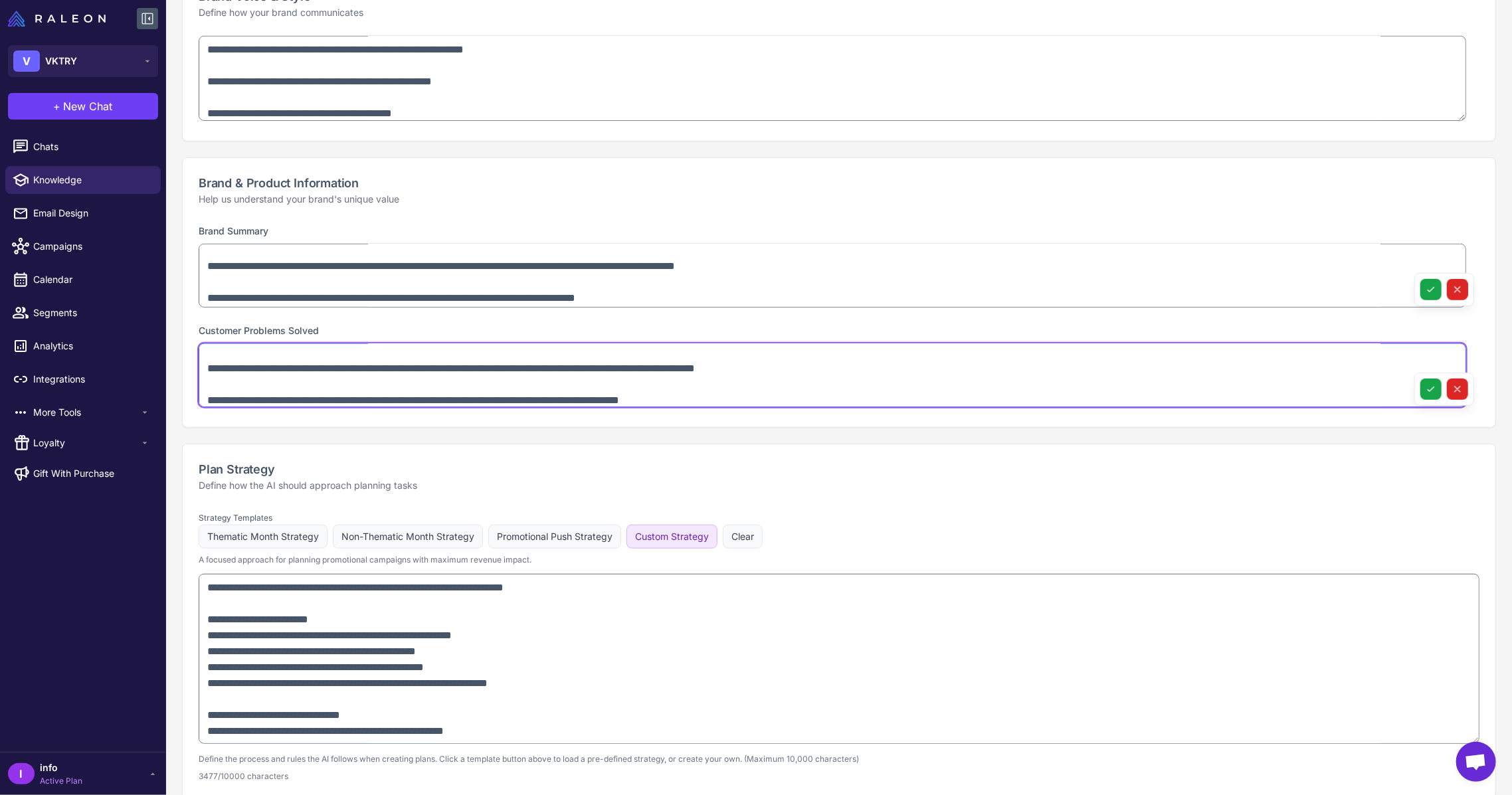
scroll to position [395, 0]
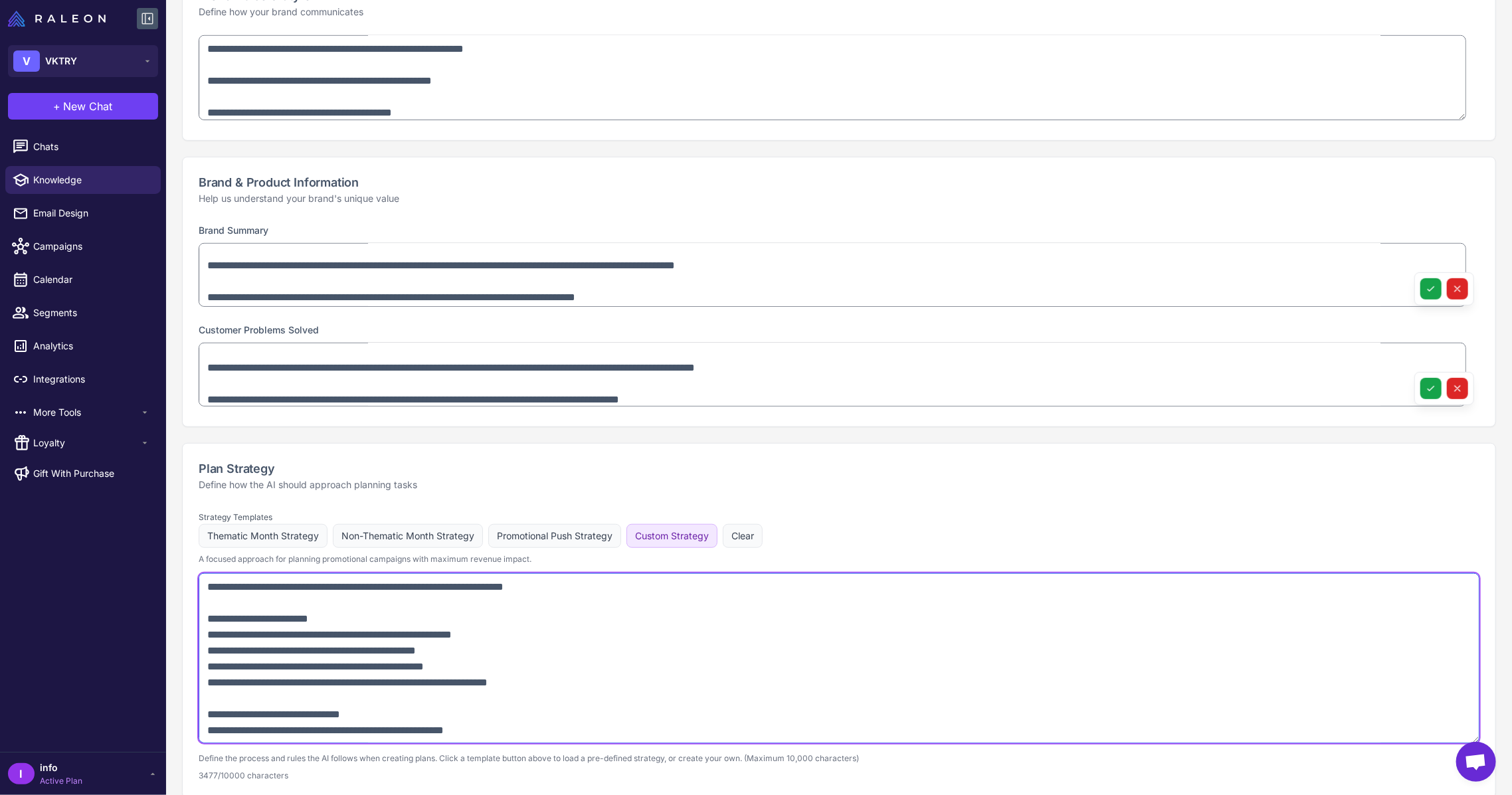
click at [385, 603] on textarea at bounding box center [839, 658] width 1281 height 170
paste textarea "**********"
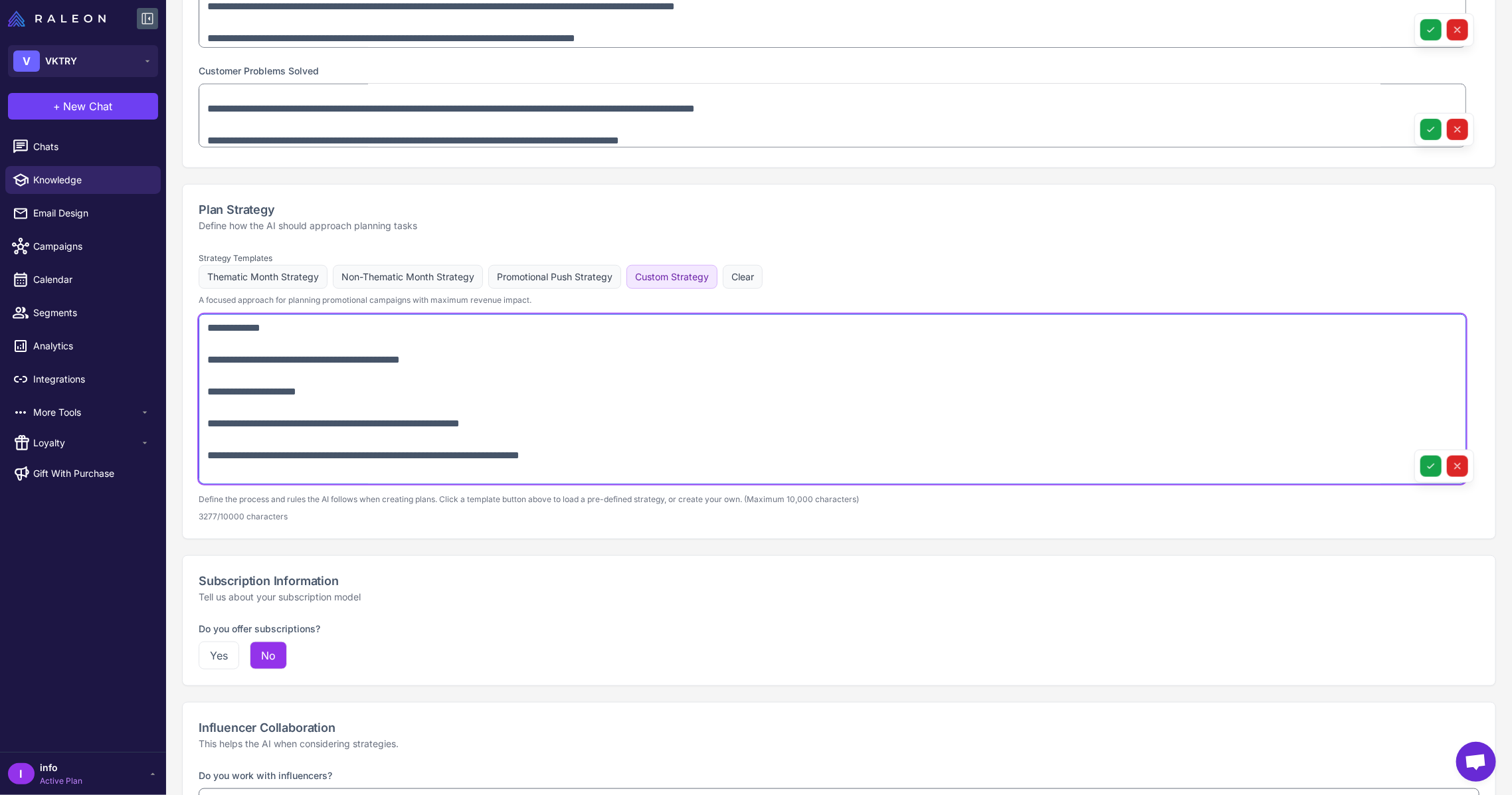
scroll to position [708, 0]
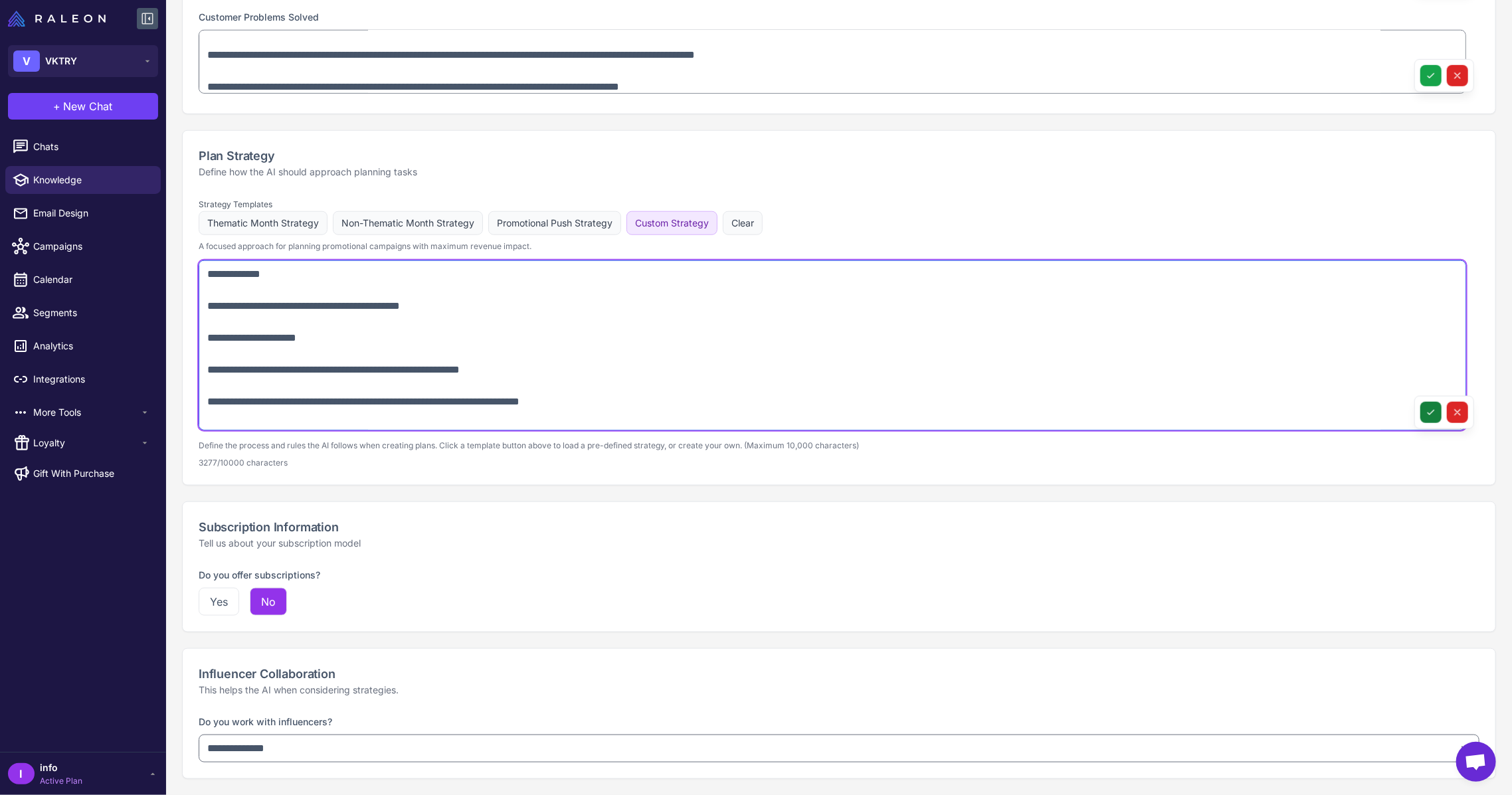
type textarea "**********"
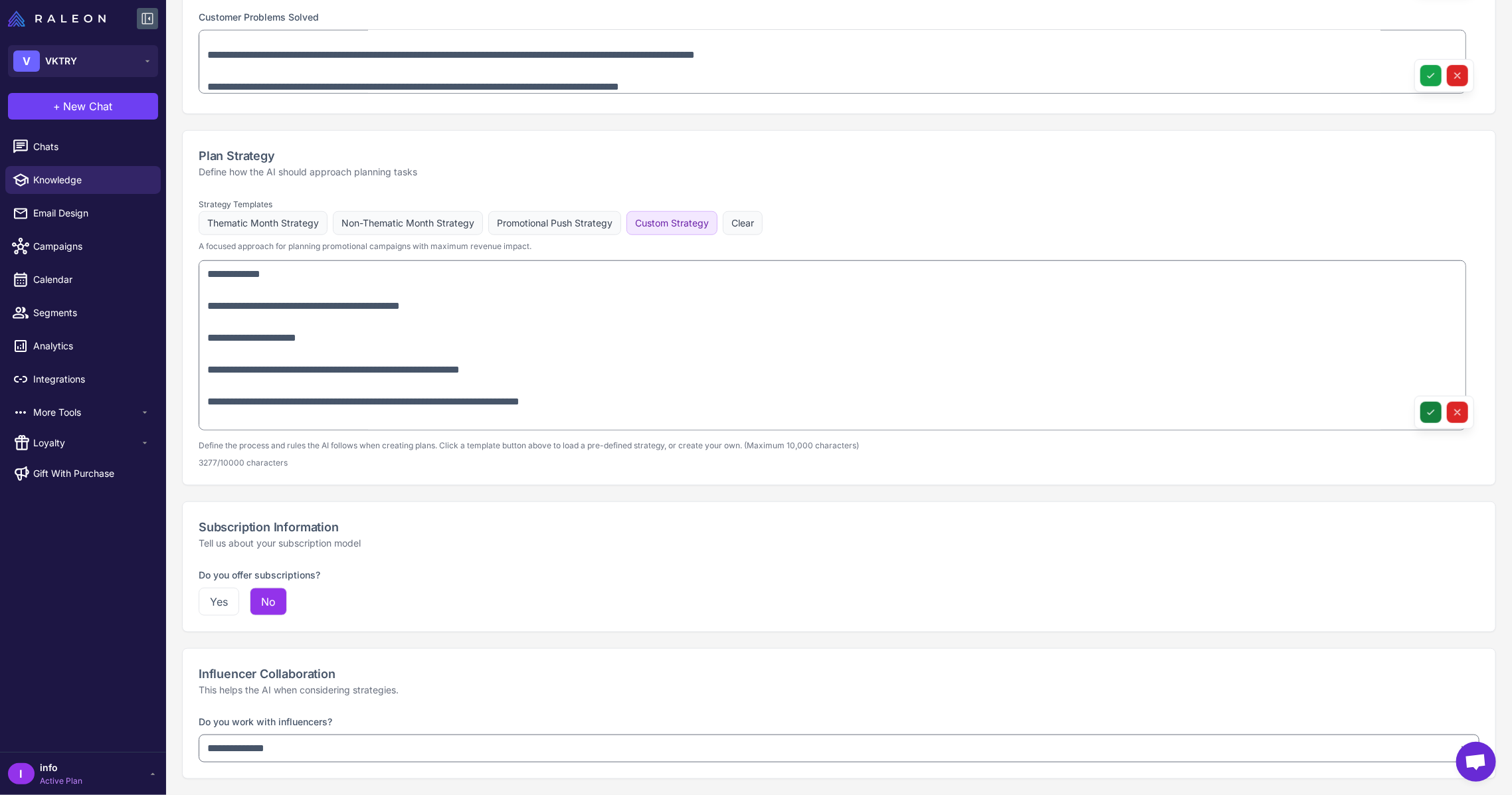
click at [1426, 411] on icon at bounding box center [1430, 412] width 10 height 10
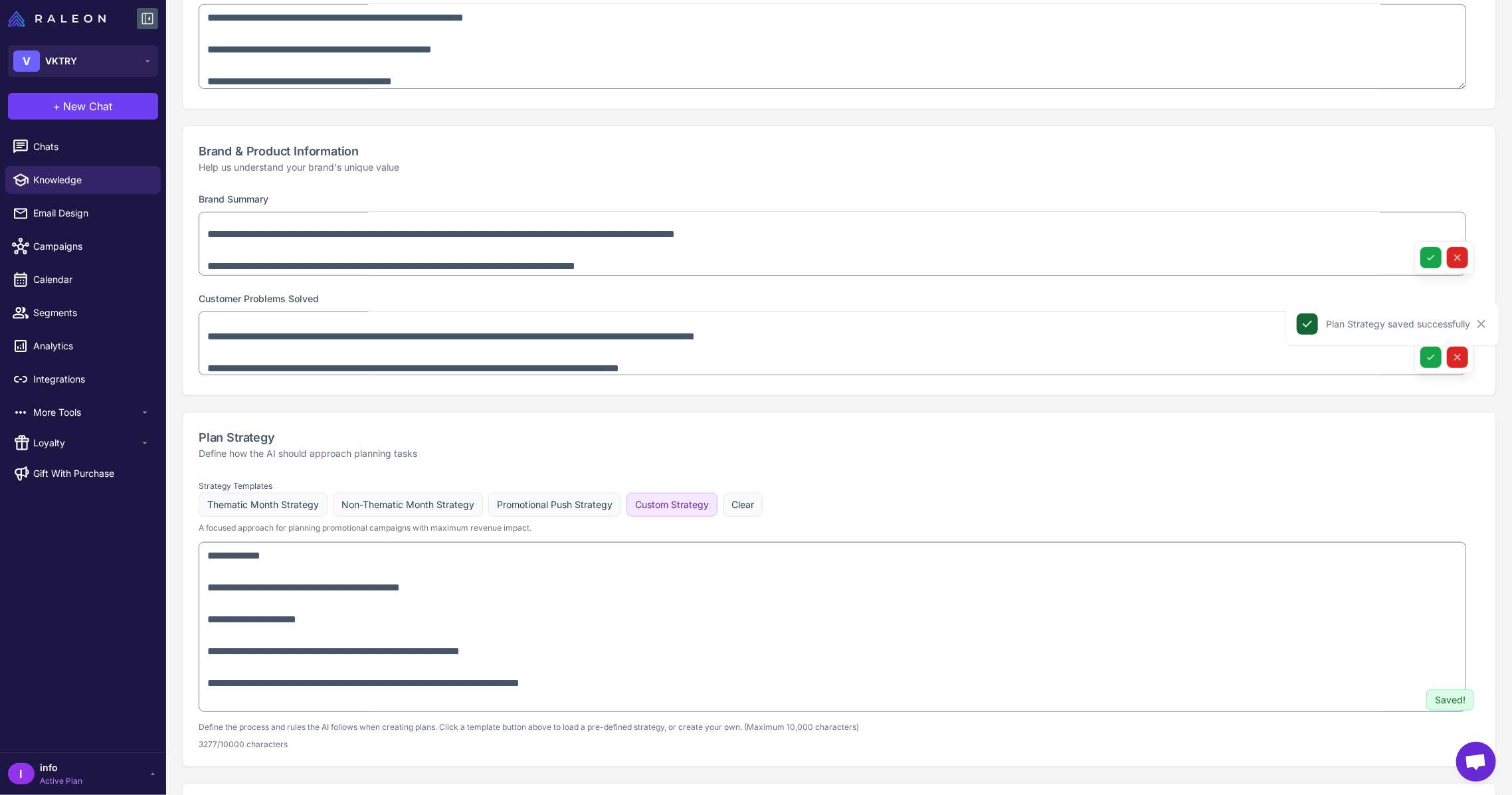
scroll to position [424, 0]
click at [1426, 356] on icon at bounding box center [1430, 358] width 10 height 10
click at [1426, 262] on icon at bounding box center [1430, 259] width 10 height 10
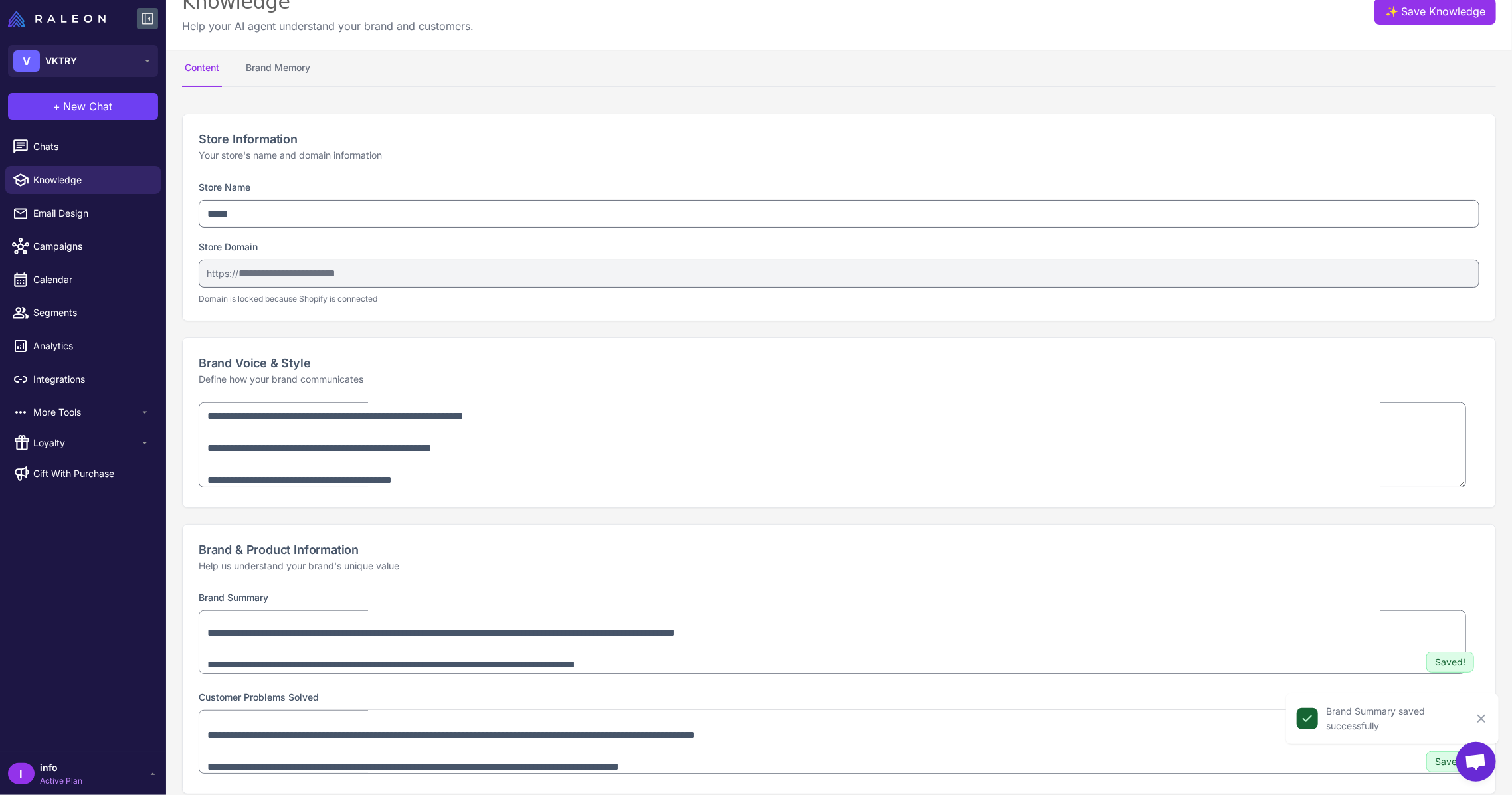
scroll to position [0, 0]
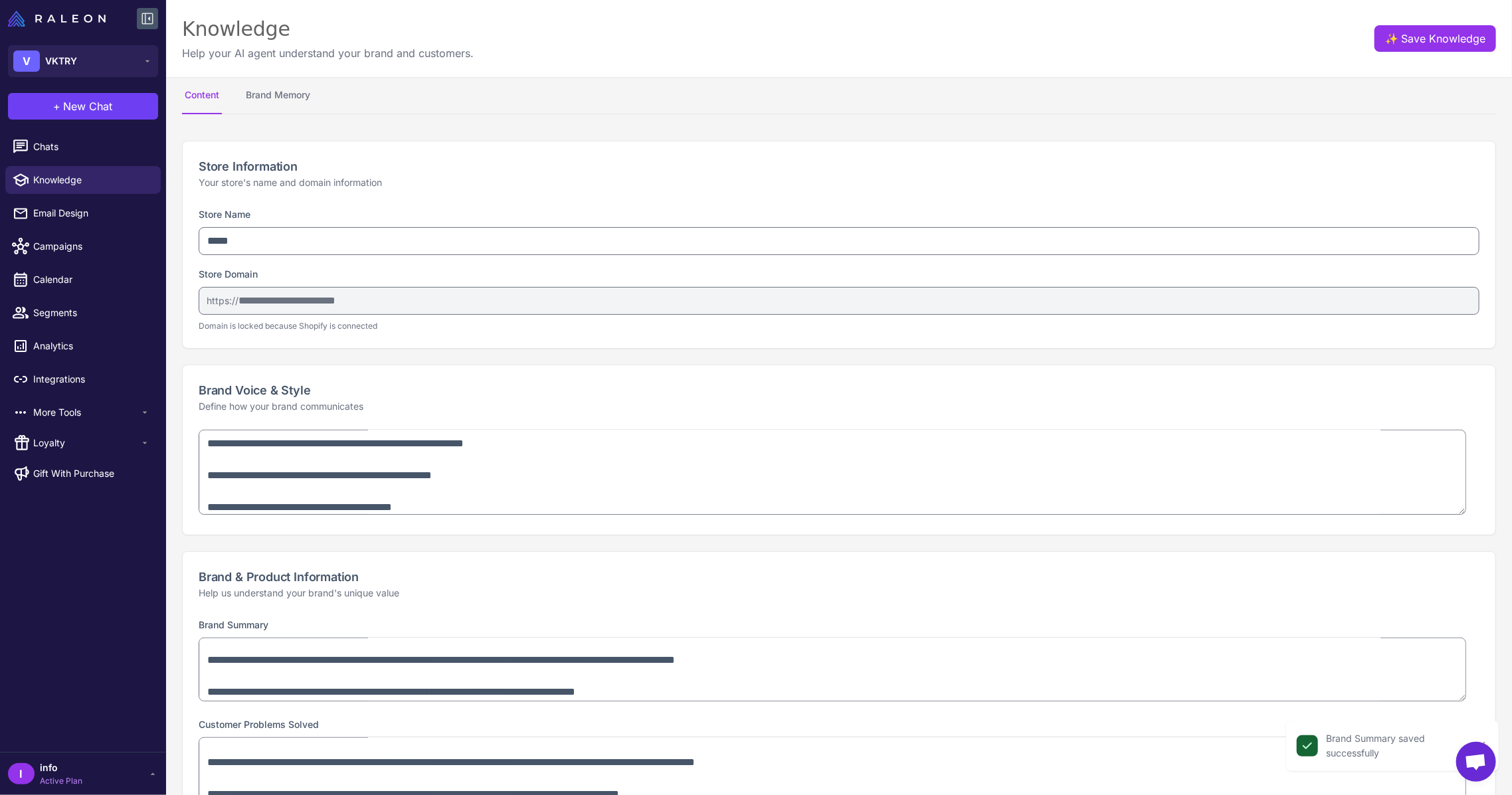
click at [1423, 55] on div "Knowledge Help your AI agent understand your brand and customers. ✨ Save Knowle…" at bounding box center [839, 38] width 1346 height 77
click at [1415, 51] on button "✨ Save Knowledge" at bounding box center [1434, 38] width 121 height 27
click at [266, 91] on button "Brand Memory" at bounding box center [278, 95] width 70 height 37
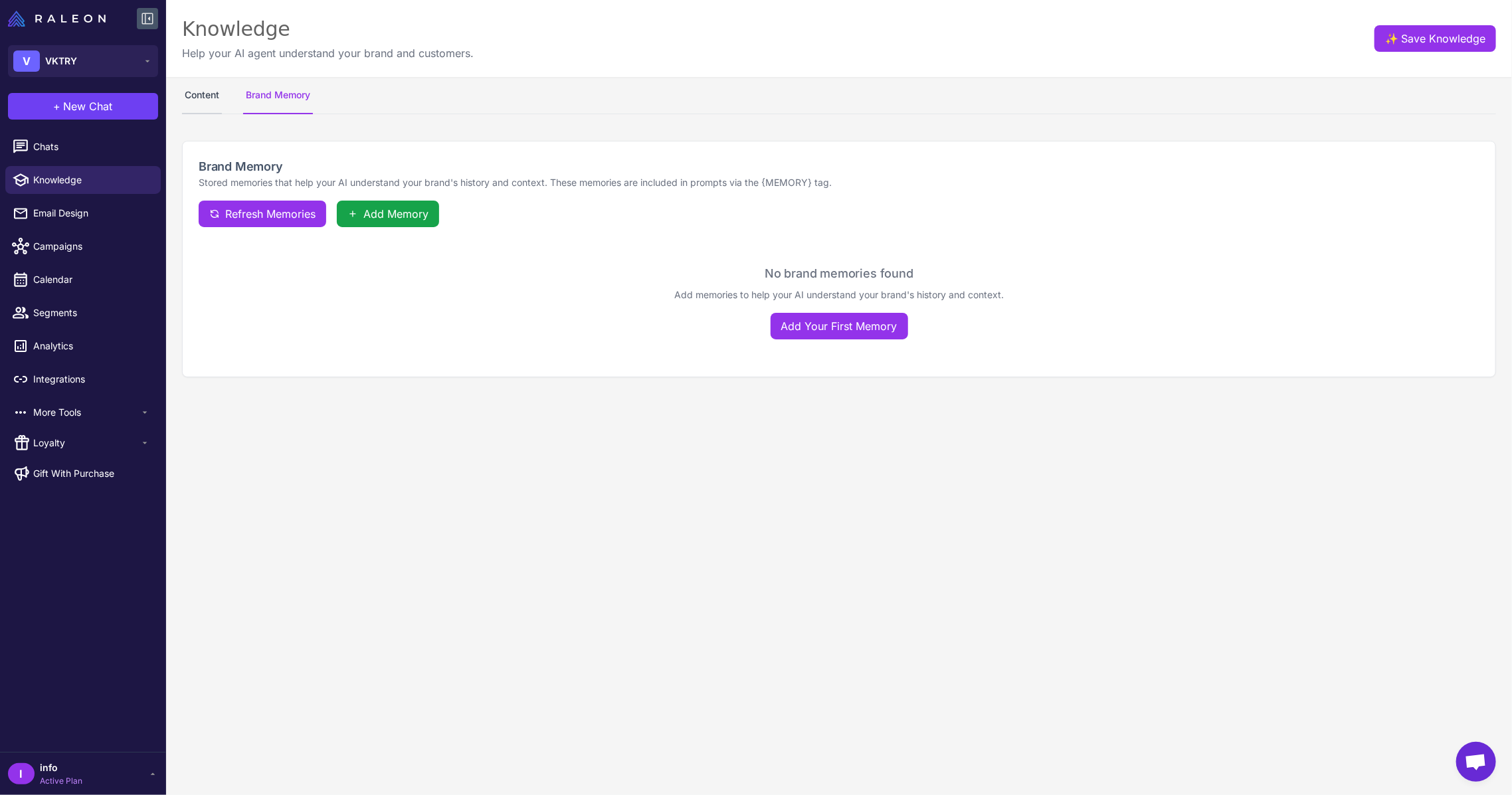
click at [190, 84] on button "Content" at bounding box center [202, 95] width 40 height 37
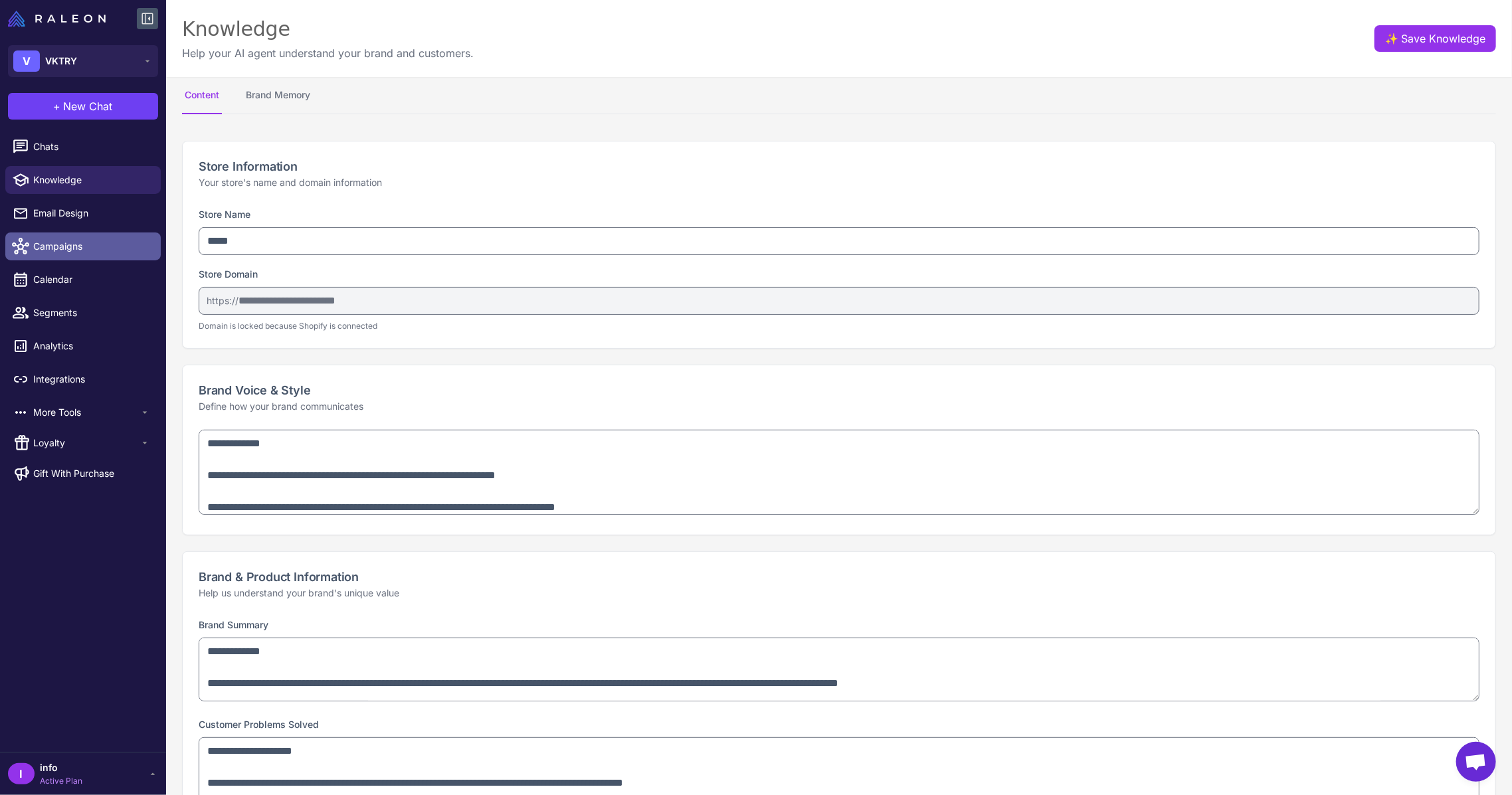
click at [93, 238] on link "Campaigns" at bounding box center [83, 246] width 155 height 28
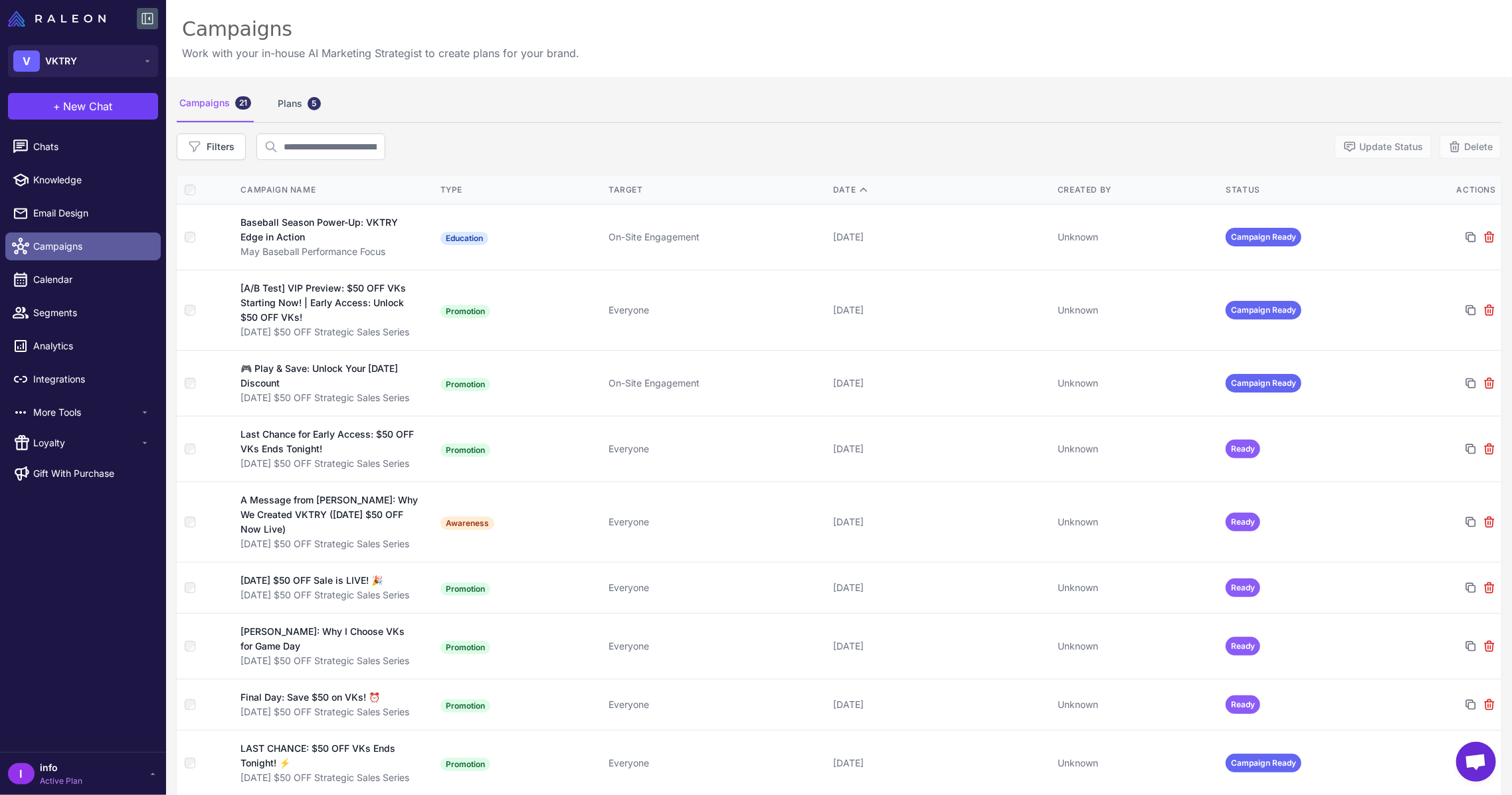
click at [93, 238] on link "Campaigns" at bounding box center [83, 246] width 155 height 28
click at [69, 216] on span "Email Design" at bounding box center [91, 213] width 117 height 14
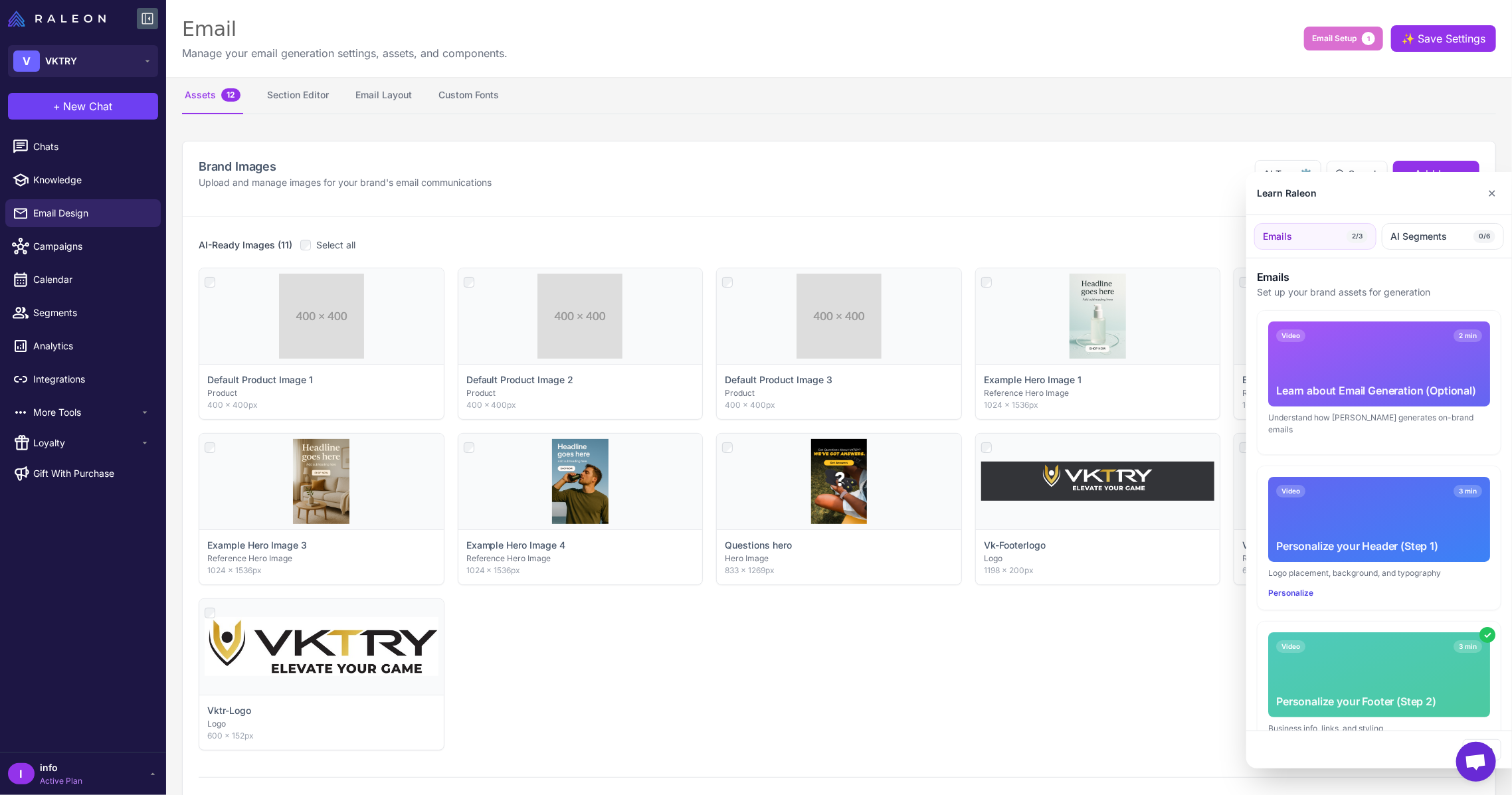
click at [321, 92] on div at bounding box center [756, 398] width 1512 height 795
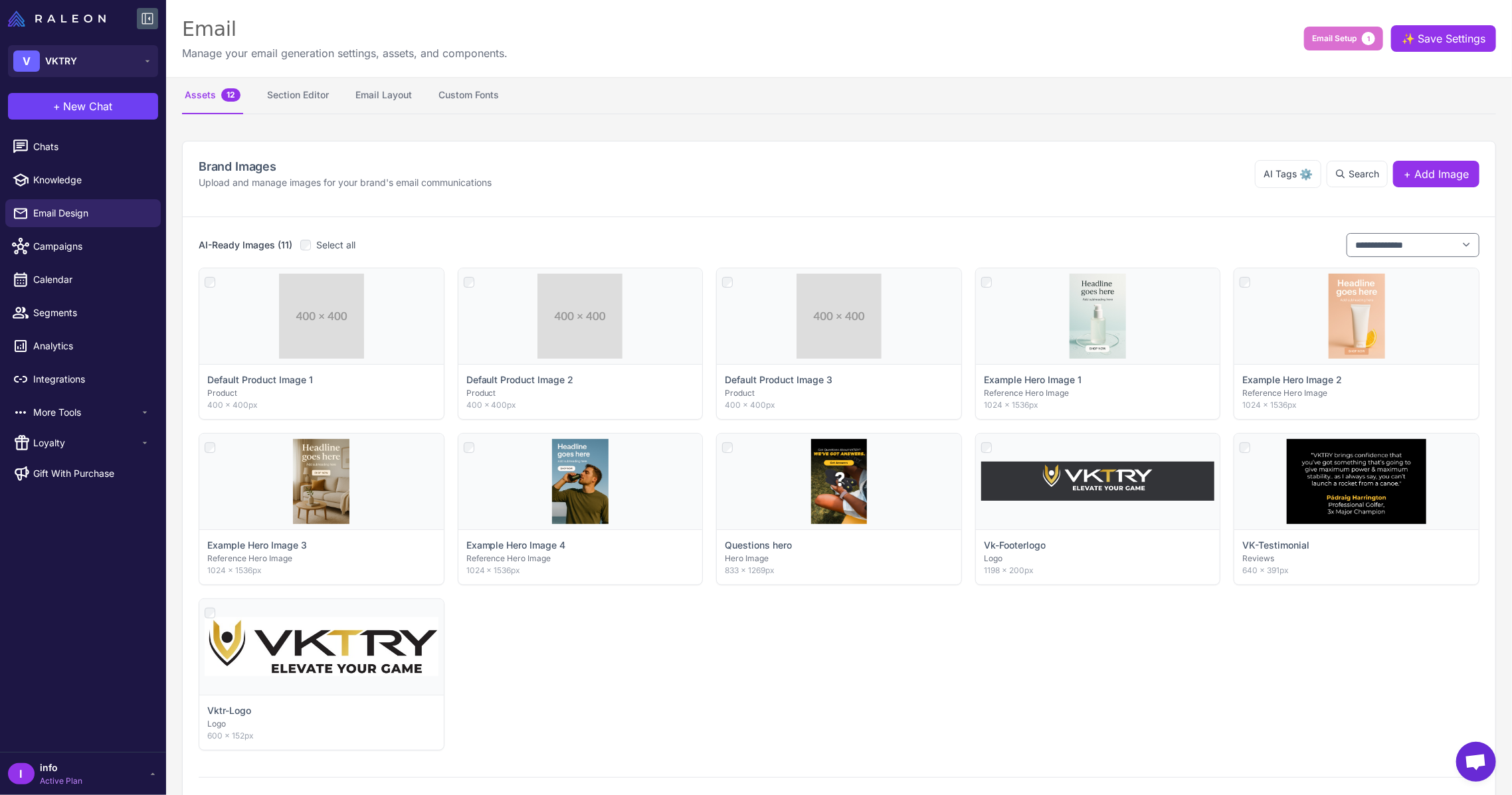
click at [321, 92] on button "Section Editor" at bounding box center [298, 95] width 67 height 37
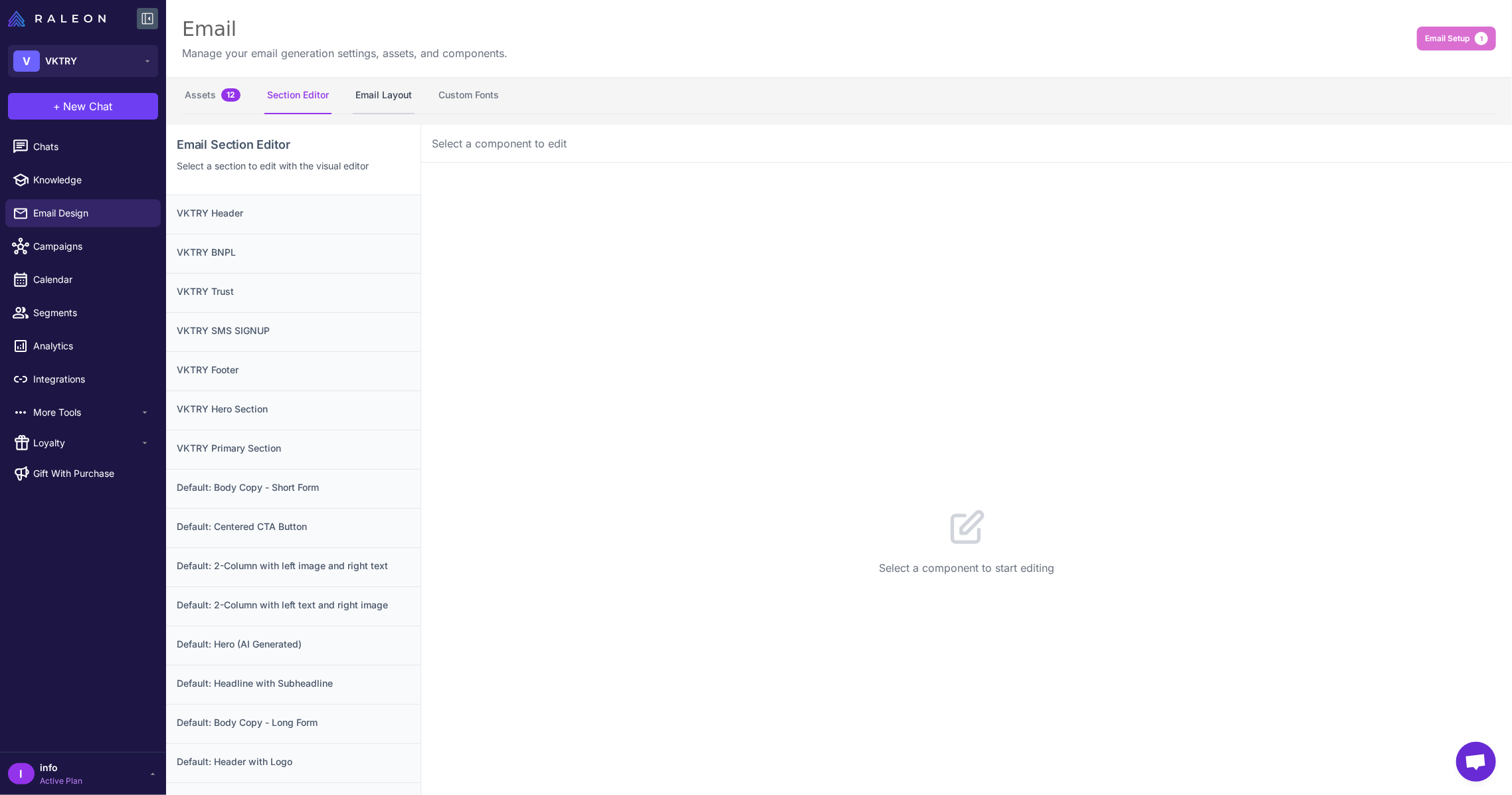
click at [384, 90] on button "Email Layout" at bounding box center [384, 95] width 62 height 37
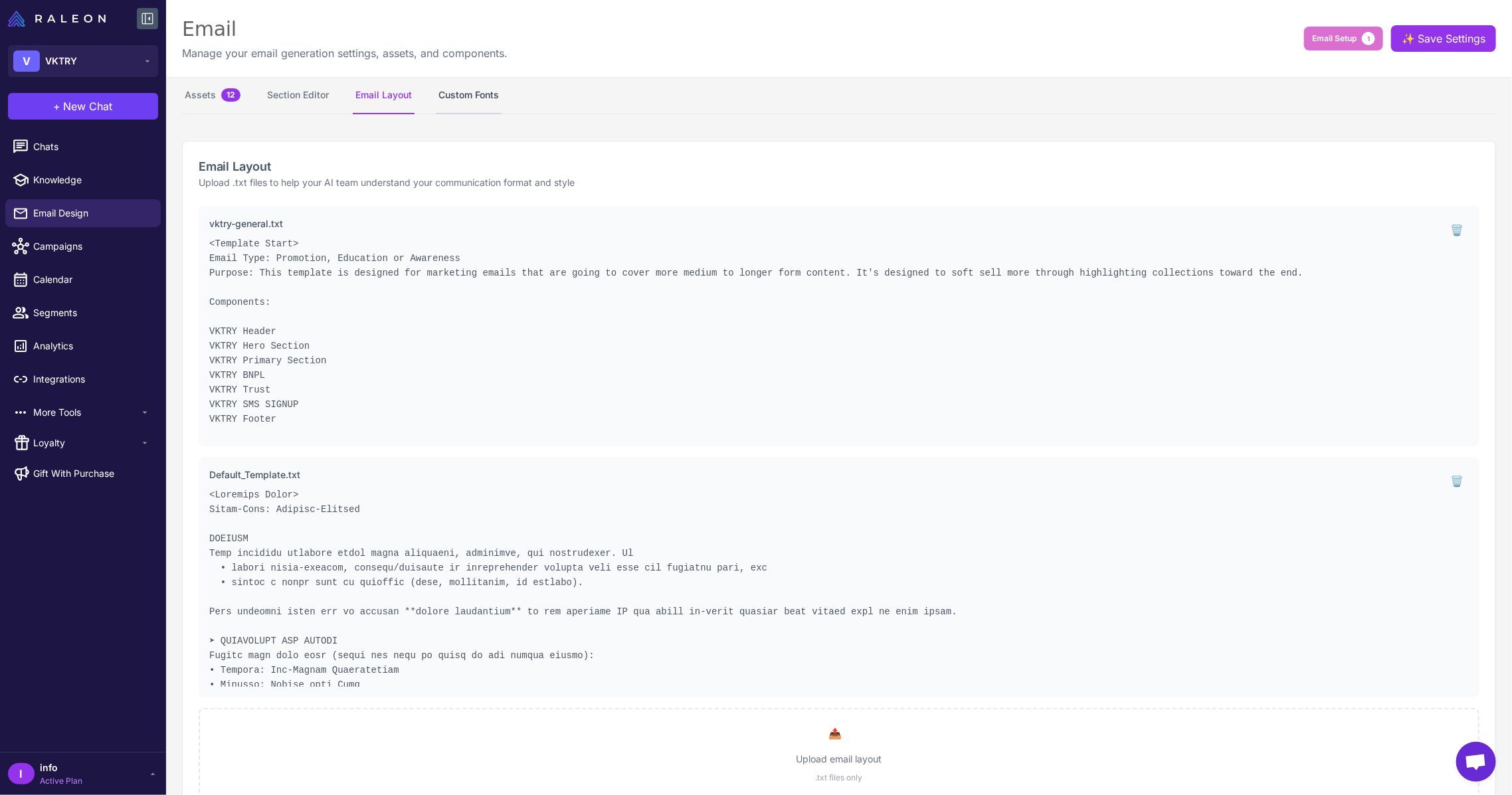
click at [478, 94] on button "Custom Fonts" at bounding box center [469, 95] width 66 height 37
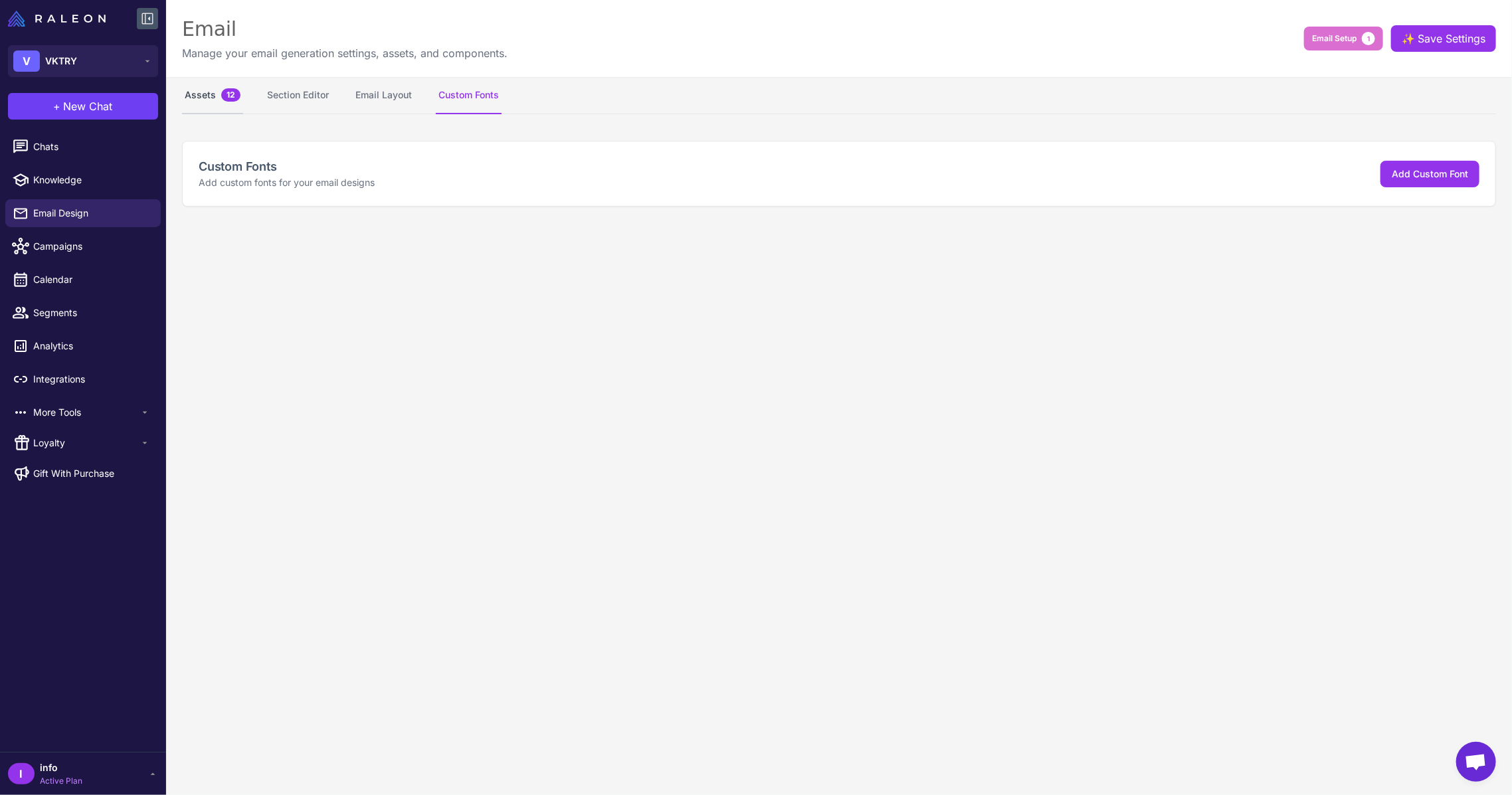
click at [224, 89] on span "12" at bounding box center [231, 95] width 19 height 13
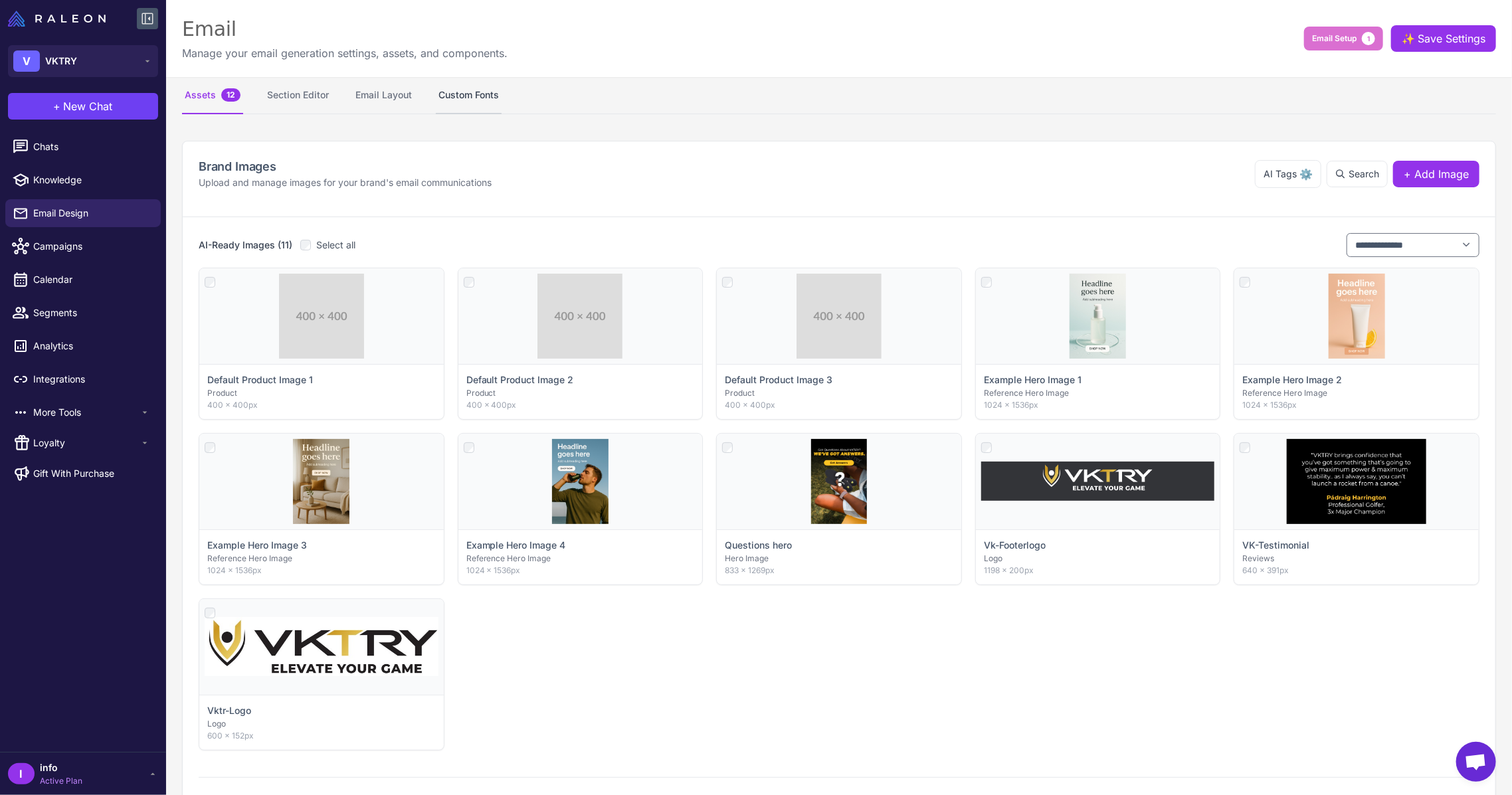
click at [474, 92] on button "Custom Fonts" at bounding box center [469, 95] width 66 height 37
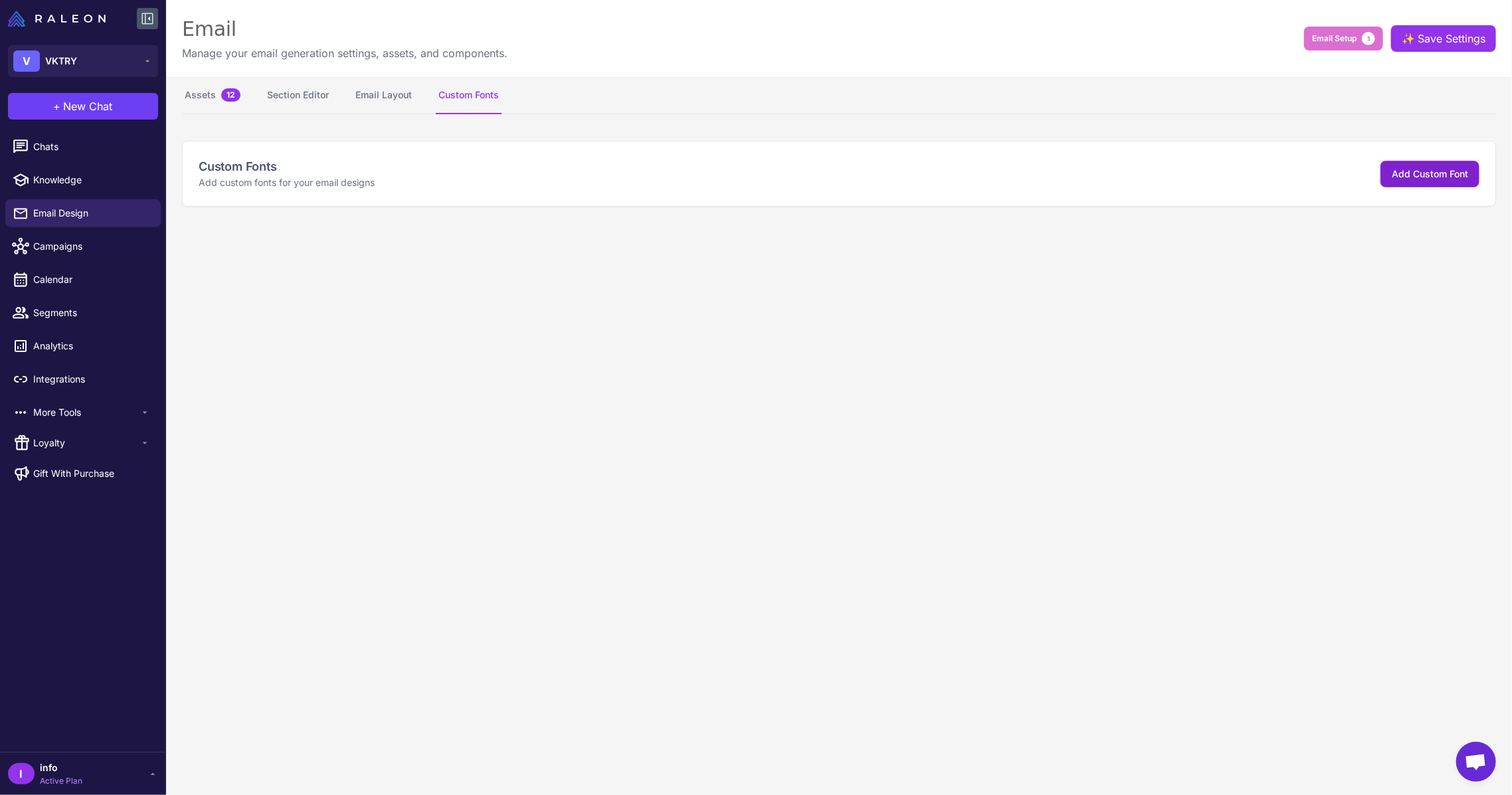
click at [1436, 178] on button "Add Custom Font" at bounding box center [1430, 174] width 99 height 27
select select "***"
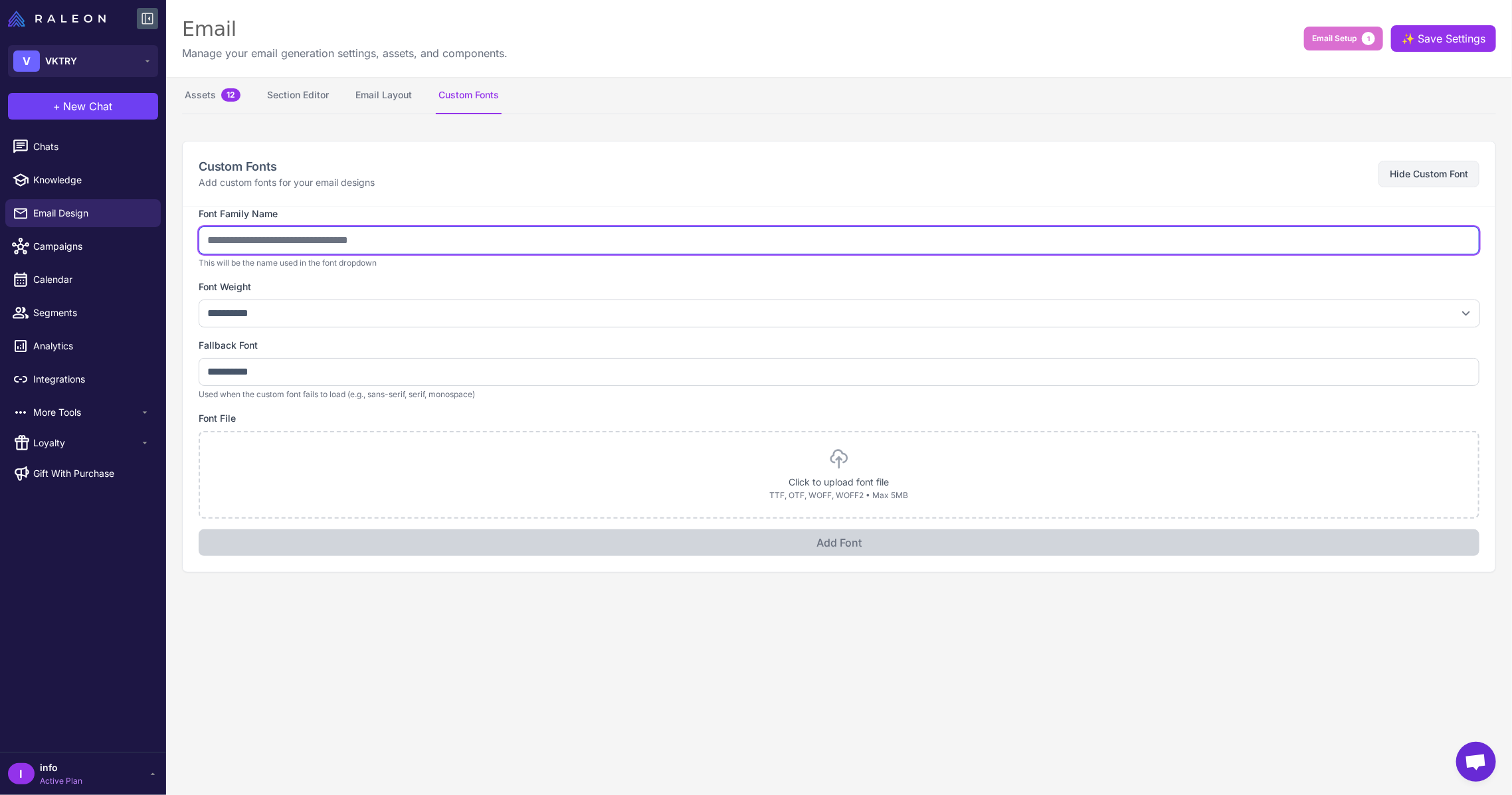
click at [360, 242] on input "text" at bounding box center [839, 240] width 1281 height 28
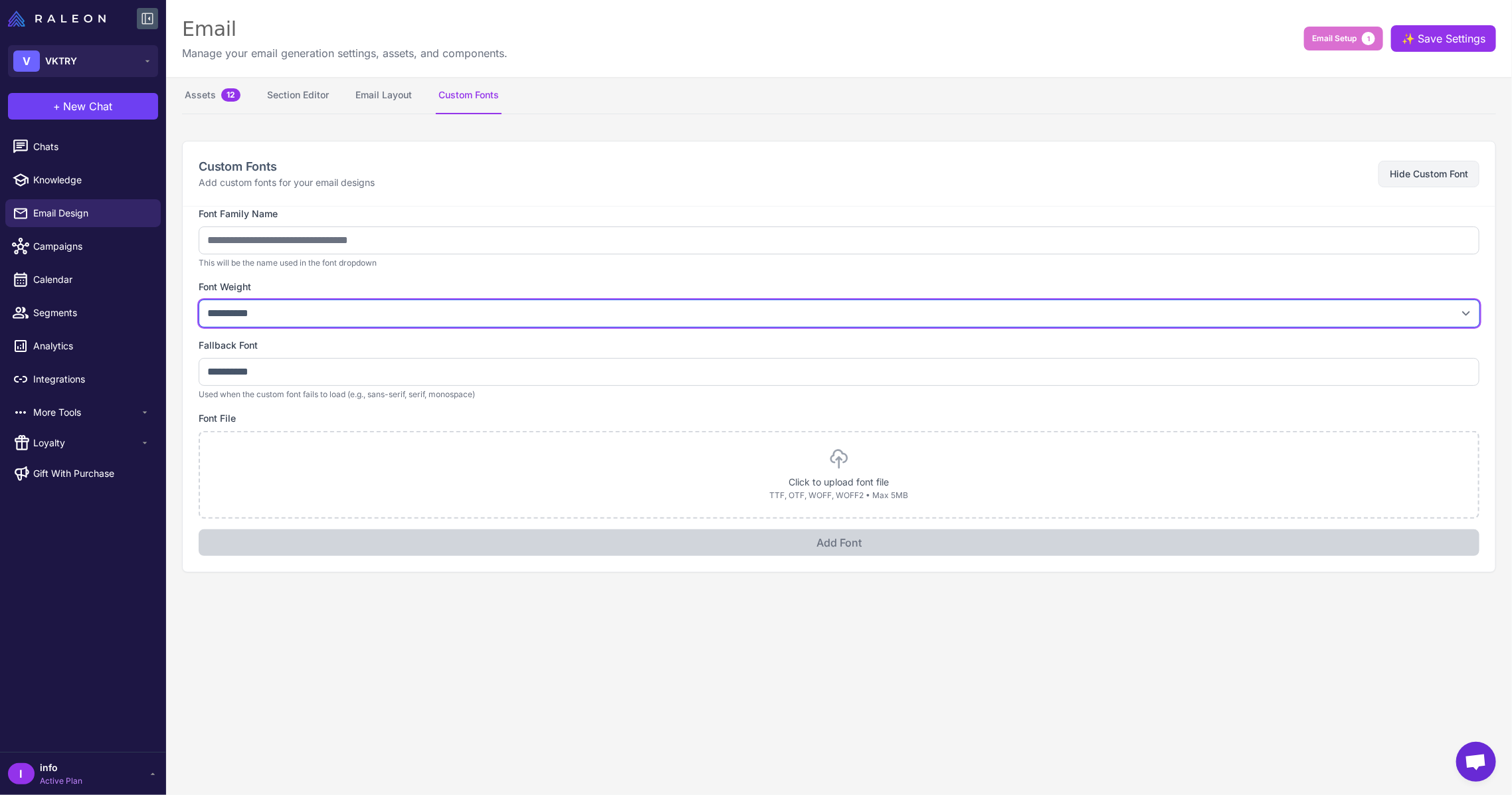
click at [267, 323] on select "**********" at bounding box center [839, 313] width 1281 height 28
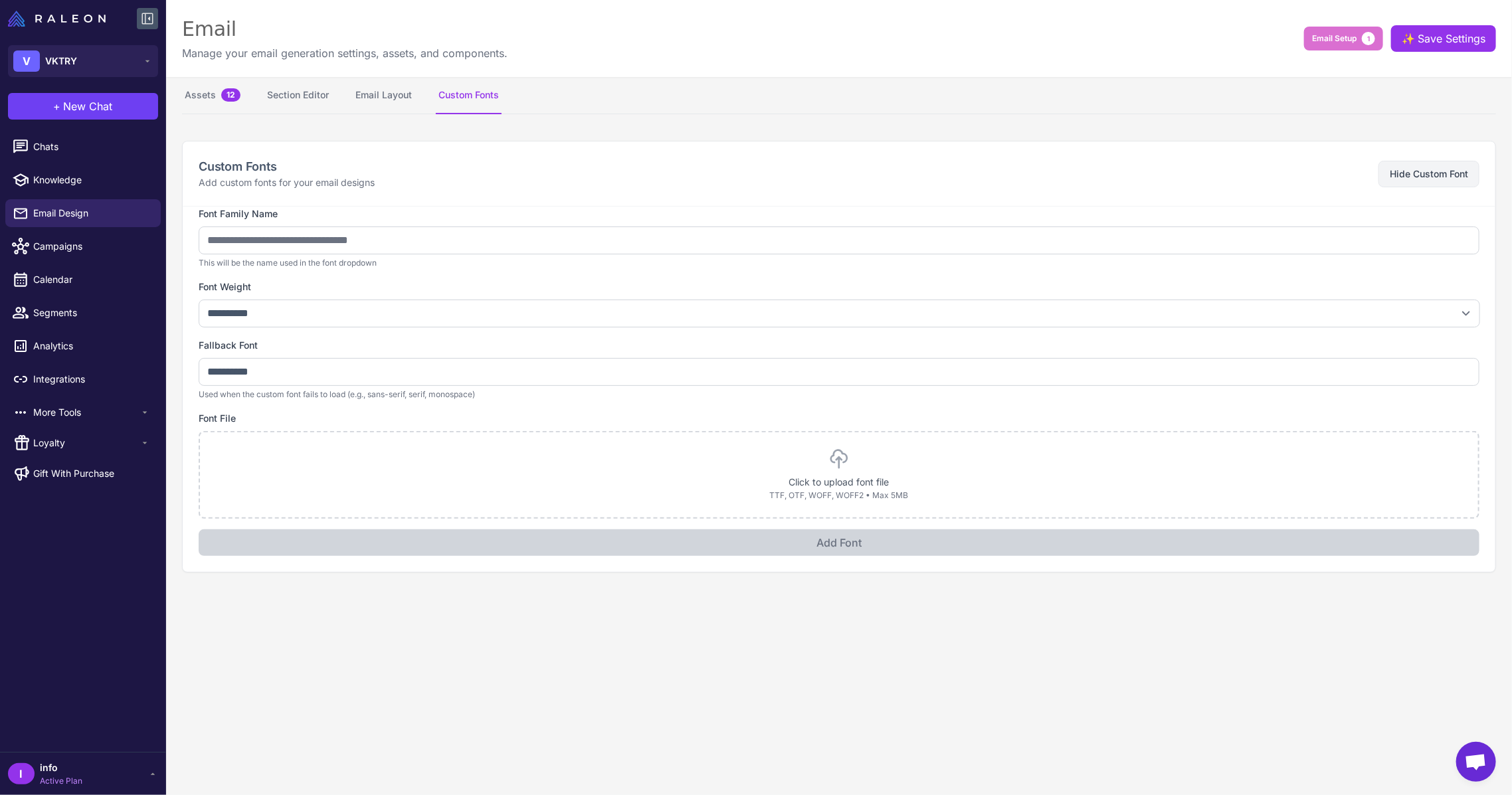
click at [342, 629] on content "**********" at bounding box center [839, 398] width 1346 height 795
click at [222, 92] on span "12" at bounding box center [231, 95] width 19 height 13
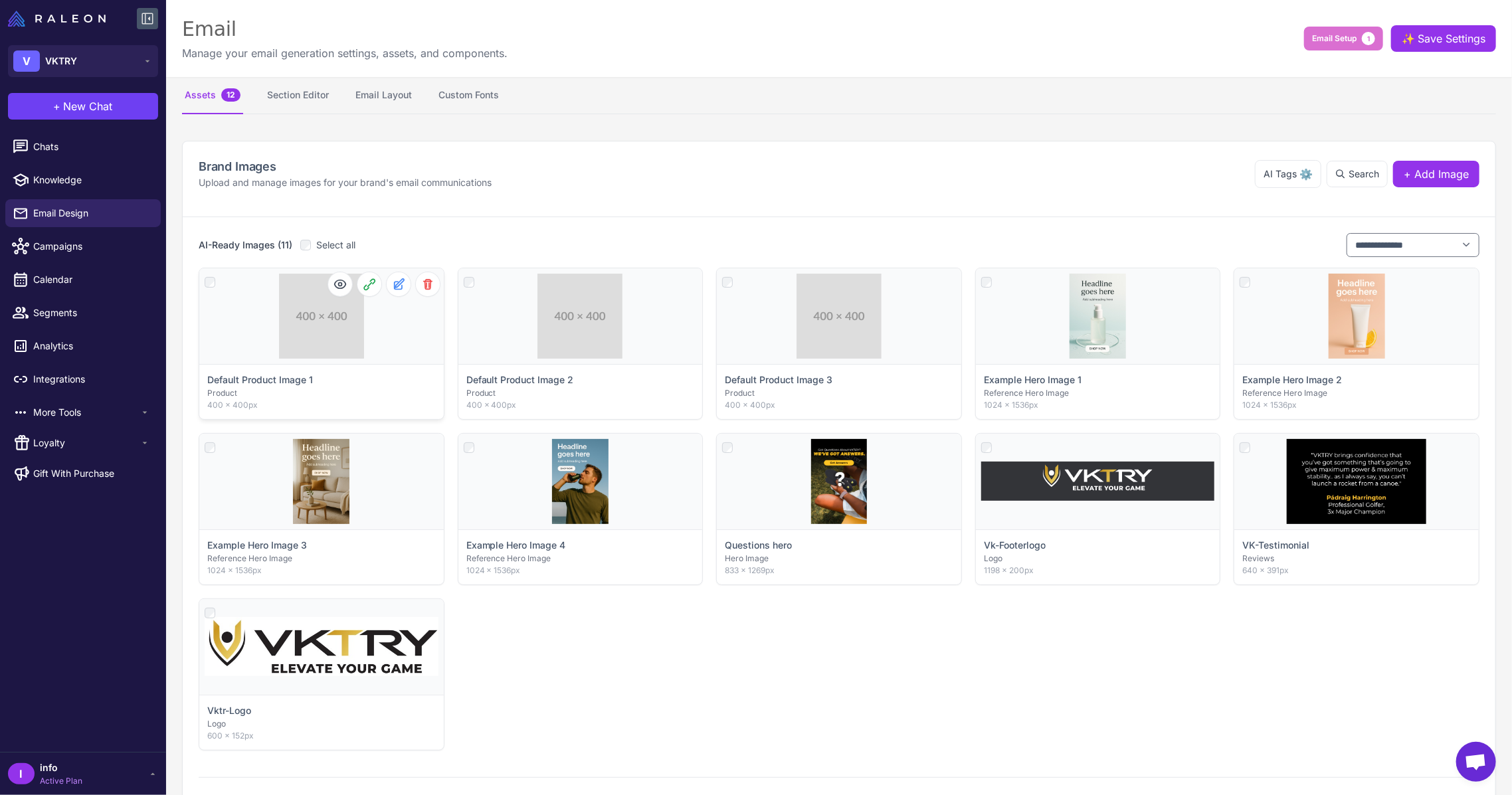
click at [351, 313] on div "Click to select" at bounding box center [321, 316] width 244 height 95
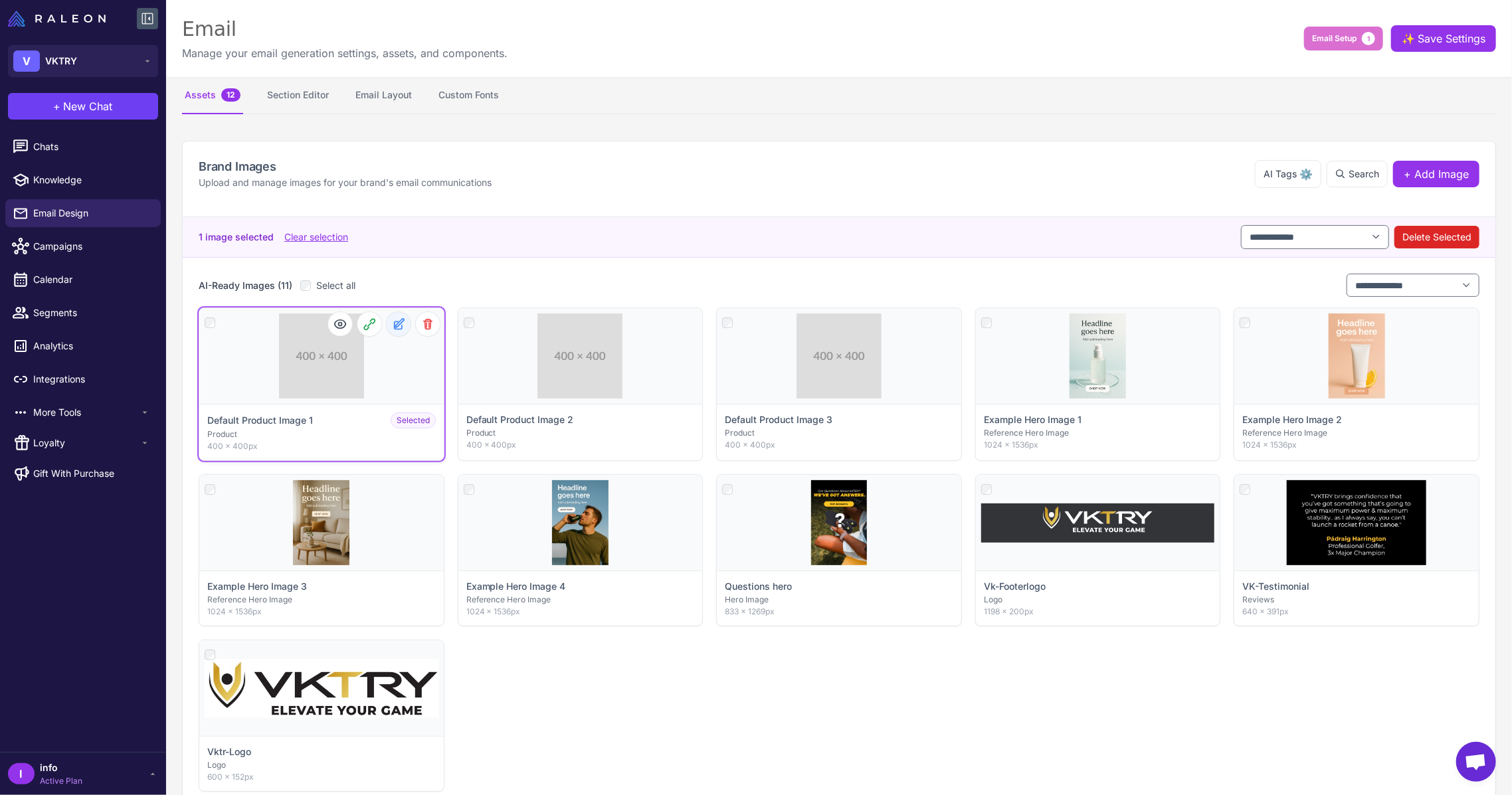
click at [398, 327] on icon at bounding box center [398, 324] width 13 height 13
select select "*******"
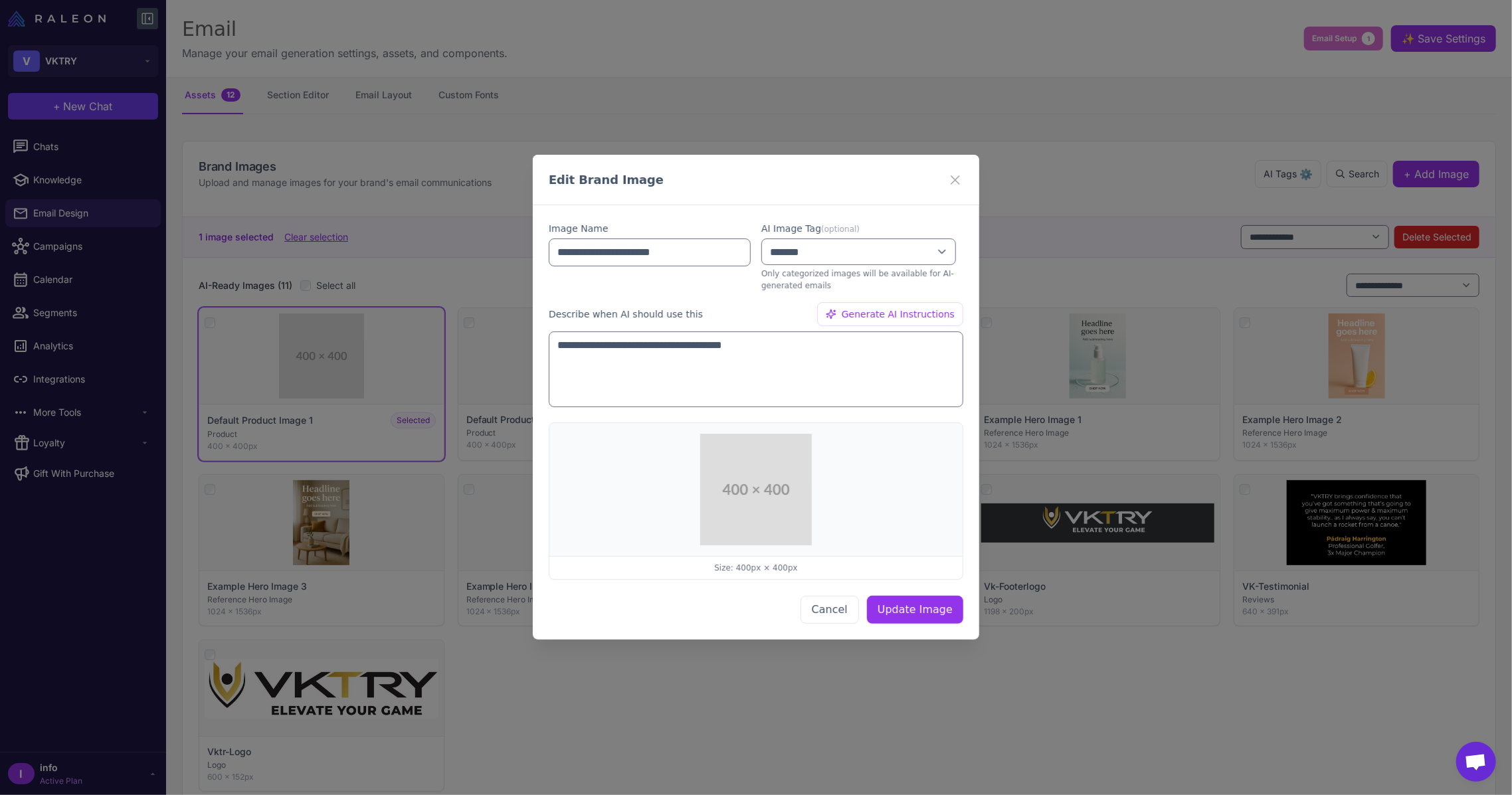
click at [735, 546] on div at bounding box center [756, 490] width 413 height 133
click at [899, 608] on button "Update Image" at bounding box center [915, 610] width 96 height 28
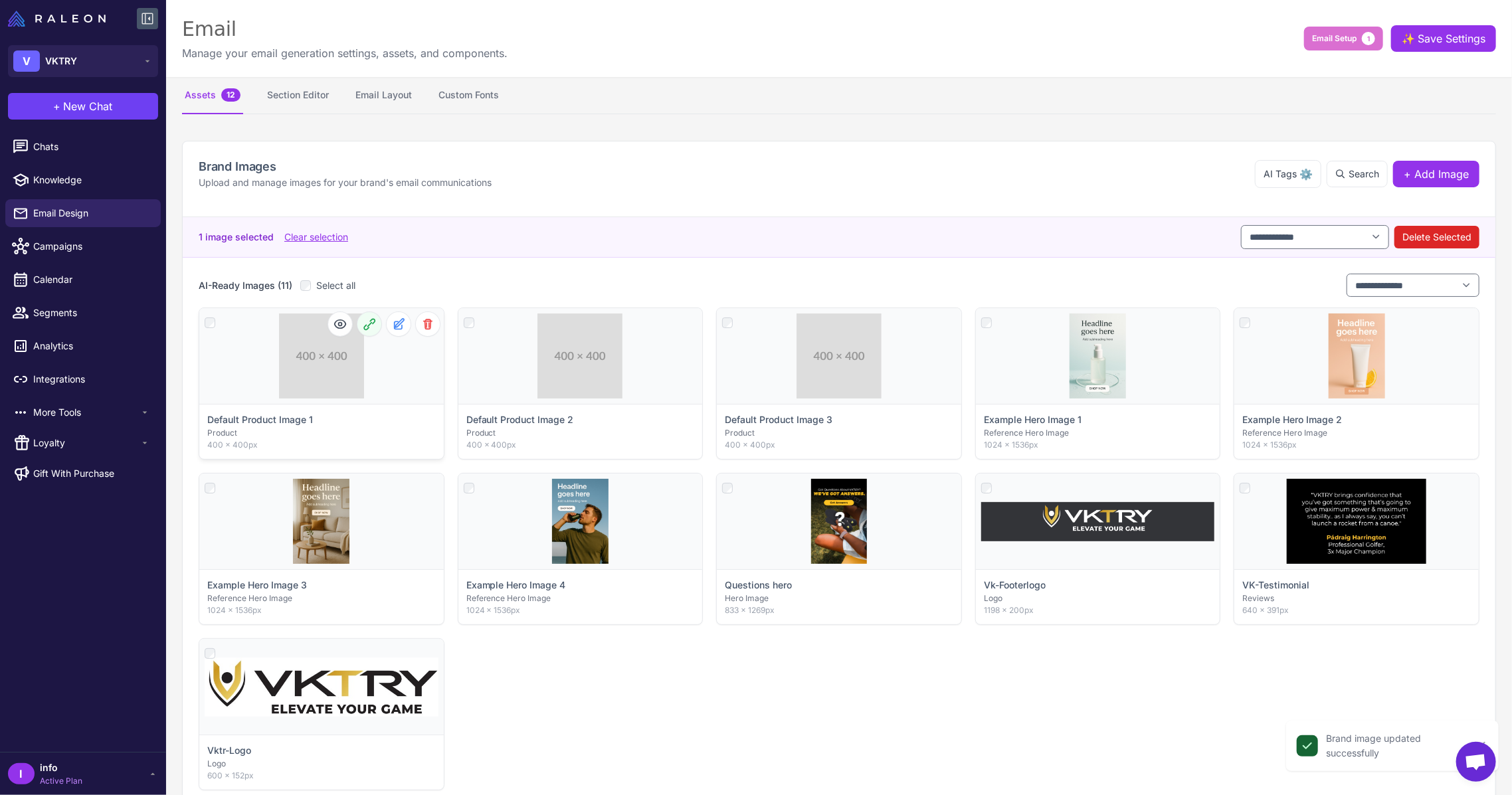
click at [359, 323] on button at bounding box center [369, 324] width 24 height 24
click at [392, 324] on icon at bounding box center [398, 324] width 13 height 13
select select "*******"
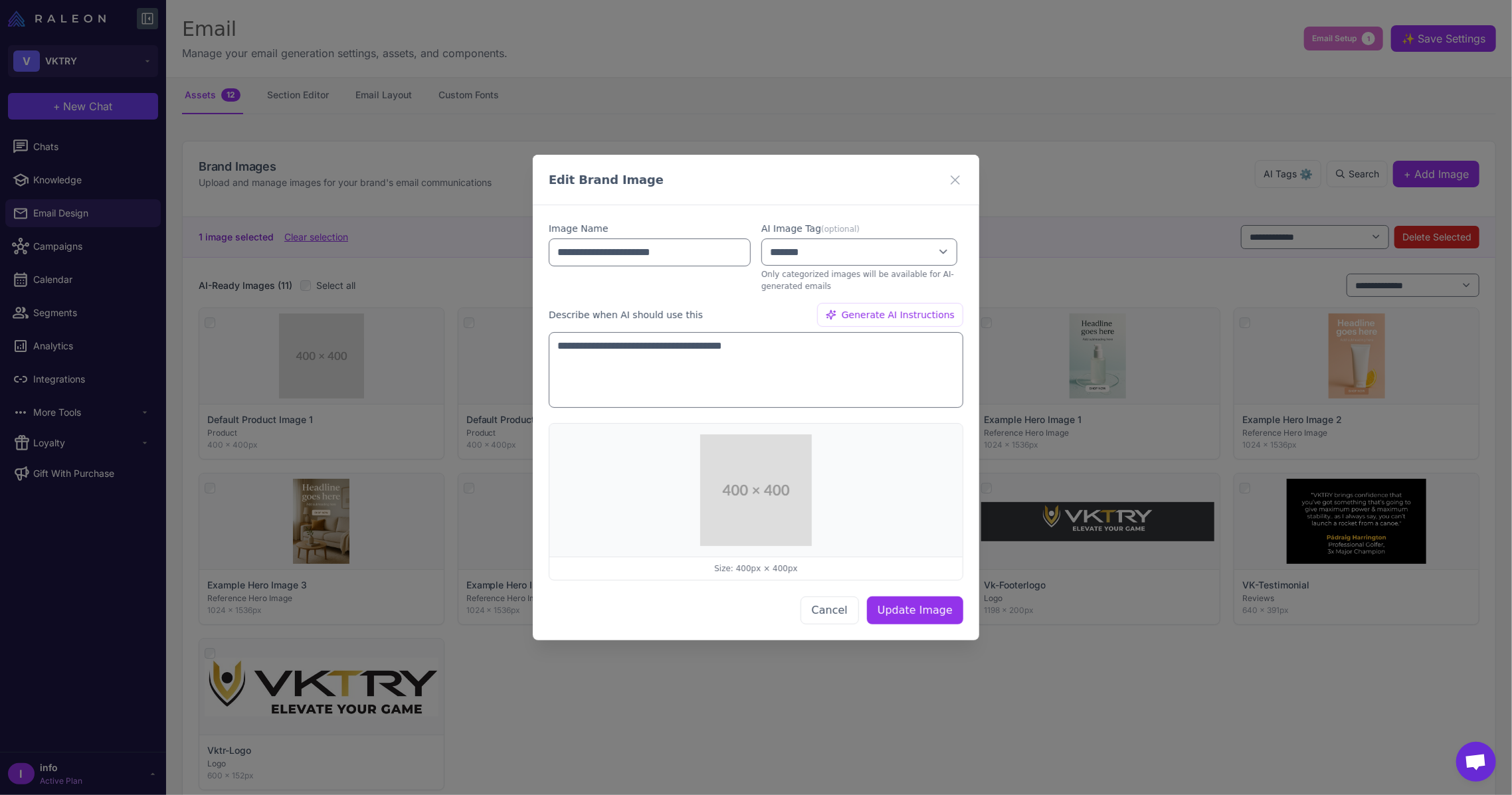
click at [747, 454] on img at bounding box center [756, 490] width 112 height 112
click at [800, 251] on select "**********" at bounding box center [859, 252] width 196 height 27
click at [669, 321] on label "Describe when AI should use this" at bounding box center [625, 314] width 154 height 14
click at [625, 234] on label "Image Name" at bounding box center [649, 228] width 202 height 14
click at [1276, 512] on div "**********" at bounding box center [756, 398] width 1512 height 795
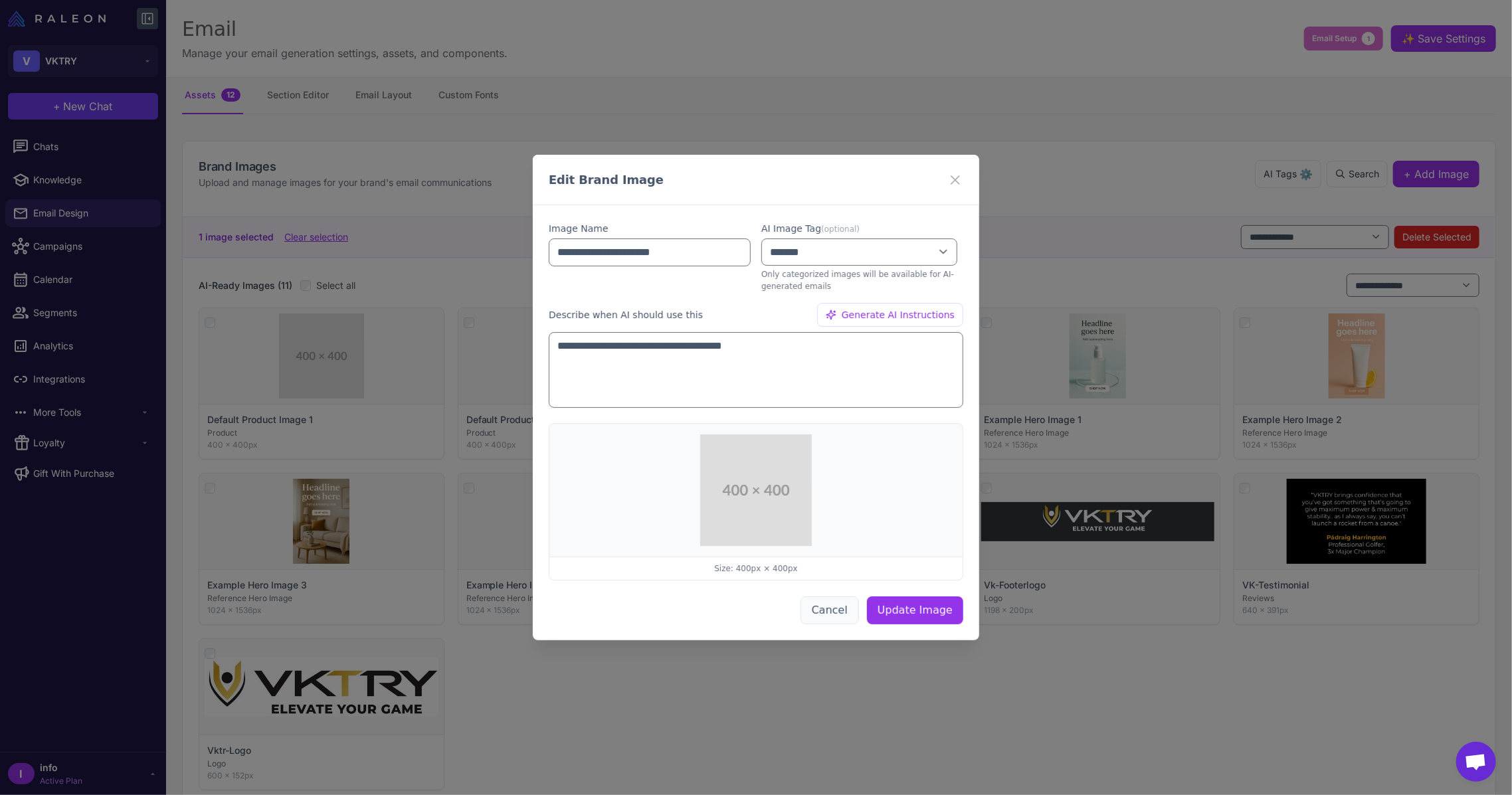
click at [828, 614] on button "Cancel" at bounding box center [829, 610] width 58 height 28
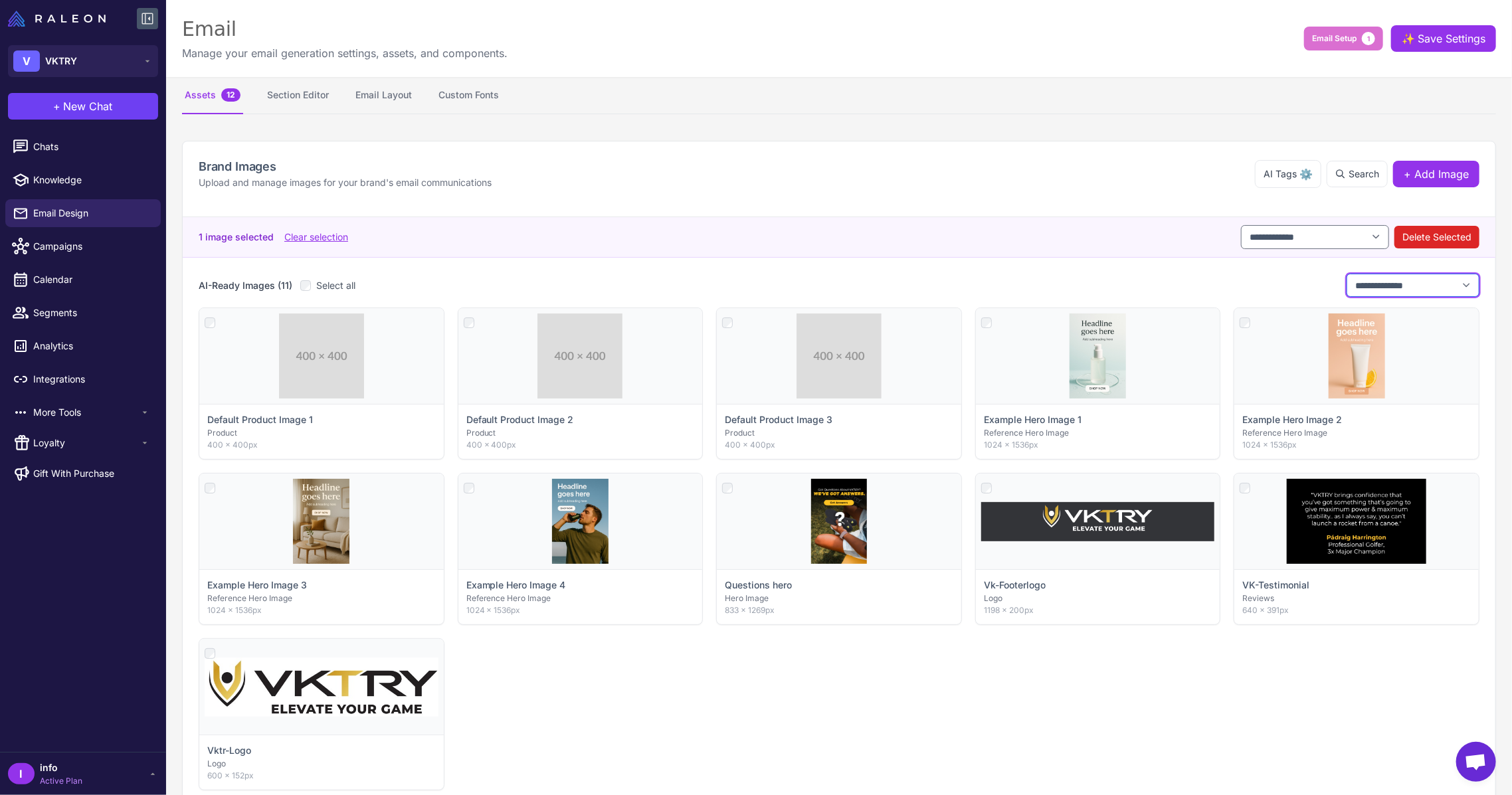
click at [1404, 283] on select "**********" at bounding box center [1413, 286] width 133 height 24
click at [1025, 242] on div "**********" at bounding box center [839, 237] width 1281 height 24
click at [307, 238] on button "Clear selection" at bounding box center [316, 237] width 64 height 14
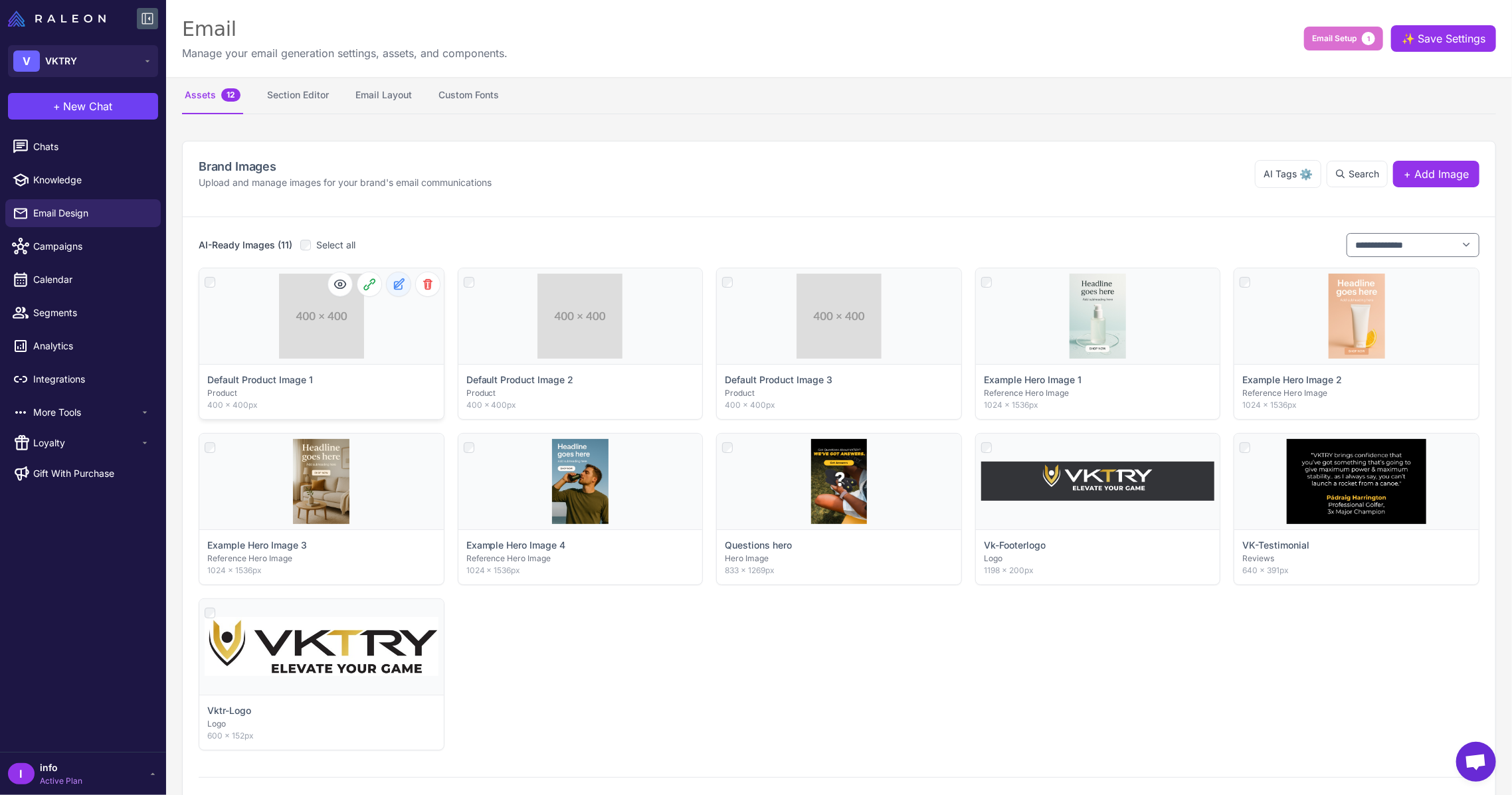
click at [397, 281] on icon at bounding box center [399, 283] width 9 height 9
select select "*******"
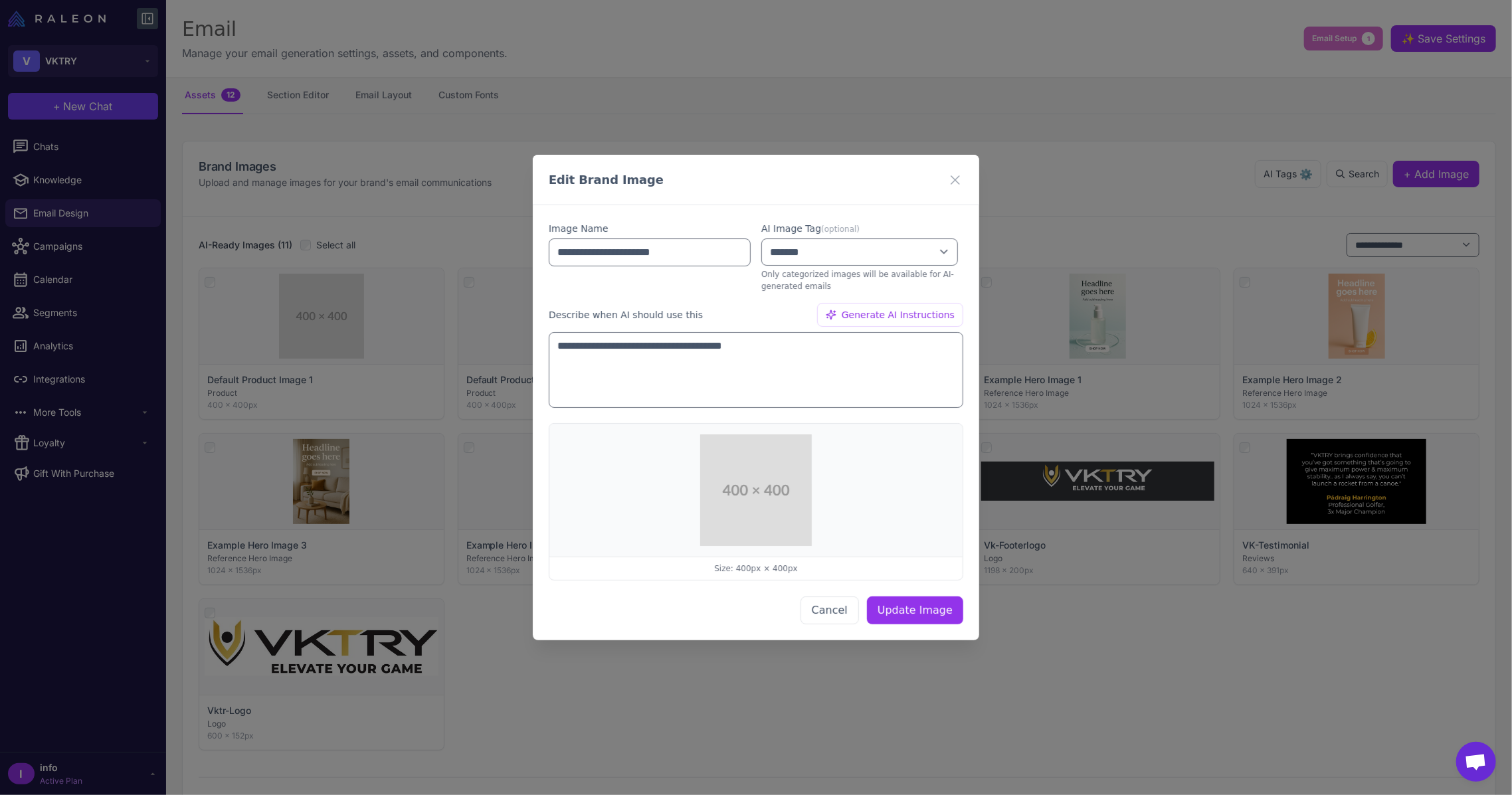
click at [748, 514] on img at bounding box center [756, 490] width 112 height 112
click at [905, 319] on span "Generate AI Instructions" at bounding box center [898, 314] width 113 height 14
click at [949, 169] on div "Edit Brand Image" at bounding box center [756, 180] width 446 height 51
click at [951, 174] on icon at bounding box center [955, 180] width 16 height 16
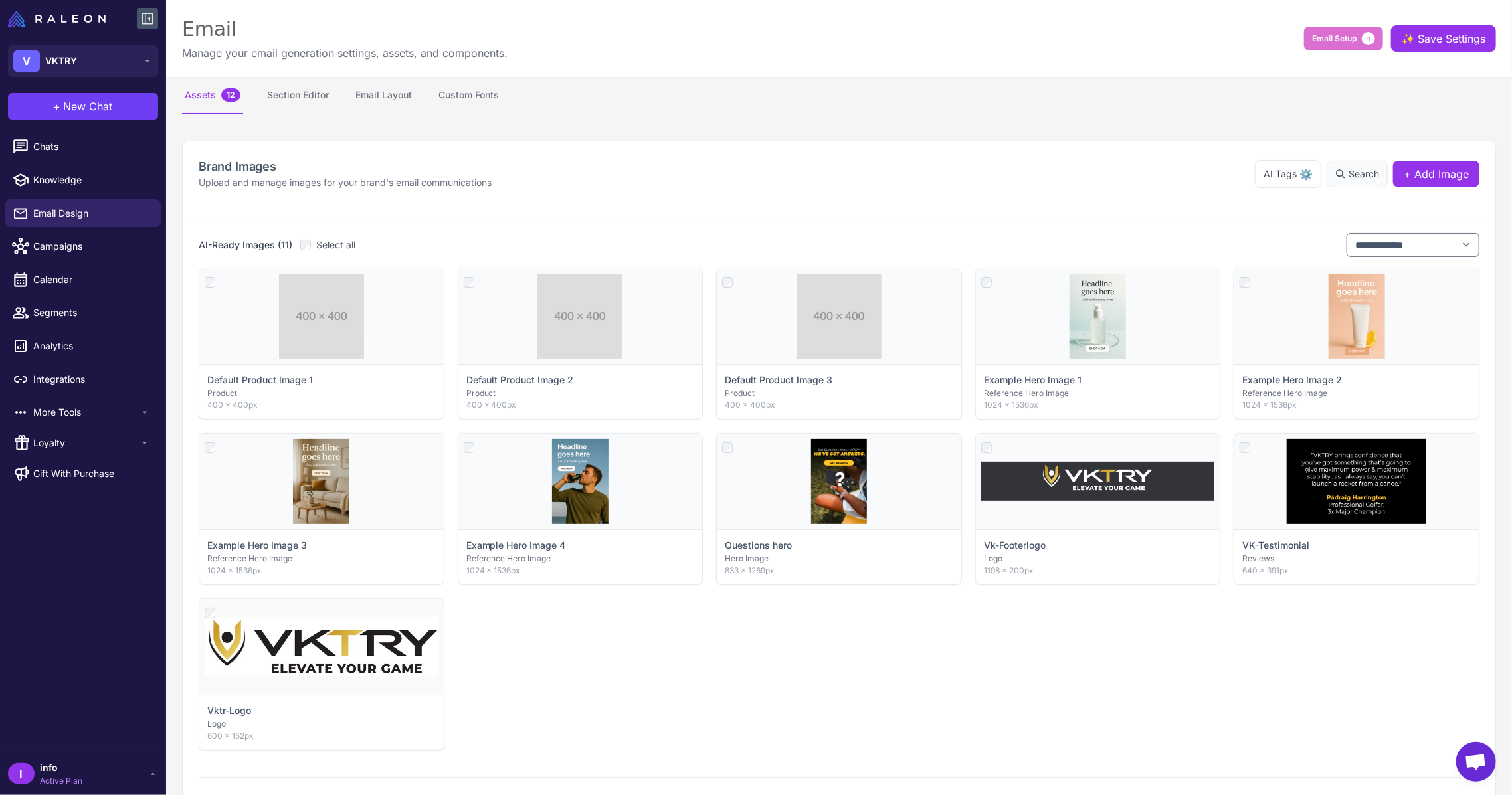
click at [1348, 170] on span "Search" at bounding box center [1363, 174] width 31 height 14
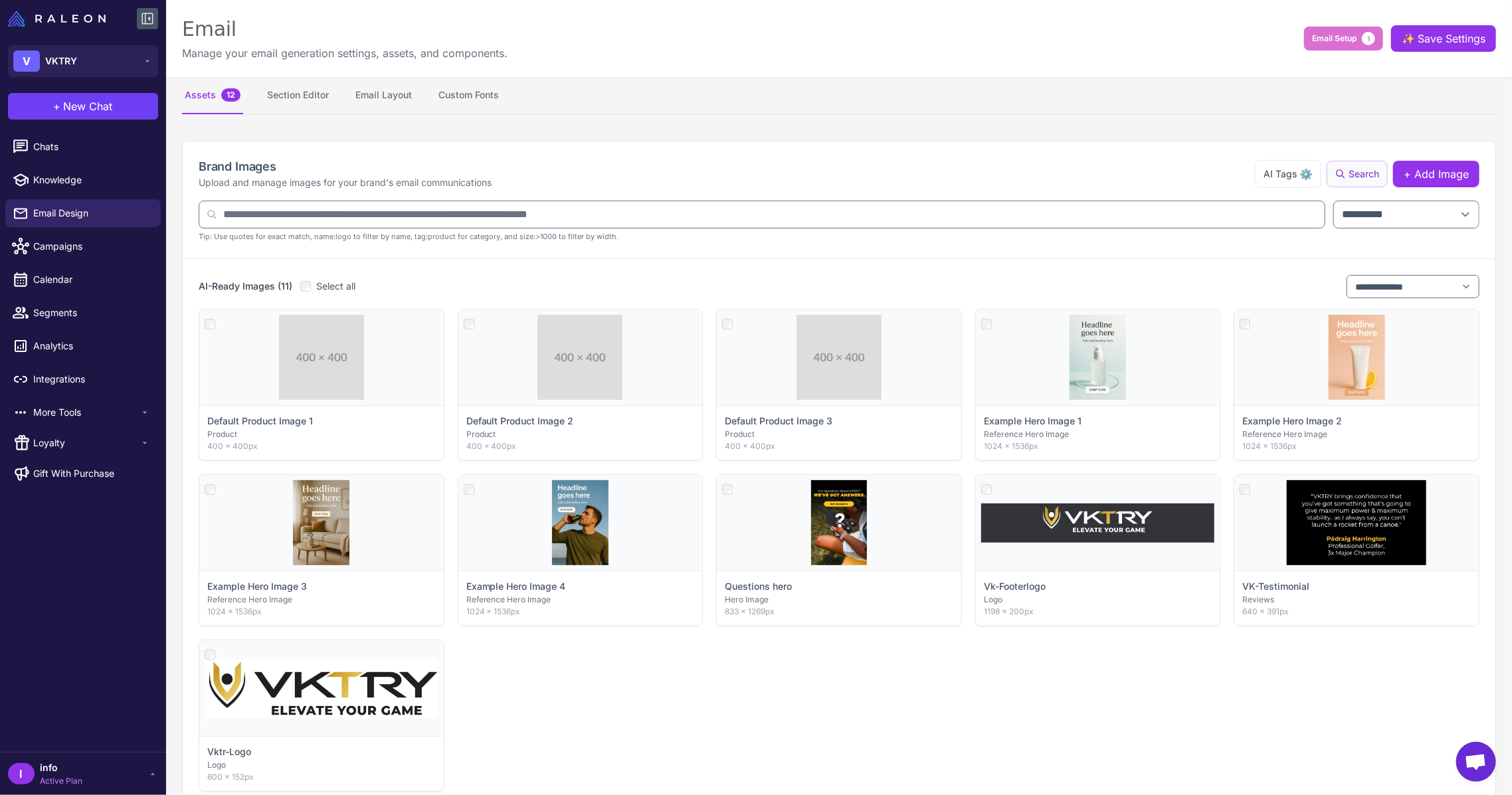
click at [1349, 173] on span "Search" at bounding box center [1363, 174] width 31 height 14
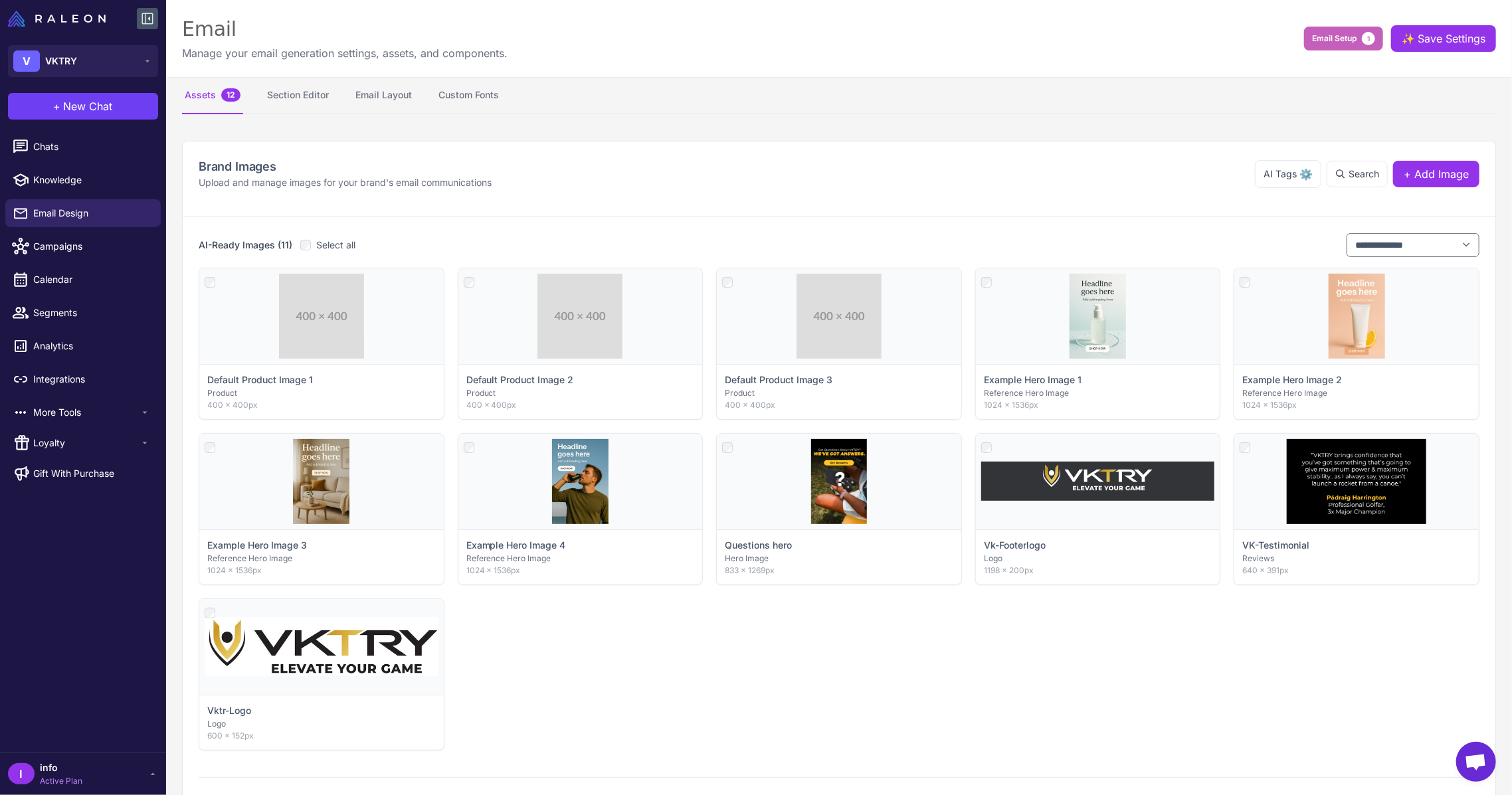
click at [1316, 34] on span "Email Setup" at bounding box center [1334, 38] width 45 height 12
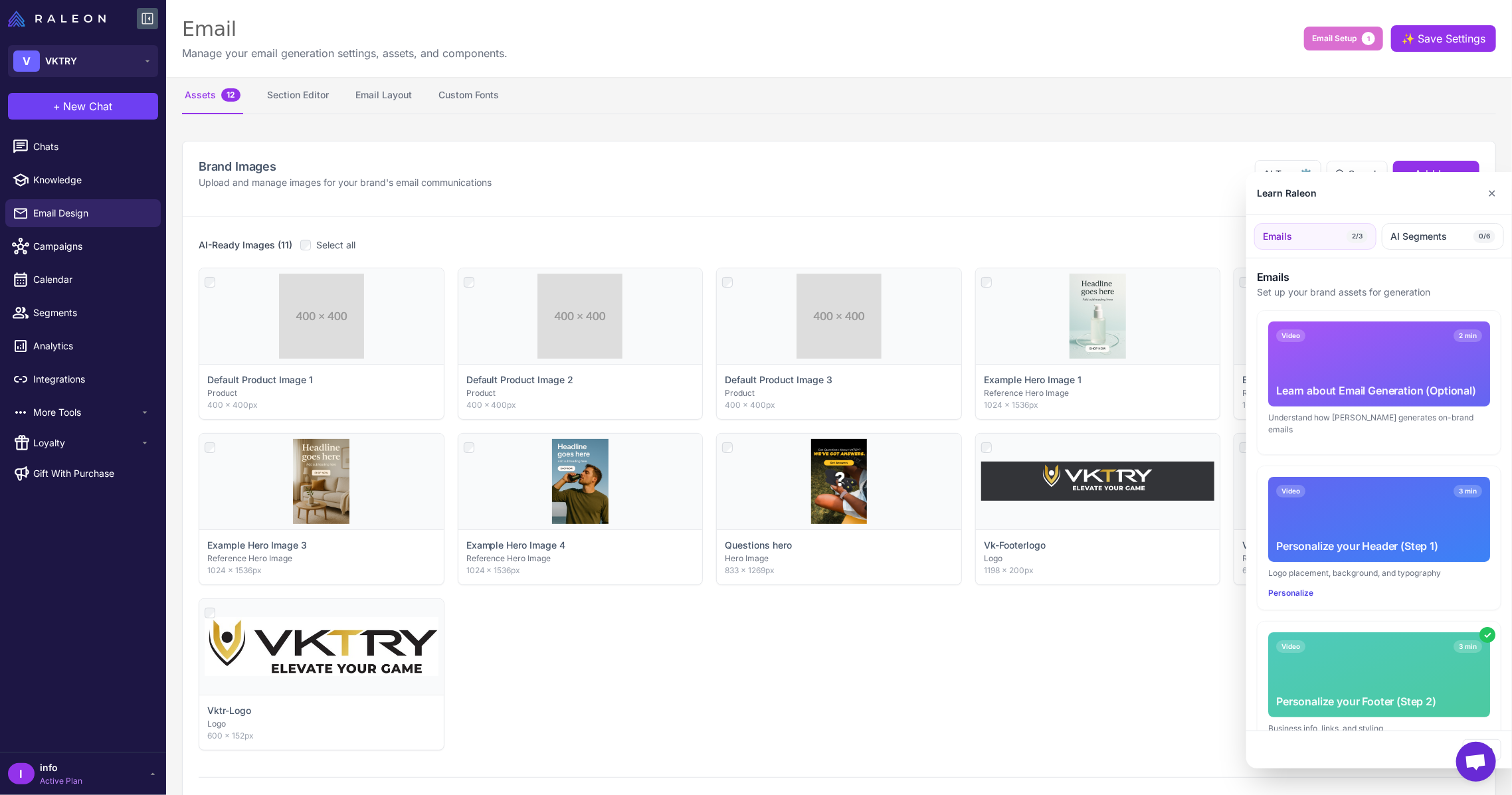
scroll to position [188, 0]
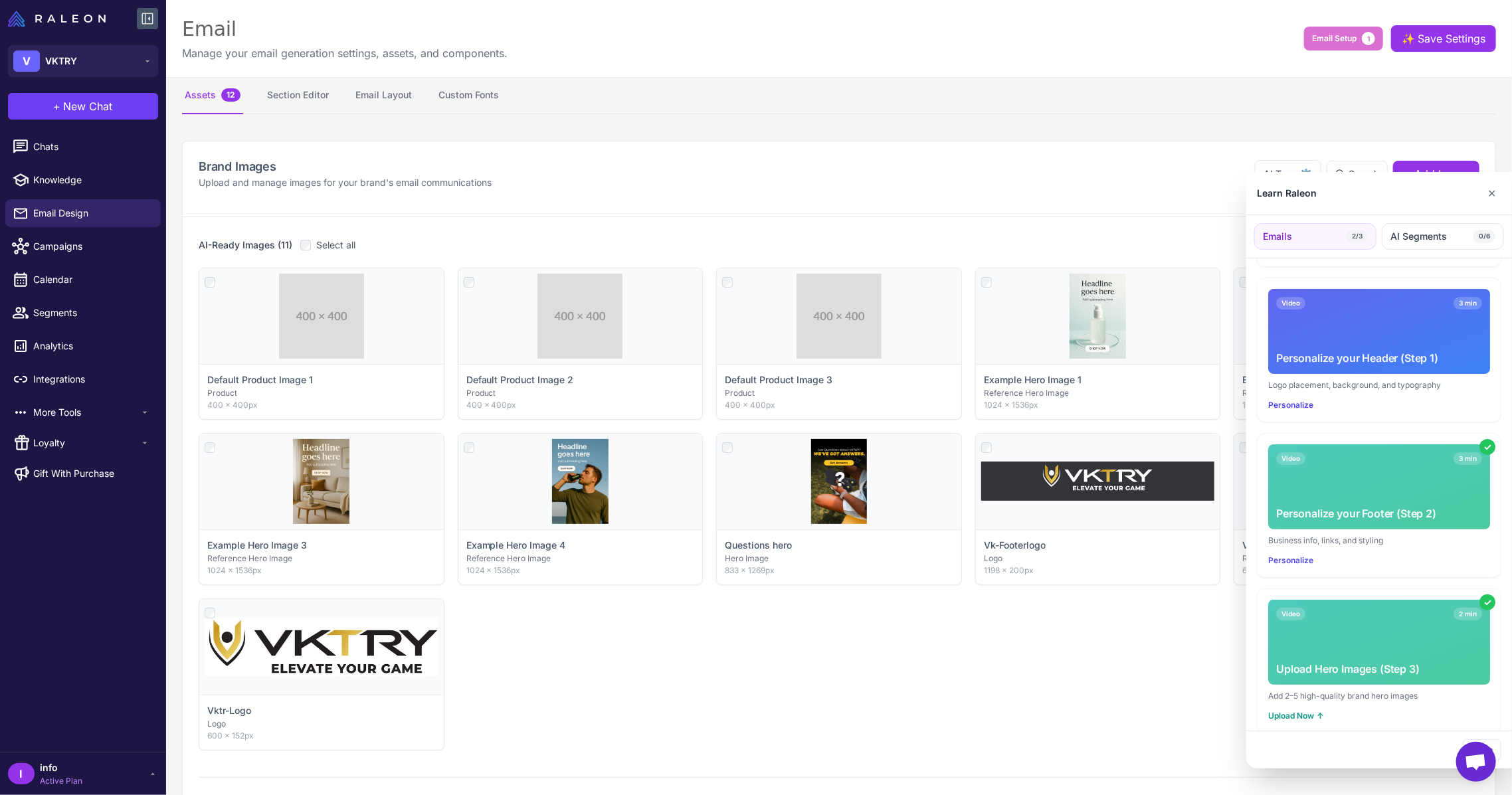
click at [912, 194] on div at bounding box center [756, 398] width 1512 height 795
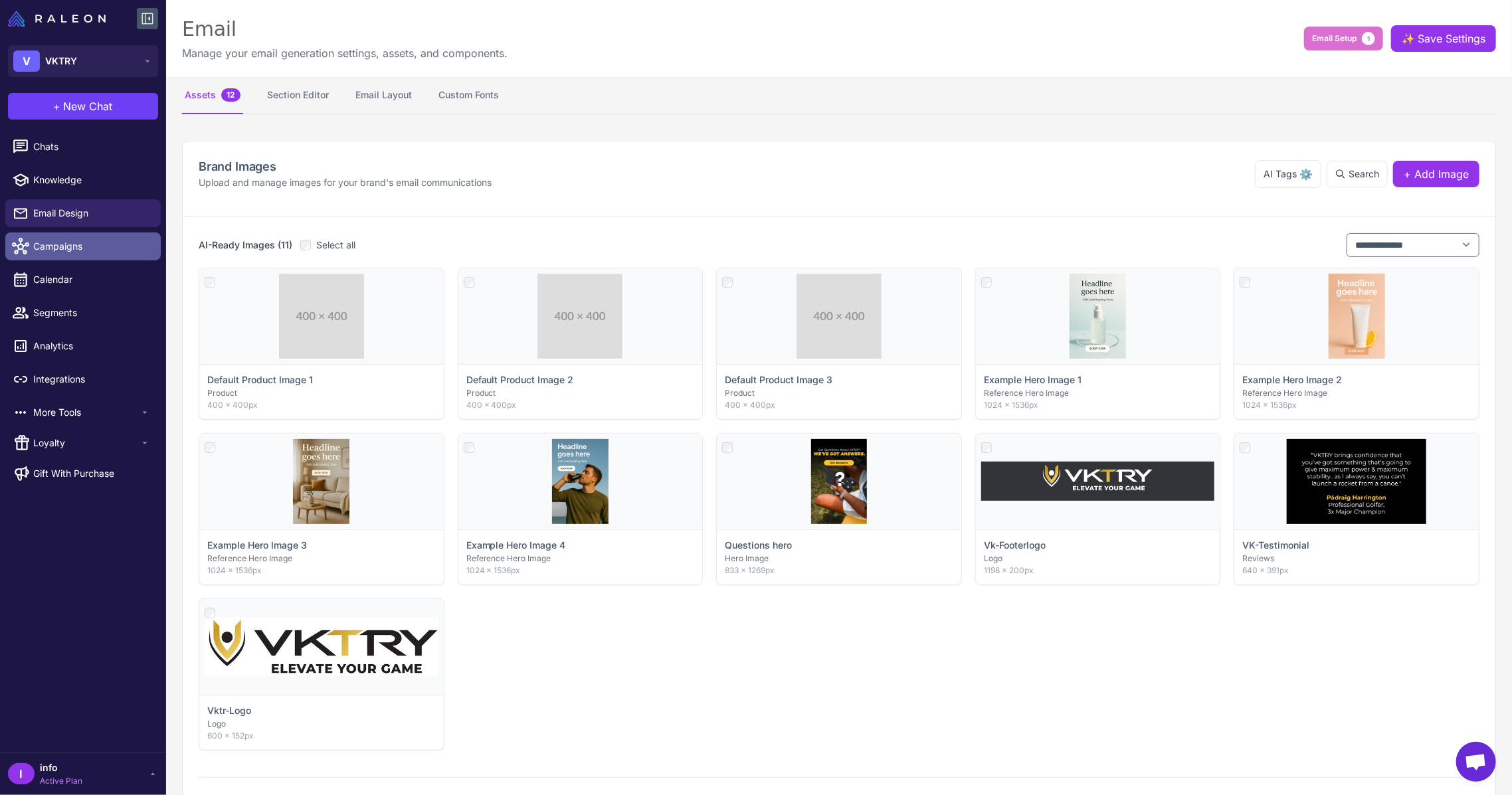
click at [96, 245] on span "Campaigns" at bounding box center [91, 246] width 117 height 14
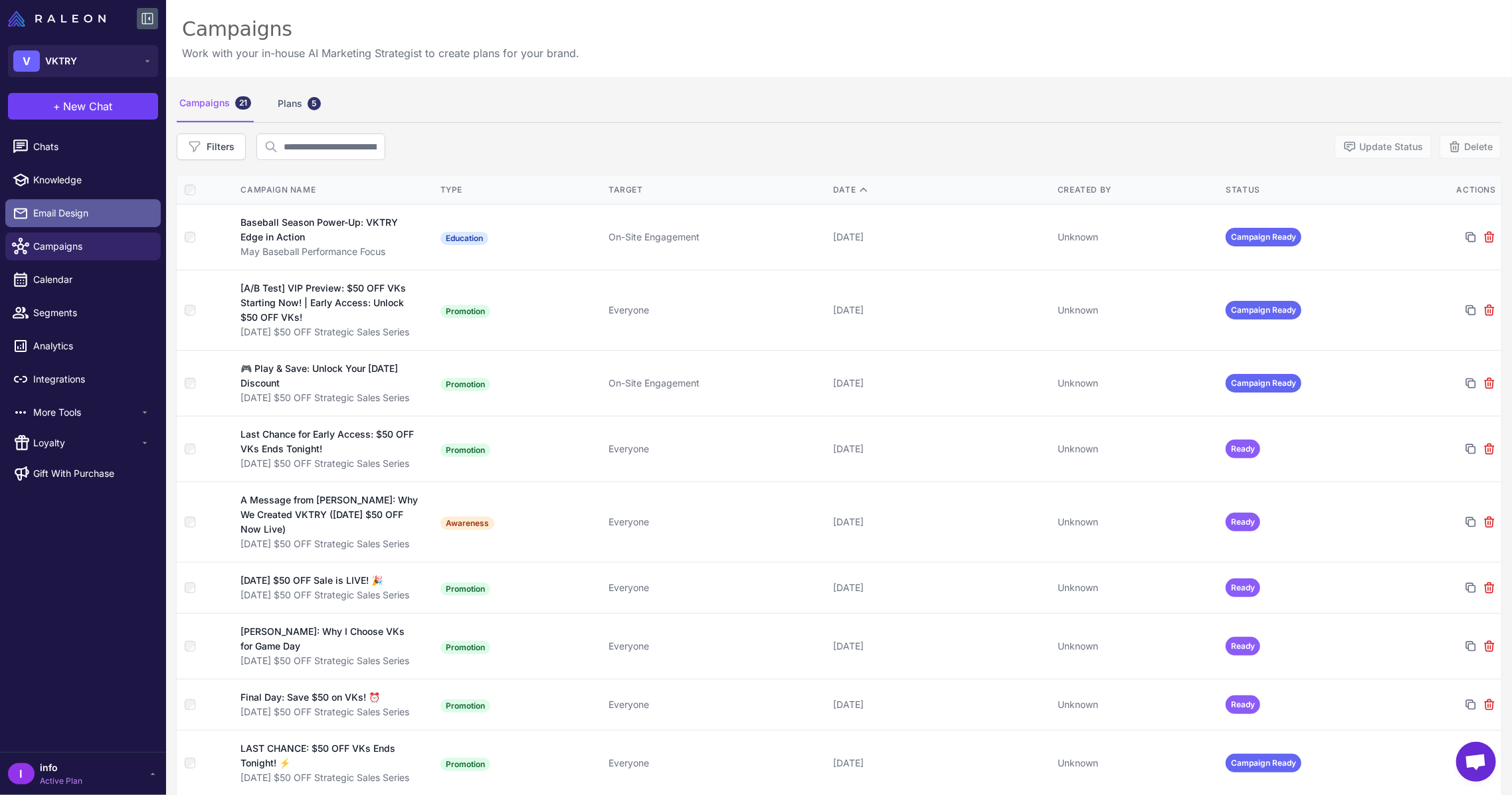
click at [72, 216] on span "Email Design" at bounding box center [91, 213] width 117 height 14
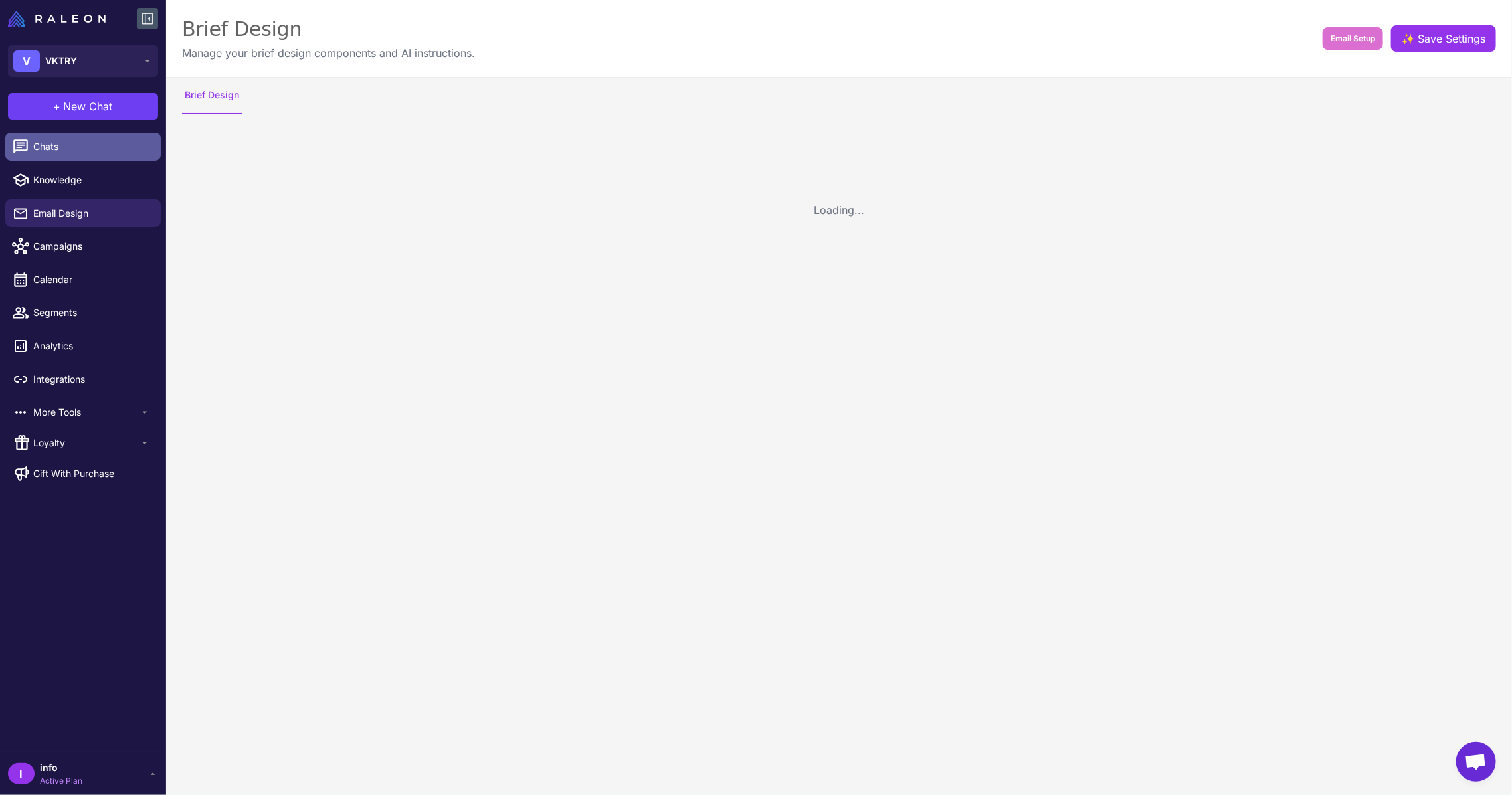
click at [65, 154] on span "Chats" at bounding box center [91, 146] width 117 height 14
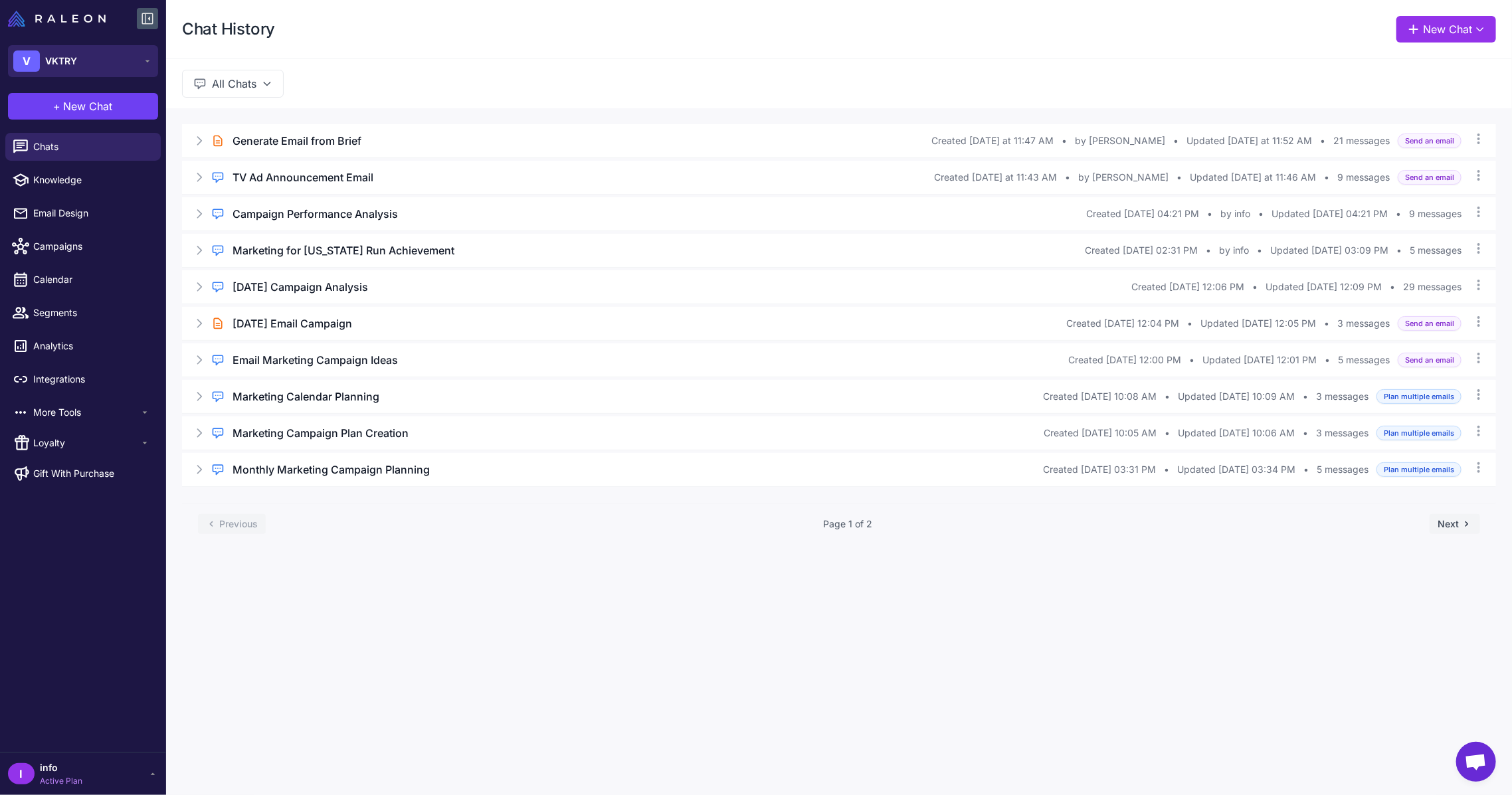
click at [121, 71] on button "V VKTRY" at bounding box center [83, 61] width 150 height 32
click at [127, 69] on button "V VKTRY" at bounding box center [83, 61] width 150 height 32
click at [106, 107] on span "New Chat" at bounding box center [89, 106] width 49 height 16
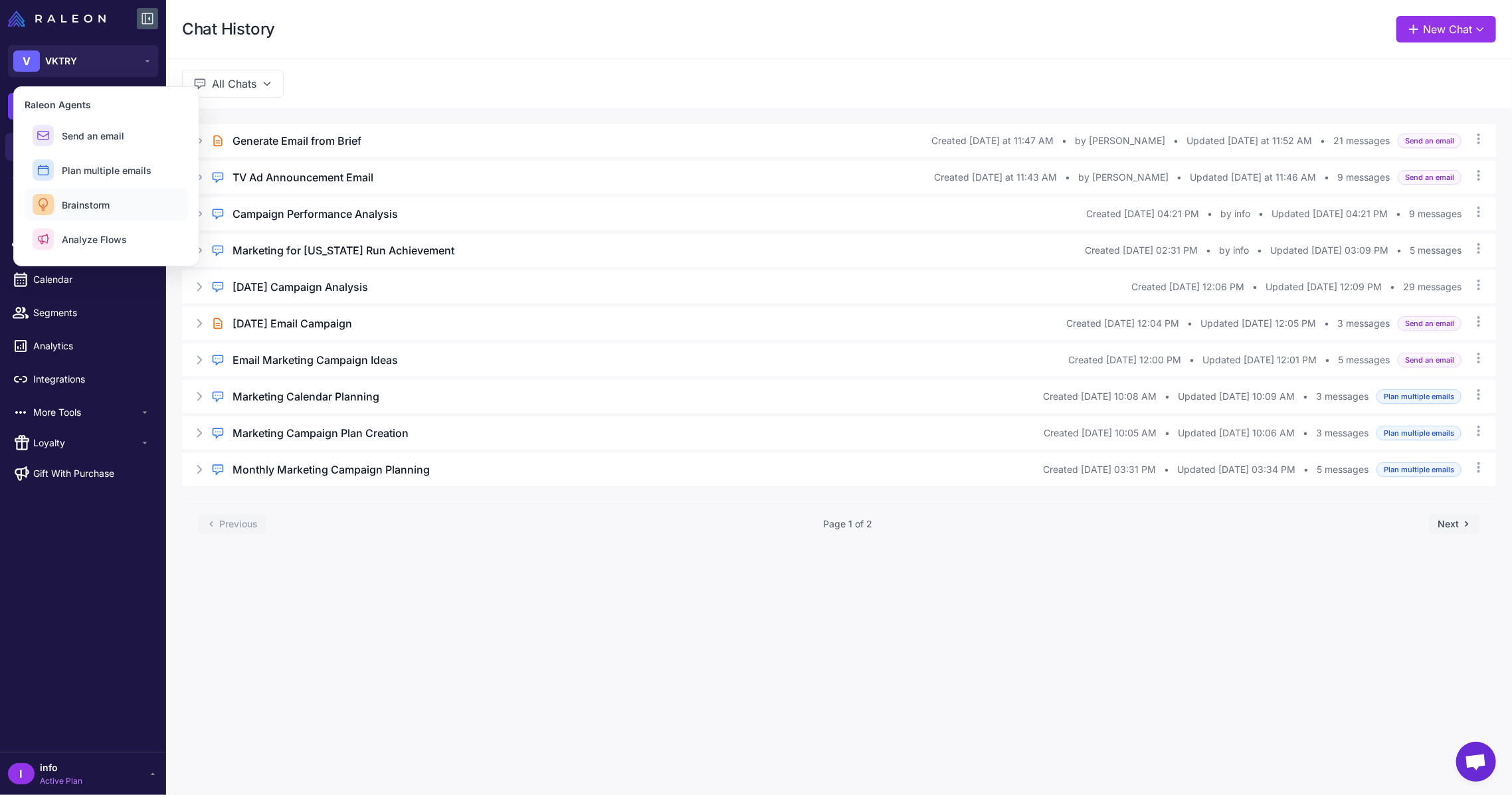
click at [89, 202] on span "Brainstorm" at bounding box center [86, 205] width 48 height 14
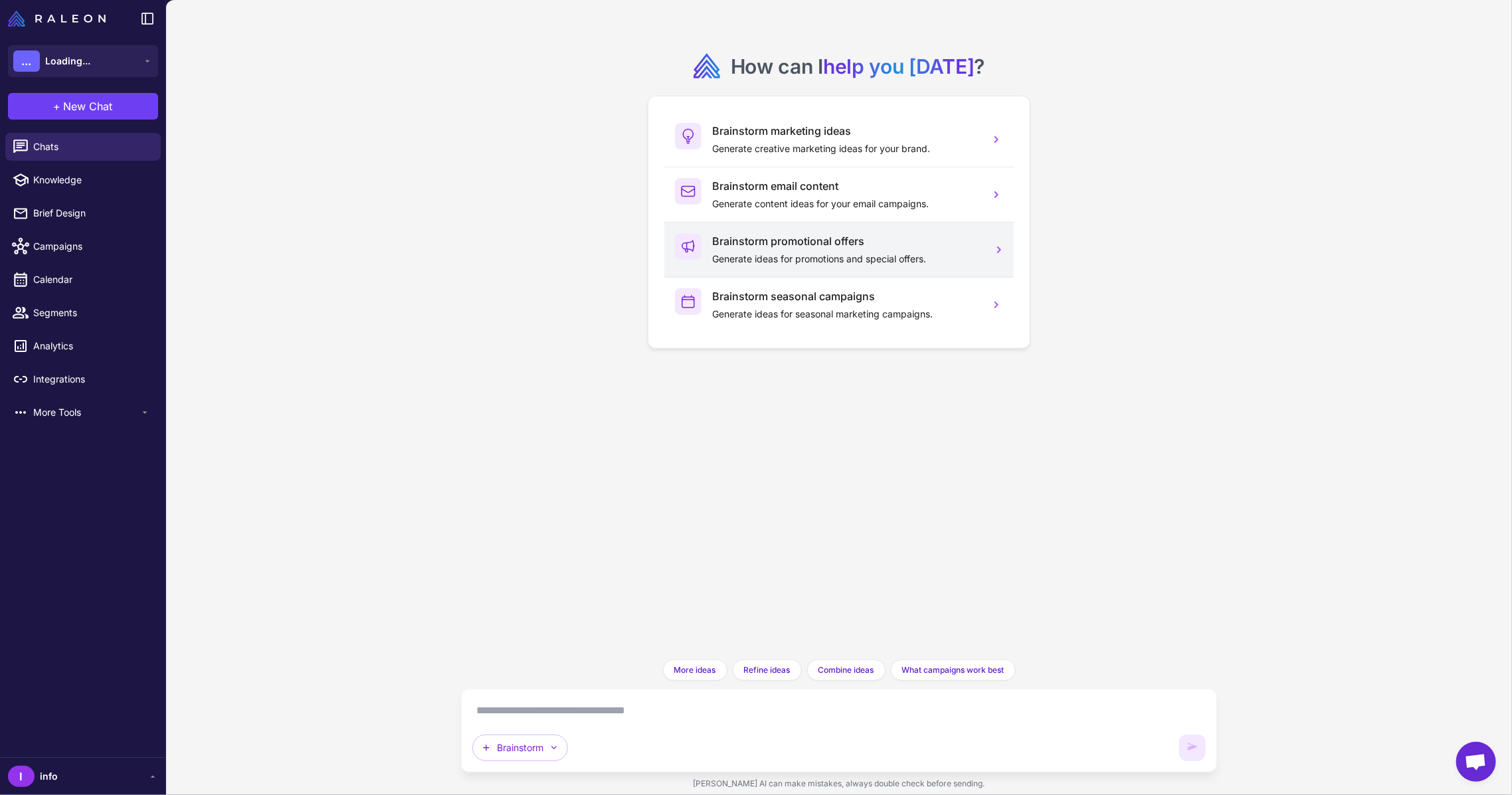
click at [780, 249] on div "Brainstorm promotional offers Generate ideas for promotions and special offers." at bounding box center [845, 250] width 267 height 33
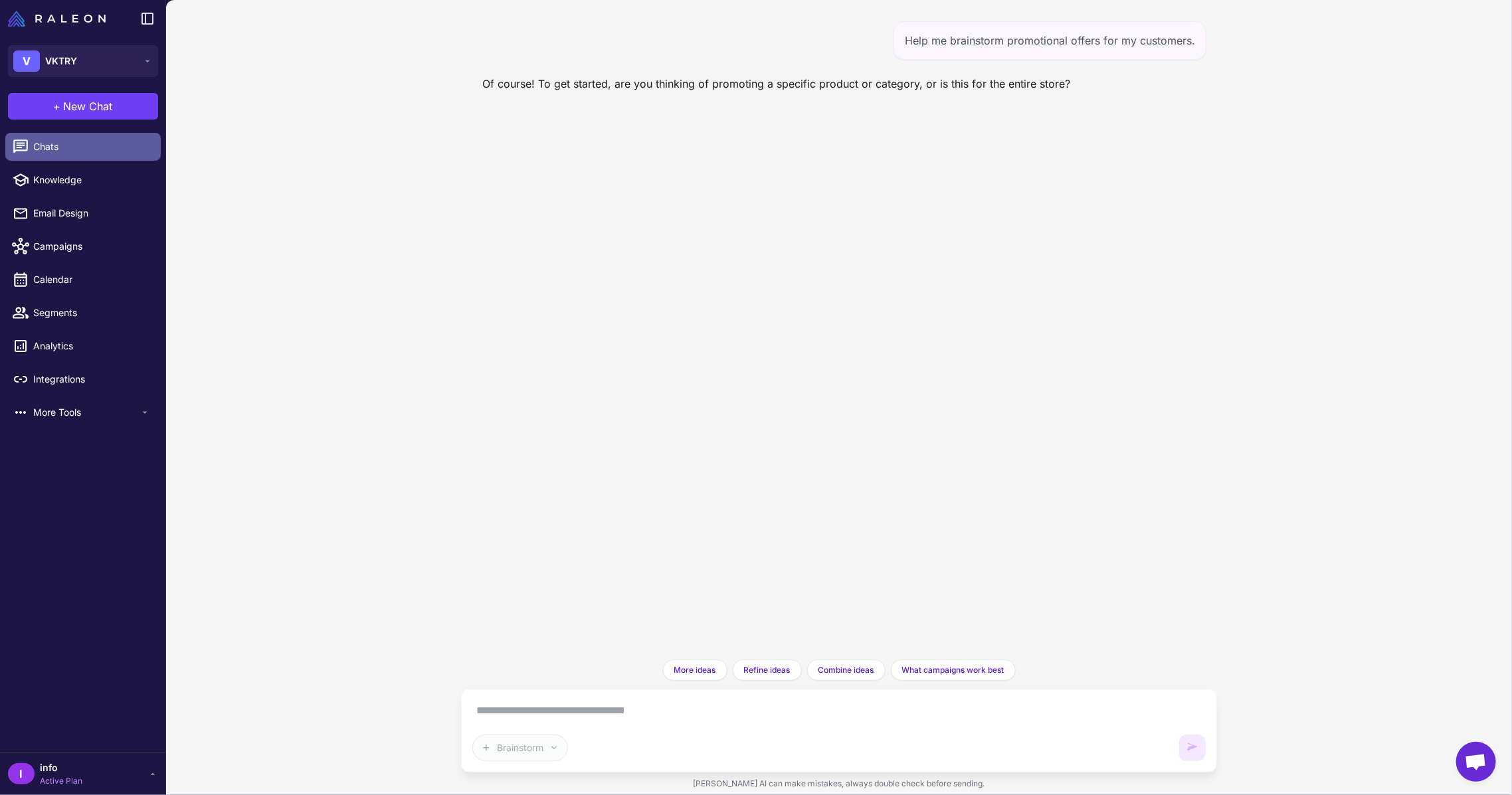
click at [104, 148] on span "Chats" at bounding box center [91, 146] width 117 height 14
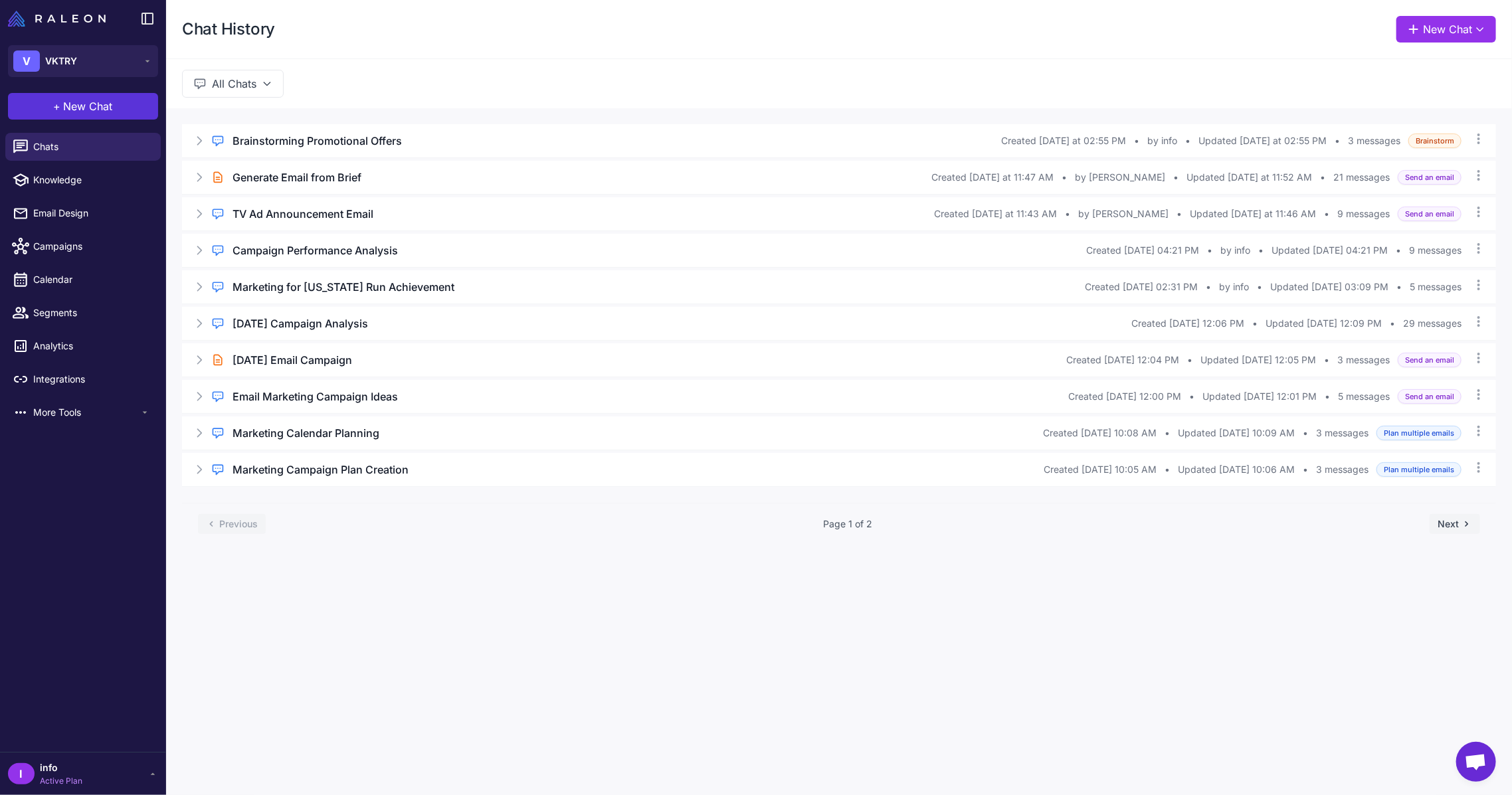
click at [96, 106] on span "New Chat" at bounding box center [89, 106] width 49 height 16
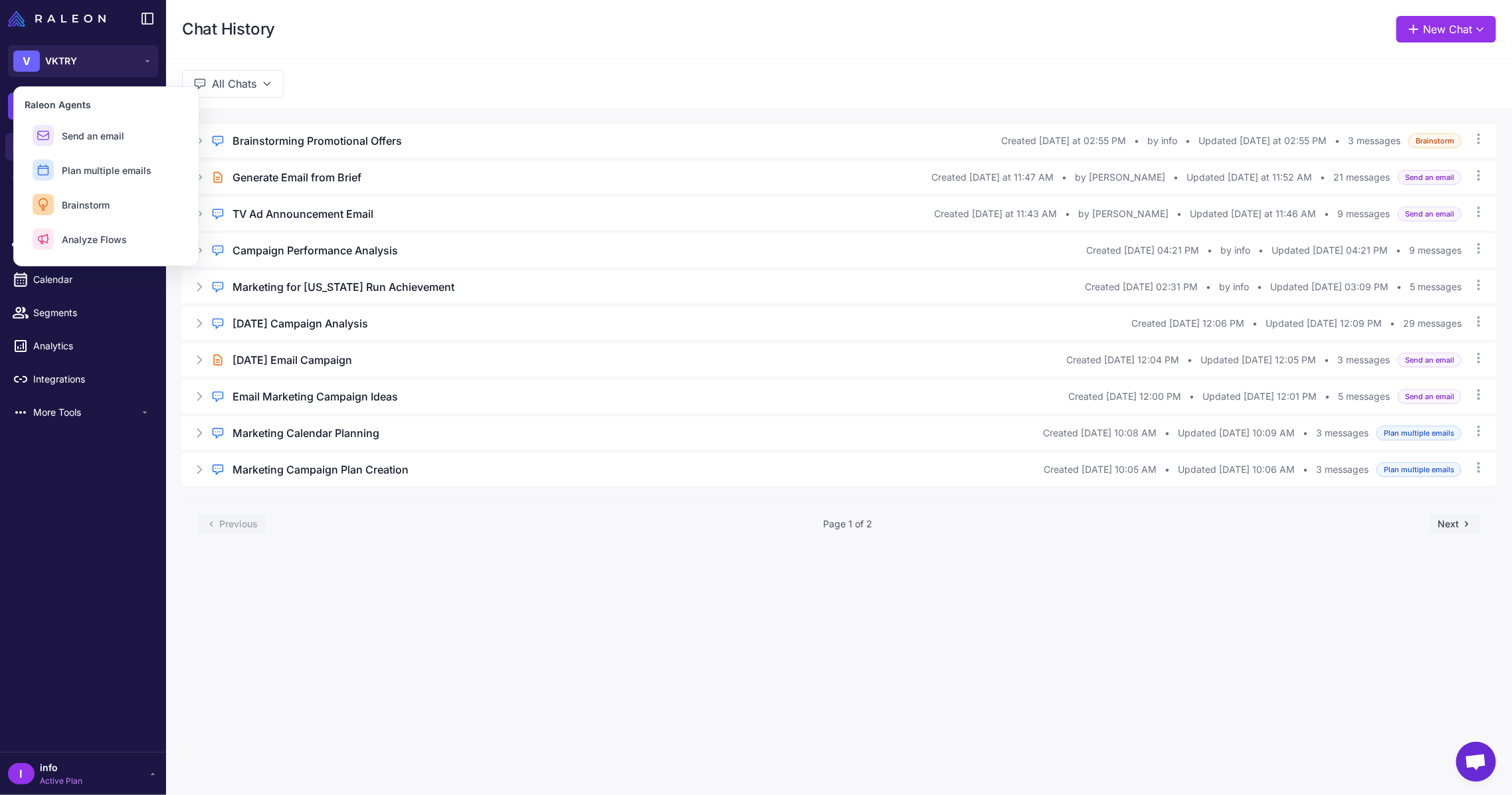
click at [316, 110] on div "Regular Chat Brainstorming Promotional Offers Created [DATE] at 02:55 PM • by i…" at bounding box center [839, 334] width 1346 height 452
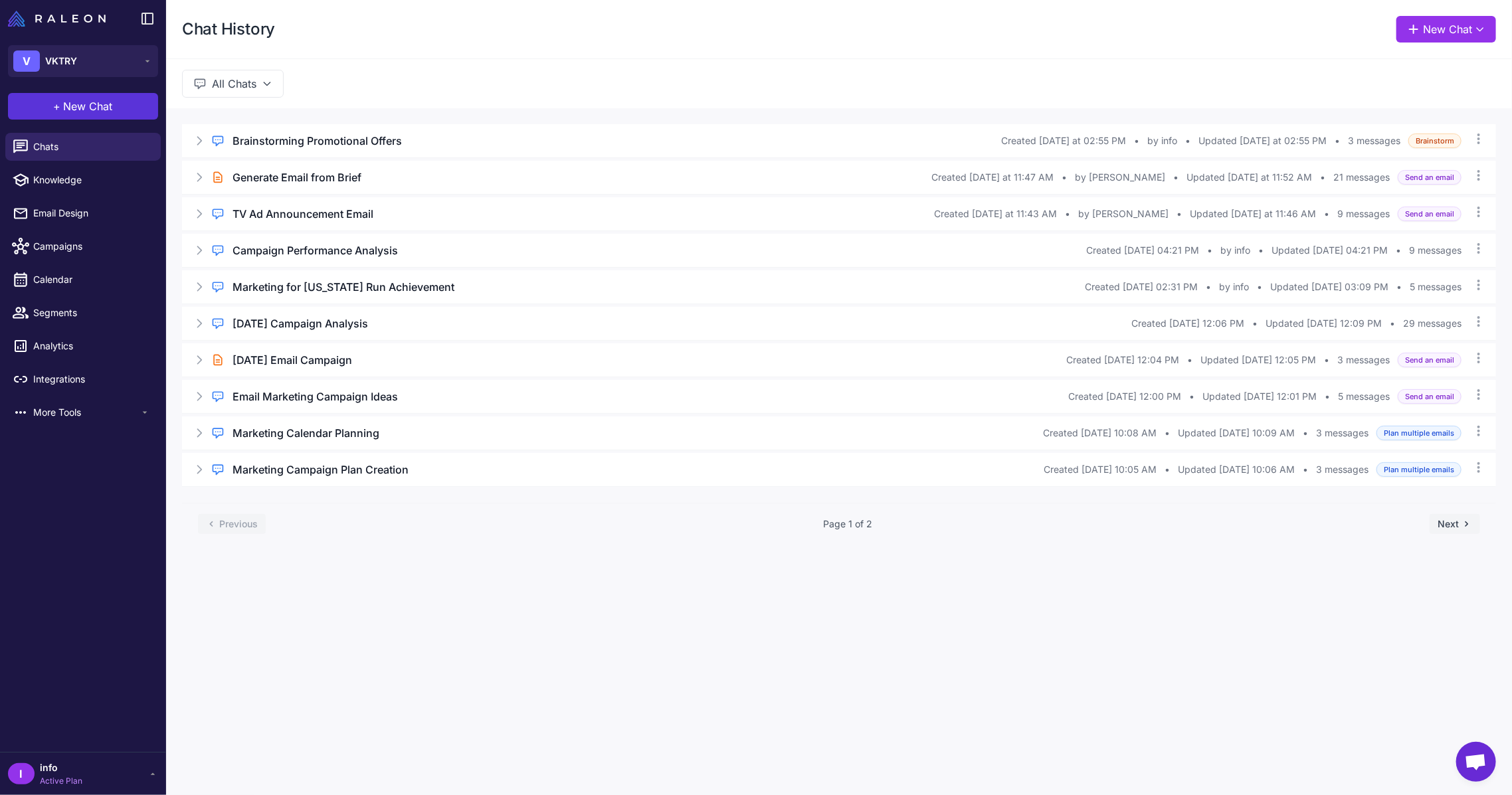
click at [79, 113] on span "New Chat" at bounding box center [89, 106] width 49 height 16
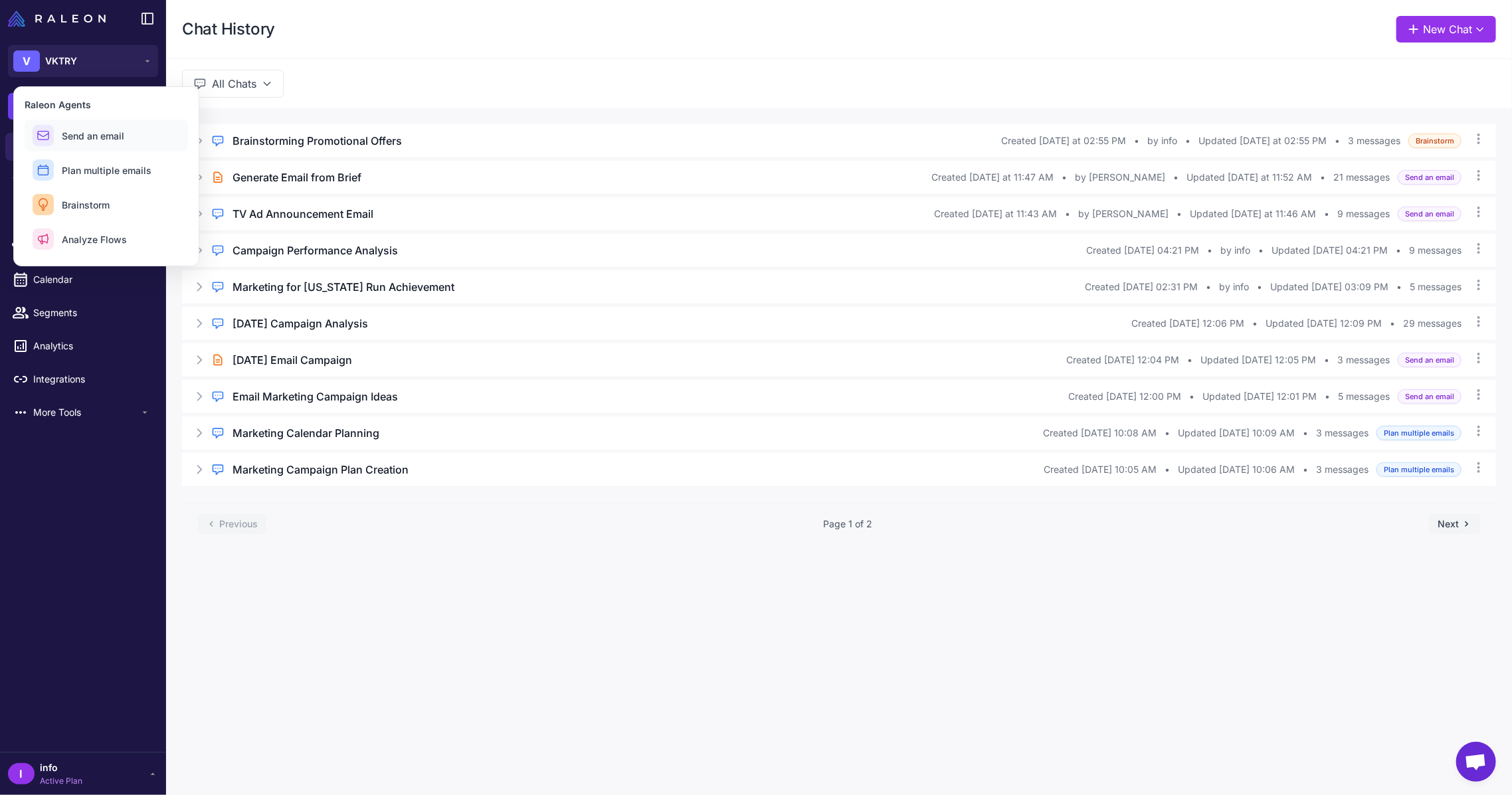
click at [99, 147] on button "Send an email" at bounding box center [106, 135] width 163 height 32
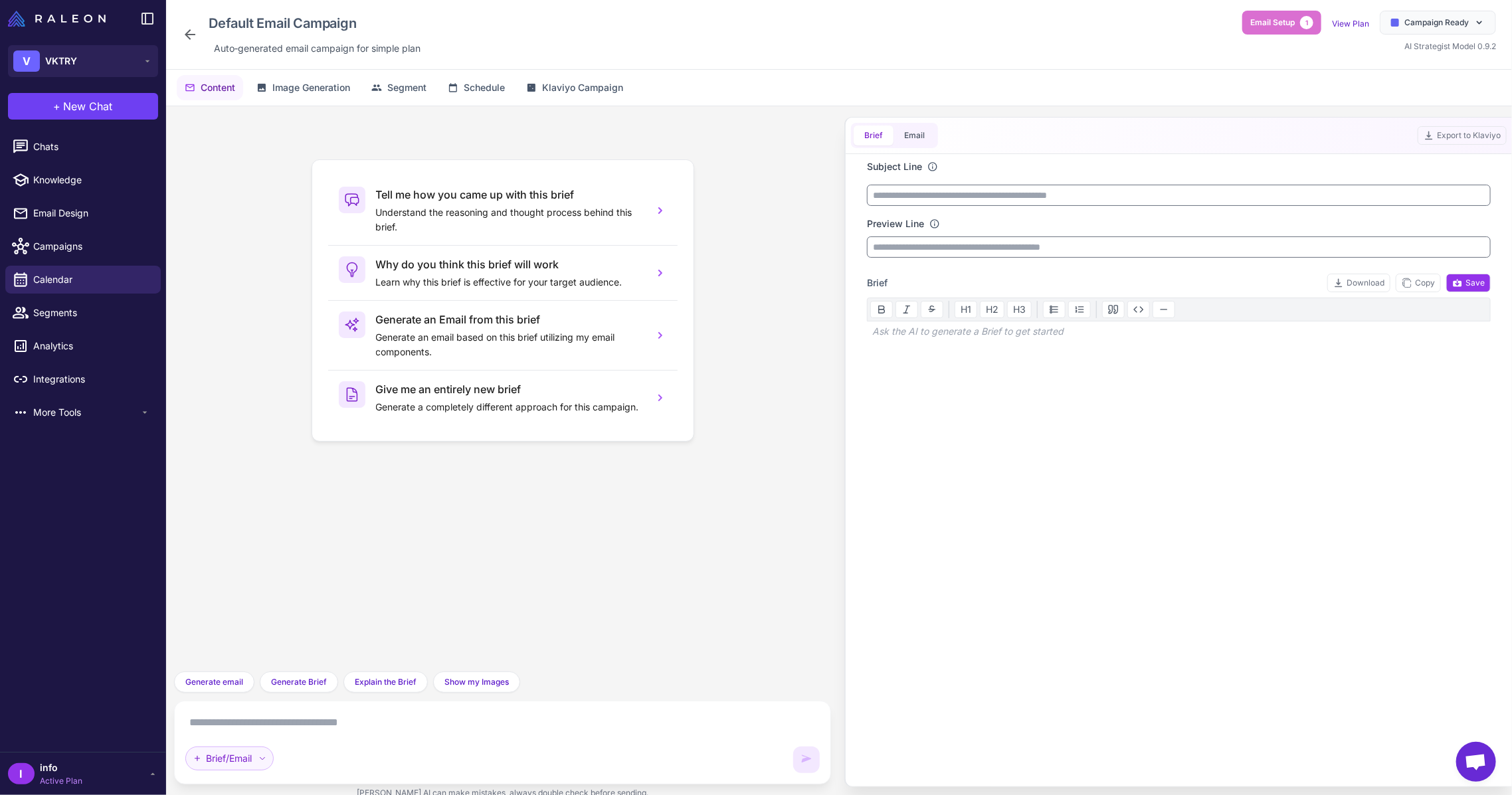
click at [264, 759] on icon at bounding box center [262, 759] width 8 height 8
click at [239, 735] on div "Brief/Email" at bounding box center [232, 730] width 92 height 25
click at [1435, 25] on span "Campaign Ready" at bounding box center [1437, 22] width 65 height 12
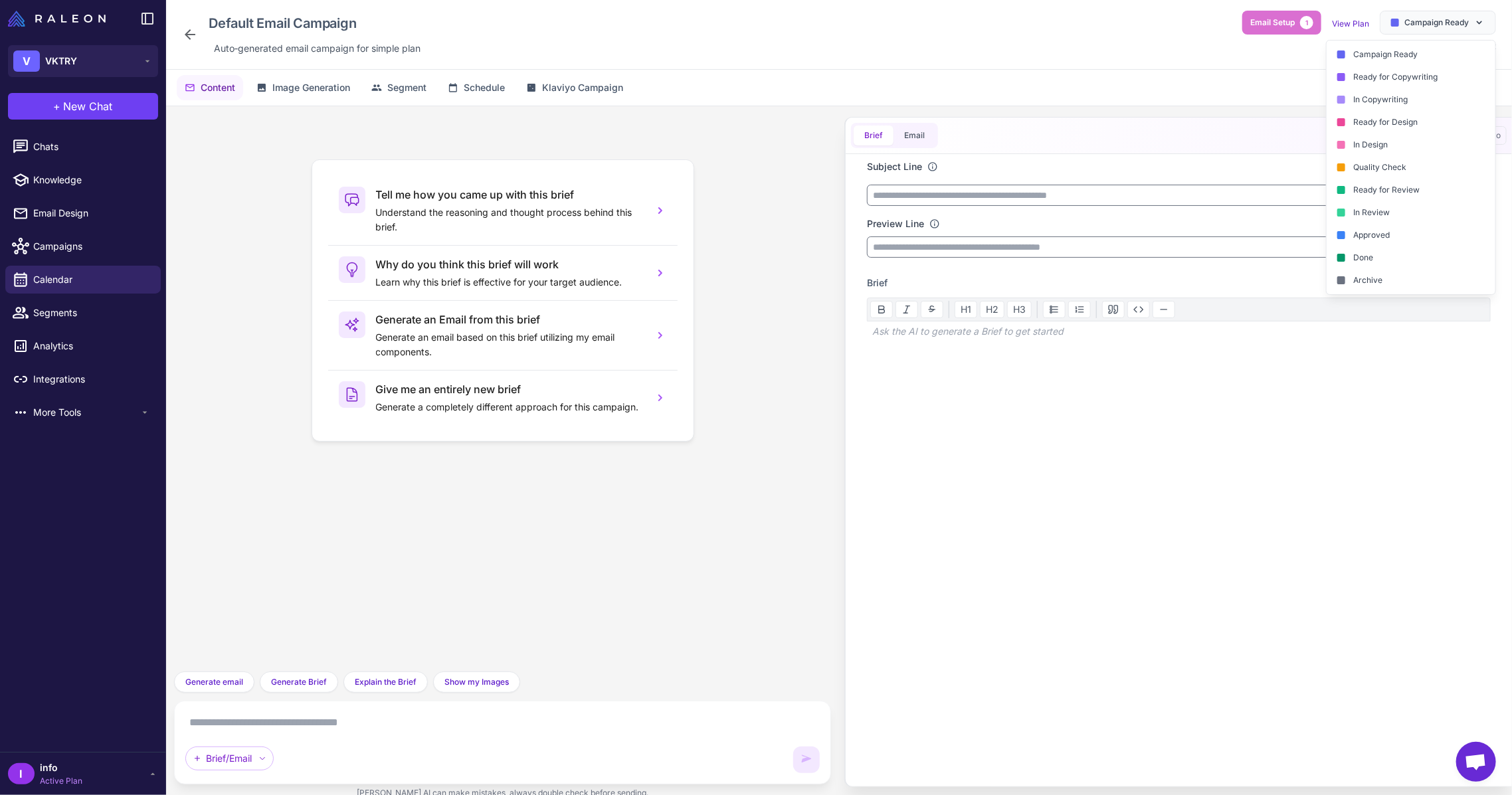
click at [1237, 91] on div "Content Image Generation Segment Schedule Klaviyo Campaign" at bounding box center [839, 88] width 1346 height 36
click at [1250, 40] on div "Email Setup 1 View Plan Campaign Ready Campaign Ready Ready for Copywriting In …" at bounding box center [1369, 32] width 254 height 43
click at [1411, 42] on div "Campaign Ready Ready for Copywriting In Copywriting Ready for Design In Design …" at bounding box center [1411, 168] width 169 height 254
click at [1366, 24] on link "View Plan" at bounding box center [1350, 23] width 37 height 10
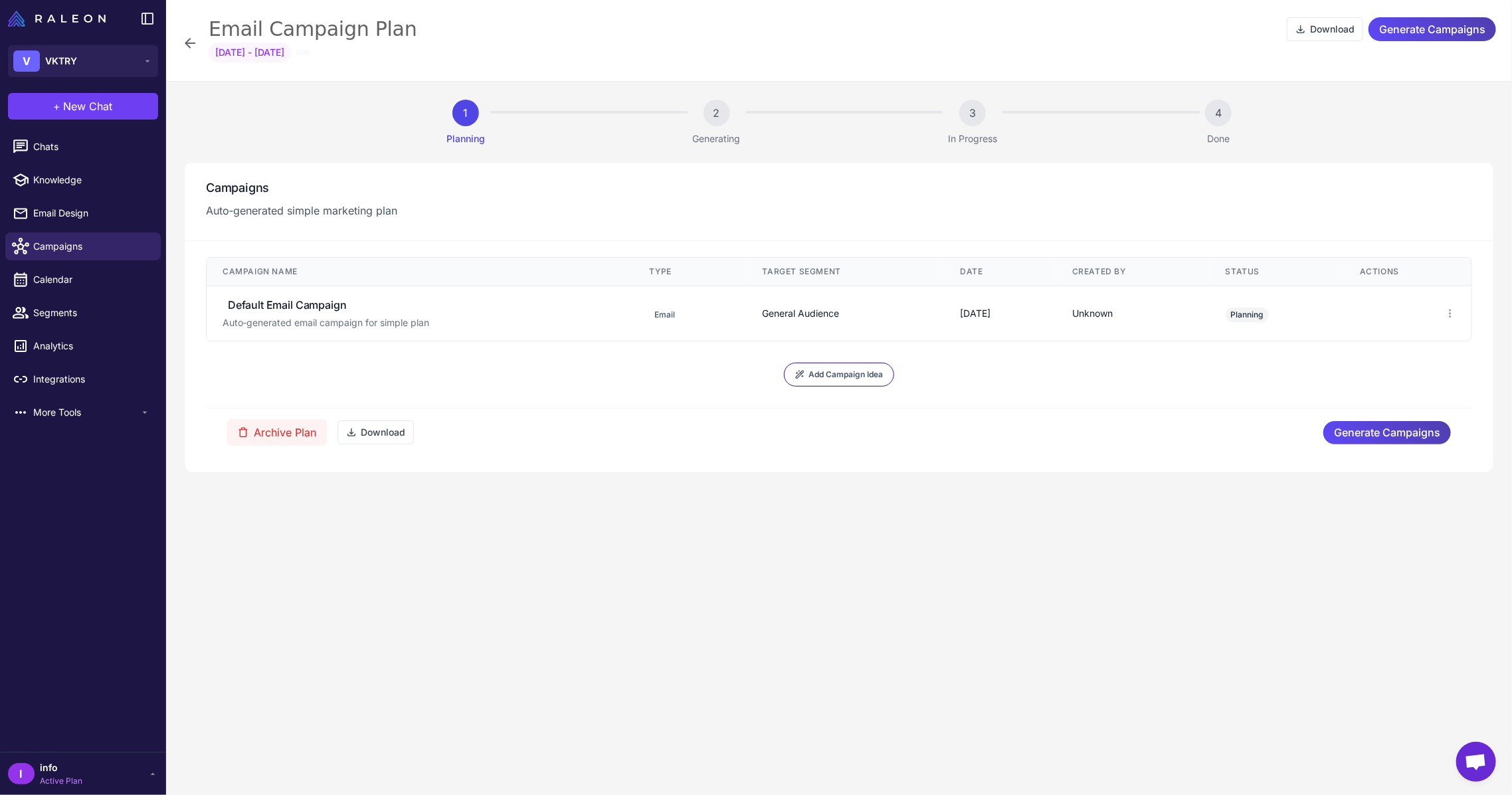
click at [189, 38] on icon at bounding box center [189, 43] width 10 height 10
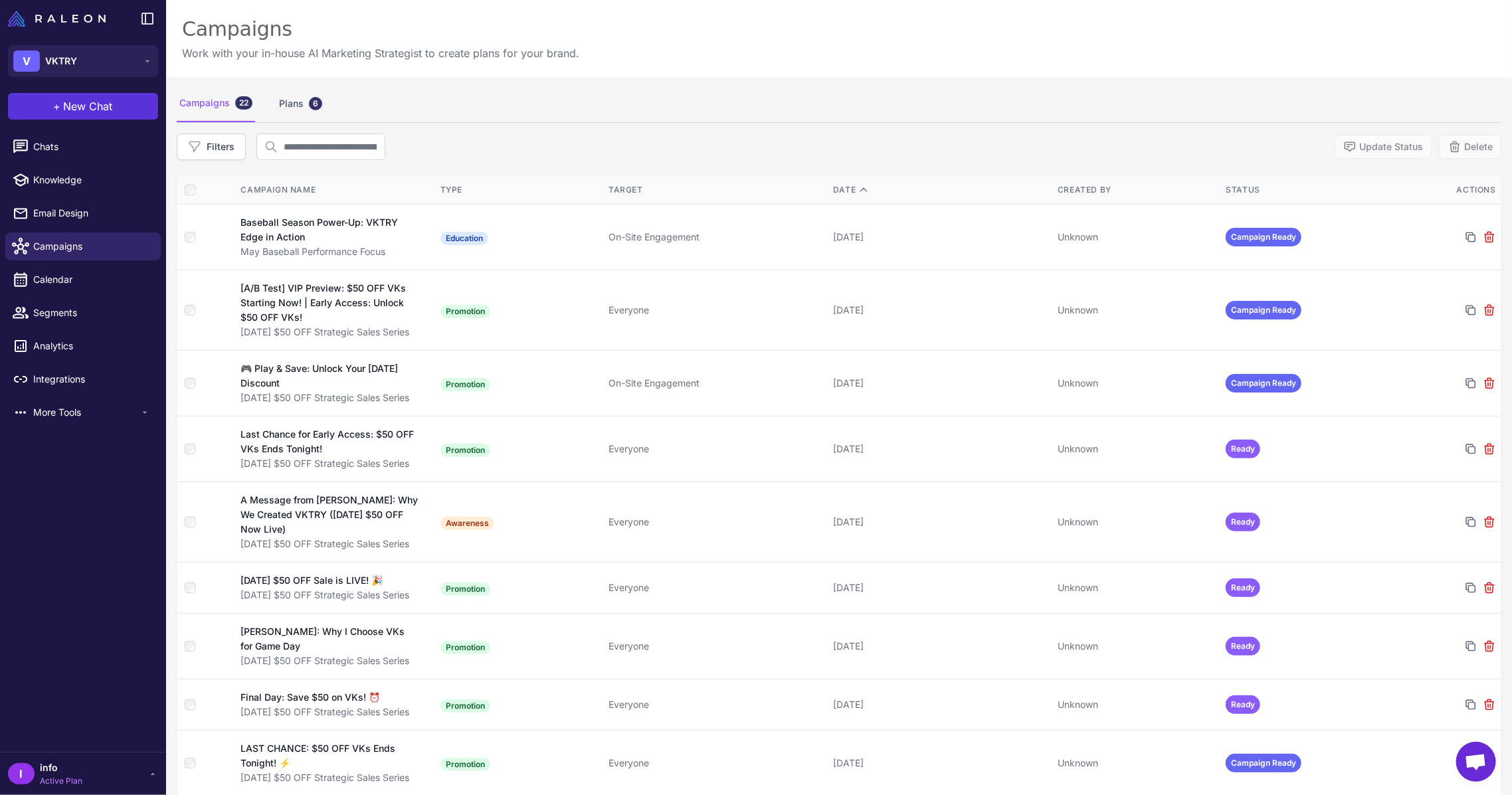
click at [58, 111] on span "+" at bounding box center [57, 106] width 8 height 16
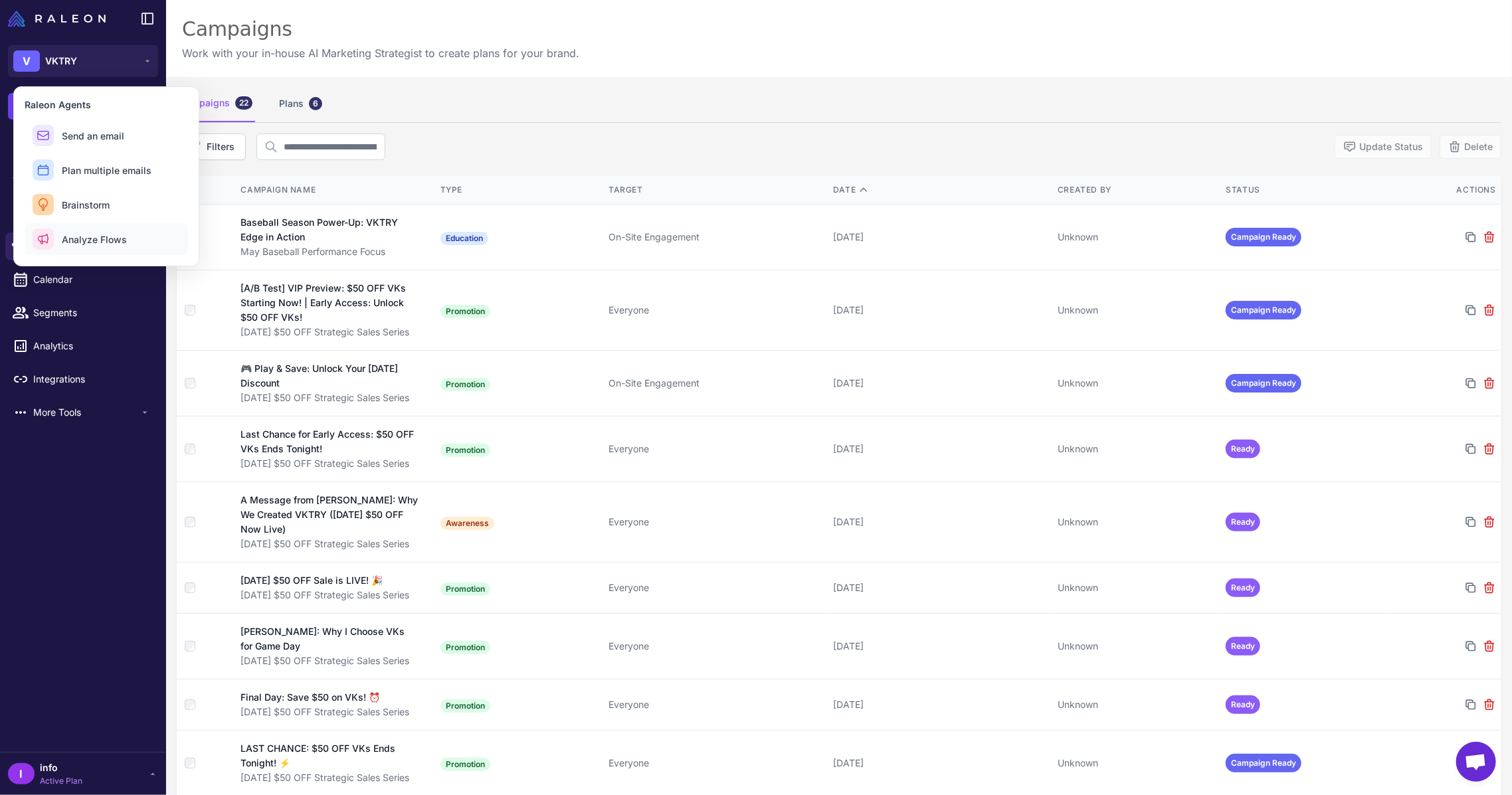
click at [83, 236] on span "Analyze Flows" at bounding box center [94, 240] width 65 height 14
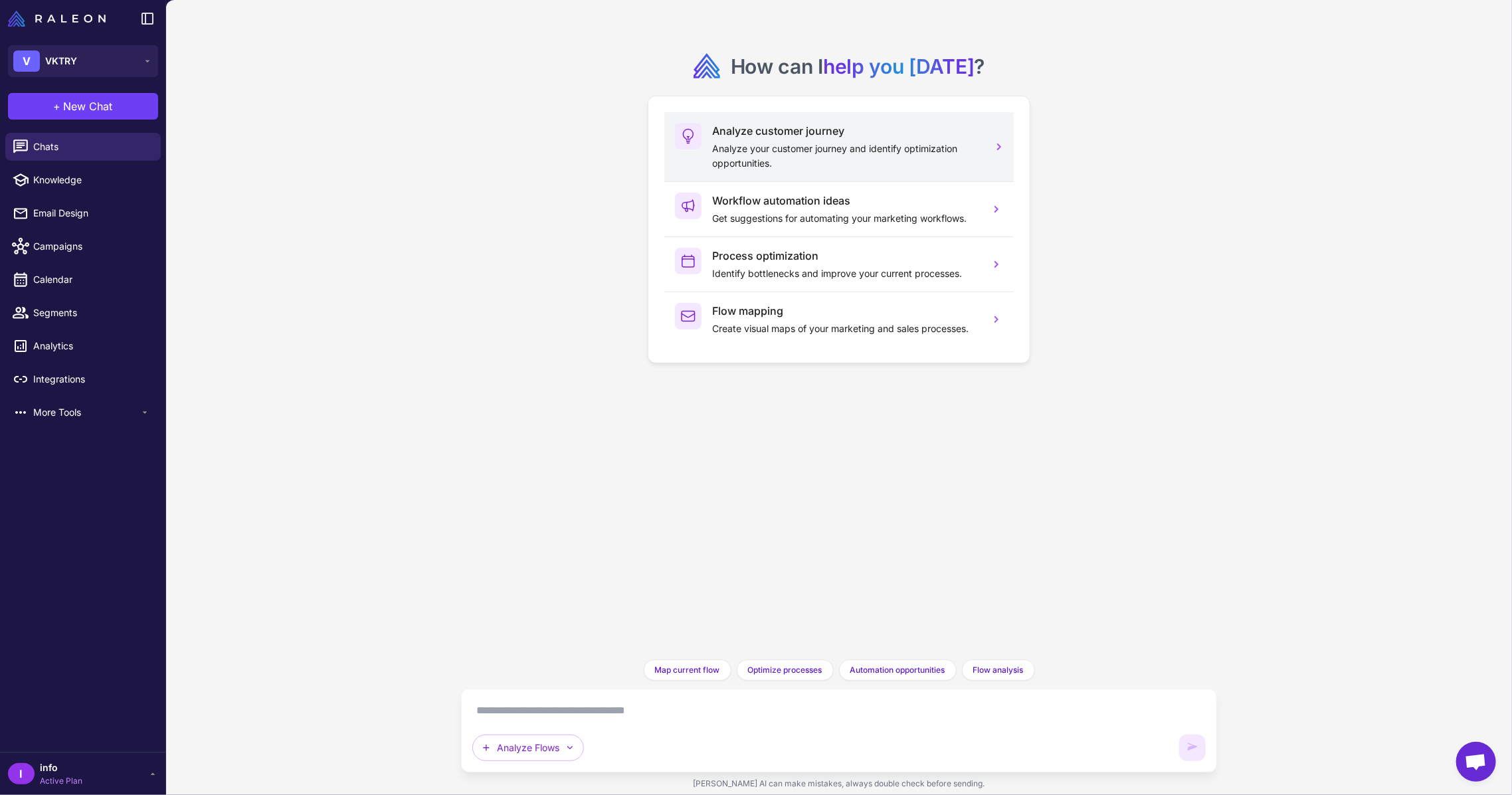
click at [802, 152] on p "Analyze your customer journey and identify optimization opportunities." at bounding box center [845, 156] width 267 height 30
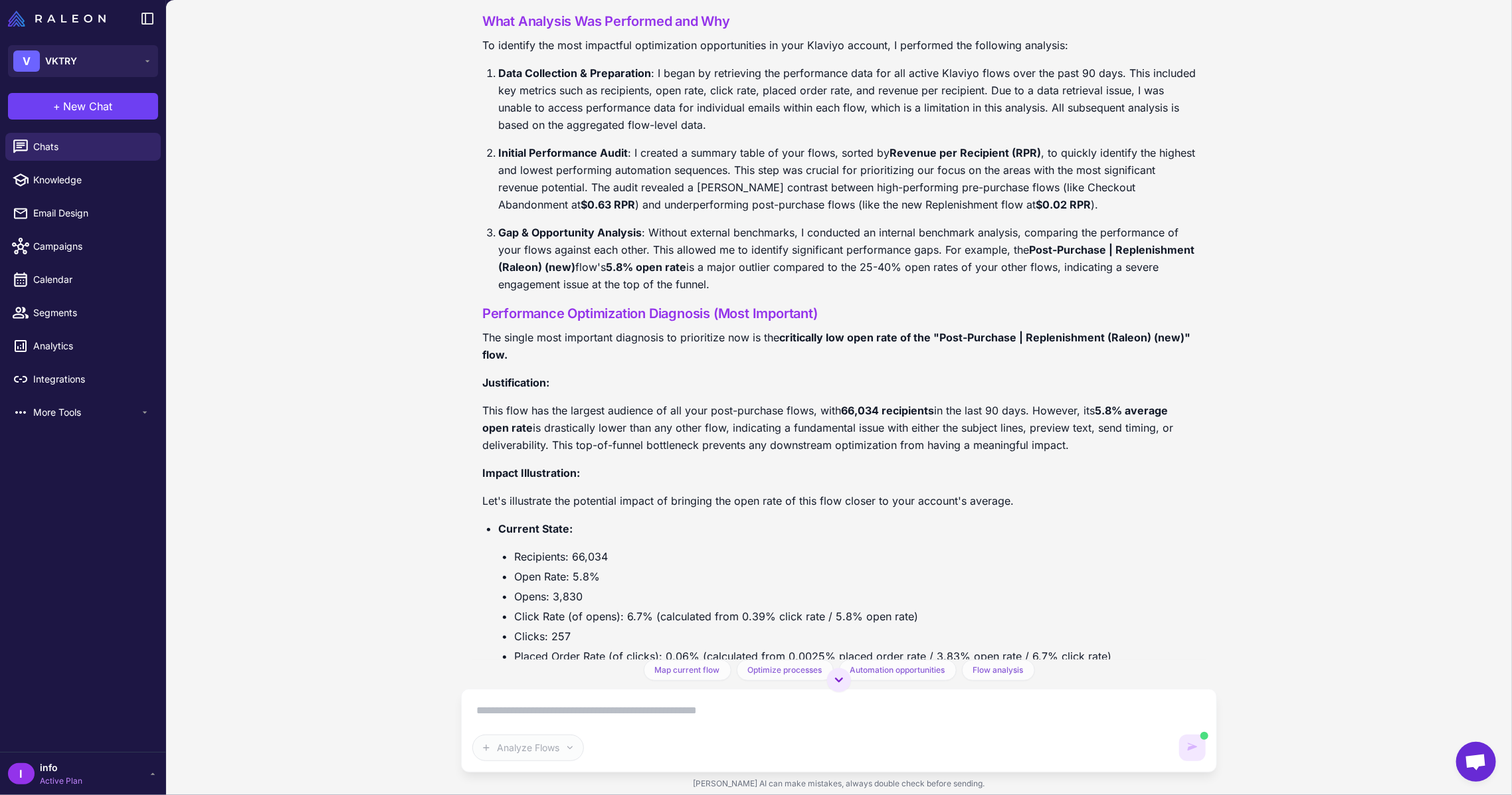
scroll to position [1806, 0]
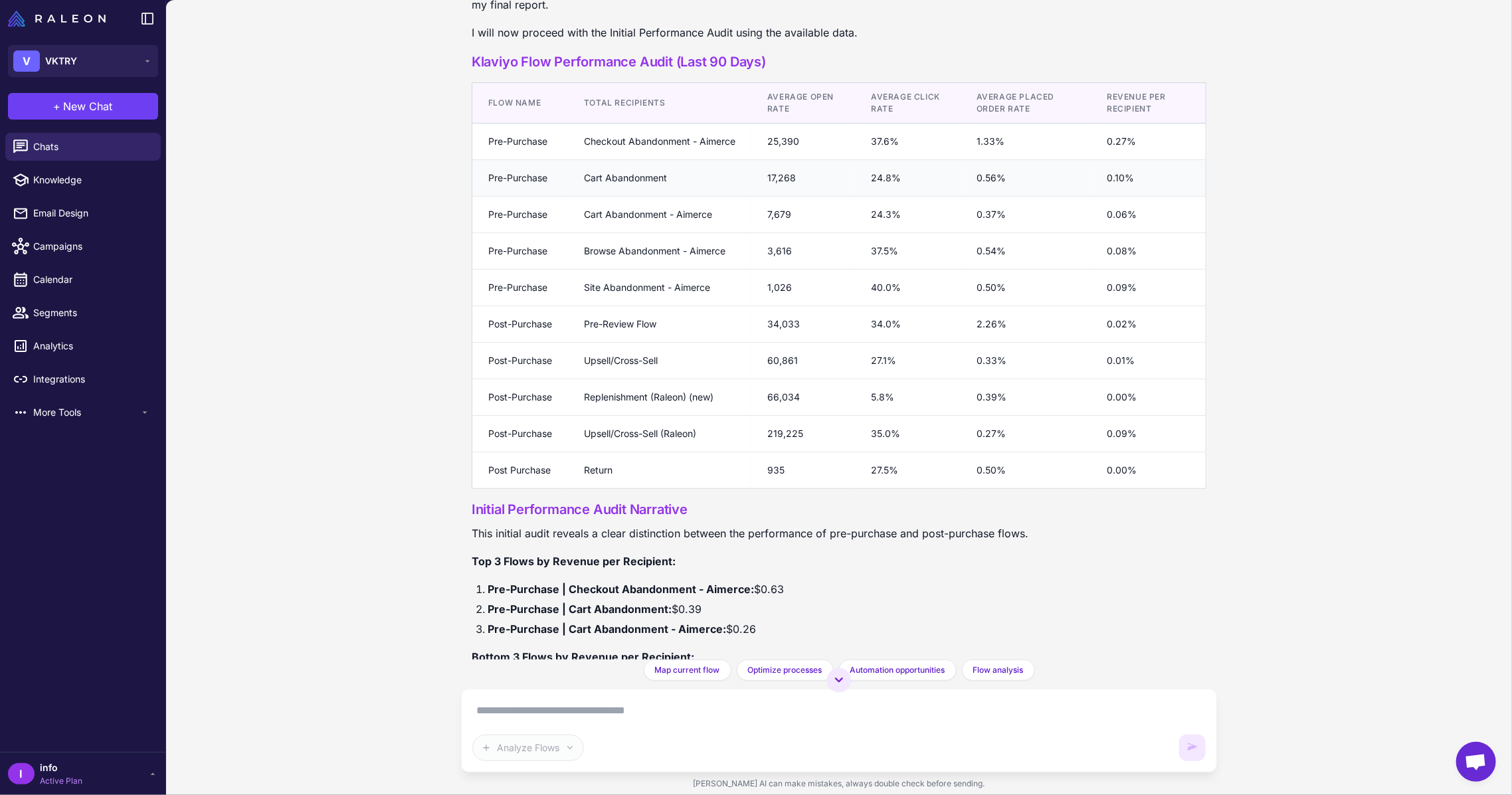
scroll to position [382, 0]
click at [916, 666] on span "Automation opportunities" at bounding box center [898, 670] width 95 height 12
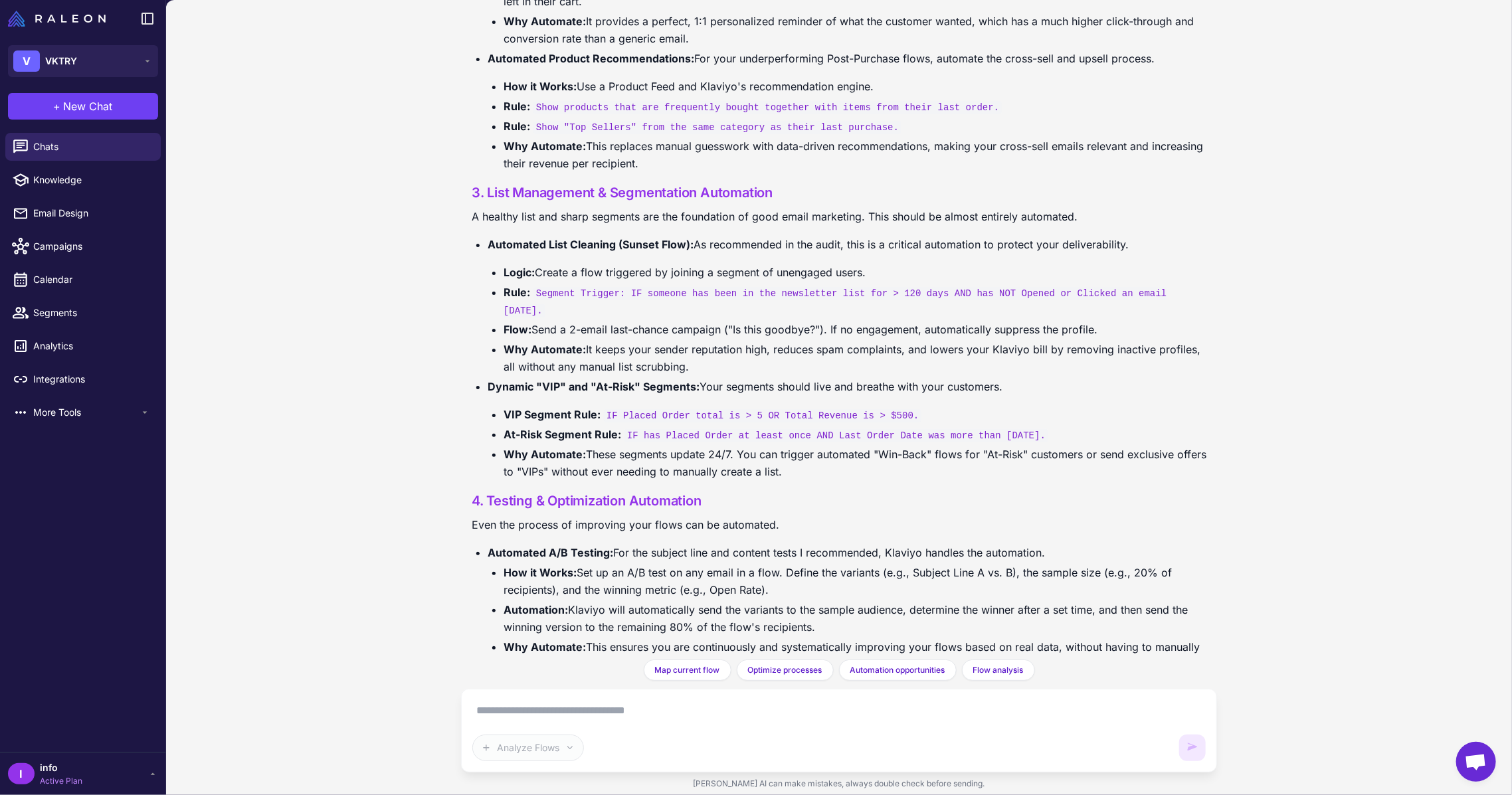
scroll to position [4483, 0]
